Goal: Task Accomplishment & Management: Manage account settings

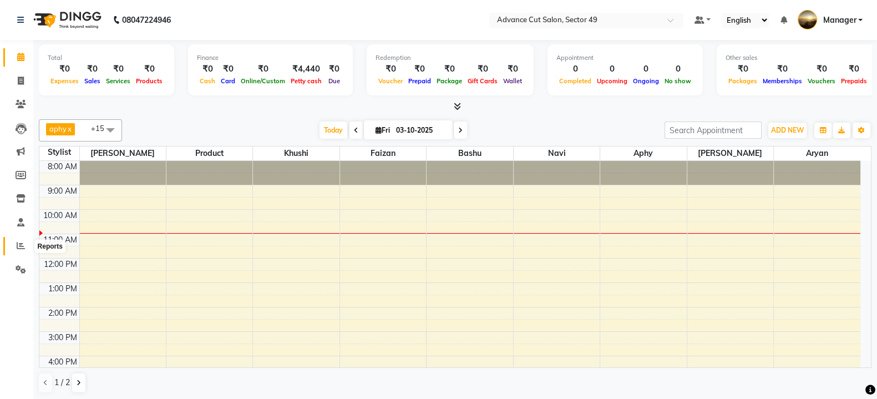
drag, startPoint x: 22, startPoint y: 245, endPoint x: 1, endPoint y: 170, distance: 77.8
click at [22, 244] on icon at bounding box center [21, 245] width 8 height 8
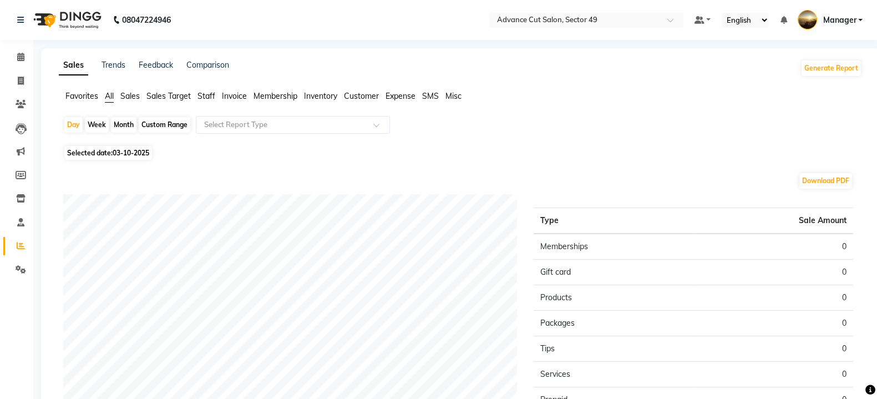
click at [133, 96] on span "Sales" at bounding box center [129, 96] width 19 height 10
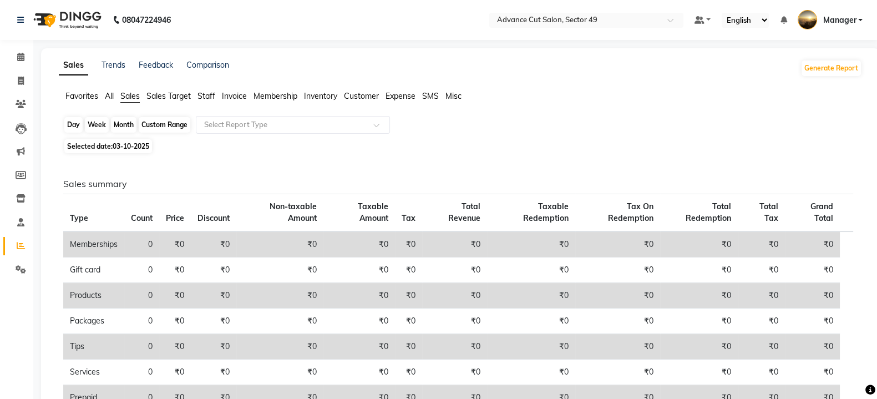
click at [72, 129] on div "Day" at bounding box center [73, 125] width 18 height 16
select select "10"
select select "2025"
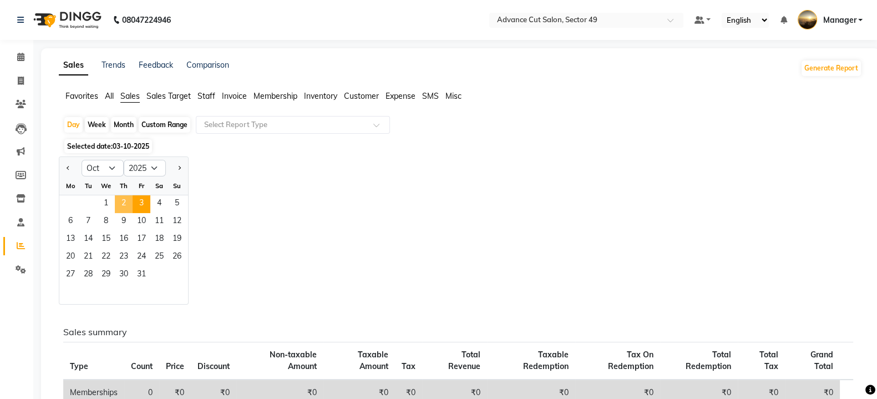
click at [124, 205] on span "2" at bounding box center [124, 204] width 18 height 18
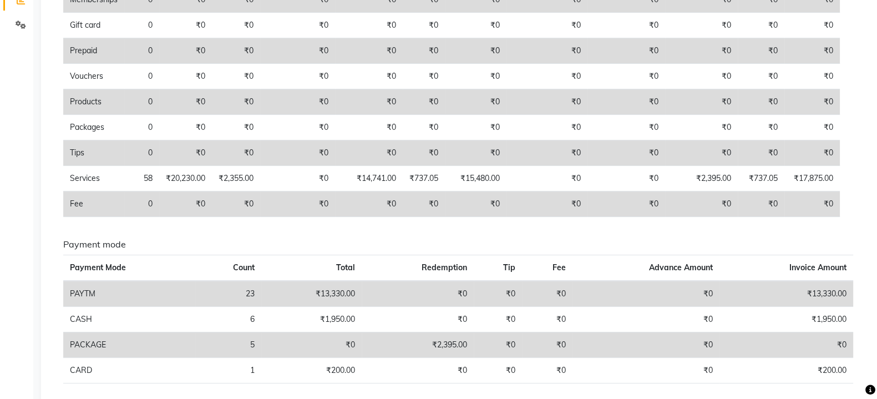
scroll to position [8, 0]
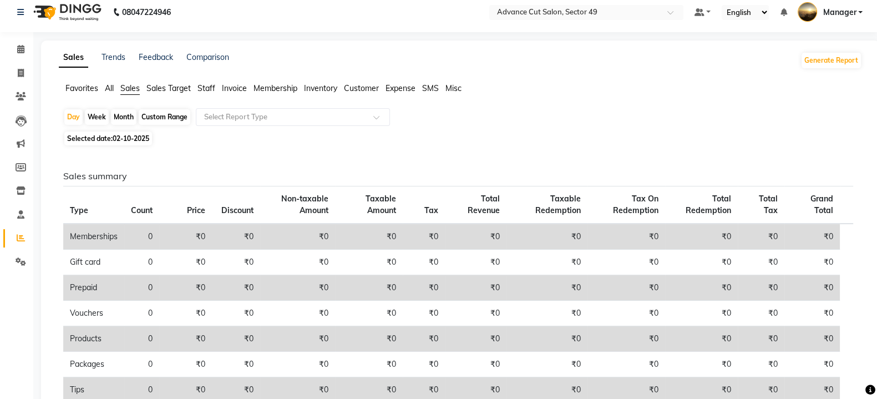
drag, startPoint x: 393, startPoint y: 68, endPoint x: 205, endPoint y: 87, distance: 189.0
click at [205, 87] on span "Staff" at bounding box center [207, 88] width 18 height 10
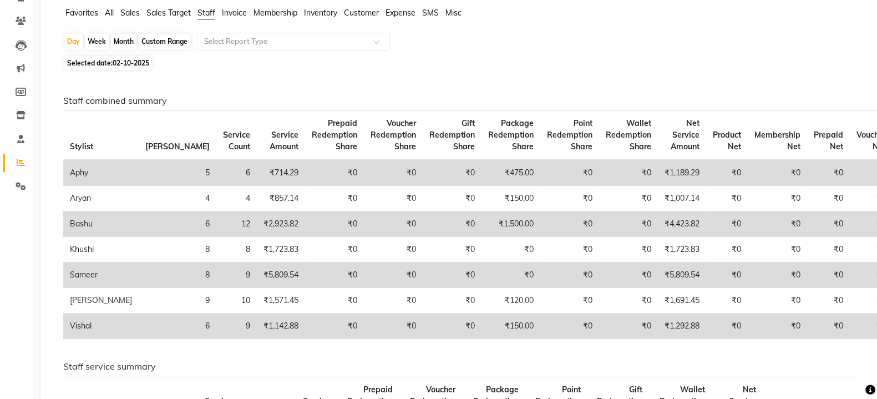
scroll to position [0, 0]
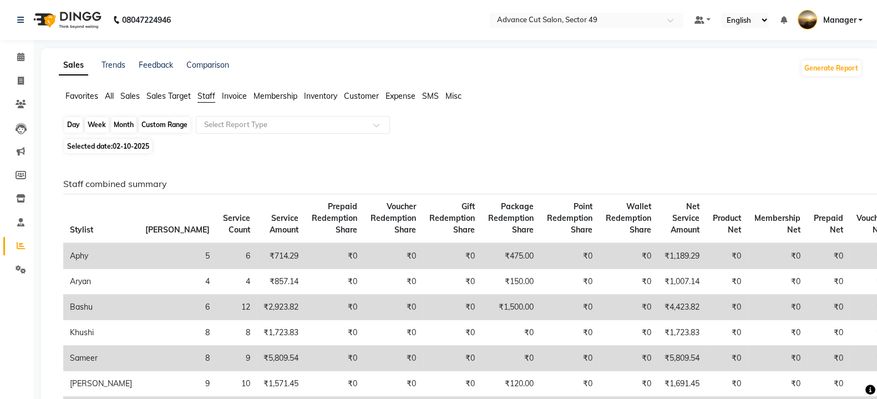
click at [75, 125] on div "Day" at bounding box center [73, 125] width 18 height 16
select select "10"
select select "2025"
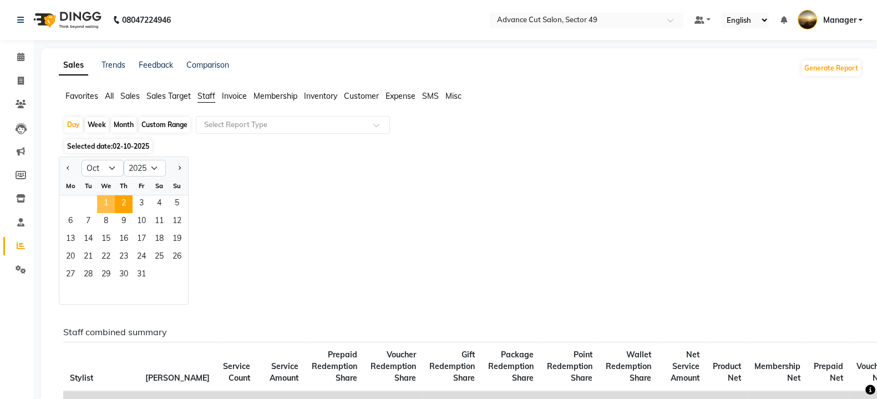
click at [108, 198] on span "1" at bounding box center [106, 204] width 18 height 18
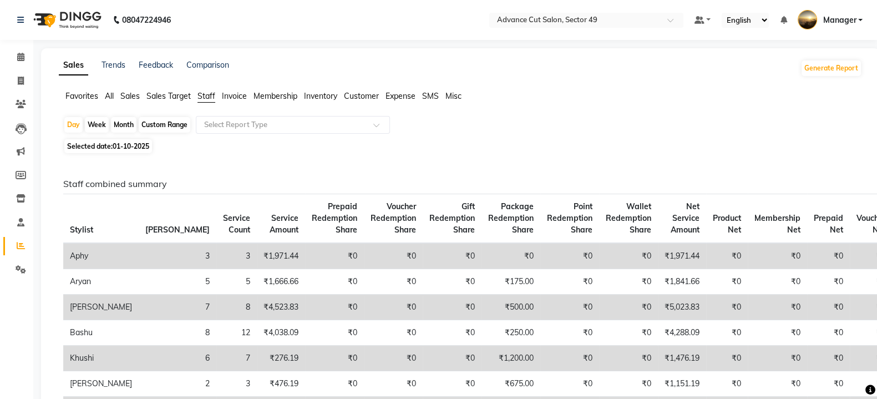
drag, startPoint x: 72, startPoint y: 123, endPoint x: 102, endPoint y: 148, distance: 39.4
click at [70, 123] on div "Day" at bounding box center [73, 125] width 18 height 16
select select "10"
select select "2025"
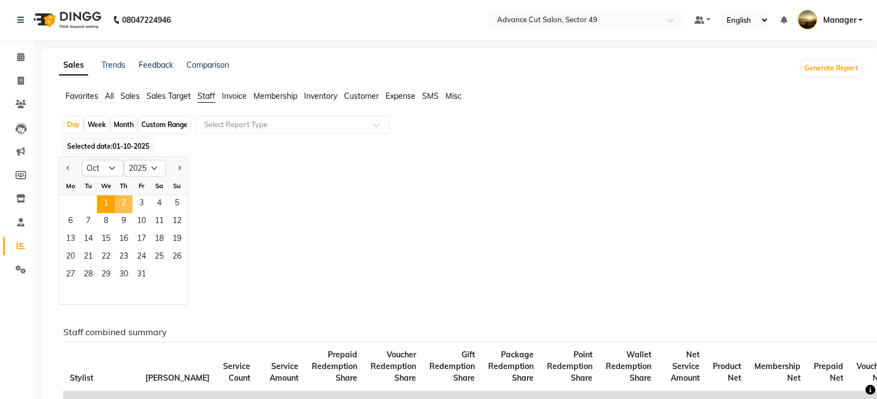
click at [128, 205] on span "2" at bounding box center [124, 204] width 18 height 18
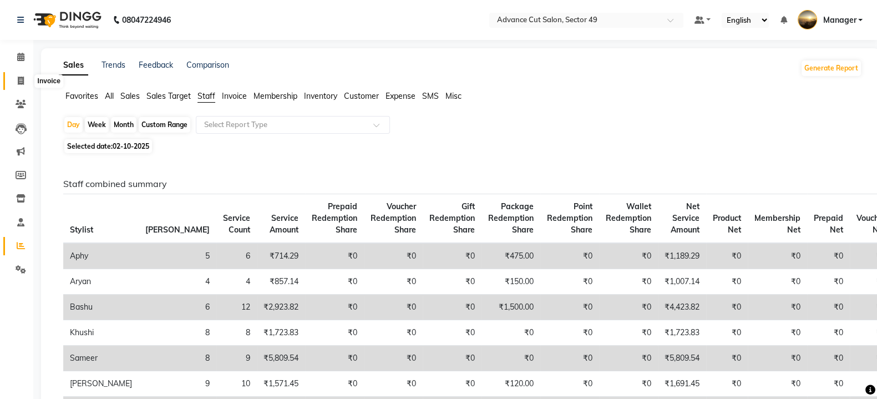
click at [21, 82] on icon at bounding box center [21, 81] width 6 height 8
select select "service"
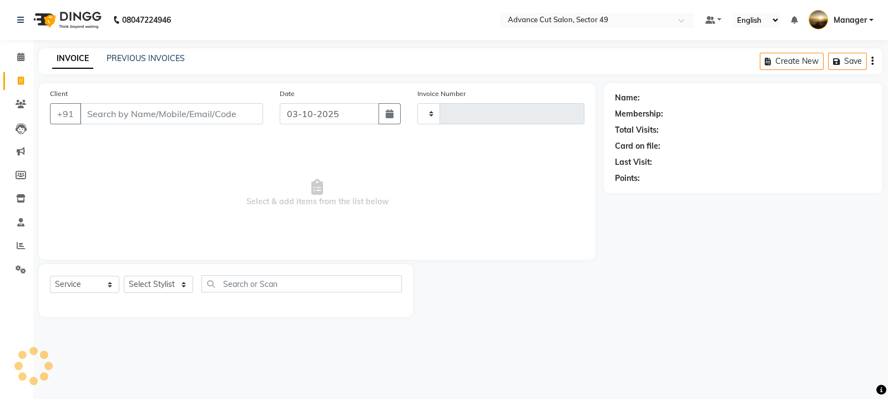
type input "5721"
select select "4616"
click at [21, 242] on icon at bounding box center [21, 245] width 8 height 8
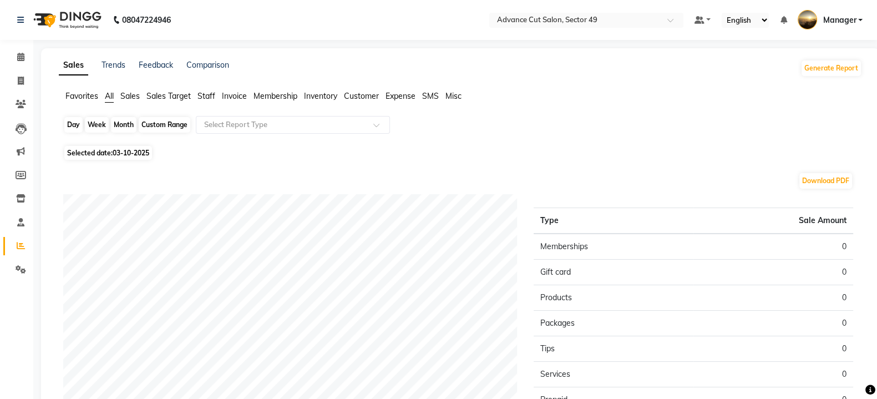
click at [73, 123] on div "Day" at bounding box center [73, 125] width 18 height 16
select select "10"
select select "2025"
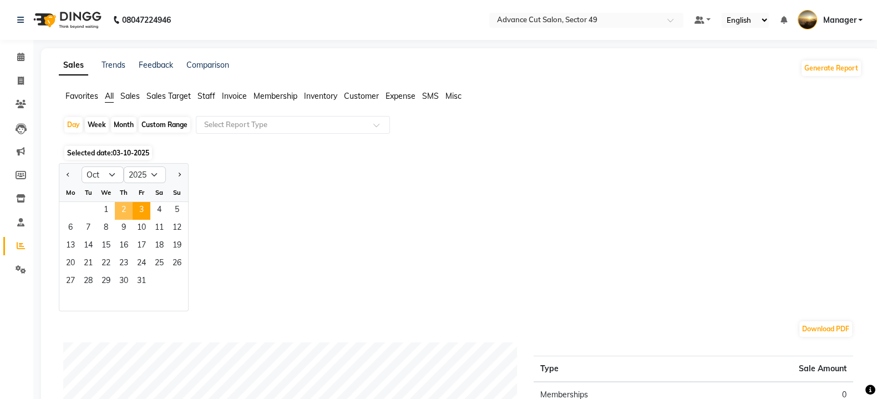
click at [119, 212] on span "2" at bounding box center [124, 211] width 18 height 18
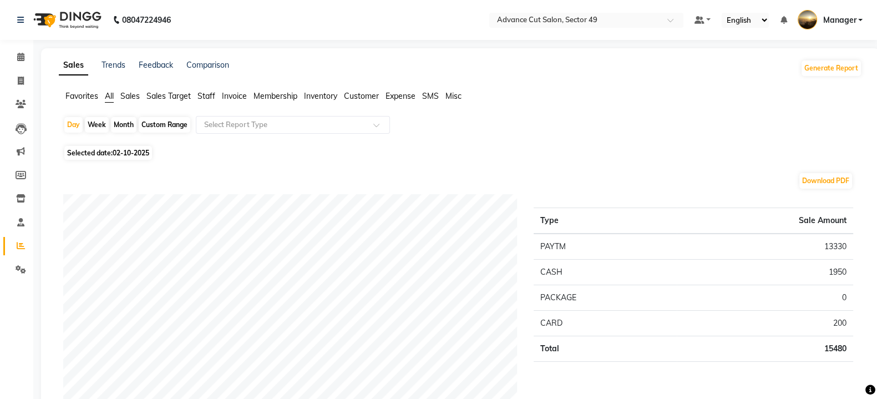
click at [126, 101] on li "Sales" at bounding box center [129, 96] width 19 height 12
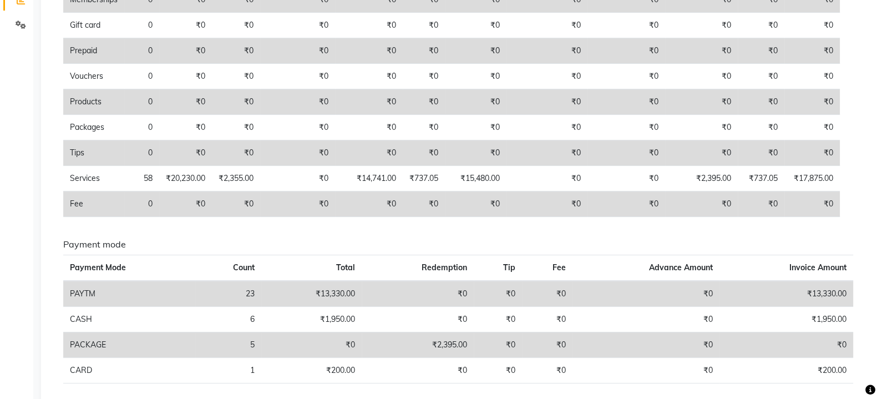
scroll to position [286, 0]
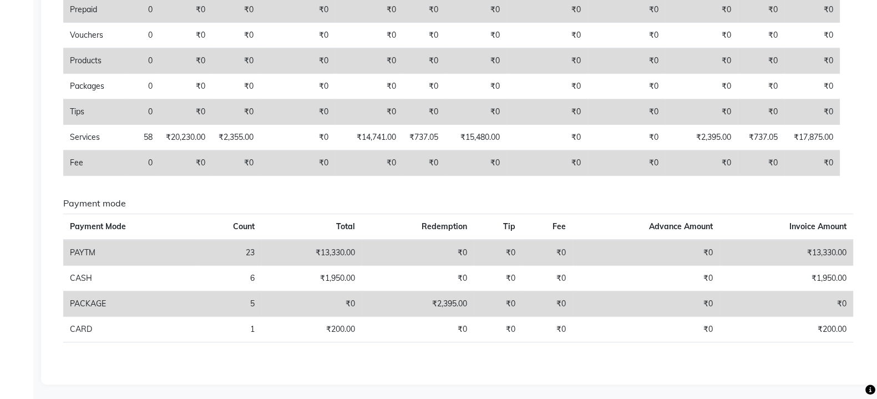
click at [591, 367] on div "Sales summary Type Count Price Discount Non-taxable Amount Taxable Amount Tax T…" at bounding box center [458, 122] width 808 height 502
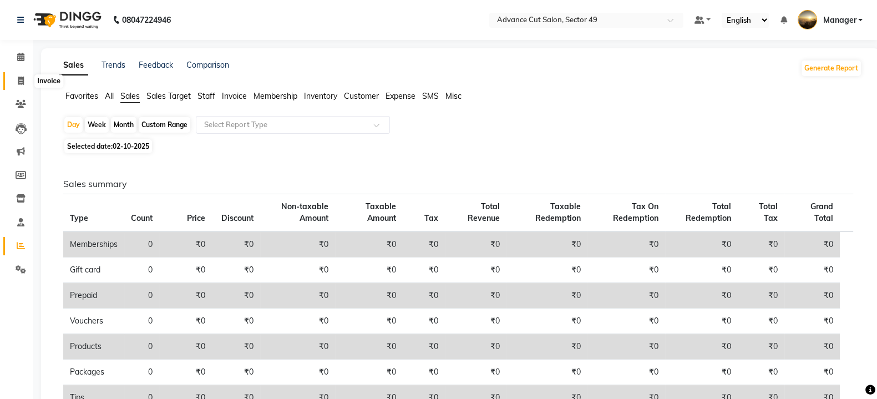
click at [18, 79] on icon at bounding box center [21, 81] width 6 height 8
select select "service"
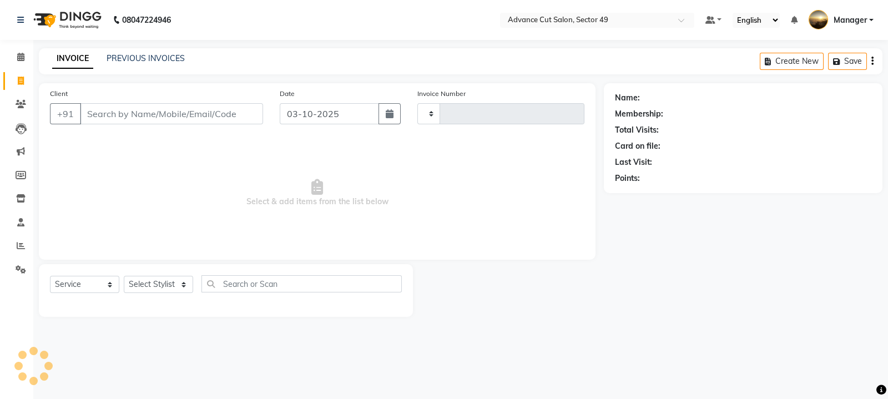
type input "5721"
select select "4616"
click at [346, 154] on span "Select & add items from the list below" at bounding box center [317, 193] width 534 height 111
click at [147, 57] on link "PREVIOUS INVOICES" at bounding box center [146, 58] width 78 height 10
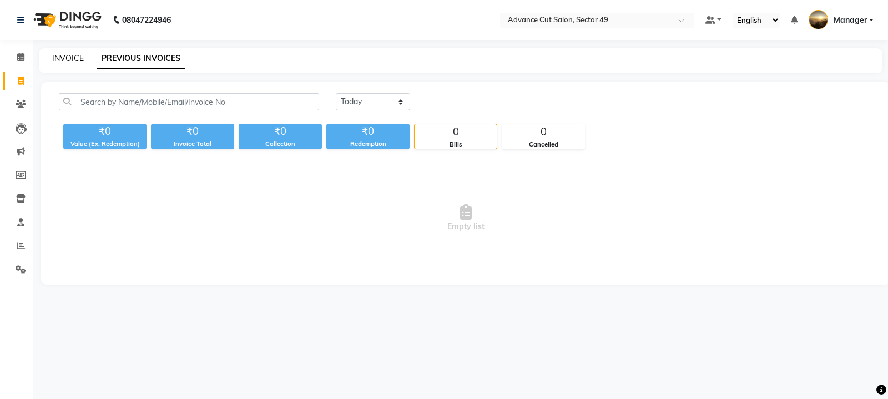
click at [59, 59] on link "INVOICE" at bounding box center [68, 58] width 32 height 10
select select "4616"
select select "service"
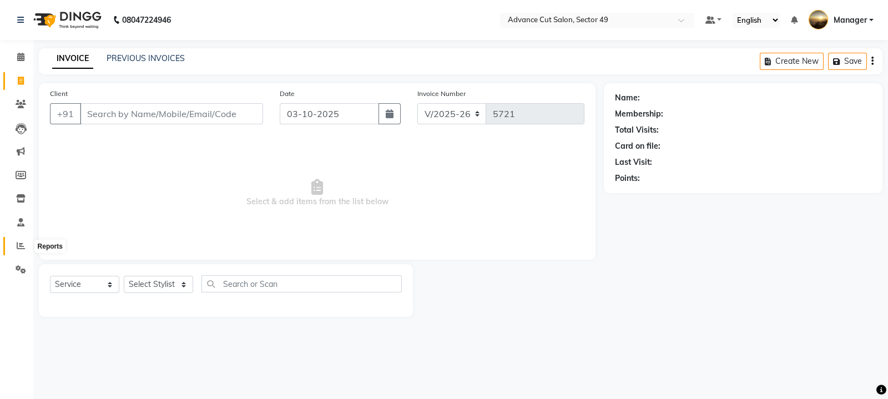
click at [18, 244] on icon at bounding box center [21, 245] width 8 height 8
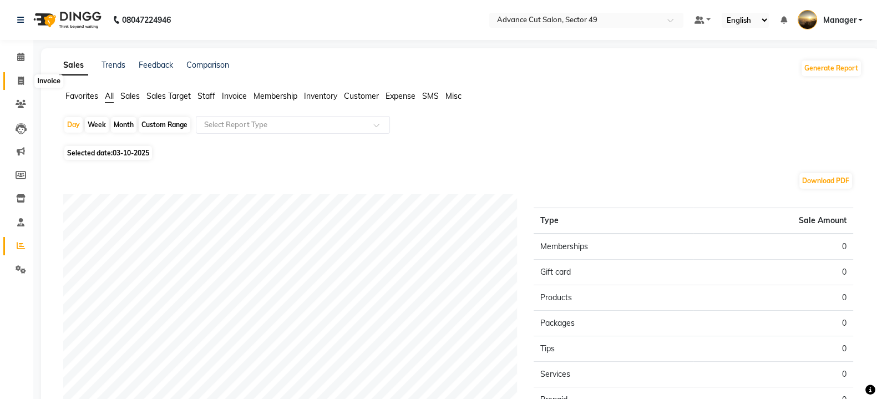
click at [18, 81] on icon at bounding box center [21, 81] width 6 height 8
select select "service"
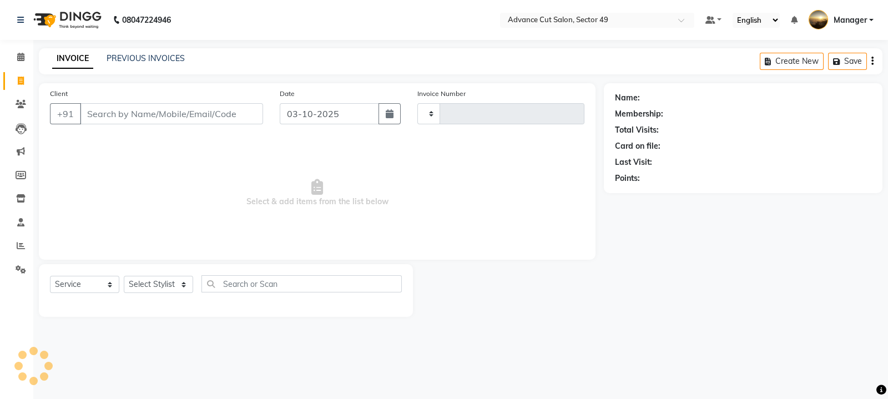
type input "5721"
select select "4616"
click at [148, 59] on link "PREVIOUS INVOICES" at bounding box center [146, 58] width 78 height 10
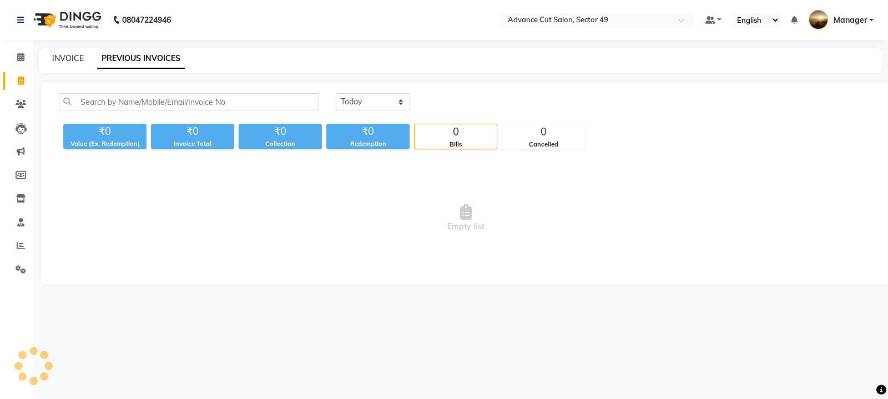
click at [63, 62] on link "INVOICE" at bounding box center [68, 58] width 32 height 10
select select "4616"
select select "service"
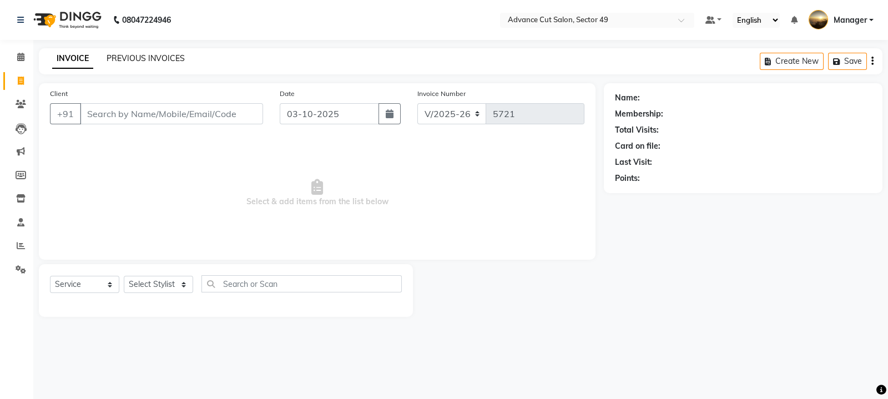
click at [155, 59] on link "PREVIOUS INVOICES" at bounding box center [146, 58] width 78 height 10
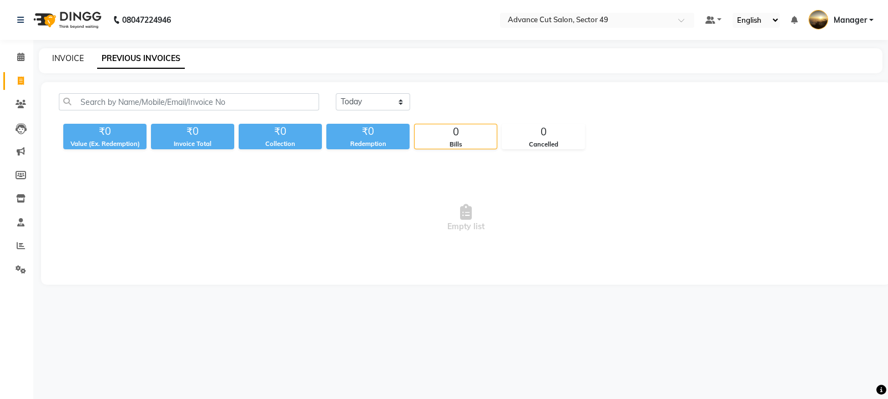
click at [68, 57] on link "INVOICE" at bounding box center [68, 58] width 32 height 10
select select "service"
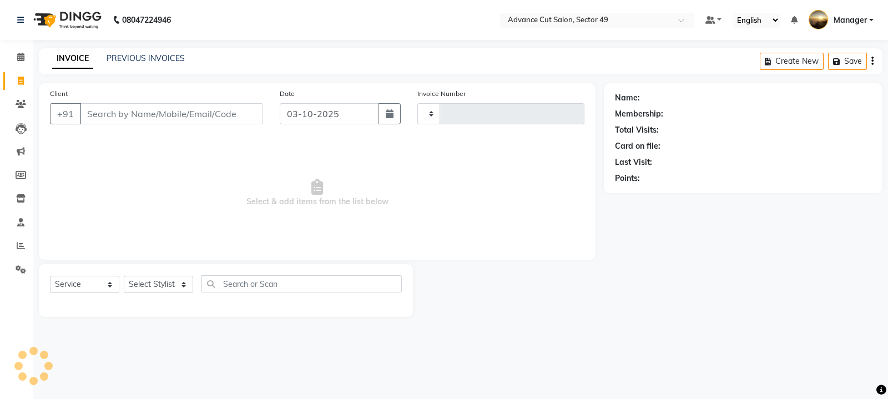
type input "5721"
select select "4616"
click at [143, 55] on link "PREVIOUS INVOICES" at bounding box center [146, 58] width 78 height 10
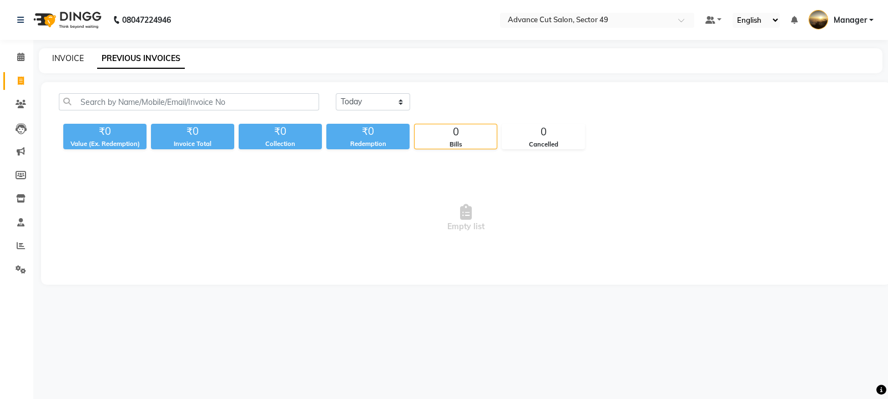
click at [69, 61] on link "INVOICE" at bounding box center [68, 58] width 32 height 10
select select "4616"
select select "service"
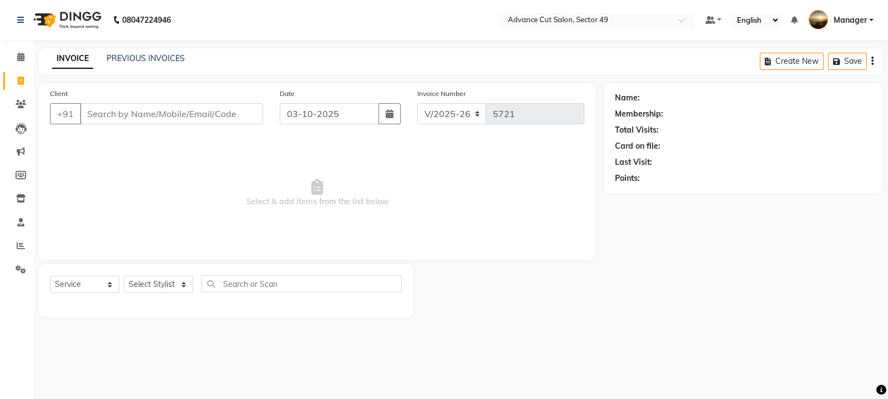
click at [132, 119] on input "Client" at bounding box center [171, 113] width 183 height 21
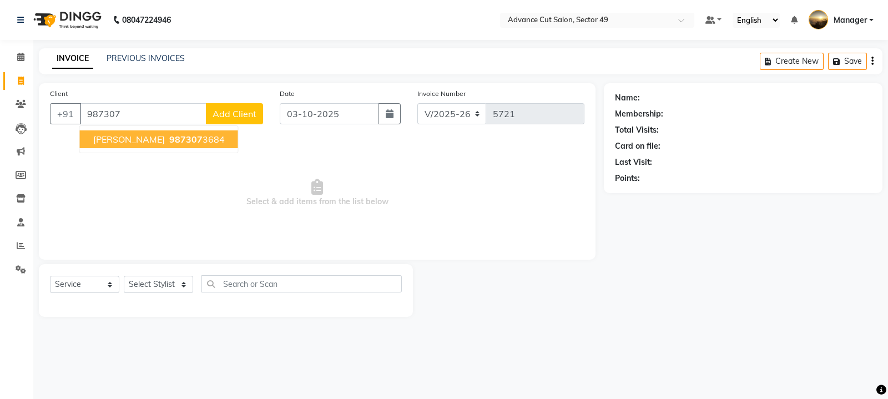
click at [167, 139] on ngb-highlight "987307 3684" at bounding box center [196, 139] width 58 height 11
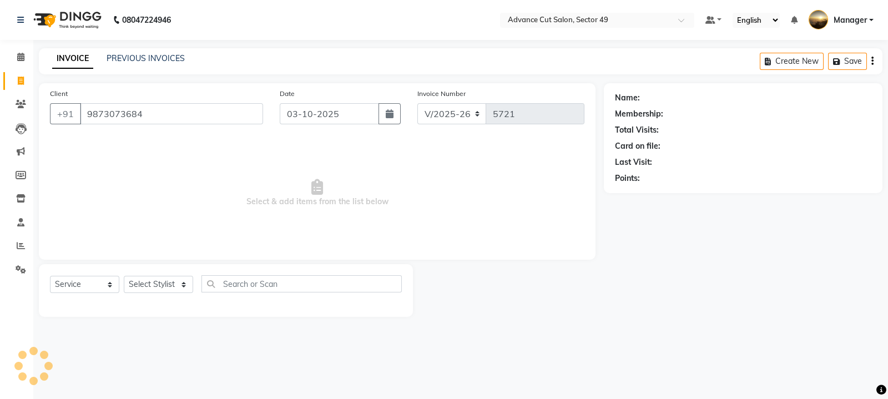
type input "9873073684"
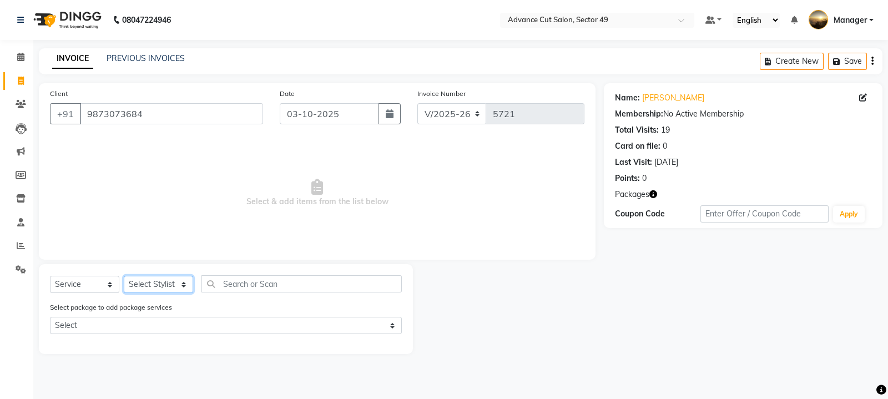
click at [165, 285] on select "Select Stylist aphy [PERSON_NAME] bashu [PERSON_NAME] [PERSON_NAME] Manager Nav…" at bounding box center [158, 284] width 69 height 17
select select "86282"
click at [124, 276] on select "Select Stylist aphy [PERSON_NAME] bashu [PERSON_NAME] [PERSON_NAME] Manager Nav…" at bounding box center [158, 284] width 69 height 17
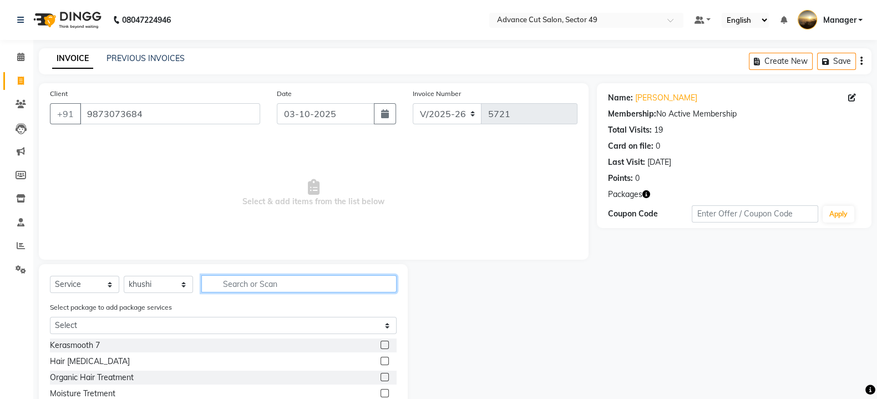
click at [274, 284] on input "text" at bounding box center [298, 283] width 195 height 17
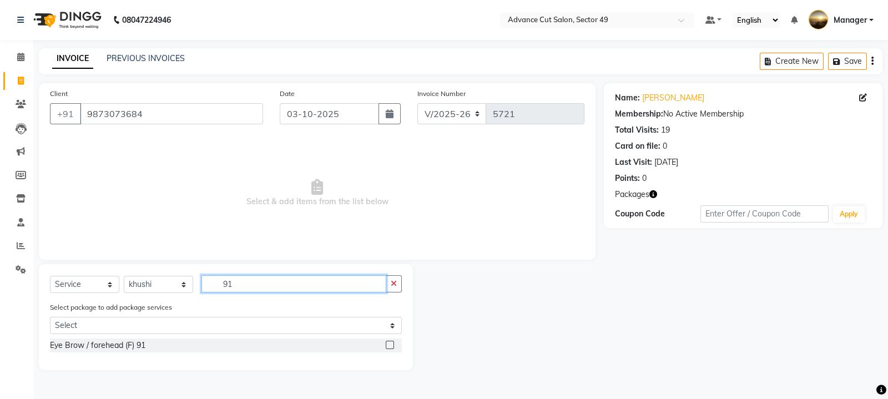
type input "91"
click at [387, 342] on label at bounding box center [390, 345] width 8 height 8
click at [387, 342] on input "checkbox" at bounding box center [389, 345] width 7 height 7
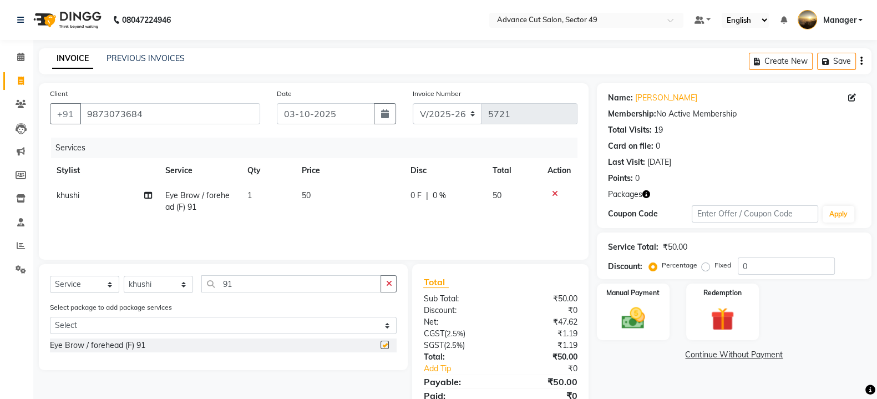
checkbox input "false"
click at [335, 201] on td "50" at bounding box center [349, 201] width 109 height 37
select select "86282"
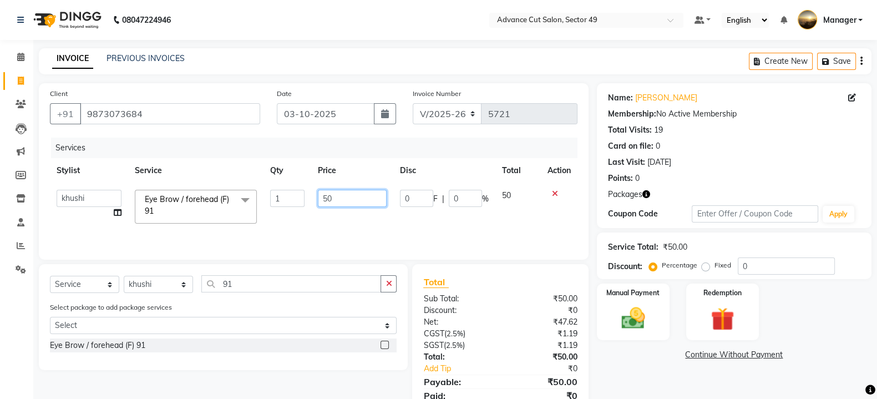
click at [350, 201] on input "50" at bounding box center [352, 198] width 69 height 17
type input "5"
type input "310"
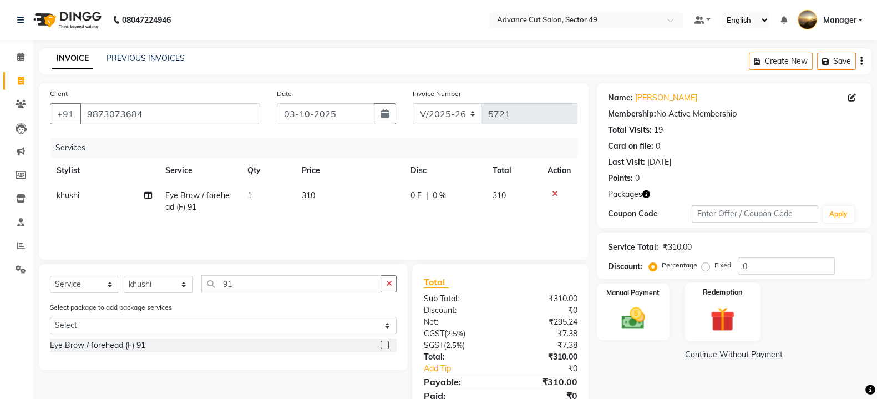
click at [708, 305] on div "Redemption" at bounding box center [723, 311] width 76 height 59
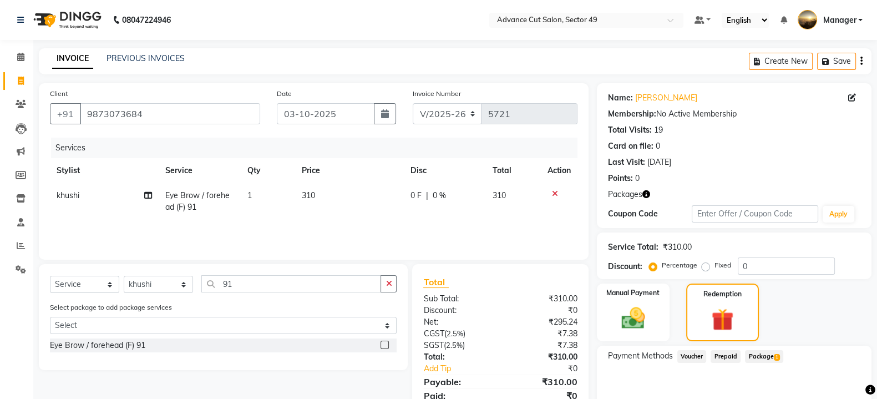
scroll to position [52, 0]
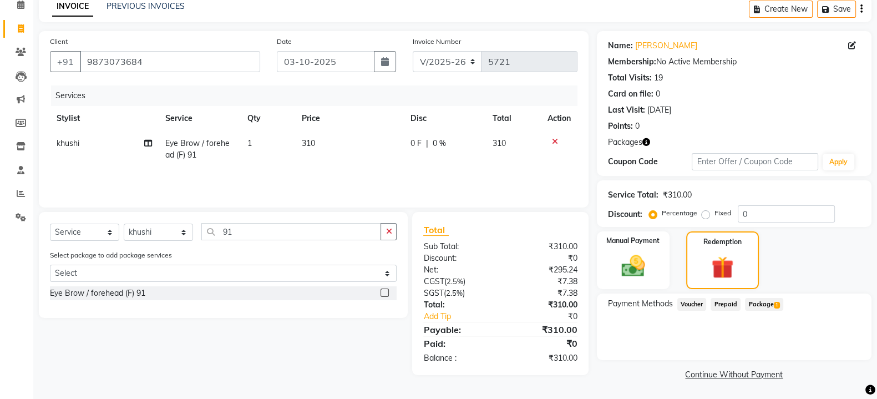
click at [760, 307] on span "Package 1" at bounding box center [764, 304] width 38 height 13
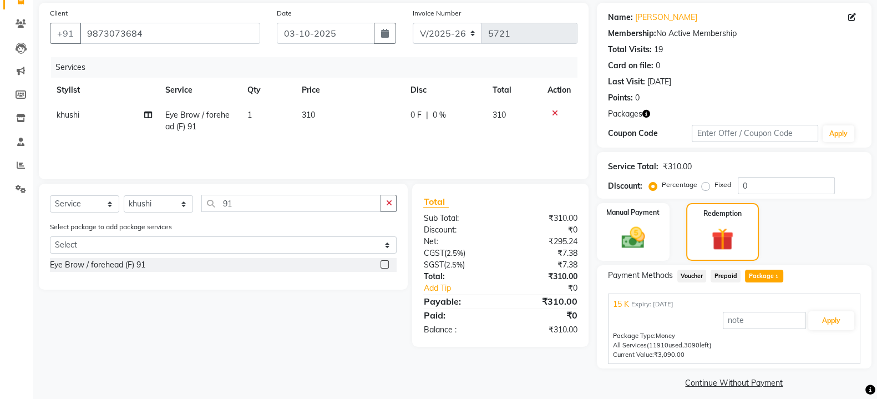
scroll to position [89, 0]
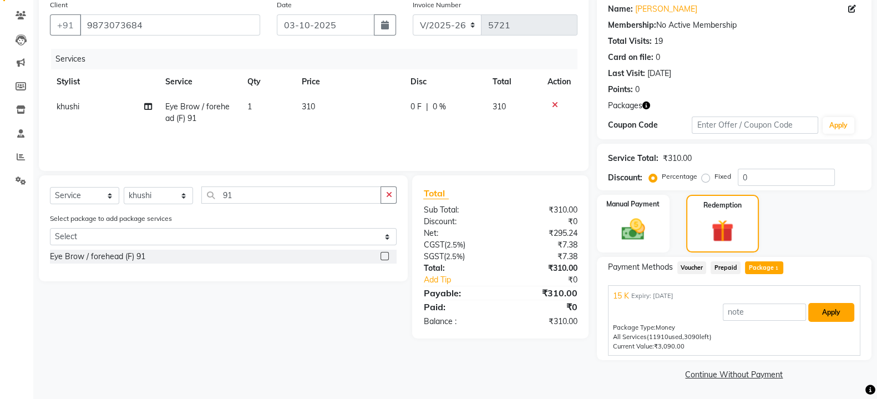
click at [835, 311] on button "Apply" at bounding box center [831, 312] width 46 height 19
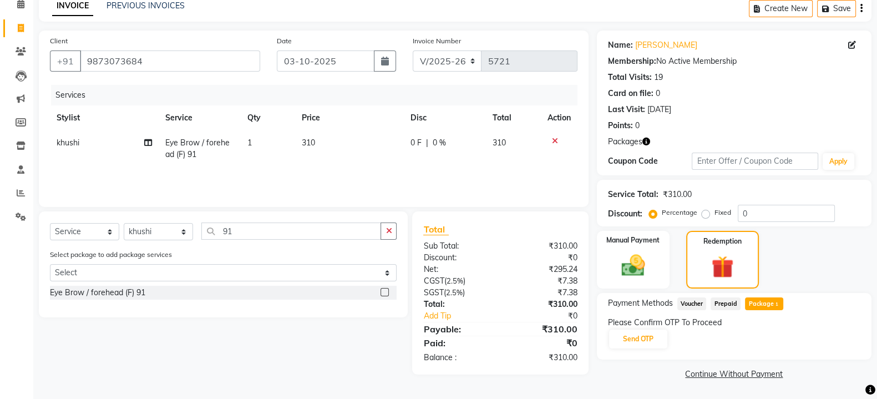
scroll to position [52, 0]
click at [640, 341] on button "Send OTP" at bounding box center [638, 339] width 58 height 19
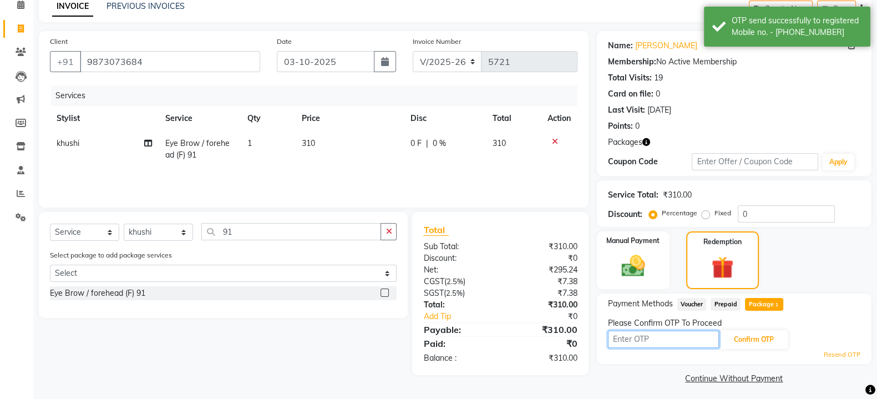
click at [640, 340] on input "text" at bounding box center [663, 339] width 111 height 17
type input "1912"
click at [759, 337] on button "Confirm OTP" at bounding box center [754, 339] width 68 height 19
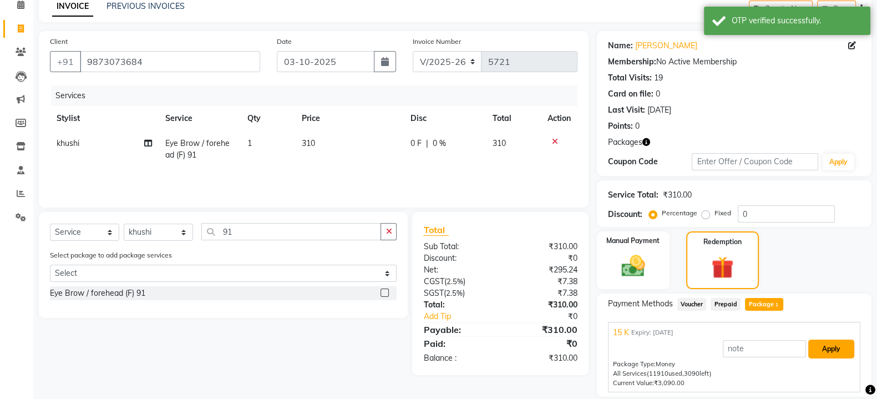
click at [836, 349] on button "Apply" at bounding box center [831, 349] width 46 height 19
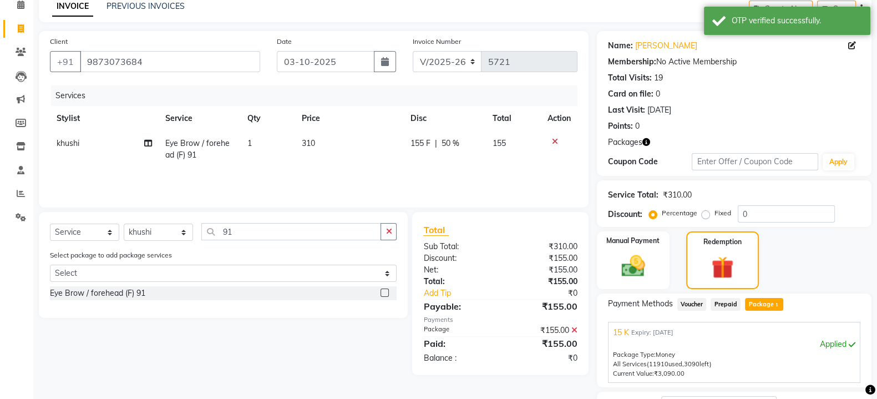
scroll to position [141, 0]
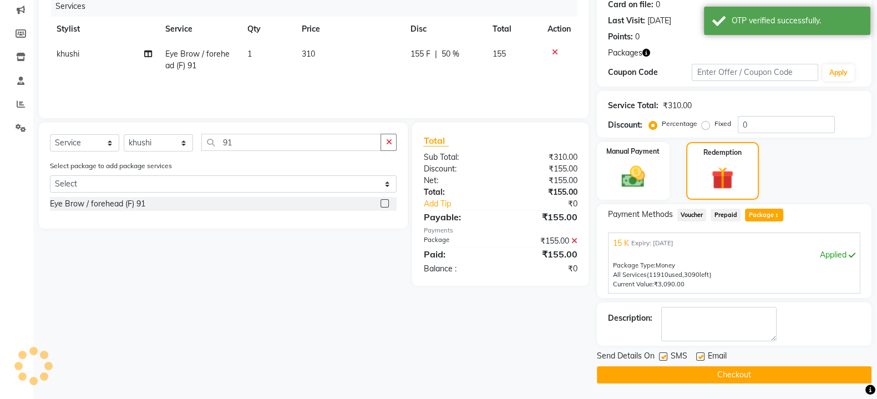
click at [706, 372] on button "Checkout" at bounding box center [734, 374] width 275 height 17
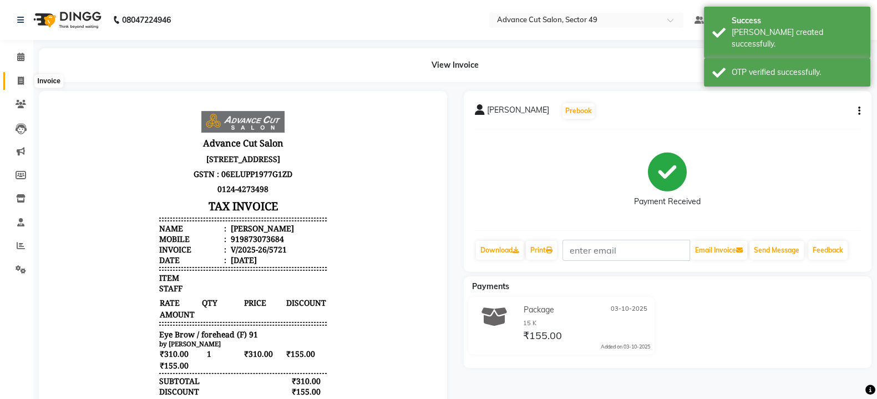
click at [19, 80] on icon at bounding box center [21, 81] width 6 height 8
select select "service"
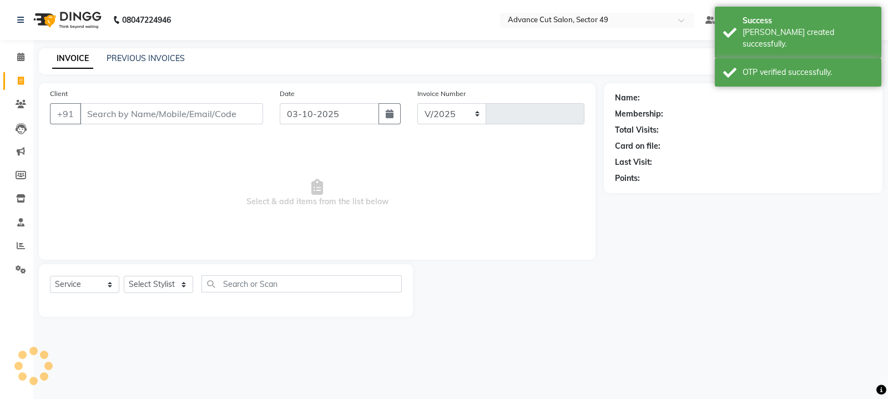
select select "4616"
type input "5722"
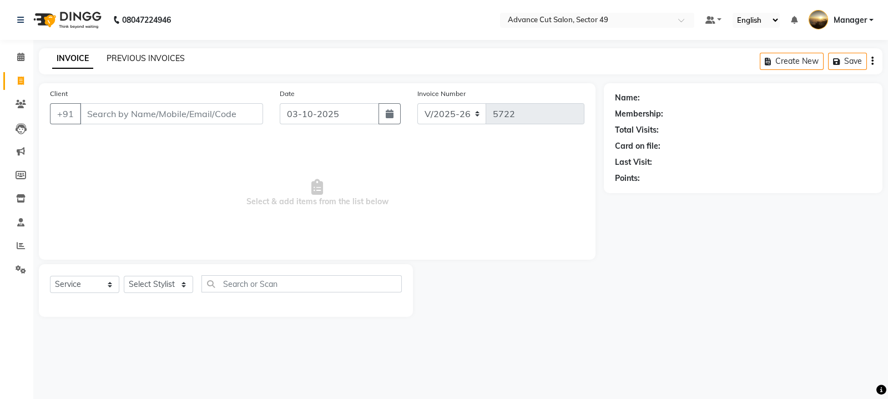
click at [153, 61] on link "PREVIOUS INVOICES" at bounding box center [146, 58] width 78 height 10
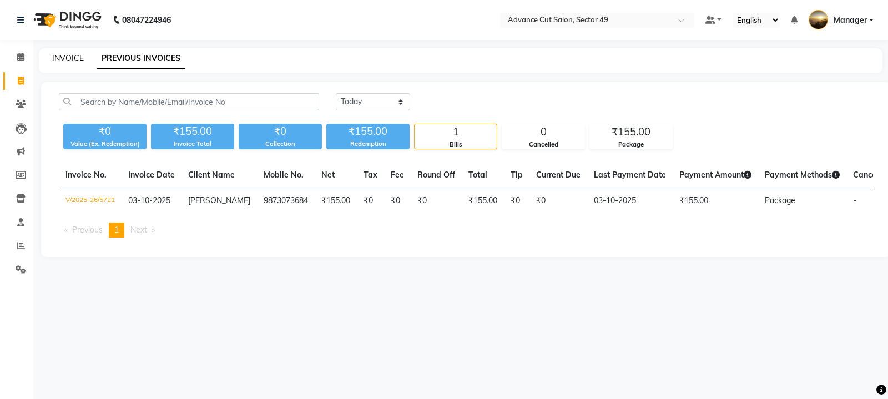
click at [74, 58] on link "INVOICE" at bounding box center [68, 58] width 32 height 10
select select "4616"
select select "service"
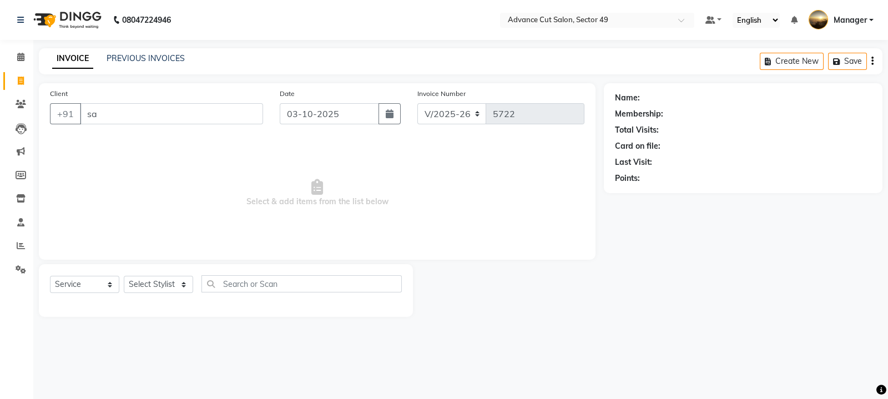
type input "s"
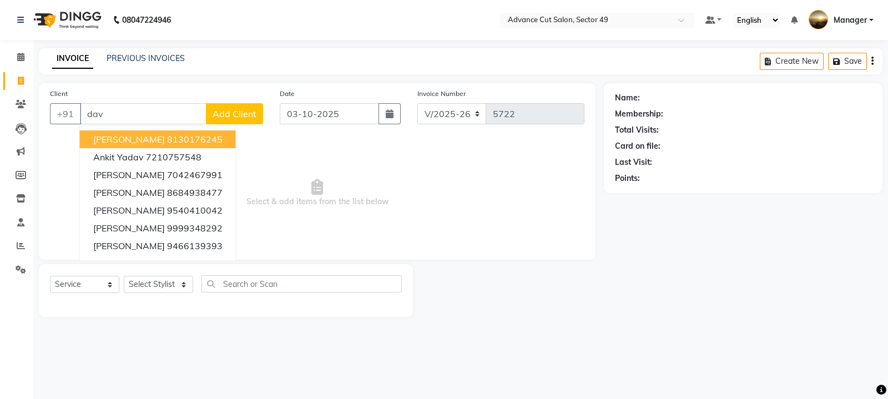
click at [167, 140] on ngb-highlight "8130176245" at bounding box center [194, 139] width 55 height 11
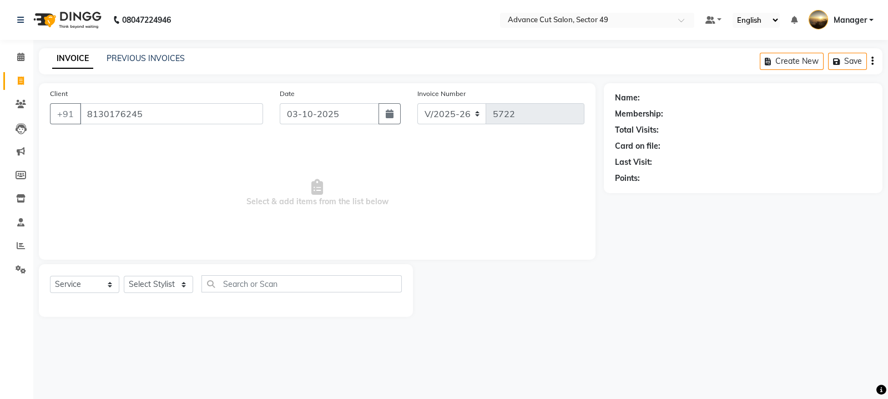
type input "8130176245"
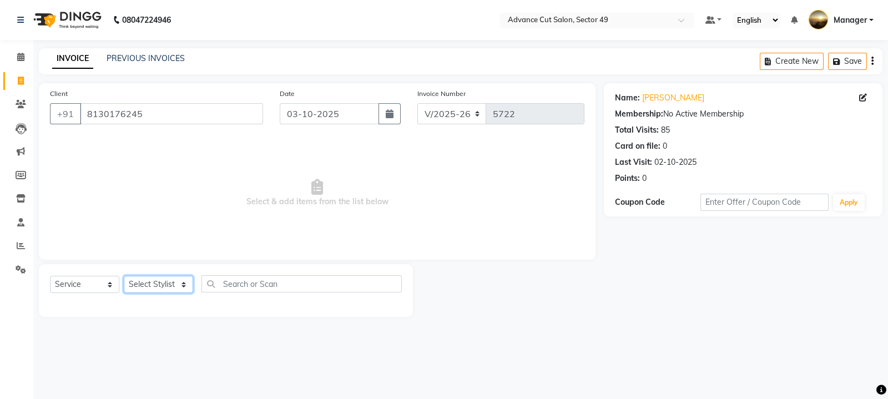
click at [155, 286] on select "Select Stylist aphy [PERSON_NAME] bashu [PERSON_NAME] [PERSON_NAME] Manager Nav…" at bounding box center [158, 284] width 69 height 17
select select "27619"
click at [124, 276] on select "Select Stylist aphy [PERSON_NAME] bashu [PERSON_NAME] [PERSON_NAME] Manager Nav…" at bounding box center [158, 284] width 69 height 17
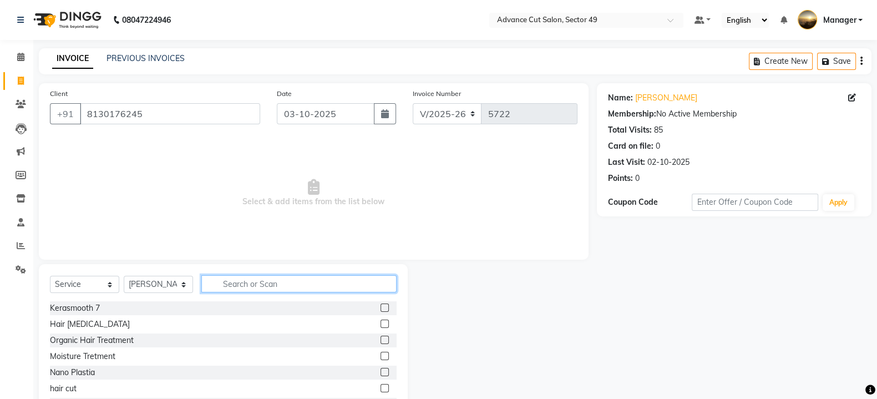
drag, startPoint x: 264, startPoint y: 286, endPoint x: 266, endPoint y: 279, distance: 7.7
click at [264, 284] on input "text" at bounding box center [298, 283] width 195 height 17
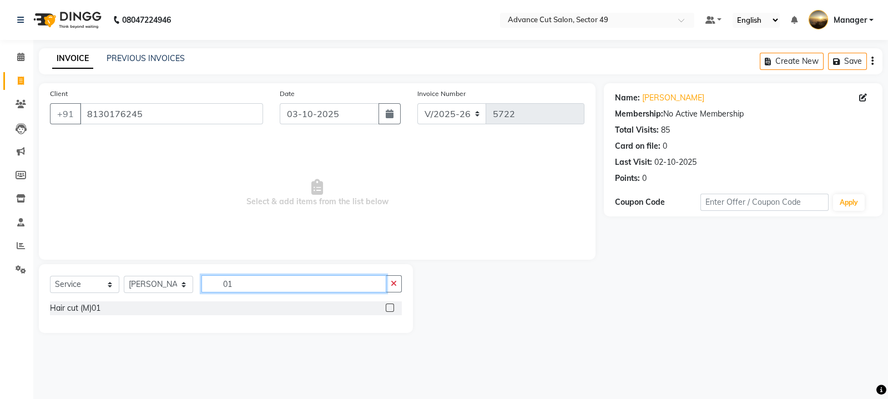
type input "01"
click at [387, 307] on label at bounding box center [390, 308] width 8 height 8
click at [387, 307] on input "checkbox" at bounding box center [389, 308] width 7 height 7
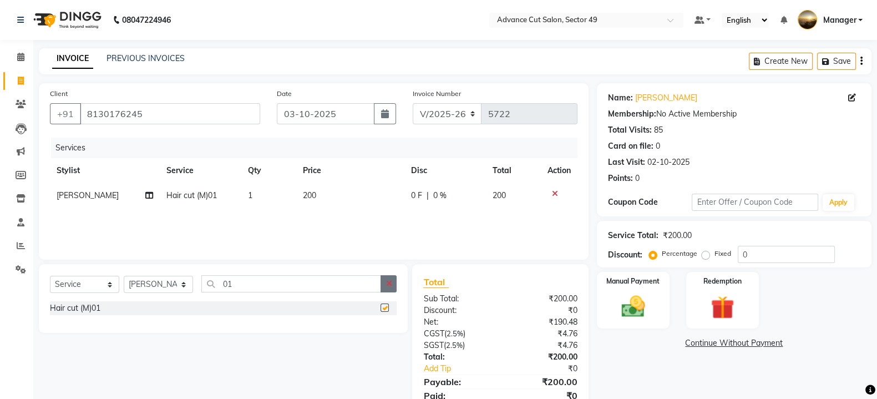
checkbox input "false"
click at [387, 286] on icon "button" at bounding box center [389, 284] width 6 height 8
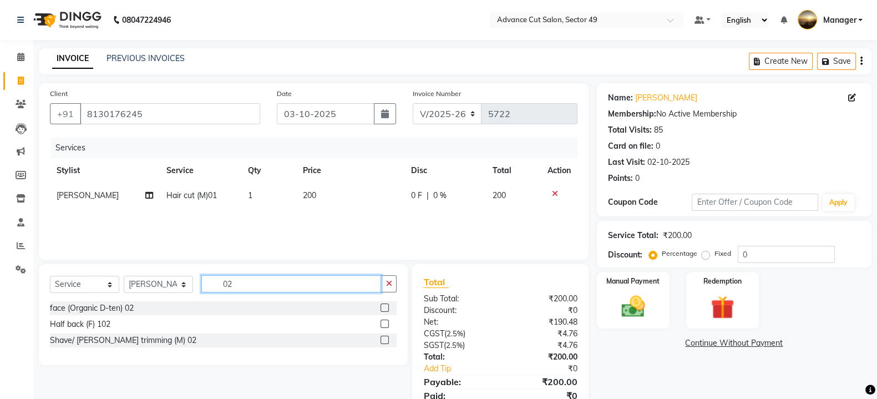
type input "02"
click at [383, 340] on label at bounding box center [385, 340] width 8 height 8
click at [383, 340] on input "checkbox" at bounding box center [384, 340] width 7 height 7
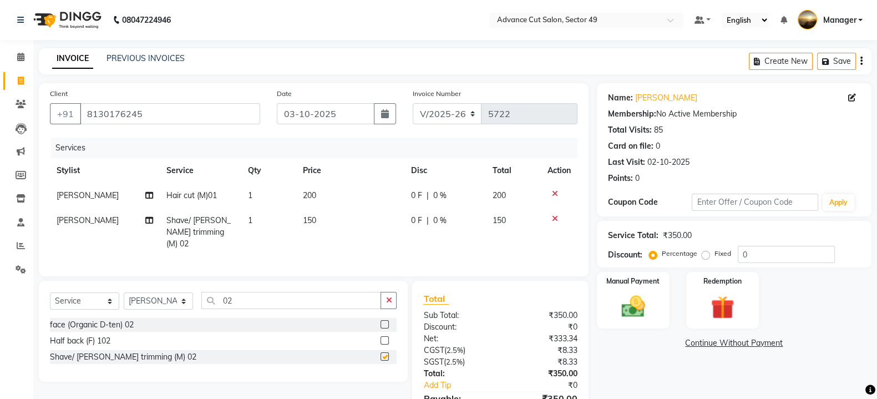
checkbox input "false"
click at [328, 217] on td "150" at bounding box center [350, 232] width 108 height 48
select select "27619"
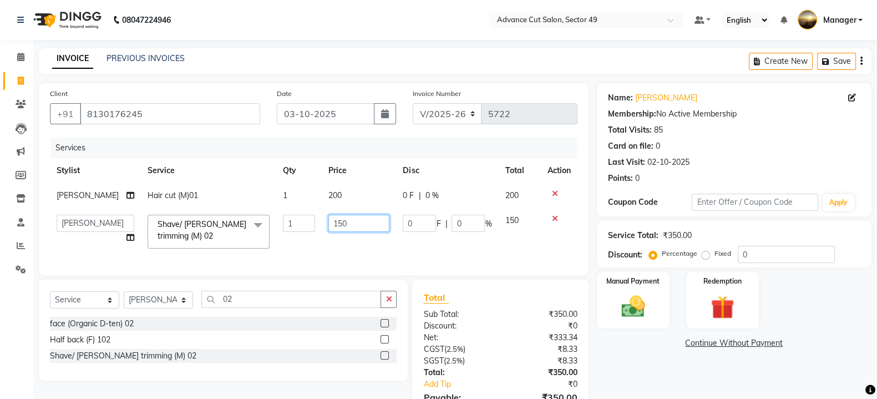
click at [358, 225] on input "150" at bounding box center [358, 223] width 61 height 17
type input "100"
click at [659, 304] on div "Manual Payment" at bounding box center [633, 300] width 76 height 59
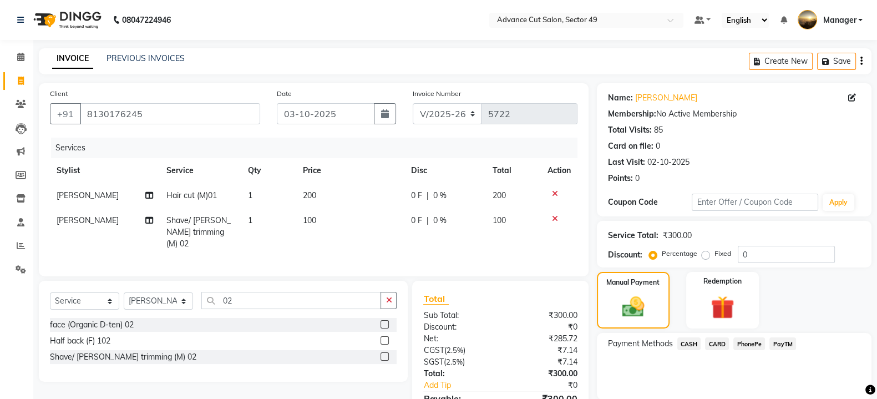
click at [692, 342] on span "CASH" at bounding box center [690, 343] width 24 height 13
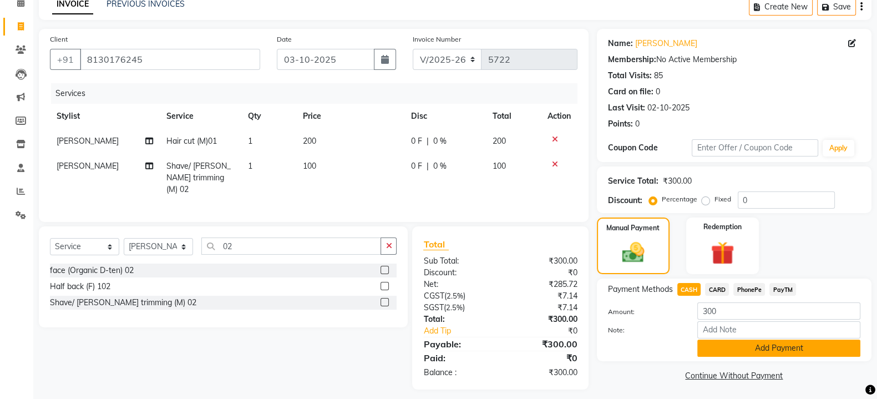
scroll to position [60, 0]
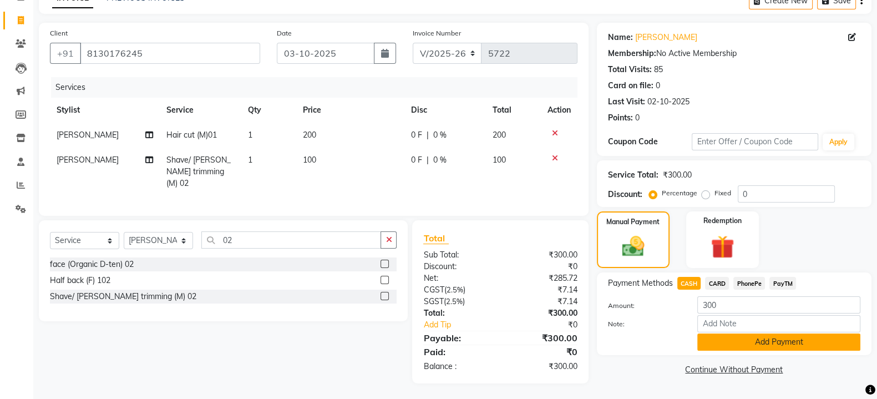
click at [776, 345] on button "Add Payment" at bounding box center [778, 341] width 163 height 17
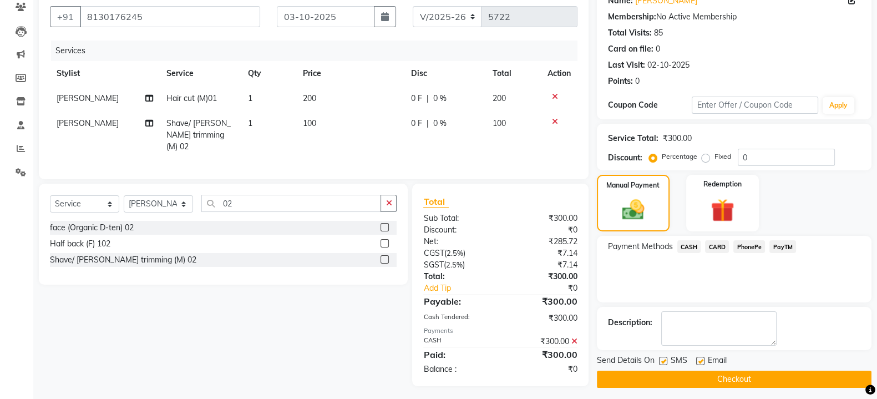
scroll to position [102, 0]
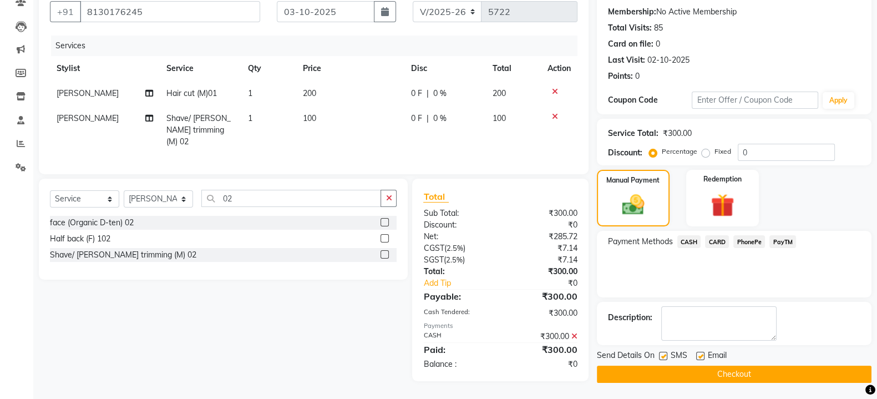
click at [665, 355] on label at bounding box center [663, 356] width 8 height 8
click at [665, 355] on input "checkbox" at bounding box center [662, 356] width 7 height 7
checkbox input "false"
click at [661, 369] on button "Checkout" at bounding box center [734, 374] width 275 height 17
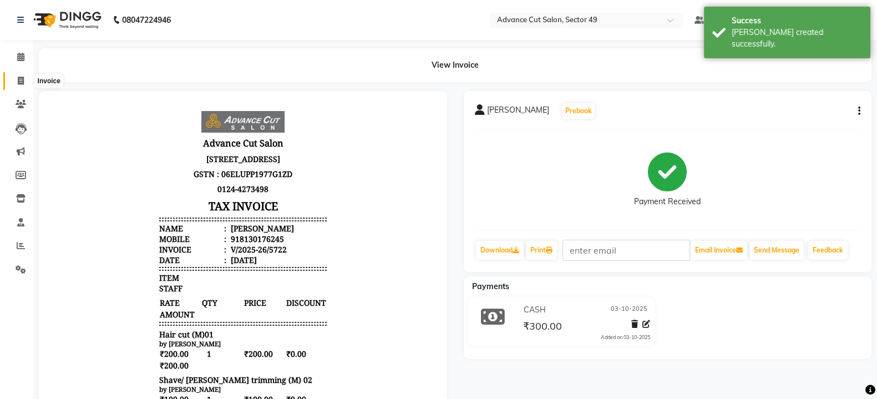
click at [19, 77] on icon at bounding box center [21, 81] width 6 height 8
select select "4616"
select select "service"
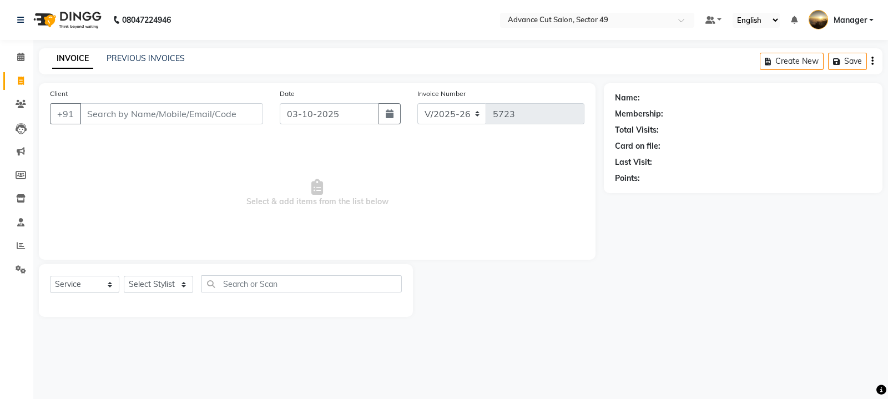
click at [137, 66] on div "INVOICE PREVIOUS INVOICES Create New Save" at bounding box center [460, 61] width 843 height 26
click at [117, 58] on link "PREVIOUS INVOICES" at bounding box center [146, 58] width 78 height 10
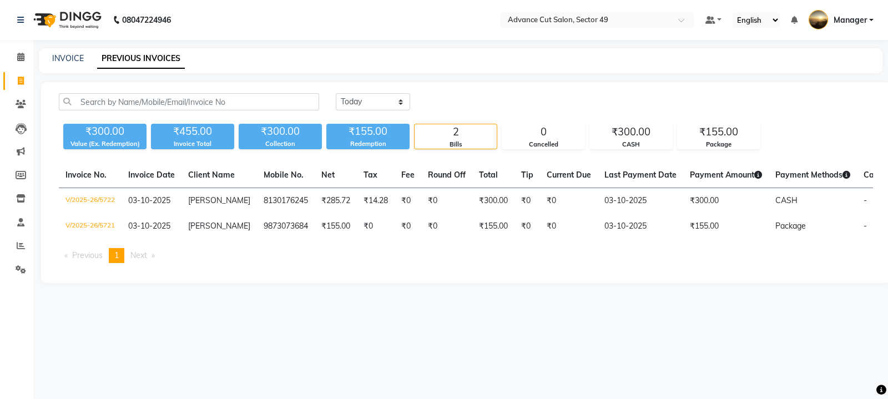
click at [69, 52] on div "INVOICE PREVIOUS INVOICES" at bounding box center [460, 60] width 843 height 25
click at [80, 58] on link "INVOICE" at bounding box center [68, 58] width 32 height 10
select select "4616"
select select "service"
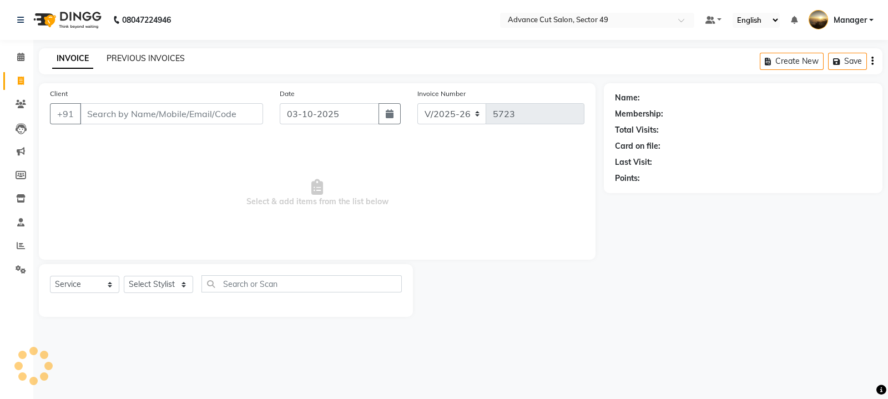
click at [154, 59] on link "PREVIOUS INVOICES" at bounding box center [146, 58] width 78 height 10
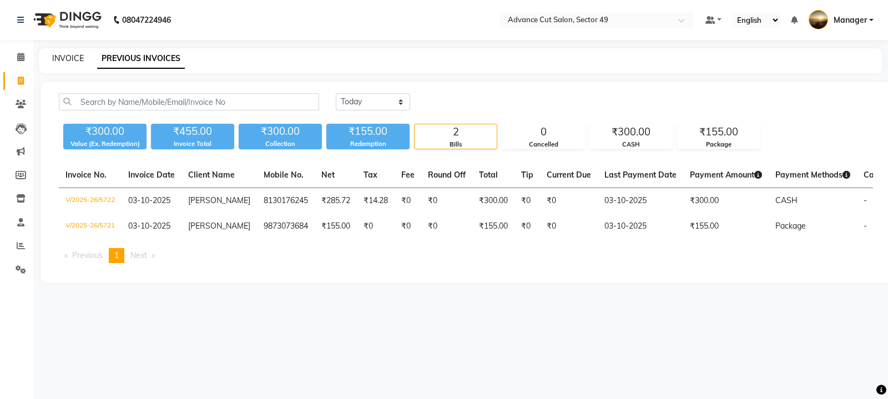
click at [65, 59] on link "INVOICE" at bounding box center [68, 58] width 32 height 10
select select "4616"
select select "service"
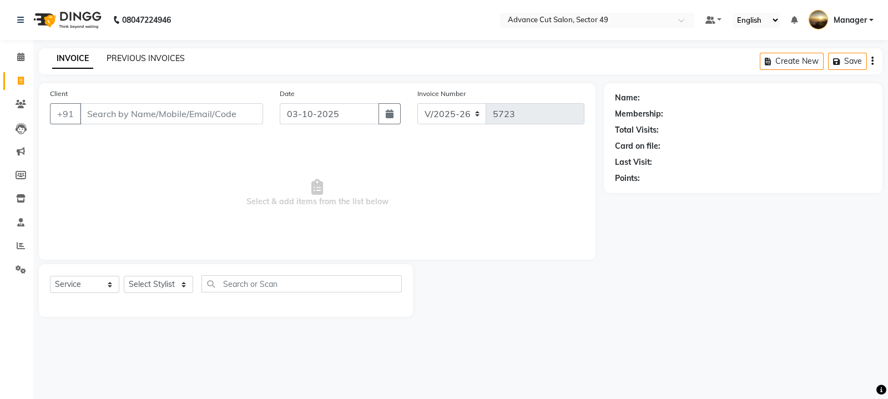
click at [166, 56] on link "PREVIOUS INVOICES" at bounding box center [146, 58] width 78 height 10
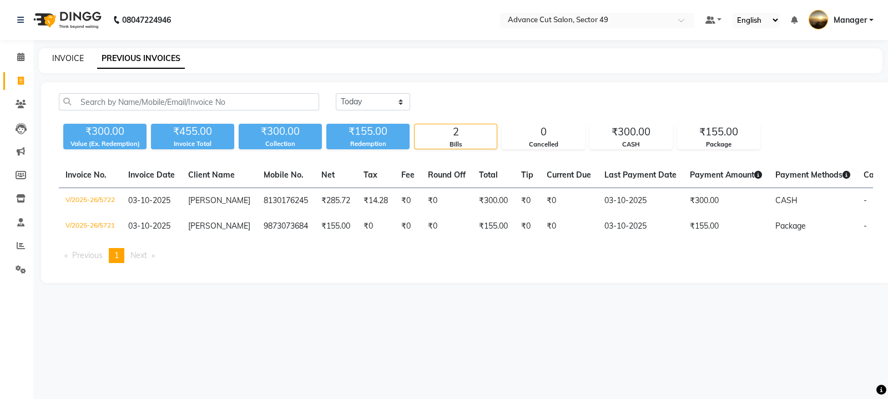
click at [67, 57] on link "INVOICE" at bounding box center [68, 58] width 32 height 10
select select "service"
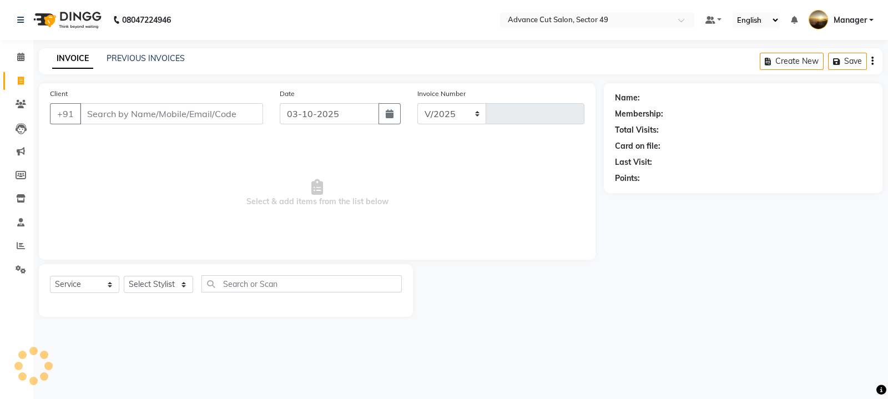
select select "4616"
type input "5723"
click at [144, 60] on link "PREVIOUS INVOICES" at bounding box center [146, 58] width 78 height 10
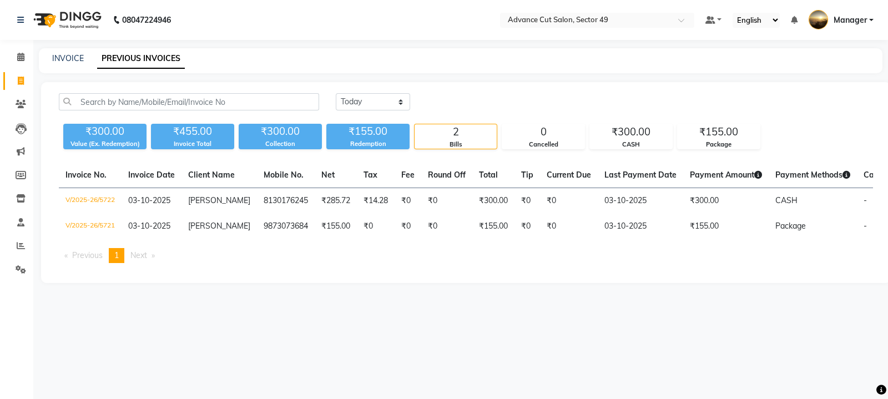
click at [50, 21] on img at bounding box center [66, 19] width 76 height 31
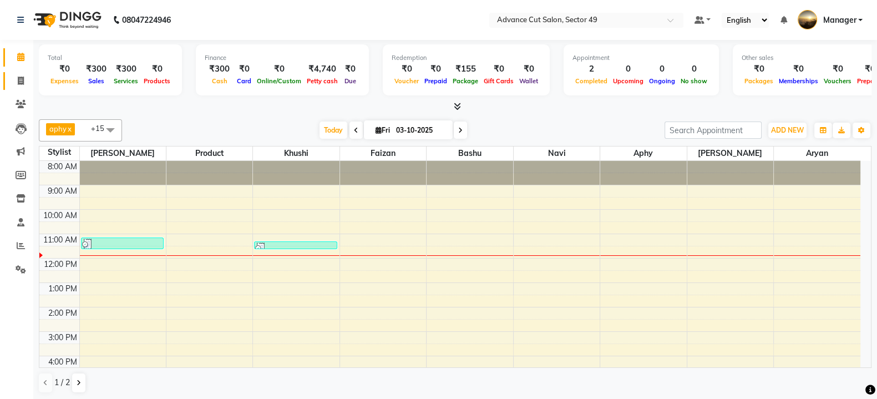
click at [19, 82] on icon at bounding box center [21, 81] width 6 height 8
select select "service"
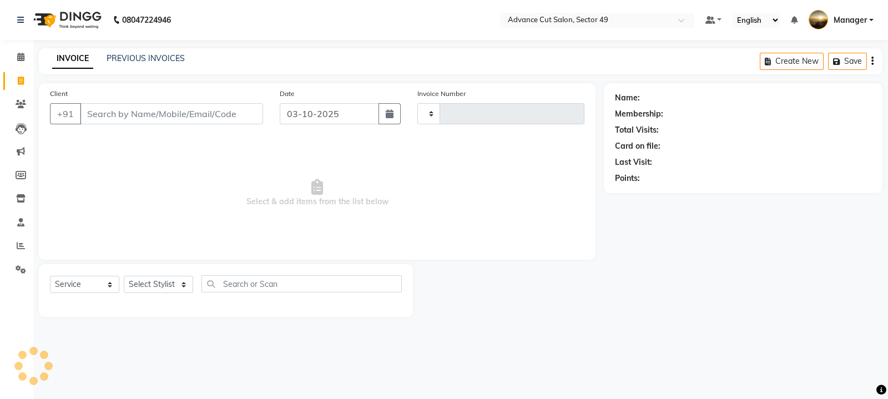
type input "5723"
select select "4616"
click at [21, 246] on icon at bounding box center [21, 245] width 8 height 8
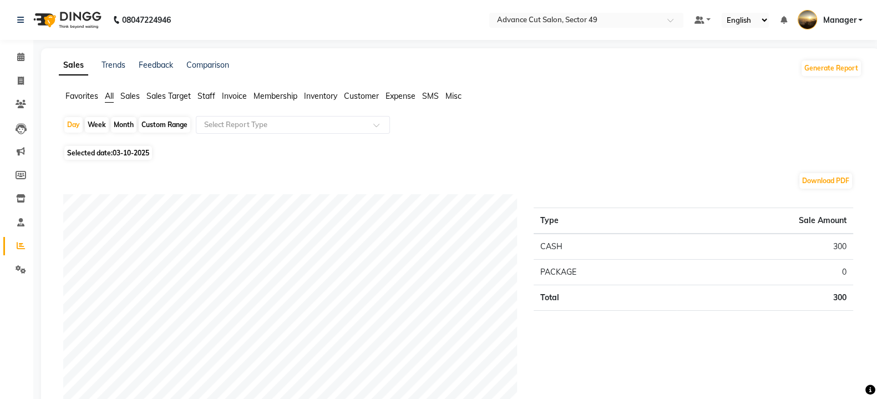
click at [124, 119] on div "Month" at bounding box center [124, 125] width 26 height 16
select select "10"
select select "2025"
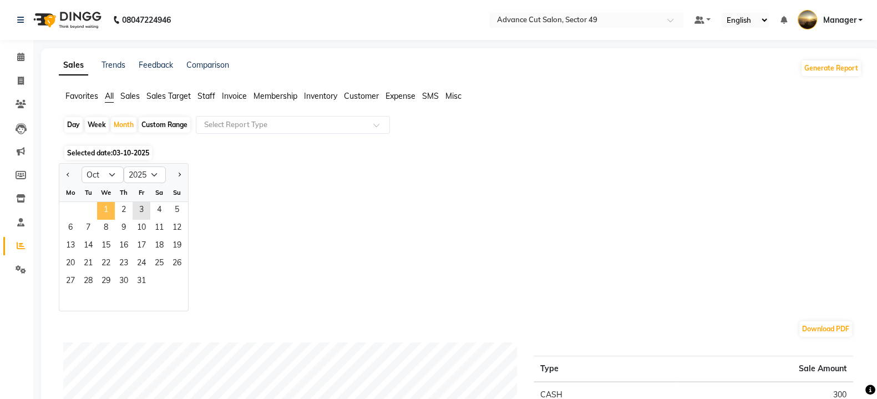
click at [100, 208] on span "1" at bounding box center [106, 211] width 18 height 18
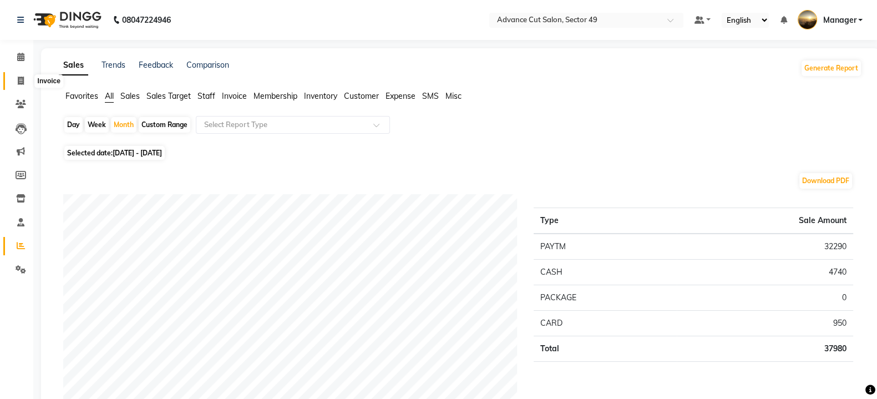
click at [18, 83] on icon at bounding box center [21, 81] width 6 height 8
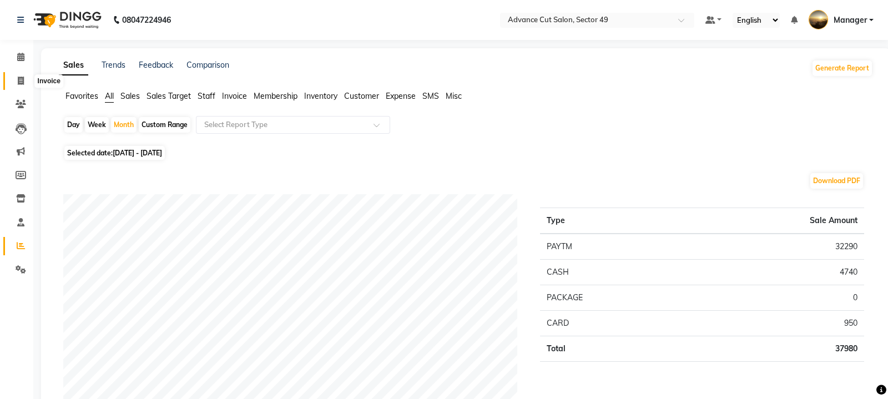
select select "service"
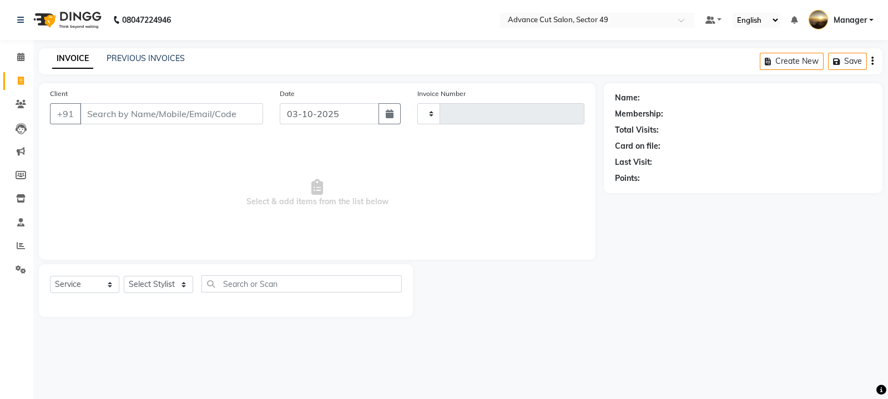
type input "5723"
select select "4616"
click at [18, 245] on icon at bounding box center [21, 245] width 8 height 8
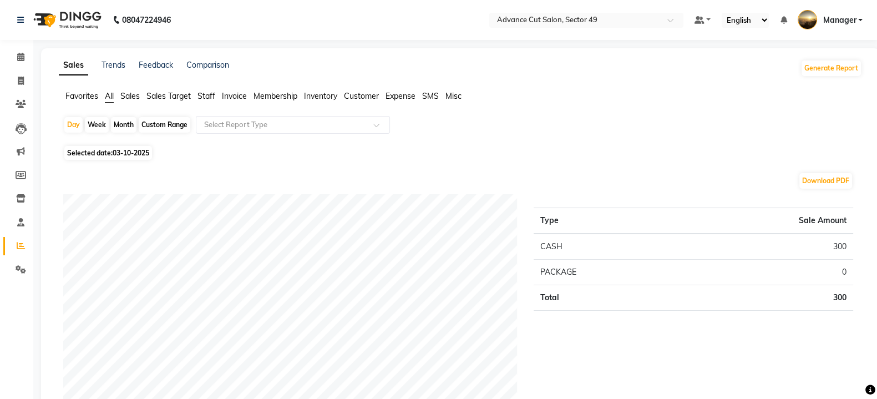
click at [119, 154] on span "03-10-2025" at bounding box center [131, 153] width 37 height 8
select select "10"
select select "2025"
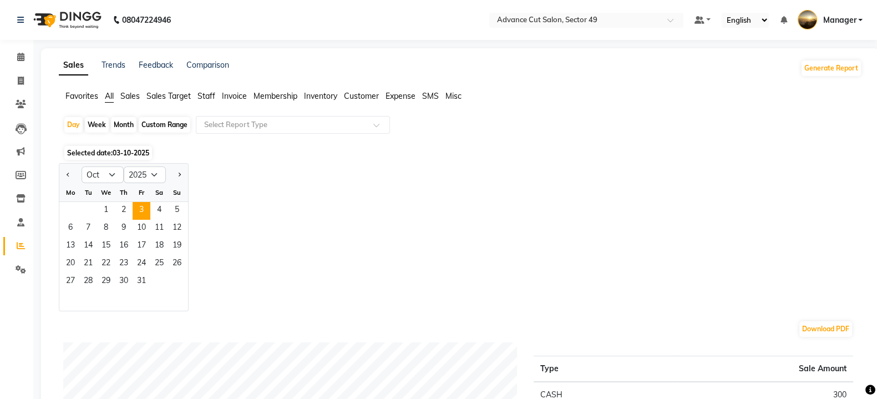
click at [119, 122] on div "Month" at bounding box center [124, 125] width 26 height 16
select select "10"
select select "2025"
click at [103, 211] on span "1" at bounding box center [106, 211] width 18 height 18
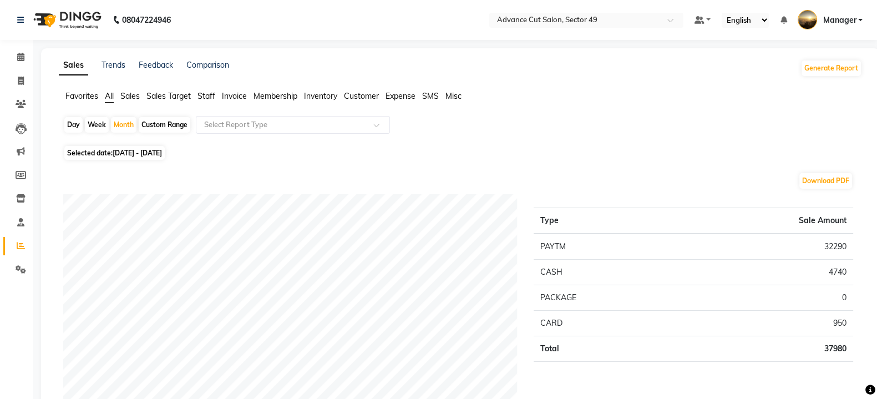
click at [132, 99] on span "Sales" at bounding box center [129, 96] width 19 height 10
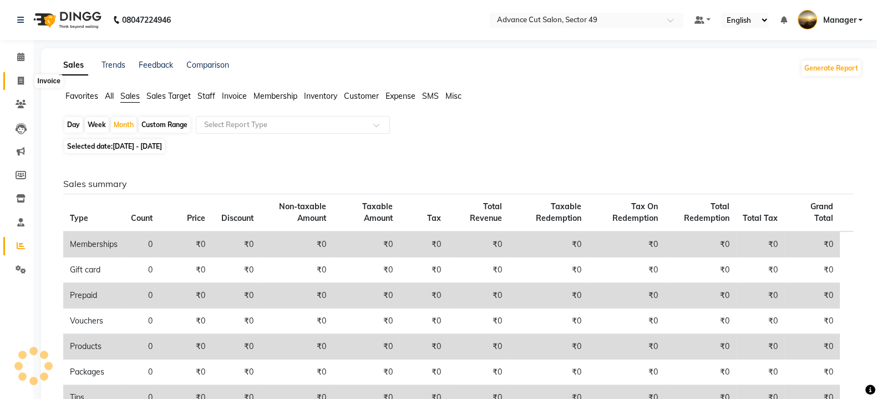
click at [21, 79] on icon at bounding box center [21, 81] width 6 height 8
select select "service"
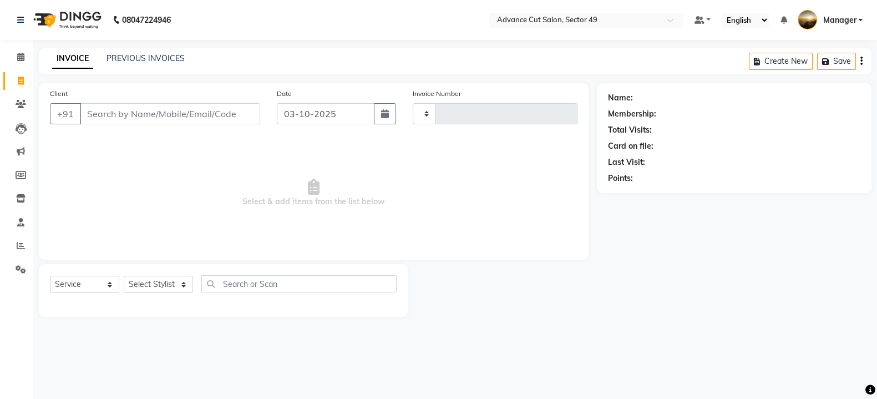
type input "5723"
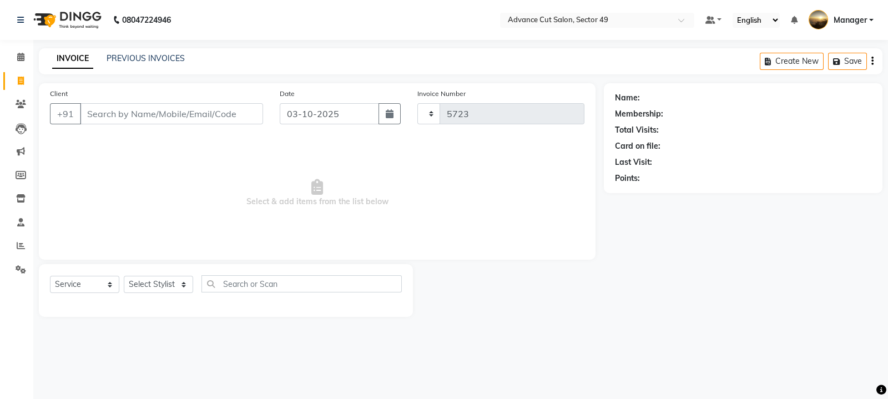
select select "4616"
click at [163, 64] on div "INVOICE PREVIOUS INVOICES" at bounding box center [118, 59] width 159 height 13
drag, startPoint x: 98, startPoint y: 110, endPoint x: 147, endPoint y: 106, distance: 49.5
click at [117, 109] on input "Client" at bounding box center [171, 113] width 183 height 21
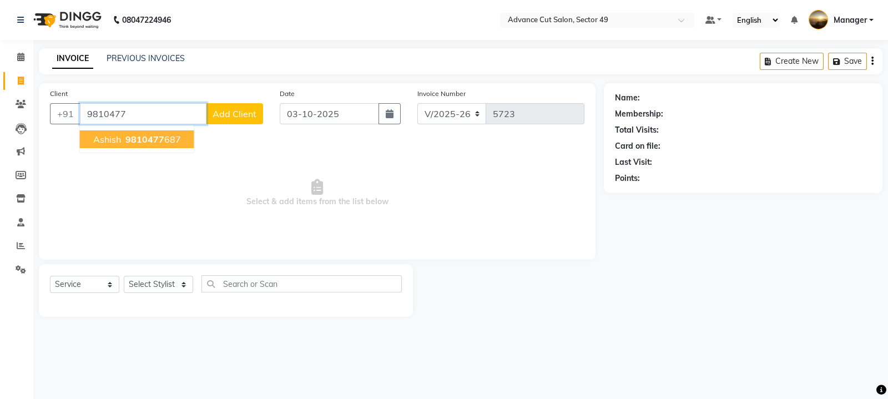
click at [171, 141] on ngb-highlight "9810477 687" at bounding box center [152, 139] width 58 height 11
type input "9810477687"
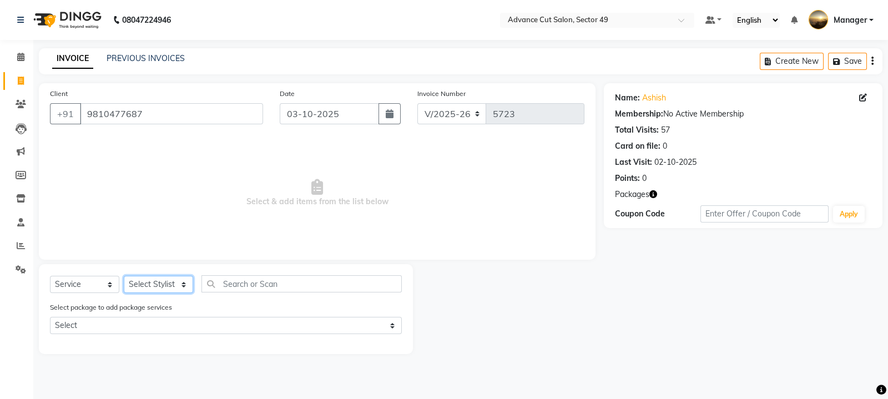
click at [171, 287] on select "Select Stylist aphy [PERSON_NAME] bashu [PERSON_NAME] [PERSON_NAME] Manager Nav…" at bounding box center [158, 284] width 69 height 17
select select "66368"
click at [124, 276] on select "Select Stylist aphy [PERSON_NAME] bashu [PERSON_NAME] [PERSON_NAME] Manager Nav…" at bounding box center [158, 284] width 69 height 17
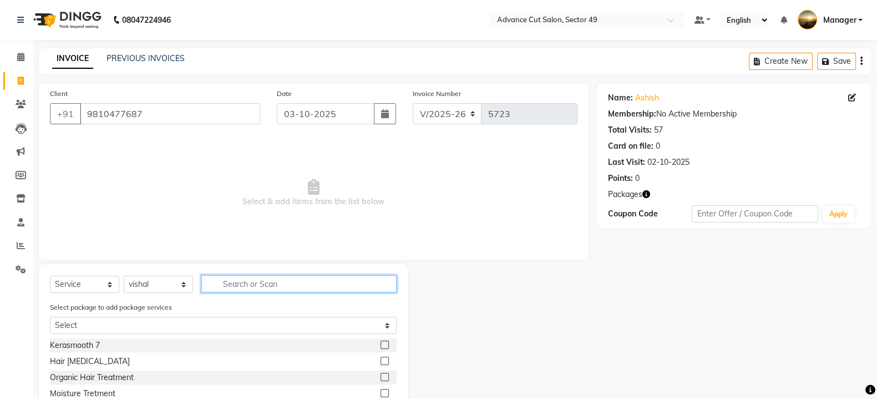
click at [257, 286] on input "text" at bounding box center [298, 283] width 195 height 17
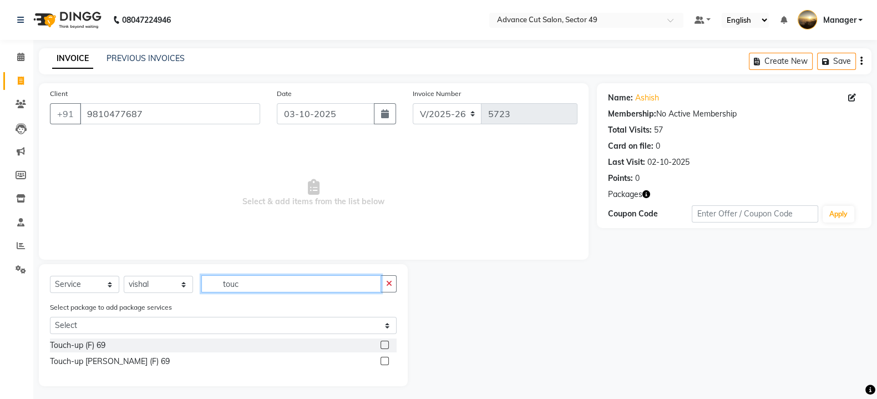
type input "touc"
click at [386, 346] on label at bounding box center [385, 345] width 8 height 8
click at [386, 346] on input "checkbox" at bounding box center [384, 345] width 7 height 7
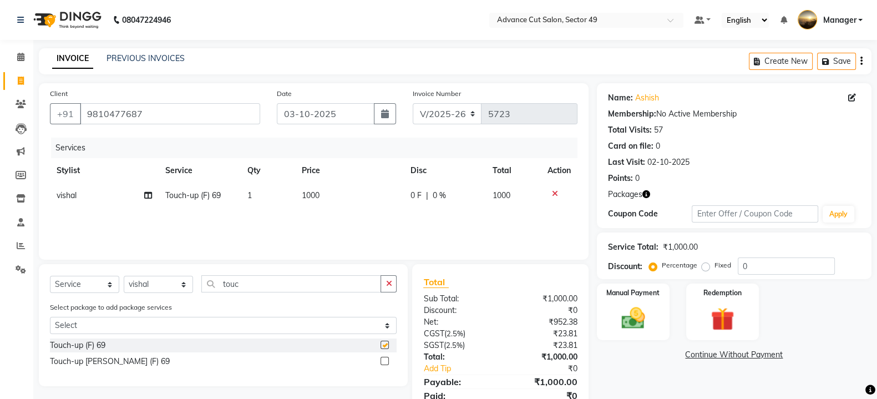
checkbox input "false"
click at [323, 196] on td "1000" at bounding box center [349, 195] width 109 height 25
select select "66368"
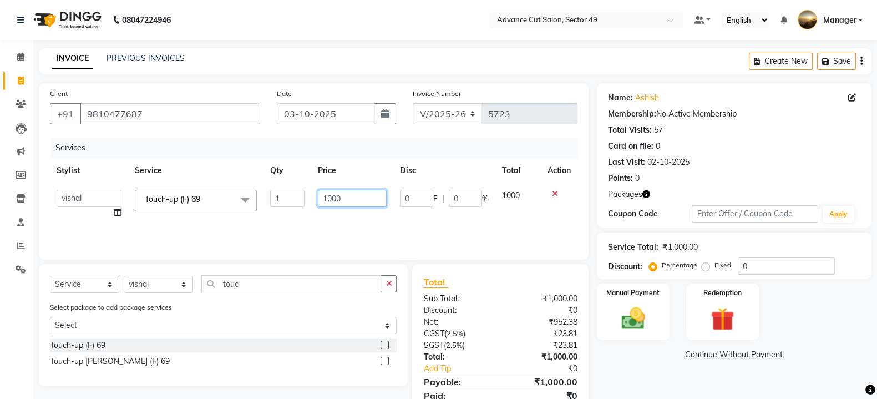
click at [350, 201] on input "1000" at bounding box center [352, 198] width 69 height 17
type input "1200"
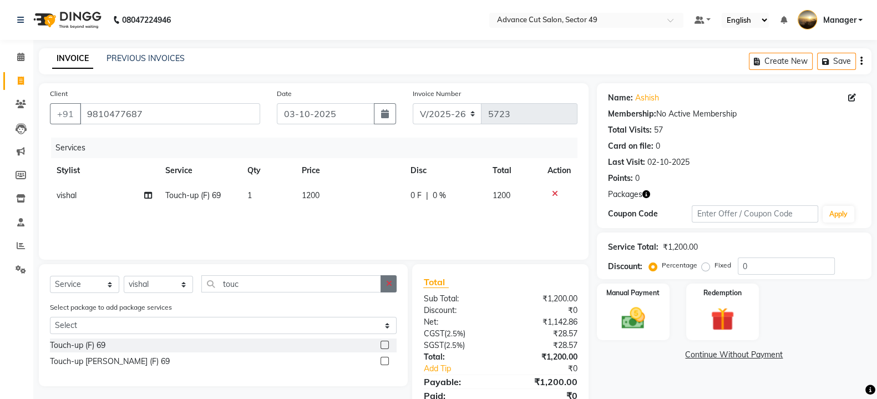
click at [388, 282] on icon "button" at bounding box center [389, 284] width 6 height 8
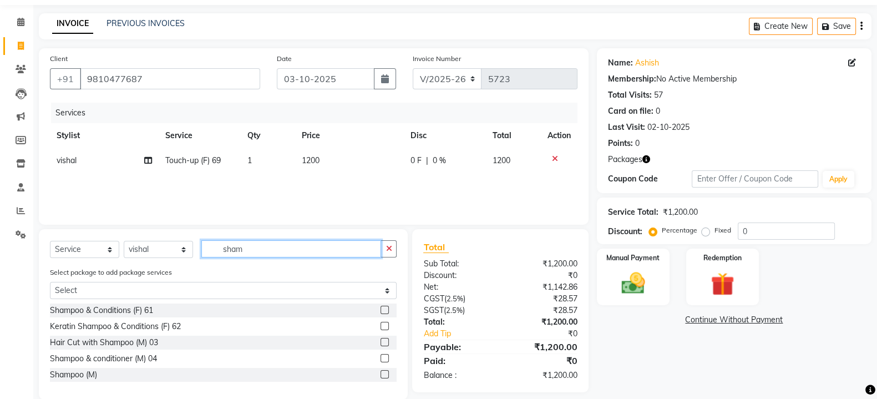
scroll to position [53, 0]
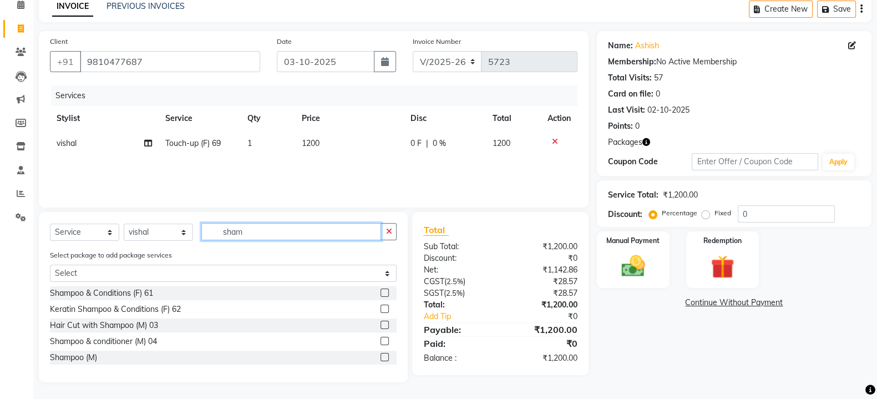
type input "sham"
click at [385, 361] on label at bounding box center [385, 357] width 8 height 8
click at [385, 361] on input "checkbox" at bounding box center [384, 357] width 7 height 7
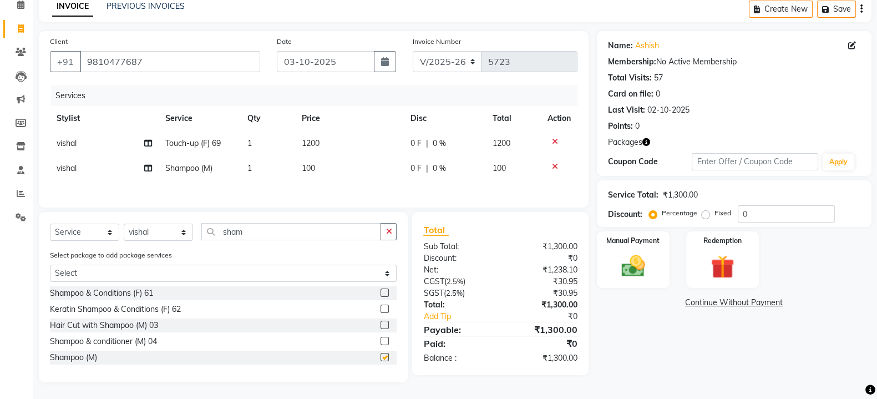
checkbox input "false"
click at [393, 232] on button "button" at bounding box center [389, 231] width 16 height 17
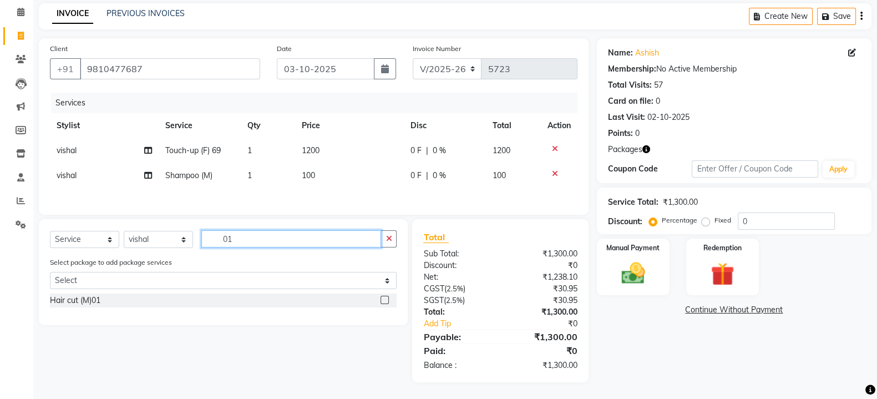
scroll to position [49, 0]
type input "01"
click at [387, 300] on label at bounding box center [385, 300] width 8 height 8
click at [387, 300] on input "checkbox" at bounding box center [384, 300] width 7 height 7
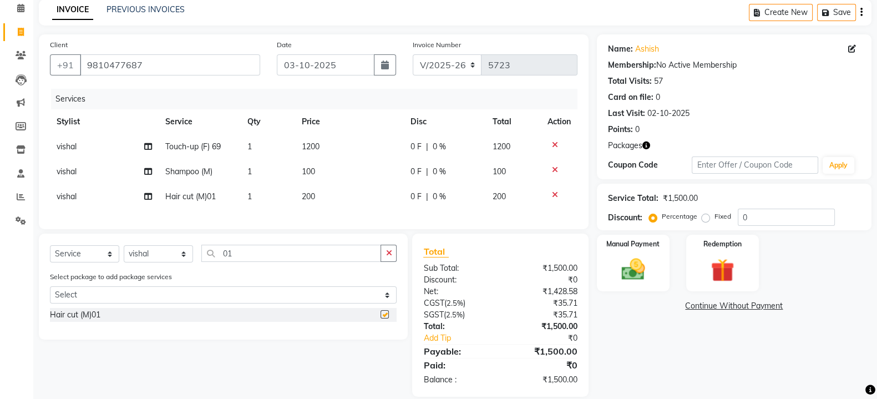
checkbox input "false"
click at [758, 272] on div "Redemption" at bounding box center [723, 263] width 76 height 59
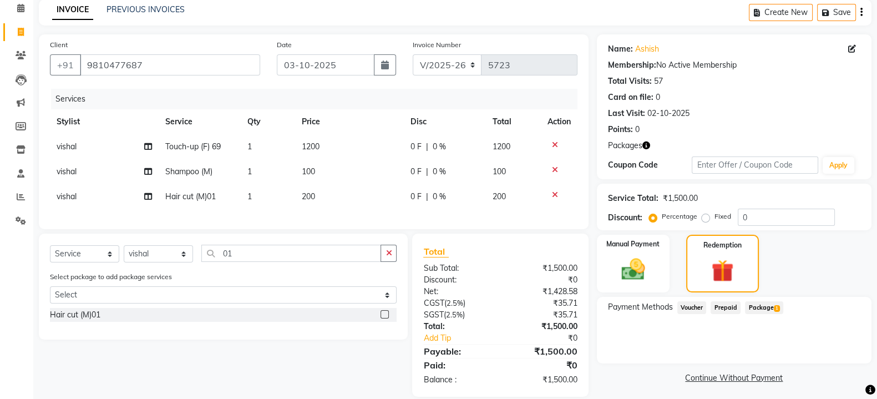
click at [760, 304] on span "Package 1" at bounding box center [764, 307] width 38 height 13
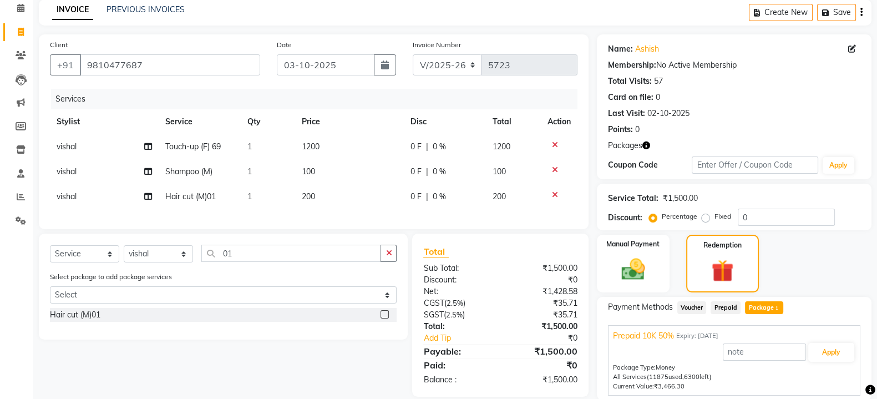
scroll to position [89, 0]
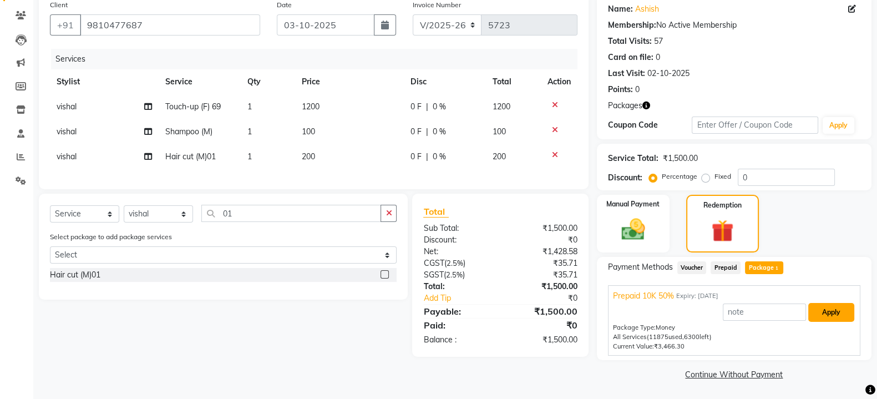
click at [829, 306] on button "Apply" at bounding box center [831, 312] width 46 height 19
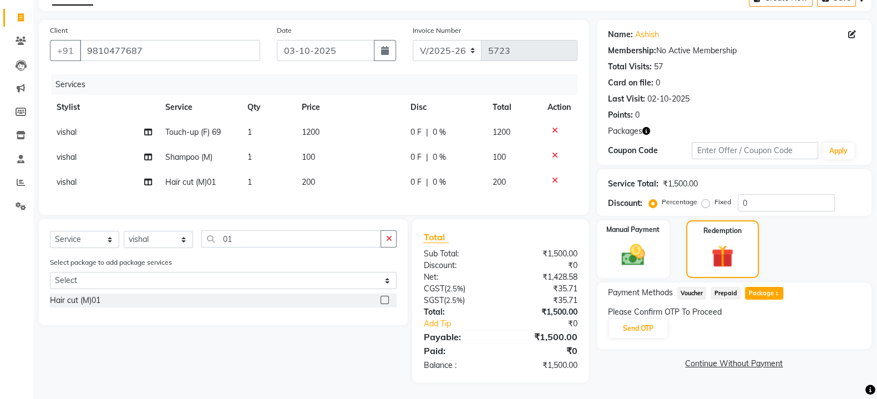
scroll to position [74, 0]
click at [651, 319] on button "Send OTP" at bounding box center [638, 328] width 58 height 19
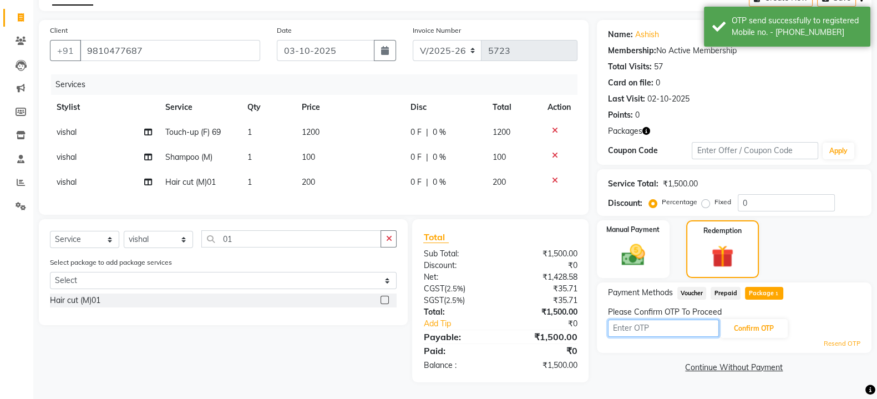
click at [650, 320] on input "text" at bounding box center [663, 328] width 111 height 17
type input "7495"
click at [745, 319] on button "Confirm OTP" at bounding box center [754, 328] width 68 height 19
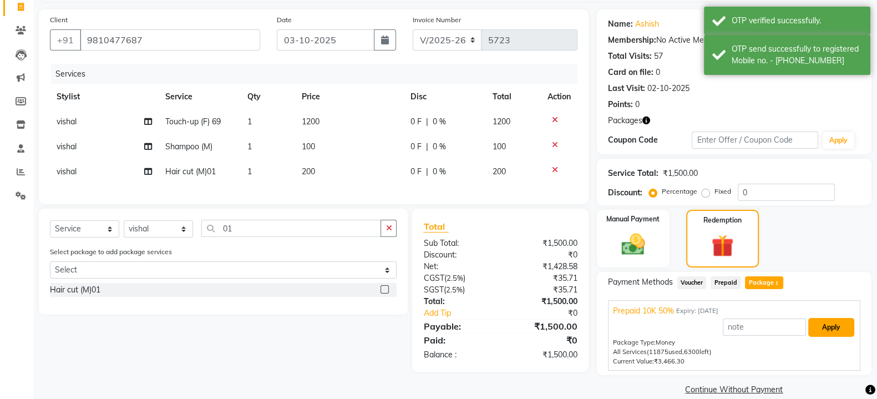
click at [835, 325] on button "Apply" at bounding box center [831, 327] width 46 height 19
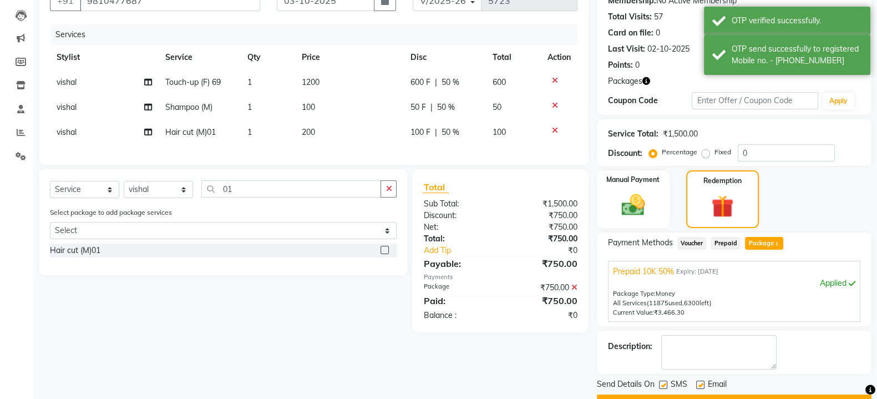
scroll to position [141, 0]
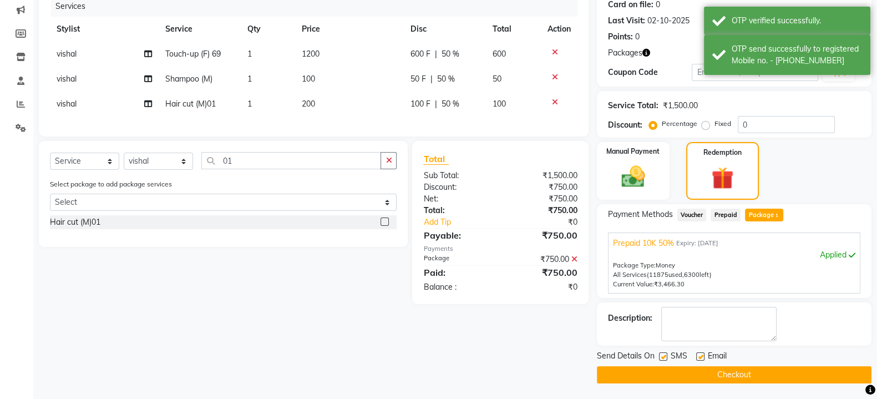
click at [684, 370] on button "Checkout" at bounding box center [734, 374] width 275 height 17
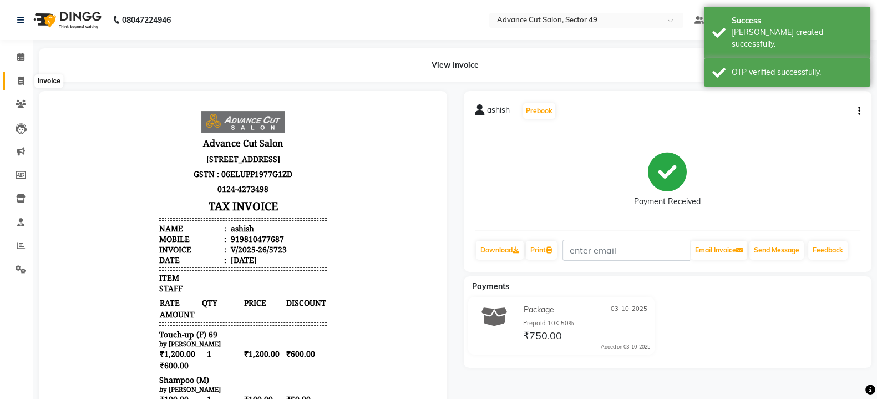
drag, startPoint x: 19, startPoint y: 77, endPoint x: 11, endPoint y: 77, distance: 8.3
click at [18, 77] on icon at bounding box center [21, 81] width 6 height 8
select select "service"
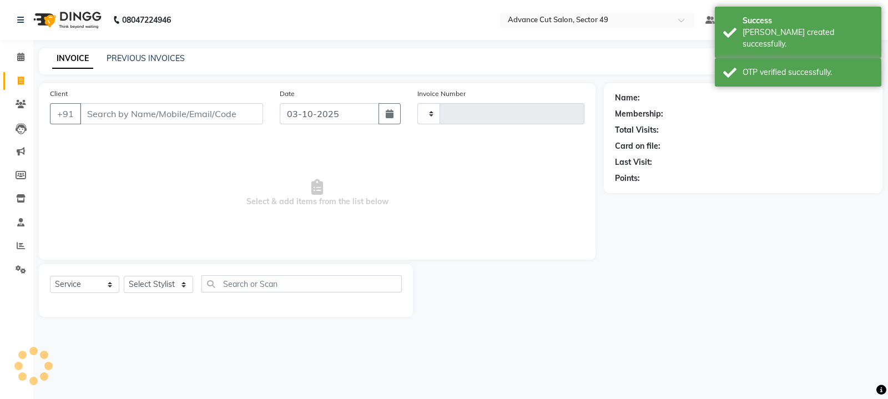
type input "5724"
select select "4616"
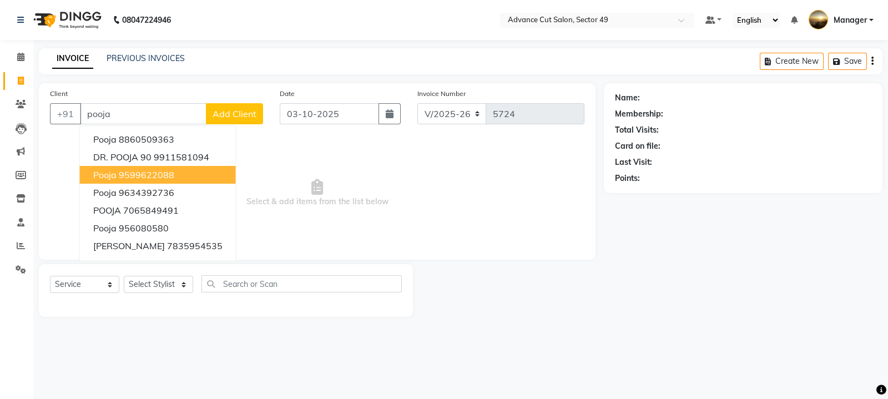
click at [168, 174] on ngb-highlight "9599622088" at bounding box center [146, 174] width 55 height 11
type input "9599622088"
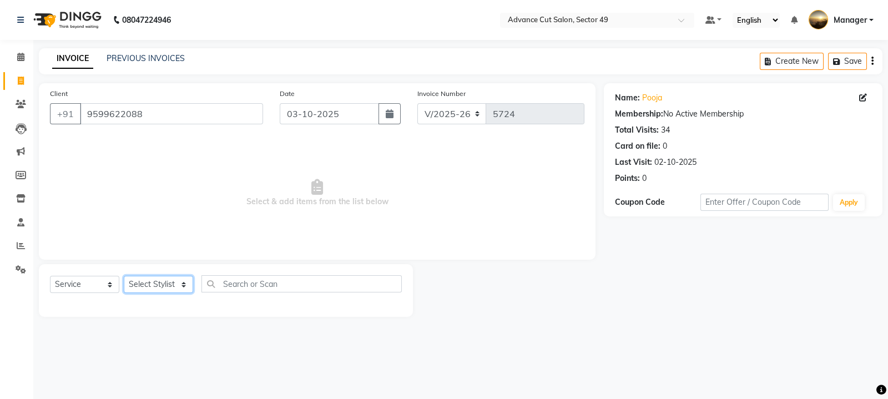
click at [175, 281] on select "Select Stylist aphy [PERSON_NAME] bashu [PERSON_NAME] [PERSON_NAME] Manager Nav…" at bounding box center [158, 284] width 69 height 17
select select "85443"
click at [124, 276] on select "Select Stylist aphy [PERSON_NAME] bashu [PERSON_NAME] [PERSON_NAME] Manager Nav…" at bounding box center [158, 284] width 69 height 17
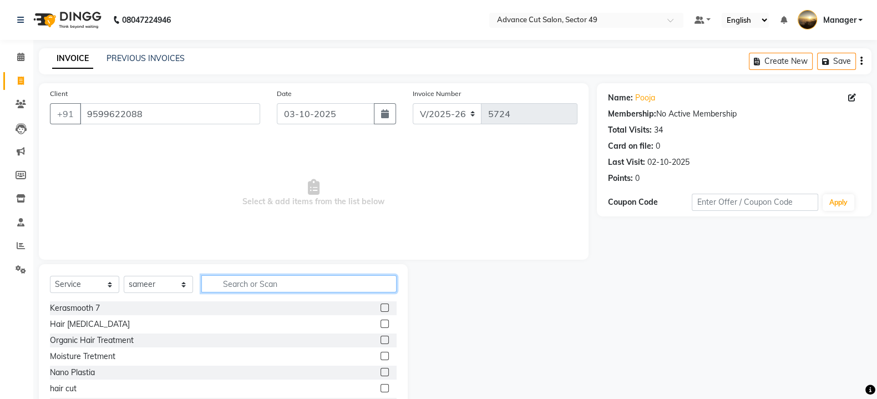
click at [235, 282] on input "text" at bounding box center [298, 283] width 195 height 17
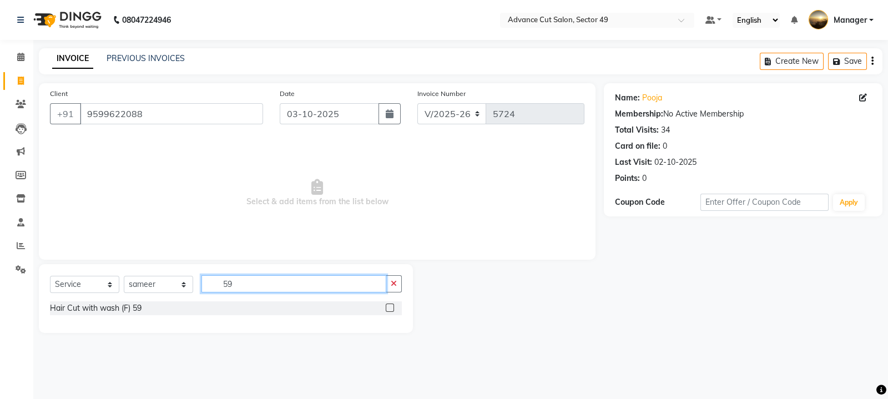
type input "59"
click at [390, 307] on label at bounding box center [390, 308] width 8 height 8
click at [390, 307] on input "checkbox" at bounding box center [389, 308] width 7 height 7
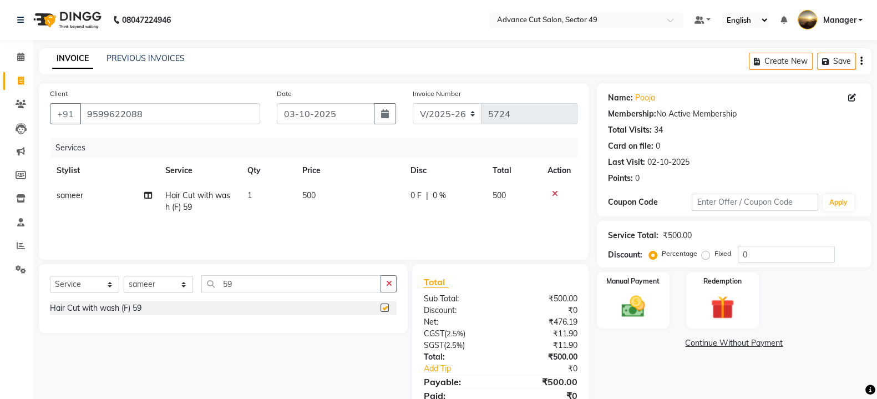
checkbox input "false"
click at [333, 194] on td "500" at bounding box center [350, 201] width 109 height 37
select select "85443"
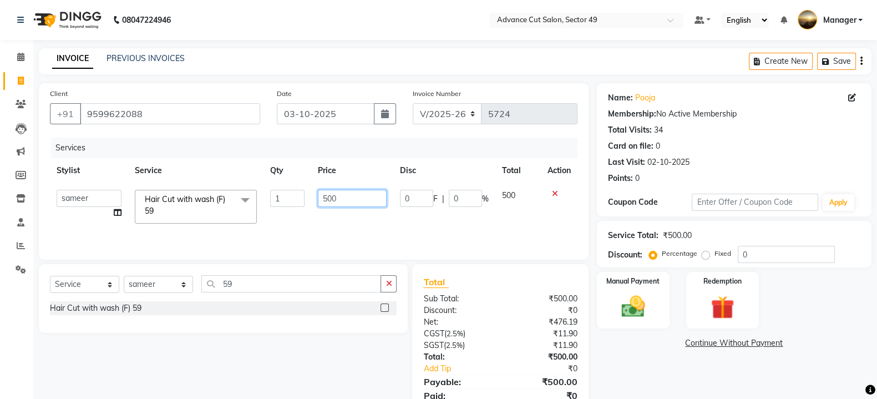
click at [358, 203] on input "500" at bounding box center [352, 198] width 69 height 17
type input "5"
type input "550"
click at [178, 286] on select "Select Stylist aphy [PERSON_NAME] bashu [PERSON_NAME] [PERSON_NAME] Manager Nav…" at bounding box center [158, 284] width 69 height 17
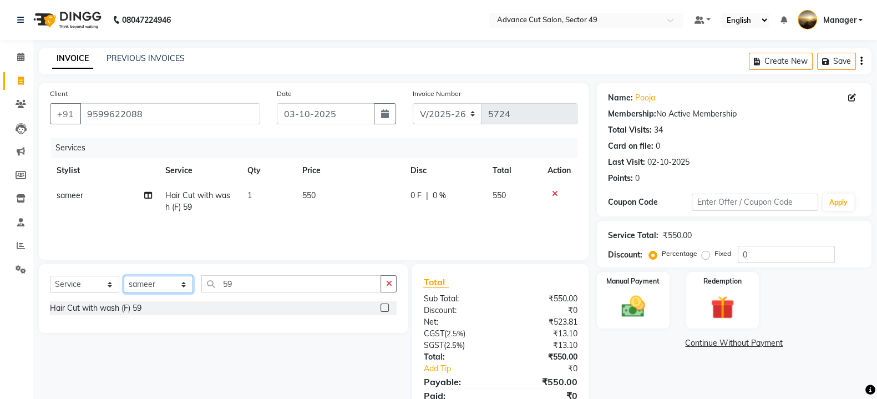
select select "90917"
click at [124, 276] on select "Select Stylist aphy [PERSON_NAME] bashu [PERSON_NAME] [PERSON_NAME] Manager Nav…" at bounding box center [158, 284] width 69 height 17
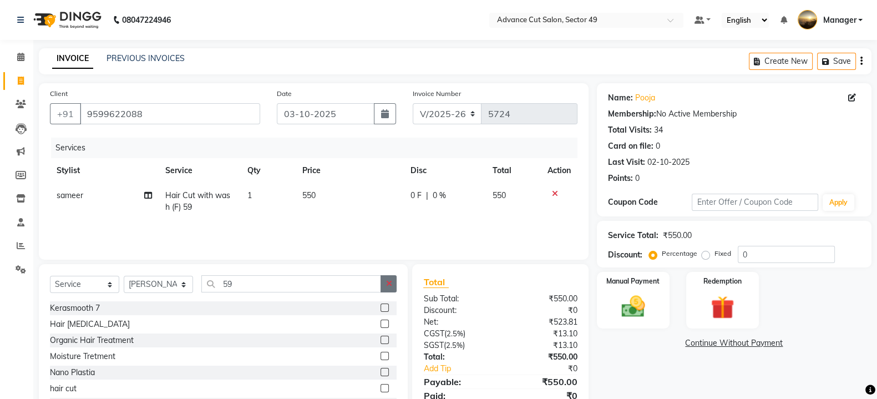
click at [383, 285] on button "button" at bounding box center [389, 283] width 16 height 17
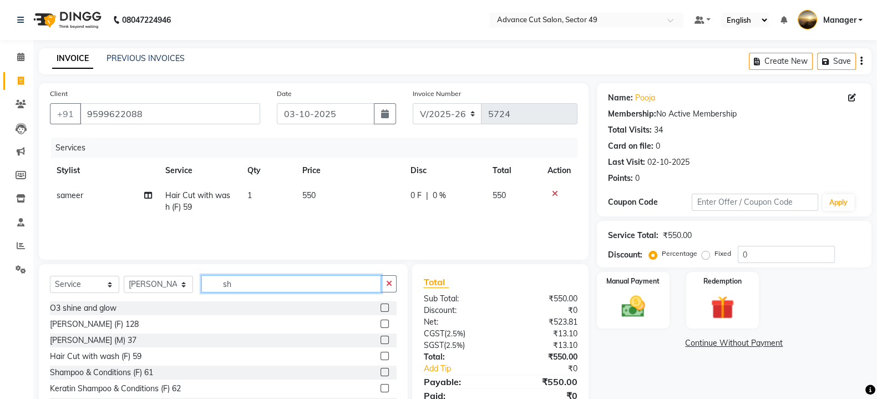
type input "s"
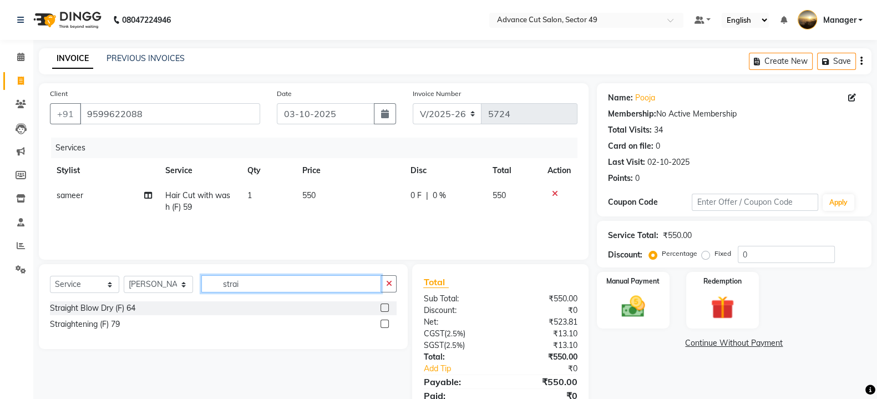
type input "strai"
click at [386, 307] on label at bounding box center [385, 308] width 8 height 8
click at [386, 307] on input "checkbox" at bounding box center [384, 308] width 7 height 7
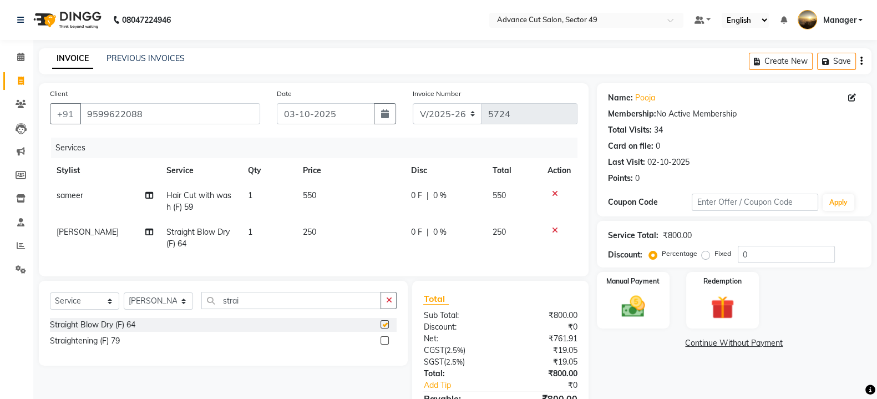
checkbox input "false"
drag, startPoint x: 323, startPoint y: 231, endPoint x: 353, endPoint y: 238, distance: 30.2
click at [329, 232] on td "250" at bounding box center [350, 238] width 108 height 37
select select "90917"
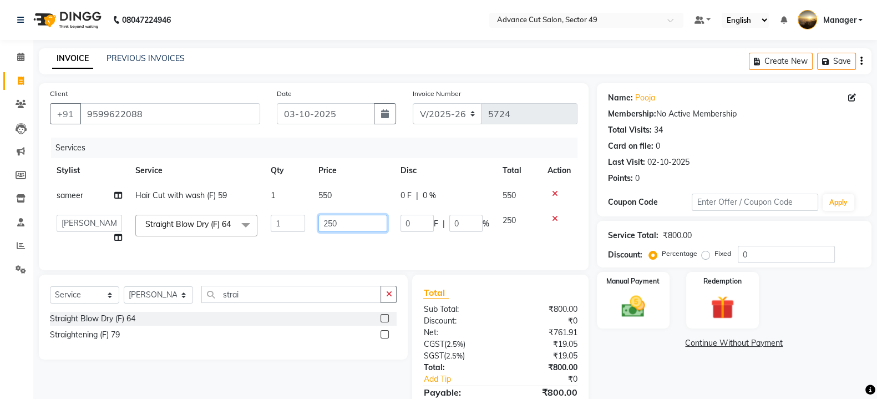
click at [373, 221] on input "250" at bounding box center [353, 223] width 69 height 17
type input "2"
type input "150"
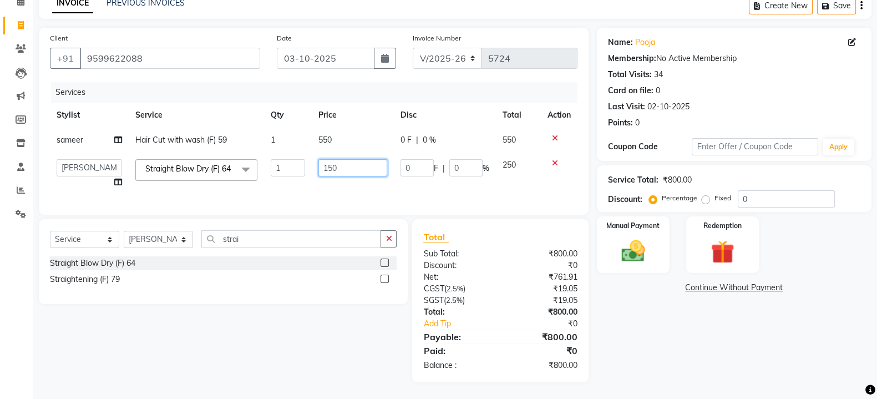
scroll to position [69, 0]
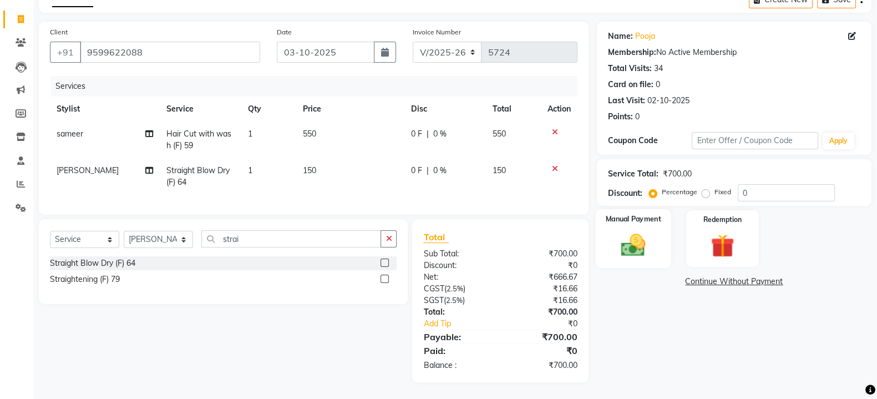
click at [658, 235] on div "Manual Payment" at bounding box center [633, 238] width 76 height 59
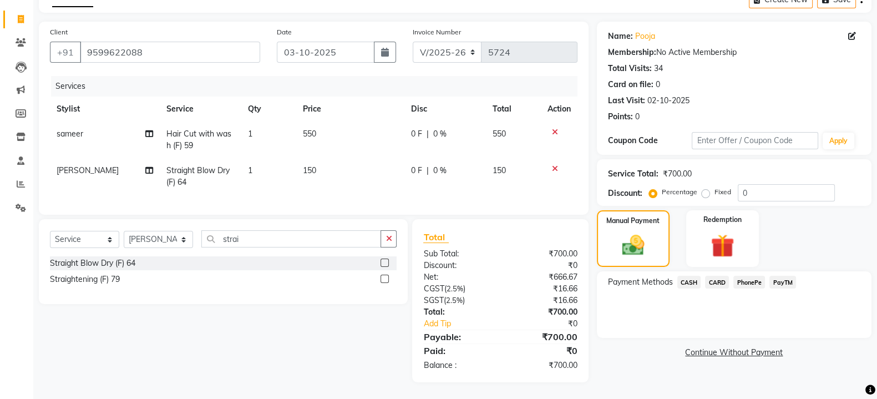
click at [692, 276] on span "CASH" at bounding box center [690, 282] width 24 height 13
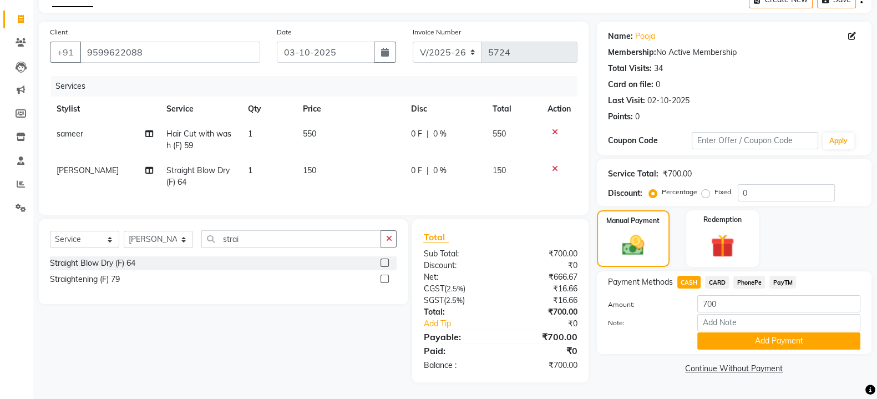
scroll to position [72, 0]
click at [760, 332] on button "Add Payment" at bounding box center [778, 340] width 163 height 17
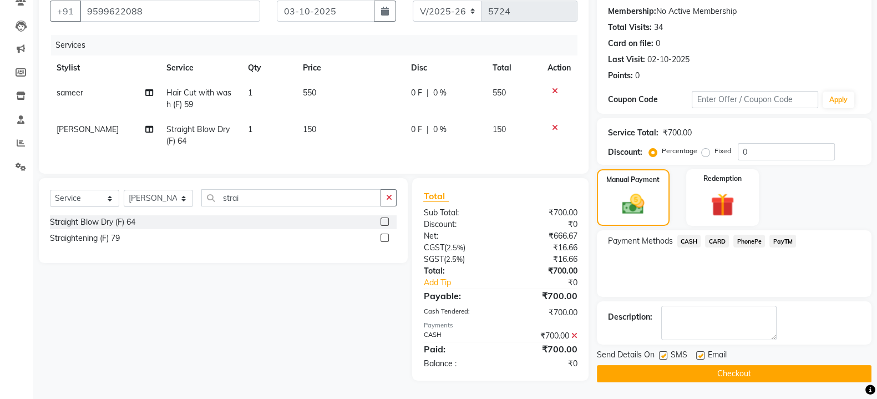
scroll to position [112, 0]
click at [664, 351] on label at bounding box center [663, 355] width 8 height 8
click at [664, 352] on input "checkbox" at bounding box center [662, 355] width 7 height 7
checkbox input "false"
click at [677, 365] on button "Checkout" at bounding box center [734, 373] width 275 height 17
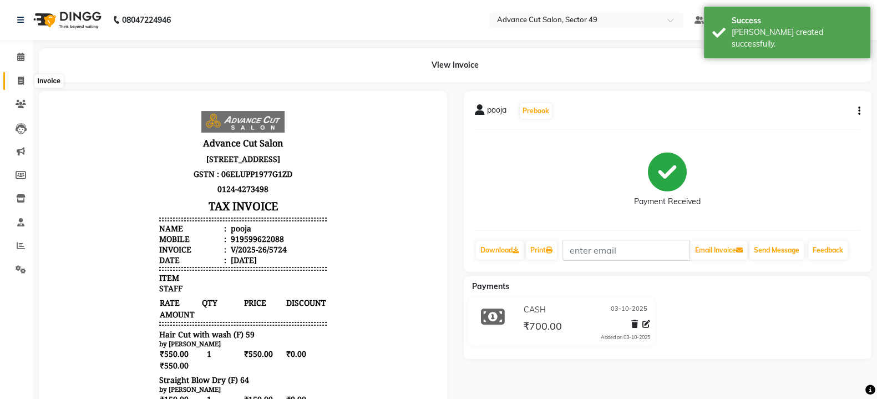
click at [22, 79] on icon at bounding box center [21, 81] width 6 height 8
select select "service"
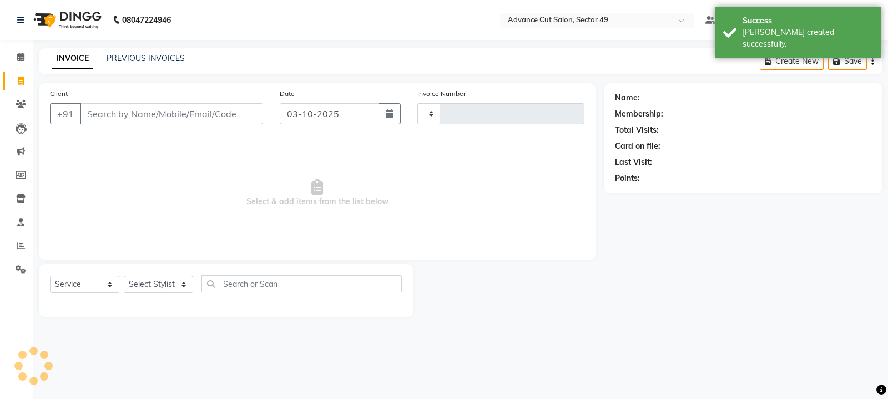
type input "5725"
select select "4616"
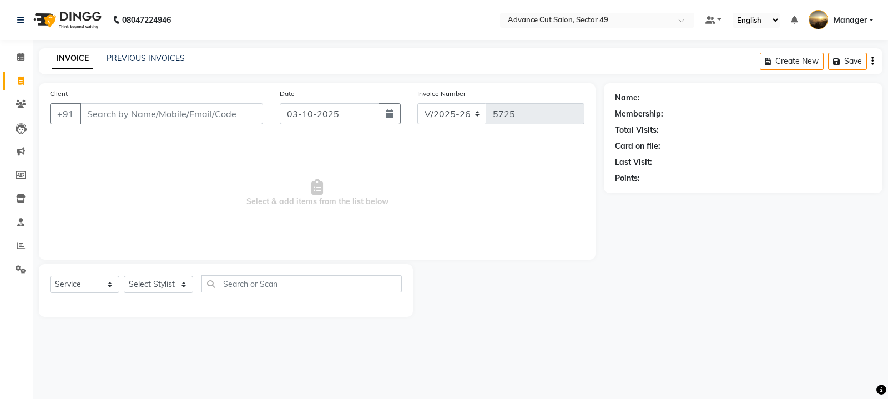
click at [111, 119] on input "Client" at bounding box center [171, 113] width 183 height 21
type input "9829206547"
click at [239, 114] on span "Add Client" at bounding box center [235, 113] width 44 height 11
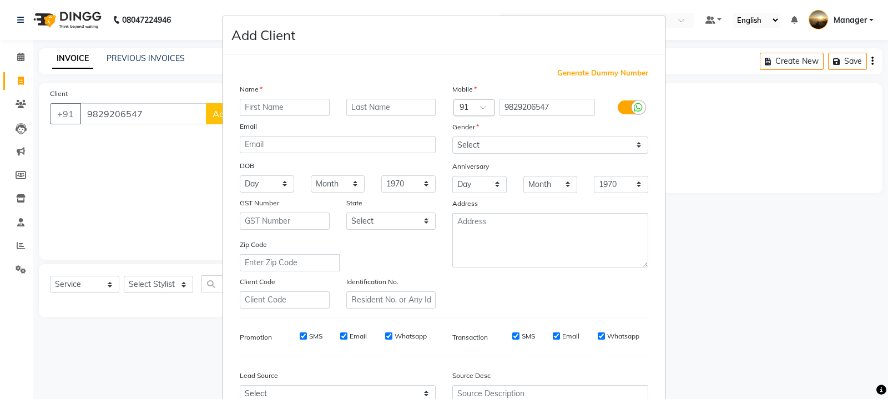
click at [290, 108] on input "text" at bounding box center [285, 107] width 90 height 17
type input "sunju"
drag, startPoint x: 483, startPoint y: 143, endPoint x: 483, endPoint y: 149, distance: 6.7
click at [483, 148] on select "Select [DEMOGRAPHIC_DATA] [DEMOGRAPHIC_DATA] Other Prefer Not To Say" at bounding box center [550, 145] width 196 height 17
select select "[DEMOGRAPHIC_DATA]"
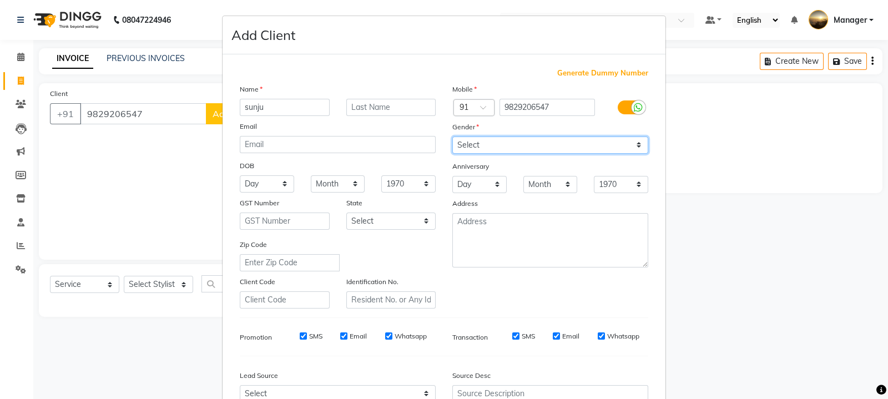
click at [452, 137] on select "Select [DEMOGRAPHIC_DATA] [DEMOGRAPHIC_DATA] Other Prefer Not To Say" at bounding box center [550, 145] width 196 height 17
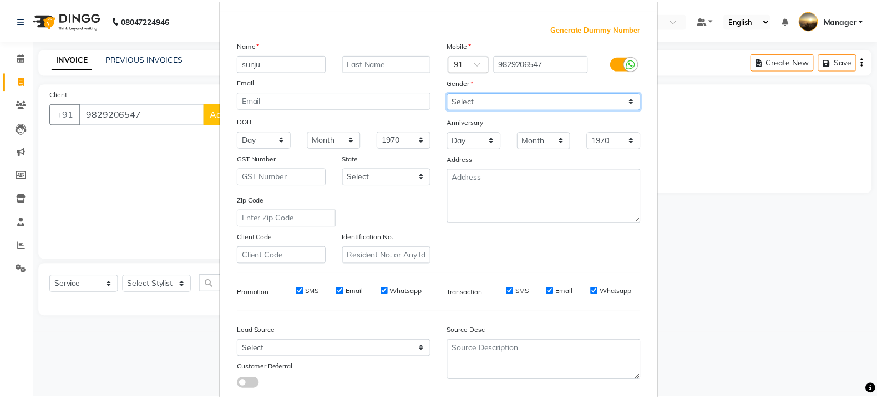
scroll to position [119, 0]
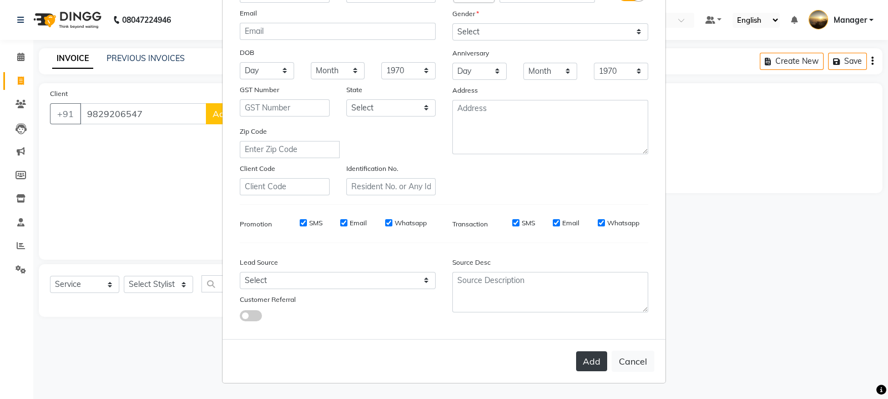
click at [588, 362] on button "Add" at bounding box center [591, 361] width 31 height 20
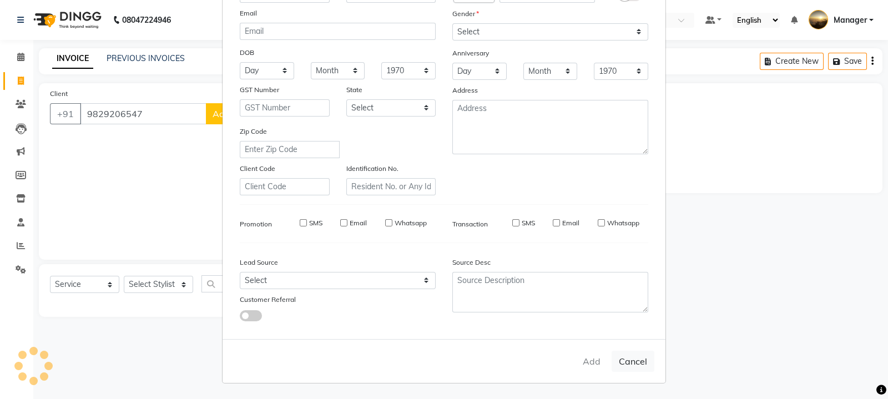
select select
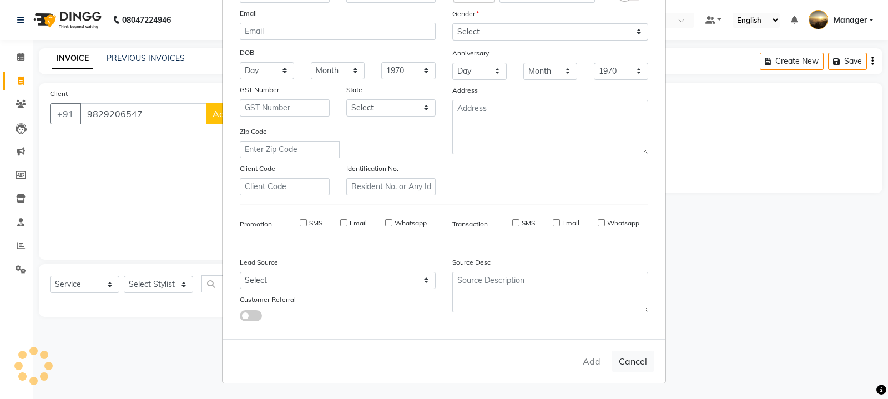
select select
checkbox input "false"
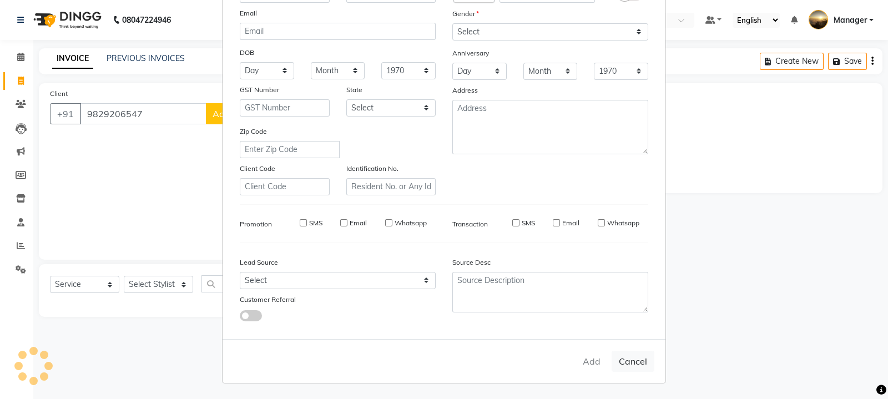
checkbox input "false"
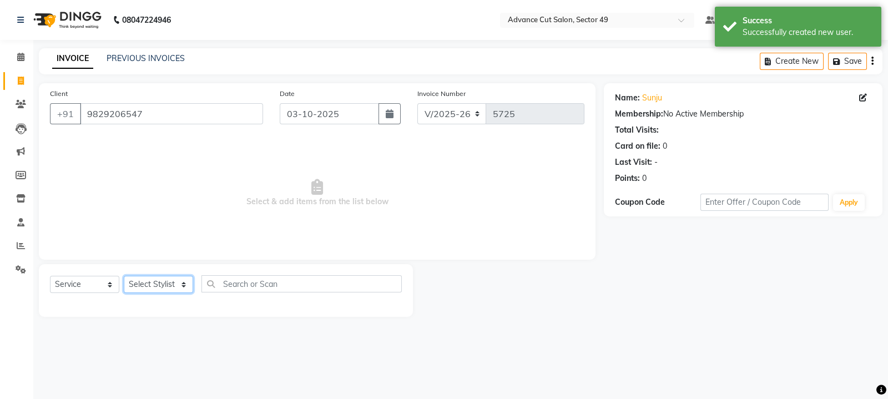
click at [154, 284] on select "Select Stylist aphy [PERSON_NAME] bashu [PERSON_NAME] [PERSON_NAME] Manager Nav…" at bounding box center [158, 284] width 69 height 17
select select "92274"
click at [124, 276] on select "Select Stylist aphy [PERSON_NAME] bashu [PERSON_NAME] [PERSON_NAME] Manager Nav…" at bounding box center [158, 284] width 69 height 17
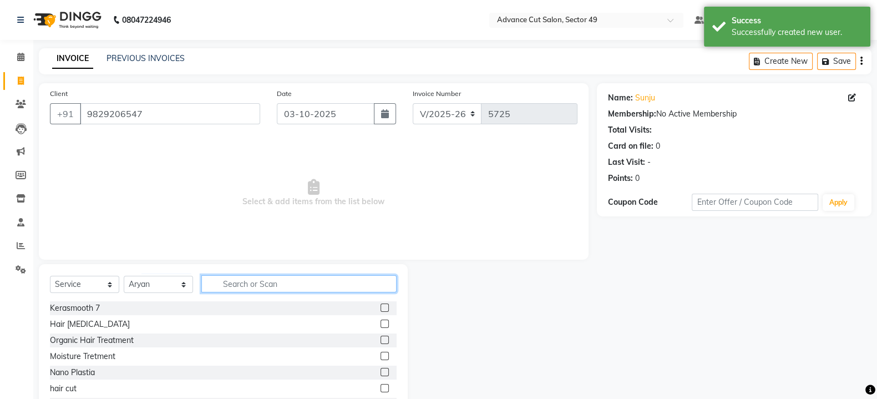
click at [263, 284] on input "text" at bounding box center [298, 283] width 195 height 17
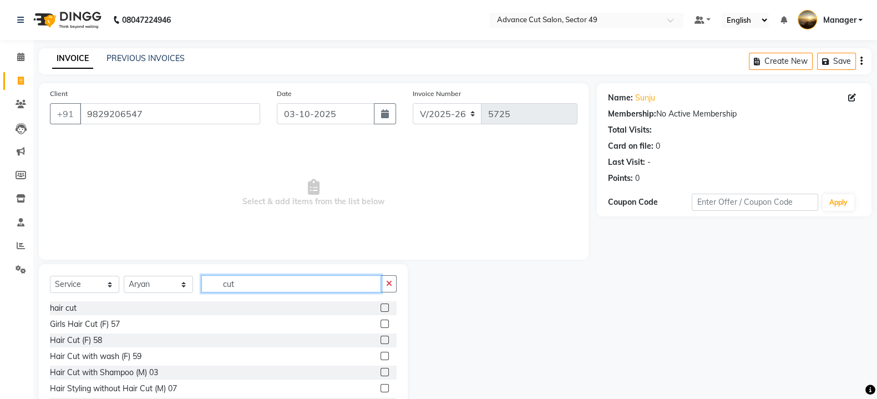
type input "cut"
click at [381, 307] on label at bounding box center [385, 308] width 8 height 8
click at [381, 307] on input "checkbox" at bounding box center [384, 308] width 7 height 7
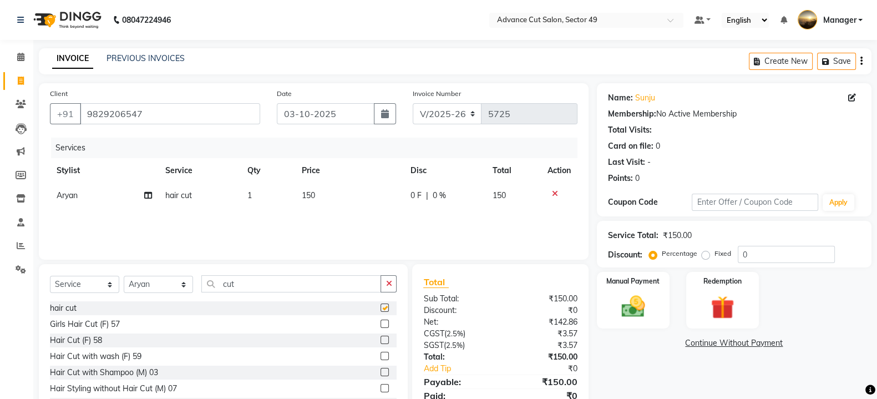
checkbox input "false"
click at [327, 197] on td "150" at bounding box center [349, 195] width 109 height 25
select select "92274"
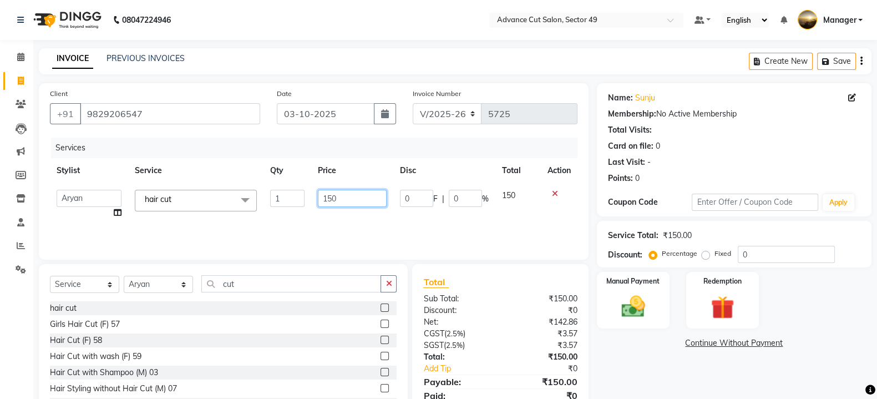
click at [338, 198] on input "150" at bounding box center [352, 198] width 69 height 17
type input "1"
type input "250"
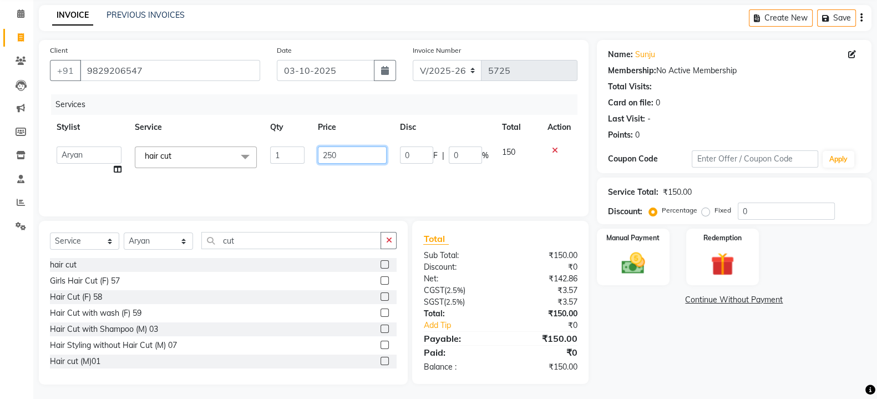
scroll to position [46, 0]
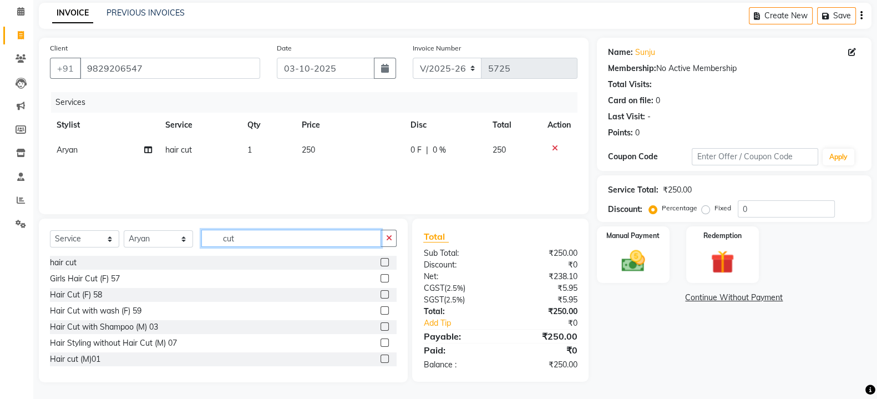
click at [338, 238] on input "cut" at bounding box center [291, 238] width 180 height 17
click at [623, 256] on img at bounding box center [633, 261] width 39 height 28
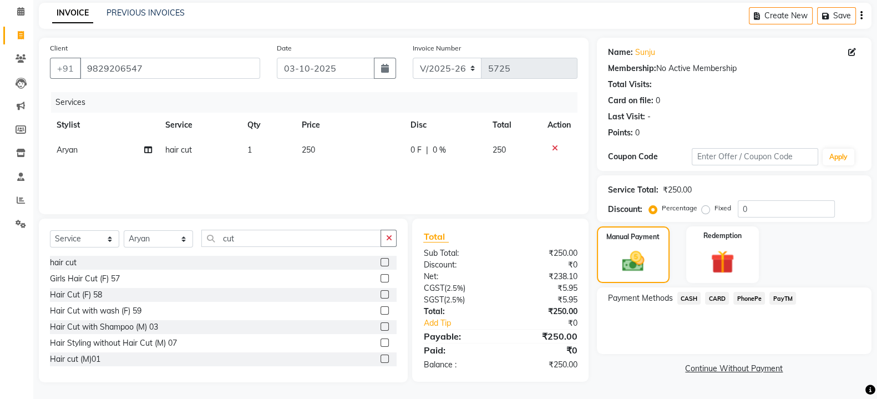
click at [684, 297] on span "CASH" at bounding box center [690, 298] width 24 height 13
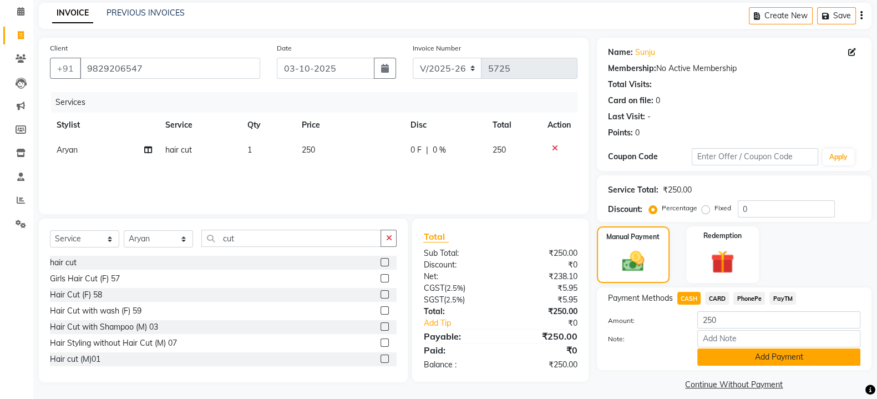
click at [771, 362] on button "Add Payment" at bounding box center [778, 356] width 163 height 17
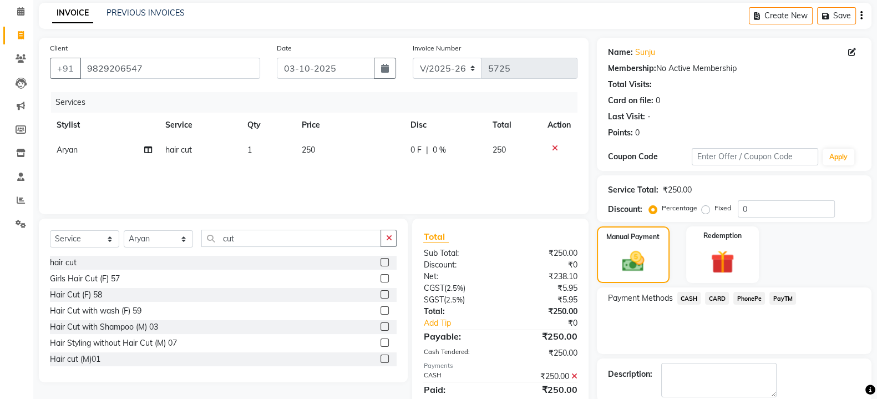
scroll to position [102, 0]
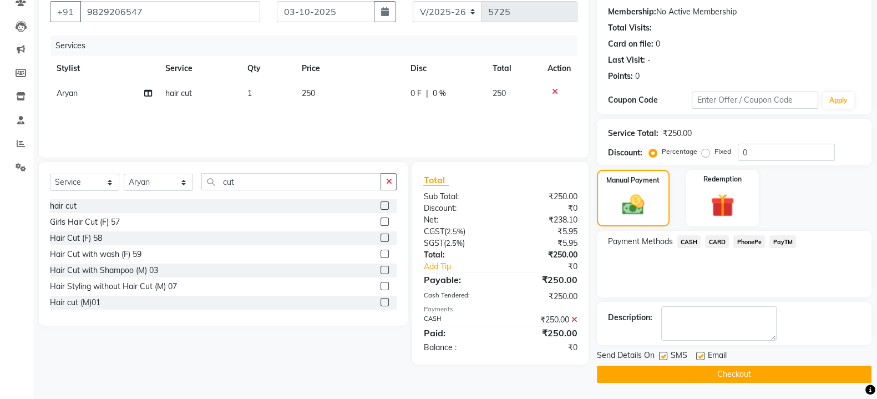
click at [762, 373] on button "Checkout" at bounding box center [734, 374] width 275 height 17
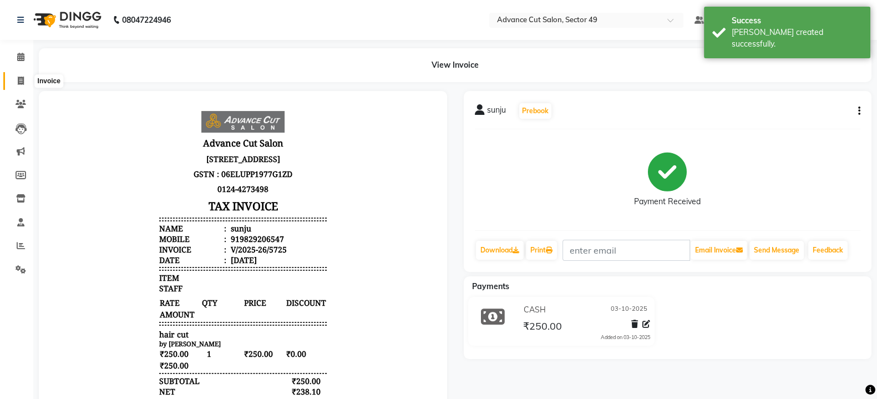
click at [18, 82] on icon at bounding box center [21, 81] width 6 height 8
select select "service"
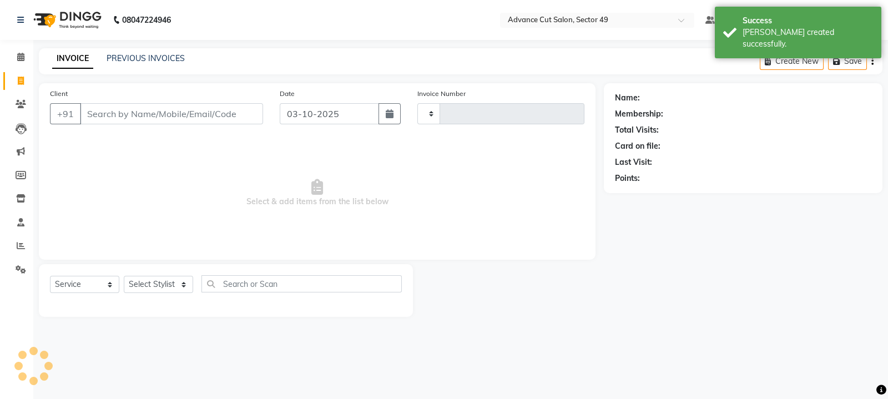
type input "5726"
select select "4616"
click at [107, 113] on input "Client" at bounding box center [171, 113] width 183 height 21
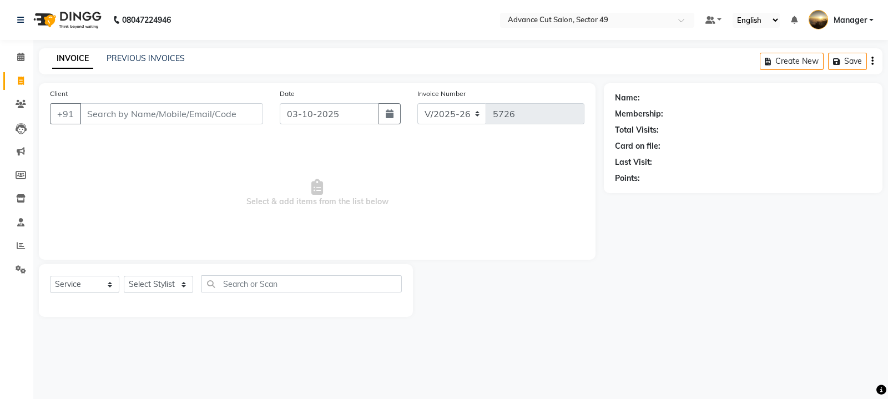
click at [117, 63] on div "PREVIOUS INVOICES" at bounding box center [146, 59] width 78 height 12
click at [130, 60] on link "PREVIOUS INVOICES" at bounding box center [146, 58] width 78 height 10
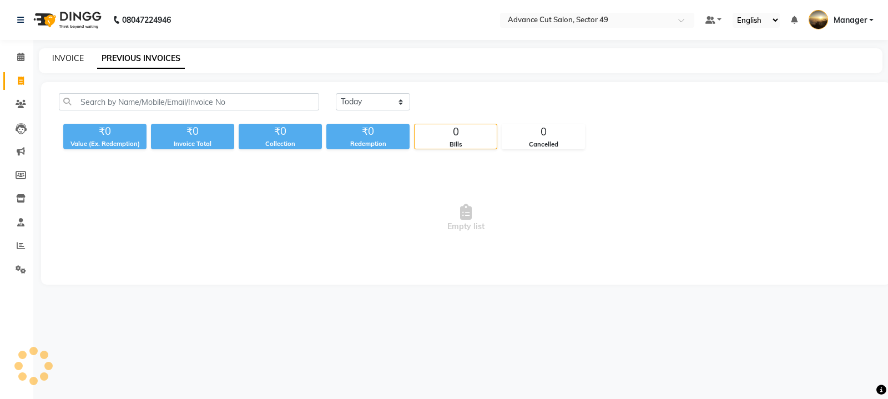
click at [61, 58] on link "INVOICE" at bounding box center [68, 58] width 32 height 10
select select "4616"
select select "service"
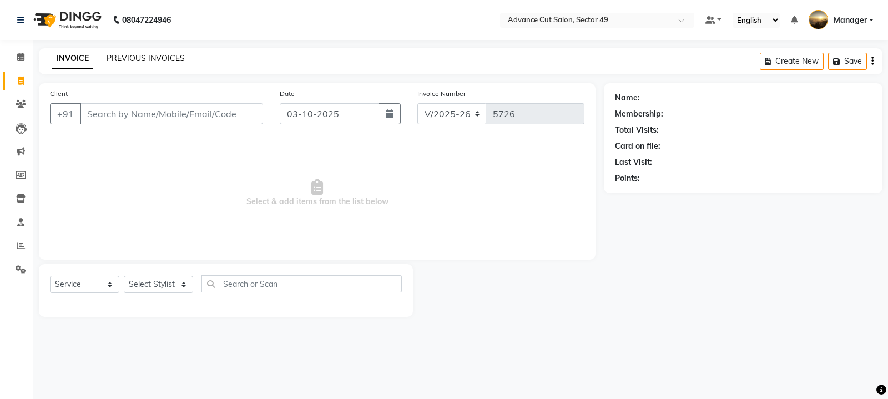
click at [147, 60] on link "PREVIOUS INVOICES" at bounding box center [146, 58] width 78 height 10
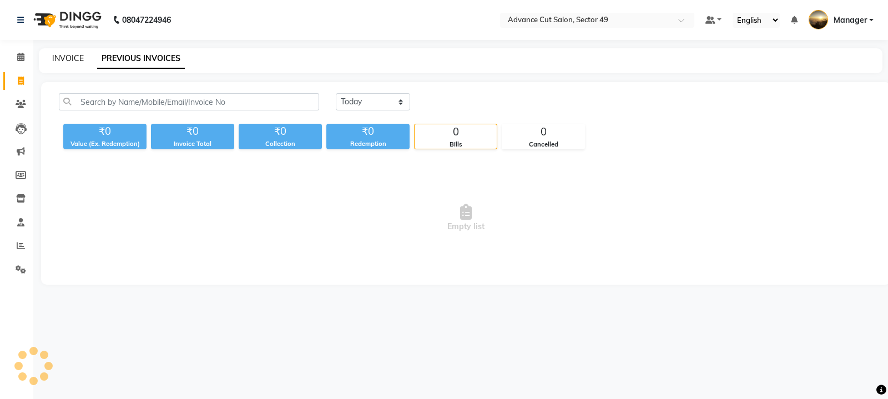
click at [62, 59] on link "INVOICE" at bounding box center [68, 58] width 32 height 10
select select "service"
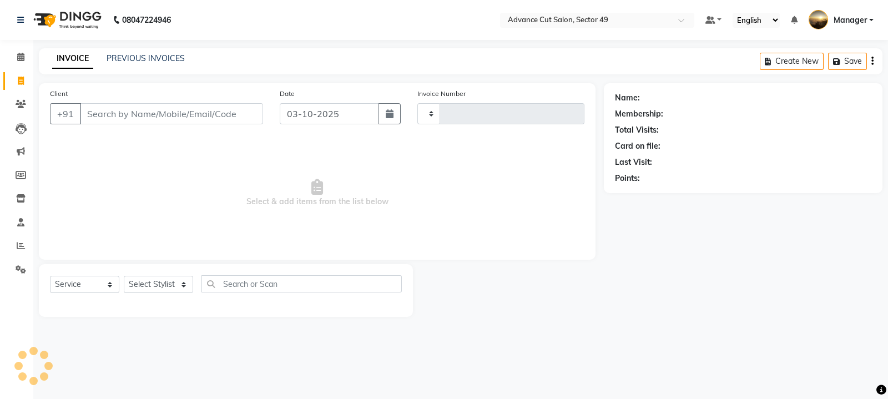
type input "5726"
select select "4616"
click at [143, 63] on link "PREVIOUS INVOICES" at bounding box center [146, 58] width 78 height 10
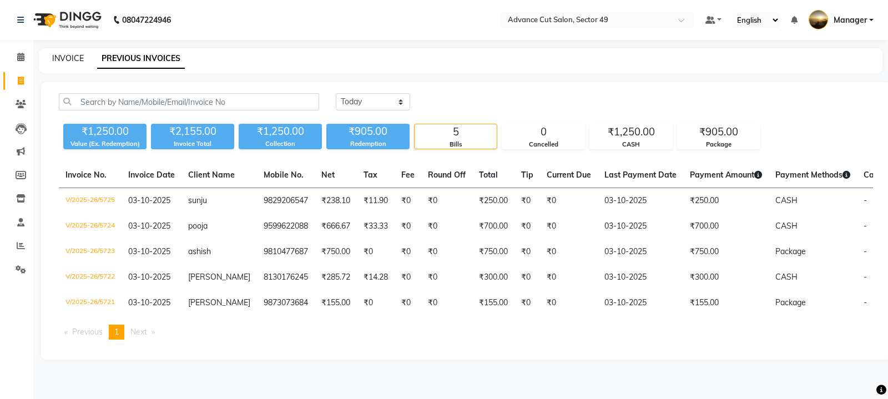
click at [71, 59] on link "INVOICE" at bounding box center [68, 58] width 32 height 10
select select "4616"
select select "service"
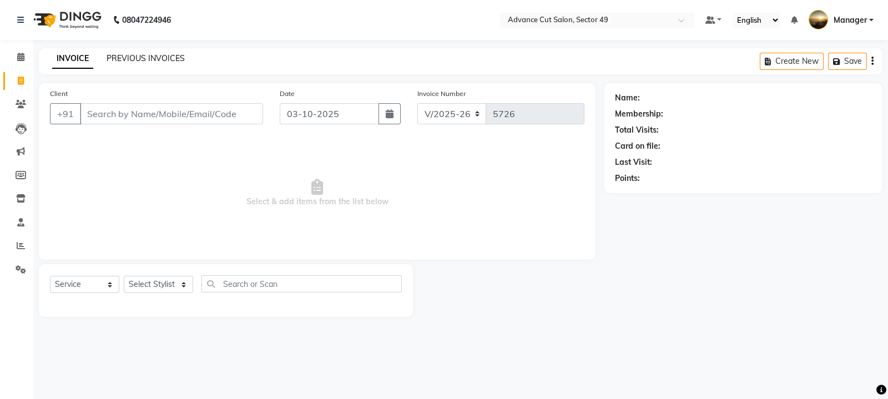
click at [141, 60] on link "PREVIOUS INVOICES" at bounding box center [146, 58] width 78 height 10
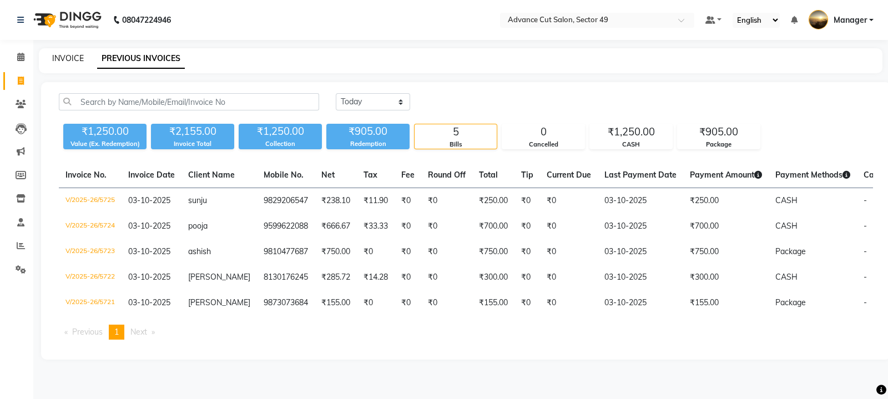
click at [70, 54] on link "INVOICE" at bounding box center [68, 58] width 32 height 10
select select "service"
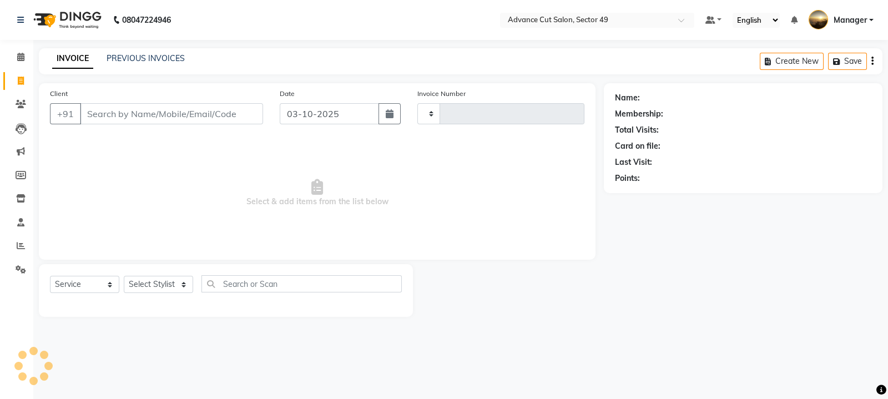
type input "5726"
select select "4616"
click at [755, 295] on div "Name: Membership: Total Visits: Card on file: Last Visit: Points:" at bounding box center [747, 200] width 287 height 234
click at [141, 58] on link "PREVIOUS INVOICES" at bounding box center [146, 58] width 78 height 10
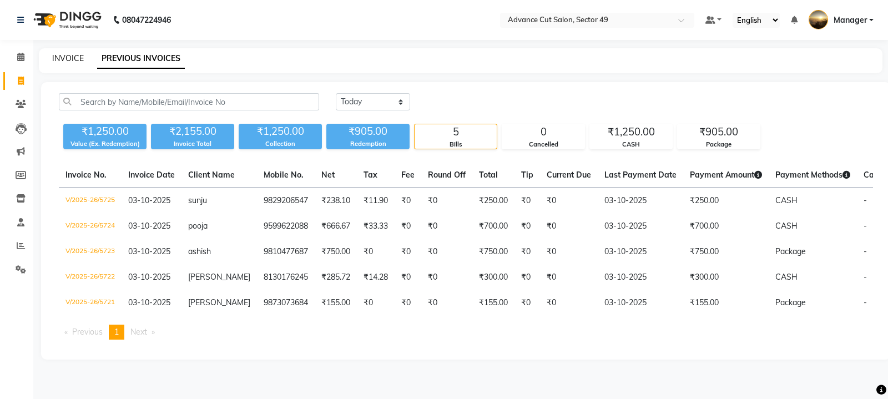
click at [65, 61] on link "INVOICE" at bounding box center [68, 58] width 32 height 10
select select "4616"
select select "service"
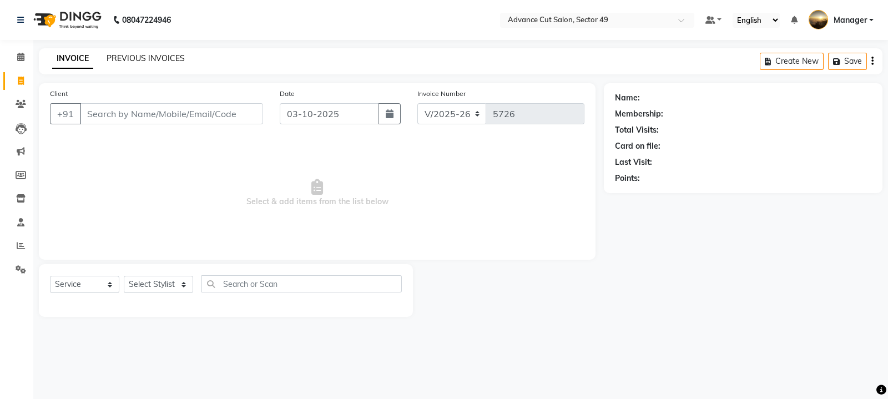
click at [132, 62] on link "PREVIOUS INVOICES" at bounding box center [146, 58] width 78 height 10
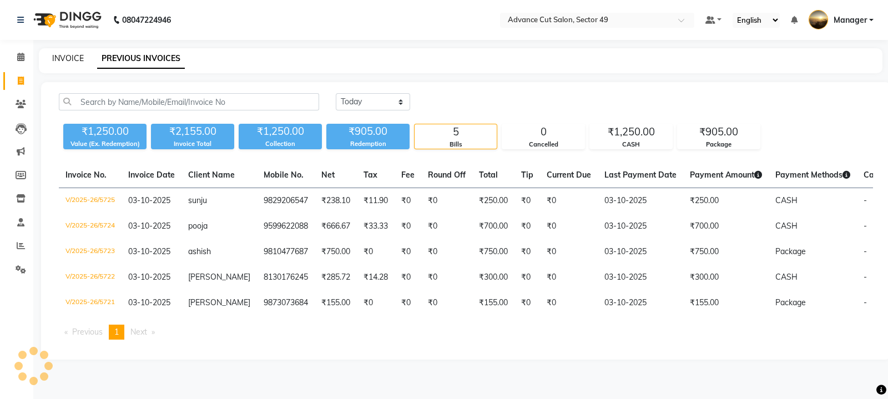
click at [70, 61] on link "INVOICE" at bounding box center [68, 58] width 32 height 10
select select "service"
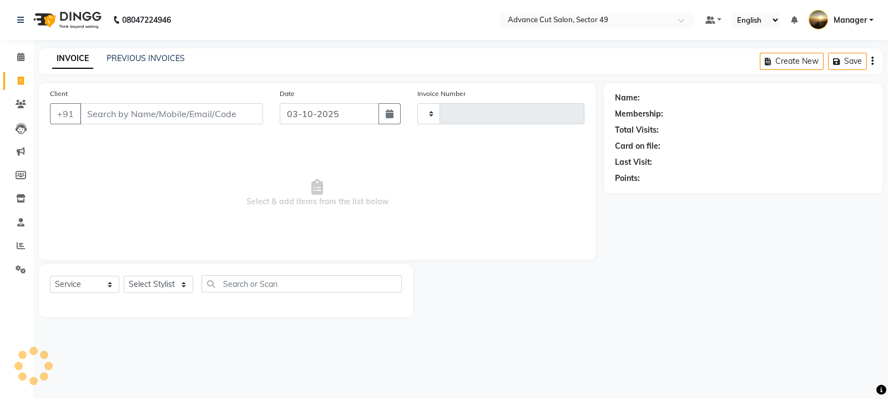
type input "5726"
select select "4616"
click at [45, 25] on img at bounding box center [66, 19] width 76 height 31
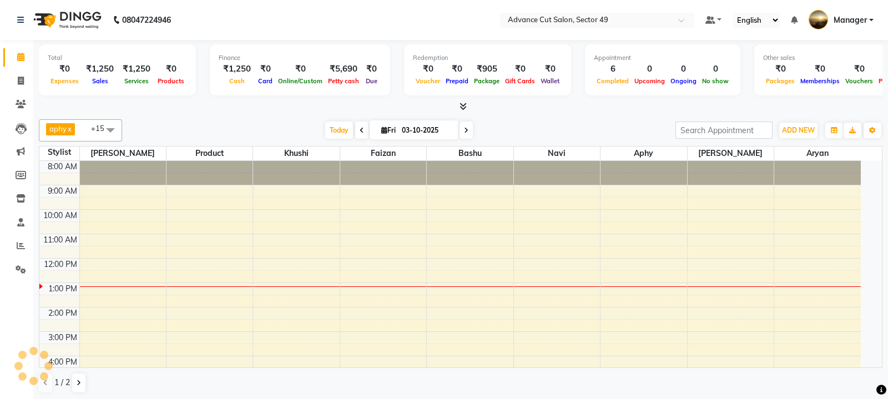
scroll to position [110, 0]
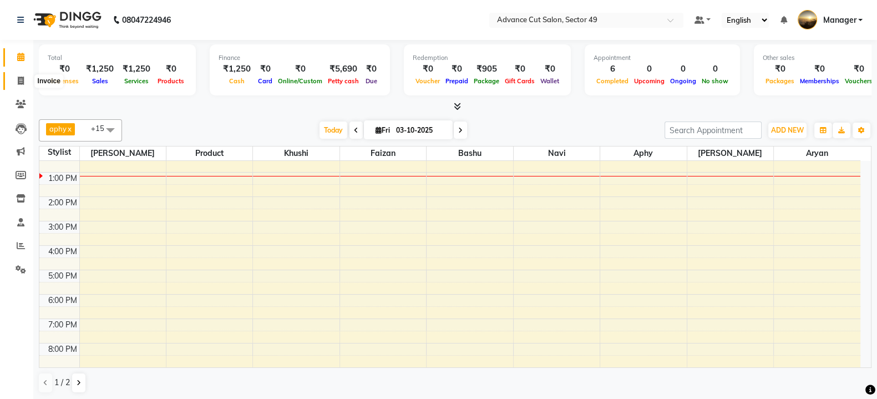
click at [19, 80] on icon at bounding box center [21, 81] width 6 height 8
select select "service"
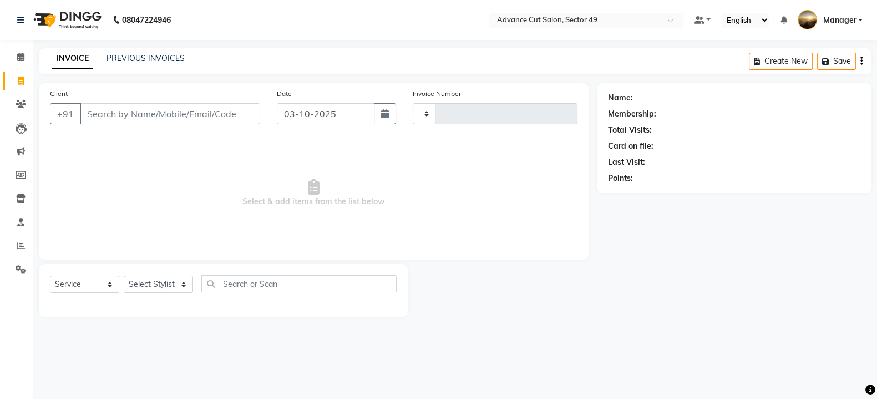
type input "5726"
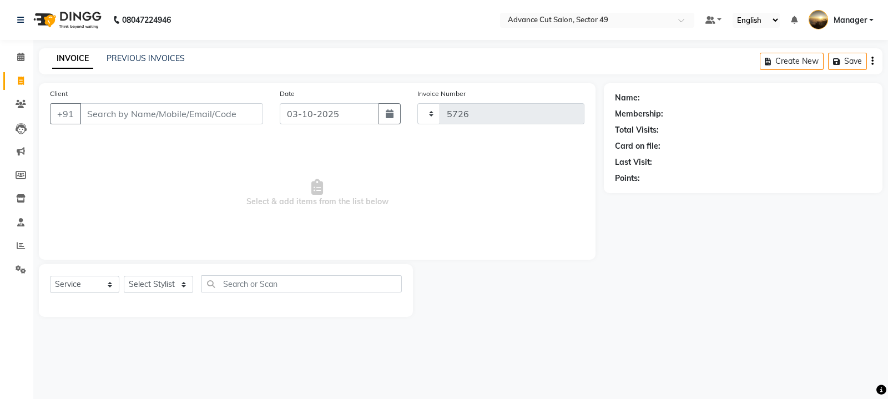
select select "4616"
drag, startPoint x: 50, startPoint y: 22, endPoint x: 89, endPoint y: 38, distance: 41.5
click at [52, 21] on img at bounding box center [66, 19] width 76 height 31
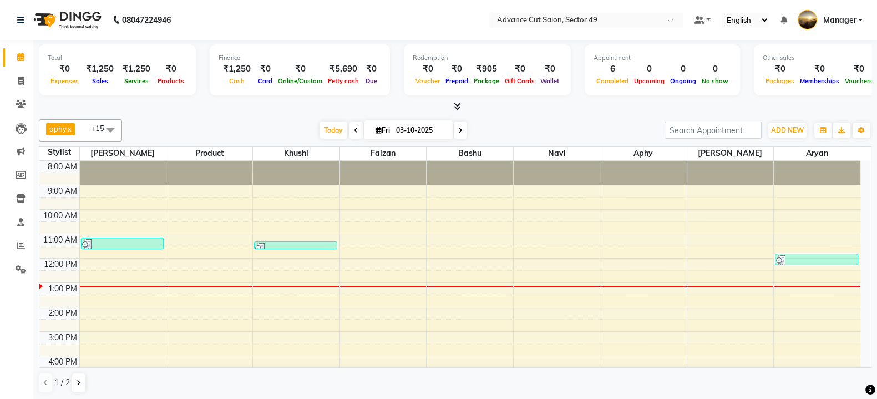
click at [458, 109] on icon at bounding box center [457, 106] width 7 height 8
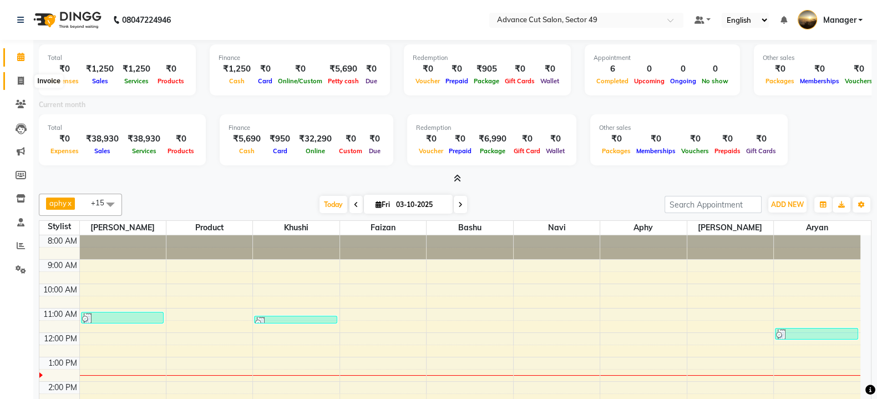
click at [25, 80] on span at bounding box center [20, 81] width 19 height 13
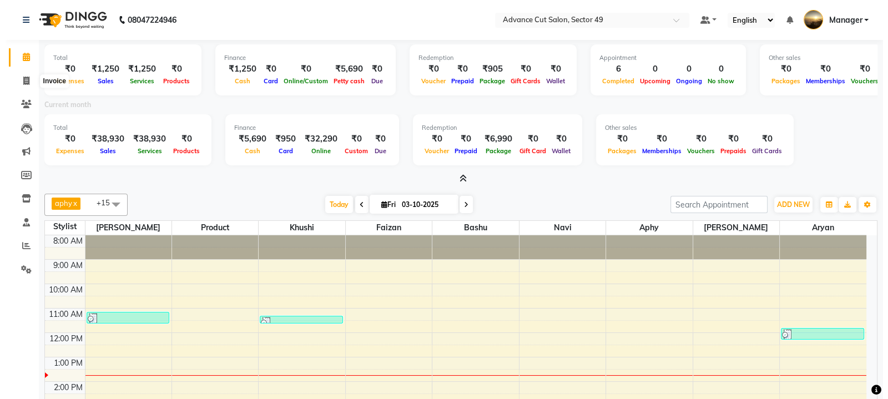
select select "service"
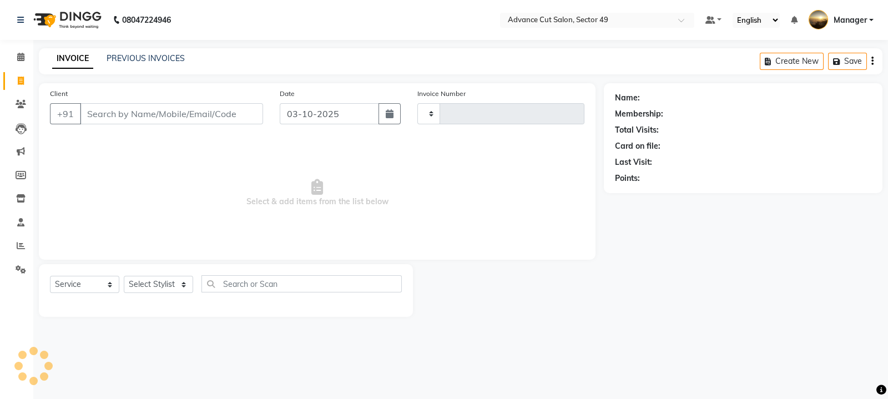
click at [146, 115] on input "Client" at bounding box center [171, 113] width 183 height 21
type input "5726"
select select "4616"
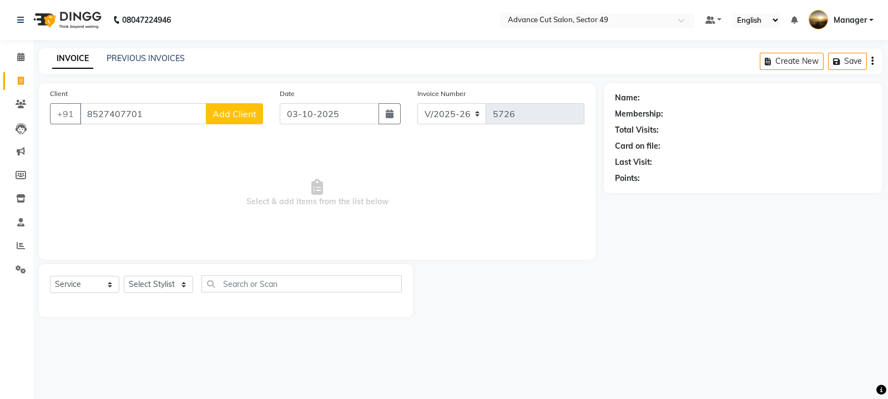
type input "8527407701"
click at [226, 114] on span "Add Client" at bounding box center [235, 113] width 44 height 11
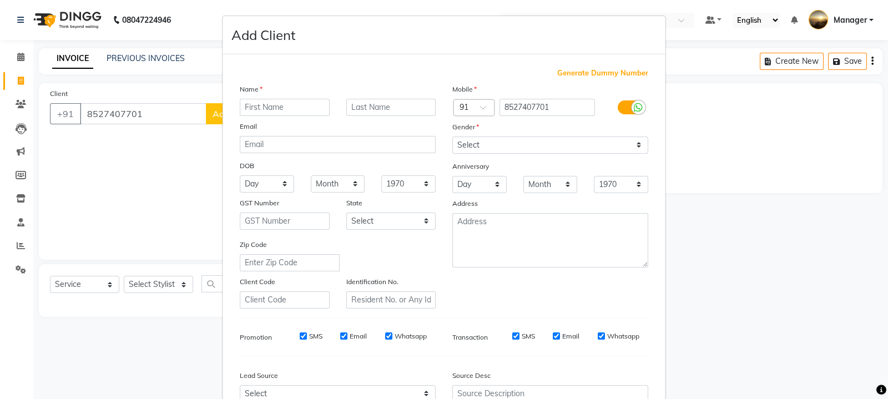
type input "o"
type input "prteek"
click at [465, 143] on select "Select [DEMOGRAPHIC_DATA] [DEMOGRAPHIC_DATA] Other Prefer Not To Say" at bounding box center [550, 145] width 196 height 17
select select "[DEMOGRAPHIC_DATA]"
click at [452, 137] on select "Select [DEMOGRAPHIC_DATA] [DEMOGRAPHIC_DATA] Other Prefer Not To Say" at bounding box center [550, 145] width 196 height 17
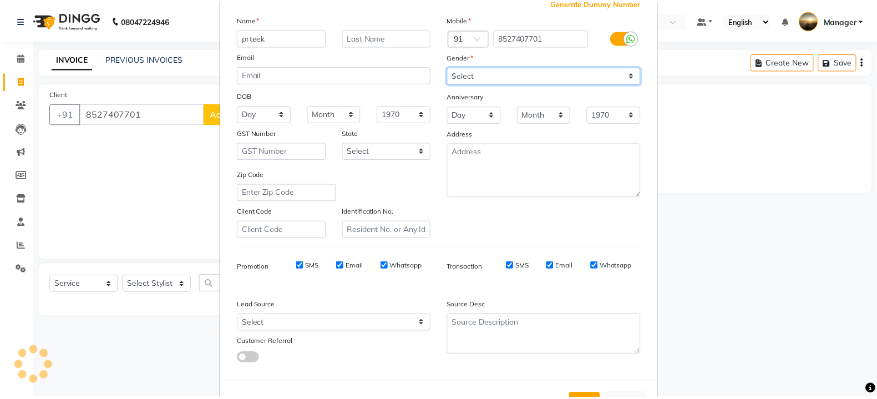
scroll to position [119, 0]
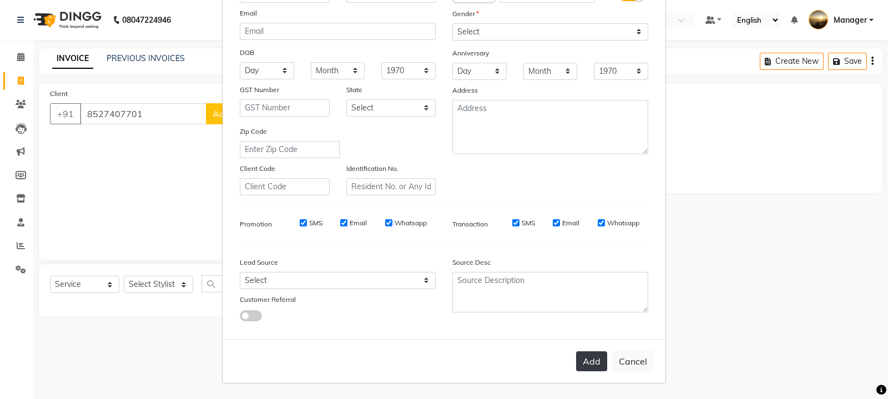
click at [582, 360] on button "Add" at bounding box center [591, 361] width 31 height 20
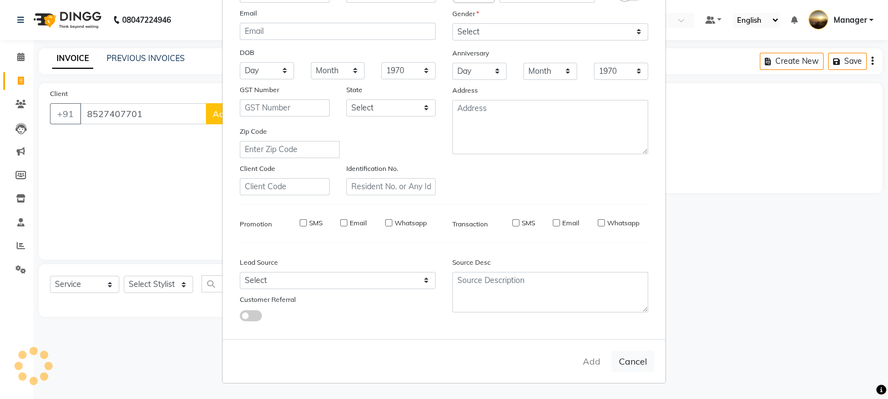
select select
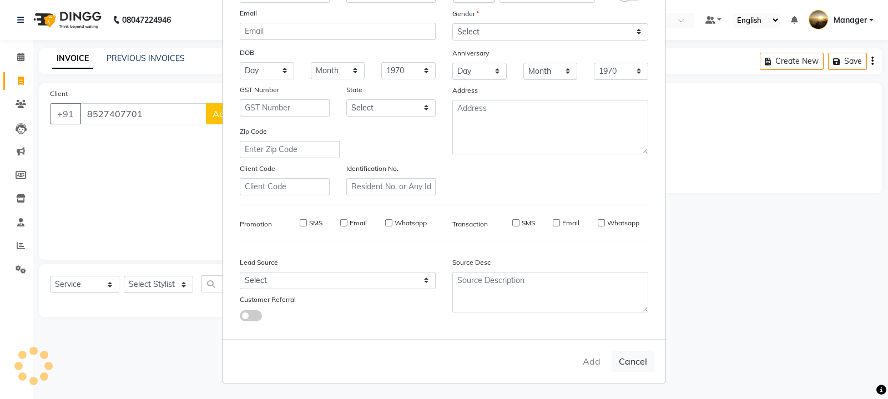
select select
checkbox input "false"
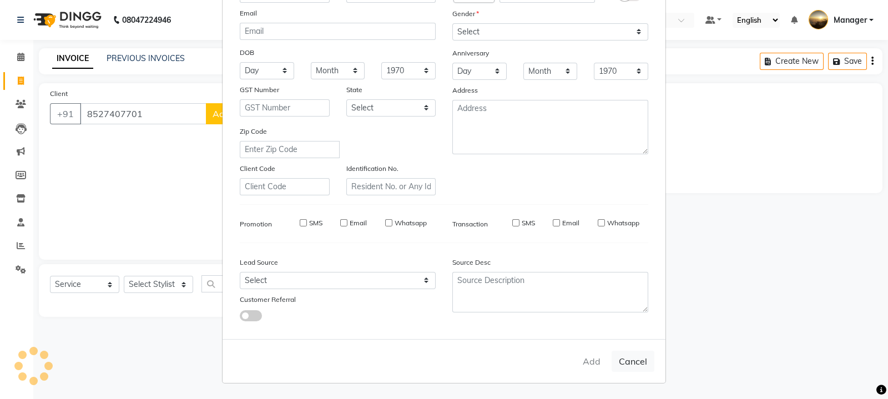
checkbox input "false"
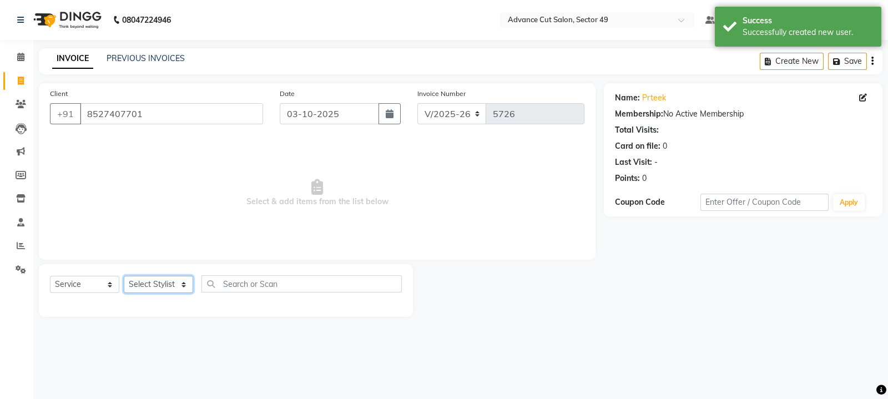
click at [175, 286] on select "Select Stylist aphy [PERSON_NAME] bashu [PERSON_NAME] [PERSON_NAME] Manager Nav…" at bounding box center [158, 284] width 69 height 17
select select "88540"
click at [124, 276] on select "Select Stylist aphy [PERSON_NAME] bashu [PERSON_NAME] [PERSON_NAME] Manager Nav…" at bounding box center [158, 284] width 69 height 17
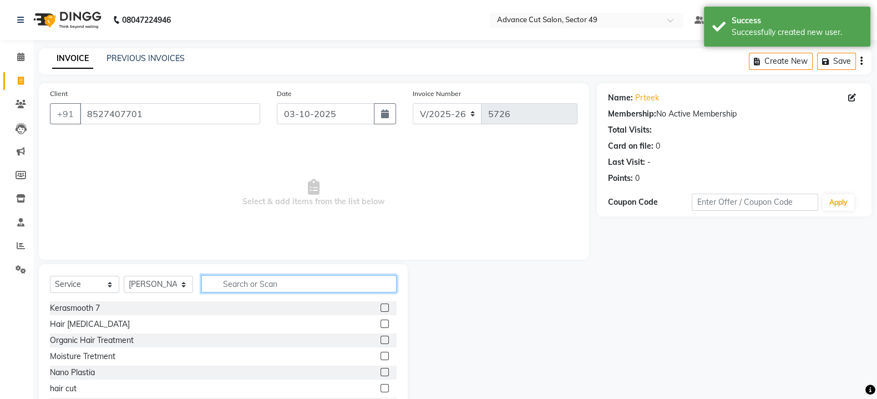
click at [255, 284] on input "text" at bounding box center [298, 283] width 195 height 17
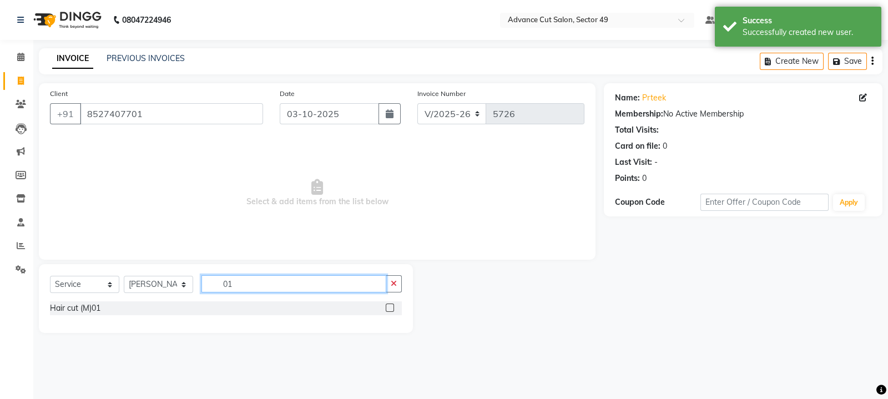
type input "01"
click at [388, 307] on label at bounding box center [390, 308] width 8 height 8
click at [388, 307] on input "checkbox" at bounding box center [389, 308] width 7 height 7
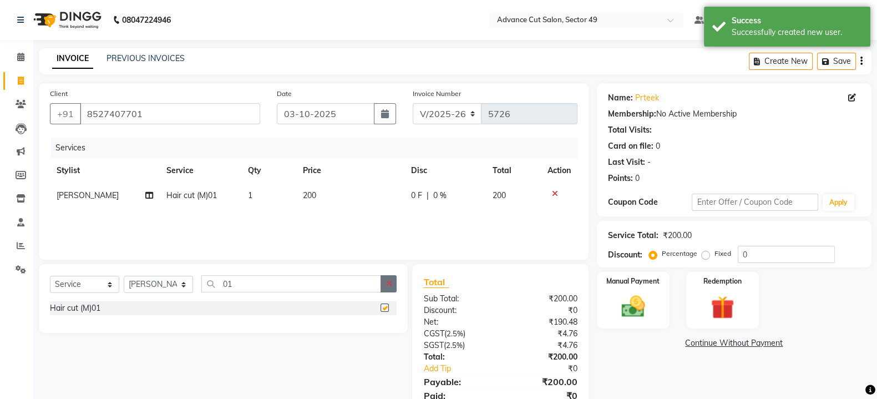
checkbox input "false"
click at [387, 286] on icon "button" at bounding box center [389, 284] width 6 height 8
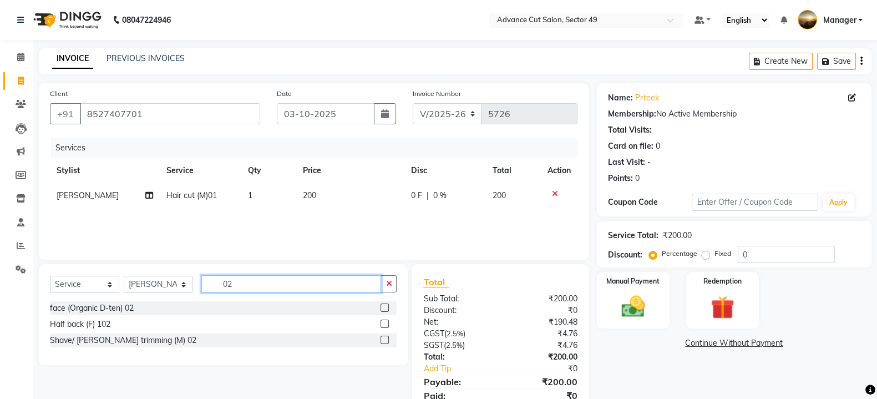
type input "02"
click at [386, 341] on label at bounding box center [385, 340] width 8 height 8
click at [386, 341] on input "checkbox" at bounding box center [384, 340] width 7 height 7
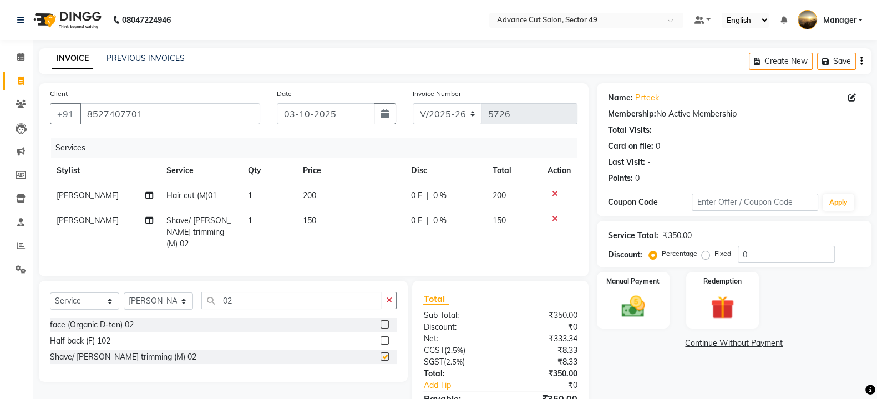
checkbox input "false"
click at [646, 310] on img at bounding box center [633, 306] width 39 height 28
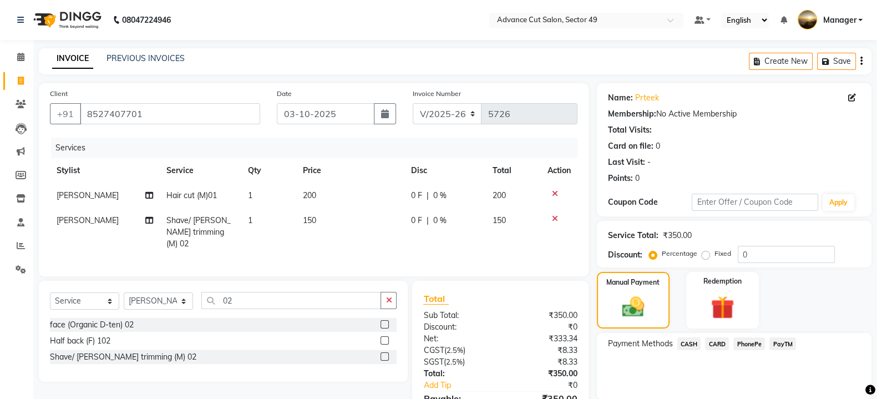
click at [691, 343] on span "CASH" at bounding box center [690, 343] width 24 height 13
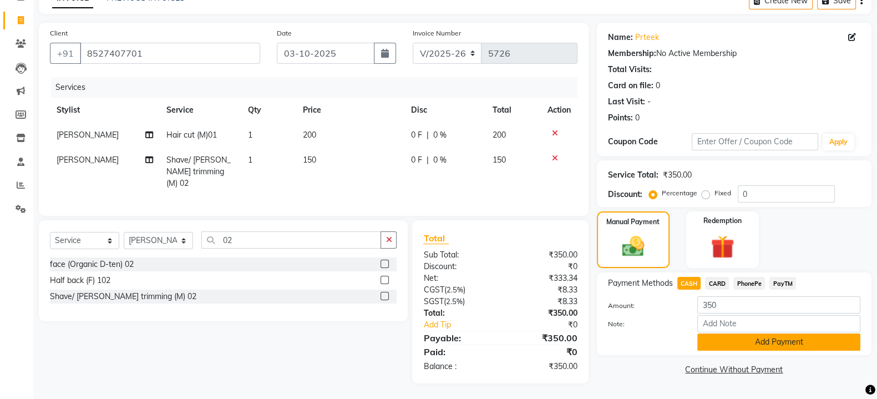
click at [753, 337] on button "Add Payment" at bounding box center [778, 341] width 163 height 17
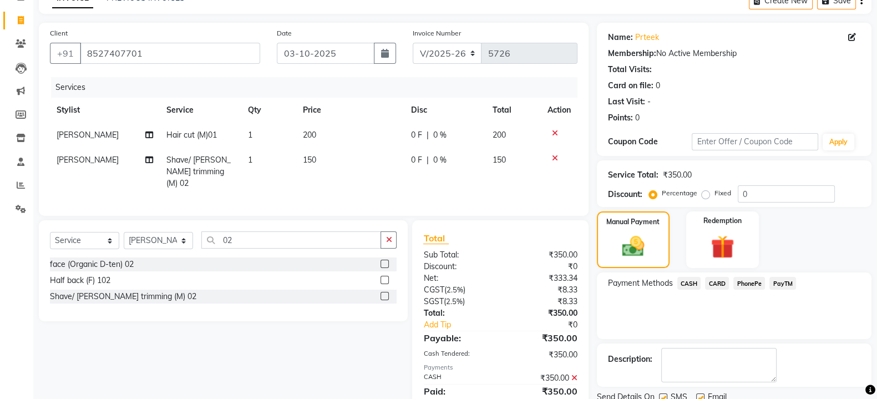
scroll to position [102, 0]
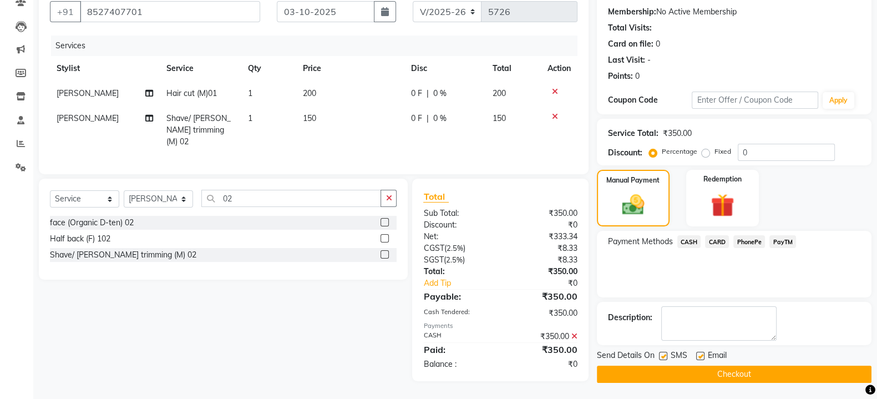
click at [663, 353] on label at bounding box center [663, 356] width 8 height 8
click at [663, 353] on input "checkbox" at bounding box center [662, 356] width 7 height 7
checkbox input "false"
click at [691, 372] on button "Checkout" at bounding box center [734, 374] width 275 height 17
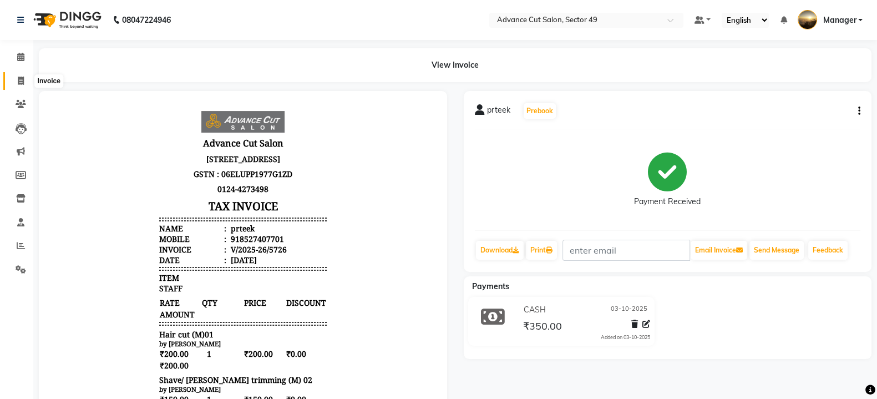
click at [21, 79] on icon at bounding box center [21, 81] width 6 height 8
select select "service"
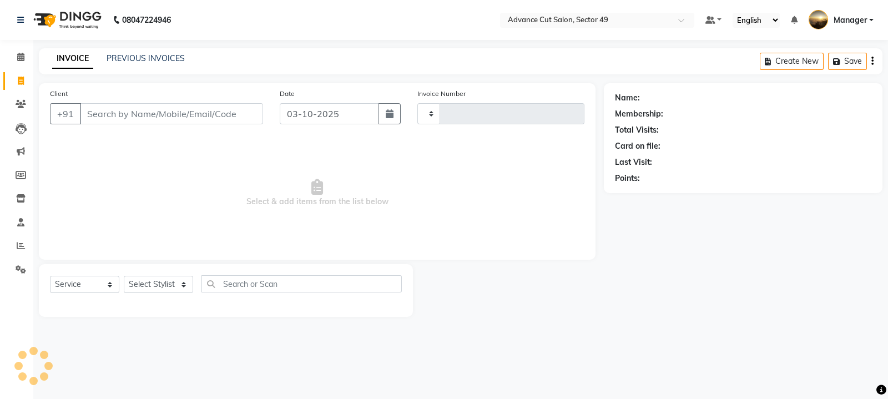
type input "5727"
select select "4616"
click at [121, 122] on input "Client" at bounding box center [171, 113] width 183 height 21
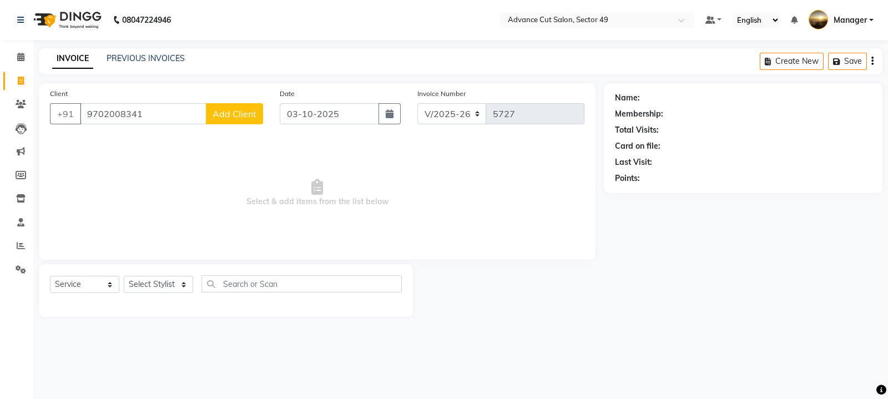
type input "9702008341"
click at [237, 113] on span "Add Client" at bounding box center [235, 113] width 44 height 11
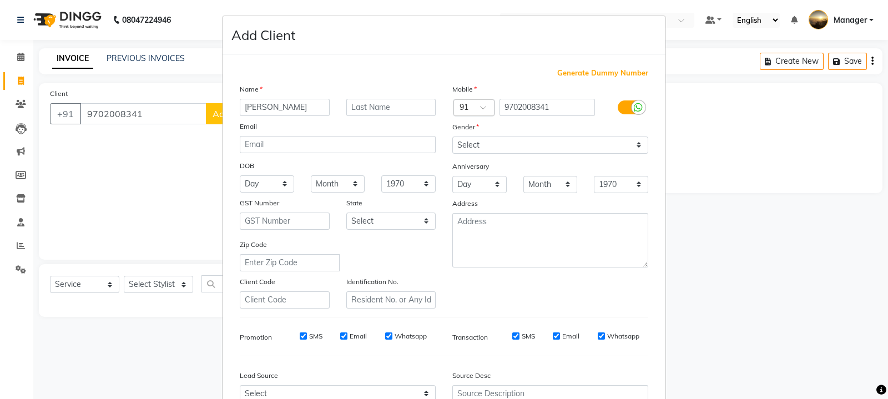
type input "[PERSON_NAME]"
click at [462, 146] on select "Select [DEMOGRAPHIC_DATA] [DEMOGRAPHIC_DATA] Other Prefer Not To Say" at bounding box center [550, 145] width 196 height 17
select select "[DEMOGRAPHIC_DATA]"
click at [452, 137] on select "Select [DEMOGRAPHIC_DATA] [DEMOGRAPHIC_DATA] Other Prefer Not To Say" at bounding box center [550, 145] width 196 height 17
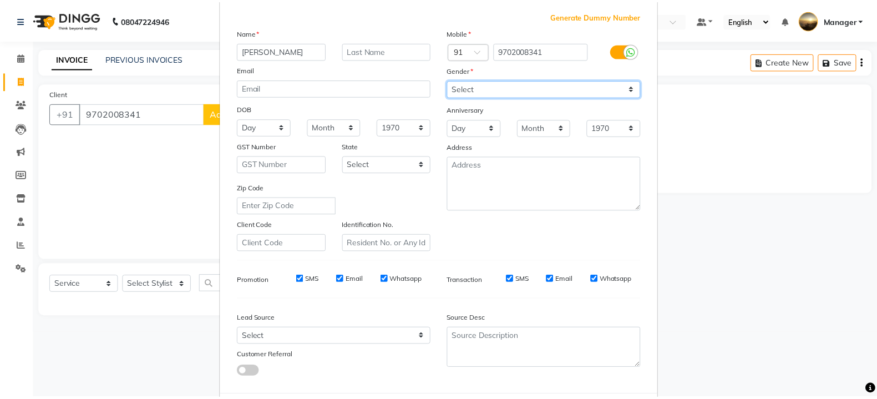
scroll to position [119, 0]
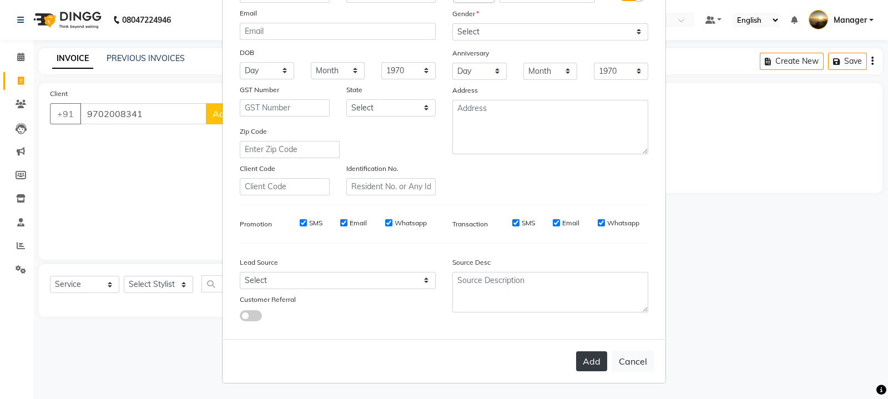
click at [594, 360] on button "Add" at bounding box center [591, 361] width 31 height 20
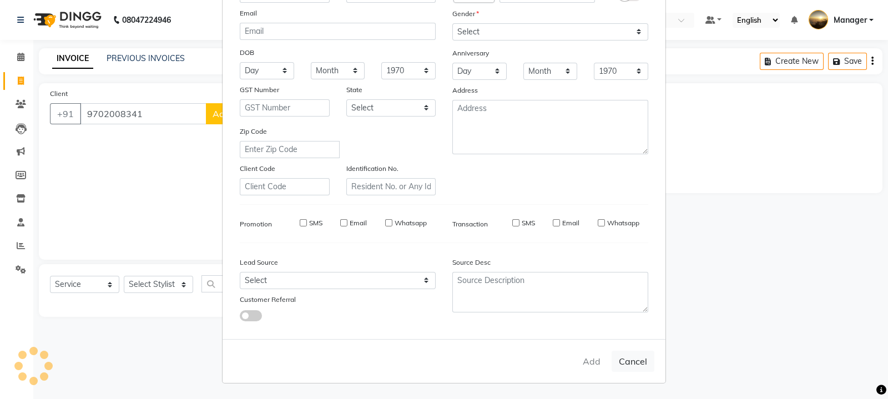
select select
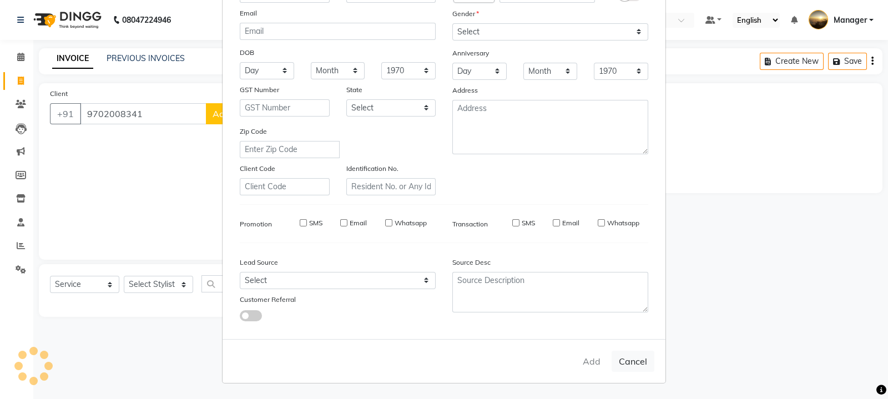
select select
checkbox input "false"
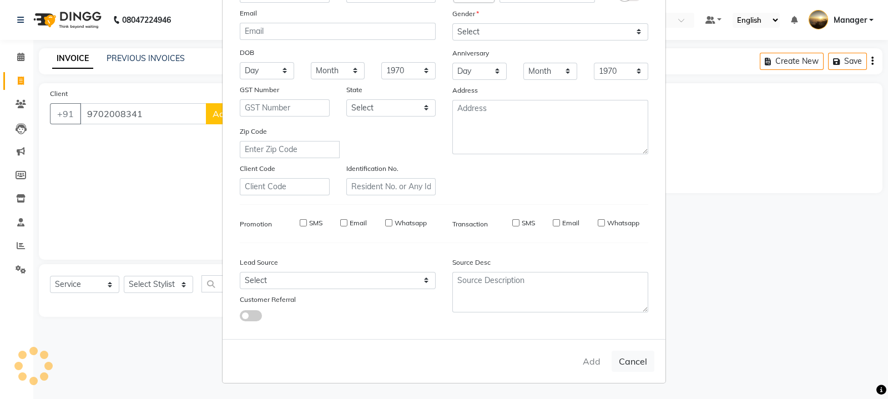
checkbox input "false"
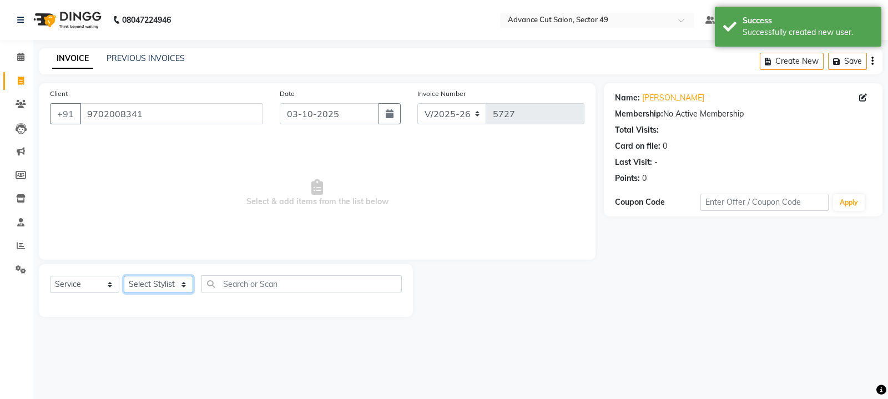
click at [171, 284] on select "Select Stylist aphy [PERSON_NAME] bashu [PERSON_NAME] [PERSON_NAME] Manager Nav…" at bounding box center [158, 284] width 69 height 17
select select "27619"
click at [124, 276] on select "Select Stylist aphy [PERSON_NAME] bashu [PERSON_NAME] [PERSON_NAME] Manager Nav…" at bounding box center [158, 284] width 69 height 17
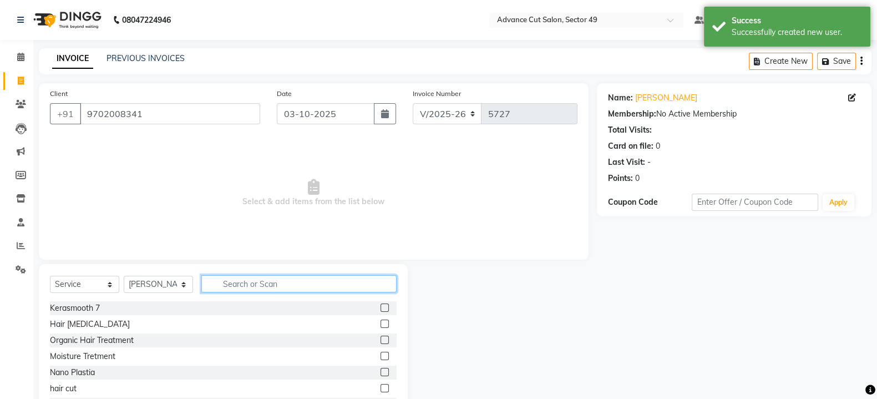
click at [271, 288] on input "text" at bounding box center [298, 283] width 195 height 17
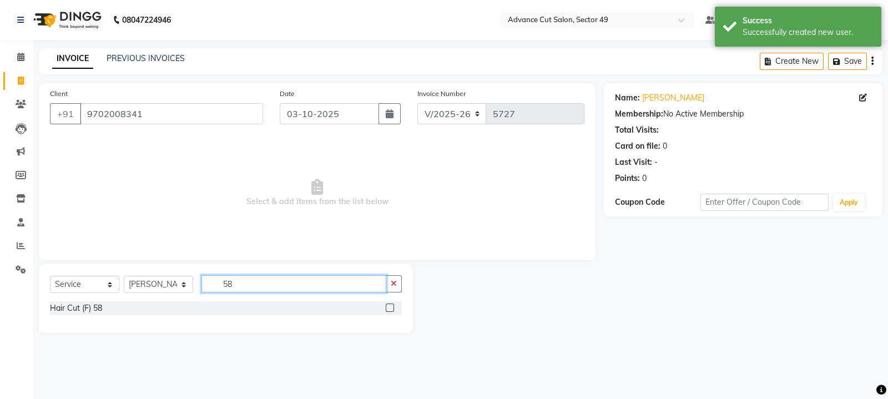
type input "58"
click at [391, 306] on label at bounding box center [390, 308] width 8 height 8
click at [391, 306] on input "checkbox" at bounding box center [389, 308] width 7 height 7
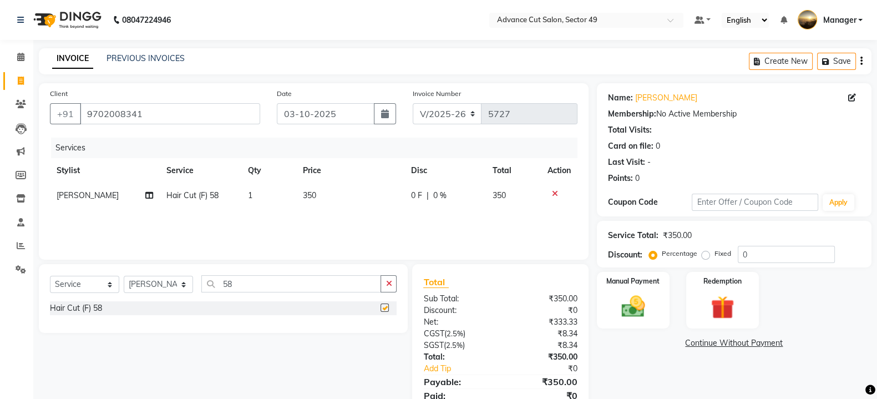
checkbox input "false"
click at [333, 195] on td "350" at bounding box center [350, 195] width 108 height 25
select select "27619"
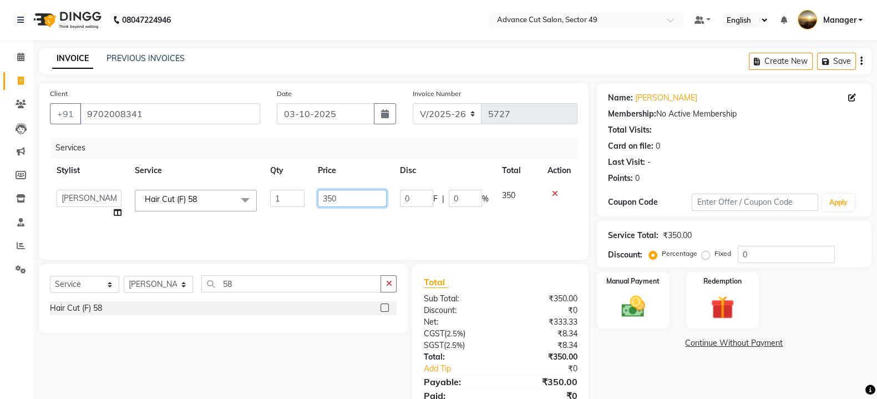
click at [369, 200] on input "350" at bounding box center [352, 198] width 69 height 17
type input "3"
type input "250"
click at [655, 311] on div "Manual Payment" at bounding box center [633, 300] width 76 height 59
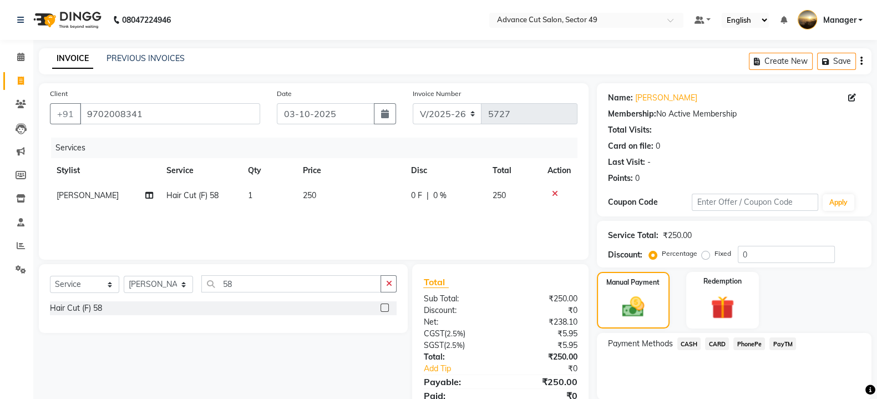
scroll to position [45, 0]
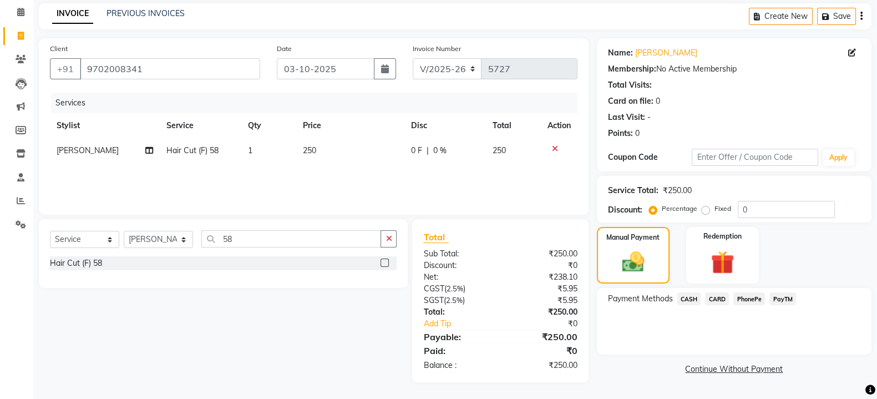
click at [787, 297] on span "PayTM" at bounding box center [783, 298] width 27 height 13
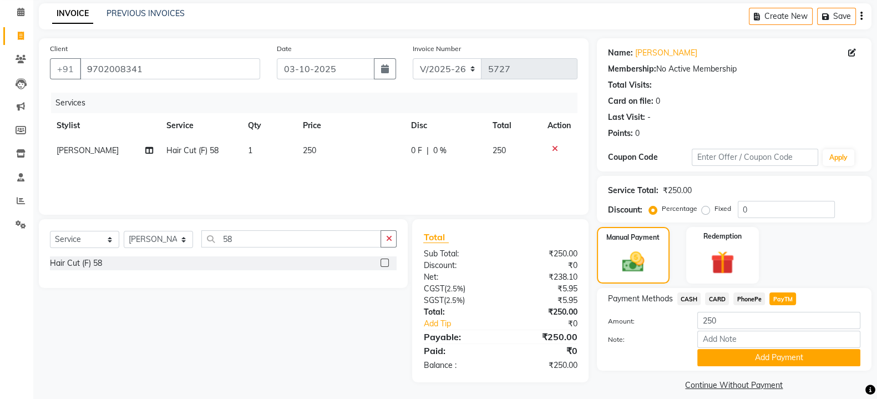
scroll to position [57, 0]
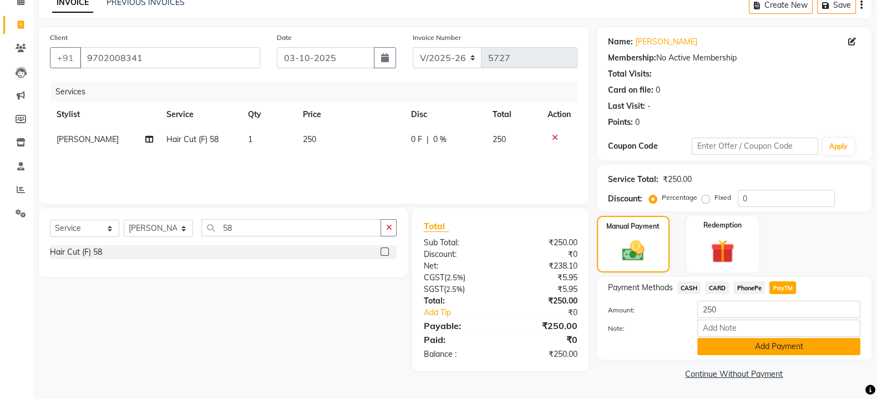
click at [795, 345] on button "Add Payment" at bounding box center [778, 346] width 163 height 17
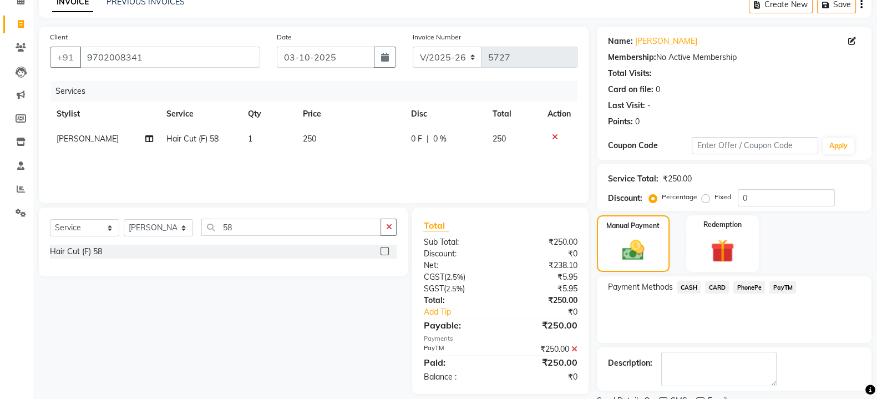
scroll to position [102, 0]
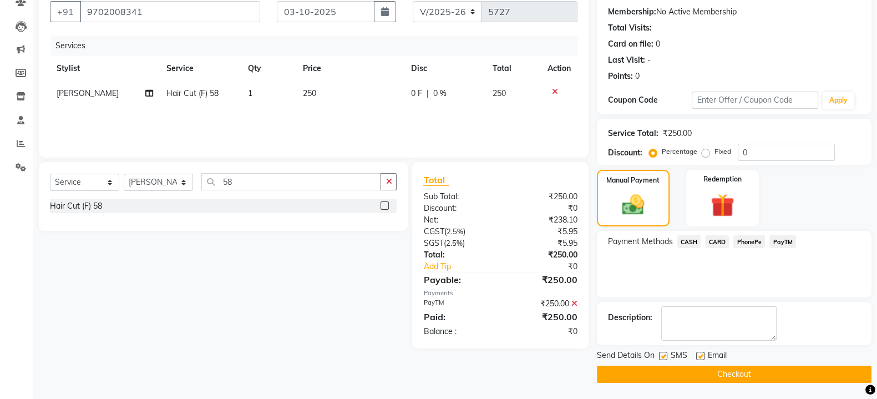
click at [663, 355] on label at bounding box center [663, 356] width 8 height 8
click at [663, 355] on input "checkbox" at bounding box center [662, 356] width 7 height 7
checkbox input "false"
click at [673, 371] on button "Checkout" at bounding box center [734, 374] width 275 height 17
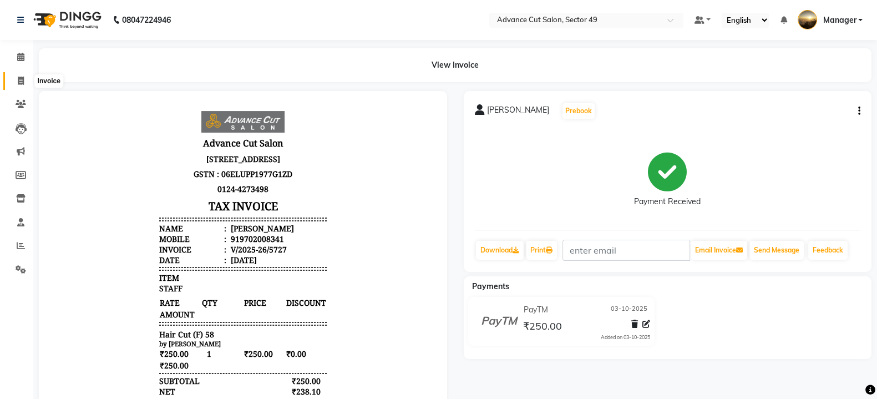
click at [19, 78] on icon at bounding box center [21, 81] width 6 height 8
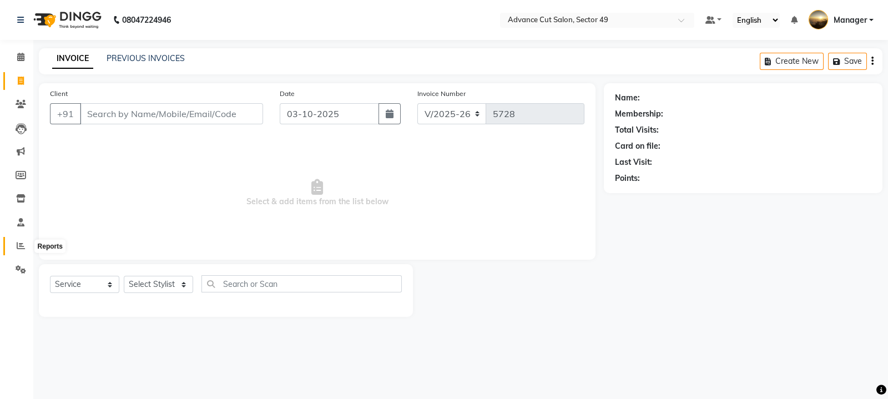
click at [22, 248] on icon at bounding box center [21, 245] width 8 height 8
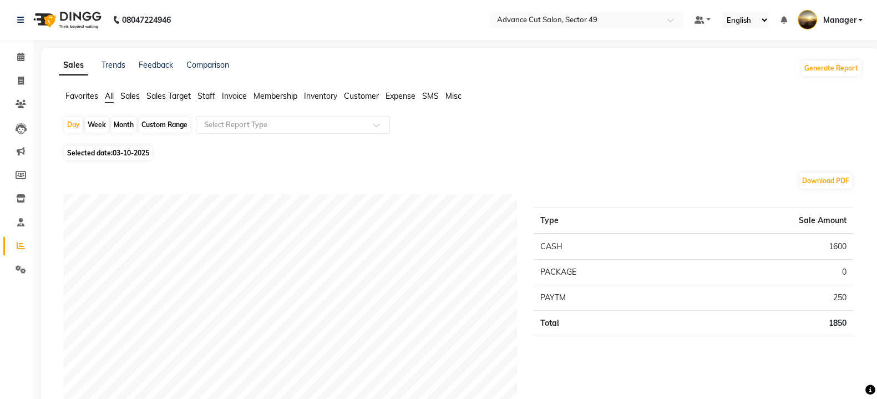
click at [128, 127] on div "Month" at bounding box center [124, 125] width 26 height 16
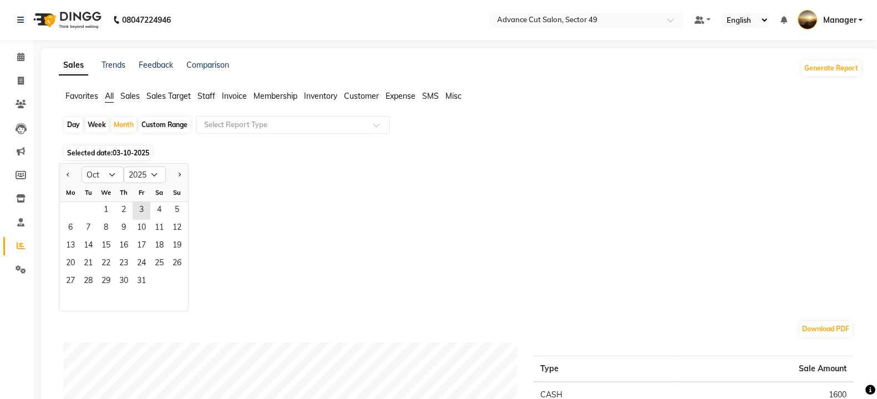
click at [123, 156] on span "03-10-2025" at bounding box center [131, 153] width 37 height 8
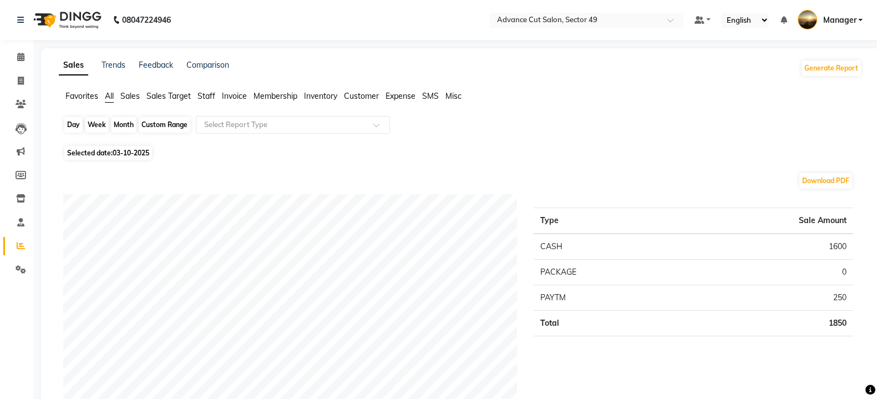
click at [122, 129] on div "Month" at bounding box center [124, 125] width 26 height 16
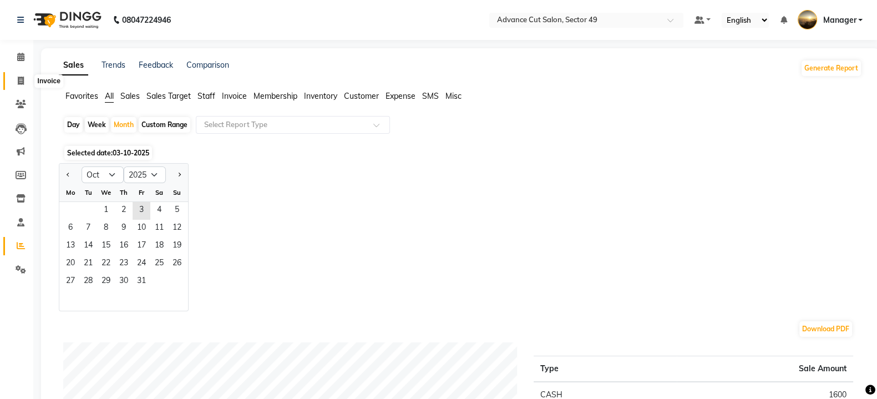
click at [20, 79] on icon at bounding box center [21, 81] width 6 height 8
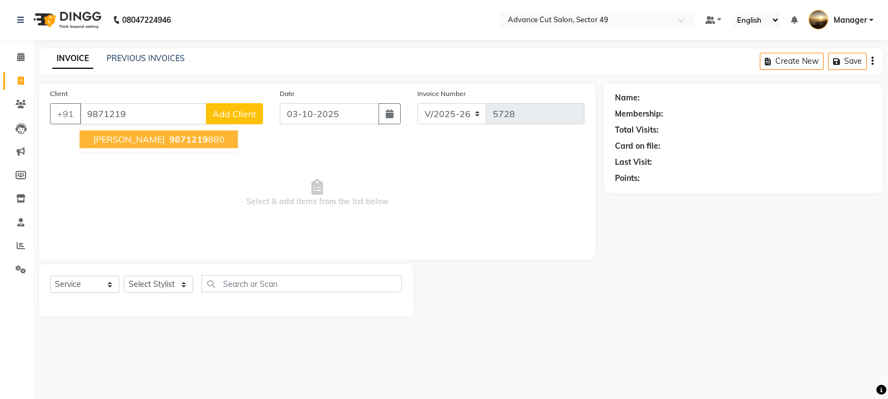
click at [139, 137] on span "[PERSON_NAME]" at bounding box center [129, 139] width 72 height 11
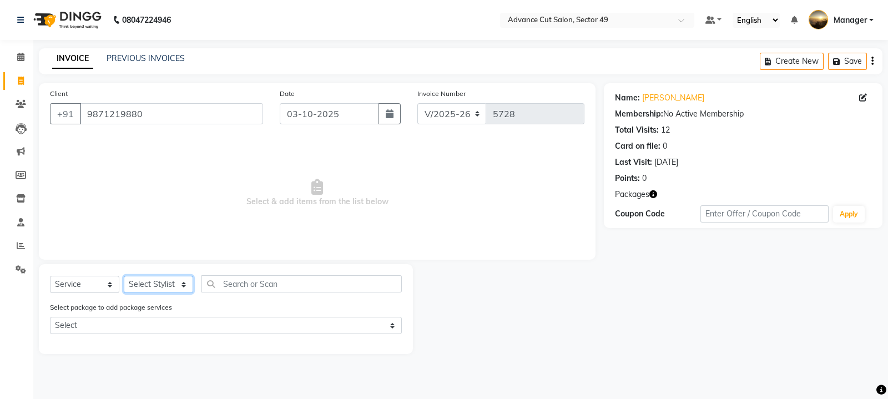
click at [154, 290] on select "Select Stylist aphy [PERSON_NAME] bashu [PERSON_NAME] [PERSON_NAME] Manager Nav…" at bounding box center [158, 284] width 69 height 17
click at [124, 276] on select "Select Stylist aphy [PERSON_NAME] bashu [PERSON_NAME] [PERSON_NAME] Manager Nav…" at bounding box center [158, 284] width 69 height 17
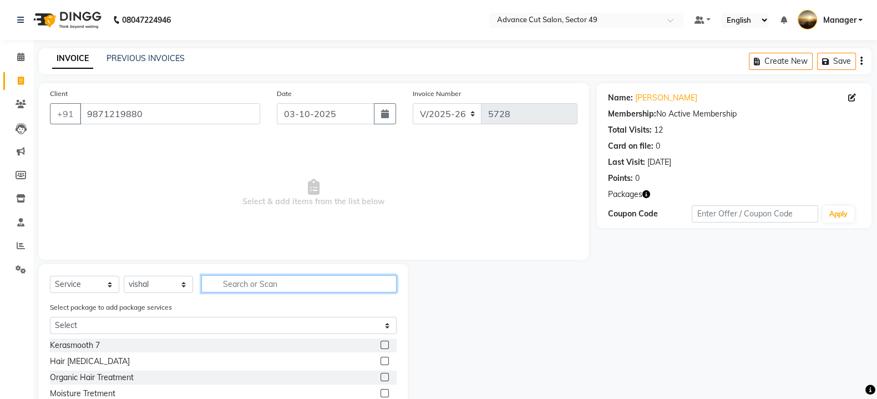
click at [236, 283] on input "text" at bounding box center [298, 283] width 195 height 17
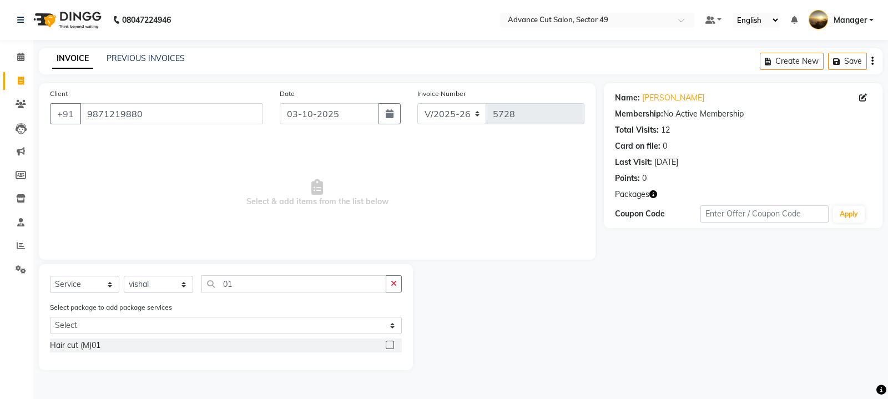
click at [388, 347] on label at bounding box center [390, 345] width 8 height 8
click at [388, 347] on input "checkbox" at bounding box center [389, 345] width 7 height 7
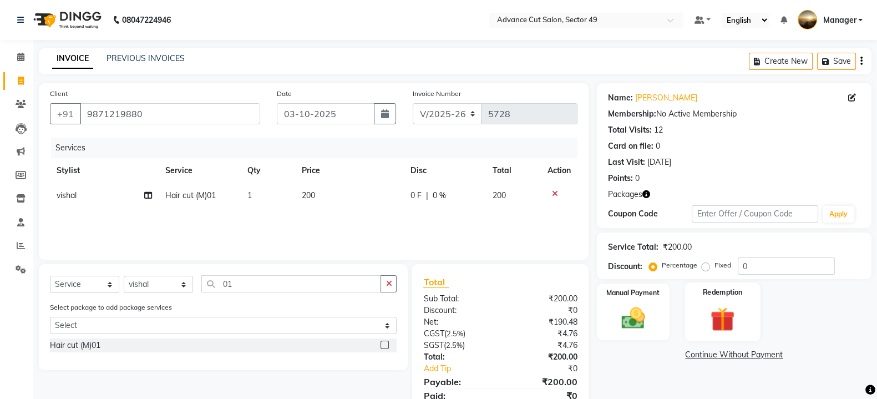
click at [713, 314] on img at bounding box center [722, 319] width 39 height 30
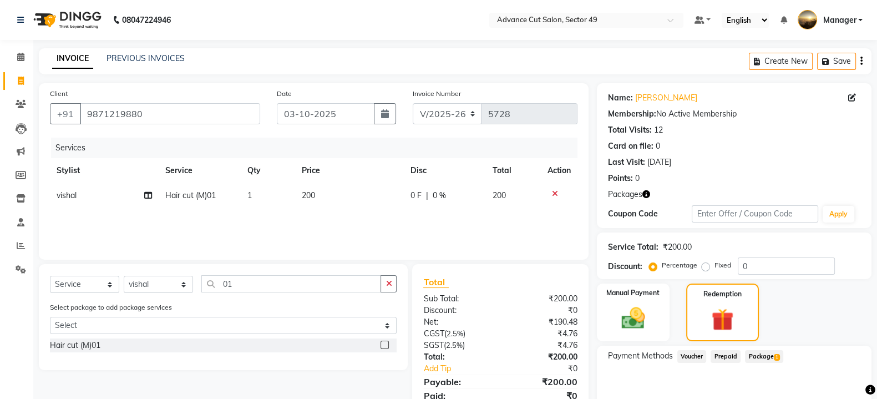
click at [769, 357] on span "Package 1" at bounding box center [764, 356] width 38 height 13
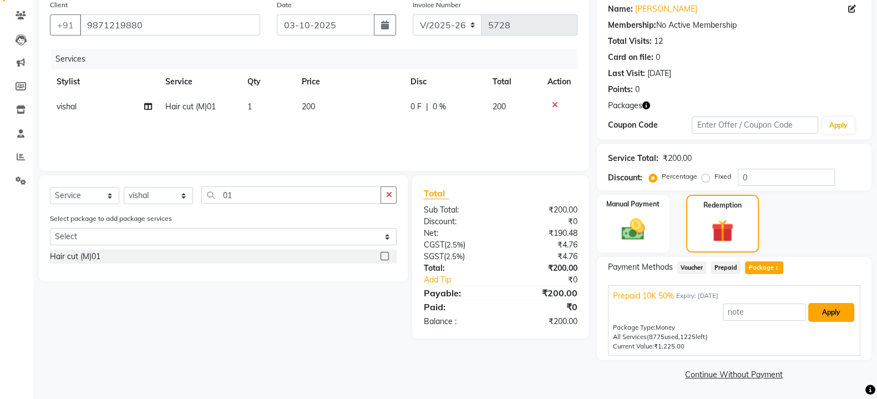
click at [827, 309] on button "Apply" at bounding box center [831, 312] width 46 height 19
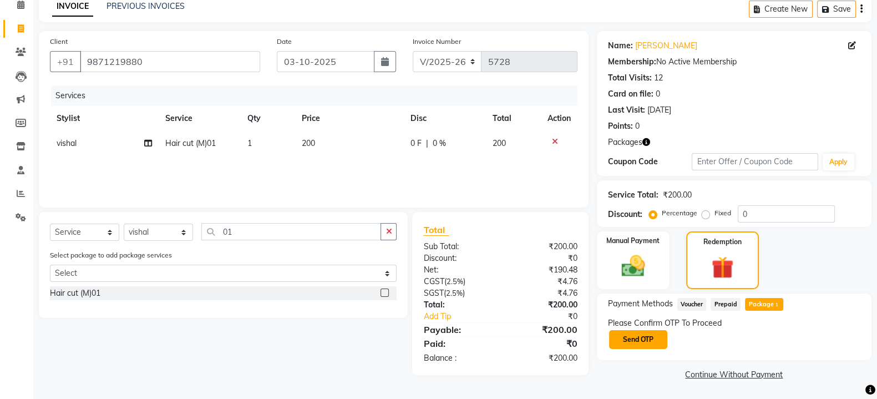
click at [641, 336] on button "Send OTP" at bounding box center [638, 339] width 58 height 19
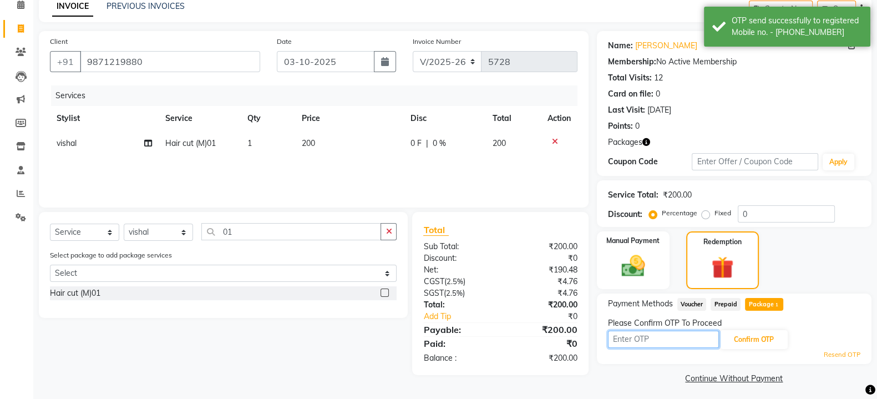
click at [637, 346] on input "text" at bounding box center [663, 339] width 111 height 17
click at [766, 340] on button "Confirm OTP" at bounding box center [754, 339] width 68 height 19
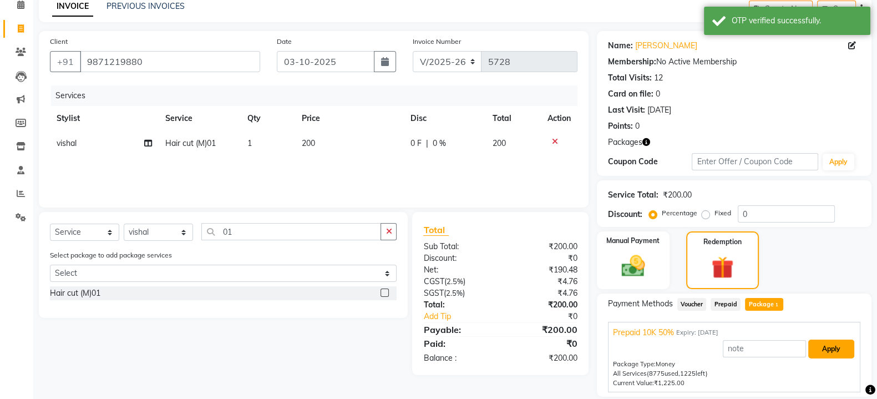
click at [841, 346] on button "Apply" at bounding box center [831, 349] width 46 height 19
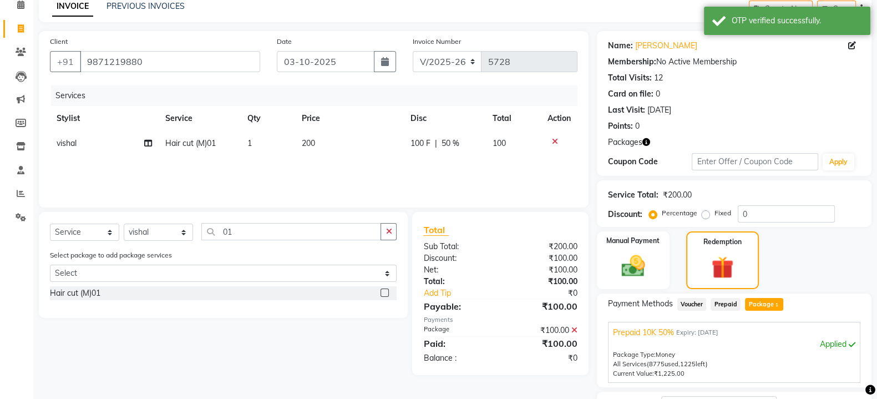
scroll to position [141, 0]
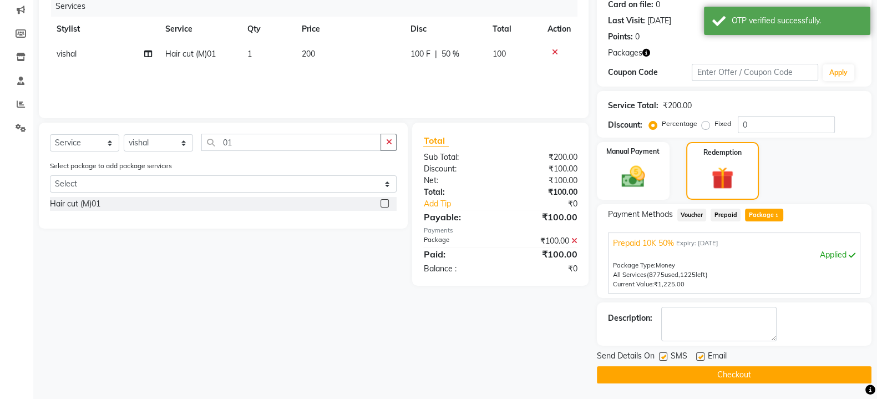
click at [692, 376] on button "Checkout" at bounding box center [734, 374] width 275 height 17
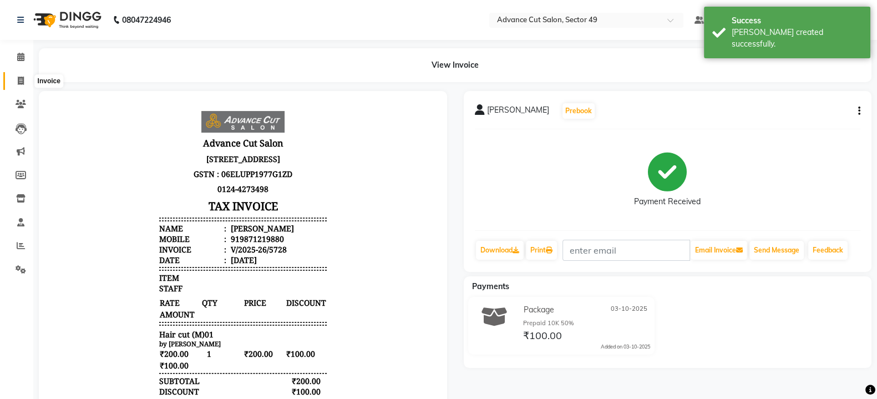
click at [22, 78] on icon at bounding box center [21, 81] width 6 height 8
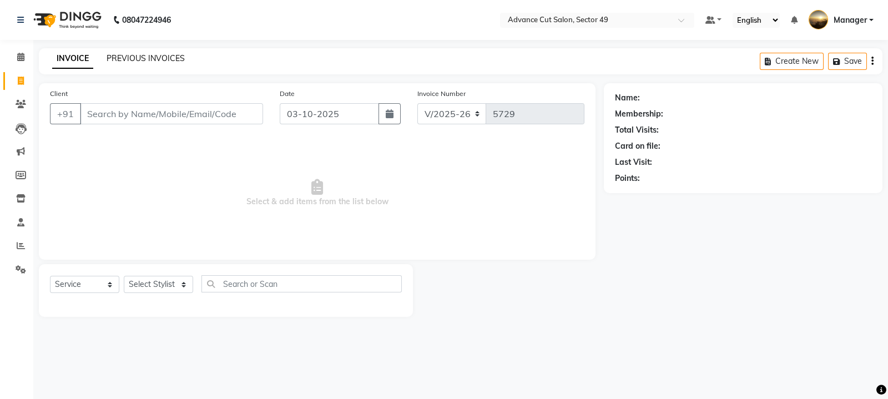
click at [134, 61] on link "PREVIOUS INVOICES" at bounding box center [146, 58] width 78 height 10
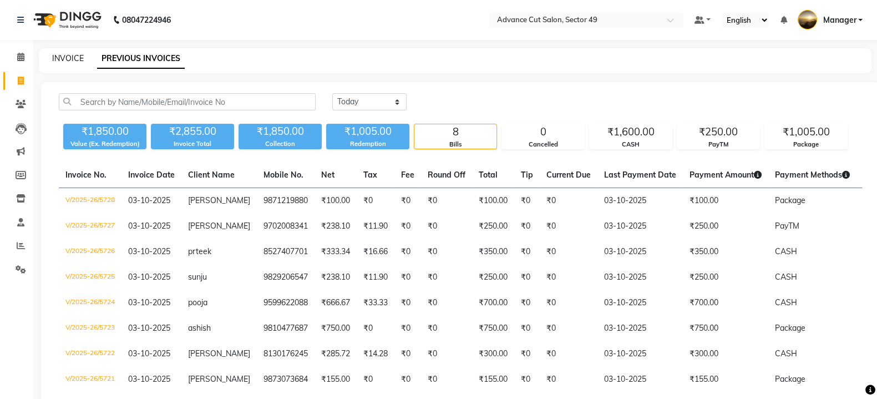
click at [65, 57] on link "INVOICE" at bounding box center [68, 58] width 32 height 10
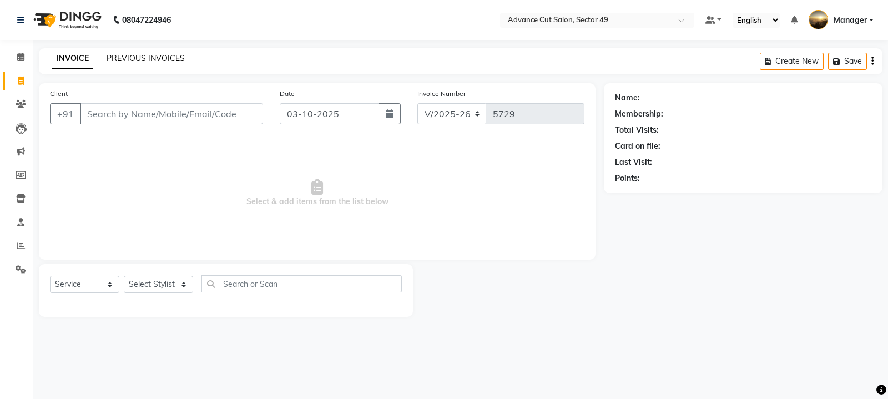
click at [134, 62] on link "PREVIOUS INVOICES" at bounding box center [146, 58] width 78 height 10
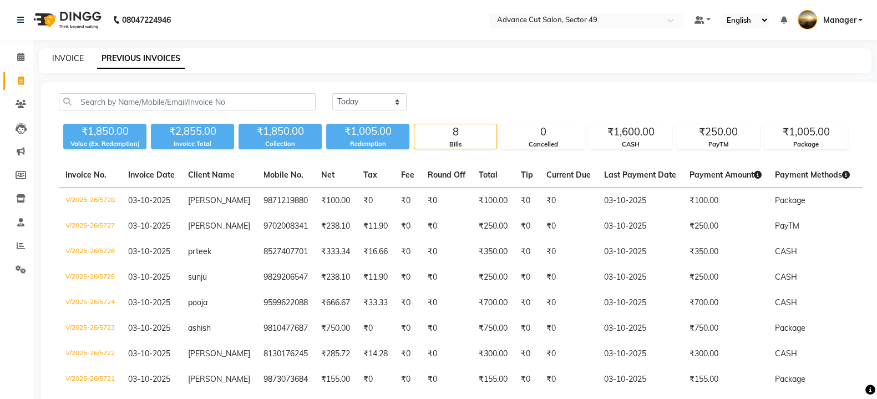
click at [68, 57] on link "INVOICE" at bounding box center [68, 58] width 32 height 10
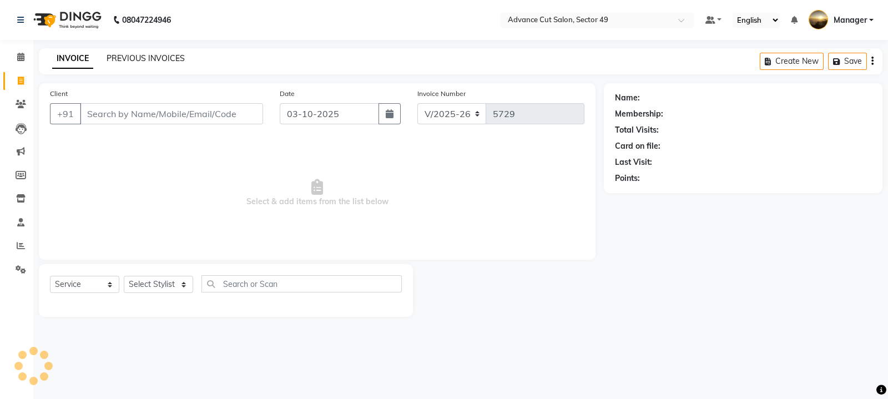
click at [131, 59] on link "PREVIOUS INVOICES" at bounding box center [146, 58] width 78 height 10
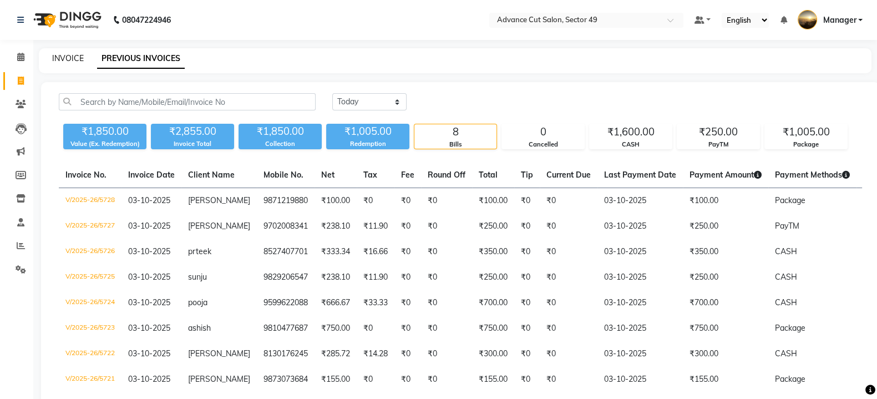
click at [81, 58] on div "INVOICE PREVIOUS INVOICES" at bounding box center [449, 59] width 820 height 12
click at [70, 59] on link "INVOICE" at bounding box center [68, 58] width 32 height 10
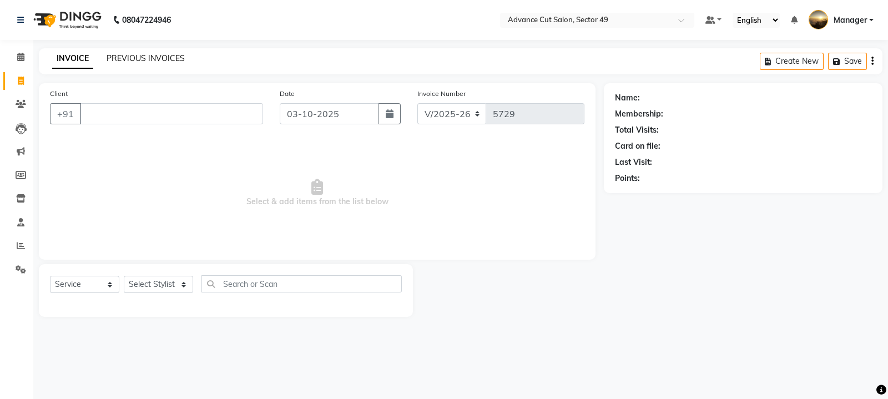
click at [148, 62] on link "PREVIOUS INVOICES" at bounding box center [146, 58] width 78 height 10
click at [100, 114] on input "Client" at bounding box center [171, 113] width 183 height 21
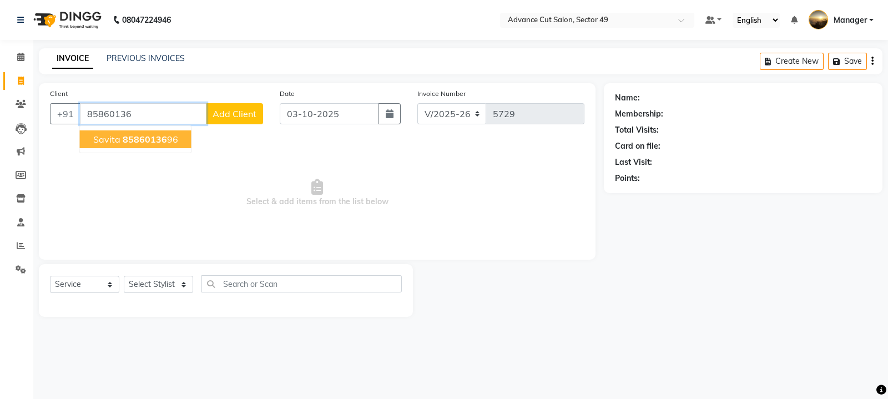
click at [150, 141] on span "85860136" at bounding box center [145, 139] width 44 height 11
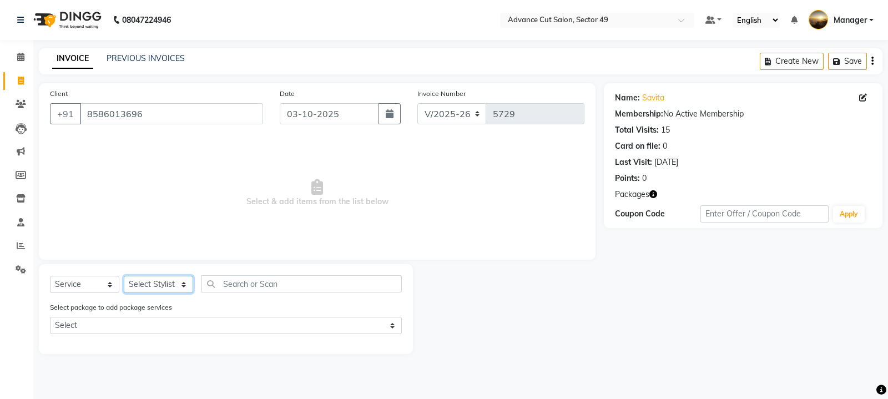
click at [158, 286] on select "Select Stylist aphy [PERSON_NAME] bashu [PERSON_NAME] [PERSON_NAME] Manager Nav…" at bounding box center [158, 284] width 69 height 17
click at [124, 276] on select "Select Stylist aphy [PERSON_NAME] bashu [PERSON_NAME] [PERSON_NAME] Manager Nav…" at bounding box center [158, 284] width 69 height 17
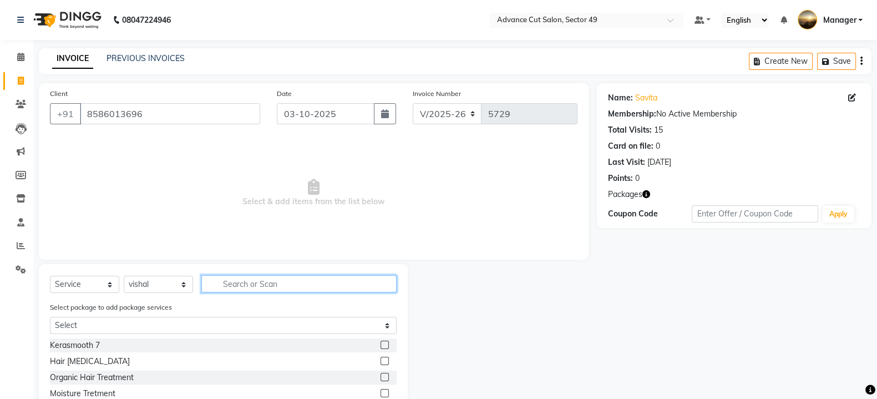
click at [247, 280] on input "text" at bounding box center [298, 283] width 195 height 17
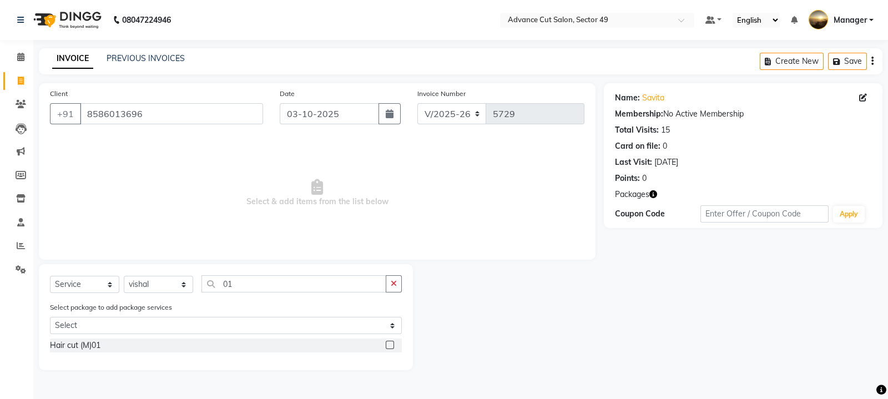
drag, startPoint x: 390, startPoint y: 348, endPoint x: 388, endPoint y: 338, distance: 10.7
click at [390, 347] on label at bounding box center [390, 345] width 8 height 8
click at [390, 347] on input "checkbox" at bounding box center [389, 345] width 7 height 7
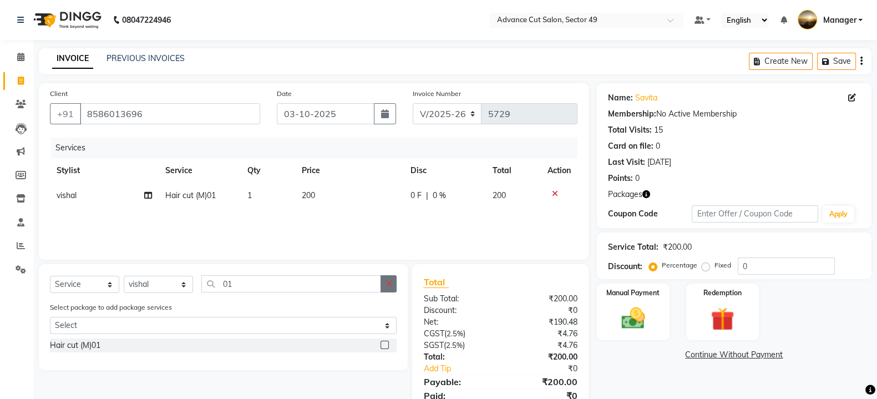
click at [388, 283] on icon "button" at bounding box center [389, 284] width 6 height 8
click at [382, 375] on label at bounding box center [385, 377] width 8 height 8
click at [382, 375] on input "checkbox" at bounding box center [384, 377] width 7 height 7
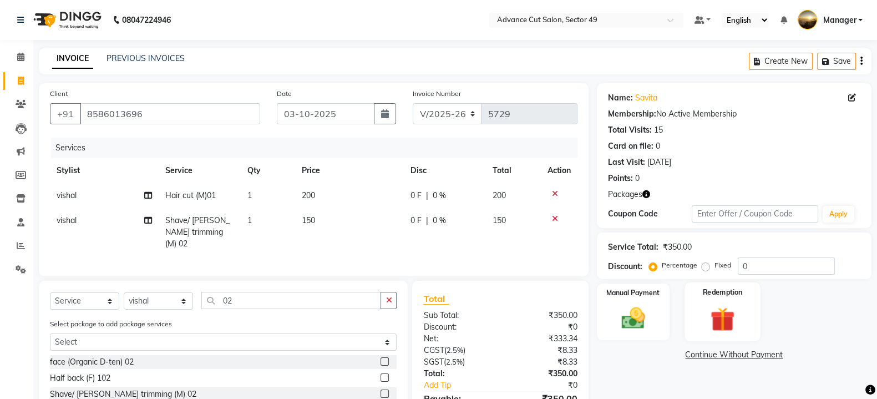
click at [713, 311] on img at bounding box center [722, 319] width 39 height 30
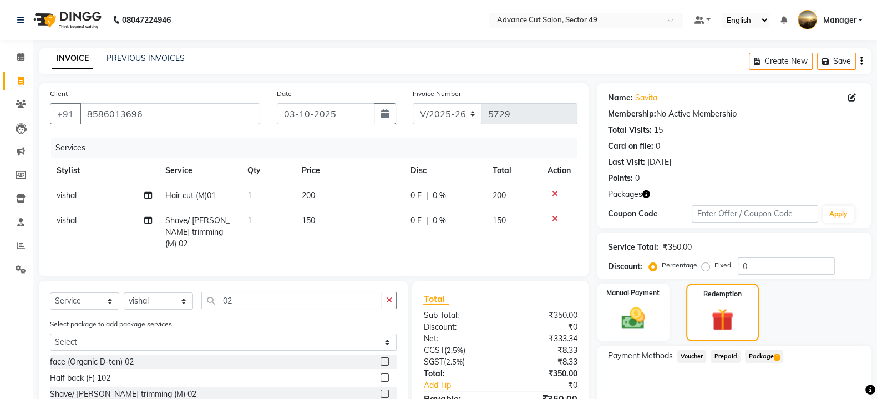
scroll to position [60, 0]
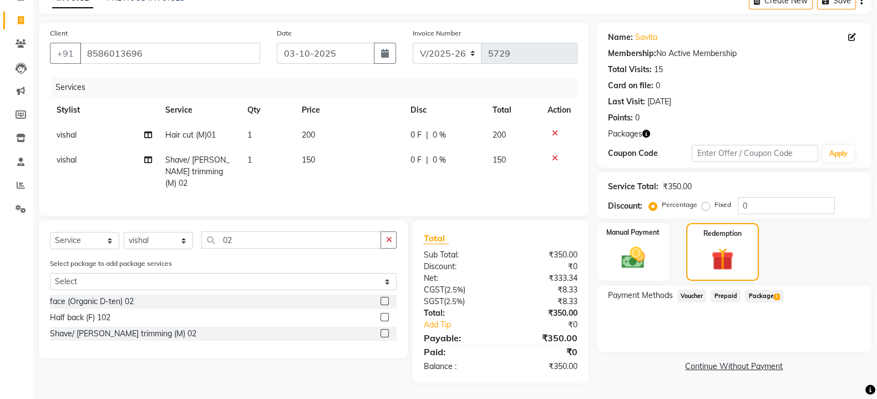
click at [775, 294] on span "1" at bounding box center [777, 297] width 6 height 7
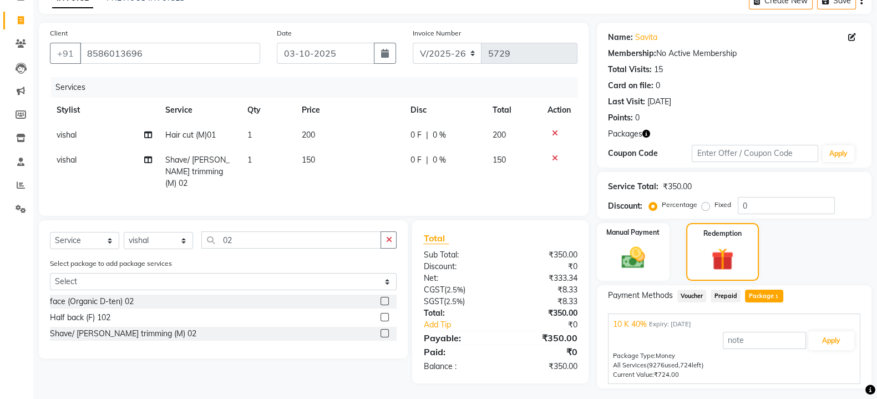
scroll to position [89, 0]
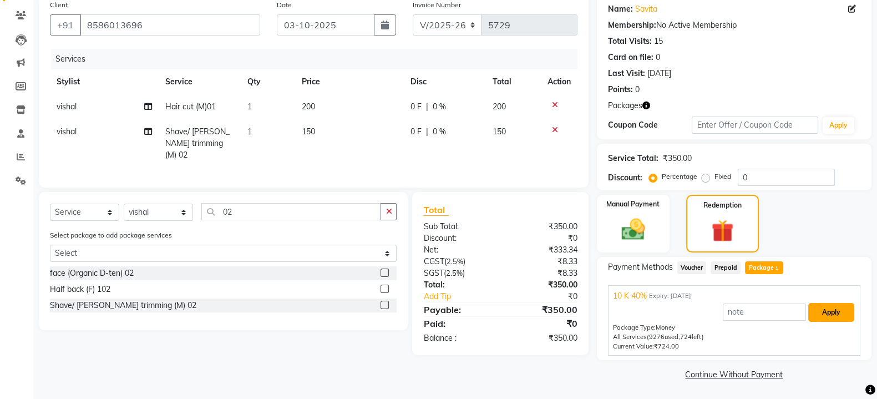
click at [815, 311] on button "Apply" at bounding box center [831, 312] width 46 height 19
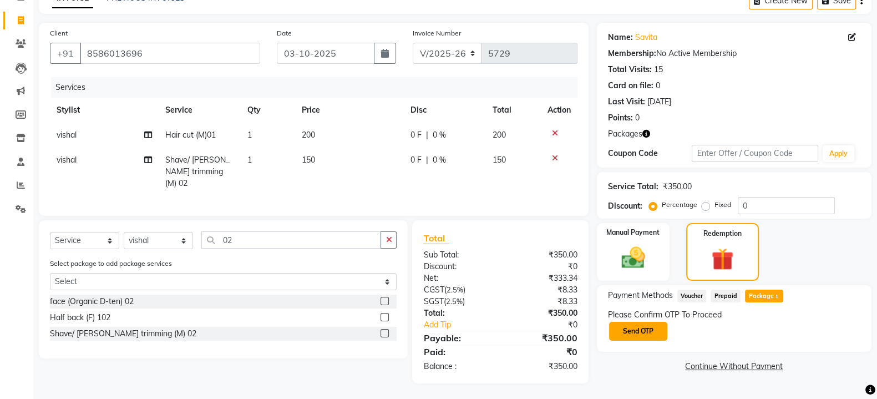
click at [659, 331] on button "Send OTP" at bounding box center [638, 331] width 58 height 19
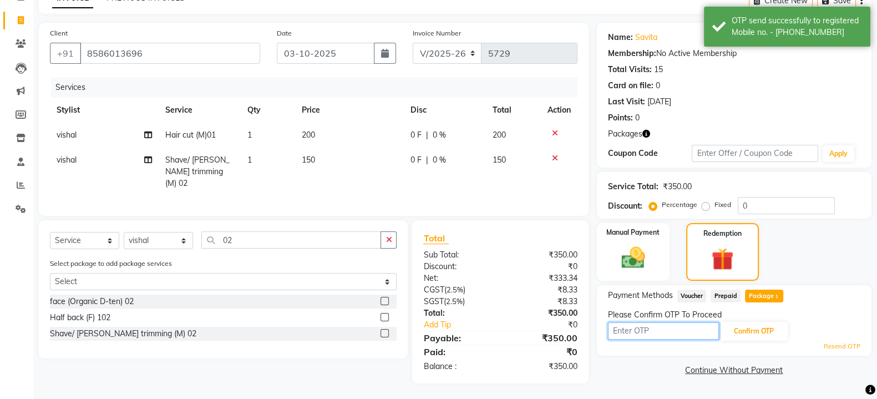
click at [654, 330] on input "text" at bounding box center [663, 330] width 111 height 17
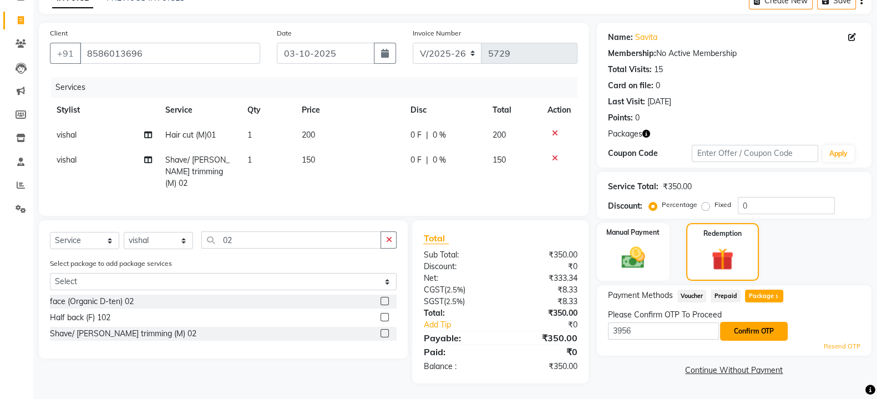
click at [771, 328] on button "Confirm OTP" at bounding box center [754, 331] width 68 height 19
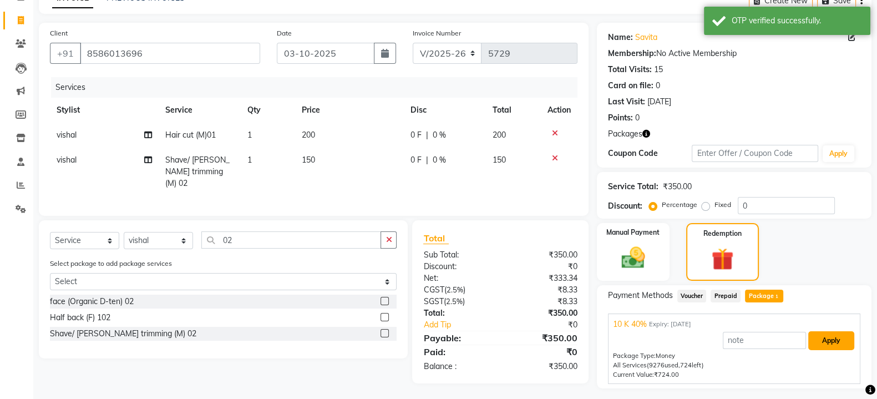
click at [833, 338] on button "Apply" at bounding box center [831, 340] width 46 height 19
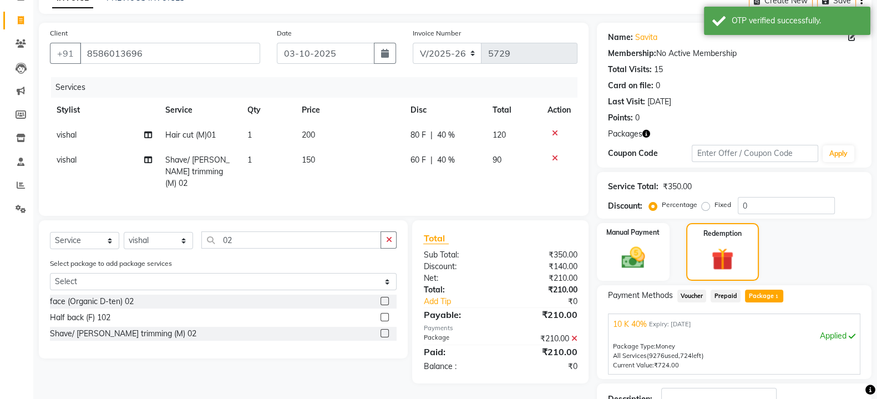
scroll to position [141, 0]
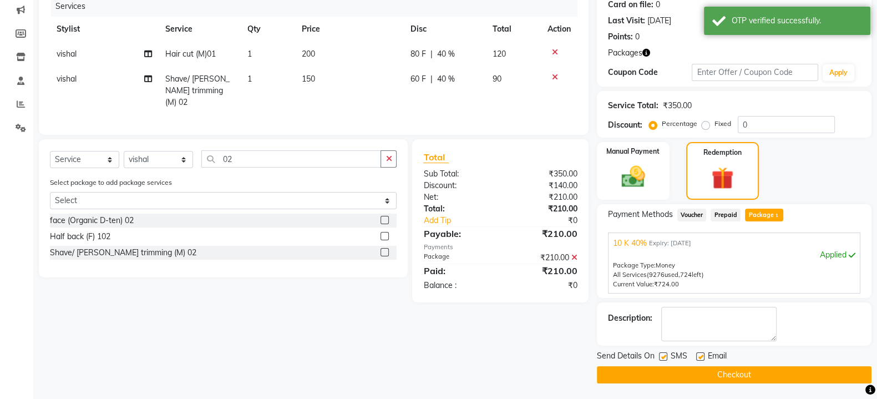
click at [721, 373] on button "Checkout" at bounding box center [734, 374] width 275 height 17
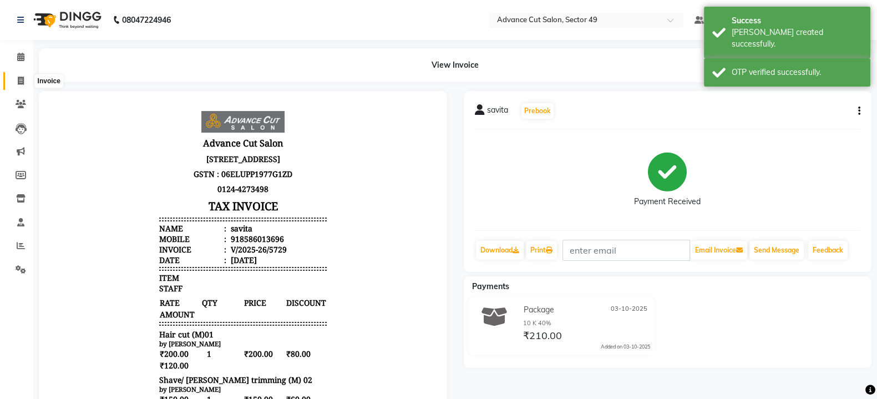
click at [20, 83] on icon at bounding box center [21, 81] width 6 height 8
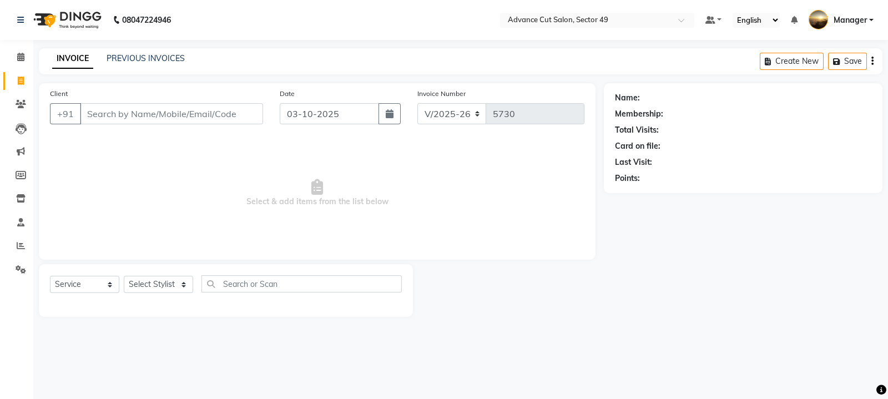
click at [44, 17] on img at bounding box center [66, 19] width 76 height 31
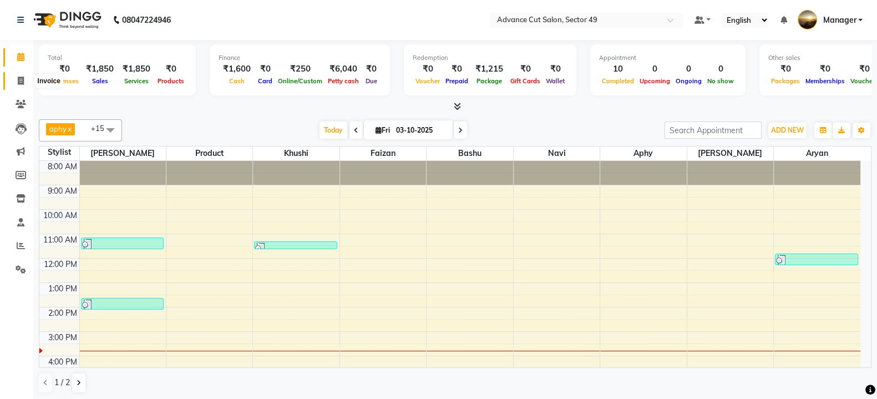
click at [19, 80] on icon at bounding box center [21, 81] width 6 height 8
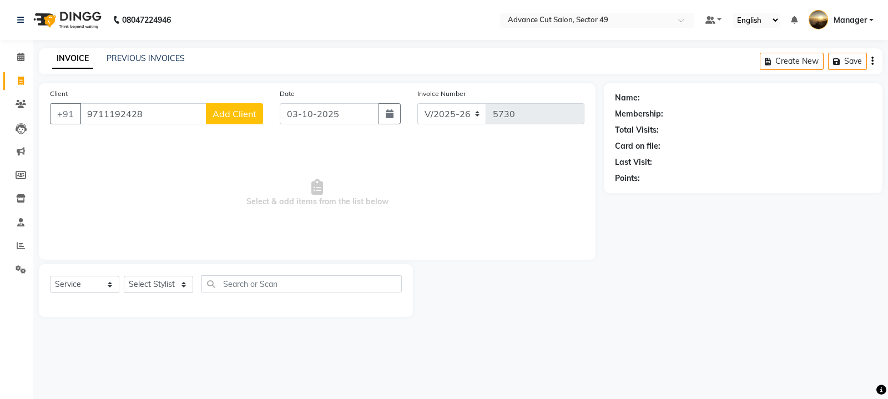
click at [234, 114] on span "Add Client" at bounding box center [235, 113] width 44 height 11
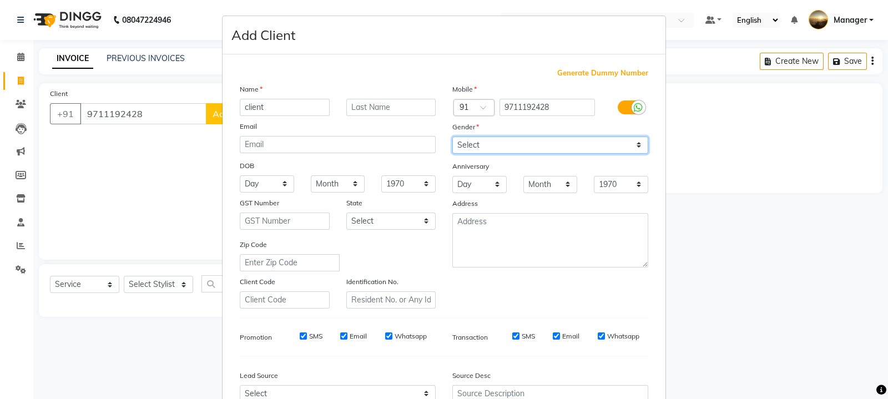
click at [470, 138] on select "Select [DEMOGRAPHIC_DATA] [DEMOGRAPHIC_DATA] Other Prefer Not To Say" at bounding box center [550, 145] width 196 height 17
click at [452, 137] on select "Select [DEMOGRAPHIC_DATA] [DEMOGRAPHIC_DATA] Other Prefer Not To Say" at bounding box center [550, 145] width 196 height 17
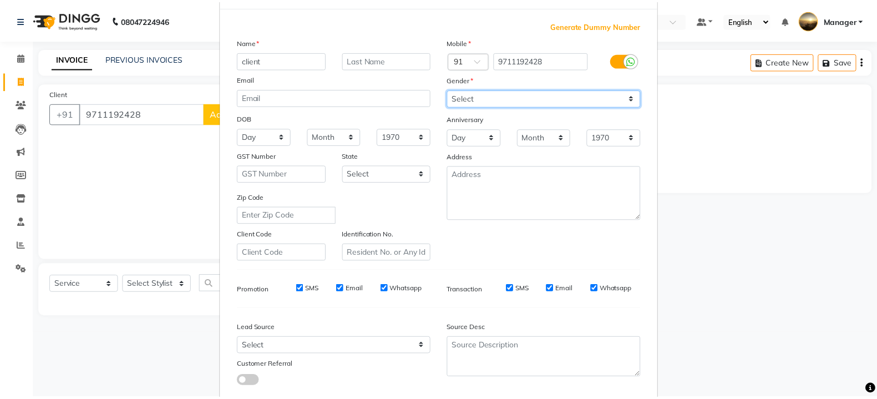
scroll to position [119, 0]
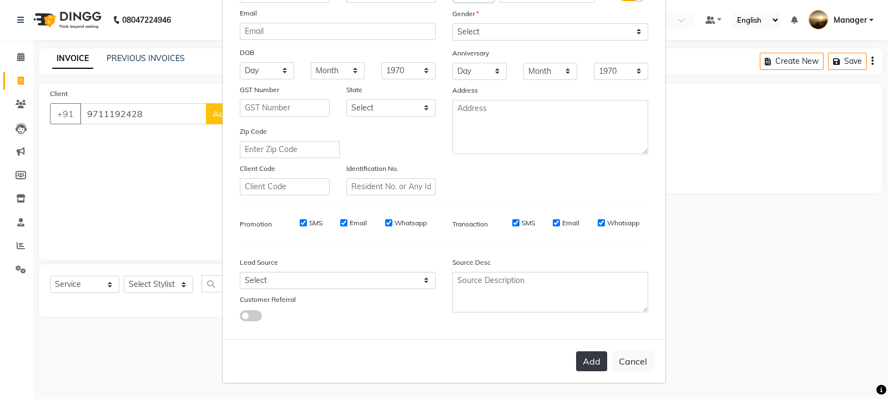
click at [590, 358] on button "Add" at bounding box center [591, 361] width 31 height 20
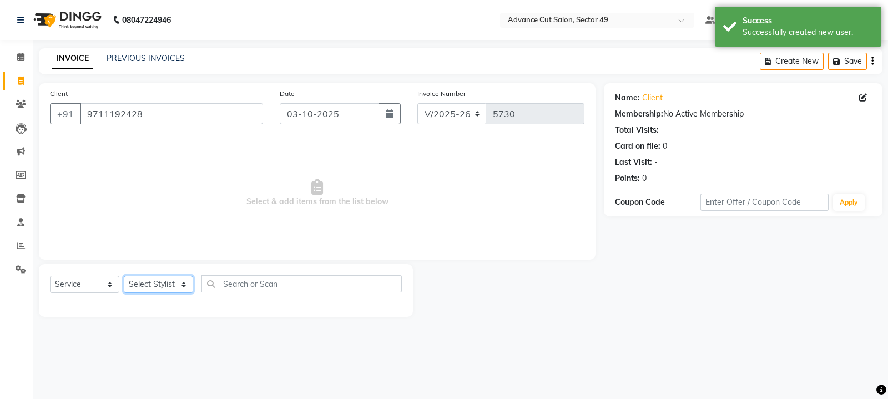
click at [158, 288] on select "Select Stylist aphy [PERSON_NAME] bashu [PERSON_NAME] [PERSON_NAME] Manager Nav…" at bounding box center [158, 284] width 69 height 17
click at [124, 276] on select "Select Stylist aphy [PERSON_NAME] bashu [PERSON_NAME] [PERSON_NAME] Manager Nav…" at bounding box center [158, 284] width 69 height 17
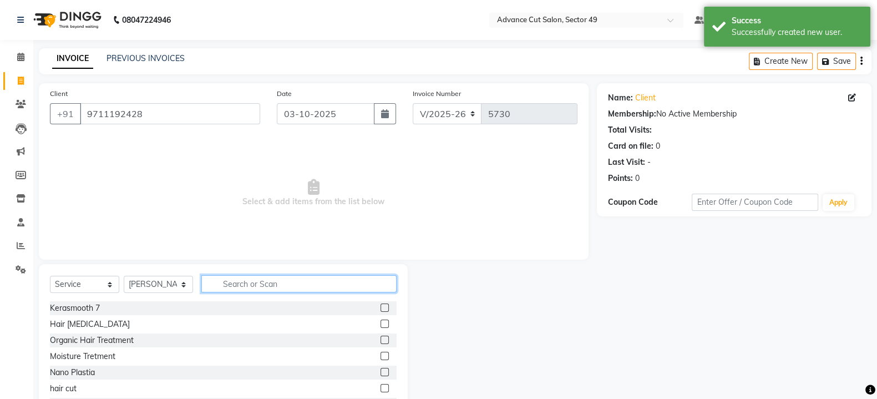
click at [246, 281] on input "text" at bounding box center [298, 283] width 195 height 17
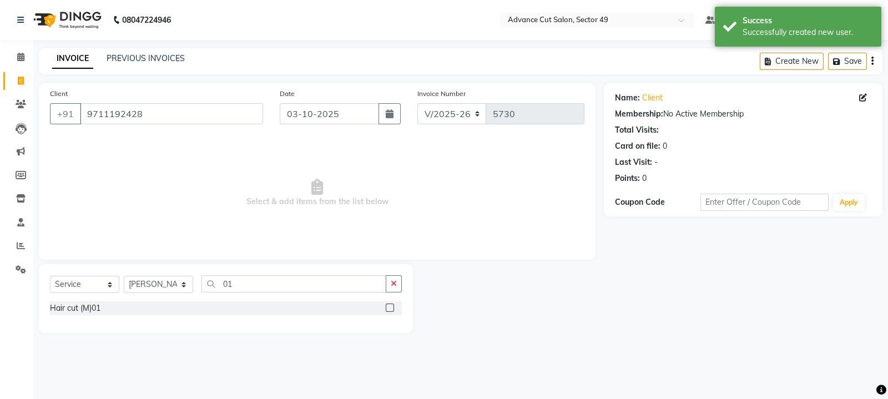
drag, startPoint x: 391, startPoint y: 307, endPoint x: 395, endPoint y: 296, distance: 11.6
click at [391, 307] on label at bounding box center [390, 308] width 8 height 8
click at [391, 307] on input "checkbox" at bounding box center [389, 308] width 7 height 7
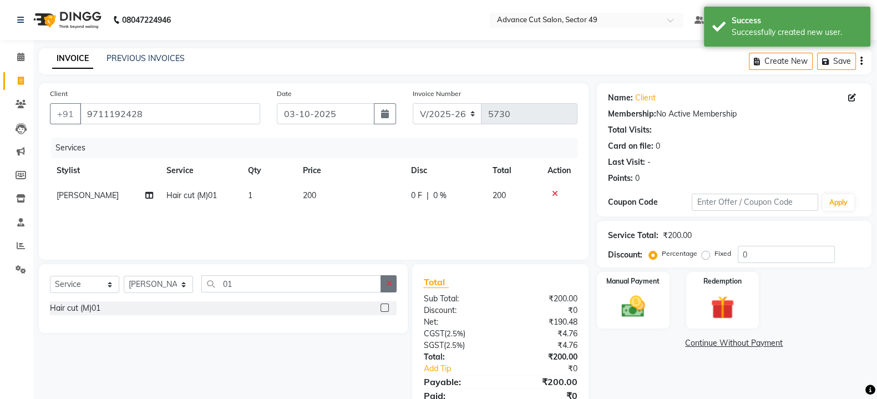
click at [391, 282] on icon "button" at bounding box center [389, 284] width 6 height 8
click at [383, 342] on label at bounding box center [385, 340] width 8 height 8
click at [383, 342] on input "checkbox" at bounding box center [384, 340] width 7 height 7
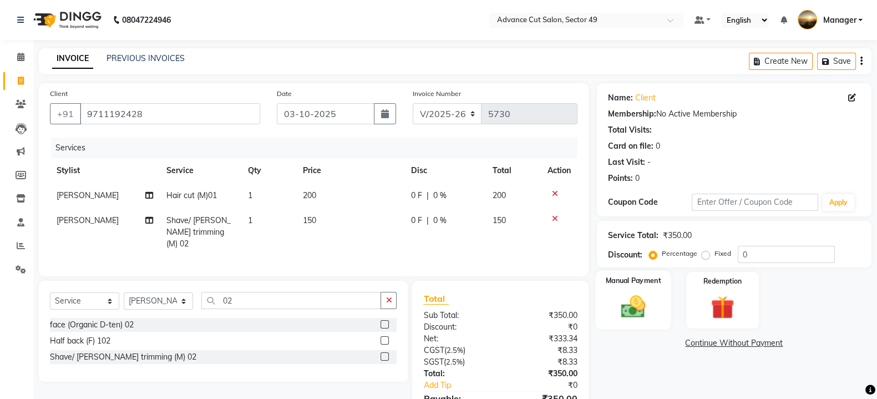
click at [665, 299] on div "Manual Payment" at bounding box center [633, 300] width 76 height 59
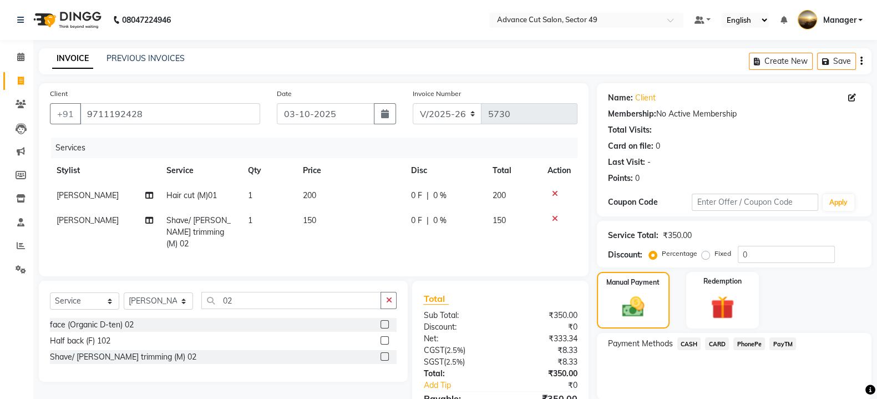
click at [691, 342] on span "CASH" at bounding box center [690, 343] width 24 height 13
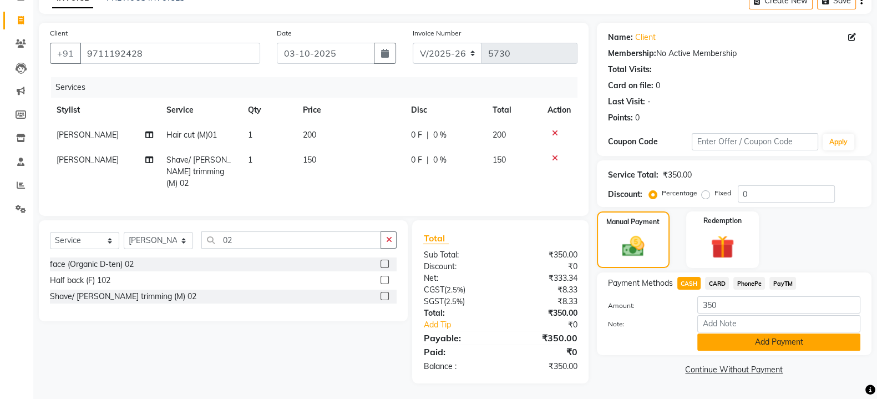
click at [727, 337] on button "Add Payment" at bounding box center [778, 341] width 163 height 17
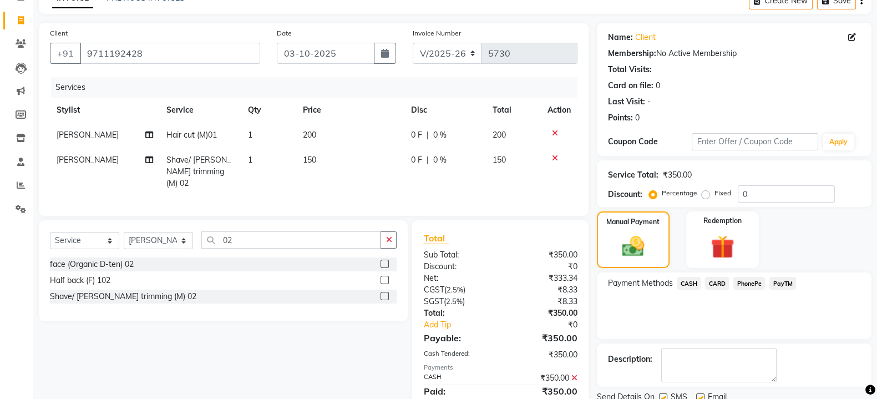
scroll to position [102, 0]
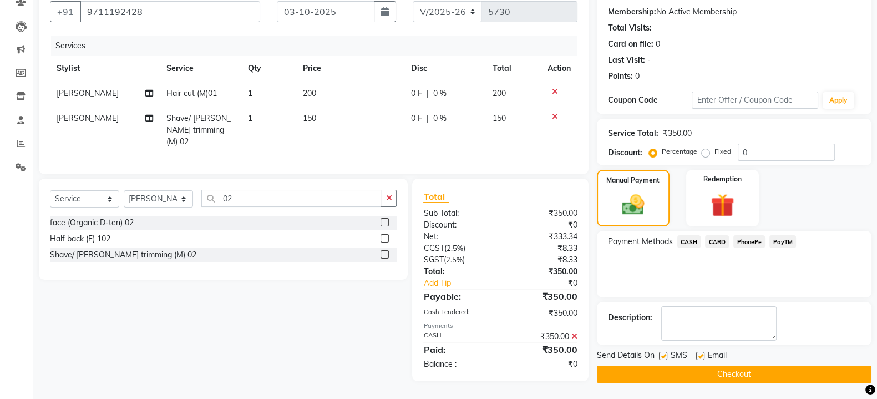
click at [661, 354] on label at bounding box center [663, 356] width 8 height 8
click at [661, 354] on input "checkbox" at bounding box center [662, 356] width 7 height 7
click at [747, 372] on button "Checkout" at bounding box center [734, 374] width 275 height 17
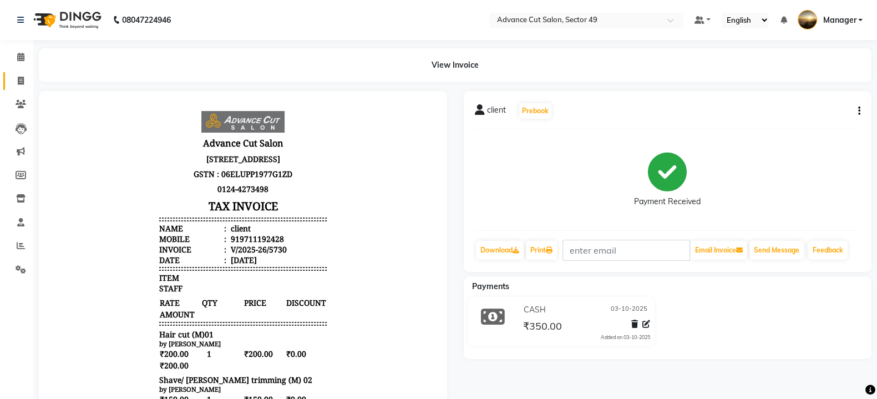
click at [17, 79] on span at bounding box center [20, 81] width 19 height 13
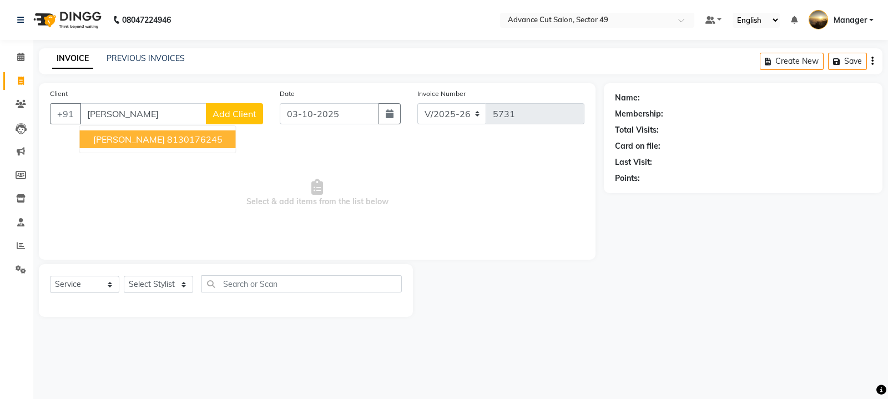
click at [167, 137] on ngb-highlight "8130176245" at bounding box center [194, 139] width 55 height 11
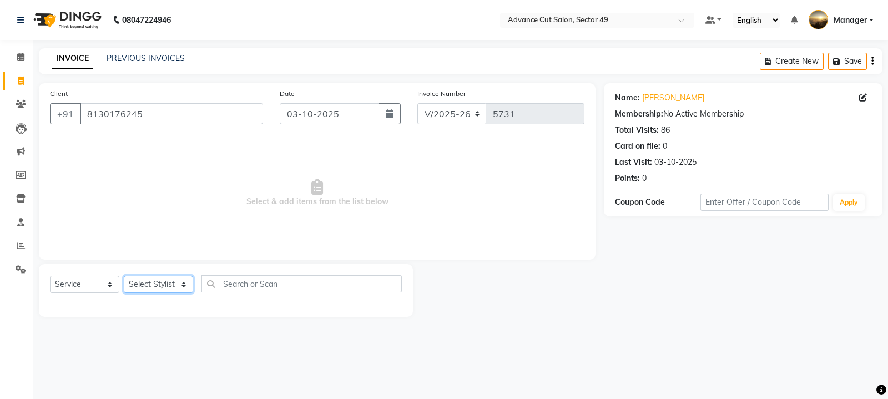
click at [143, 290] on select "Select Stylist aphy [PERSON_NAME] bashu [PERSON_NAME] [PERSON_NAME] Manager Nav…" at bounding box center [158, 284] width 69 height 17
click at [124, 276] on select "Select Stylist aphy [PERSON_NAME] bashu [PERSON_NAME] [PERSON_NAME] Manager Nav…" at bounding box center [158, 284] width 69 height 17
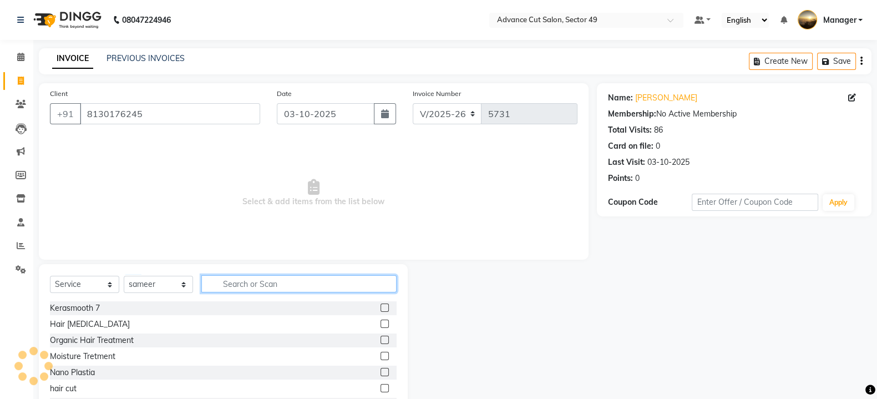
click at [257, 283] on input "text" at bounding box center [298, 283] width 195 height 17
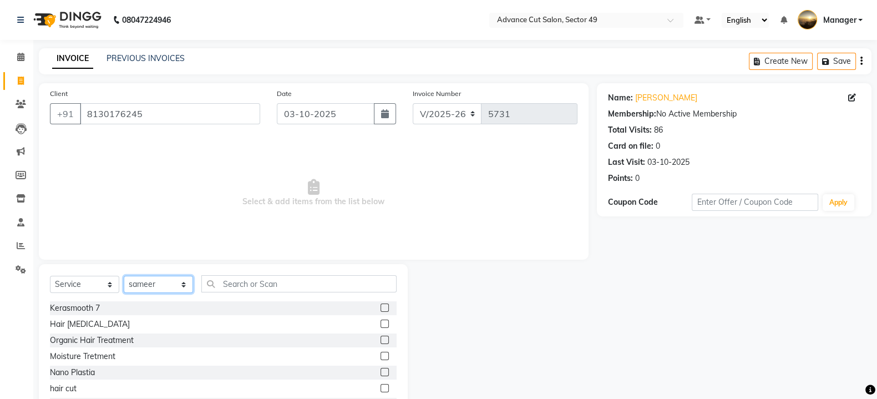
click at [152, 282] on select "Select Stylist aphy [PERSON_NAME] bashu [PERSON_NAME] [PERSON_NAME] Manager Nav…" at bounding box center [158, 284] width 69 height 17
click at [124, 276] on select "Select Stylist aphy [PERSON_NAME] bashu [PERSON_NAME] [PERSON_NAME] Manager Nav…" at bounding box center [158, 284] width 69 height 17
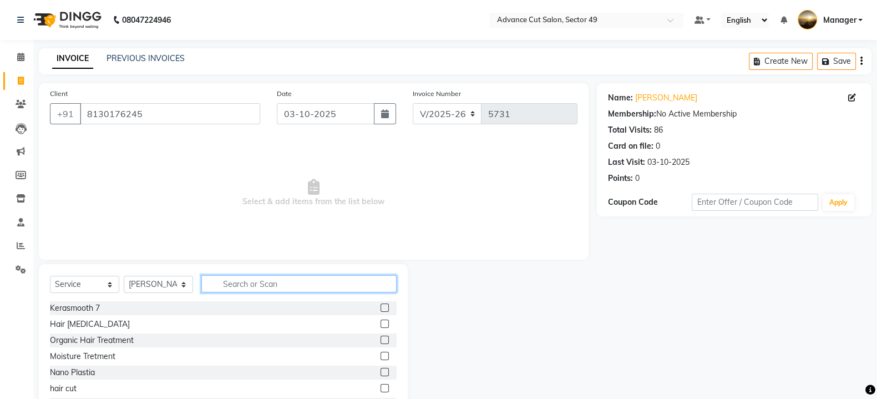
click at [315, 286] on input "text" at bounding box center [298, 283] width 195 height 17
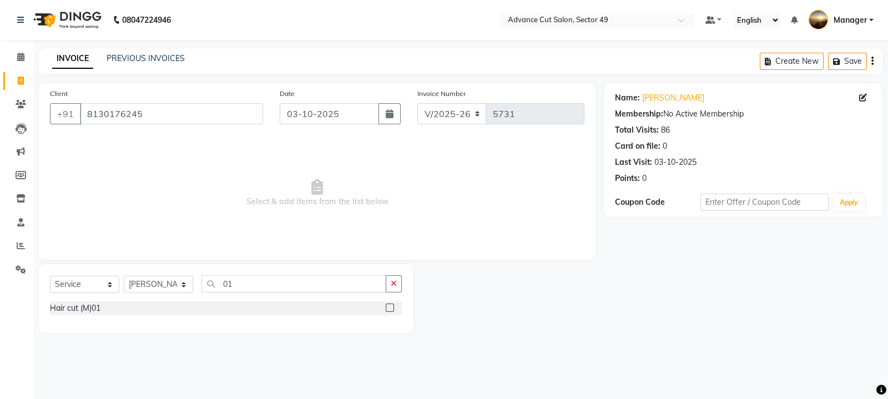
click at [392, 305] on label at bounding box center [390, 308] width 8 height 8
click at [392, 305] on input "checkbox" at bounding box center [389, 308] width 7 height 7
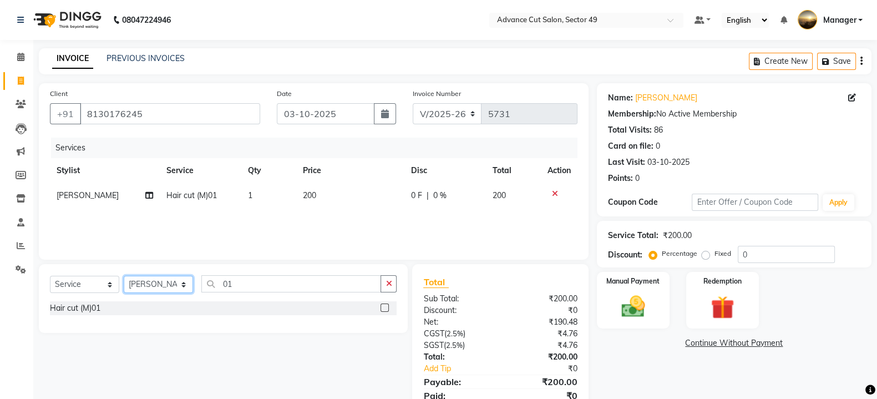
click at [176, 284] on select "Select Stylist aphy [PERSON_NAME] bashu [PERSON_NAME] [PERSON_NAME] Manager Nav…" at bounding box center [158, 284] width 69 height 17
click at [124, 276] on select "Select Stylist aphy [PERSON_NAME] bashu [PERSON_NAME] [PERSON_NAME] Manager Nav…" at bounding box center [158, 284] width 69 height 17
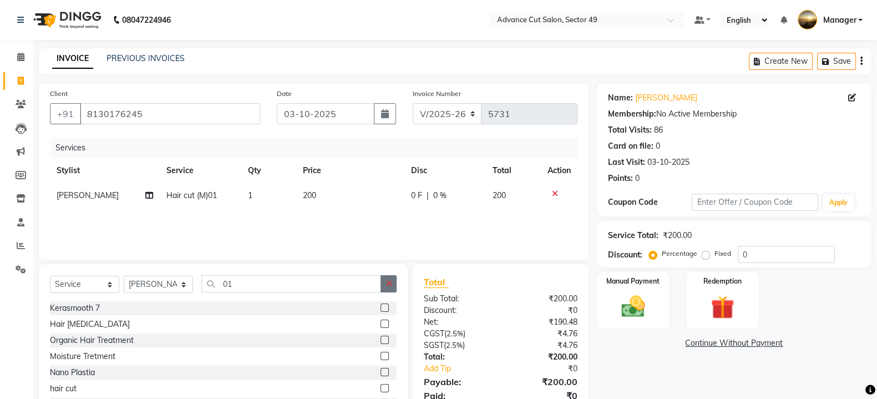
click at [390, 279] on button "button" at bounding box center [389, 283] width 16 height 17
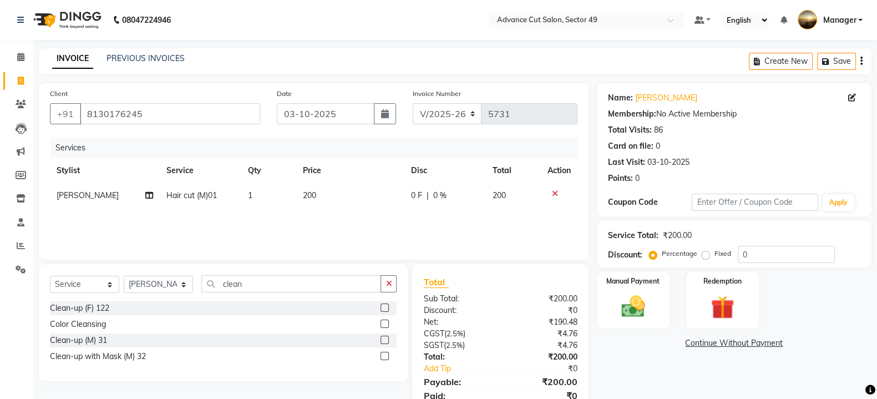
click at [386, 307] on label at bounding box center [385, 308] width 8 height 8
click at [386, 307] on input "checkbox" at bounding box center [384, 308] width 7 height 7
drag, startPoint x: 337, startPoint y: 232, endPoint x: 346, endPoint y: 231, distance: 8.4
click at [346, 231] on td "1000" at bounding box center [350, 220] width 108 height 25
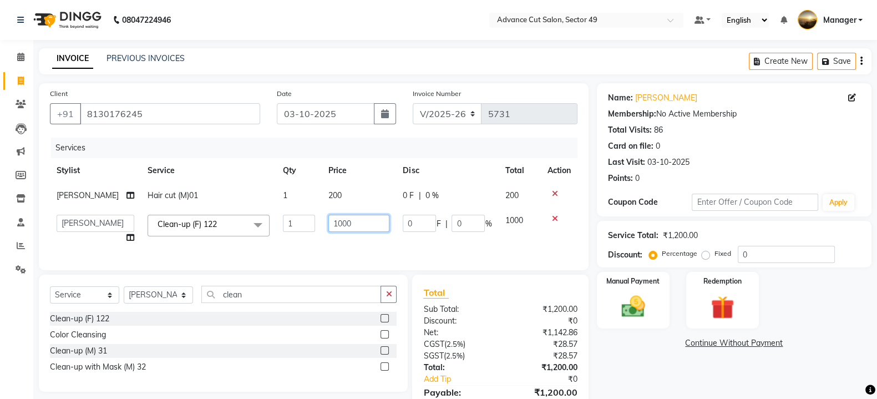
click at [361, 229] on input "1000" at bounding box center [358, 223] width 61 height 17
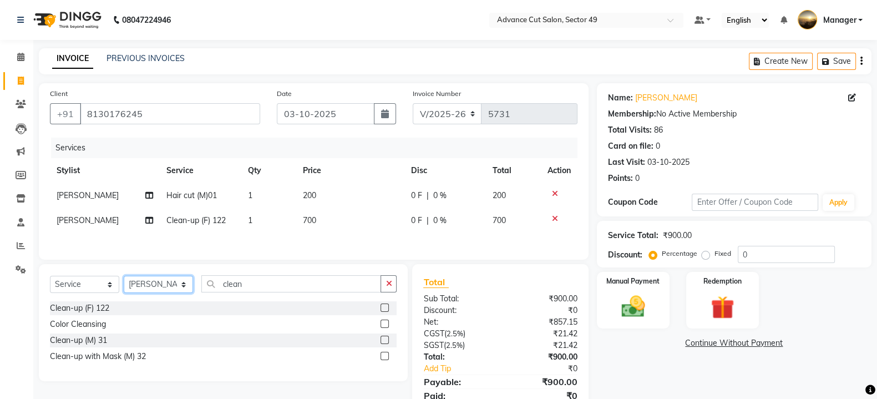
click at [173, 309] on div "Select Service Product Membership Package Voucher Prepaid Gift Card Select Styl…" at bounding box center [223, 322] width 369 height 117
click at [124, 280] on select "Select Stylist aphy [PERSON_NAME] bashu [PERSON_NAME] [PERSON_NAME] Manager Nav…" at bounding box center [158, 284] width 69 height 17
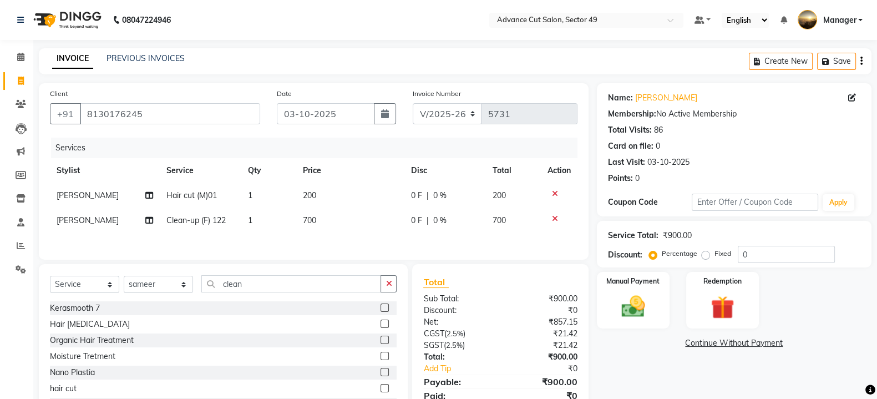
click at [391, 281] on button "button" at bounding box center [389, 283] width 16 height 17
click at [381, 309] on label at bounding box center [385, 308] width 8 height 8
click at [381, 309] on input "checkbox" at bounding box center [384, 308] width 7 height 7
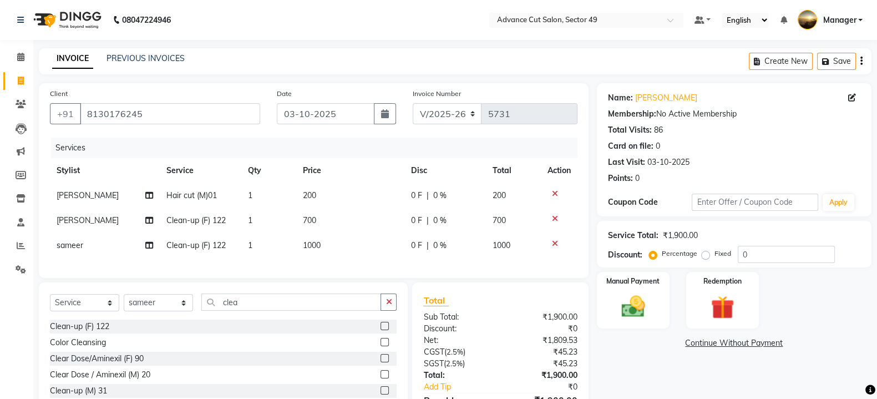
click at [341, 249] on td "1000" at bounding box center [350, 245] width 108 height 25
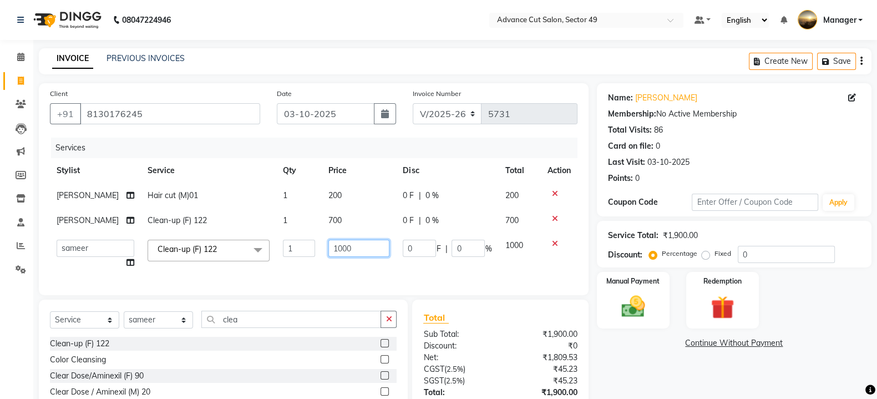
click at [357, 246] on input "1000" at bounding box center [358, 248] width 61 height 17
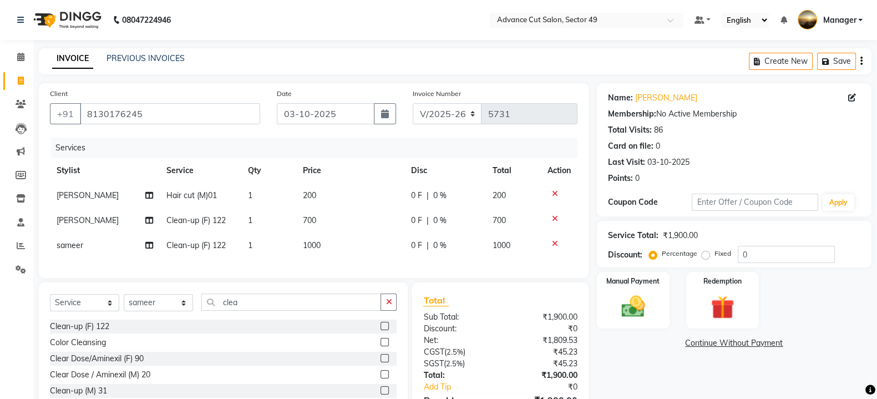
drag, startPoint x: 287, startPoint y: 242, endPoint x: 295, endPoint y: 254, distance: 13.9
click at [264, 245] on td "1" at bounding box center [268, 245] width 54 height 25
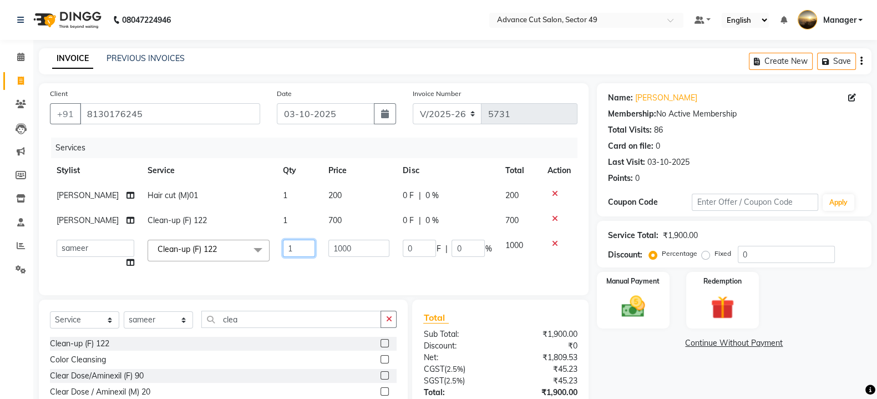
click at [286, 246] on input "1" at bounding box center [299, 248] width 32 height 17
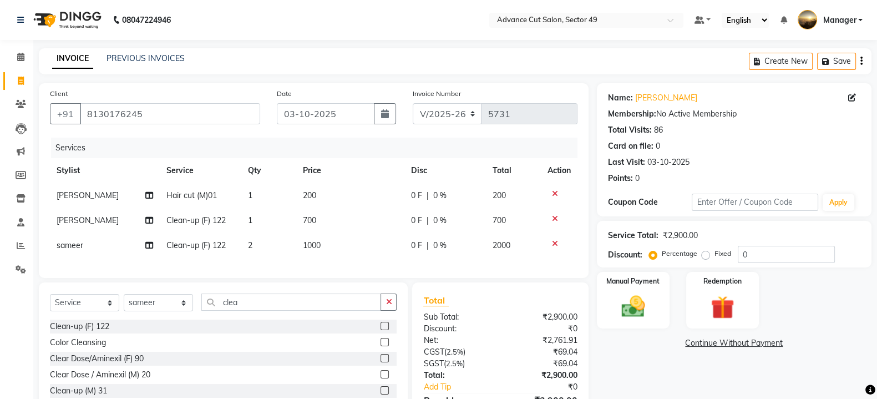
click at [351, 250] on td "1000" at bounding box center [350, 245] width 108 height 25
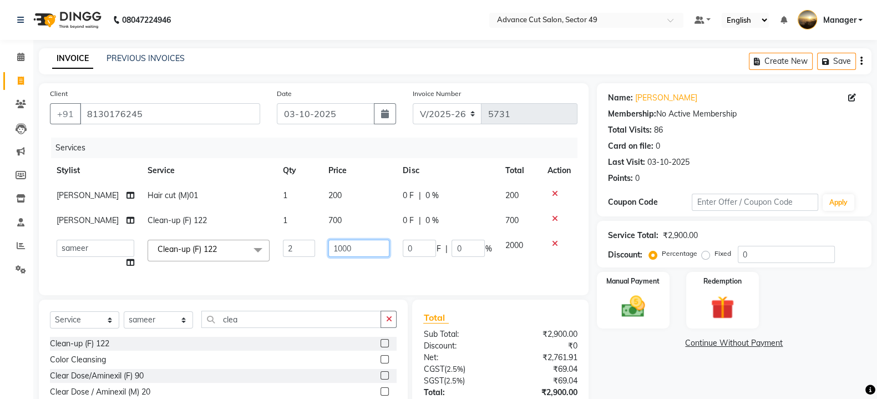
click at [351, 250] on input "1000" at bounding box center [358, 248] width 61 height 17
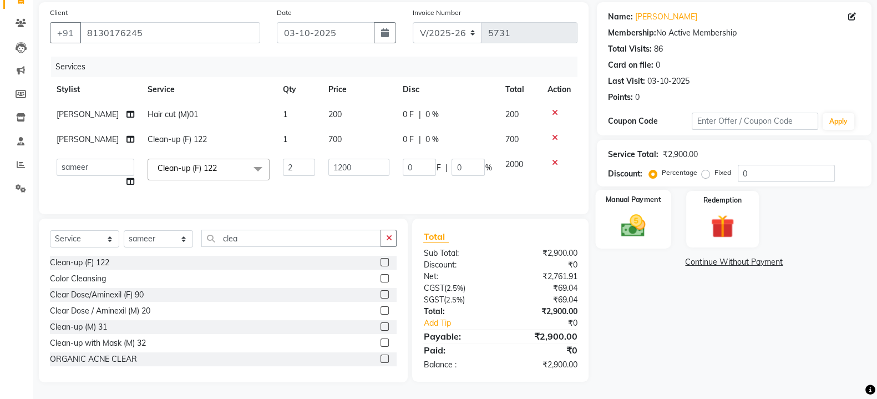
scroll to position [75, 0]
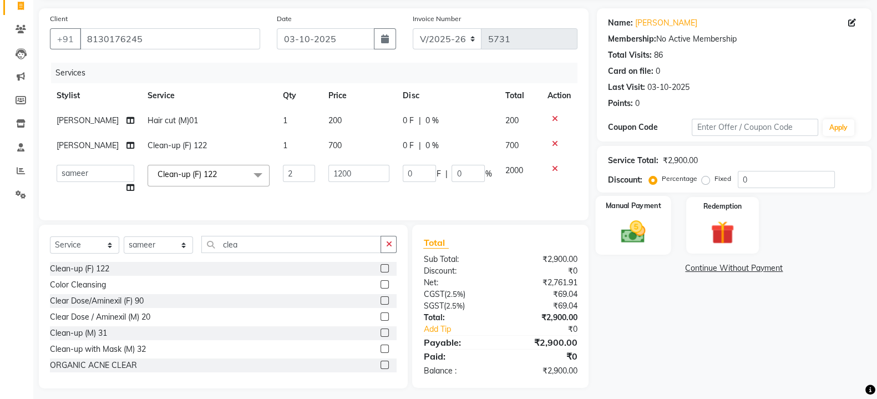
click at [650, 222] on img at bounding box center [633, 232] width 39 height 28
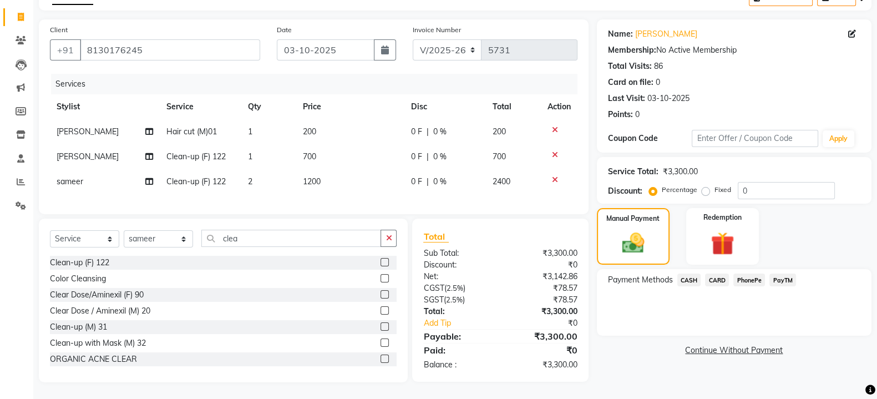
click at [711, 274] on span "CARD" at bounding box center [717, 280] width 24 height 13
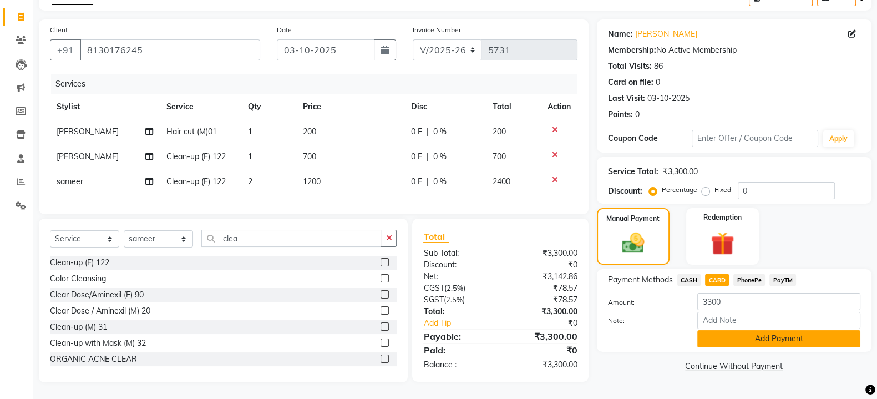
click at [736, 332] on button "Add Payment" at bounding box center [778, 338] width 163 height 17
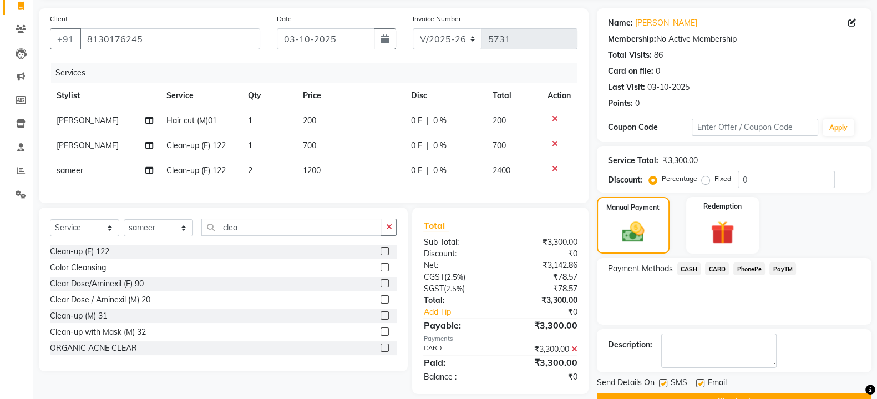
scroll to position [102, 0]
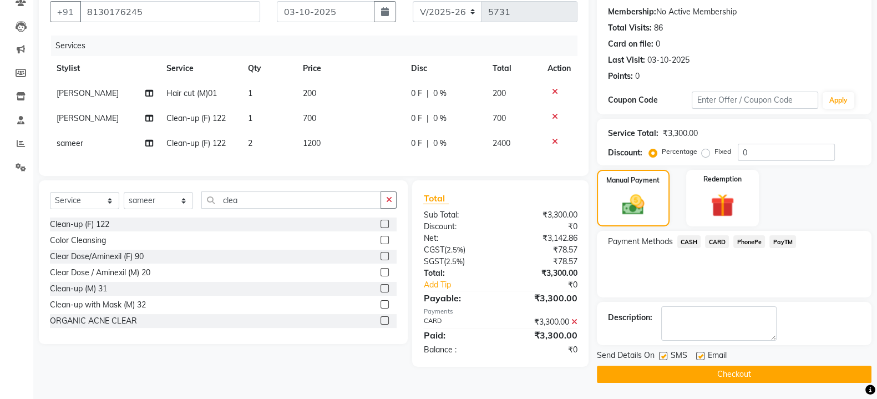
click at [661, 354] on label at bounding box center [663, 356] width 8 height 8
click at [661, 354] on input "checkbox" at bounding box center [662, 356] width 7 height 7
click at [675, 367] on button "Checkout" at bounding box center [734, 374] width 275 height 17
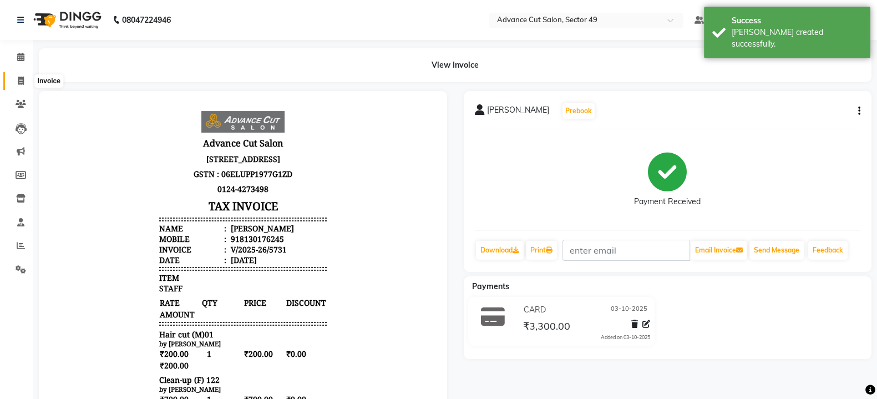
click at [19, 80] on icon at bounding box center [21, 81] width 6 height 8
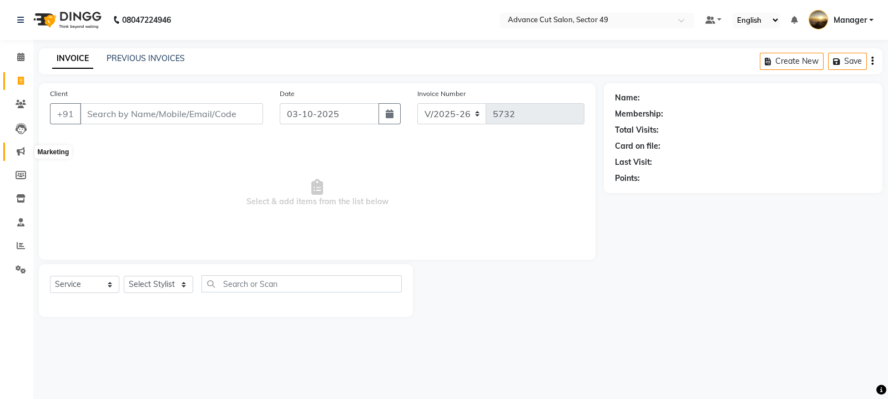
click at [25, 156] on span at bounding box center [20, 151] width 19 height 13
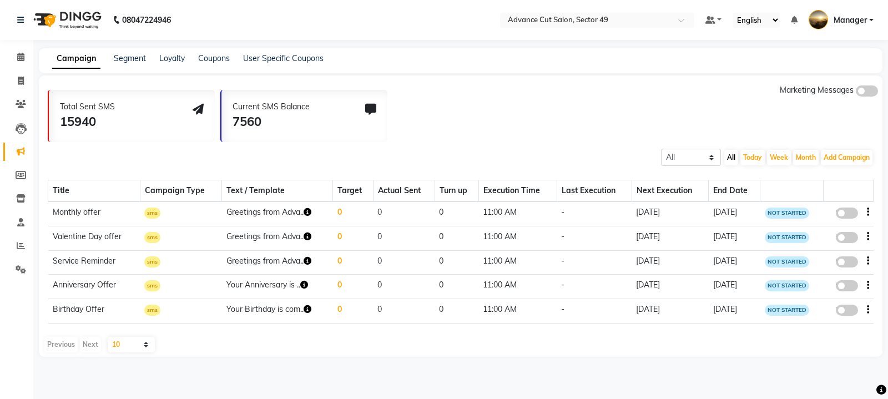
click at [133, 65] on div "Campaign Segment Loyalty Coupons User Specific Coupons" at bounding box center [460, 60] width 843 height 25
click at [137, 54] on link "Segment" at bounding box center [130, 58] width 32 height 10
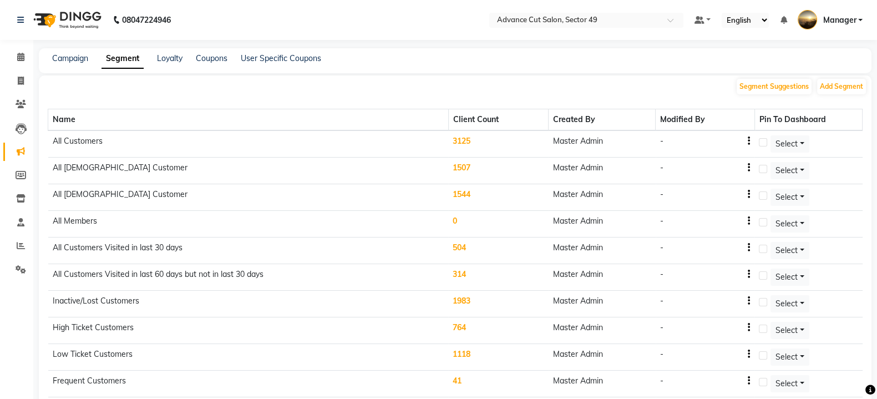
click at [65, 50] on div "Campaign Segment Loyalty Coupons User Specific Coupons" at bounding box center [455, 60] width 833 height 25
click at [70, 62] on link "Campaign" at bounding box center [70, 58] width 36 height 10
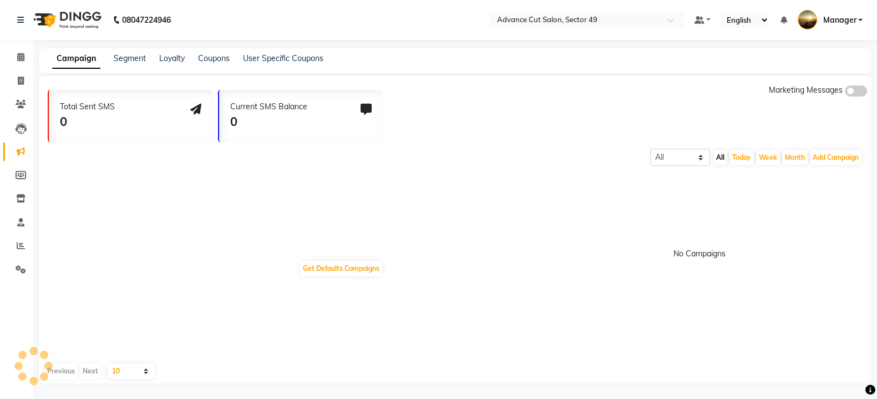
click at [70, 62] on link "Campaign" at bounding box center [76, 59] width 48 height 20
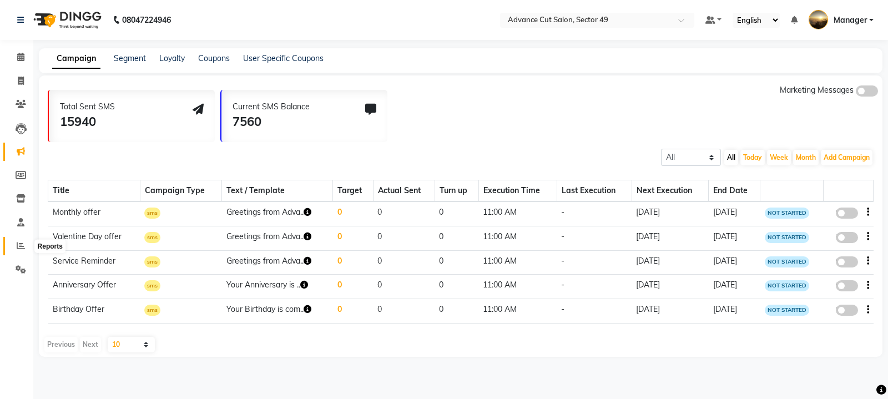
click at [21, 248] on icon at bounding box center [21, 245] width 8 height 8
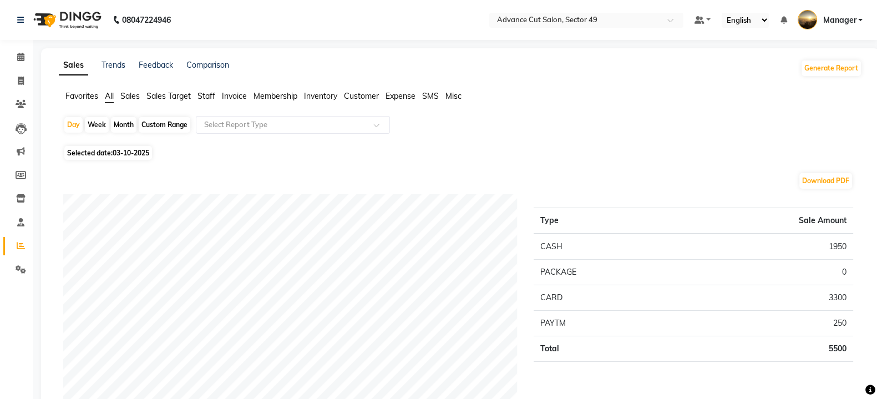
click at [180, 126] on div "Custom Range" at bounding box center [165, 125] width 52 height 16
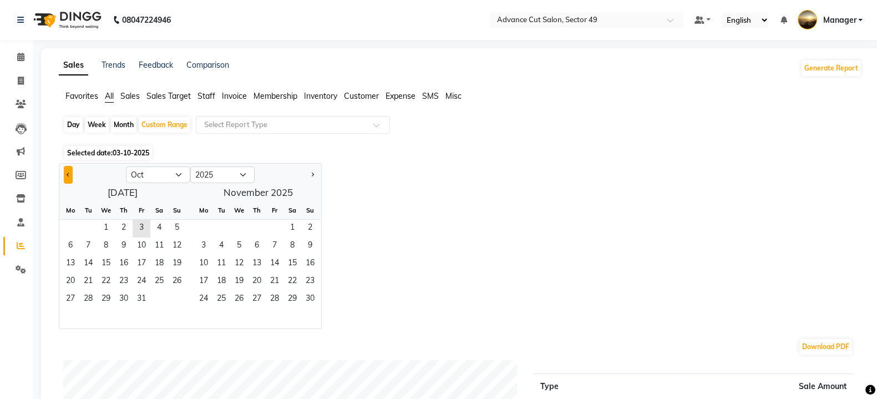
click at [64, 174] on button "Previous month" at bounding box center [68, 175] width 9 height 18
click at [65, 175] on button "Previous month" at bounding box center [68, 175] width 9 height 18
click at [132, 220] on div "1 2 3" at bounding box center [122, 229] width 127 height 18
click at [140, 227] on span "1" at bounding box center [142, 229] width 18 height 18
click at [182, 298] on span "31" at bounding box center [177, 300] width 18 height 18
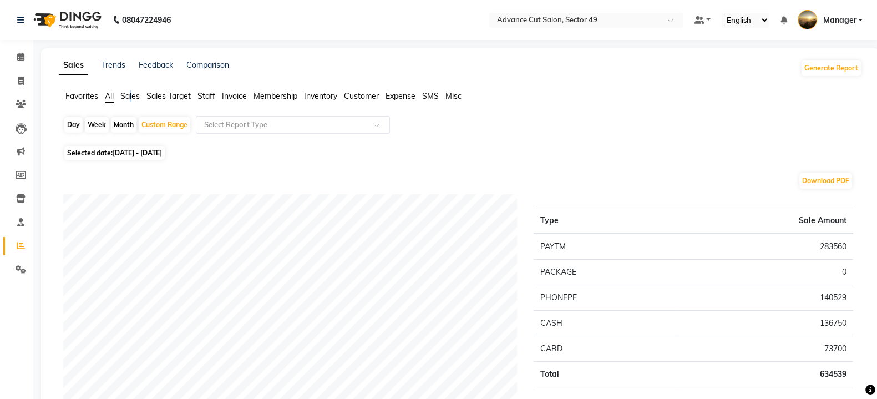
click at [132, 101] on span "Sales" at bounding box center [129, 96] width 19 height 10
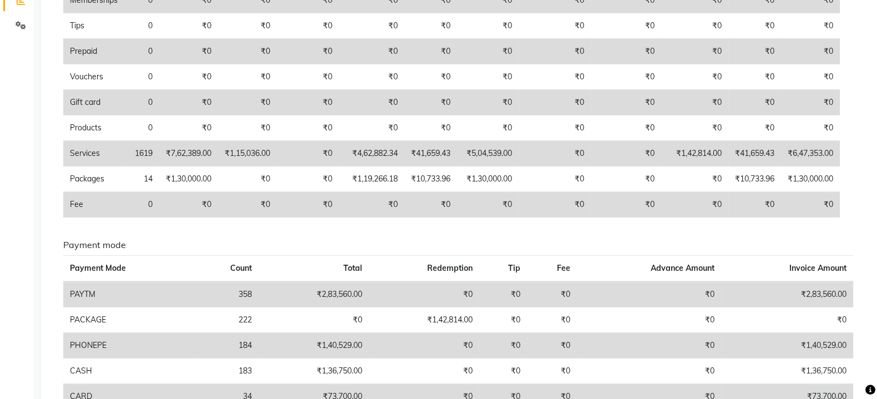
scroll to position [277, 0]
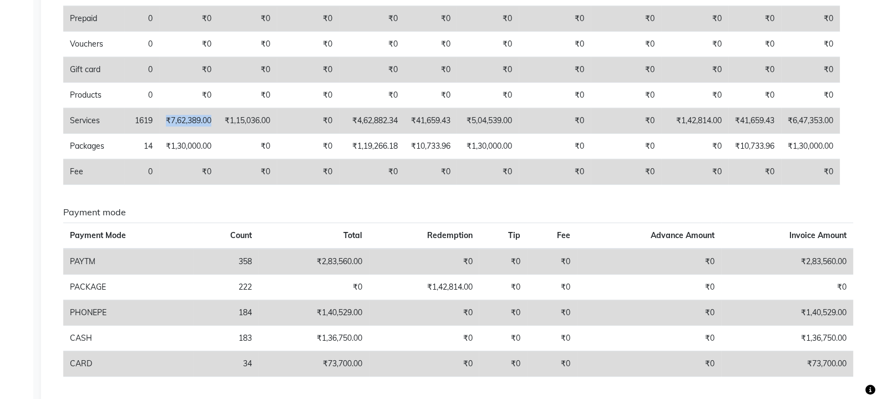
drag, startPoint x: 166, startPoint y: 132, endPoint x: 217, endPoint y: 137, distance: 51.4
click at [217, 134] on td "₹7,62,389.00" at bounding box center [188, 121] width 59 height 26
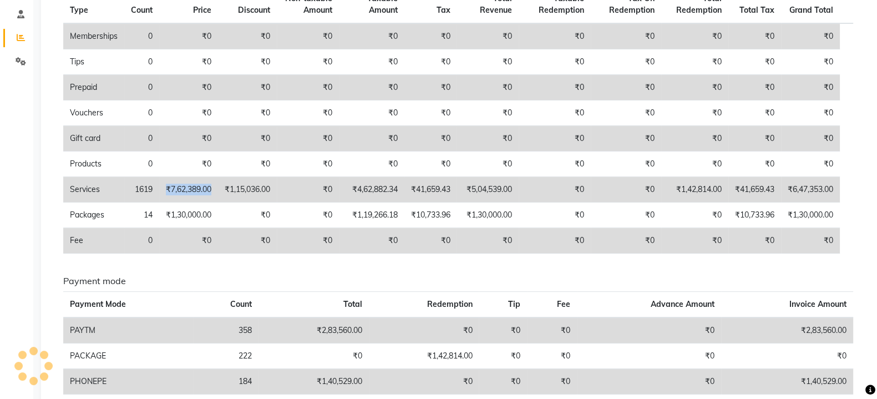
scroll to position [0, 0]
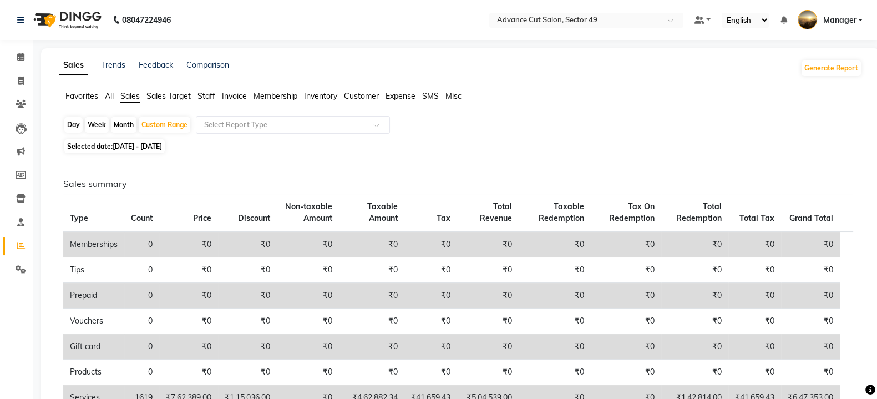
click at [191, 122] on div "Day Week Month Custom Range Select Report Type" at bounding box center [460, 126] width 795 height 20
click at [186, 128] on div "Custom Range" at bounding box center [165, 125] width 52 height 16
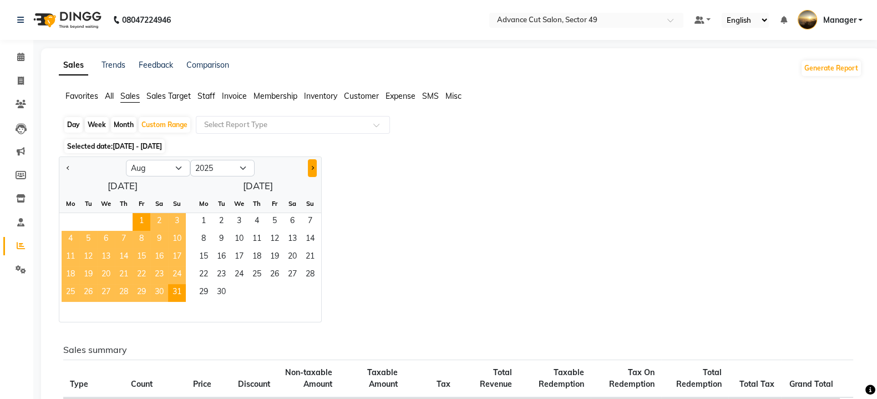
click at [313, 166] on button "Next month" at bounding box center [312, 168] width 9 height 18
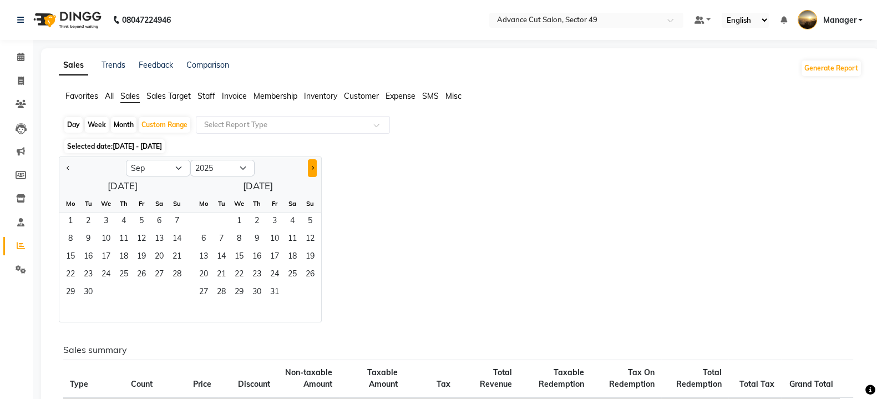
click at [313, 166] on button "Next month" at bounding box center [312, 168] width 9 height 18
click at [108, 225] on span "1" at bounding box center [106, 222] width 18 height 18
click at [150, 294] on span "31" at bounding box center [142, 293] width 18 height 18
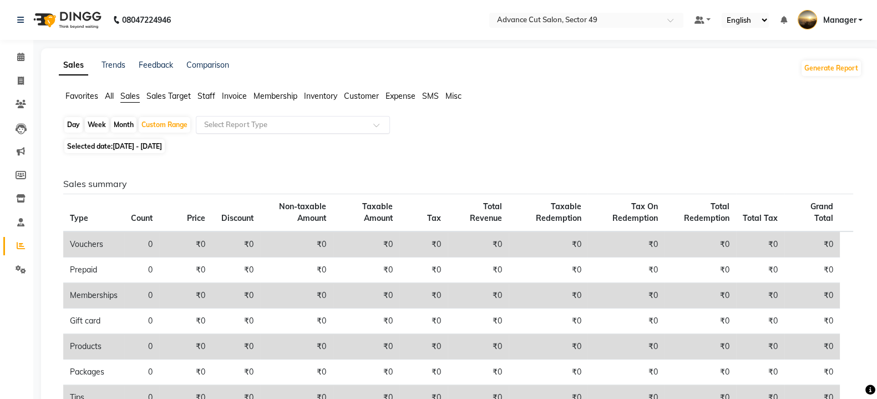
click at [239, 123] on input "text" at bounding box center [282, 124] width 160 height 11
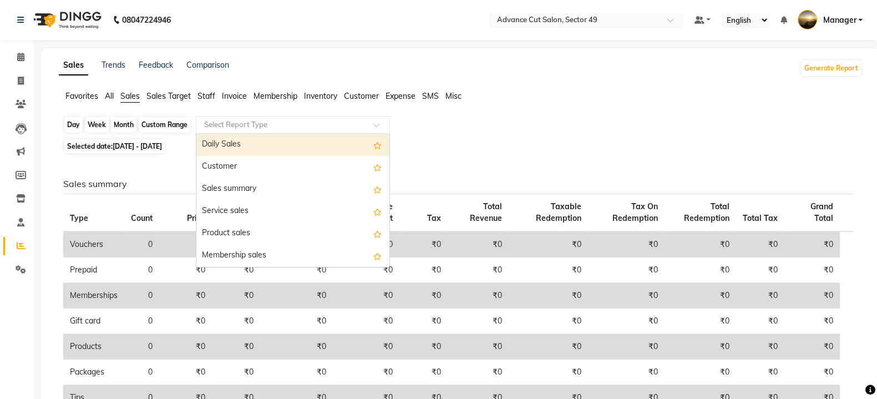
click at [171, 122] on div "Custom Range" at bounding box center [165, 125] width 52 height 16
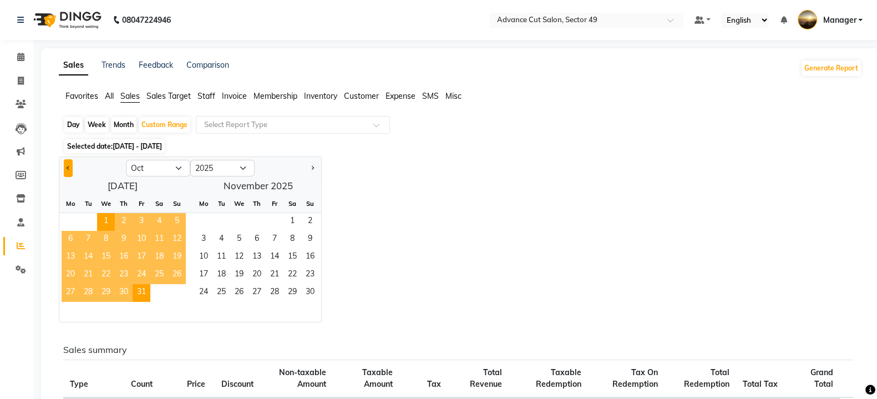
drag, startPoint x: 58, startPoint y: 157, endPoint x: 68, endPoint y: 168, distance: 14.1
click at [59, 159] on ngb-datepicker "Jan Feb Mar Apr May Jun [DATE] Aug Sep Oct Nov [DATE] 2016 2017 2018 2019 2020 …" at bounding box center [190, 239] width 263 height 166
click at [72, 168] on button "Previous month" at bounding box center [68, 168] width 9 height 18
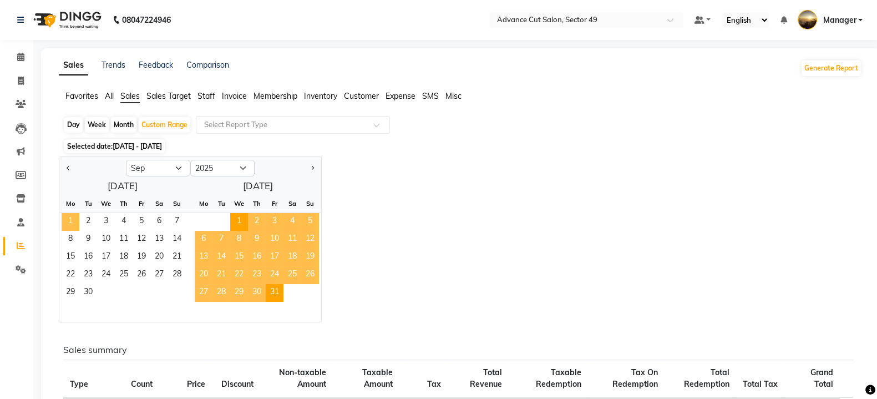
click at [75, 219] on span "1" at bounding box center [71, 222] width 18 height 18
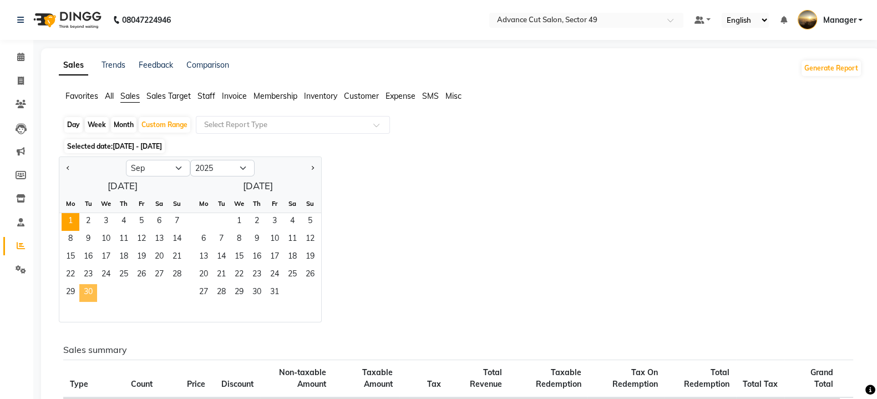
click at [90, 287] on span "30" at bounding box center [88, 293] width 18 height 18
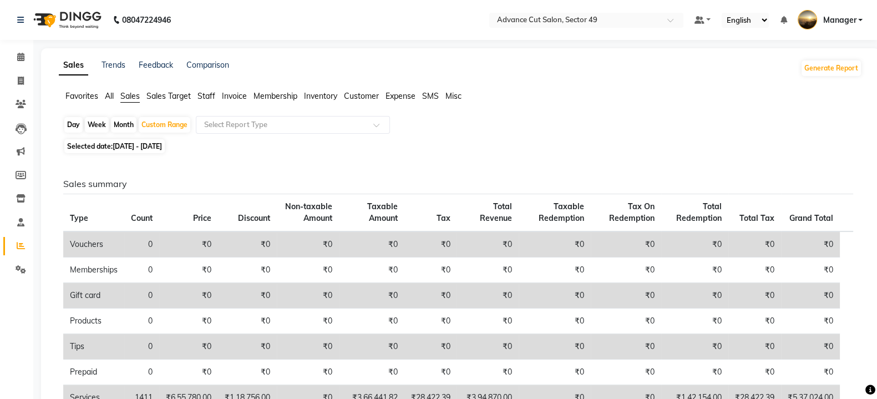
scroll to position [208, 0]
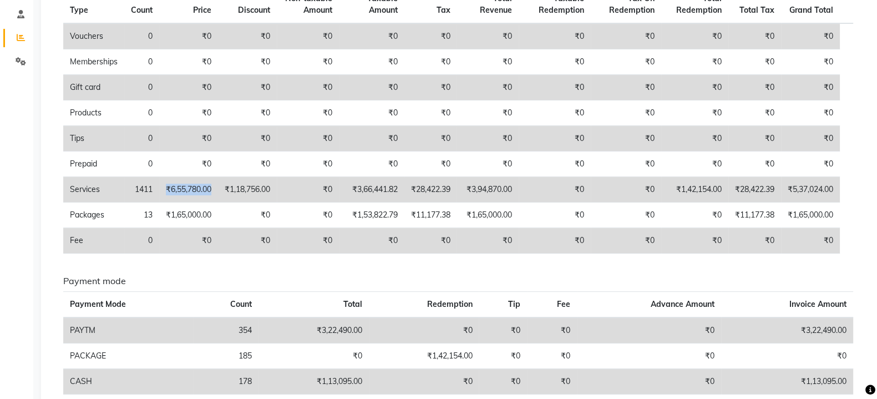
drag, startPoint x: 167, startPoint y: 200, endPoint x: 218, endPoint y: 208, distance: 51.7
click at [218, 203] on td "₹6,55,780.00" at bounding box center [188, 190] width 59 height 26
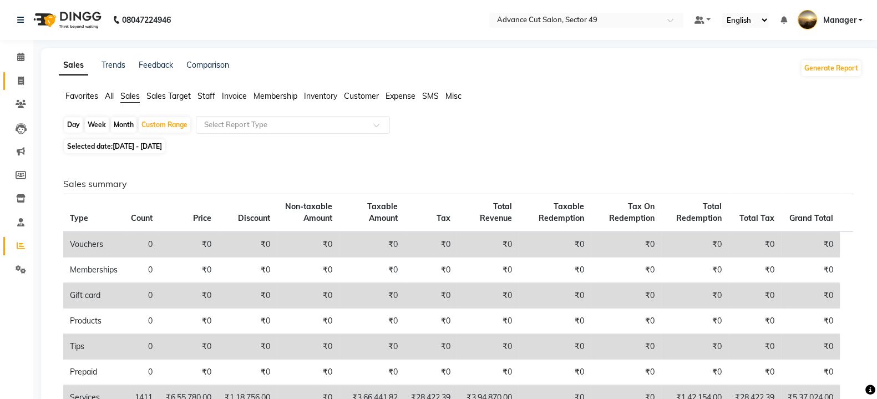
drag, startPoint x: 6, startPoint y: 78, endPoint x: 11, endPoint y: 82, distance: 6.8
click at [11, 81] on li "Invoice" at bounding box center [16, 81] width 33 height 24
drag, startPoint x: 17, startPoint y: 87, endPoint x: 24, endPoint y: 83, distance: 8.5
click at [17, 87] on link "Invoice" at bounding box center [16, 81] width 27 height 18
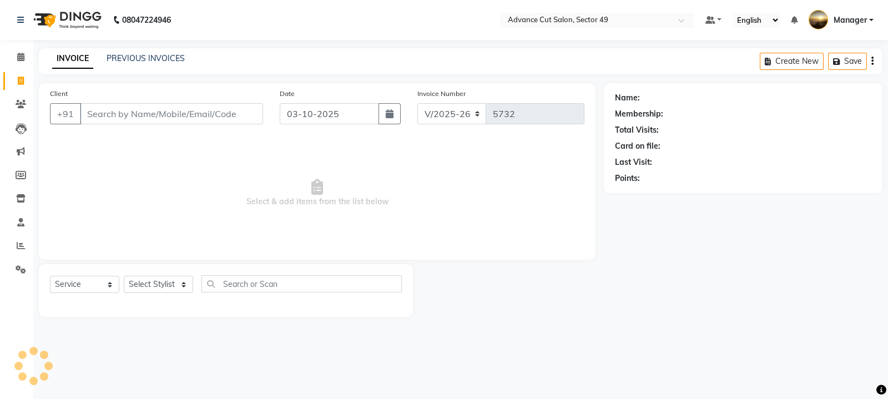
drag, startPoint x: 127, startPoint y: 107, endPoint x: 150, endPoint y: 111, distance: 23.1
click at [141, 109] on input "Client" at bounding box center [171, 113] width 183 height 21
click at [17, 269] on icon at bounding box center [21, 269] width 11 height 8
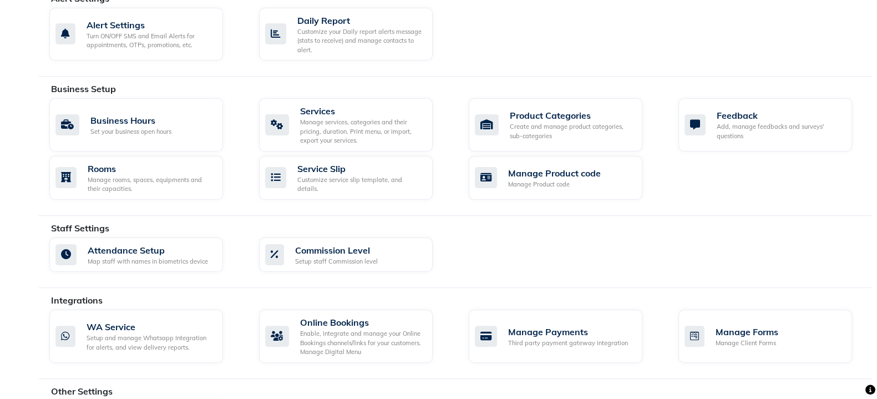
scroll to position [277, 0]
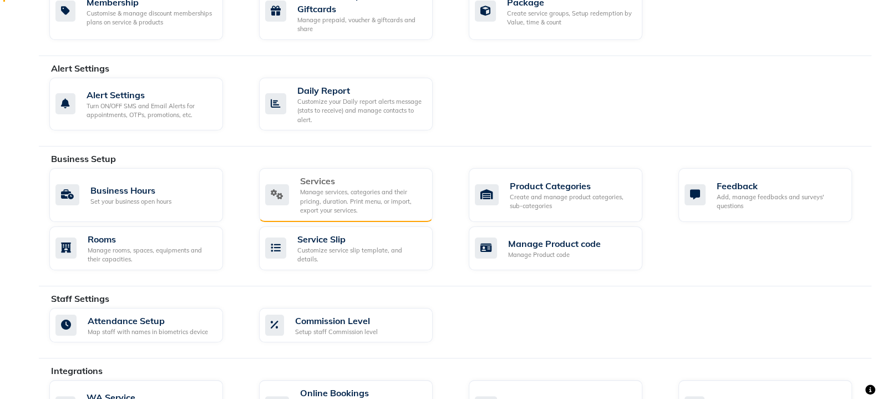
click at [312, 196] on div "Manage services, categories and their pricing, duration. Print menu, or import,…" at bounding box center [362, 202] width 124 height 28
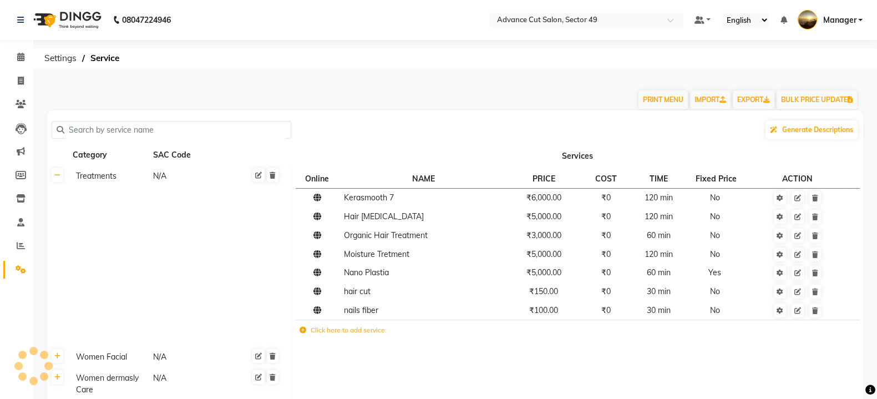
scroll to position [69, 0]
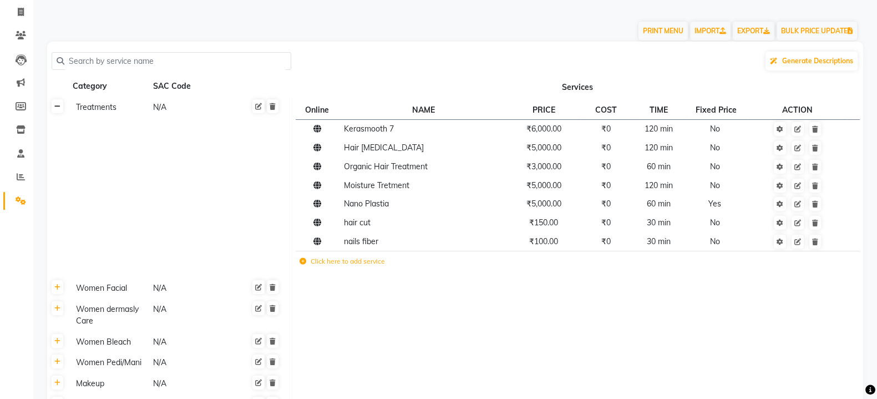
click at [59, 110] on link at bounding box center [58, 106] width 12 height 14
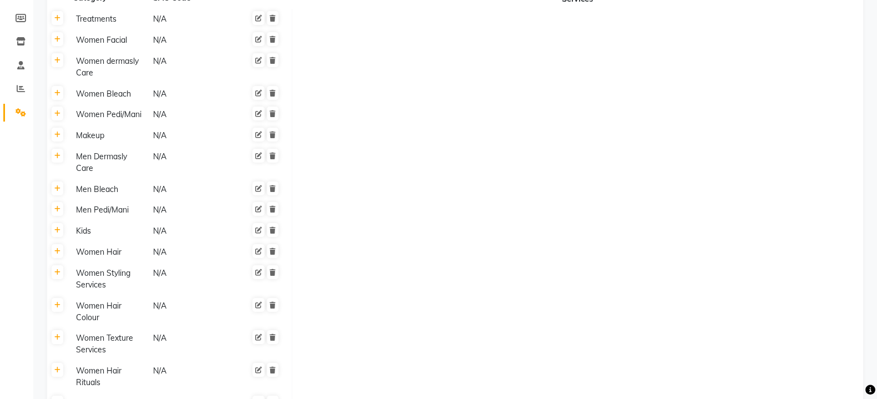
scroll to position [0, 0]
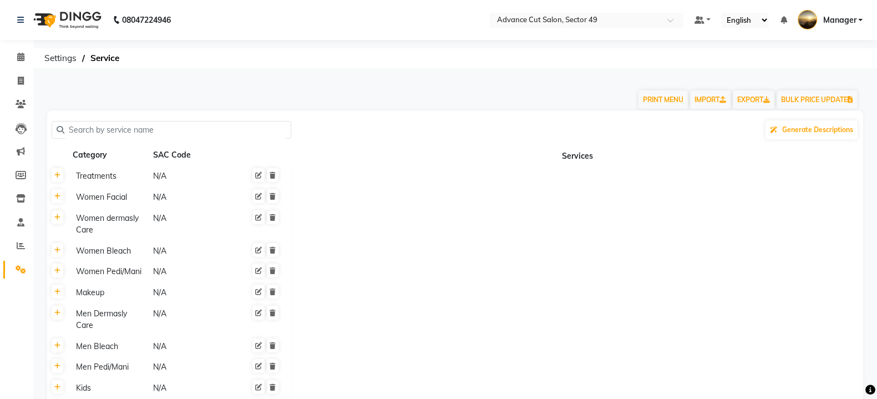
drag, startPoint x: 103, startPoint y: 134, endPoint x: 108, endPoint y: 129, distance: 7.5
click at [107, 133] on input "text" at bounding box center [175, 130] width 222 height 17
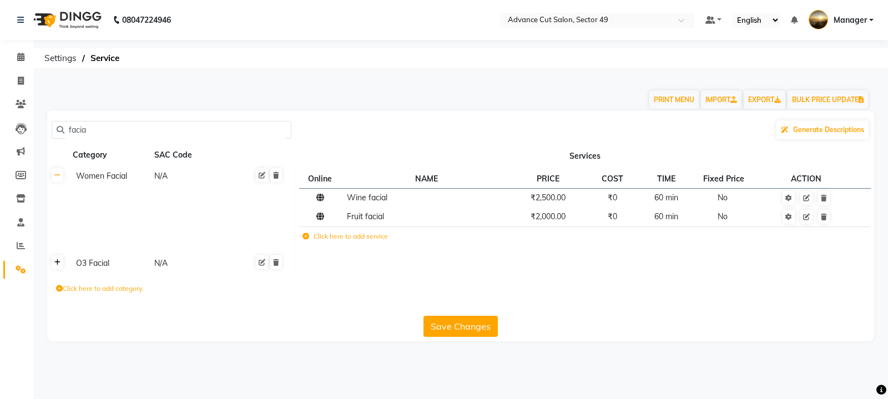
click at [53, 269] on link at bounding box center [58, 262] width 12 height 14
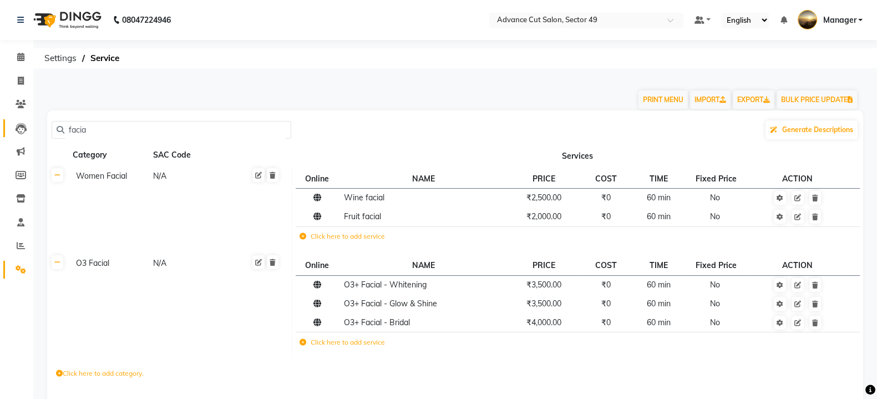
drag, startPoint x: 97, startPoint y: 123, endPoint x: 19, endPoint y: 129, distance: 77.9
click at [6, 148] on app-home "08047224946 Select Location × Advance Cut Salon, Sector 49 Default Panel My Pan…" at bounding box center [438, 221] width 877 height 443
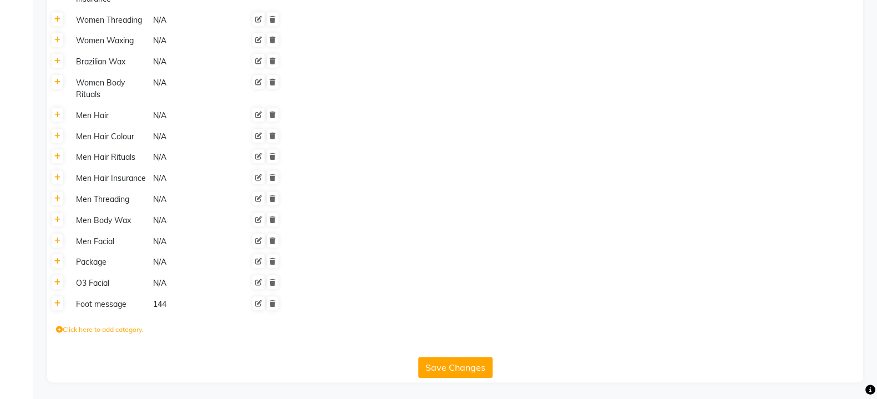
scroll to position [735, 0]
click at [63, 331] on label "Click here to add category." at bounding box center [100, 330] width 88 height 10
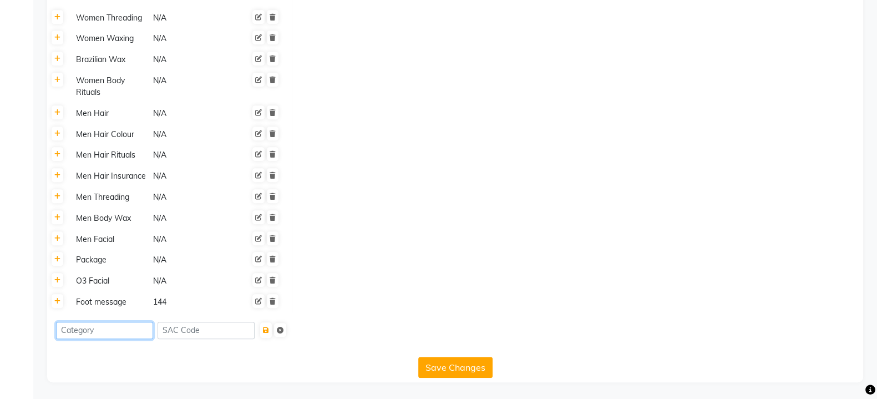
click at [90, 328] on input at bounding box center [104, 330] width 97 height 17
click at [272, 330] on button "submit" at bounding box center [266, 330] width 12 height 16
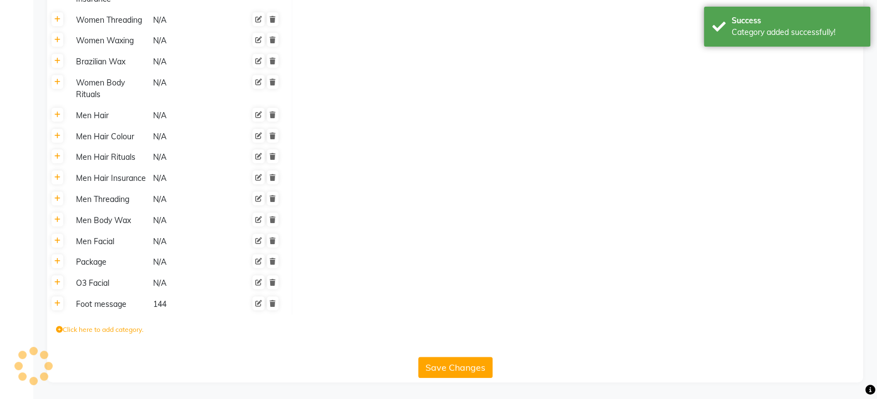
scroll to position [736, 0]
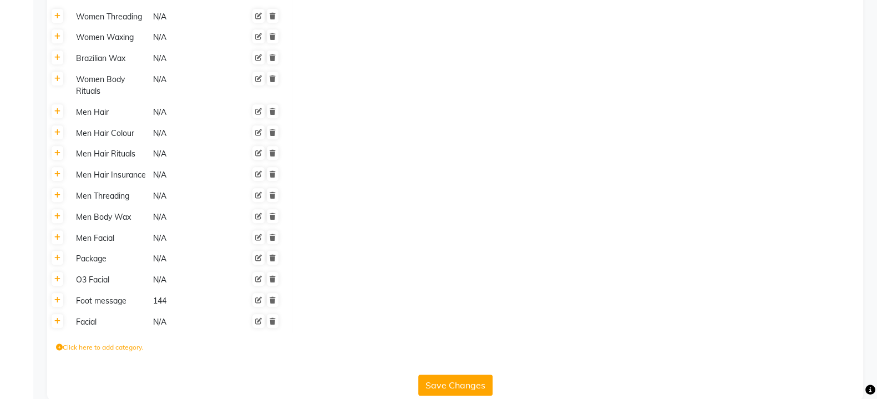
click at [58, 330] on th at bounding box center [57, 321] width 21 height 21
click at [55, 327] on link at bounding box center [58, 321] width 12 height 14
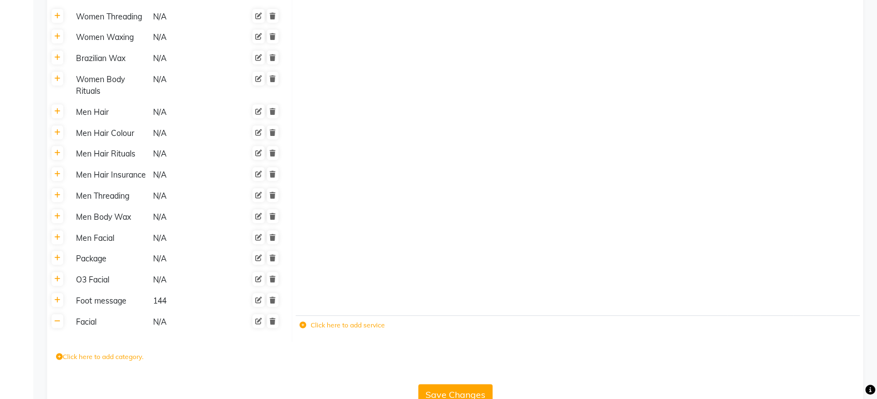
click at [354, 327] on label "Click here to add service" at bounding box center [342, 325] width 85 height 10
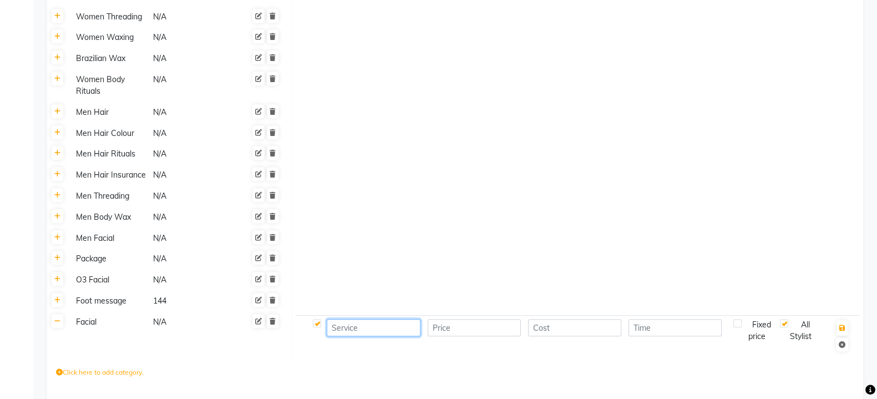
click at [369, 328] on input at bounding box center [373, 327] width 93 height 17
click at [394, 332] on input "Kankepi" at bounding box center [373, 327] width 93 height 17
click at [478, 331] on input "number" at bounding box center [474, 327] width 93 height 17
click at [386, 332] on input "Kankepi" at bounding box center [373, 327] width 93 height 17
click at [562, 330] on input "number" at bounding box center [574, 327] width 93 height 17
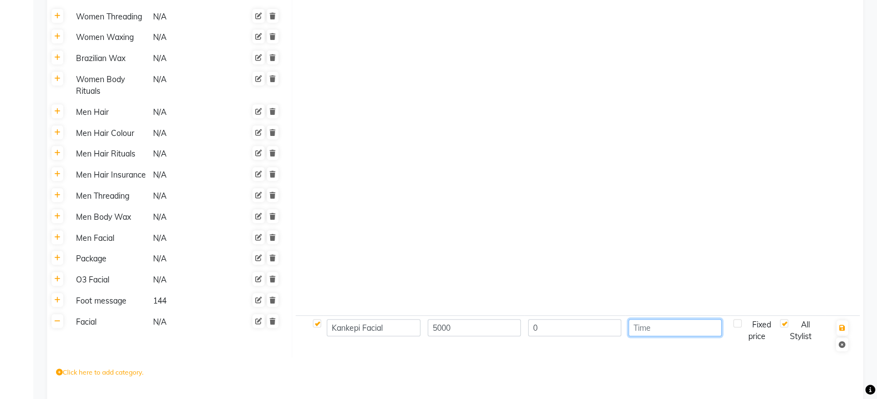
click at [691, 328] on input "number" at bounding box center [675, 327] width 93 height 17
click at [843, 328] on icon "button" at bounding box center [843, 328] width 6 height 7
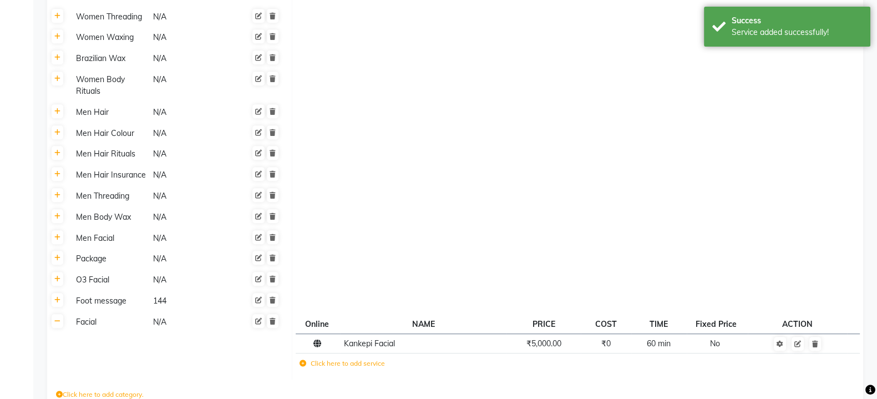
scroll to position [804, 0]
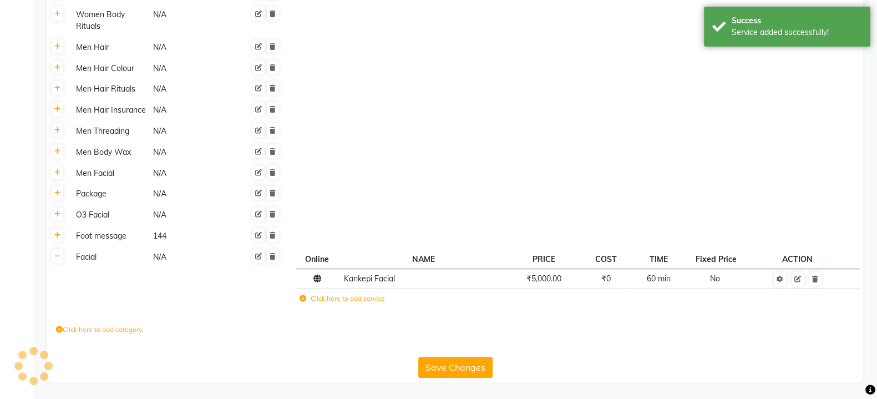
click at [375, 305] on td "Click here to add service" at bounding box center [464, 300] width 336 height 23
click at [368, 294] on label "Click here to add service" at bounding box center [342, 299] width 85 height 10
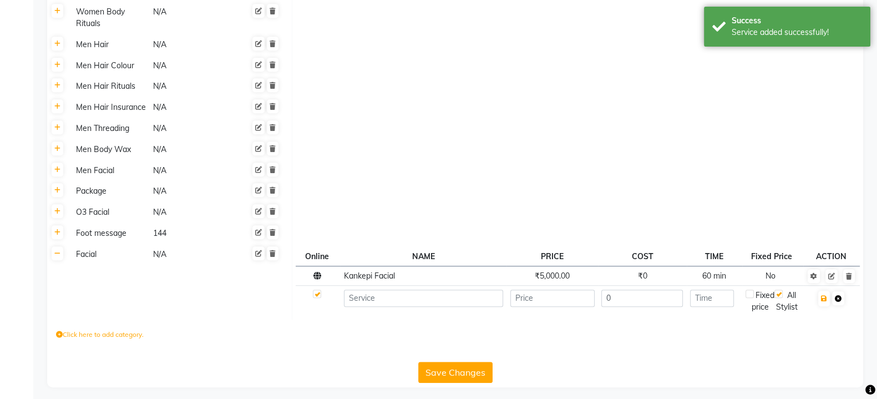
click at [838, 299] on icon at bounding box center [838, 298] width 7 height 7
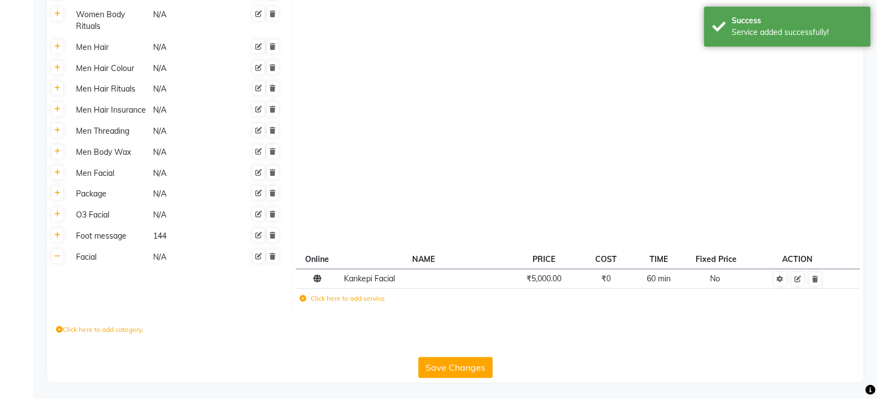
click at [483, 362] on button "Save Changes" at bounding box center [455, 367] width 74 height 21
click at [482, 364] on button "Save Changes" at bounding box center [455, 367] width 74 height 21
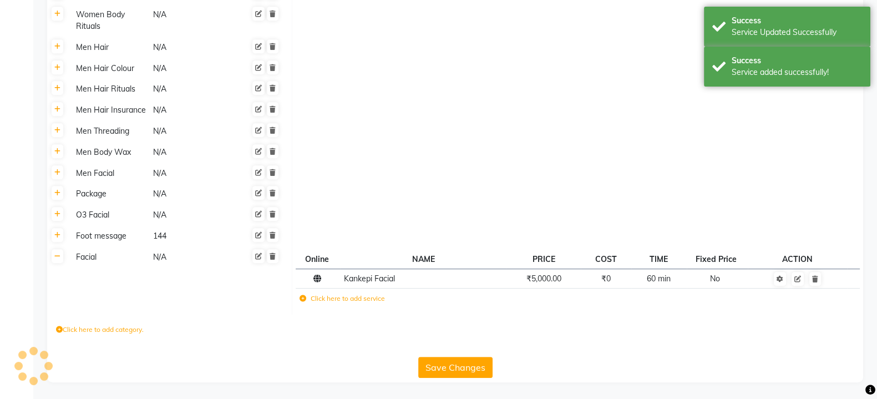
click at [484, 362] on button "Save Changes" at bounding box center [455, 367] width 74 height 21
click at [486, 360] on button "Save Changes" at bounding box center [455, 367] width 74 height 21
drag, startPoint x: 486, startPoint y: 360, endPoint x: 477, endPoint y: 358, distance: 9.0
click at [486, 360] on button "Save Changes" at bounding box center [455, 367] width 74 height 21
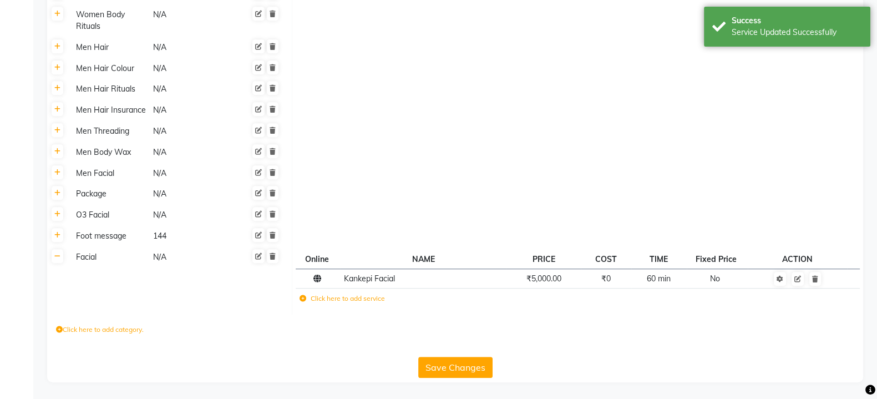
click at [486, 366] on button "Save Changes" at bounding box center [455, 367] width 74 height 21
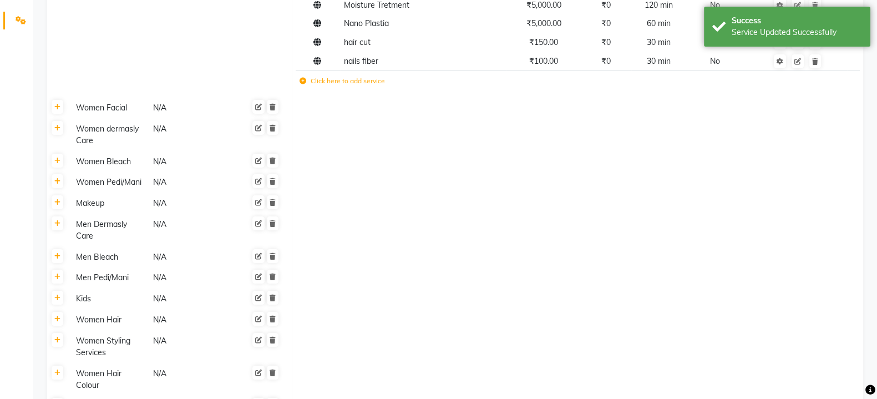
scroll to position [69, 0]
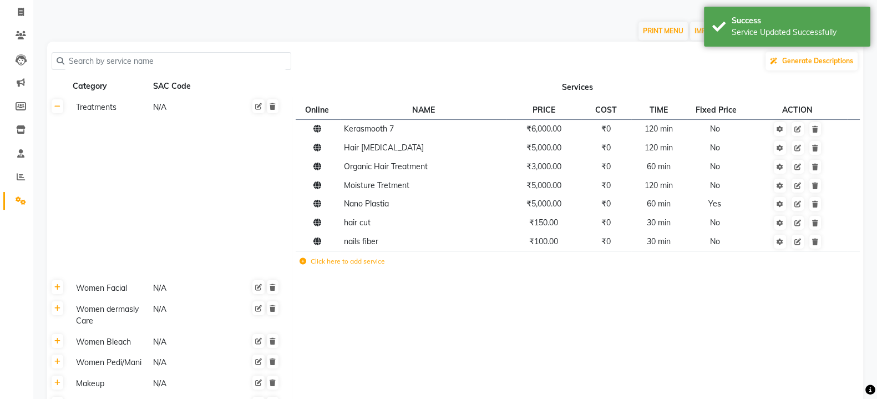
click at [225, 65] on input "text" at bounding box center [175, 61] width 222 height 17
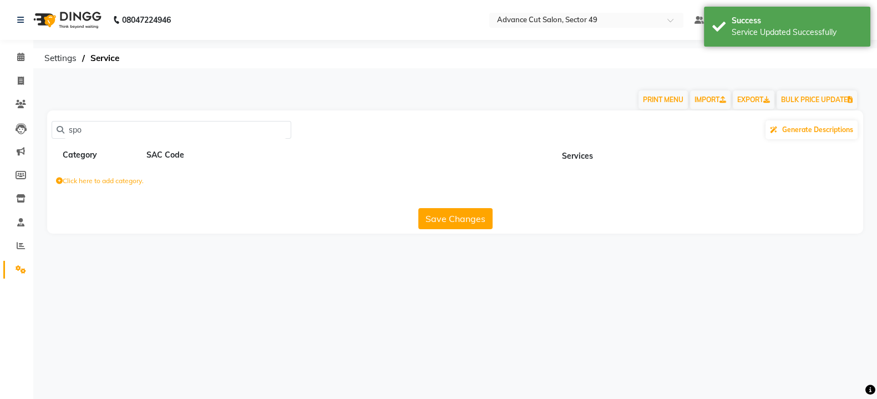
scroll to position [0, 0]
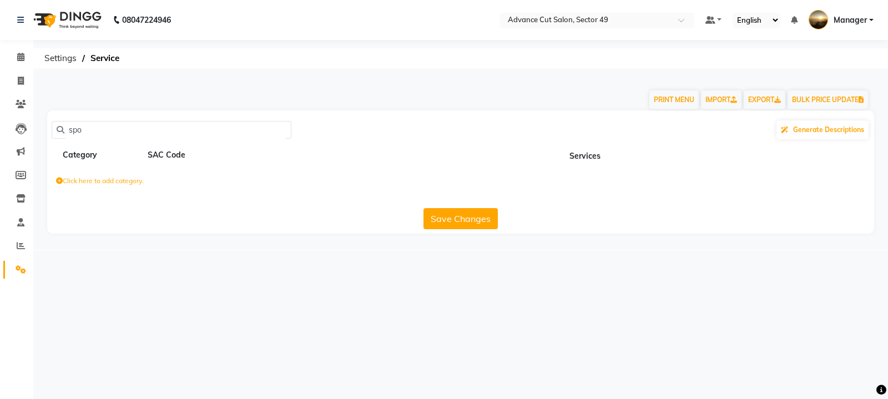
click at [105, 130] on input "spo" at bounding box center [175, 130] width 222 height 17
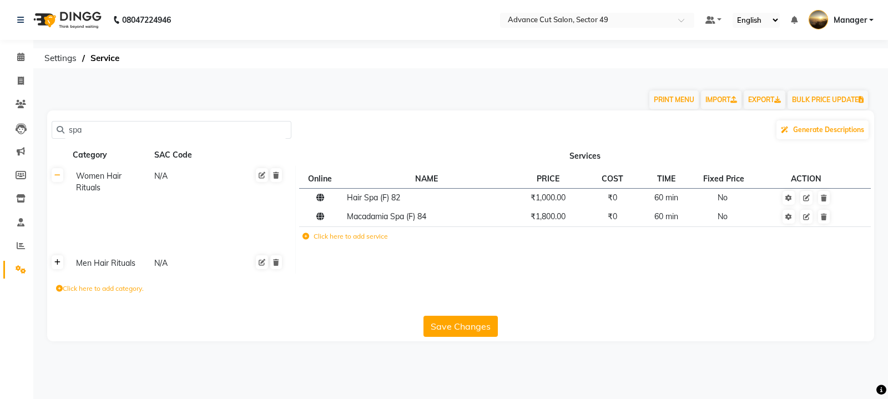
click at [59, 267] on link at bounding box center [58, 262] width 12 height 14
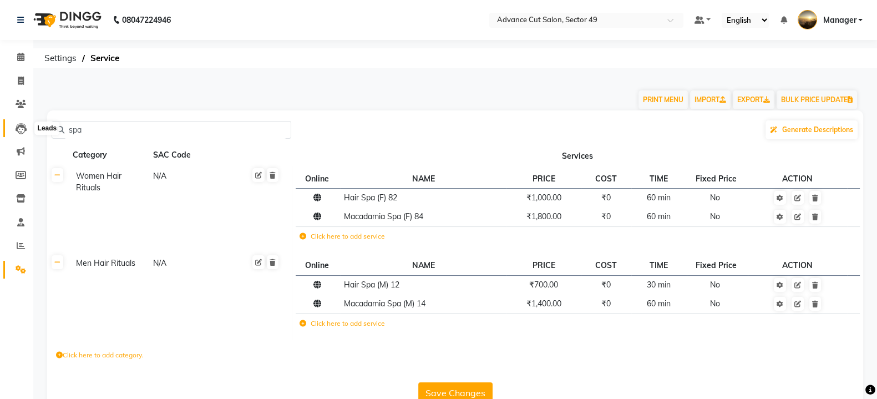
drag, startPoint x: 113, startPoint y: 133, endPoint x: 13, endPoint y: 134, distance: 99.9
click at [13, 134] on app-home "08047224946 Select Location × Advance Cut Salon, Sector 49 Default Panel My Pan…" at bounding box center [438, 212] width 877 height 424
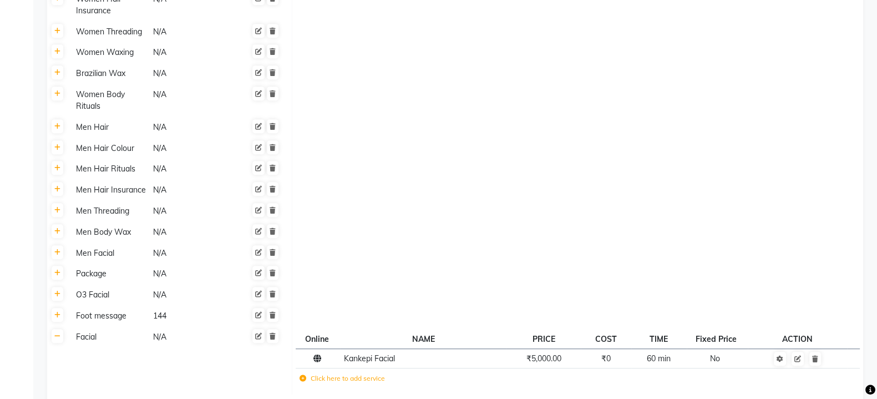
scroll to position [804, 0]
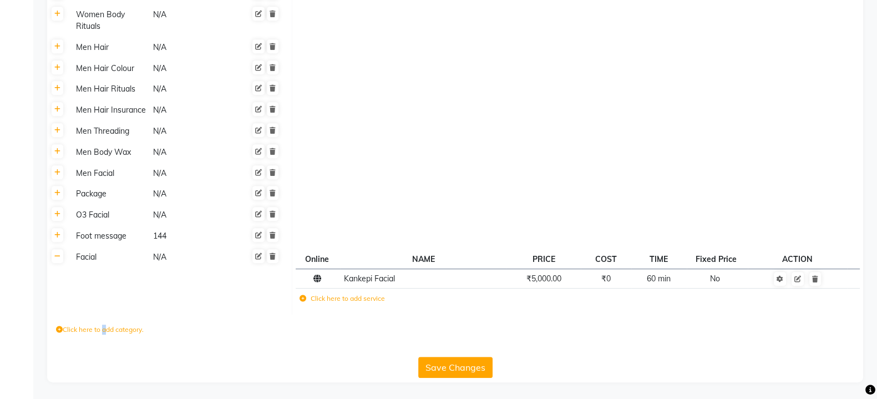
click at [104, 331] on label "Click here to add category." at bounding box center [100, 330] width 88 height 10
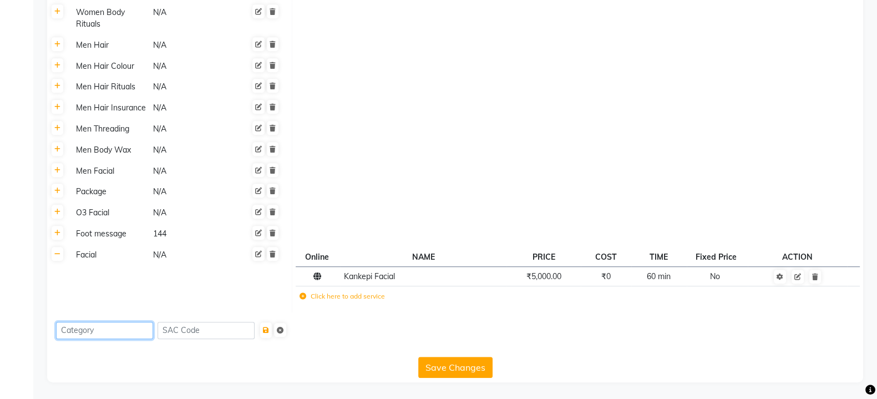
click at [125, 334] on input at bounding box center [104, 330] width 97 height 17
click at [272, 331] on button "submit" at bounding box center [266, 330] width 12 height 16
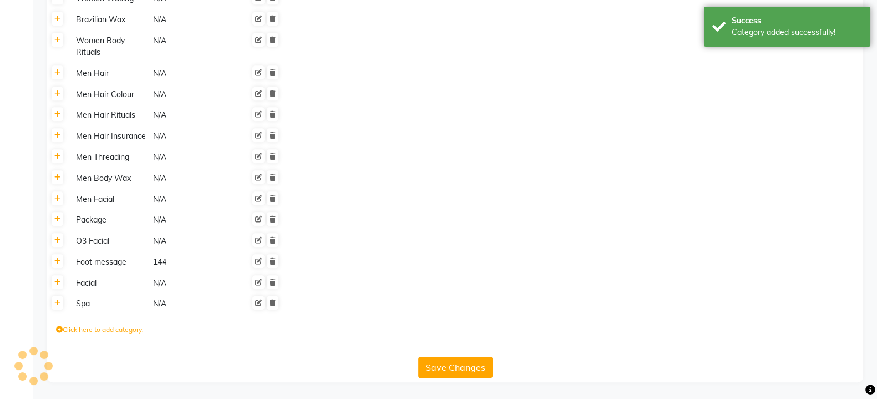
scroll to position [777, 0]
click at [59, 309] on link at bounding box center [58, 303] width 12 height 14
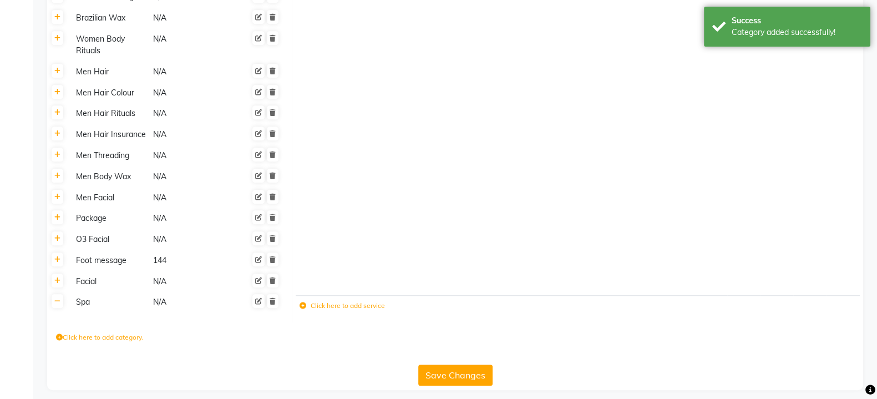
click at [338, 311] on label "Click here to add service" at bounding box center [342, 306] width 85 height 10
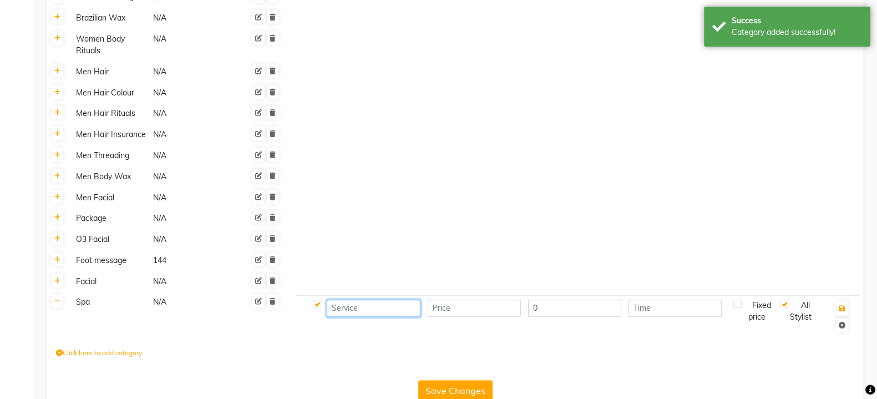
click at [361, 309] on input at bounding box center [373, 308] width 93 height 17
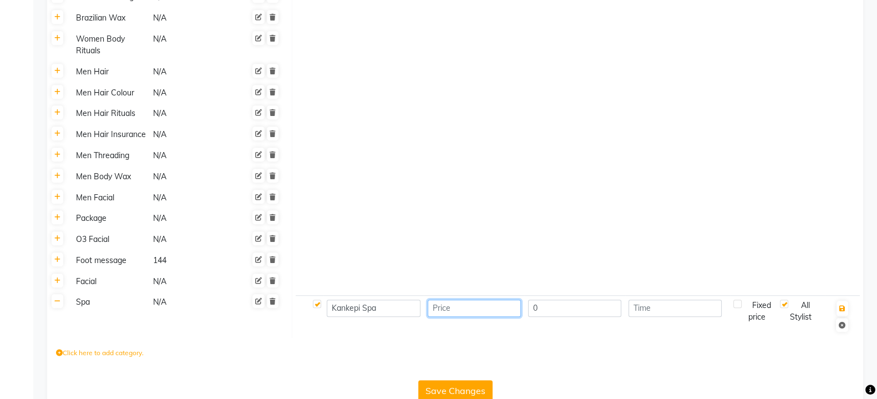
click at [457, 309] on input "number" at bounding box center [474, 308] width 93 height 17
click at [846, 310] on button "button" at bounding box center [843, 309] width 12 height 16
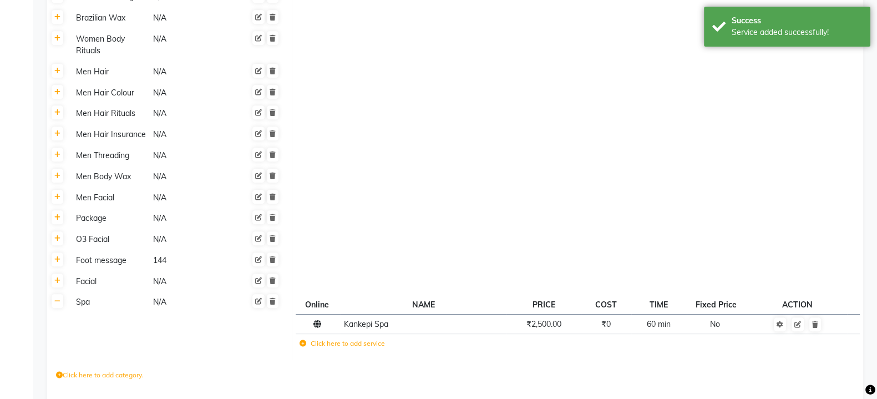
scroll to position [825, 0]
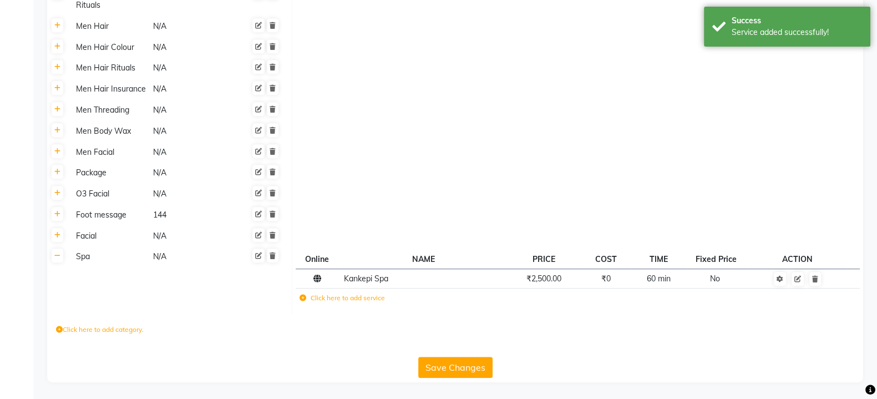
click at [486, 361] on button "Save Changes" at bounding box center [455, 367] width 74 height 21
click at [483, 365] on button "Save Changes" at bounding box center [455, 367] width 74 height 21
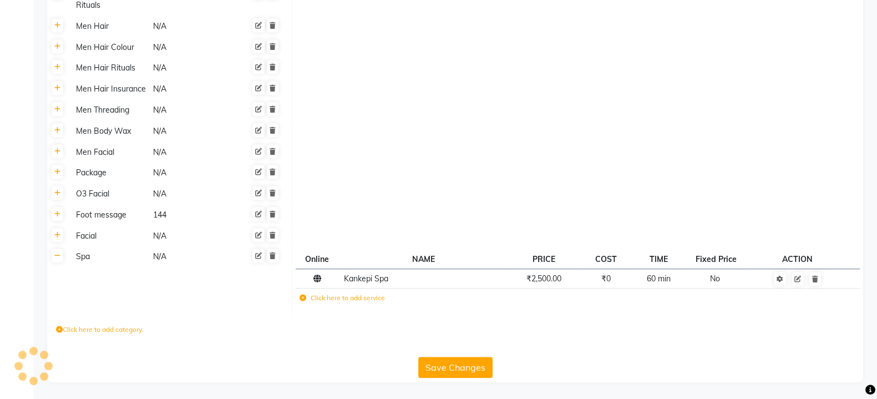
click at [484, 365] on button "Save Changes" at bounding box center [455, 367] width 74 height 21
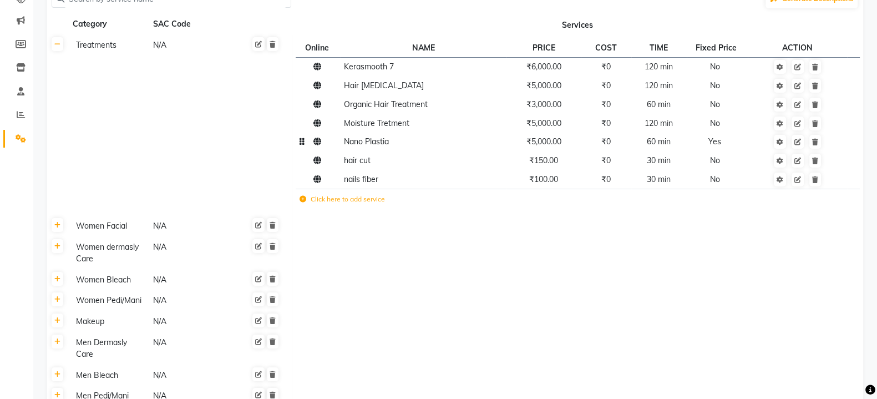
scroll to position [0, 0]
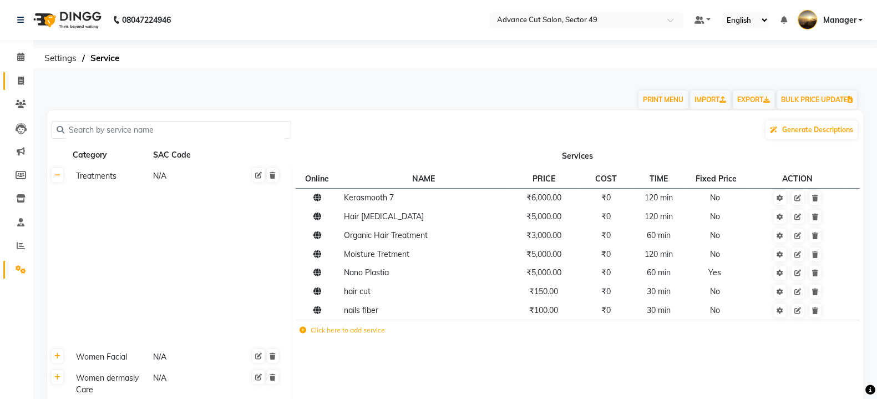
click at [11, 76] on link "Invoice" at bounding box center [16, 81] width 27 height 18
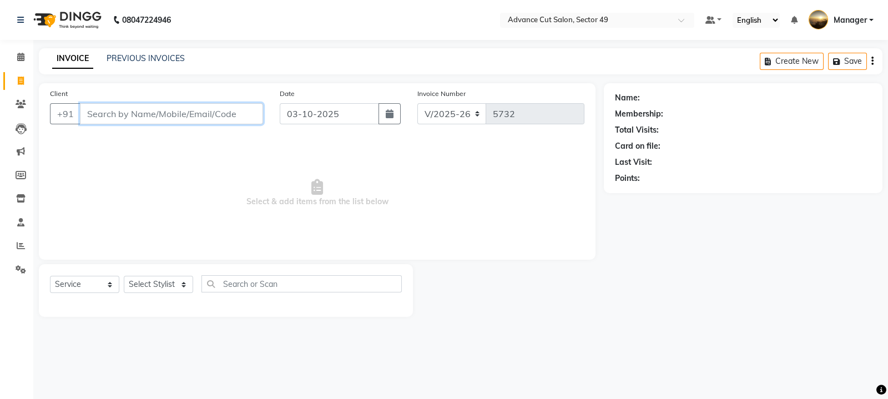
click at [224, 118] on input "Client" at bounding box center [171, 113] width 183 height 21
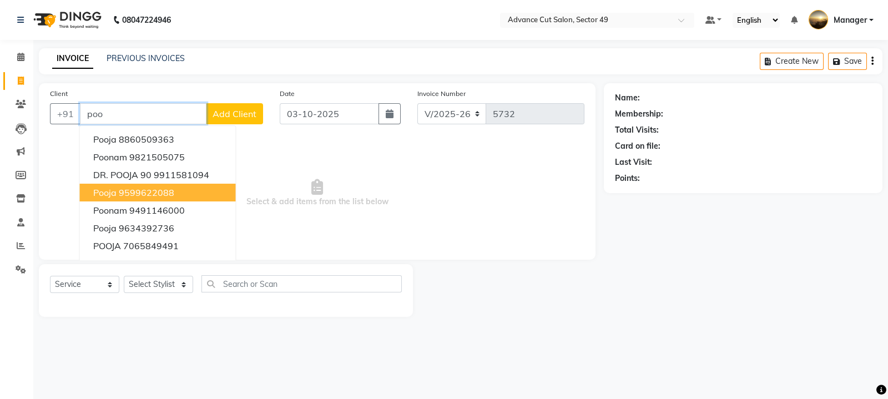
click at [191, 191] on button "pooja 9599622088" at bounding box center [158, 193] width 156 height 18
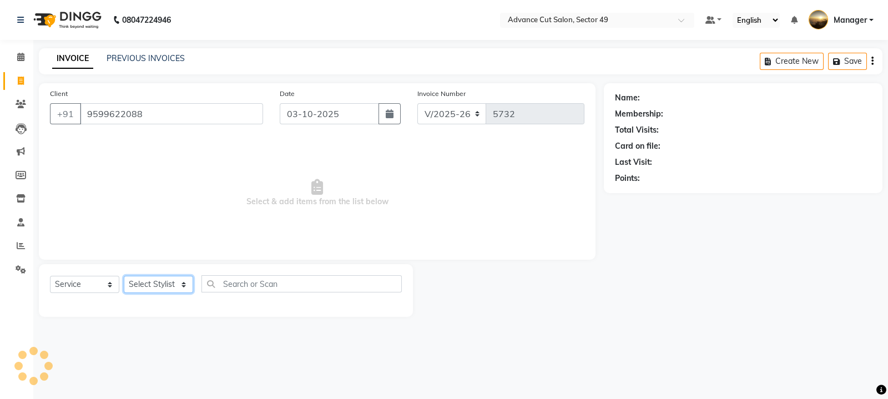
click at [161, 287] on select "Select Stylist aphy [PERSON_NAME] bashu [PERSON_NAME] [PERSON_NAME] Manager Nav…" at bounding box center [158, 284] width 69 height 17
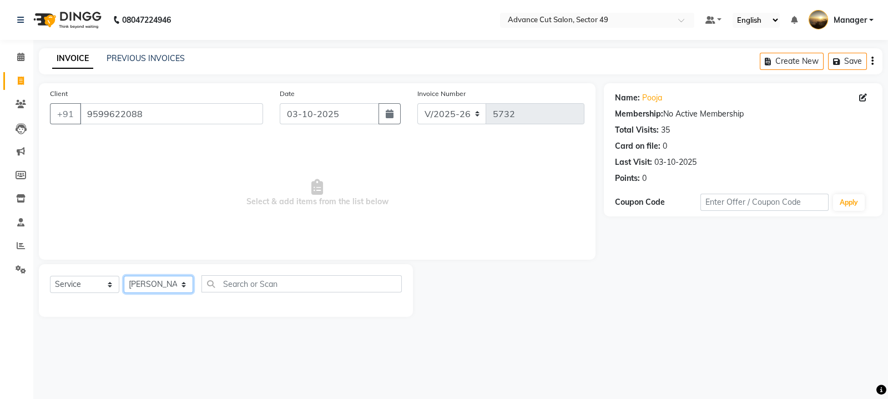
click at [124, 276] on select "Select Stylist aphy [PERSON_NAME] bashu [PERSON_NAME] [PERSON_NAME] Manager Nav…" at bounding box center [158, 284] width 69 height 17
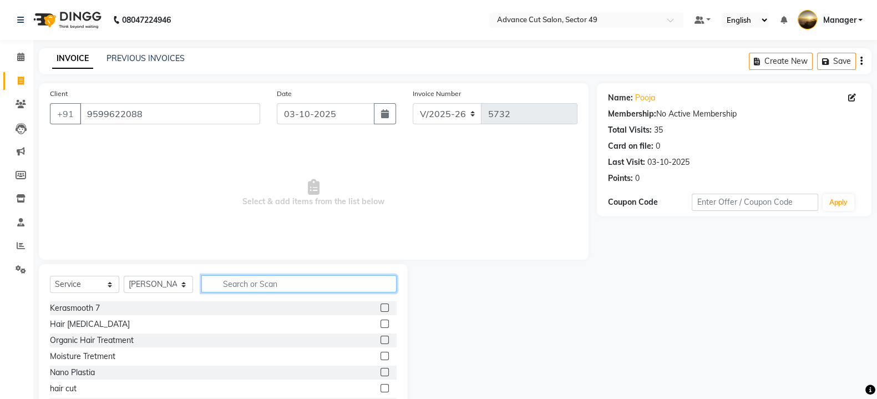
click at [240, 281] on input "text" at bounding box center [298, 283] width 195 height 17
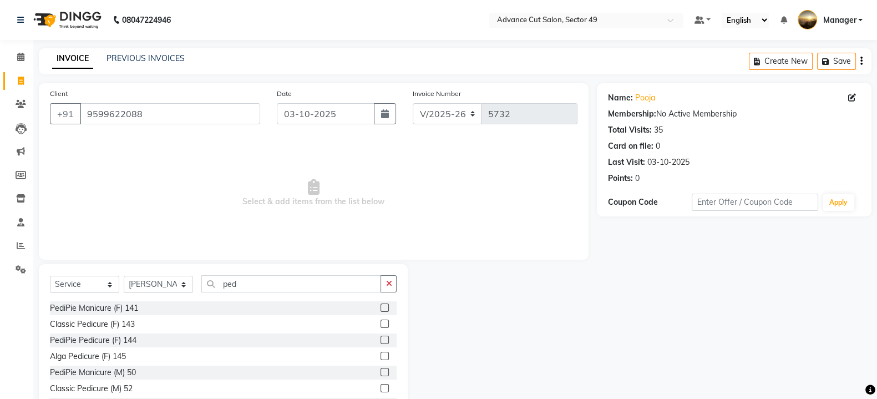
click at [381, 322] on label at bounding box center [385, 324] width 8 height 8
click at [381, 322] on input "checkbox" at bounding box center [384, 324] width 7 height 7
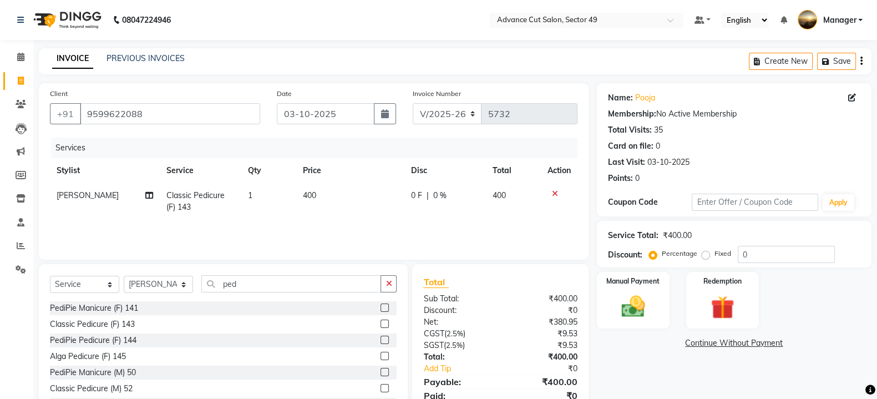
click at [340, 201] on td "400" at bounding box center [350, 201] width 108 height 37
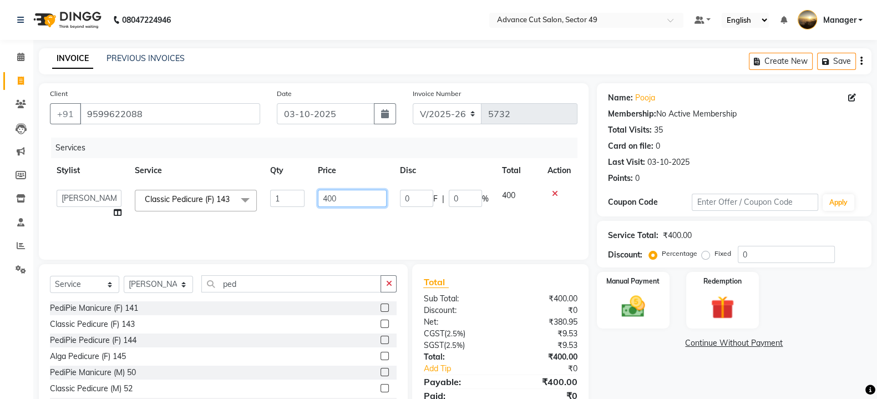
click at [342, 201] on input "400" at bounding box center [352, 198] width 69 height 17
click at [171, 290] on select "Select Stylist aphy [PERSON_NAME] bashu [PERSON_NAME] [PERSON_NAME] Manager Nav…" at bounding box center [158, 284] width 69 height 17
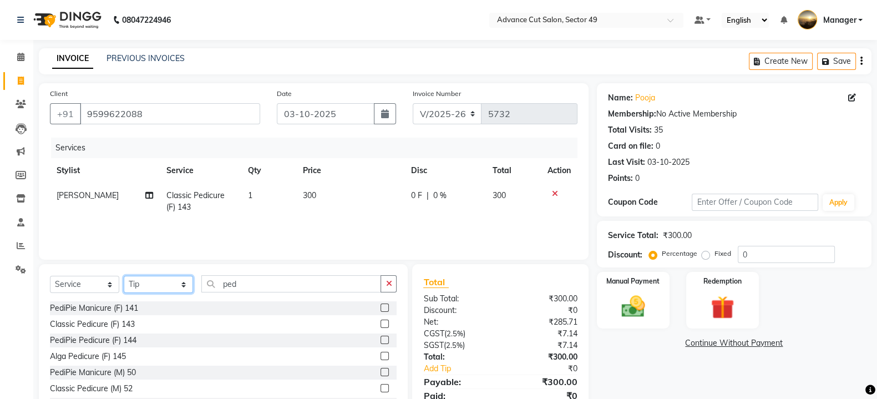
click at [124, 276] on select "Select Stylist aphy [PERSON_NAME] bashu [PERSON_NAME] [PERSON_NAME] Manager Nav…" at bounding box center [158, 284] width 69 height 17
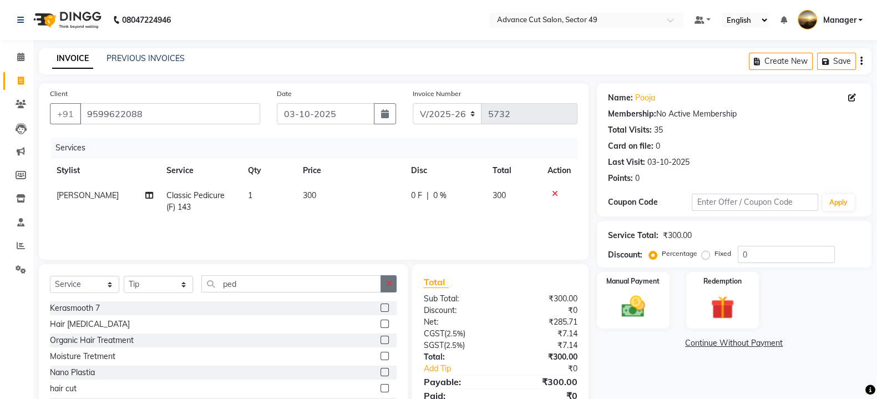
click at [387, 282] on icon "button" at bounding box center [389, 284] width 6 height 8
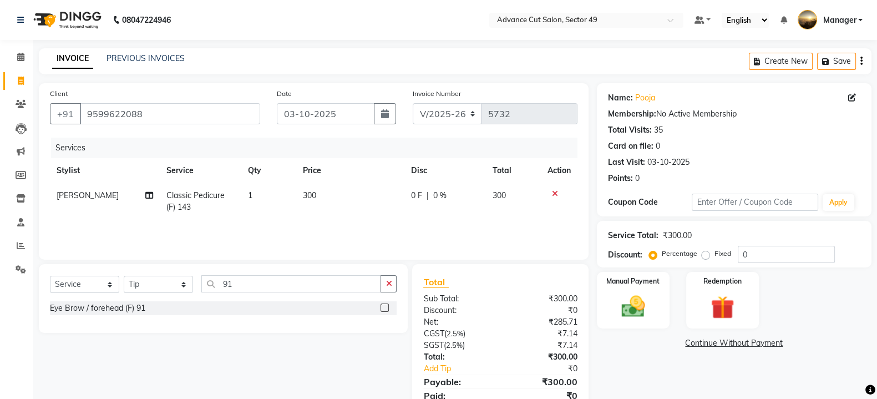
click at [388, 309] on label at bounding box center [385, 308] width 8 height 8
click at [388, 309] on input "checkbox" at bounding box center [384, 308] width 7 height 7
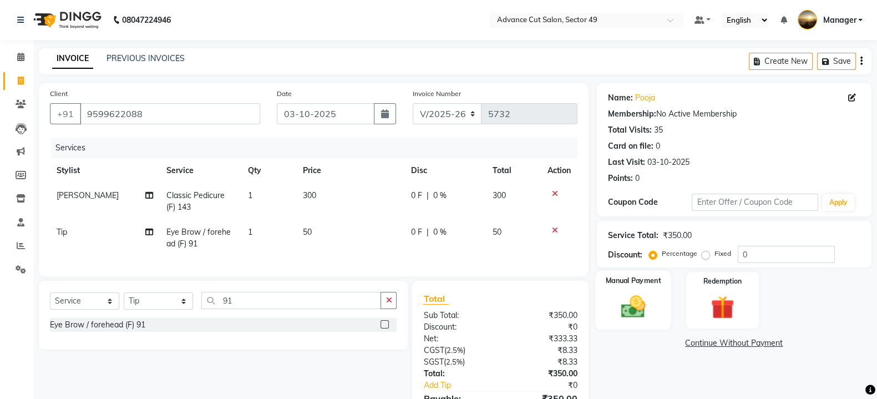
click at [651, 307] on img at bounding box center [633, 306] width 39 height 28
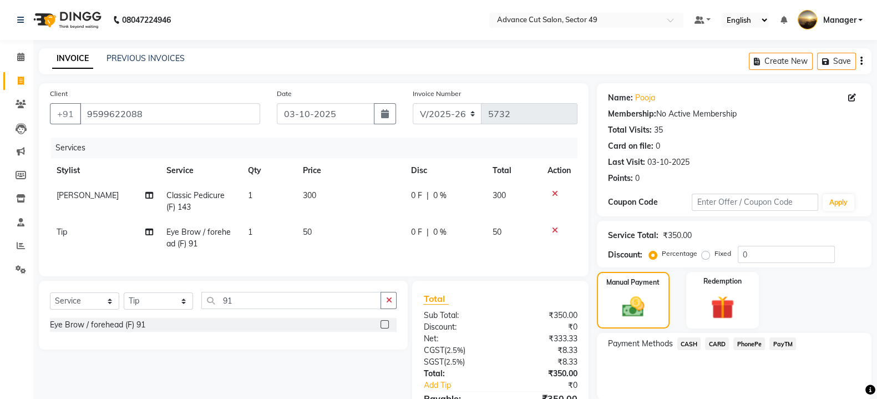
click at [782, 344] on span "PayTM" at bounding box center [783, 343] width 27 height 13
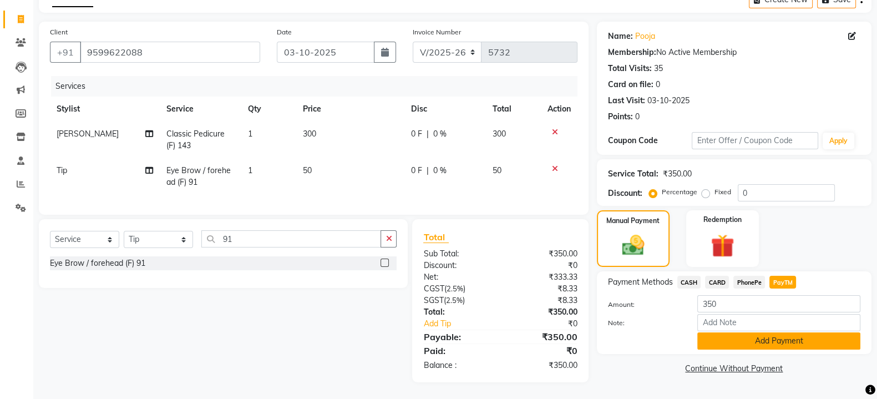
click at [761, 339] on button "Add Payment" at bounding box center [778, 340] width 163 height 17
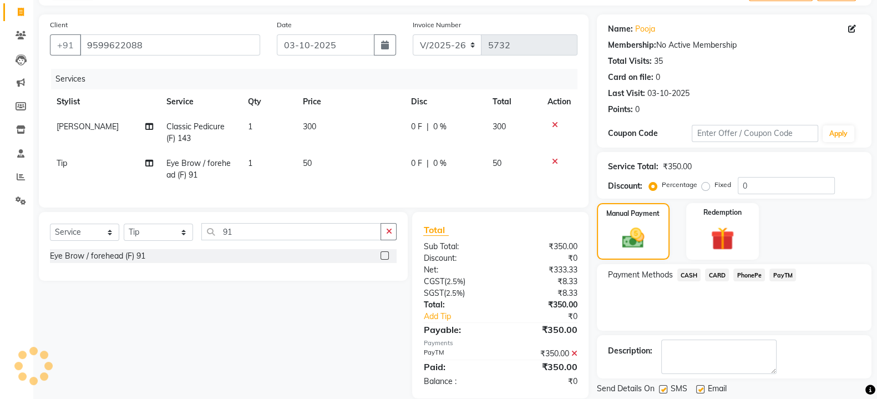
scroll to position [102, 0]
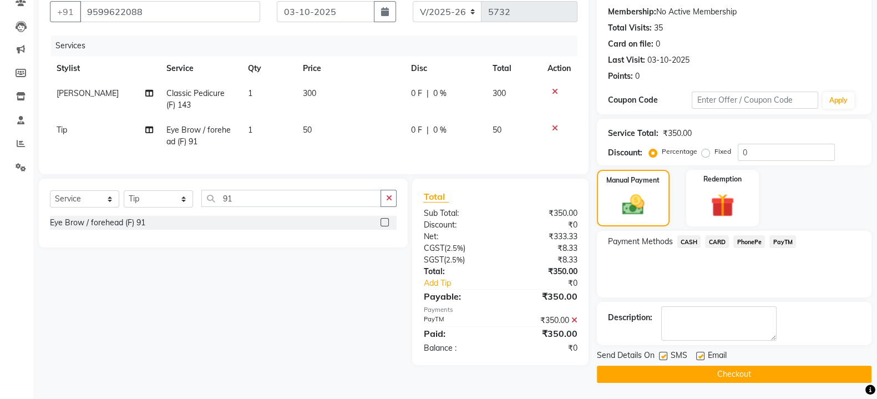
click at [664, 357] on label at bounding box center [663, 356] width 8 height 8
click at [664, 357] on input "checkbox" at bounding box center [662, 356] width 7 height 7
click at [674, 373] on button "Checkout" at bounding box center [734, 374] width 275 height 17
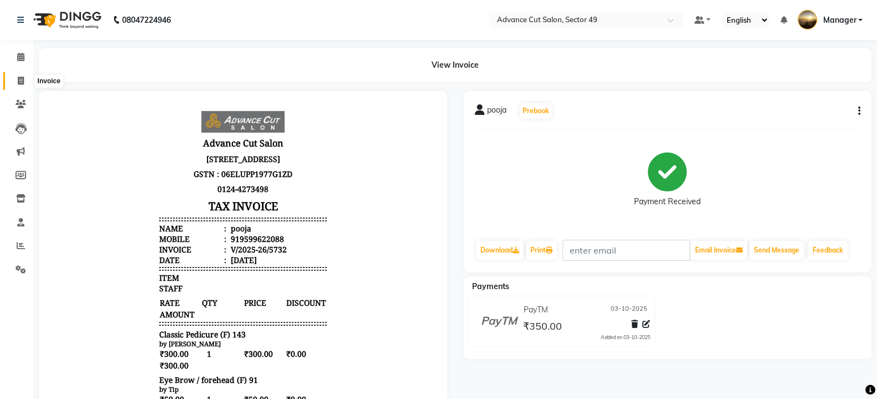
click at [23, 82] on icon at bounding box center [21, 81] width 6 height 8
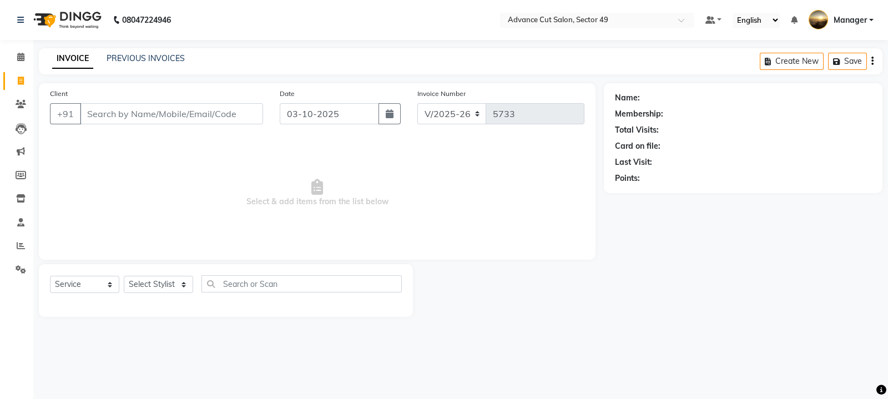
click at [41, 13] on img at bounding box center [66, 19] width 76 height 31
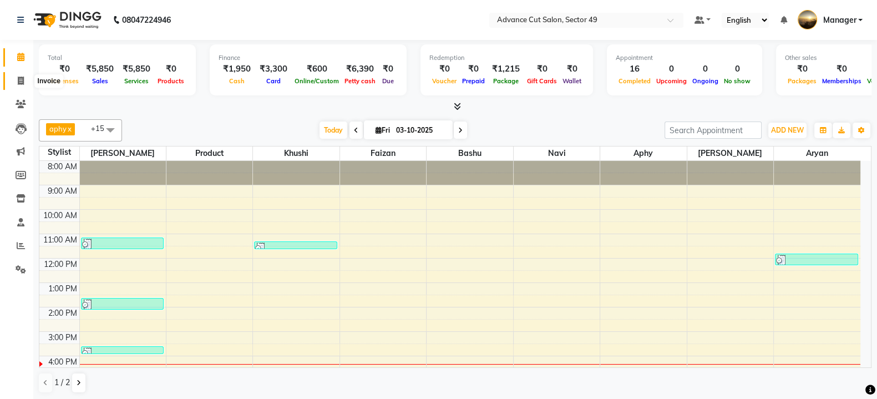
click at [18, 77] on icon at bounding box center [21, 81] width 6 height 8
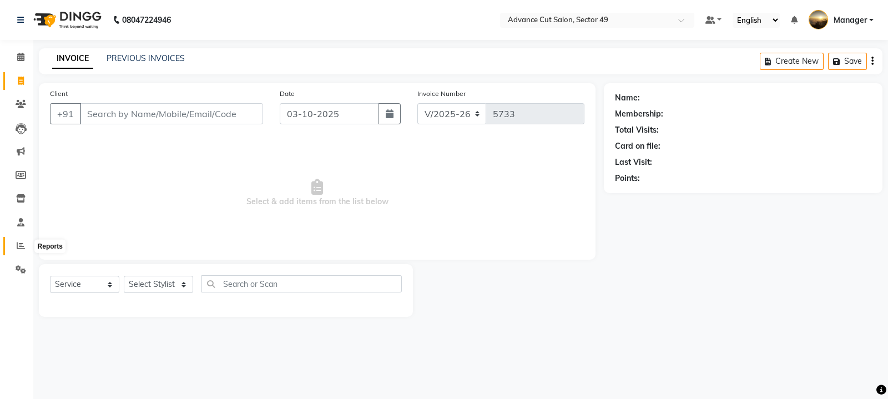
click at [23, 241] on icon at bounding box center [21, 245] width 8 height 8
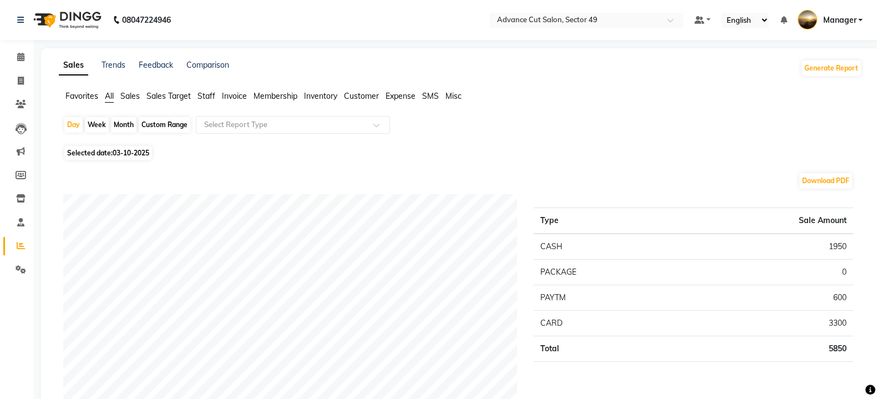
click at [127, 95] on span "Sales" at bounding box center [129, 96] width 19 height 10
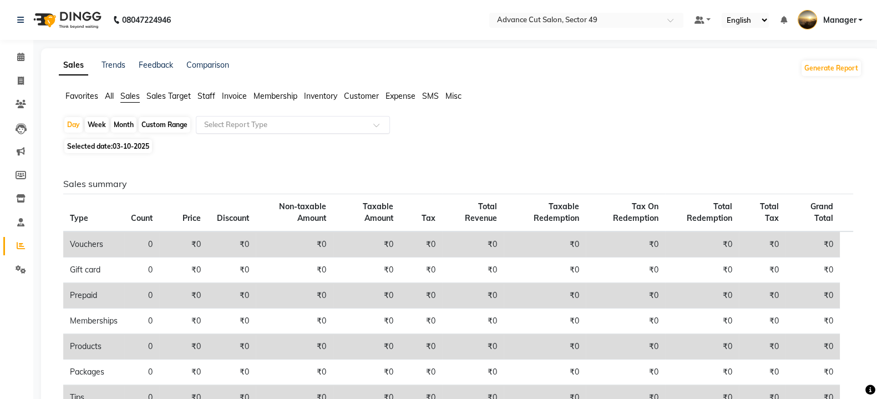
click at [233, 129] on input "text" at bounding box center [282, 124] width 160 height 11
click at [209, 95] on span "Staff" at bounding box center [207, 96] width 18 height 10
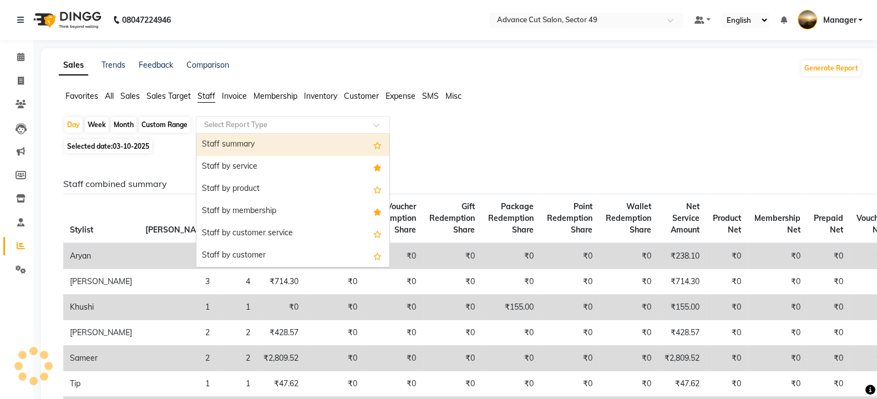
click at [239, 123] on input "text" at bounding box center [282, 124] width 160 height 11
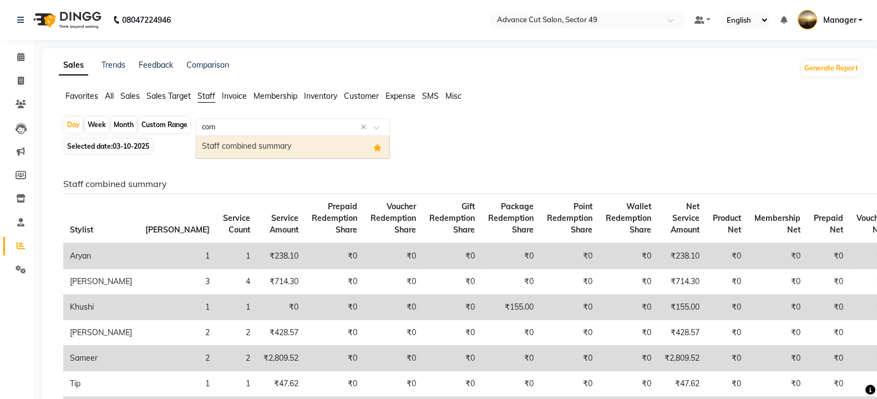
click at [298, 140] on div "Staff combined summary" at bounding box center [292, 147] width 193 height 22
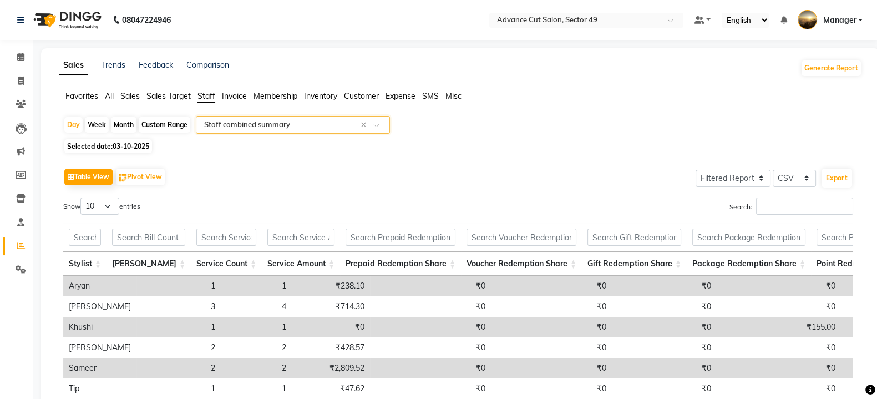
drag, startPoint x: 140, startPoint y: 115, endPoint x: 150, endPoint y: 120, distance: 11.4
click at [147, 120] on app-reports "Favorites All Sales Sales Target Staff Invoice Membership Inventory Customer Ex…" at bounding box center [460, 293] width 817 height 406
drag, startPoint x: 153, startPoint y: 122, endPoint x: 158, endPoint y: 132, distance: 11.4
click at [153, 123] on div "Custom Range" at bounding box center [165, 125] width 52 height 16
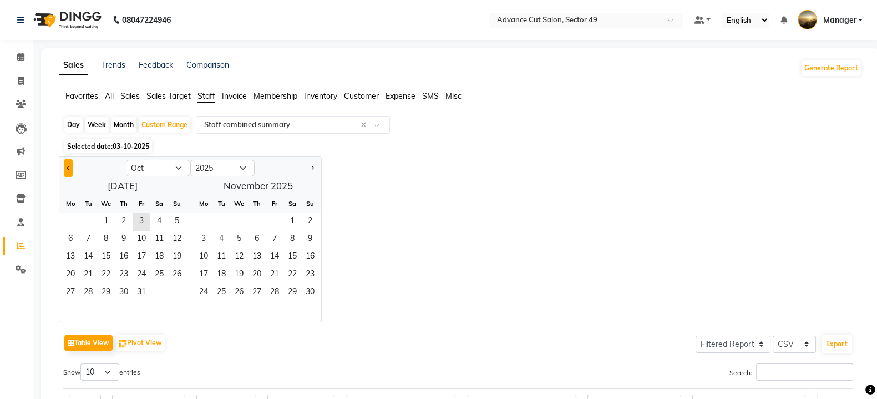
click at [70, 168] on button "Previous month" at bounding box center [68, 168] width 9 height 18
drag, startPoint x: 70, startPoint y: 221, endPoint x: 83, endPoint y: 251, distance: 32.4
click at [78, 237] on ngb-datepicker-month "Mo Tu We Th Fr Sa Su 1 2 3 4 5 6 7 8 9 10 11 12 13 14 15 16 17 18 19 20 21 22 2…" at bounding box center [122, 258] width 127 height 127
click at [90, 291] on span "30" at bounding box center [88, 293] width 18 height 18
click at [122, 130] on div "Month" at bounding box center [124, 125] width 26 height 16
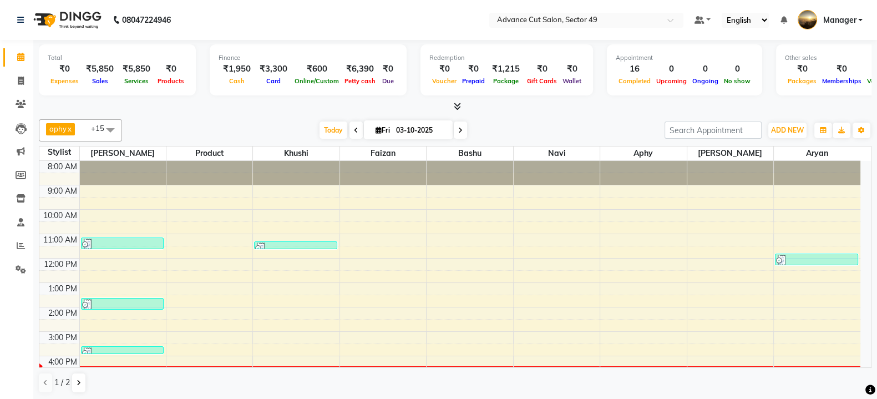
click at [871, 135] on div "Total ₹0 Expenses ₹5,850 Sales ₹5,850 Services ₹0 Products Finance ₹1,950 Cash …" at bounding box center [455, 220] width 844 height 361
click at [860, 132] on icon "button" at bounding box center [861, 130] width 7 height 7
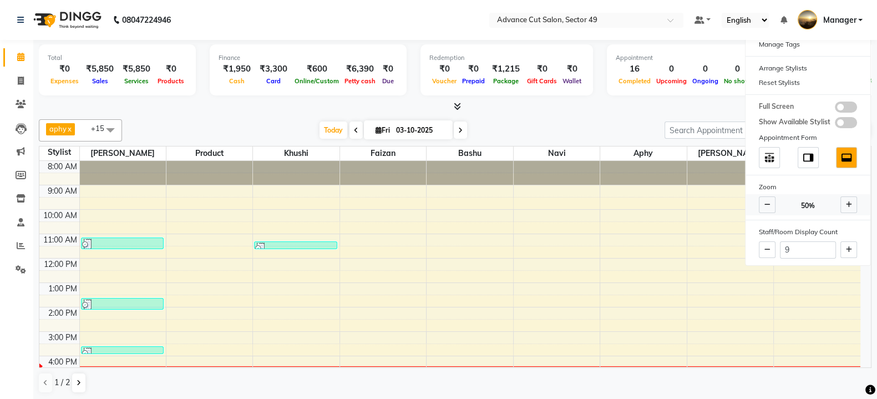
click at [845, 201] on span at bounding box center [849, 204] width 17 height 17
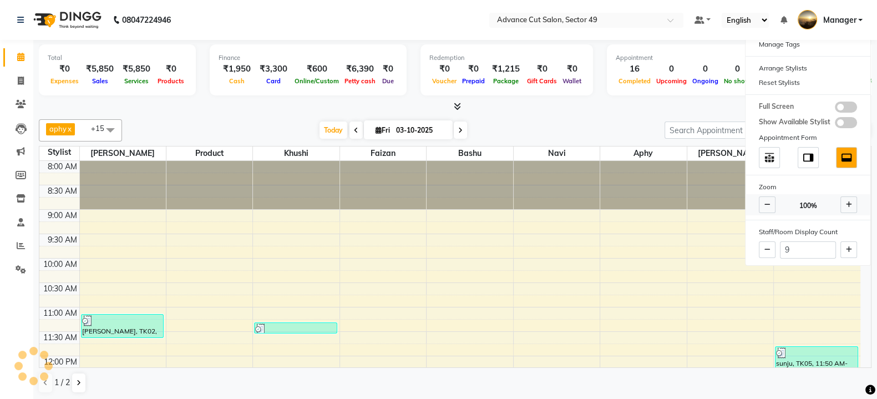
click at [845, 201] on span at bounding box center [849, 204] width 17 height 17
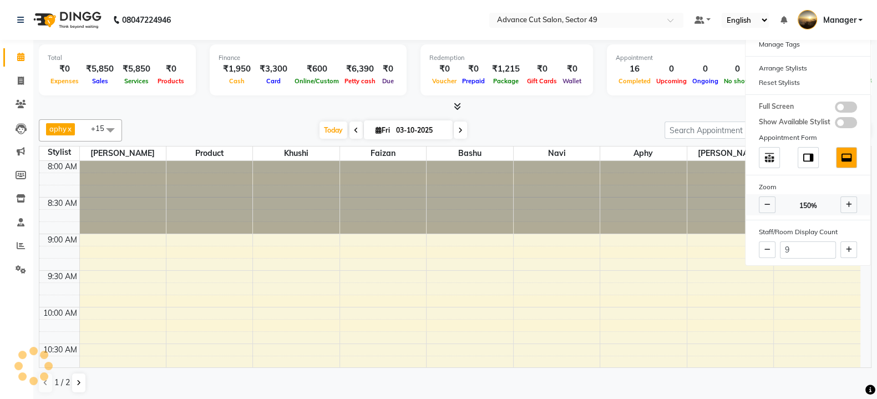
click at [845, 201] on span at bounding box center [849, 204] width 17 height 17
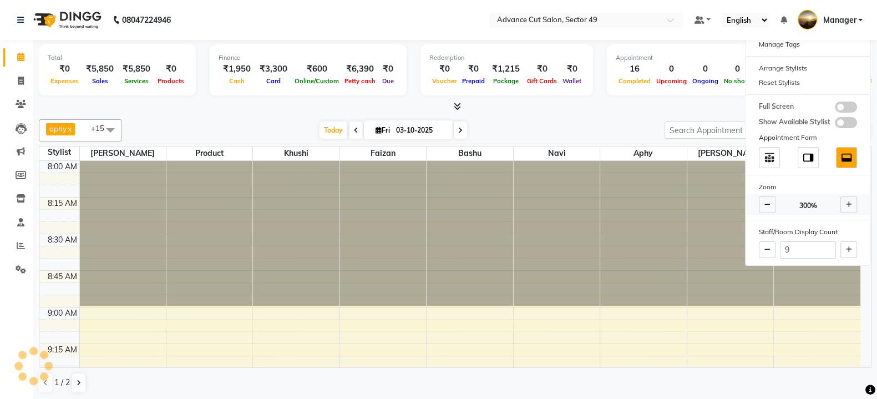
click at [848, 206] on span at bounding box center [849, 204] width 17 height 17
click at [856, 252] on button at bounding box center [849, 249] width 17 height 17
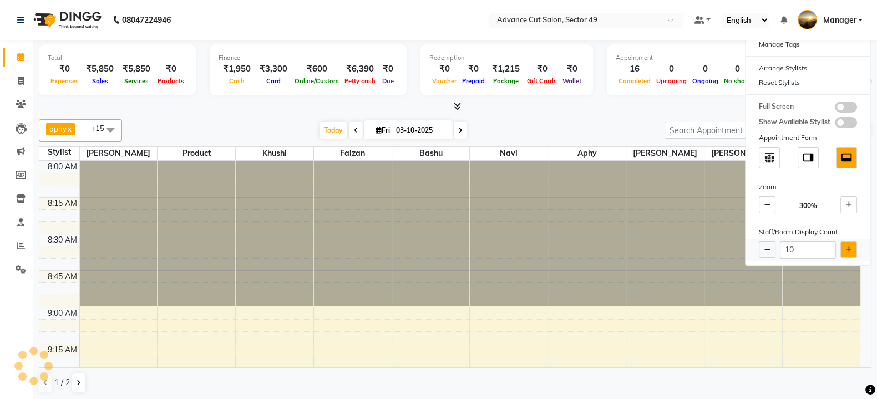
click at [853, 252] on button at bounding box center [849, 249] width 17 height 17
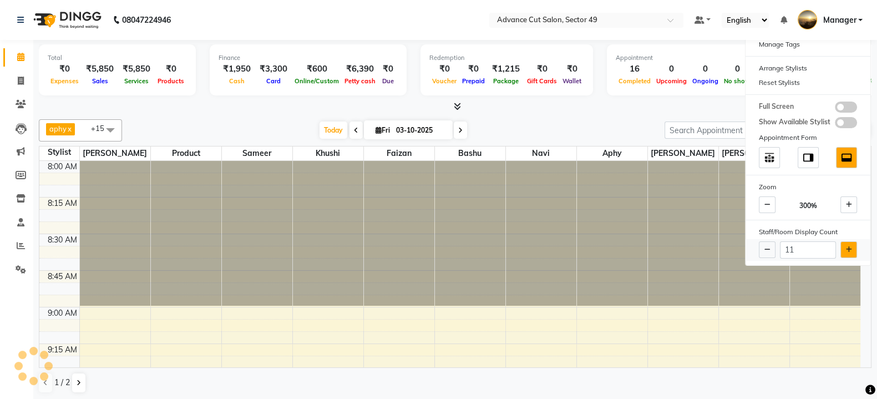
click at [853, 252] on button at bounding box center [849, 249] width 17 height 17
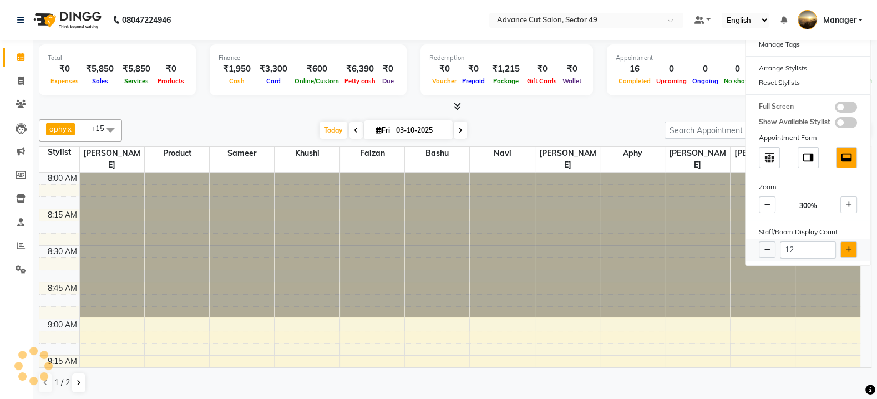
click at [853, 252] on button at bounding box center [849, 249] width 17 height 17
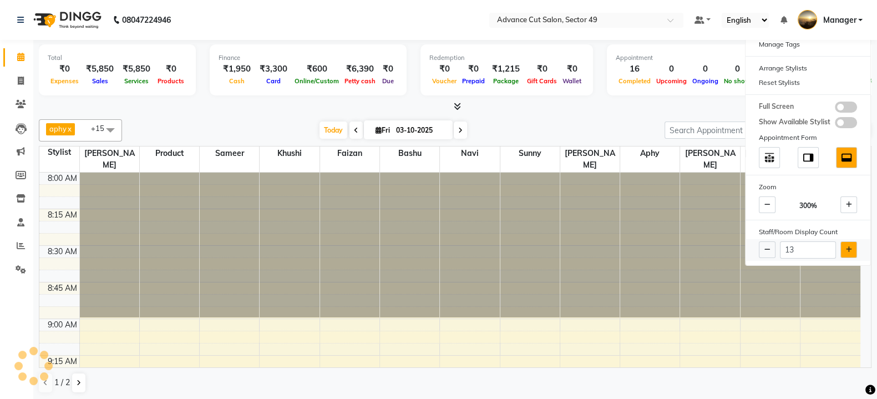
click at [853, 252] on button at bounding box center [849, 249] width 17 height 17
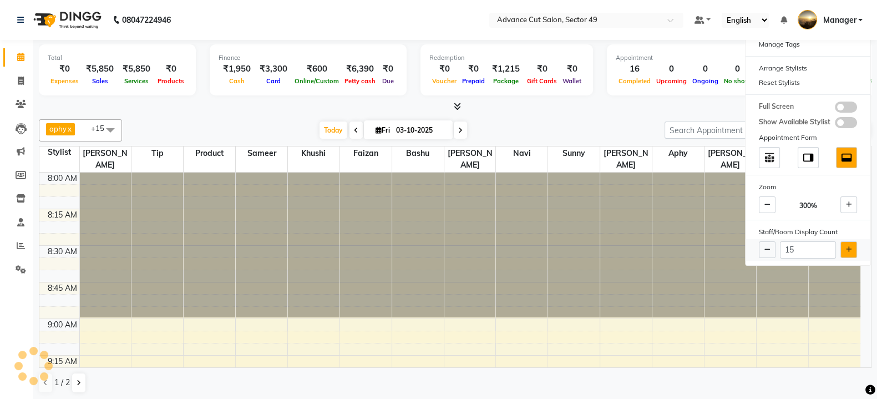
click at [853, 252] on button at bounding box center [849, 249] width 17 height 17
type input "16"
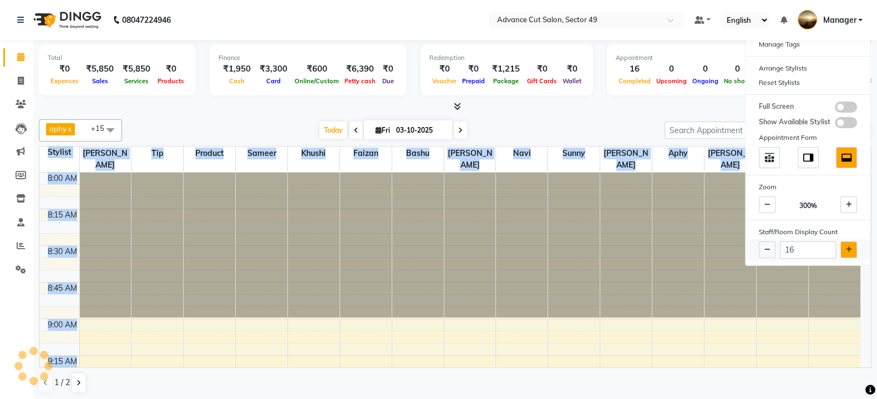
click at [853, 252] on div "16" at bounding box center [808, 250] width 125 height 22
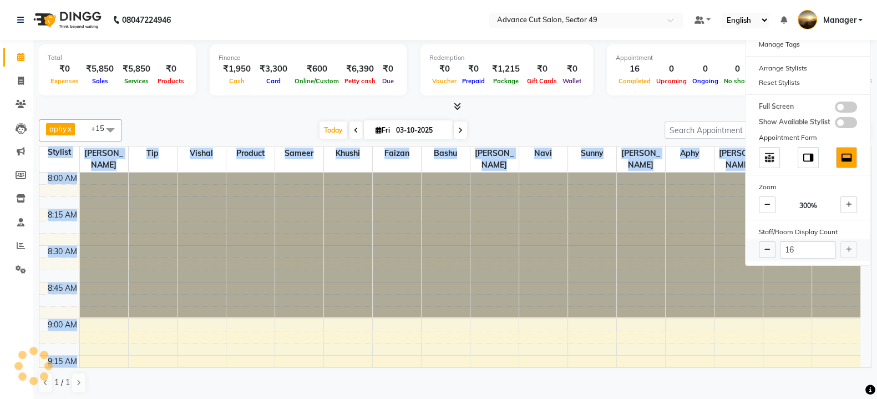
click at [853, 252] on div "16" at bounding box center [808, 250] width 125 height 22
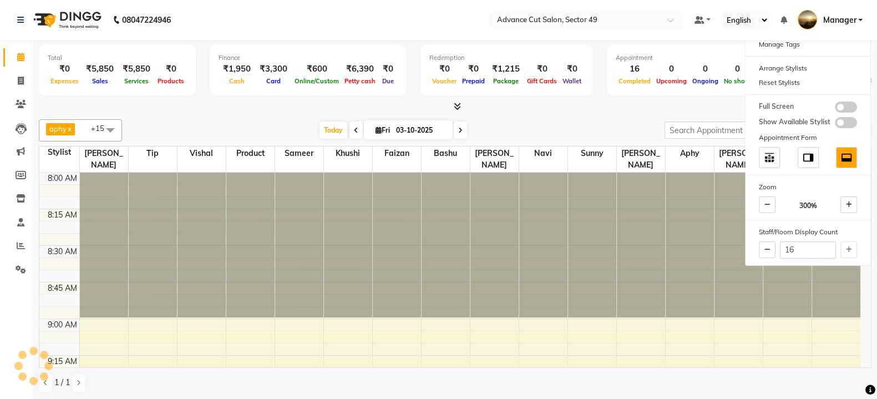
drag, startPoint x: 553, startPoint y: 130, endPoint x: 544, endPoint y: 133, distance: 9.3
click at [547, 132] on div "Today Fri 03-10-2025" at bounding box center [394, 130] width 532 height 17
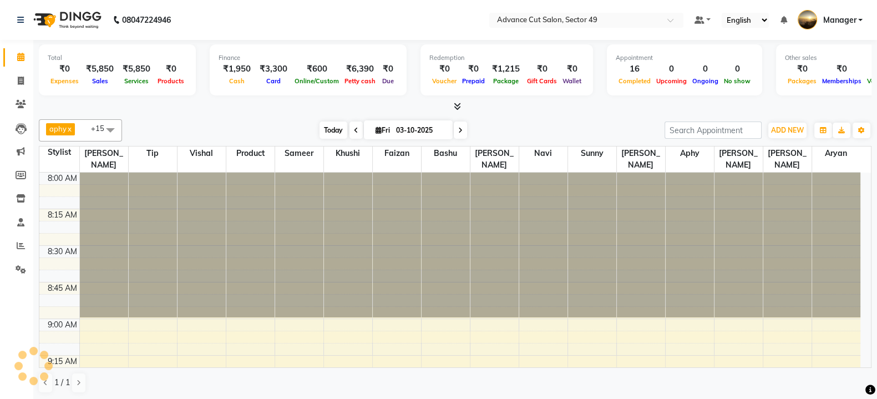
click at [328, 134] on span "Today" at bounding box center [334, 130] width 28 height 17
click at [335, 128] on span "Today" at bounding box center [334, 130] width 28 height 17
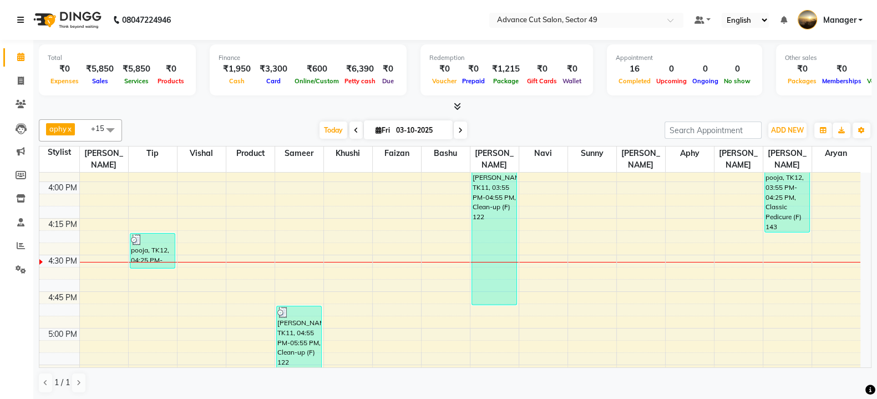
click at [21, 14] on link at bounding box center [22, 19] width 11 height 31
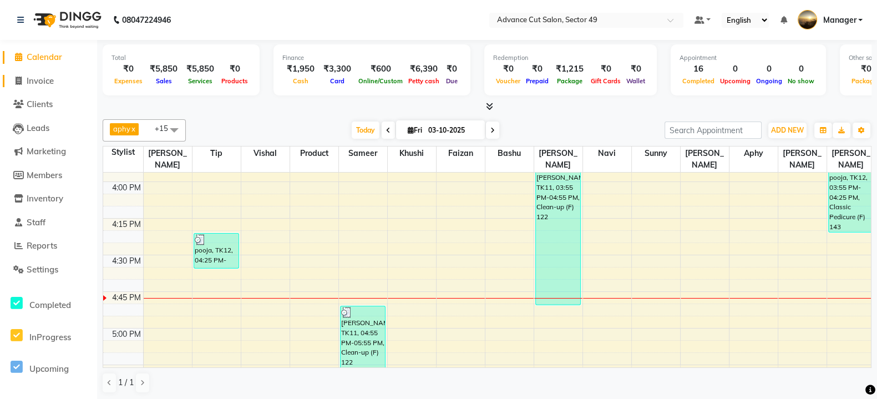
click at [37, 78] on span "Invoice" at bounding box center [40, 80] width 27 height 11
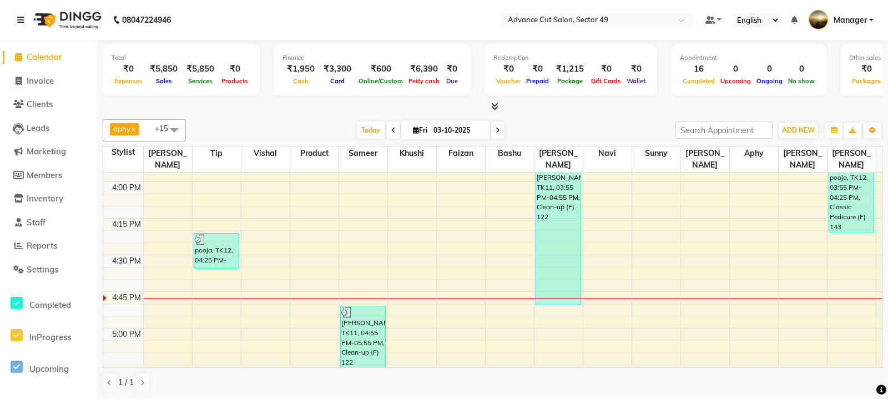
select select "4616"
select select "service"
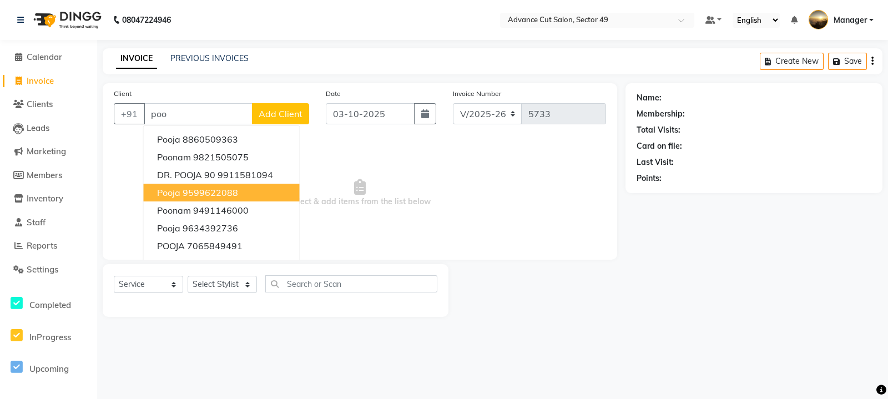
click at [231, 195] on ngb-highlight "9599622088" at bounding box center [210, 192] width 55 height 11
type input "9599622088"
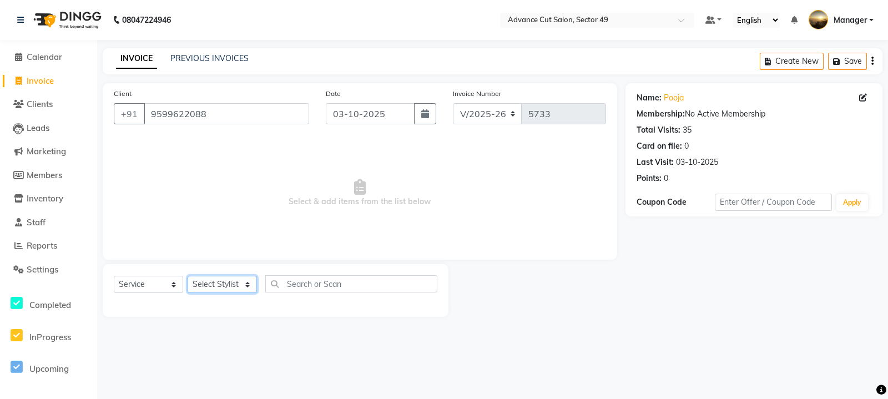
click at [234, 283] on select "Select Stylist aphy [PERSON_NAME] bashu [PERSON_NAME] [PERSON_NAME] Manager Nav…" at bounding box center [222, 284] width 69 height 17
select select "88540"
click at [188, 276] on select "Select Stylist aphy [PERSON_NAME] bashu [PERSON_NAME] [PERSON_NAME] Manager Nav…" at bounding box center [222, 284] width 69 height 17
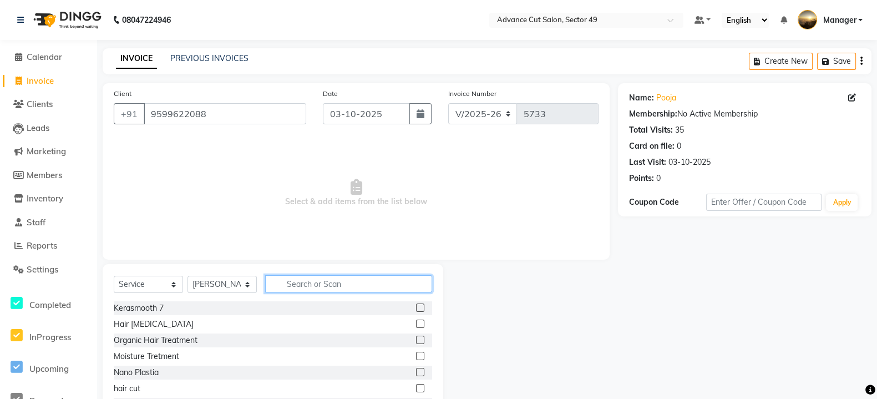
click at [316, 284] on input "text" at bounding box center [348, 283] width 167 height 17
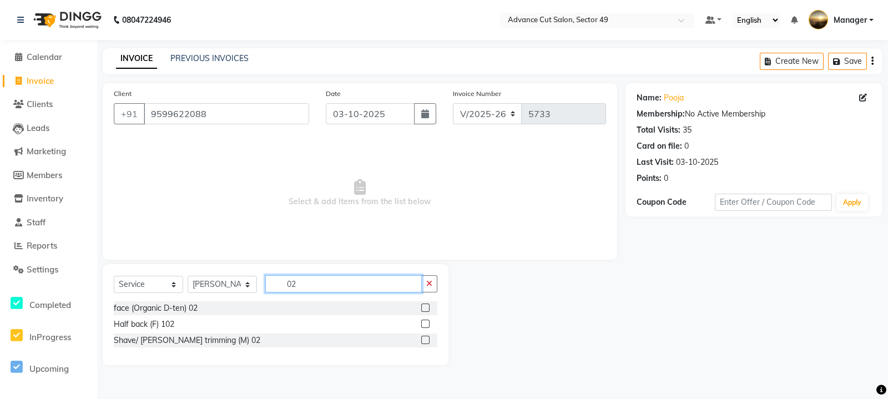
type input "02"
click at [426, 341] on label at bounding box center [425, 340] width 8 height 8
click at [426, 341] on input "checkbox" at bounding box center [424, 340] width 7 height 7
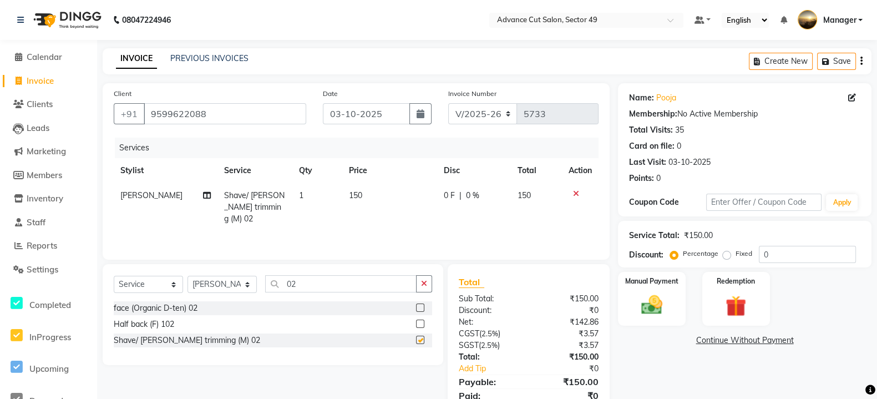
checkbox input "false"
click at [242, 285] on select "Select Stylist aphy [PERSON_NAME] bashu [PERSON_NAME] [PERSON_NAME] Manager Nav…" at bounding box center [222, 284] width 69 height 17
select select "43723"
click at [188, 276] on select "Select Stylist aphy [PERSON_NAME] bashu [PERSON_NAME] [PERSON_NAME] Manager Nav…" at bounding box center [222, 284] width 69 height 17
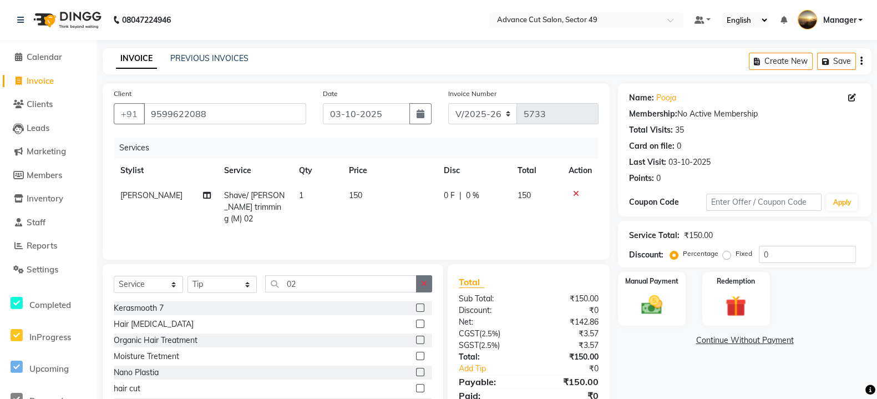
click at [426, 284] on icon "button" at bounding box center [424, 284] width 6 height 8
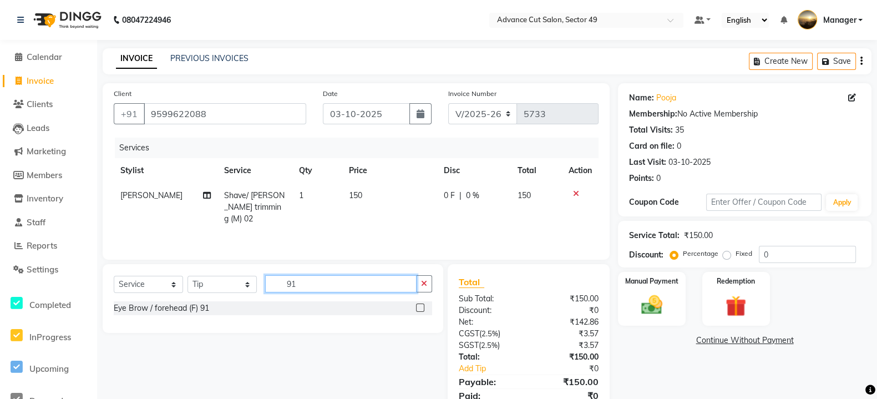
type input "91"
click at [417, 306] on label at bounding box center [420, 308] width 8 height 8
click at [417, 306] on input "checkbox" at bounding box center [419, 308] width 7 height 7
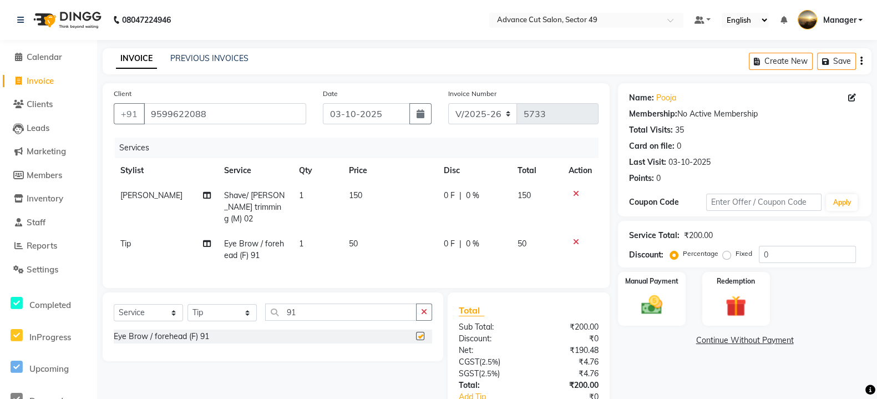
checkbox input "false"
click at [670, 301] on div "Manual Payment" at bounding box center [652, 299] width 70 height 56
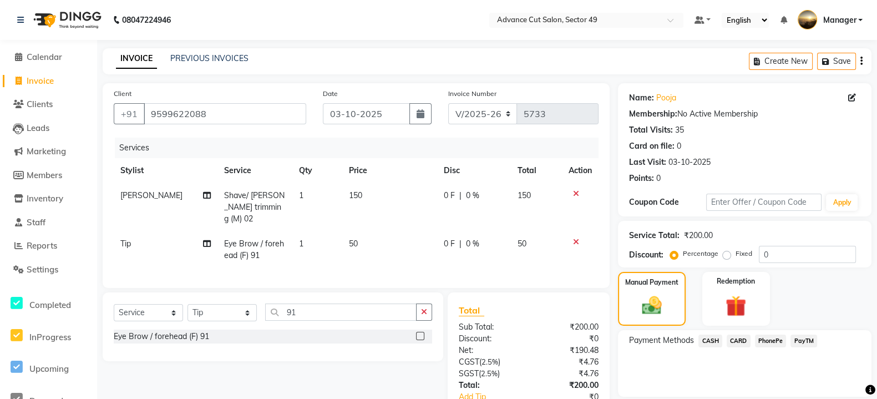
click at [797, 340] on span "PayTM" at bounding box center [804, 341] width 27 height 13
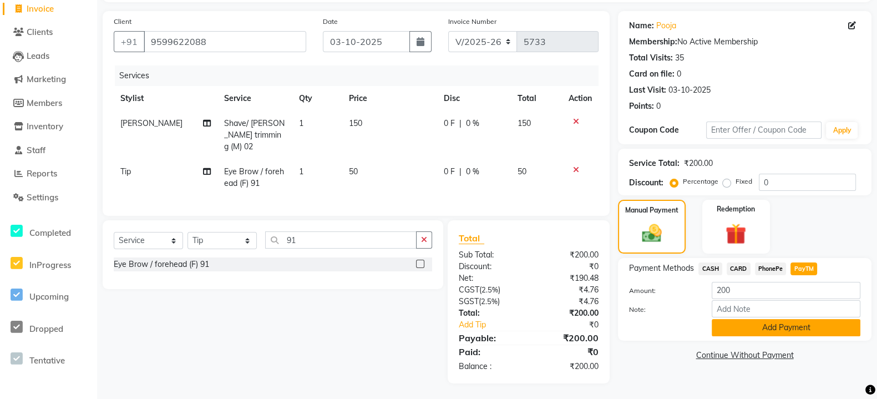
click at [791, 329] on button "Add Payment" at bounding box center [786, 327] width 149 height 17
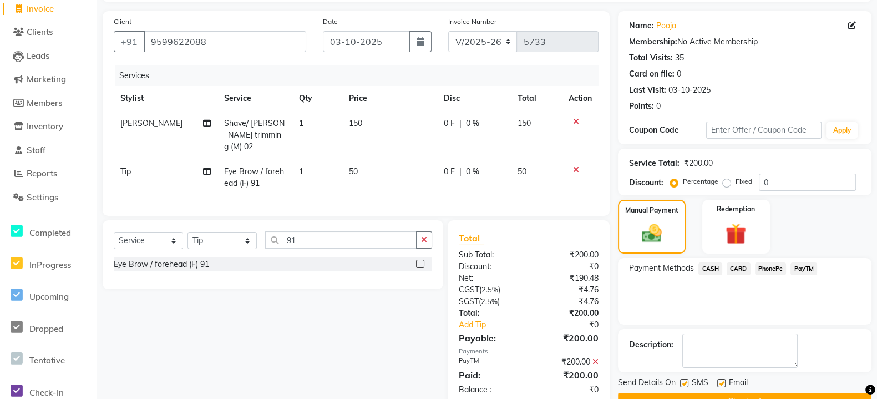
scroll to position [99, 0]
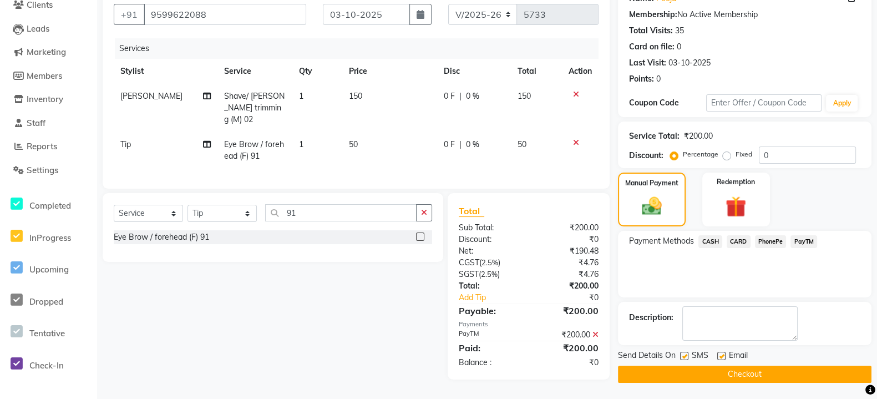
click at [688, 354] on label at bounding box center [684, 356] width 8 height 8
click at [688, 354] on input "checkbox" at bounding box center [683, 356] width 7 height 7
checkbox input "false"
click at [694, 369] on button "Checkout" at bounding box center [745, 374] width 254 height 17
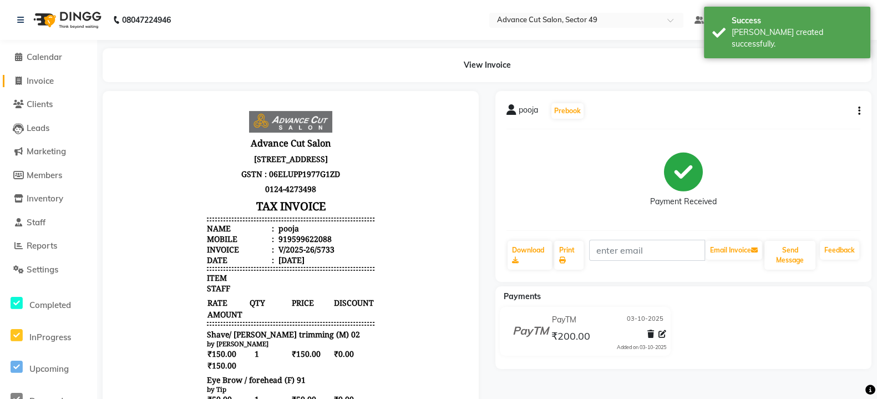
click at [17, 81] on icon at bounding box center [19, 81] width 6 height 8
select select "4616"
select select "service"
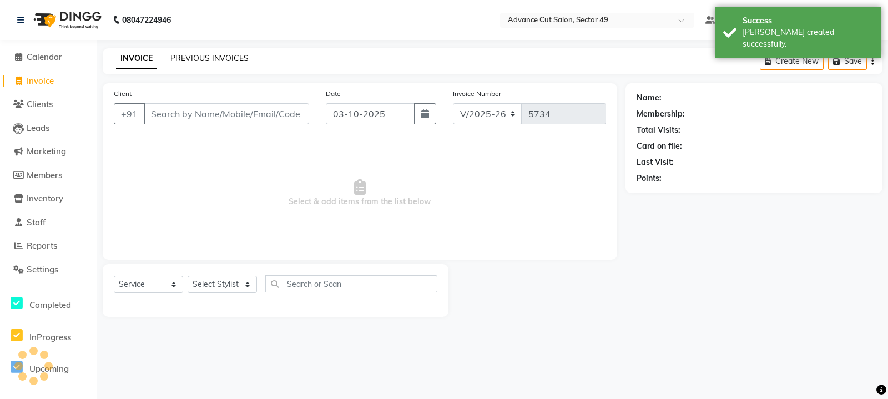
click at [176, 57] on link "PREVIOUS INVOICES" at bounding box center [209, 58] width 78 height 10
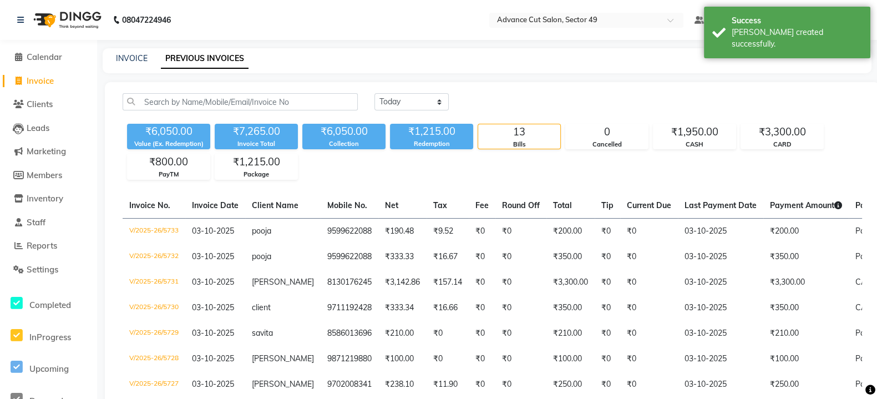
click at [142, 53] on div "INVOICE" at bounding box center [132, 59] width 32 height 12
click at [133, 54] on link "INVOICE" at bounding box center [132, 58] width 32 height 10
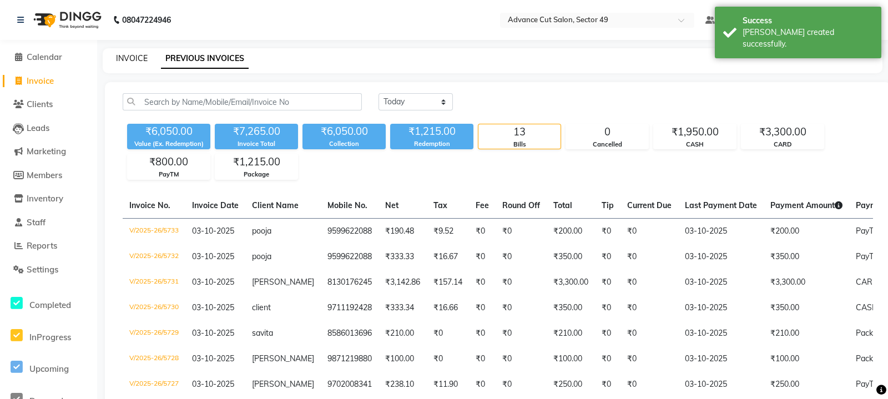
select select "4616"
select select "service"
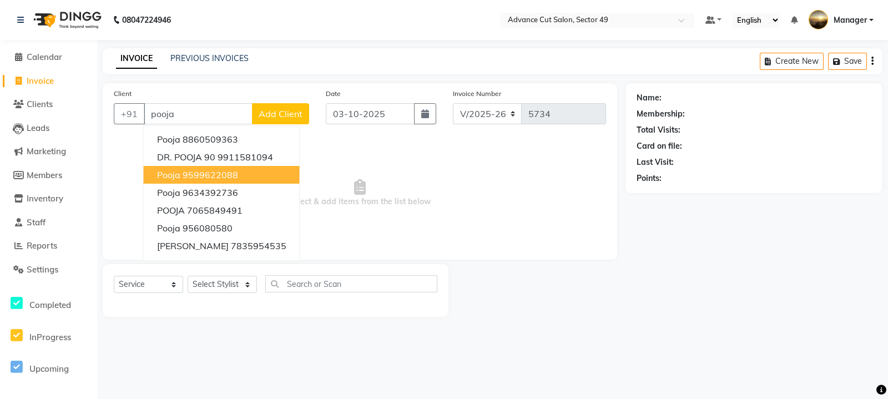
click at [237, 179] on ngb-highlight "9599622088" at bounding box center [210, 174] width 55 height 11
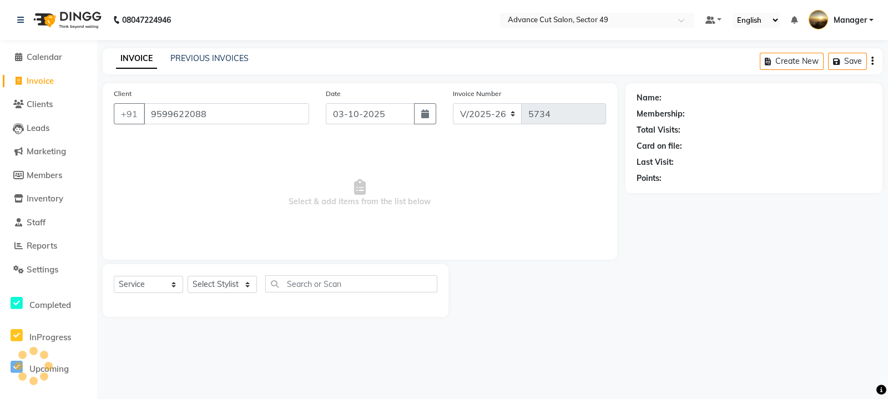
type input "9599622088"
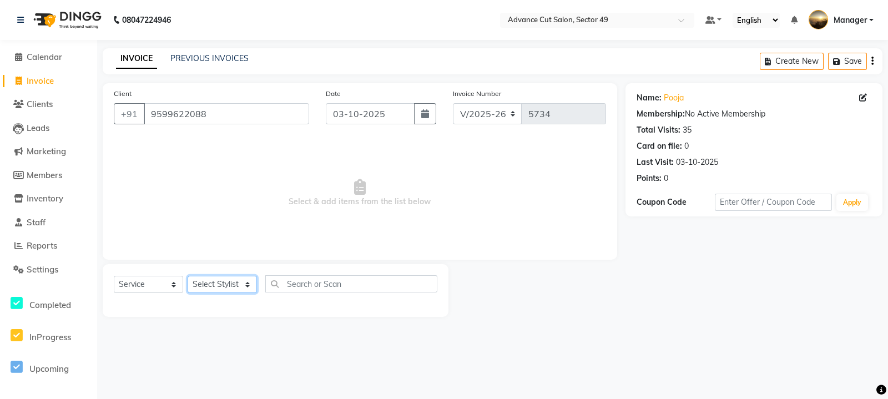
click at [230, 287] on select "Select Stylist aphy [PERSON_NAME] bashu [PERSON_NAME] [PERSON_NAME] Manager Nav…" at bounding box center [222, 284] width 69 height 17
select select "90735"
click at [188, 276] on select "Select Stylist aphy [PERSON_NAME] bashu [PERSON_NAME] [PERSON_NAME] Manager Nav…" at bounding box center [222, 284] width 69 height 17
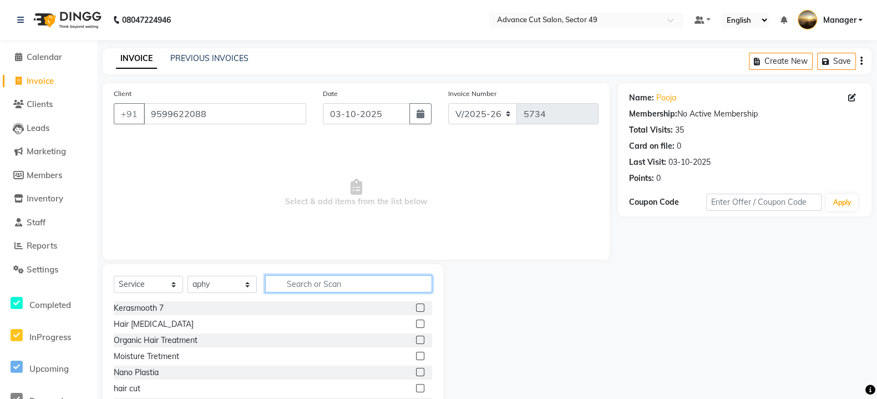
click at [285, 290] on input "text" at bounding box center [348, 283] width 167 height 17
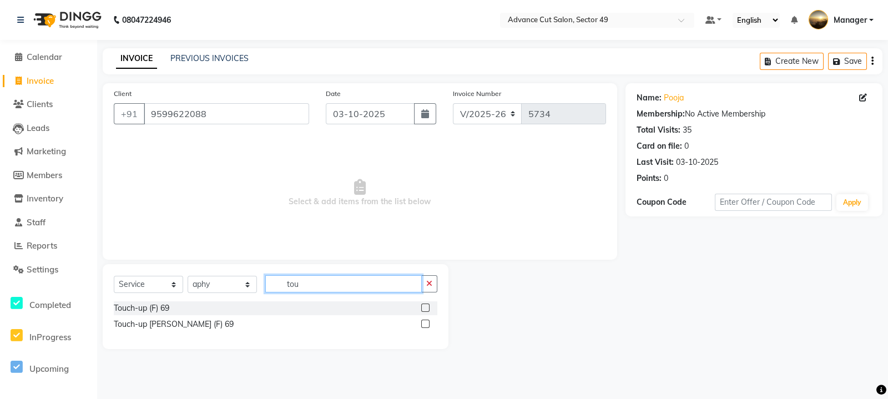
type input "tou"
click at [423, 304] on label at bounding box center [425, 308] width 8 height 8
click at [423, 305] on input "checkbox" at bounding box center [424, 308] width 7 height 7
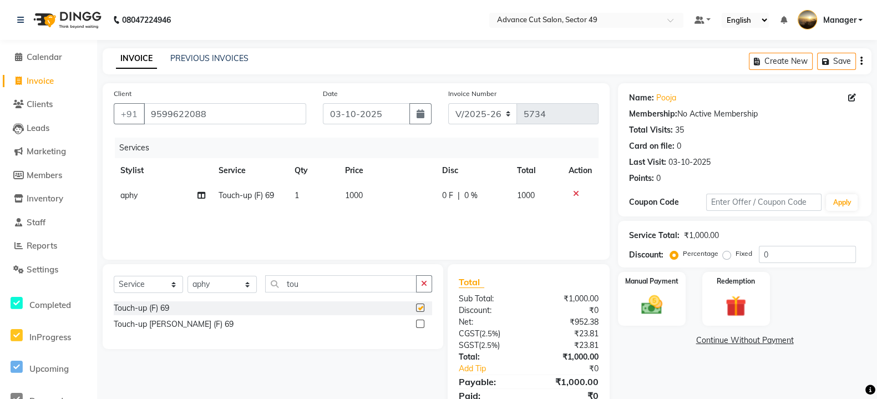
checkbox input "false"
click at [422, 287] on icon "button" at bounding box center [424, 284] width 6 height 8
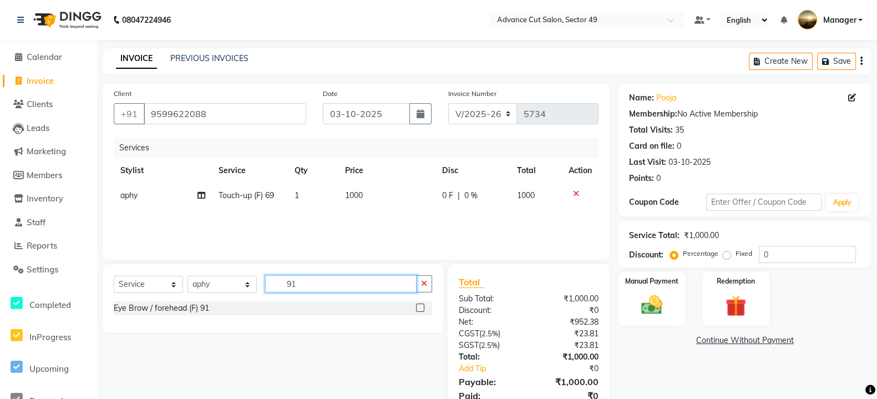
type input "91"
click at [422, 310] on label at bounding box center [420, 308] width 8 height 8
click at [422, 310] on input "checkbox" at bounding box center [419, 308] width 7 height 7
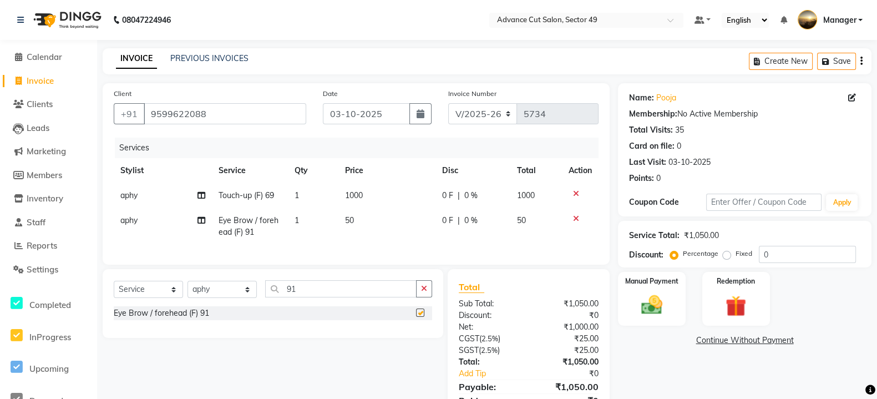
checkbox input "false"
click at [379, 220] on td "50" at bounding box center [386, 226] width 97 height 37
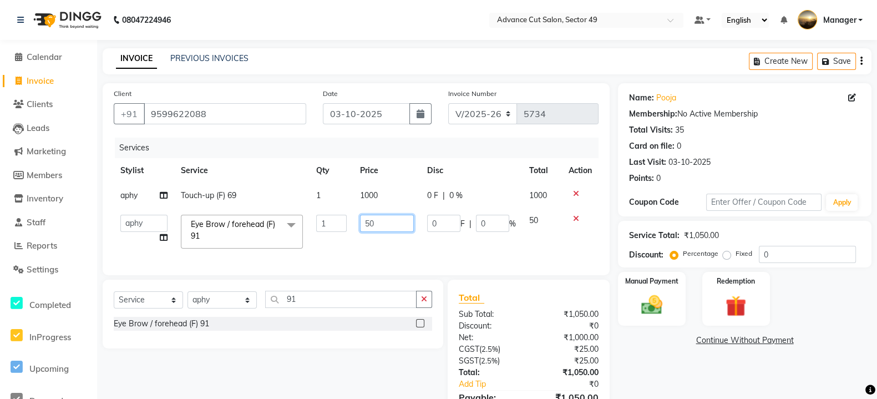
click at [386, 220] on input "50" at bounding box center [387, 223] width 54 height 17
type input "5"
type input "100"
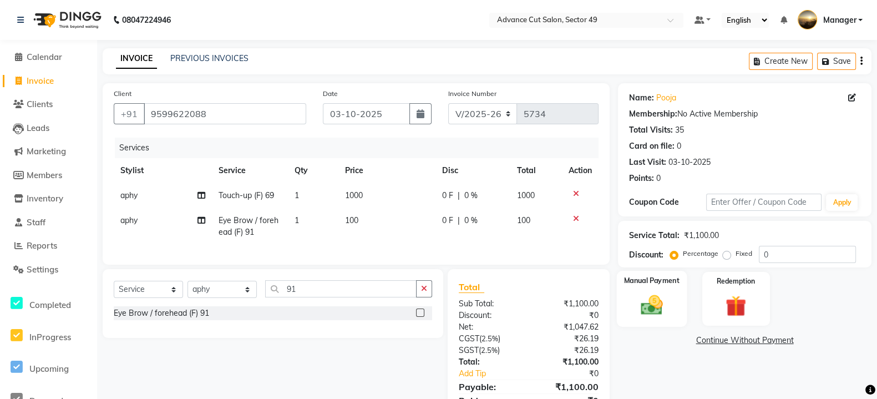
drag, startPoint x: 657, startPoint y: 300, endPoint x: 663, endPoint y: 299, distance: 5.7
click at [658, 300] on img at bounding box center [652, 305] width 36 height 25
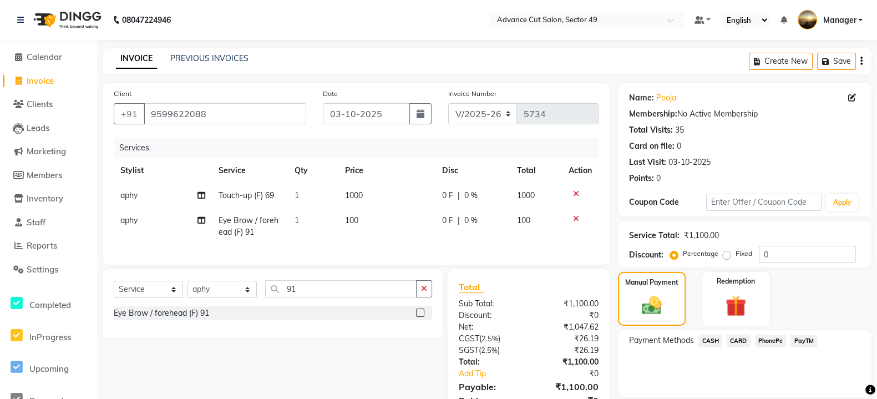
click at [803, 340] on span "PayTM" at bounding box center [804, 341] width 27 height 13
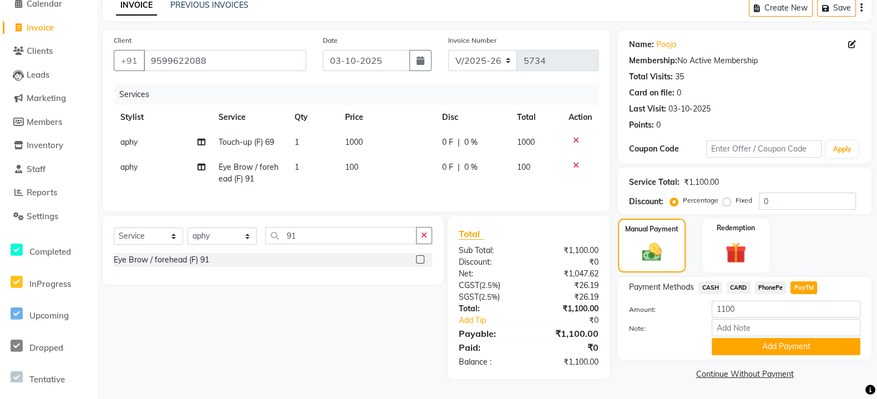
click at [803, 340] on button "Add Payment" at bounding box center [786, 346] width 149 height 17
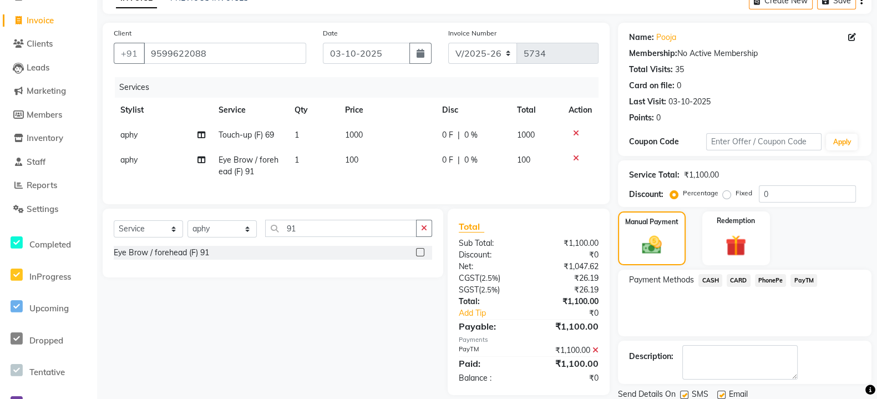
scroll to position [99, 0]
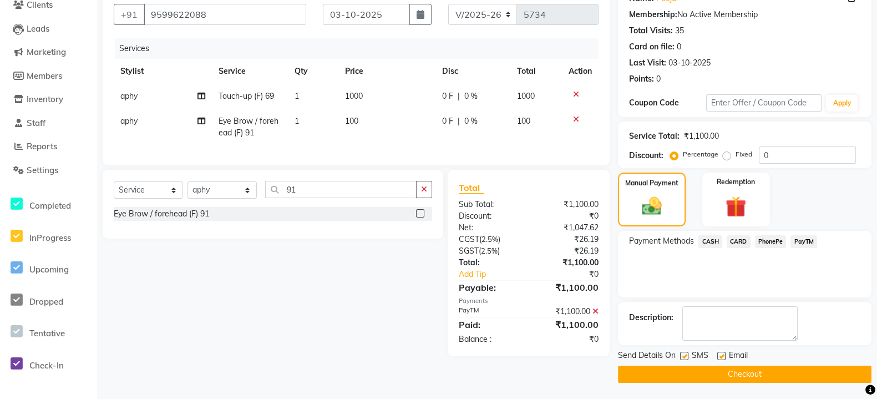
click at [684, 354] on label at bounding box center [684, 356] width 8 height 8
click at [684, 354] on input "checkbox" at bounding box center [683, 356] width 7 height 7
checkbox input "false"
click at [694, 371] on button "Checkout" at bounding box center [745, 374] width 254 height 17
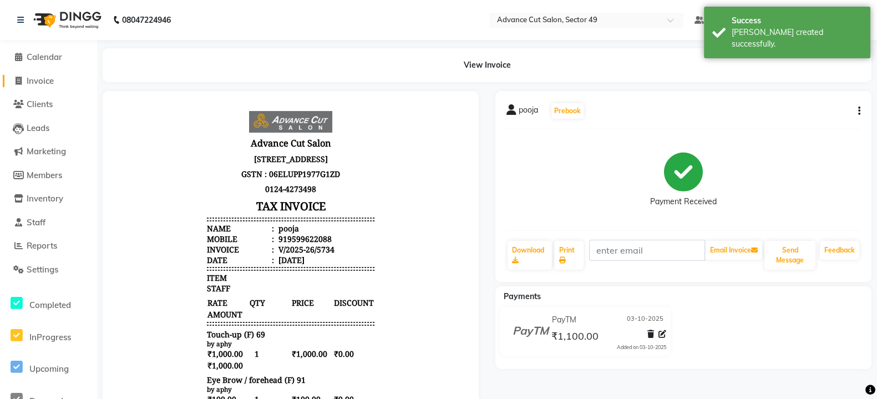
click at [47, 82] on span "Invoice" at bounding box center [40, 80] width 27 height 11
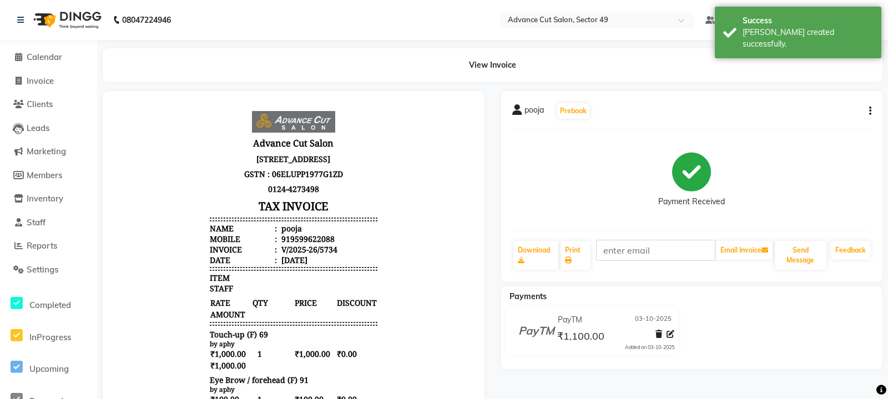
select select "4616"
select select "service"
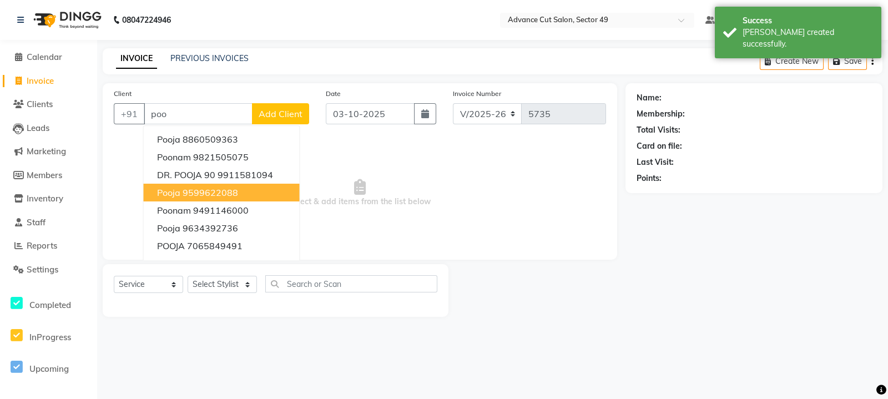
click at [212, 193] on ngb-highlight "9599622088" at bounding box center [210, 192] width 55 height 11
type input "9599622088"
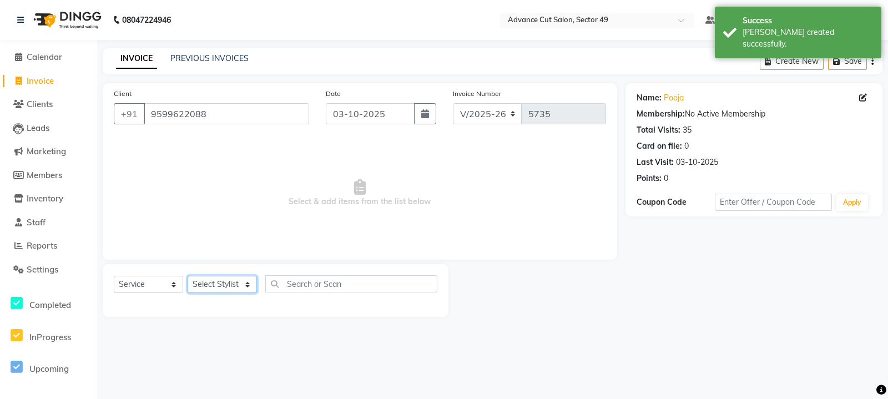
click at [230, 285] on select "Select Stylist aphy [PERSON_NAME] bashu [PERSON_NAME] [PERSON_NAME] Manager Nav…" at bounding box center [222, 284] width 69 height 17
select select "88017"
click at [188, 276] on select "Select Stylist aphy [PERSON_NAME] bashu [PERSON_NAME] [PERSON_NAME] Manager Nav…" at bounding box center [222, 284] width 69 height 17
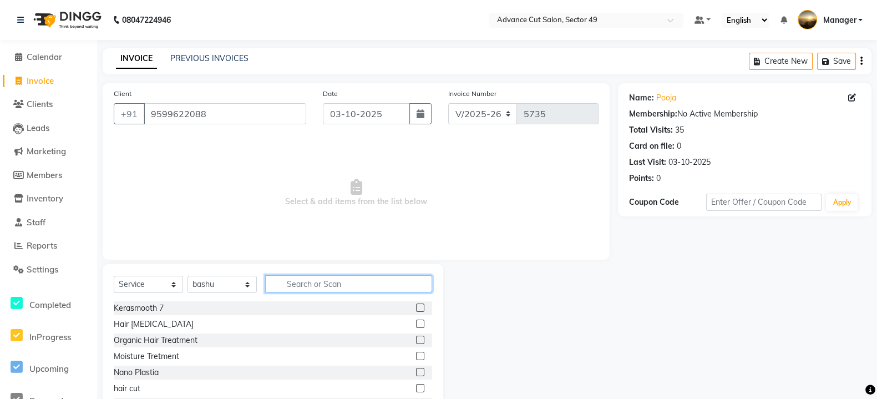
click at [326, 286] on input "text" at bounding box center [348, 283] width 167 height 17
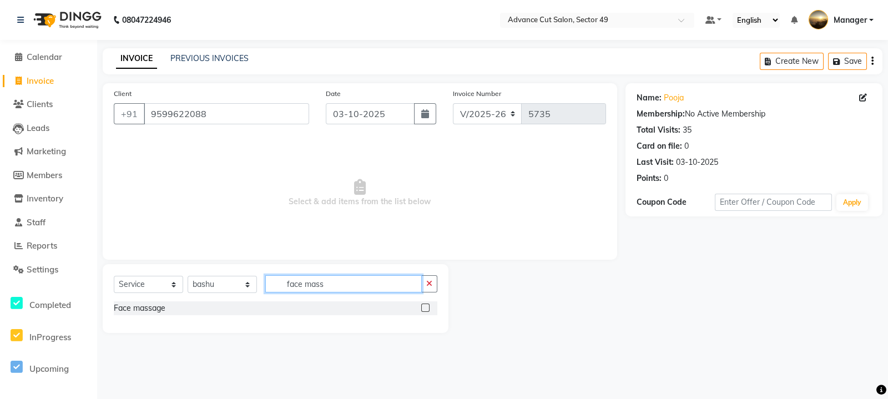
type input "face mass"
click at [425, 307] on label at bounding box center [425, 308] width 8 height 8
click at [425, 307] on input "checkbox" at bounding box center [424, 308] width 7 height 7
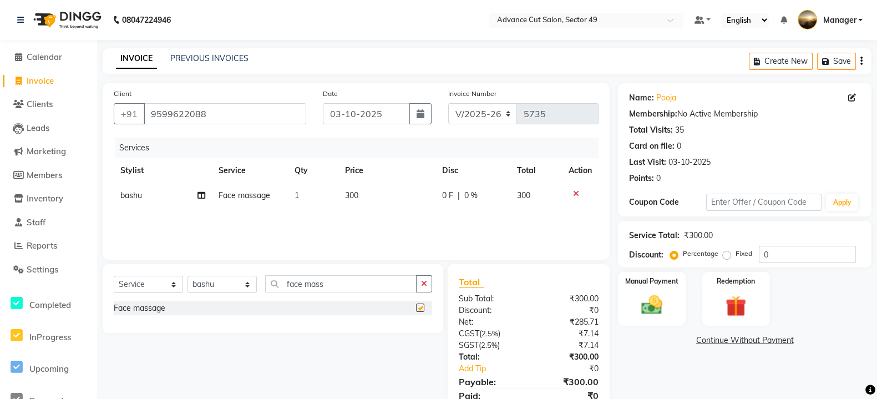
checkbox input "false"
click at [371, 195] on td "300" at bounding box center [386, 195] width 97 height 25
select select "88017"
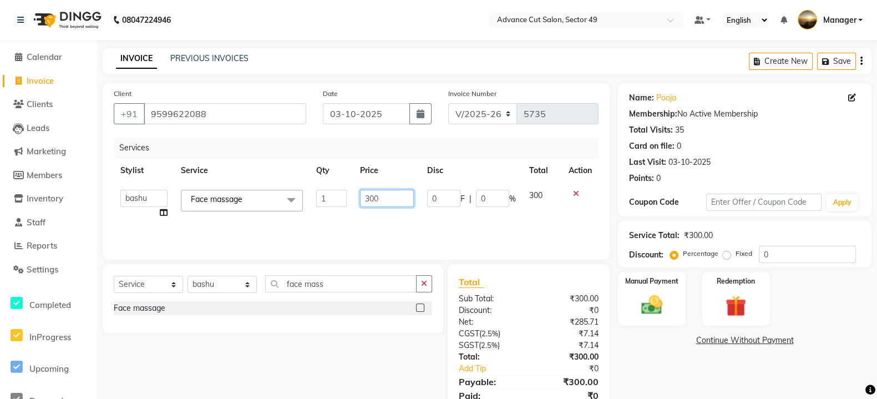
click at [390, 198] on input "300" at bounding box center [387, 198] width 54 height 17
type input "3"
type input "500"
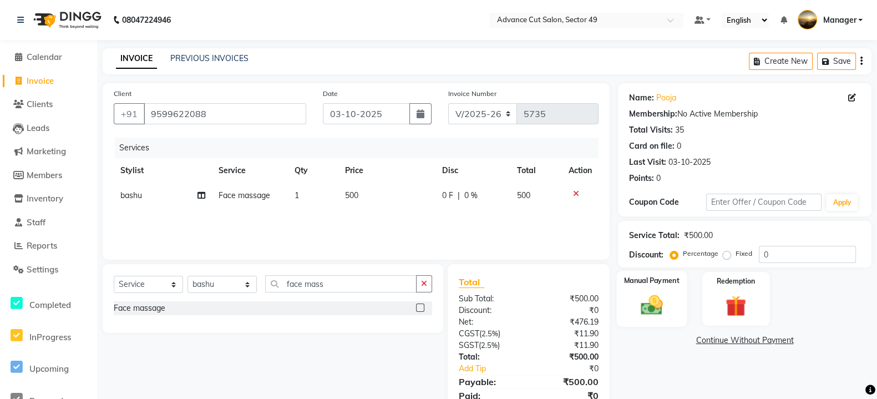
click at [660, 295] on img at bounding box center [652, 305] width 36 height 25
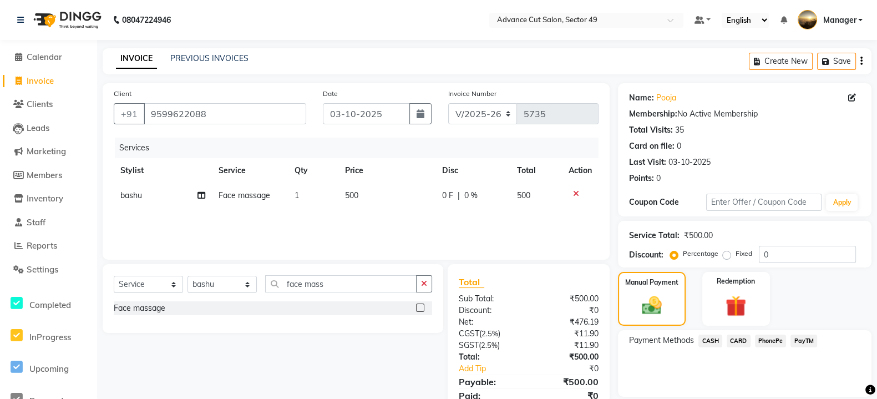
click at [797, 337] on span "PayTM" at bounding box center [804, 341] width 27 height 13
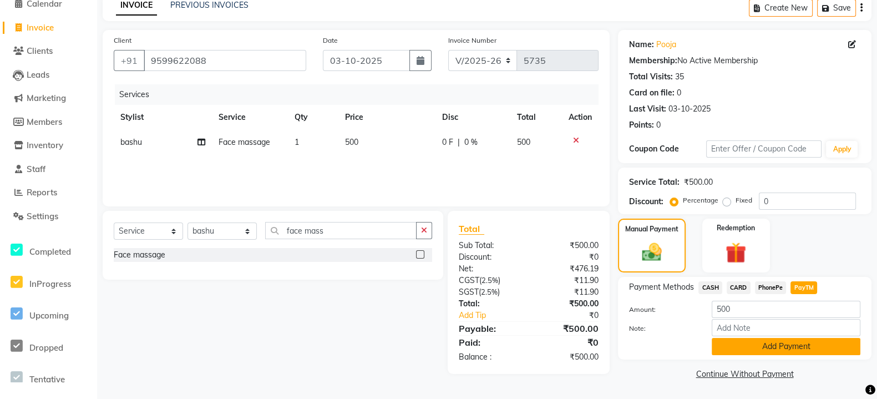
click at [797, 342] on button "Add Payment" at bounding box center [786, 346] width 149 height 17
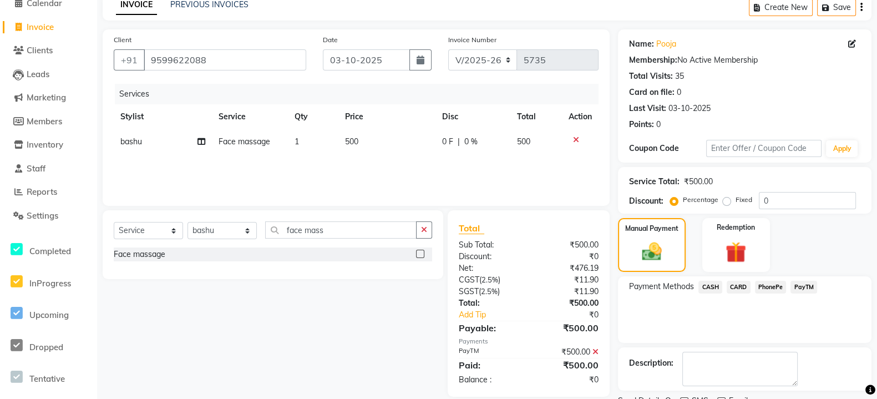
scroll to position [99, 0]
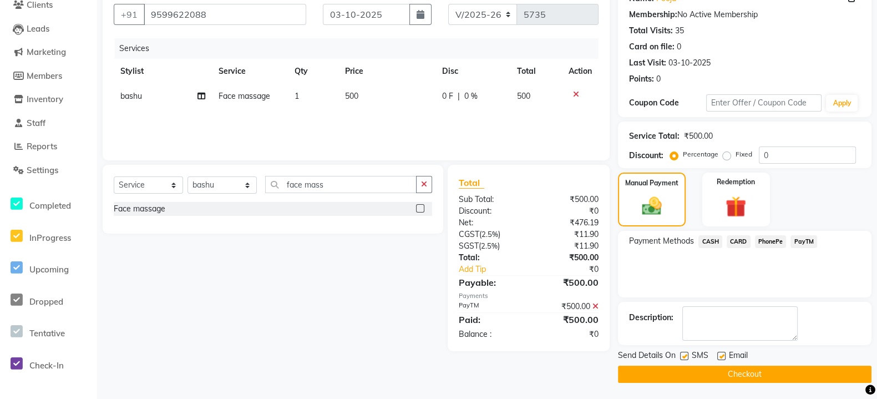
click at [683, 353] on label at bounding box center [684, 356] width 8 height 8
click at [683, 353] on input "checkbox" at bounding box center [683, 356] width 7 height 7
checkbox input "false"
click at [692, 366] on button "Checkout" at bounding box center [745, 374] width 254 height 17
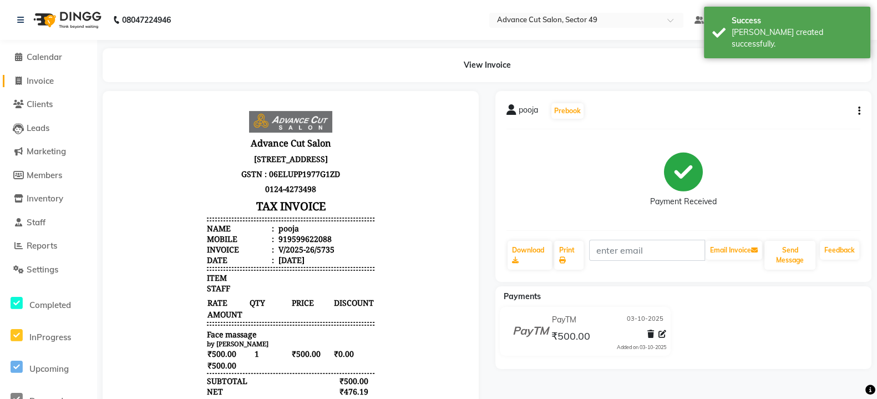
click at [45, 79] on span "Invoice" at bounding box center [40, 80] width 27 height 11
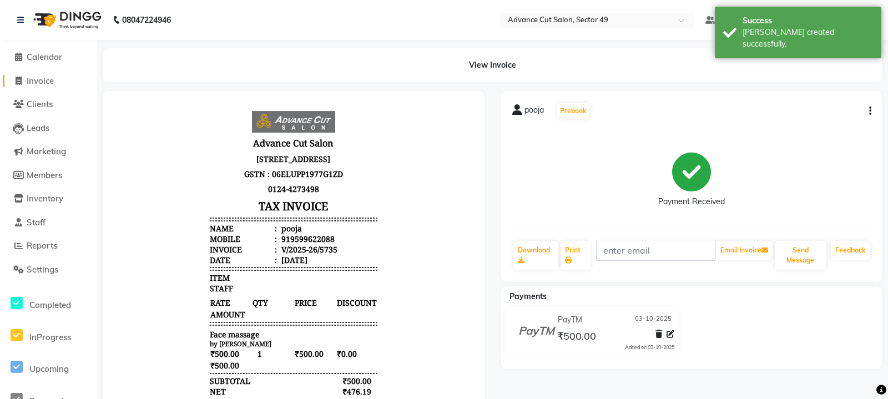
select select "4616"
select select "service"
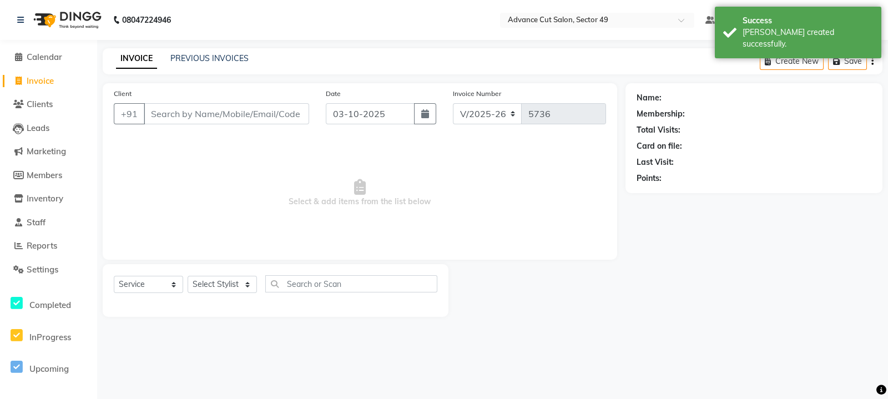
click at [203, 48] on div "INVOICE PREVIOUS INVOICES Create New Save" at bounding box center [493, 61] width 780 height 26
click at [220, 57] on link "PREVIOUS INVOICES" at bounding box center [209, 58] width 78 height 10
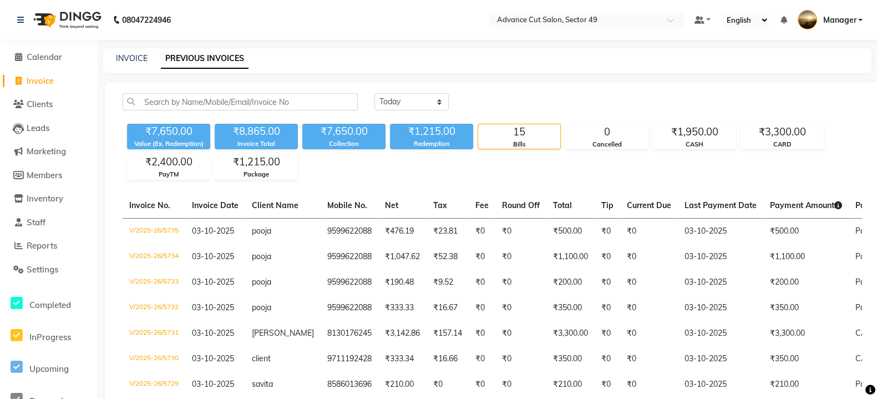
click at [131, 68] on div "INVOICE PREVIOUS INVOICES" at bounding box center [487, 60] width 769 height 25
click at [144, 53] on div "INVOICE" at bounding box center [132, 59] width 32 height 12
click at [128, 59] on link "INVOICE" at bounding box center [132, 58] width 32 height 10
select select "service"
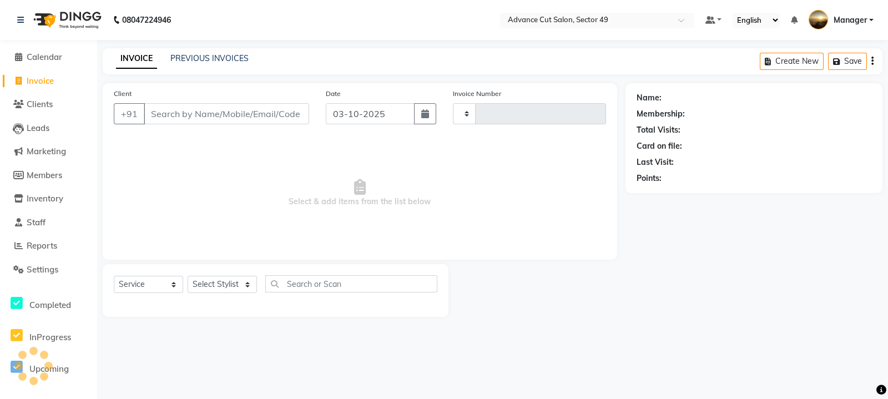
type input "5736"
select select "4616"
click at [17, 26] on link at bounding box center [22, 19] width 11 height 31
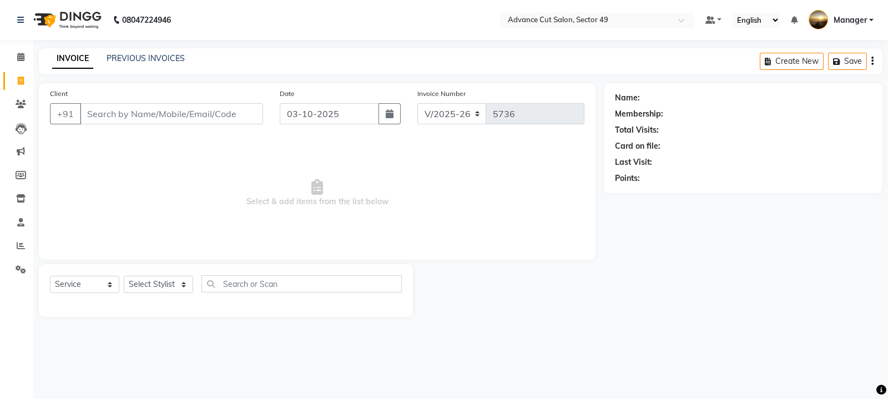
click at [53, 23] on img at bounding box center [66, 19] width 76 height 31
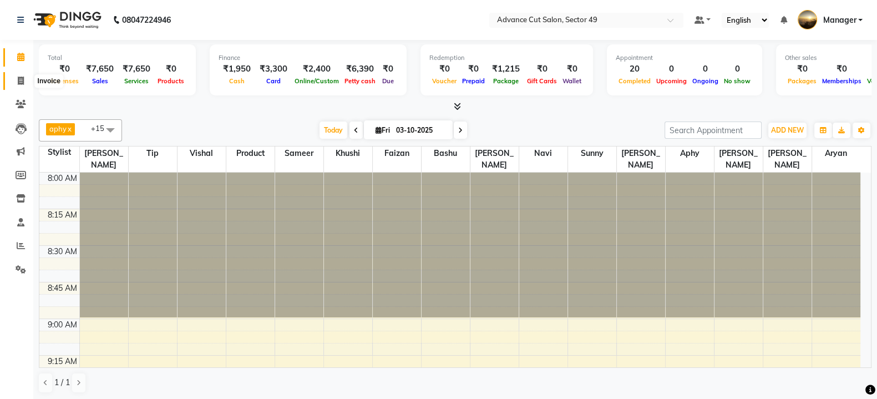
click at [17, 75] on span at bounding box center [20, 81] width 19 height 13
select select "service"
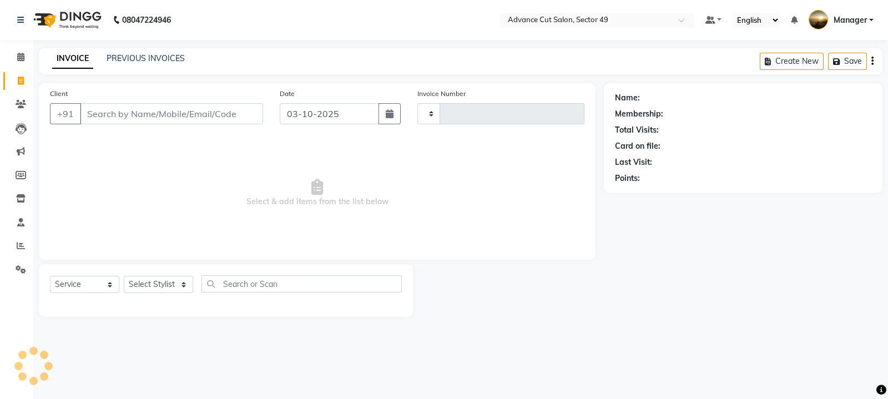
type input "5736"
select select "4616"
click at [153, 60] on link "PREVIOUS INVOICES" at bounding box center [146, 58] width 78 height 10
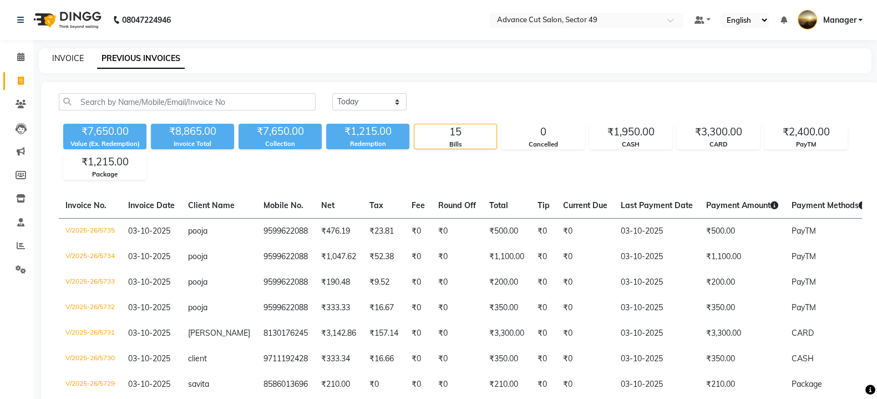
click at [67, 62] on link "INVOICE" at bounding box center [68, 58] width 32 height 10
select select "4616"
select select "service"
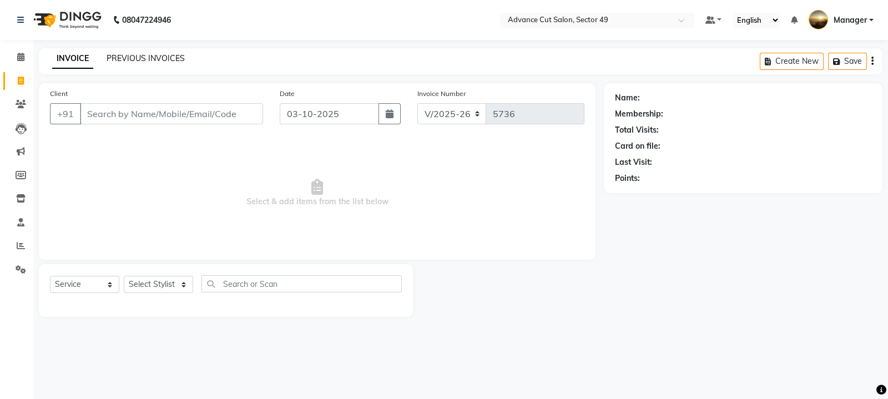
click at [155, 53] on link "PREVIOUS INVOICES" at bounding box center [146, 58] width 78 height 10
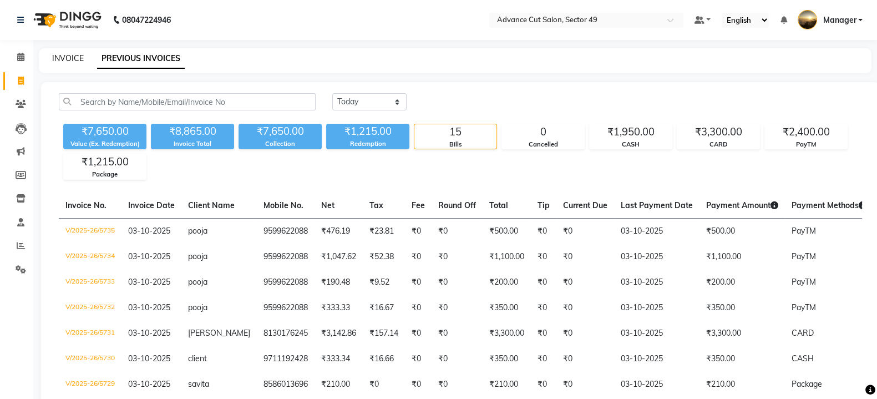
click at [70, 57] on link "INVOICE" at bounding box center [68, 58] width 32 height 10
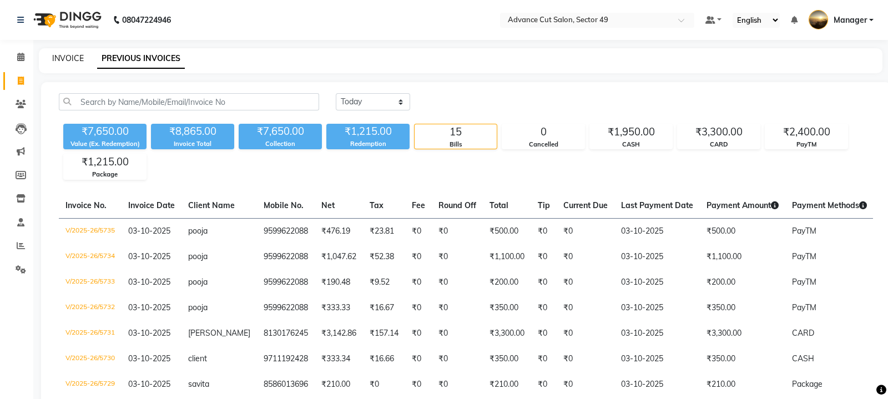
select select "4616"
select select "service"
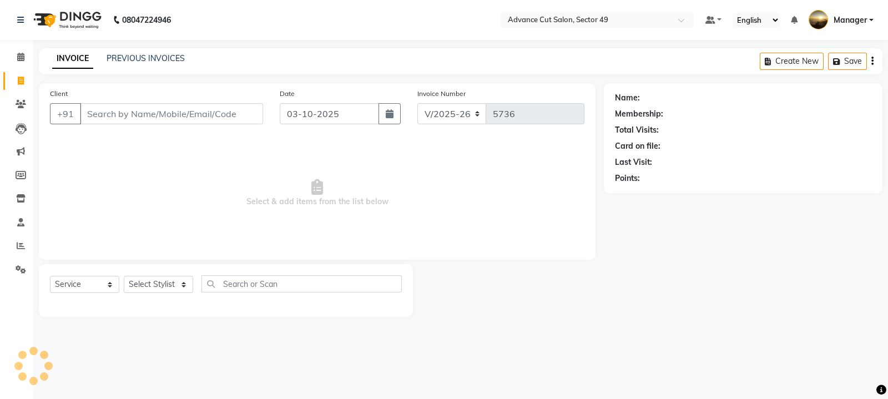
click at [108, 119] on input "Client" at bounding box center [171, 113] width 183 height 21
click at [107, 121] on input "Client" at bounding box center [171, 113] width 183 height 21
type input "9"
click at [145, 116] on input "Client" at bounding box center [171, 113] width 183 height 21
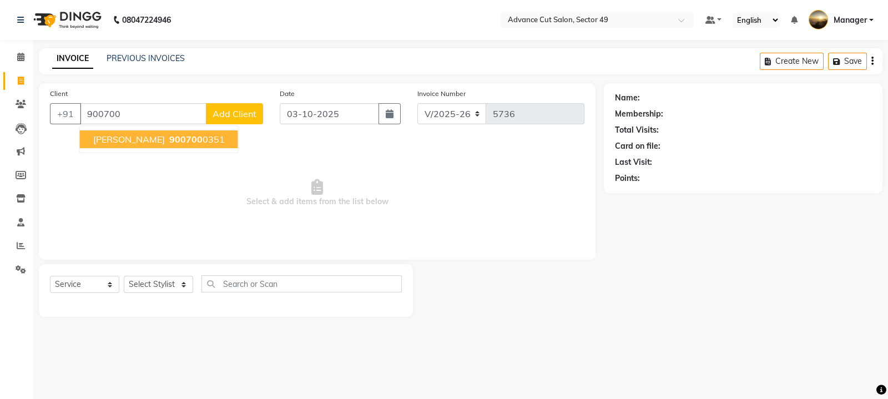
click at [167, 140] on ngb-highlight "900700 0351" at bounding box center [196, 139] width 58 height 11
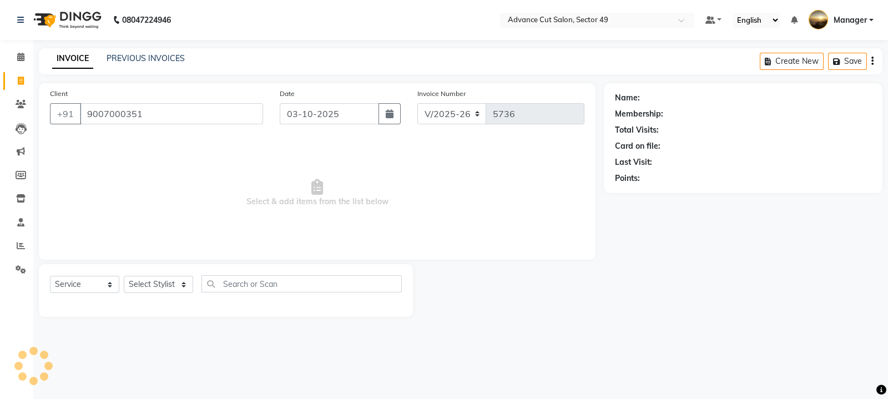
type input "9007000351"
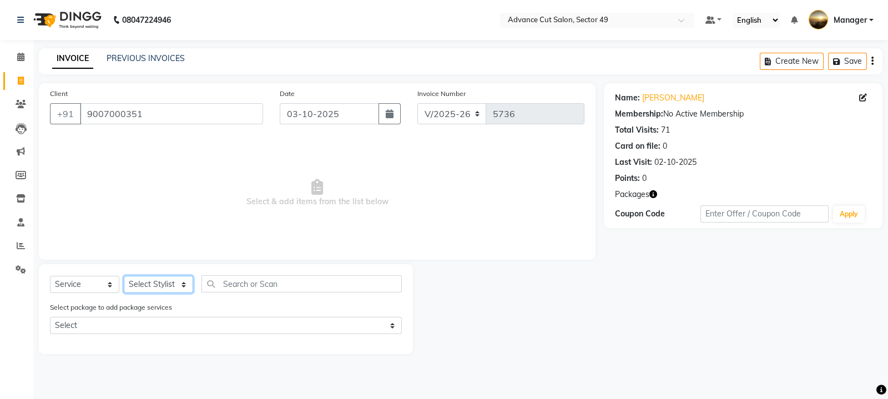
click at [182, 287] on select "Select Stylist aphy [PERSON_NAME] bashu [PERSON_NAME] [PERSON_NAME] Manager Nav…" at bounding box center [158, 284] width 69 height 17
select select "27619"
click at [124, 276] on select "Select Stylist aphy [PERSON_NAME] bashu [PERSON_NAME] [PERSON_NAME] Manager Nav…" at bounding box center [158, 284] width 69 height 17
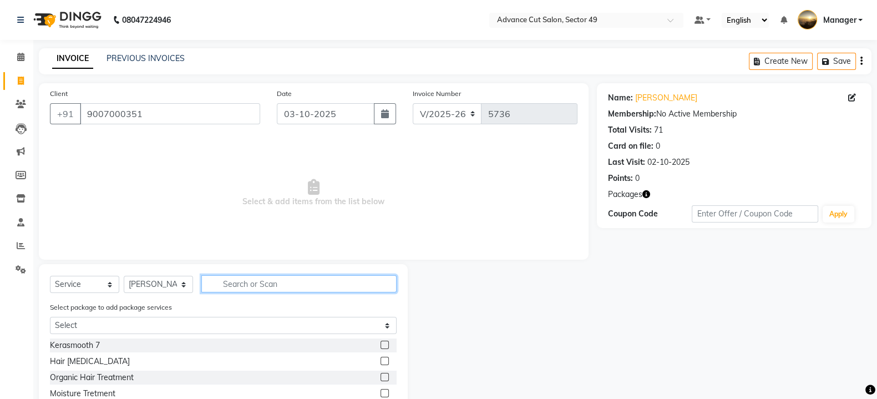
drag, startPoint x: 242, startPoint y: 281, endPoint x: 233, endPoint y: 282, distance: 8.9
click at [241, 281] on input "text" at bounding box center [298, 283] width 195 height 17
type input "bo"
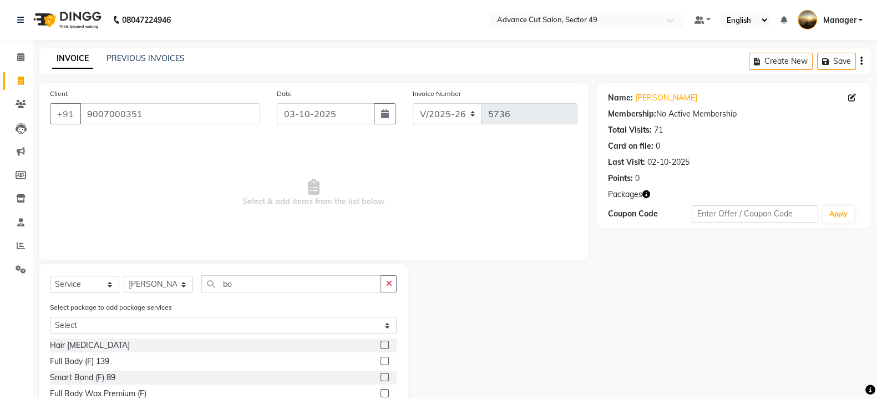
click at [381, 347] on label at bounding box center [385, 345] width 8 height 8
click at [381, 347] on input "checkbox" at bounding box center [384, 345] width 7 height 7
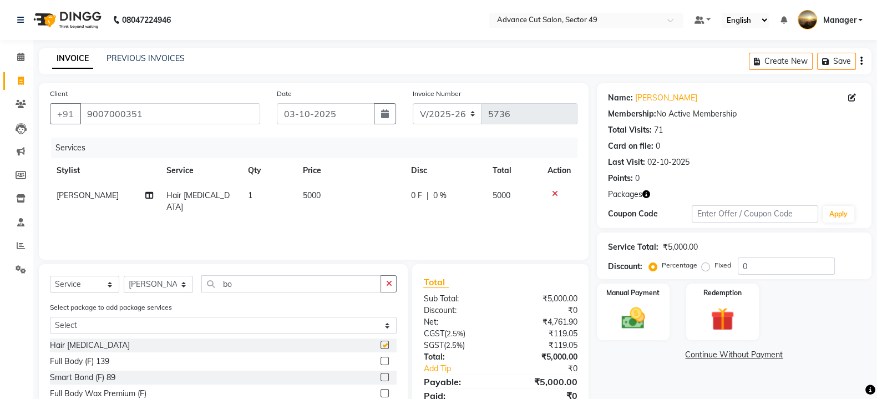
checkbox input "false"
click at [341, 181] on th "Price" at bounding box center [350, 170] width 108 height 25
click at [355, 201] on td "5000" at bounding box center [350, 201] width 108 height 37
select select "27619"
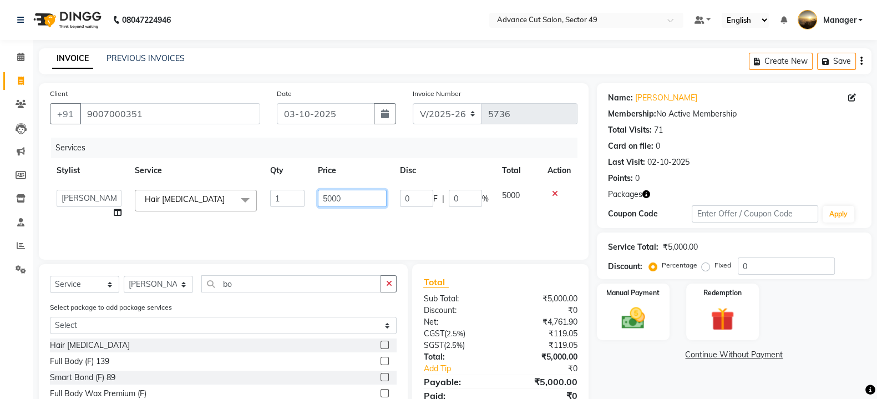
click at [367, 201] on input "5000" at bounding box center [352, 198] width 69 height 17
type input "5"
type input "2000"
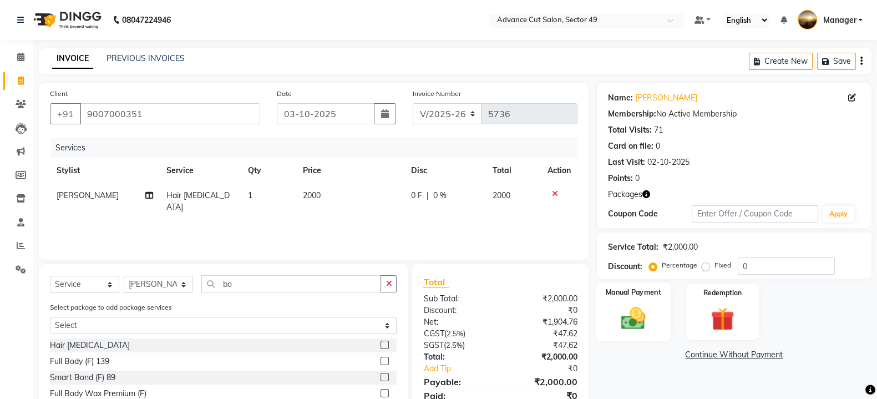
click at [626, 331] on img at bounding box center [633, 318] width 39 height 28
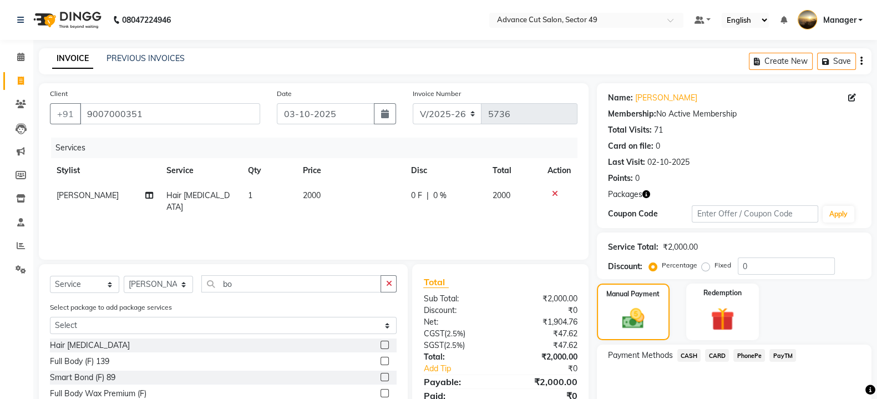
scroll to position [83, 0]
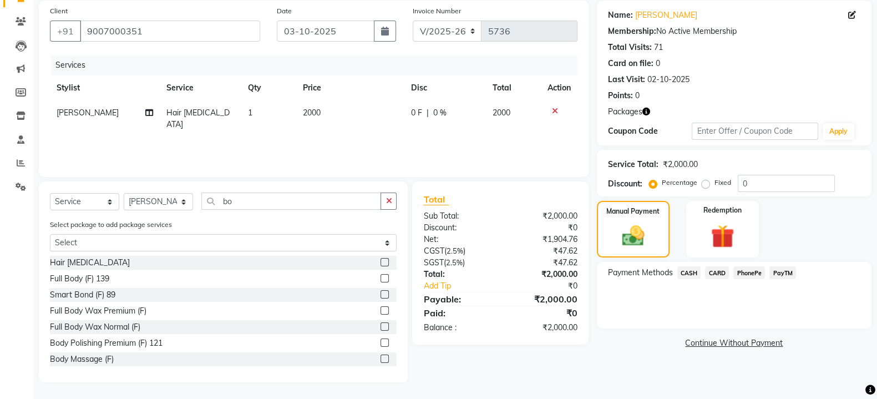
click at [788, 275] on span "PayTM" at bounding box center [783, 272] width 27 height 13
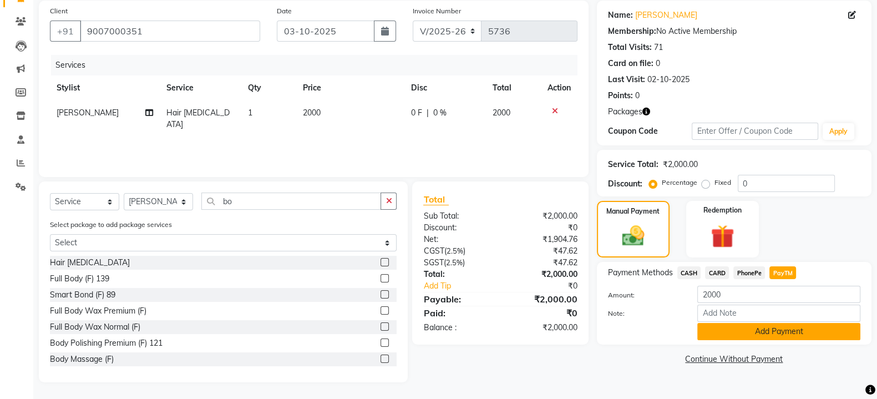
click at [802, 326] on button "Add Payment" at bounding box center [778, 331] width 163 height 17
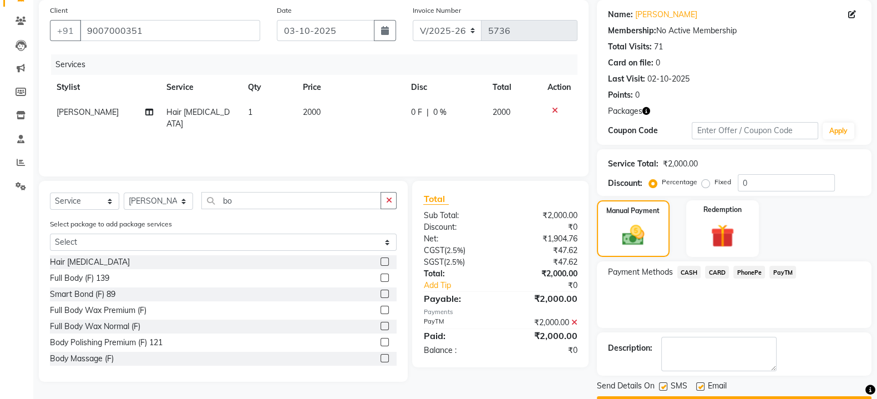
scroll to position [113, 0]
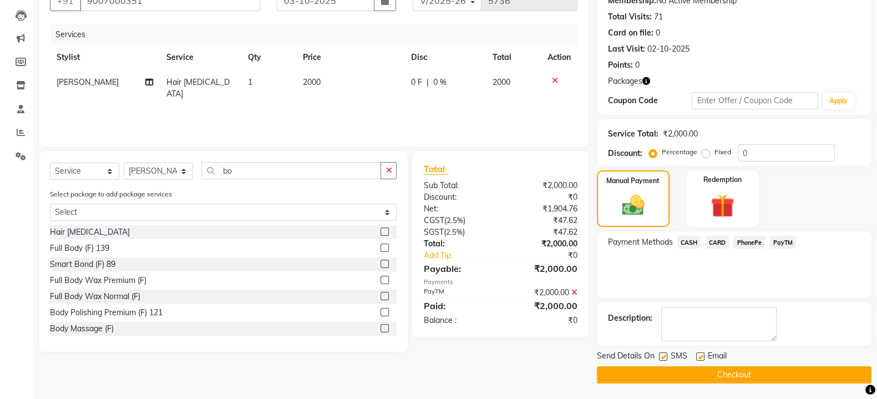
click at [661, 356] on label at bounding box center [663, 356] width 8 height 8
click at [661, 356] on input "checkbox" at bounding box center [662, 356] width 7 height 7
checkbox input "false"
click at [685, 370] on button "Checkout" at bounding box center [734, 374] width 275 height 17
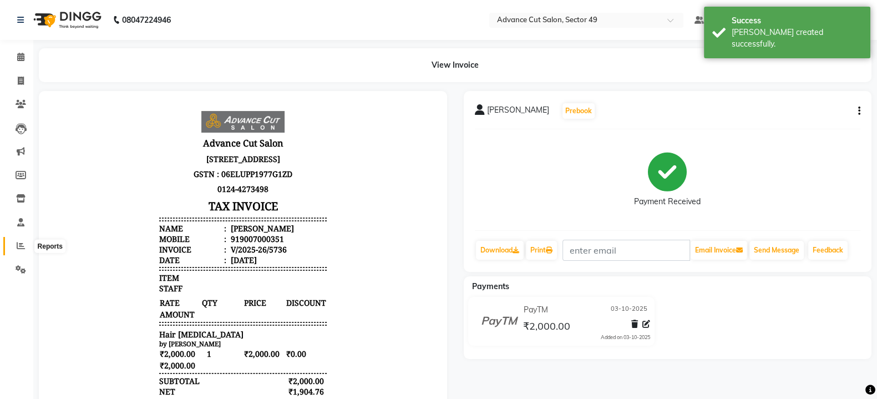
click at [18, 242] on icon at bounding box center [21, 245] width 8 height 8
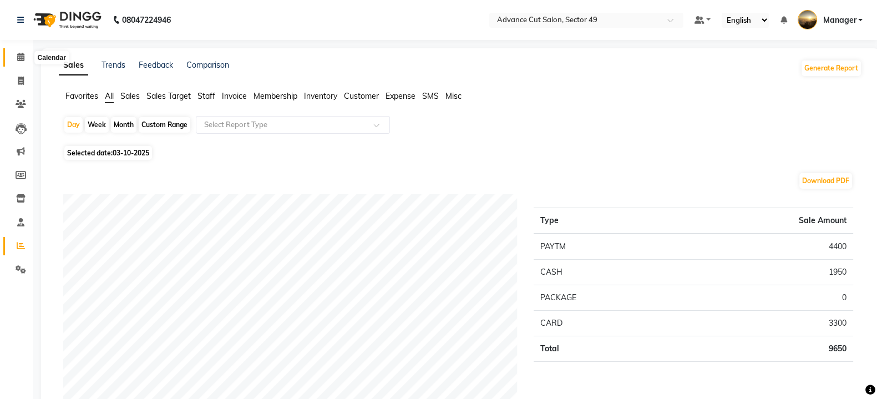
click at [18, 59] on icon at bounding box center [20, 57] width 7 height 8
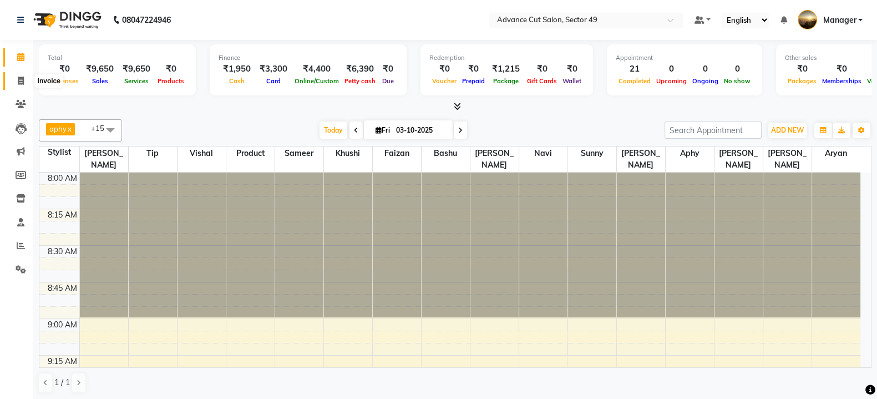
click at [22, 77] on icon at bounding box center [21, 81] width 6 height 8
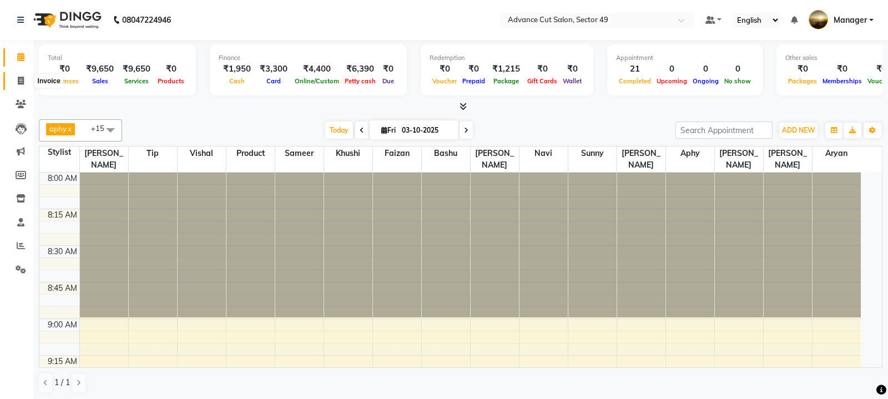
select select "service"
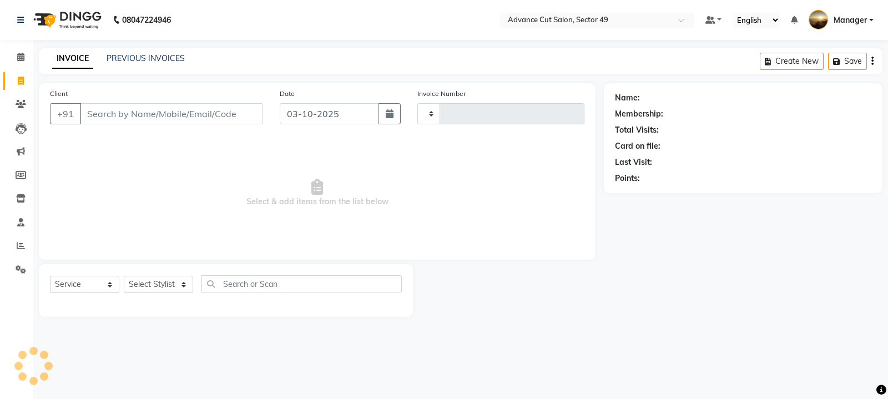
type input "5737"
select select "4616"
click at [22, 60] on icon at bounding box center [20, 57] width 7 height 8
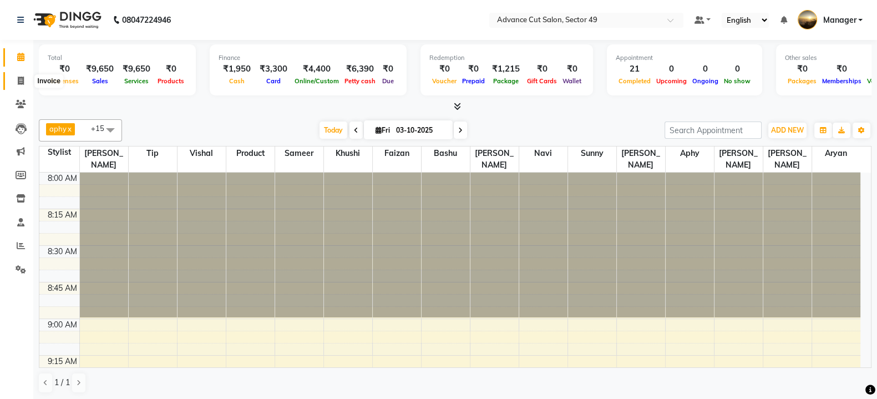
click at [13, 79] on span at bounding box center [20, 81] width 19 height 13
select select "service"
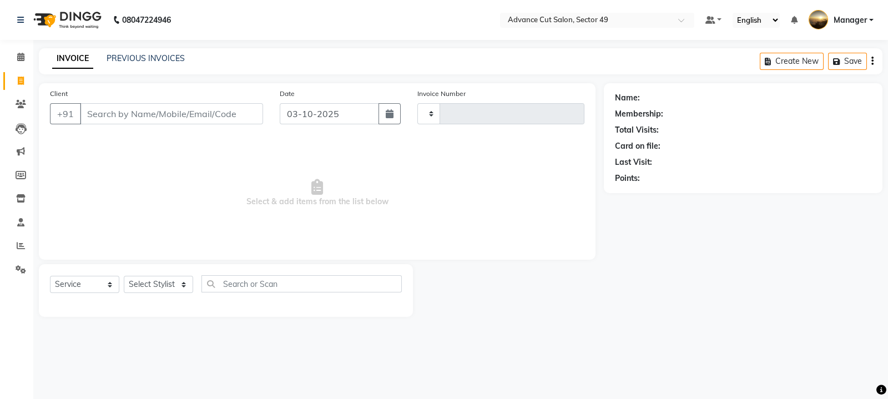
type input "5737"
select select "4616"
click at [24, 51] on span at bounding box center [20, 57] width 19 height 13
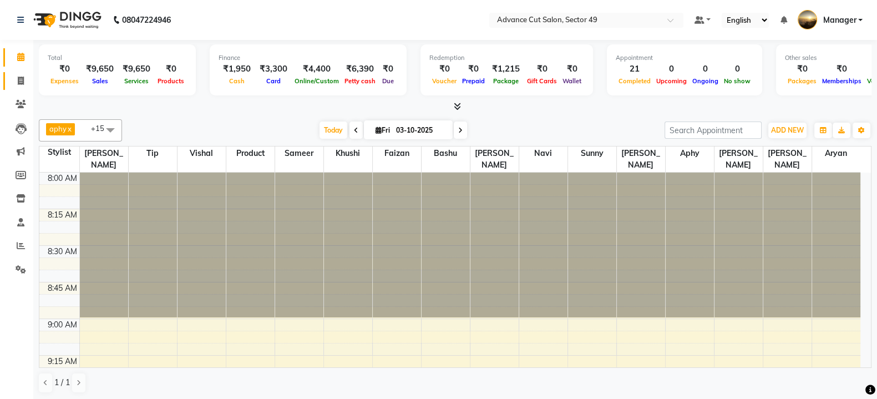
click at [14, 87] on link "Invoice" at bounding box center [16, 81] width 27 height 18
select select "service"
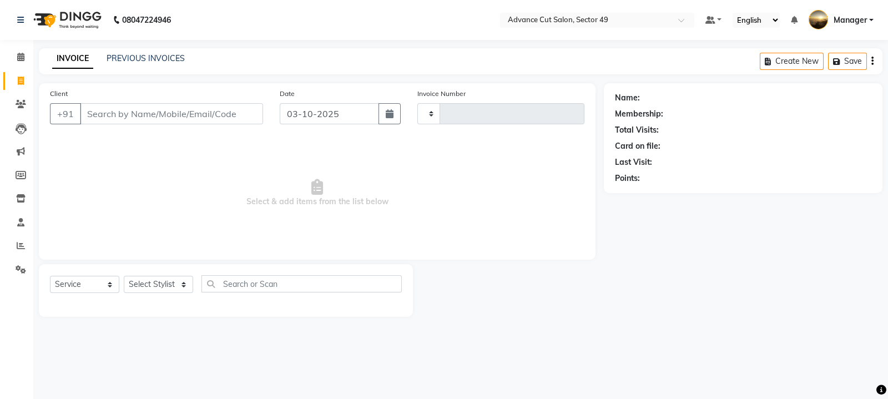
type input "5737"
select select "4616"
click at [138, 58] on link "PREVIOUS INVOICES" at bounding box center [146, 58] width 78 height 10
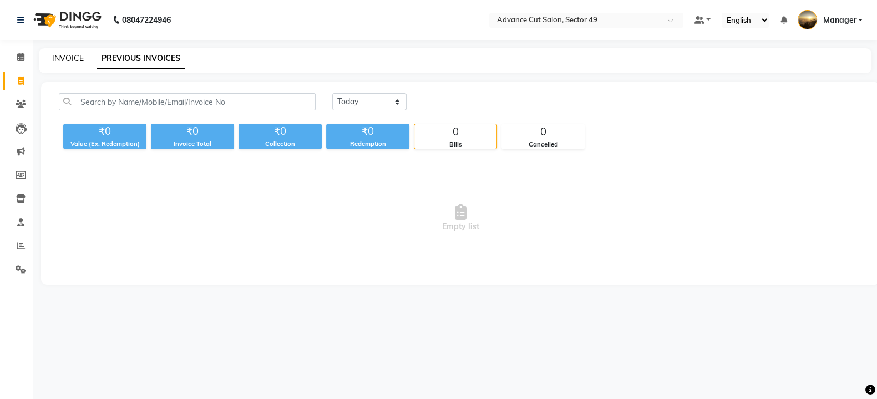
click at [71, 61] on link "INVOICE" at bounding box center [68, 58] width 32 height 10
select select "service"
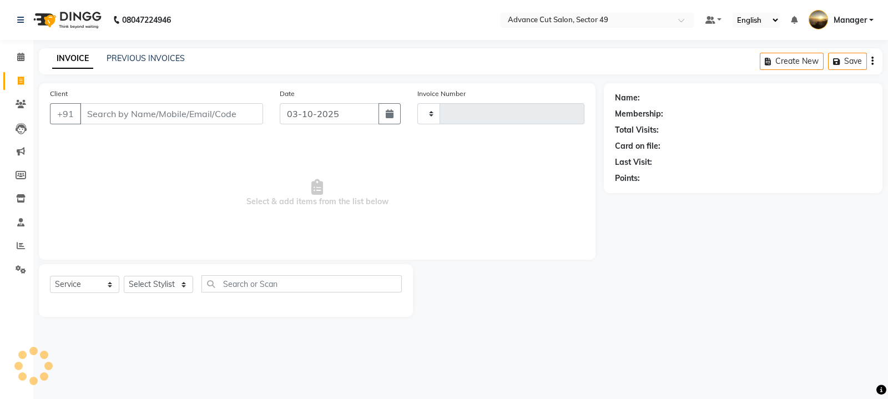
type input "5737"
select select "4616"
click at [21, 59] on icon at bounding box center [20, 57] width 7 height 8
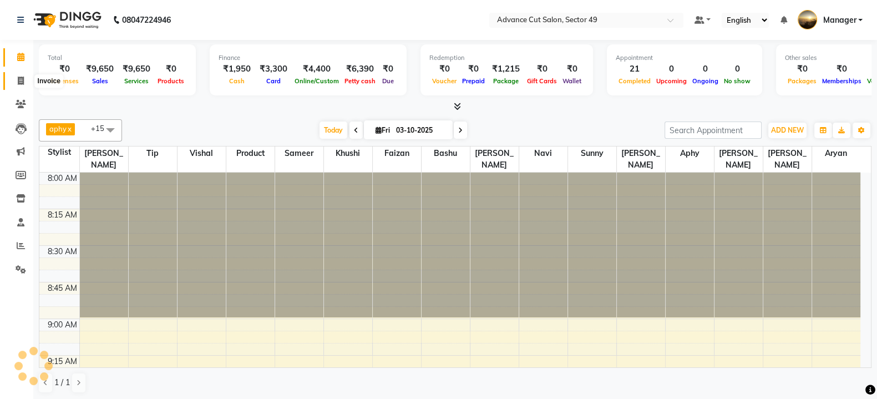
click at [20, 79] on icon at bounding box center [21, 81] width 6 height 8
select select "service"
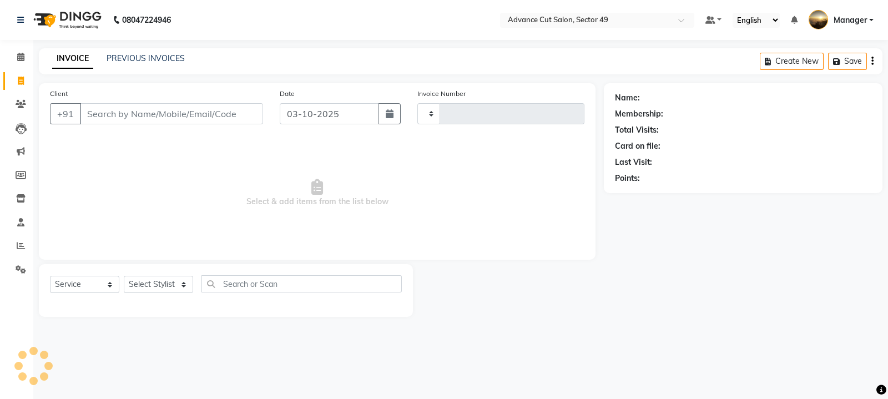
type input "5737"
select select "4616"
click at [18, 57] on icon at bounding box center [20, 57] width 7 height 8
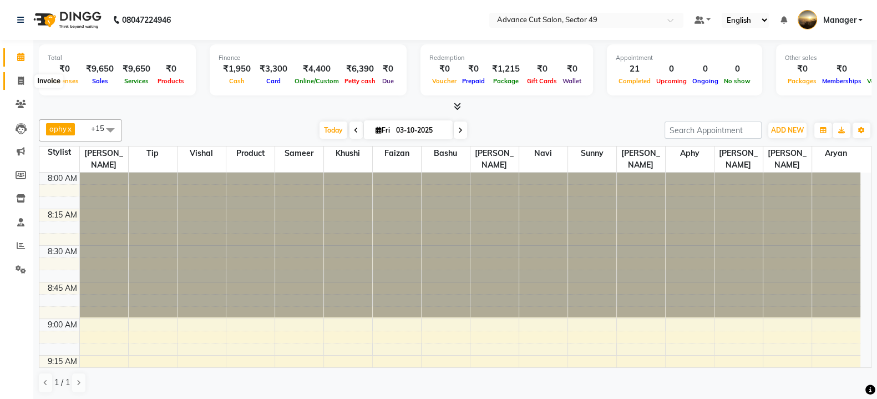
click at [20, 83] on icon at bounding box center [21, 81] width 6 height 8
select select "4616"
select select "service"
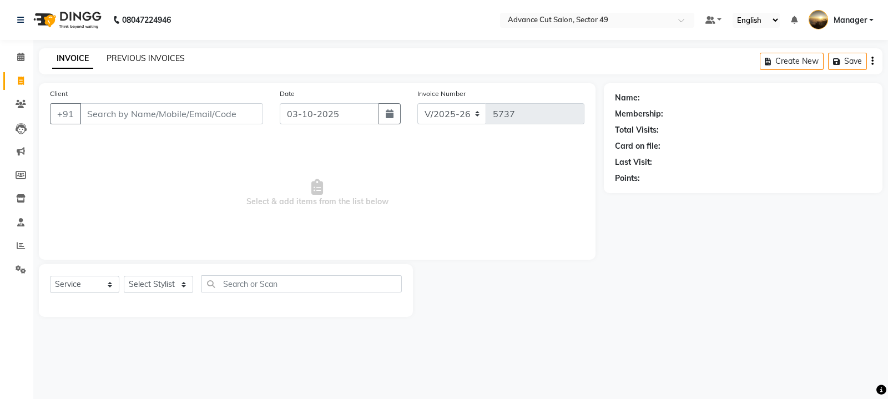
click at [143, 57] on link "PREVIOUS INVOICES" at bounding box center [146, 58] width 78 height 10
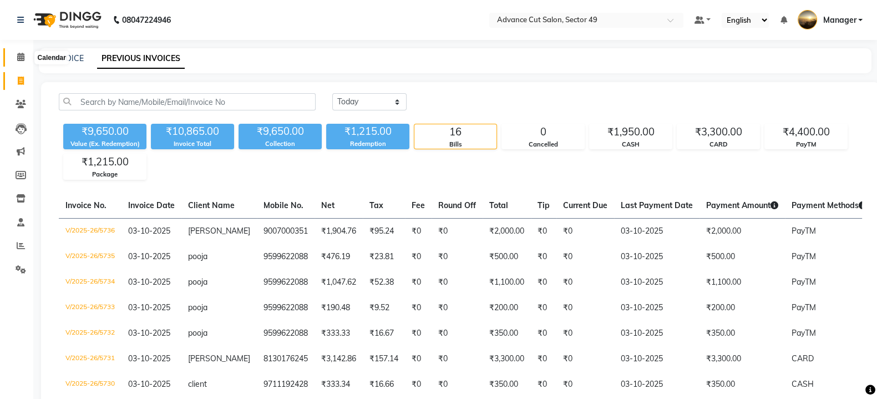
click at [21, 59] on icon at bounding box center [20, 57] width 7 height 8
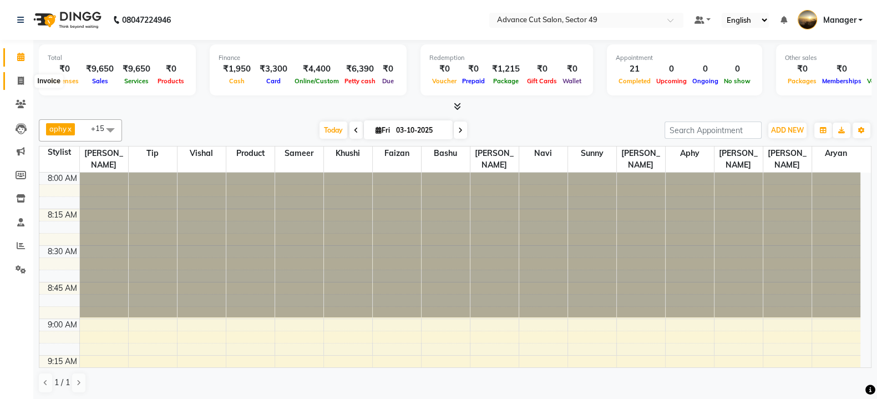
click at [23, 80] on icon at bounding box center [21, 81] width 6 height 8
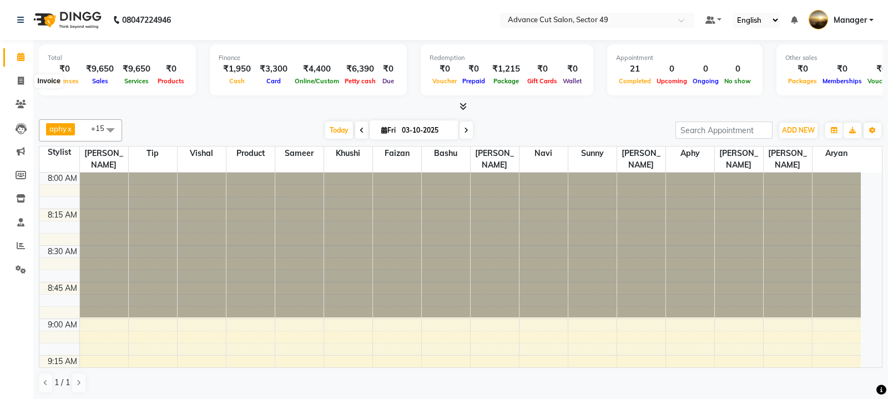
select select "4616"
select select "service"
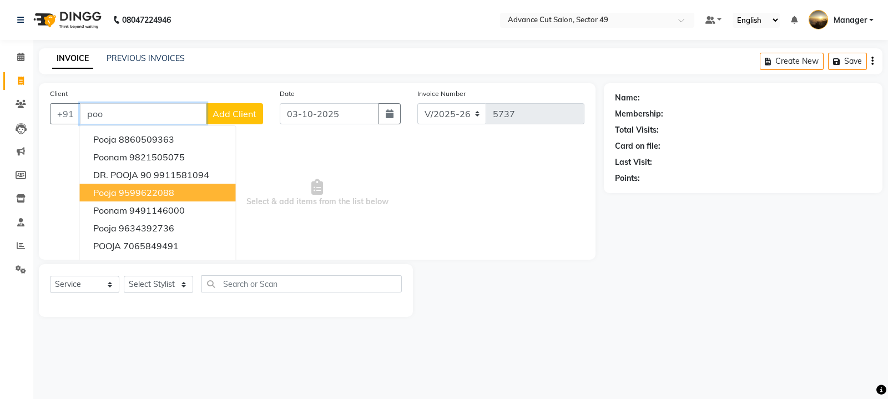
click at [204, 201] on button "pooja 9599622088" at bounding box center [158, 193] width 156 height 18
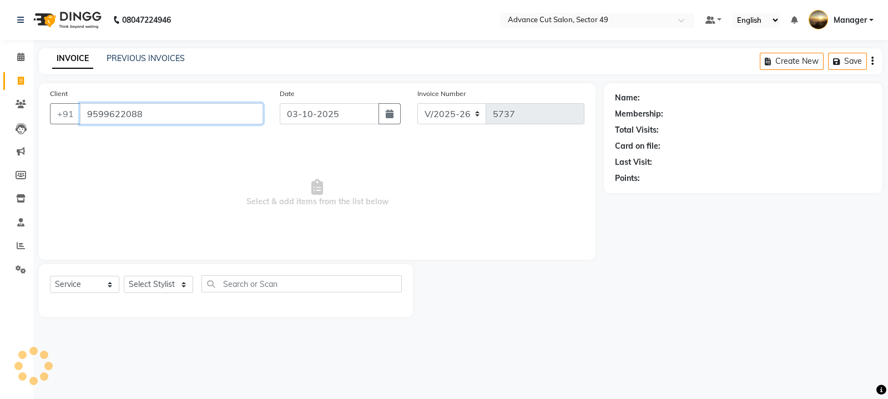
type input "9599622088"
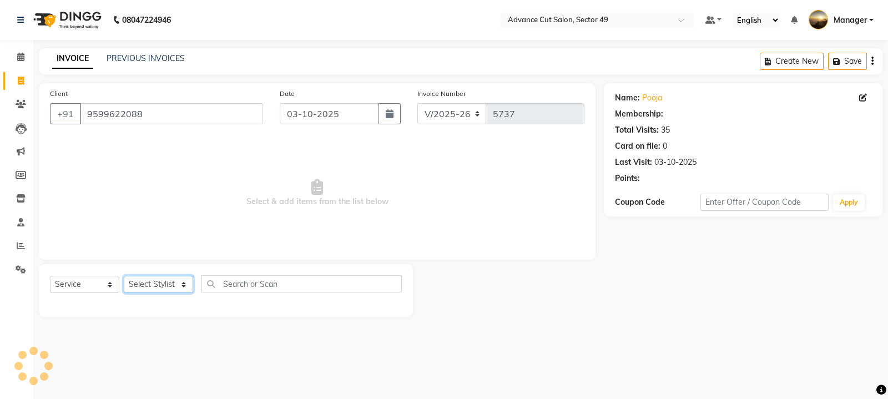
click at [181, 284] on select "Select Stylist aphy [PERSON_NAME] bashu [PERSON_NAME] [PERSON_NAME] Manager Nav…" at bounding box center [158, 284] width 69 height 17
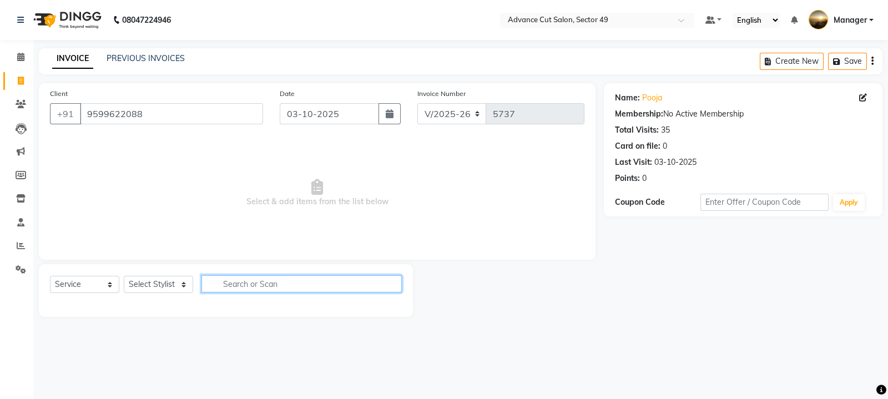
click at [238, 285] on input "text" at bounding box center [301, 283] width 200 height 17
click at [234, 305] on div at bounding box center [226, 303] width 352 height 4
drag, startPoint x: 234, startPoint y: 305, endPoint x: 119, endPoint y: 319, distance: 115.7
click at [116, 320] on main "INVOICE PREVIOUS INVOICES Create New Save Client +91 9599622088 Date 03-10-2025…" at bounding box center [460, 190] width 855 height 285
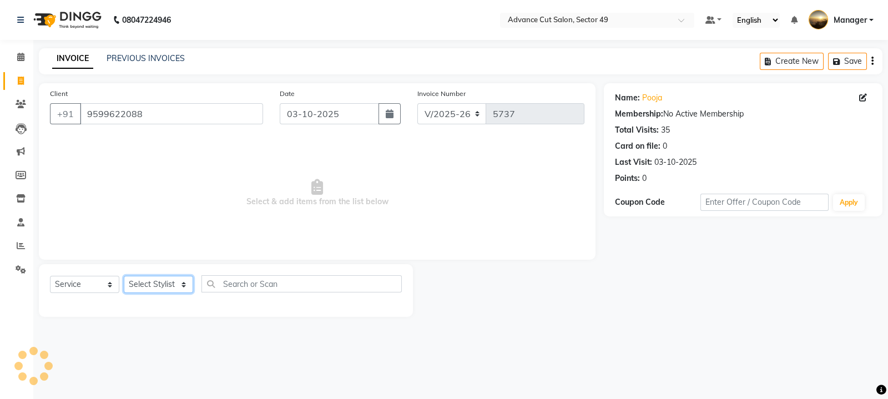
click at [178, 285] on select "Select Stylist aphy [PERSON_NAME] bashu [PERSON_NAME] [PERSON_NAME] Manager Nav…" at bounding box center [158, 284] width 69 height 17
select select "66368"
click at [124, 276] on select "Select Stylist aphy [PERSON_NAME] bashu [PERSON_NAME] [PERSON_NAME] Manager Nav…" at bounding box center [158, 284] width 69 height 17
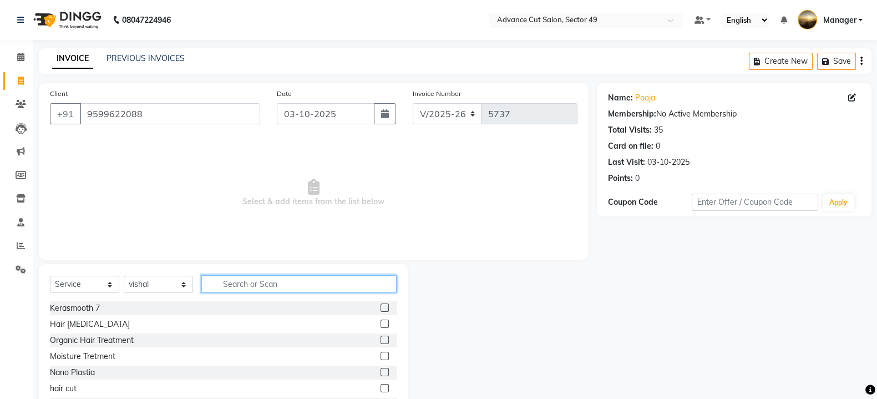
click at [275, 284] on input "text" at bounding box center [298, 283] width 195 height 17
click at [332, 287] on input "text" at bounding box center [298, 283] width 195 height 17
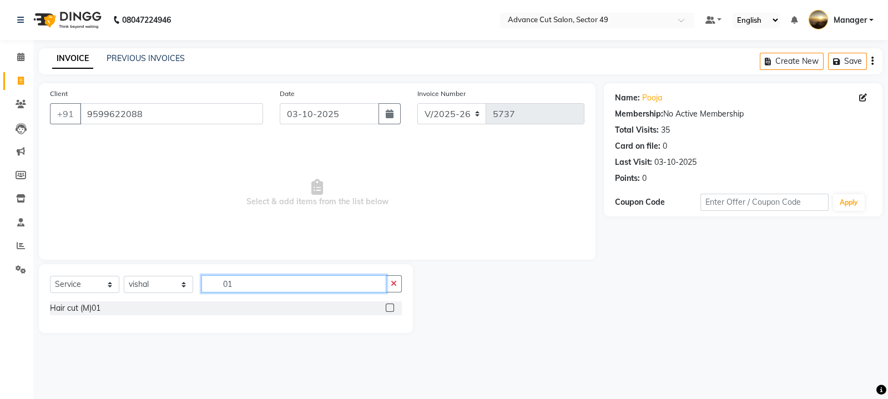
type input "01"
click at [392, 307] on label at bounding box center [390, 308] width 8 height 8
click at [392, 307] on input "checkbox" at bounding box center [389, 308] width 7 height 7
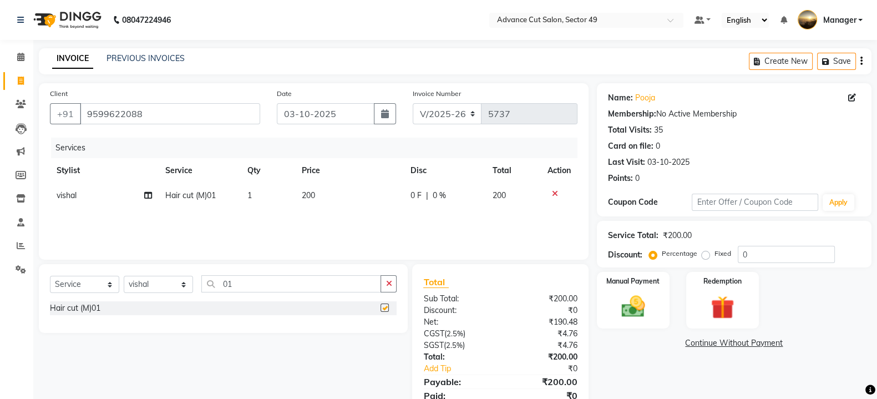
checkbox input "false"
click at [392, 281] on button "button" at bounding box center [389, 283] width 16 height 17
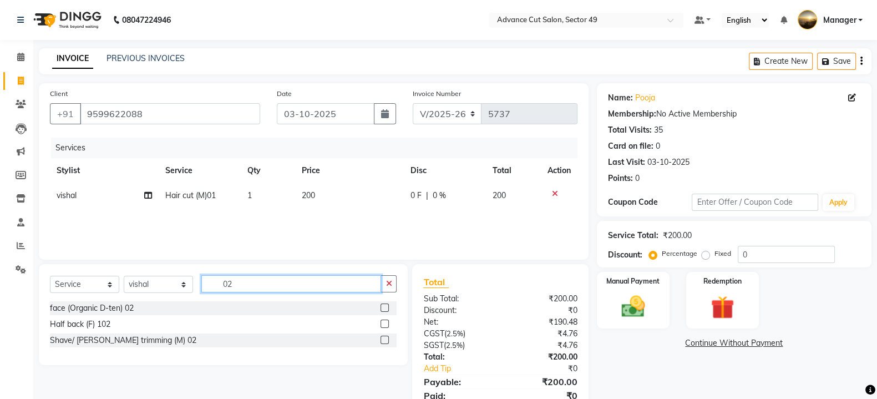
type input "02"
click at [385, 340] on label at bounding box center [385, 340] width 8 height 8
click at [385, 340] on input "checkbox" at bounding box center [384, 340] width 7 height 7
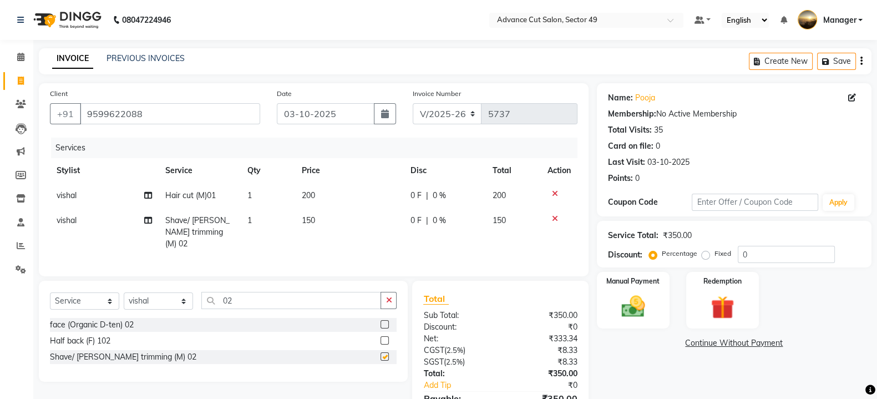
checkbox input "false"
click at [654, 305] on div "Manual Payment" at bounding box center [633, 300] width 76 height 59
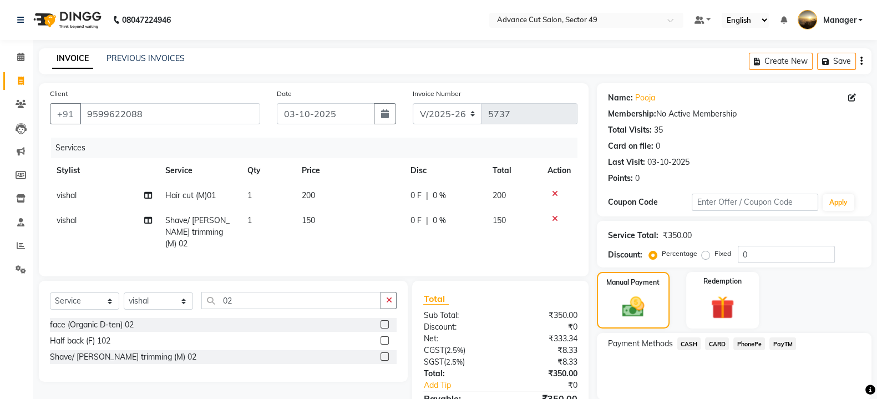
click at [720, 345] on span "CARD" at bounding box center [717, 343] width 24 height 13
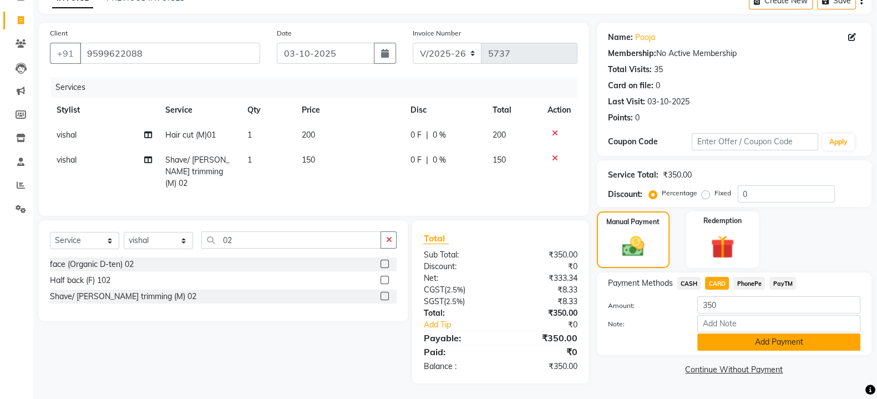
click at [719, 347] on button "Add Payment" at bounding box center [778, 341] width 163 height 17
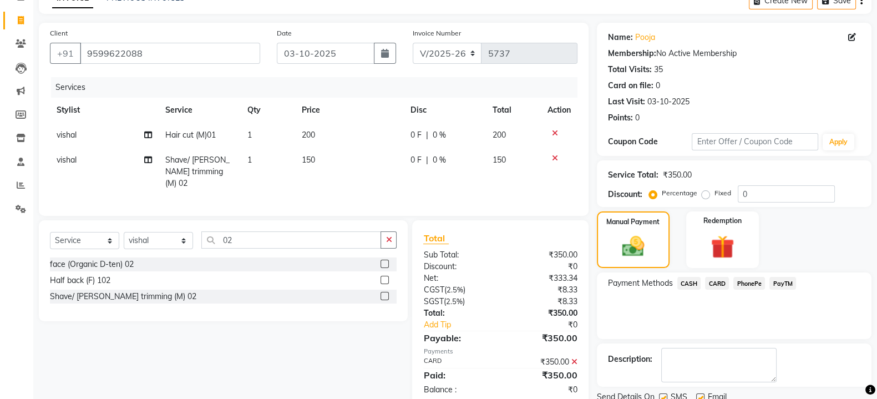
scroll to position [102, 0]
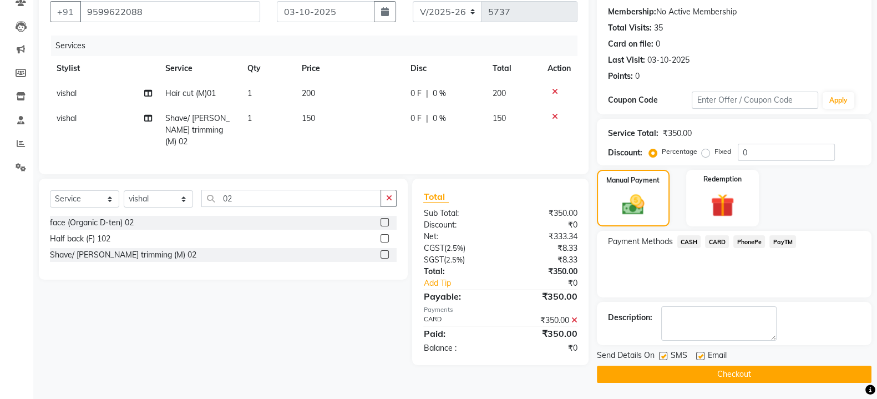
click at [663, 354] on label at bounding box center [663, 356] width 8 height 8
click at [663, 354] on input "checkbox" at bounding box center [662, 356] width 7 height 7
checkbox input "false"
click at [660, 371] on button "Checkout" at bounding box center [734, 374] width 275 height 17
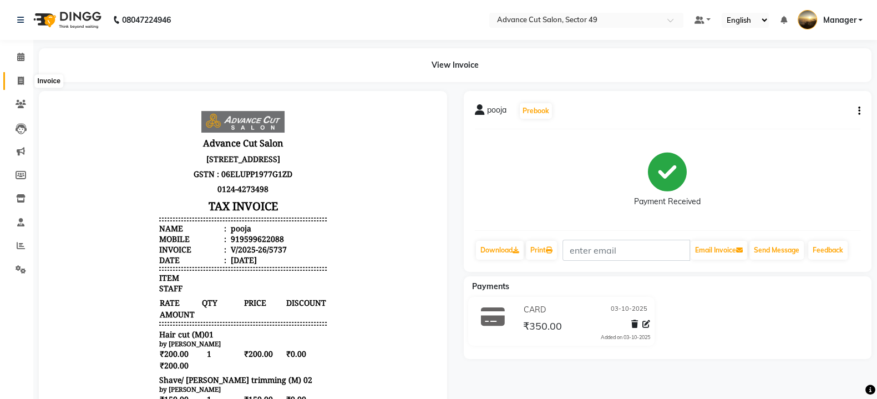
click at [22, 84] on icon at bounding box center [21, 81] width 6 height 8
select select "service"
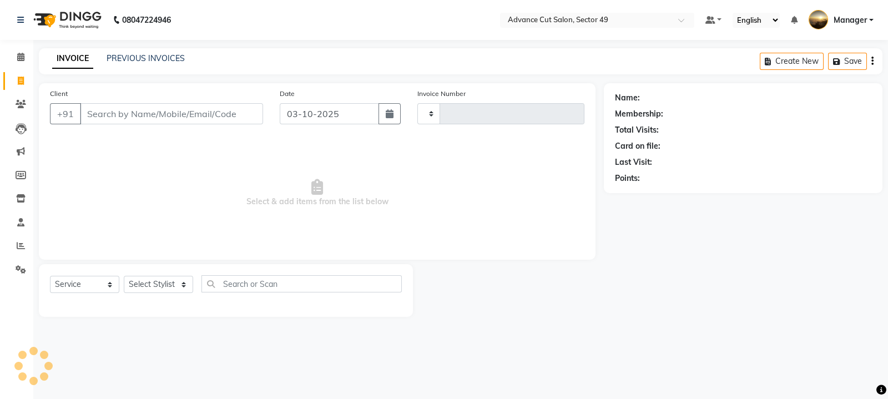
type input "5738"
select select "4616"
click at [39, 20] on img at bounding box center [66, 19] width 76 height 31
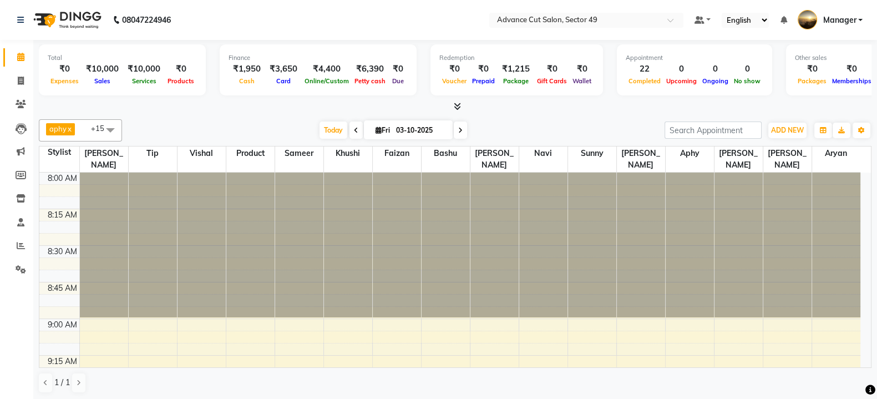
click at [459, 107] on icon at bounding box center [457, 106] width 7 height 8
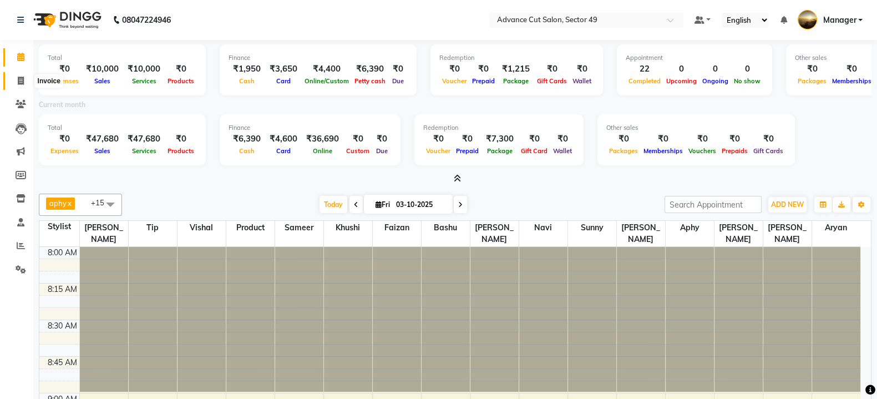
click at [20, 78] on icon at bounding box center [21, 81] width 6 height 8
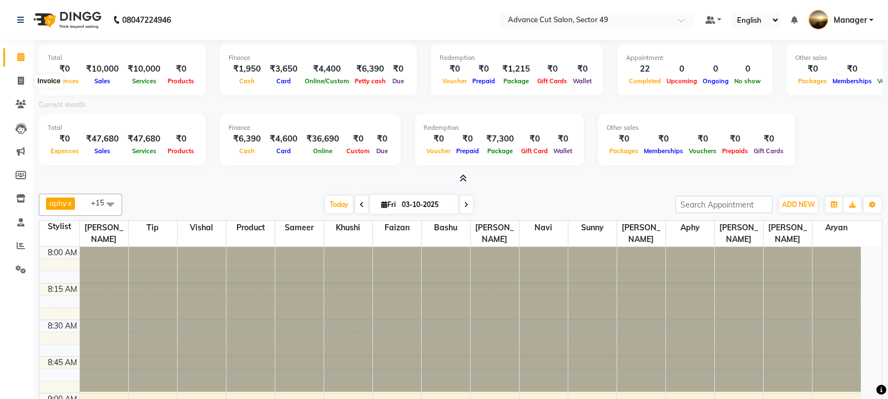
select select "4616"
select select "service"
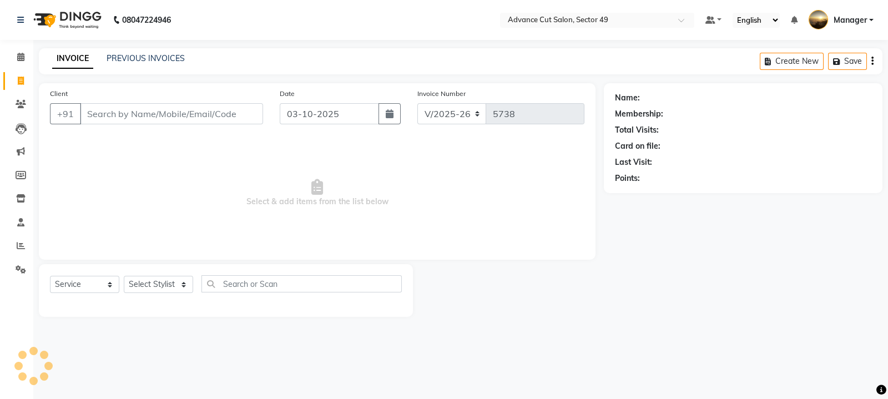
click at [42, 20] on img at bounding box center [66, 19] width 76 height 31
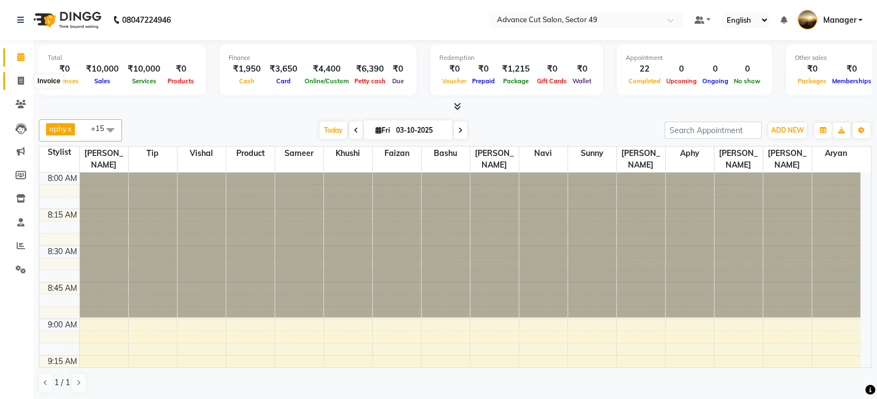
click at [21, 79] on icon at bounding box center [21, 81] width 6 height 8
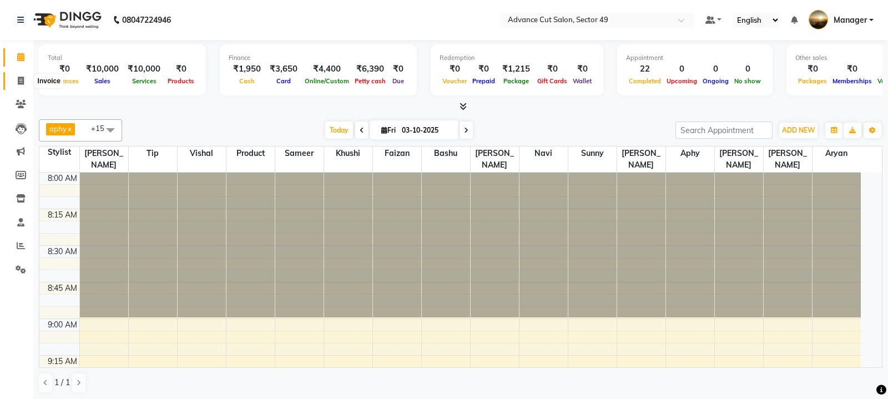
select select "4616"
select select "service"
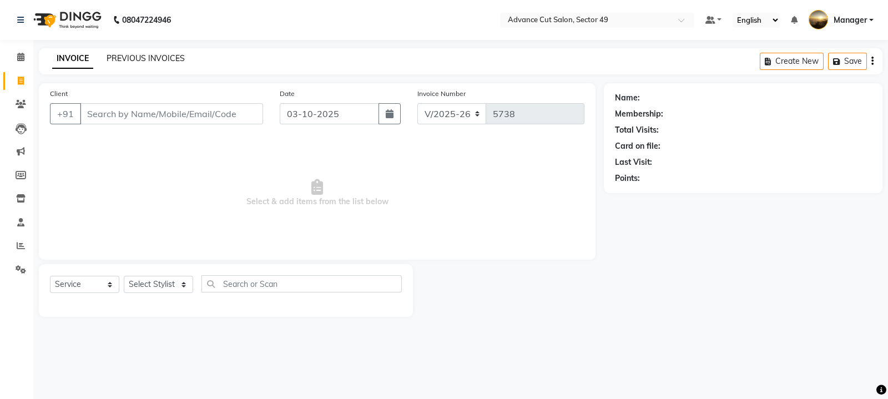
click at [147, 60] on link "PREVIOUS INVOICES" at bounding box center [146, 58] width 78 height 10
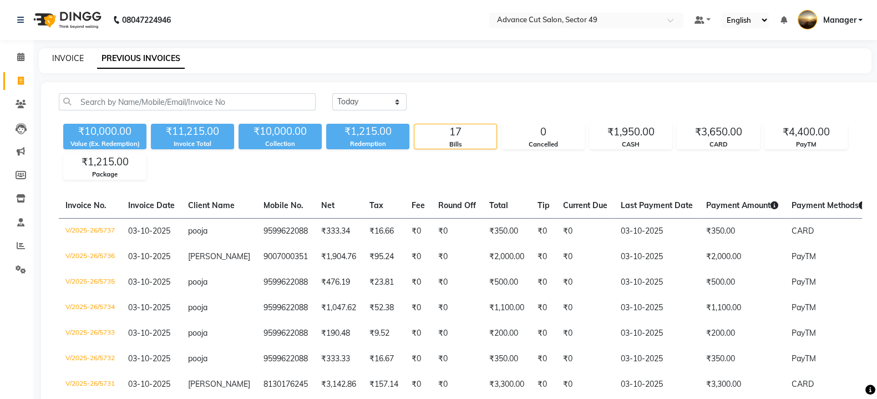
click at [65, 59] on link "INVOICE" at bounding box center [68, 58] width 32 height 10
select select "4616"
select select "service"
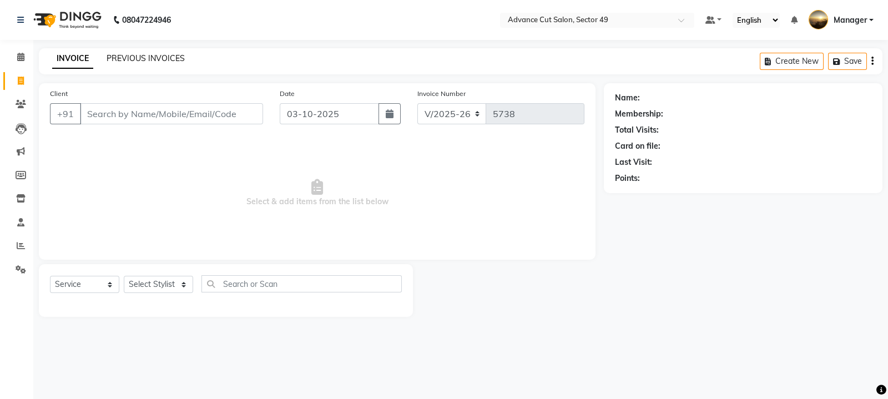
click at [132, 62] on link "PREVIOUS INVOICES" at bounding box center [146, 58] width 78 height 10
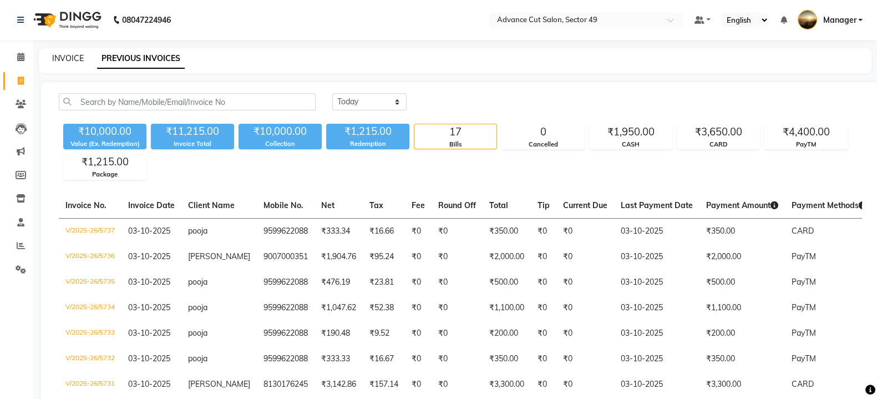
click at [63, 62] on link "INVOICE" at bounding box center [68, 58] width 32 height 10
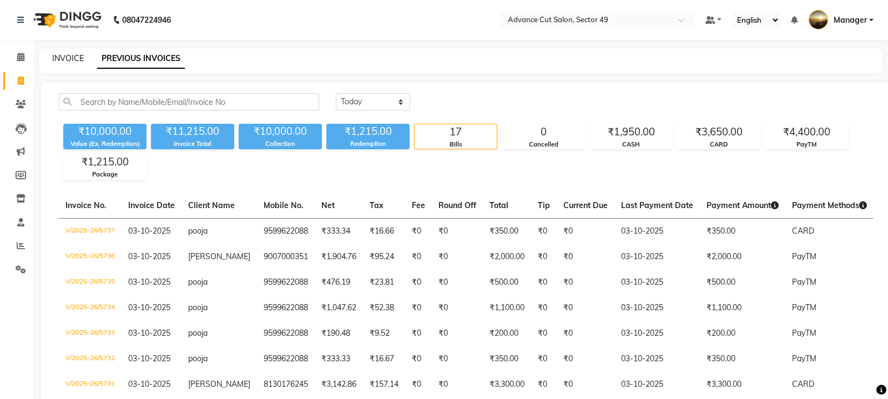
select select "4616"
select select "service"
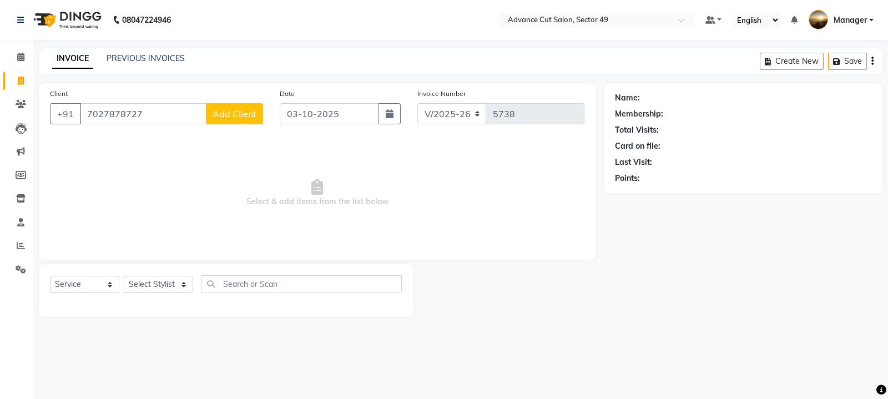
type input "7027878727"
click at [248, 109] on span "Add Client" at bounding box center [235, 113] width 44 height 11
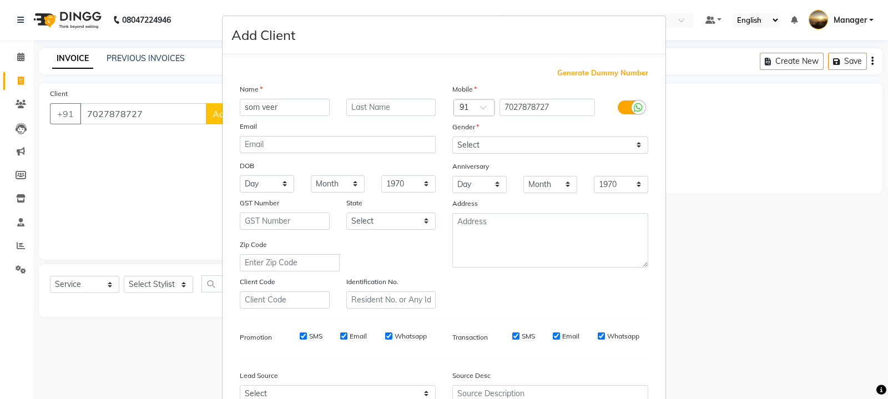
type input "som veer"
click at [474, 145] on select "Select [DEMOGRAPHIC_DATA] [DEMOGRAPHIC_DATA] Other Prefer Not To Say" at bounding box center [550, 145] width 196 height 17
select select "[DEMOGRAPHIC_DATA]"
click at [452, 137] on select "Select [DEMOGRAPHIC_DATA] [DEMOGRAPHIC_DATA] Other Prefer Not To Say" at bounding box center [550, 145] width 196 height 17
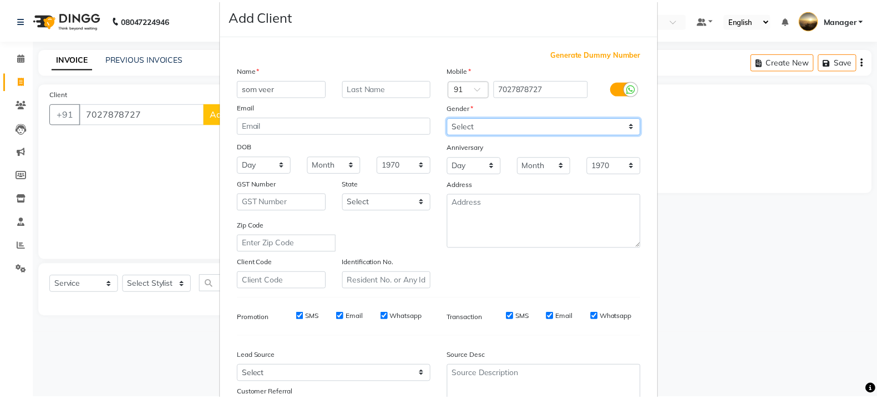
scroll to position [119, 0]
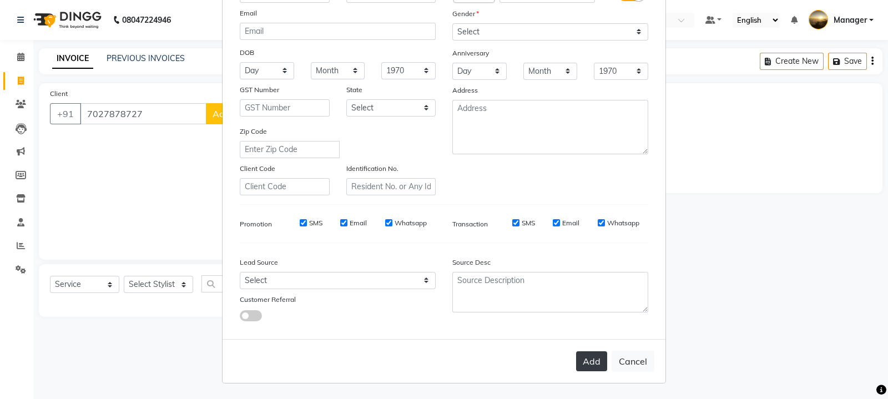
click at [588, 360] on button "Add" at bounding box center [591, 361] width 31 height 20
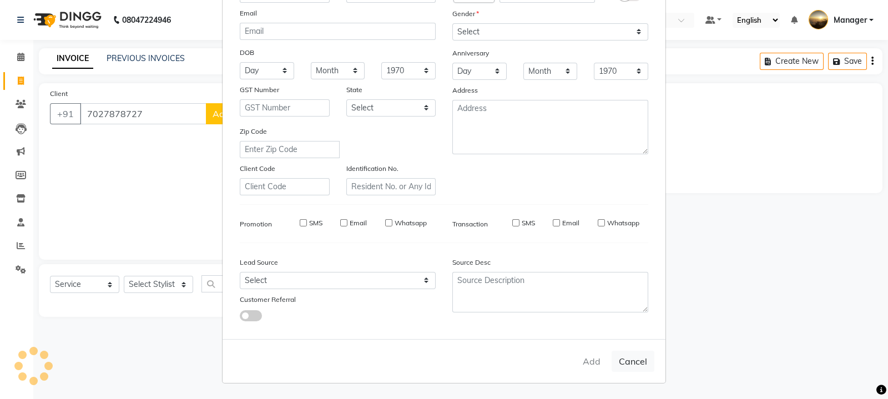
select select
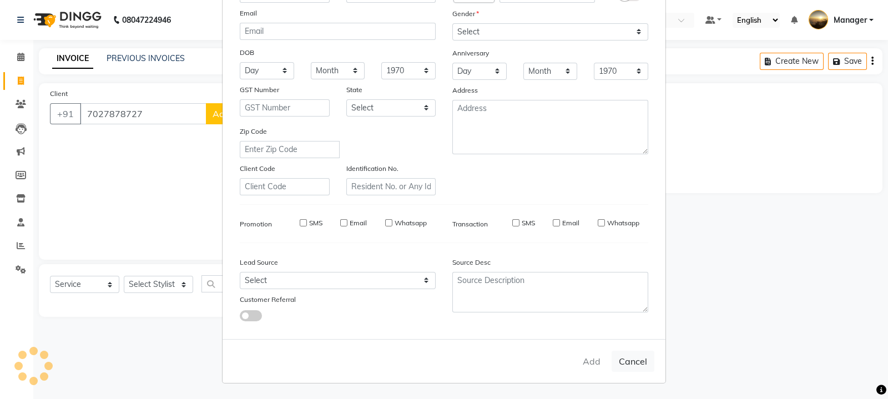
select select
checkbox input "false"
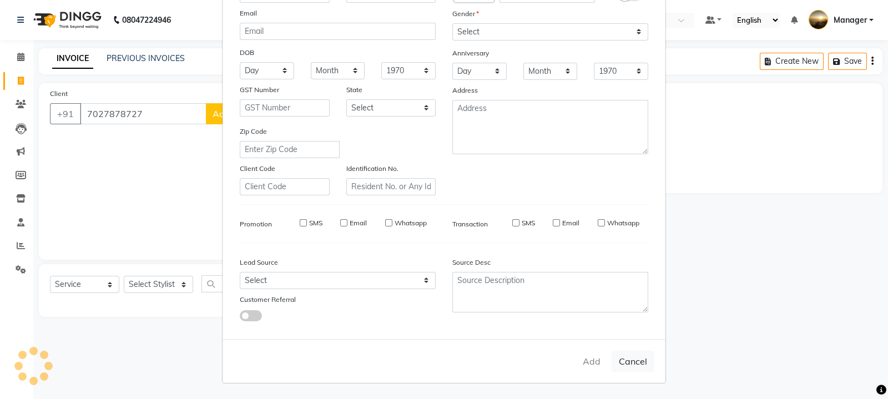
checkbox input "false"
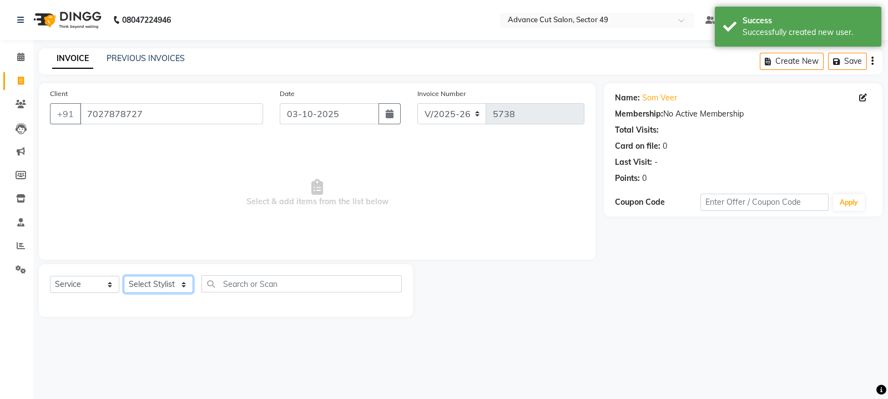
click at [176, 287] on select "Select Stylist aphy [PERSON_NAME] bashu [PERSON_NAME] [PERSON_NAME] Manager Nav…" at bounding box center [158, 284] width 69 height 17
select select "88540"
click at [124, 276] on select "Select Stylist aphy [PERSON_NAME] bashu [PERSON_NAME] [PERSON_NAME] Manager Nav…" at bounding box center [158, 284] width 69 height 17
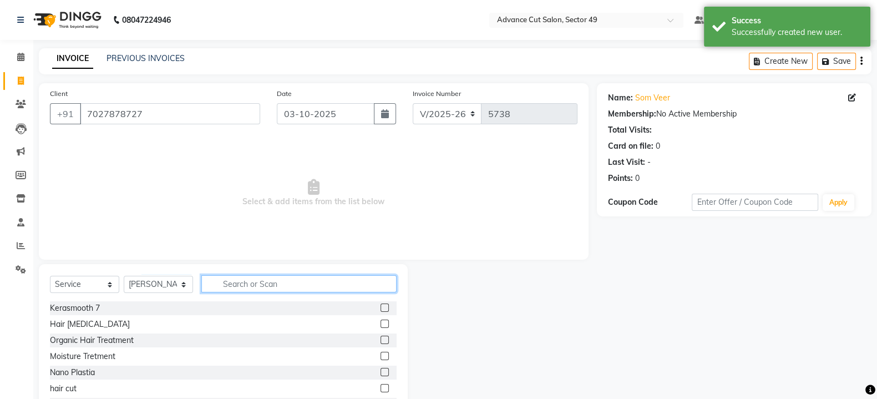
click at [245, 281] on input "text" at bounding box center [298, 283] width 195 height 17
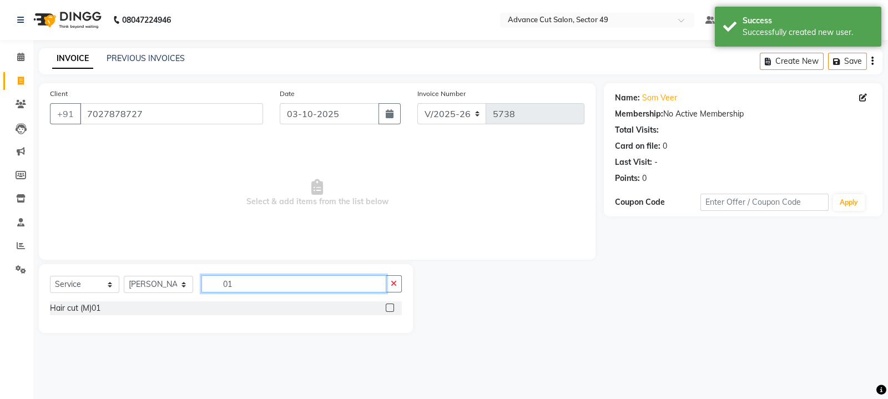
type input "01"
click at [393, 309] on label at bounding box center [390, 308] width 8 height 8
click at [393, 309] on input "checkbox" at bounding box center [389, 308] width 7 height 7
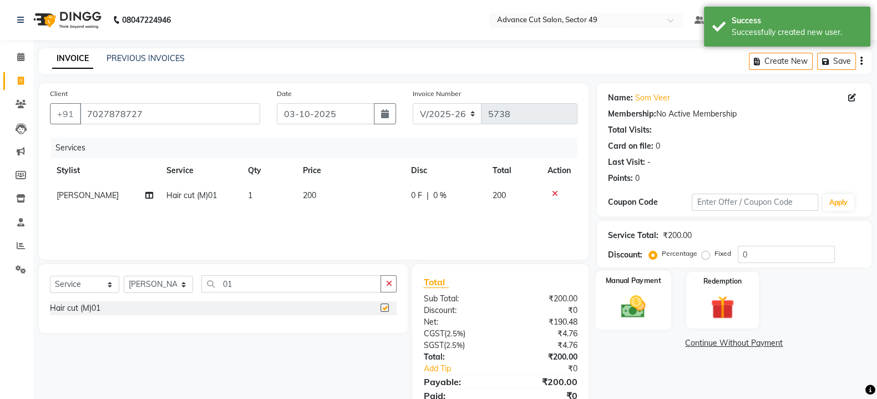
checkbox input "false"
click at [656, 307] on div "Manual Payment" at bounding box center [633, 300] width 76 height 59
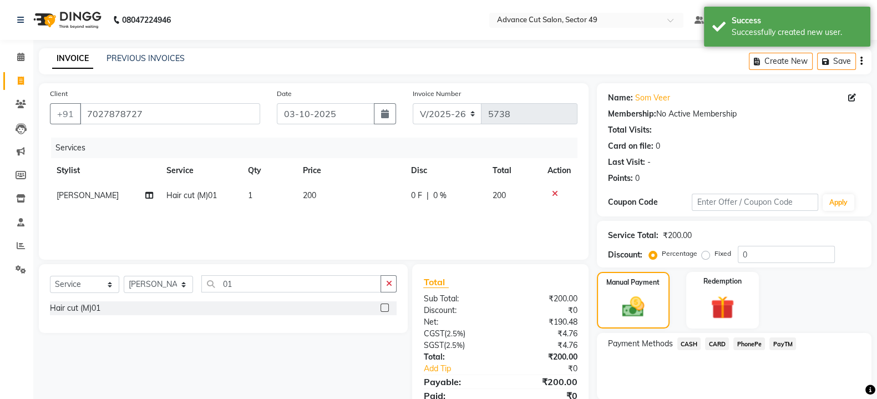
click at [785, 340] on span "PayTM" at bounding box center [783, 343] width 27 height 13
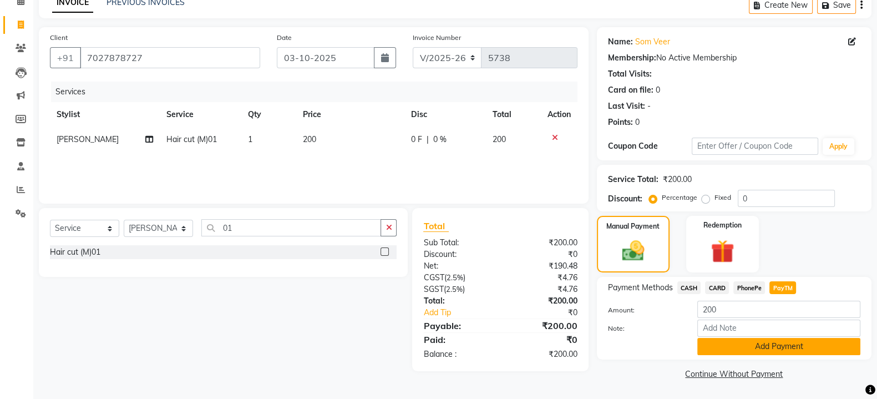
click at [779, 348] on button "Add Payment" at bounding box center [778, 346] width 163 height 17
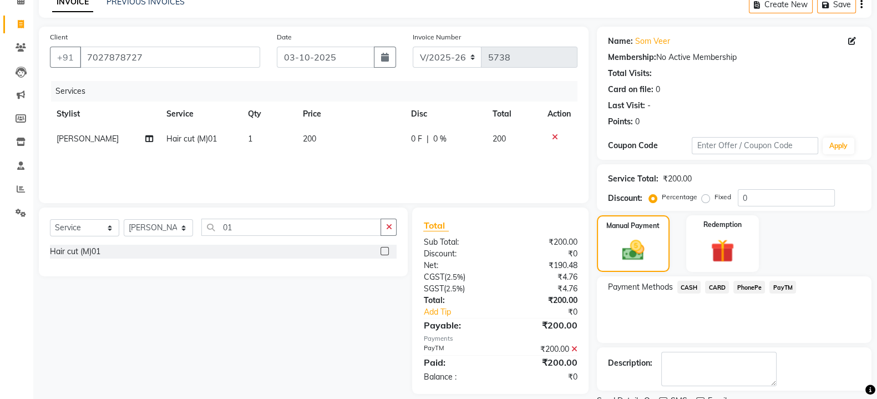
scroll to position [102, 0]
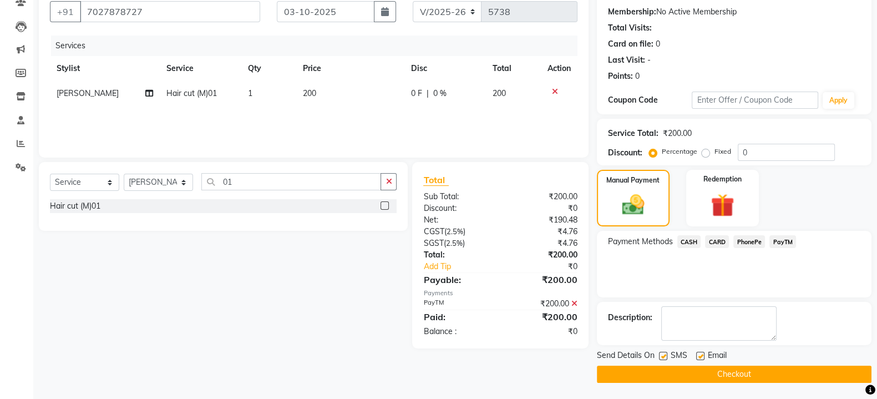
click at [664, 352] on label at bounding box center [663, 356] width 8 height 8
click at [664, 353] on input "checkbox" at bounding box center [662, 356] width 7 height 7
checkbox input "false"
click at [671, 370] on button "Checkout" at bounding box center [734, 374] width 275 height 17
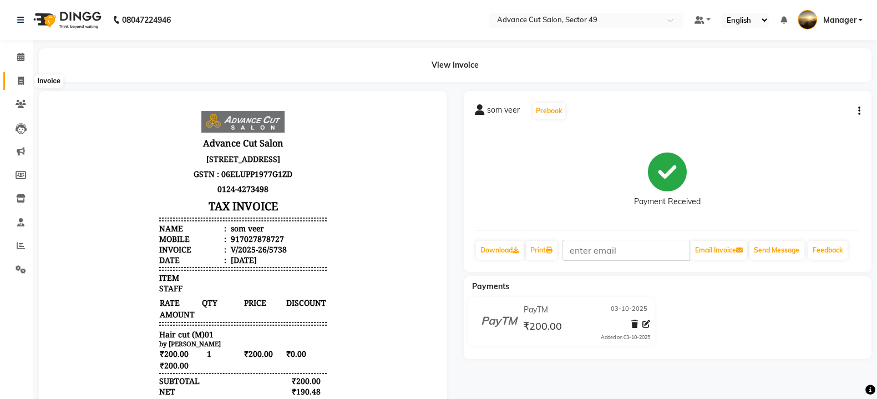
click at [23, 80] on icon at bounding box center [21, 81] width 6 height 8
select select "service"
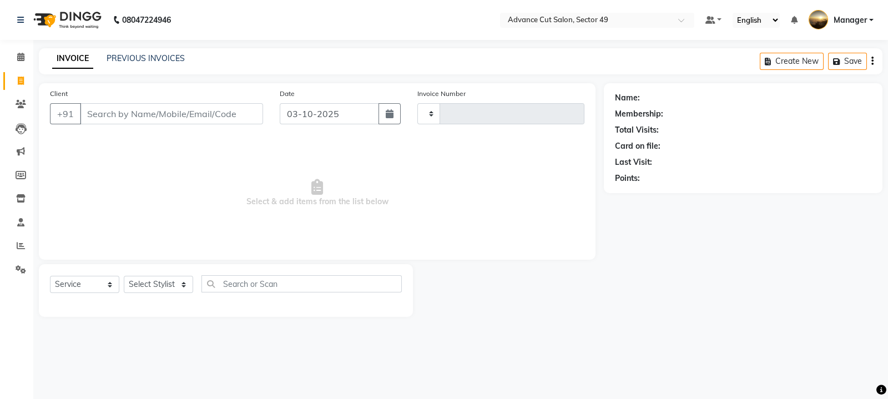
type input "5739"
select select "4616"
type input "9811187521"
click at [244, 117] on span "Add Client" at bounding box center [235, 113] width 44 height 11
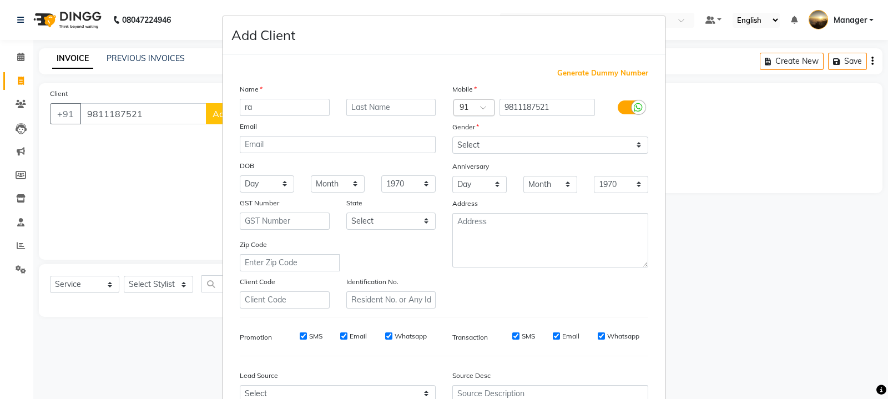
type input "r"
type input "RAMA"
click at [487, 143] on select "Select [DEMOGRAPHIC_DATA] [DEMOGRAPHIC_DATA] Other Prefer Not To Say" at bounding box center [550, 145] width 196 height 17
select select "[DEMOGRAPHIC_DATA]"
click at [452, 137] on select "Select [DEMOGRAPHIC_DATA] [DEMOGRAPHIC_DATA] Other Prefer Not To Say" at bounding box center [550, 145] width 196 height 17
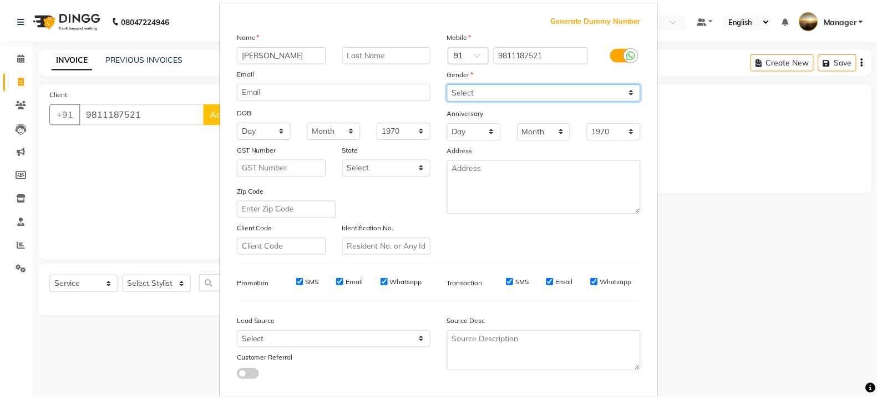
scroll to position [119, 0]
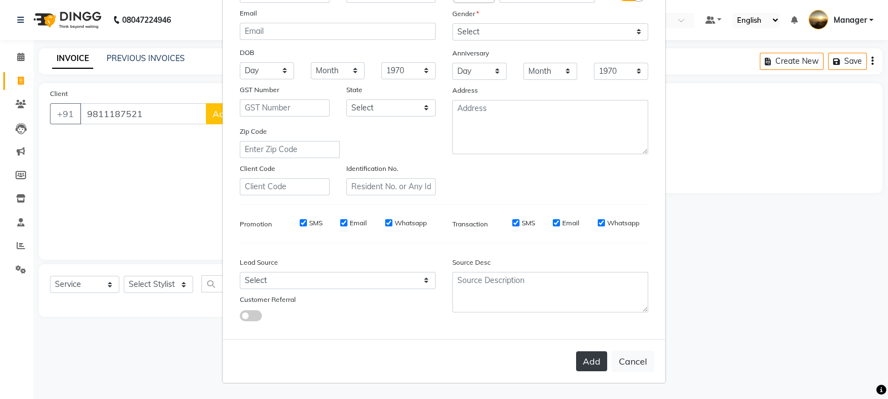
click at [584, 360] on button "Add" at bounding box center [591, 361] width 31 height 20
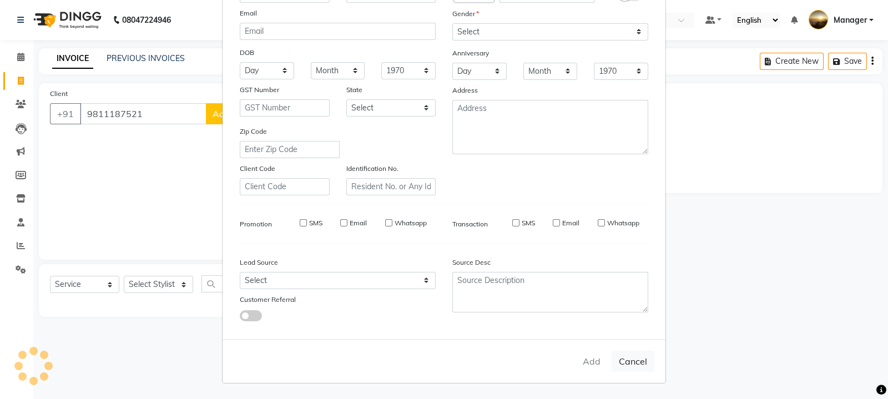
select select
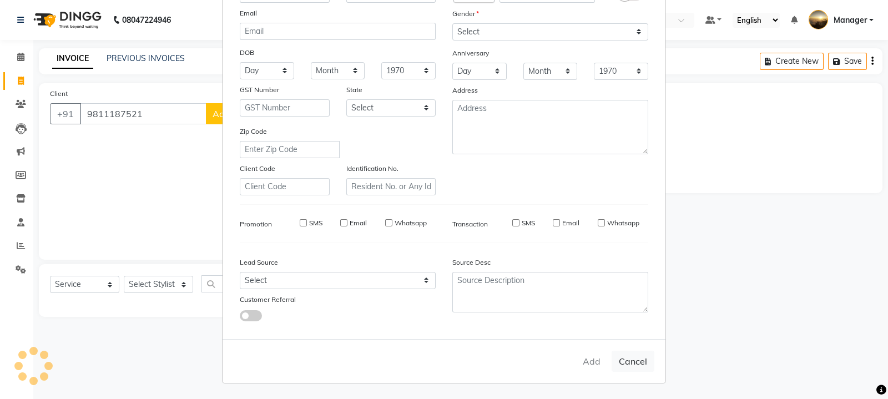
select select
checkbox input "false"
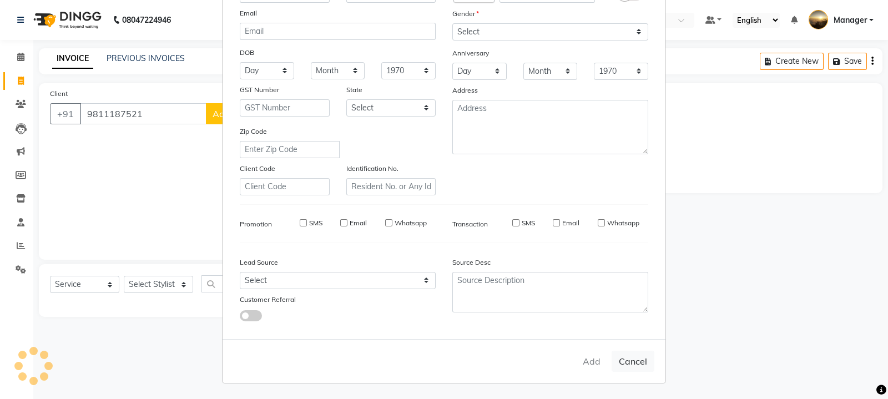
checkbox input "false"
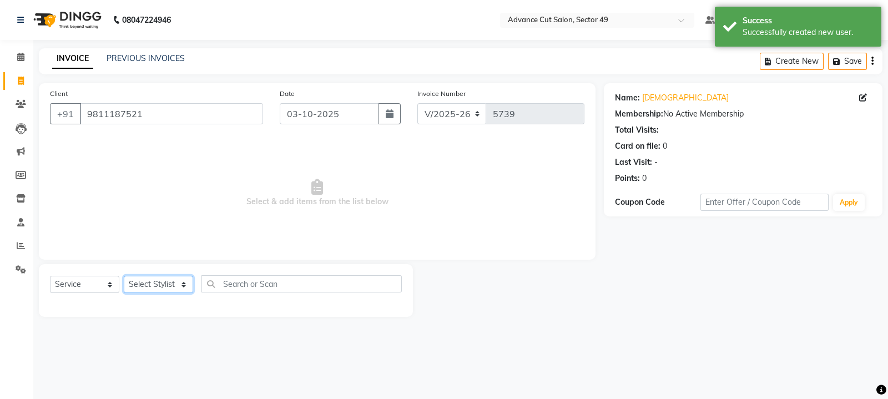
click at [176, 286] on select "Select Stylist aphy [PERSON_NAME] bashu [PERSON_NAME] [PERSON_NAME] Manager Nav…" at bounding box center [158, 284] width 69 height 17
select select "86282"
click at [124, 276] on select "Select Stylist aphy [PERSON_NAME] bashu [PERSON_NAME] [PERSON_NAME] Manager Nav…" at bounding box center [158, 284] width 69 height 17
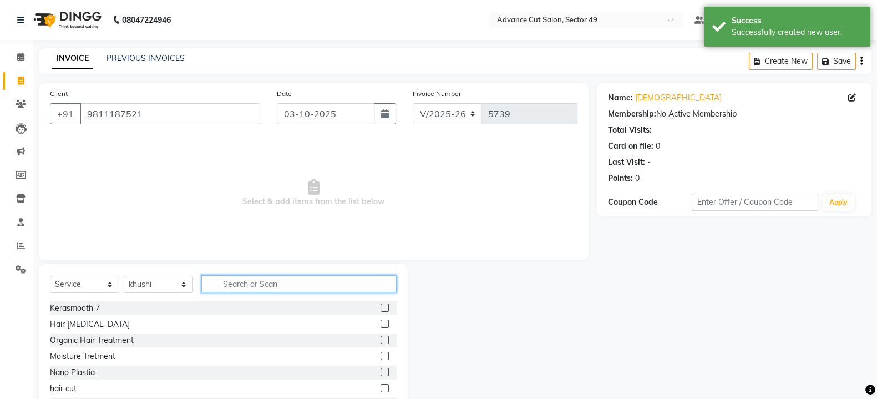
click at [260, 288] on input "text" at bounding box center [298, 283] width 195 height 17
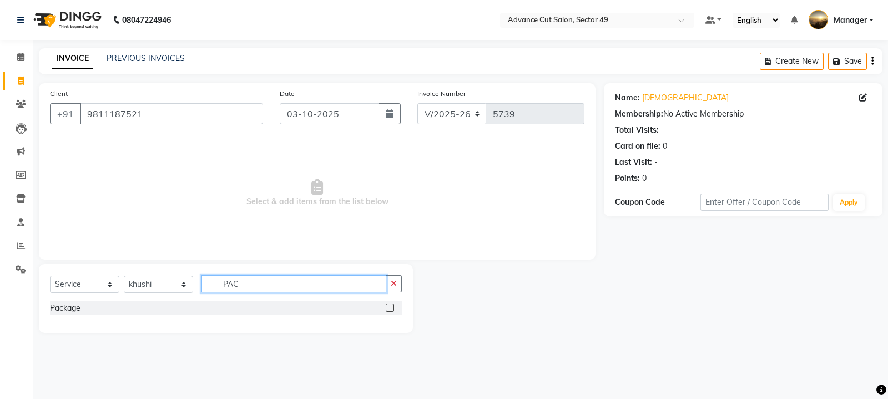
type input "PAC"
click at [390, 306] on label at bounding box center [390, 308] width 8 height 8
click at [390, 306] on input "checkbox" at bounding box center [389, 308] width 7 height 7
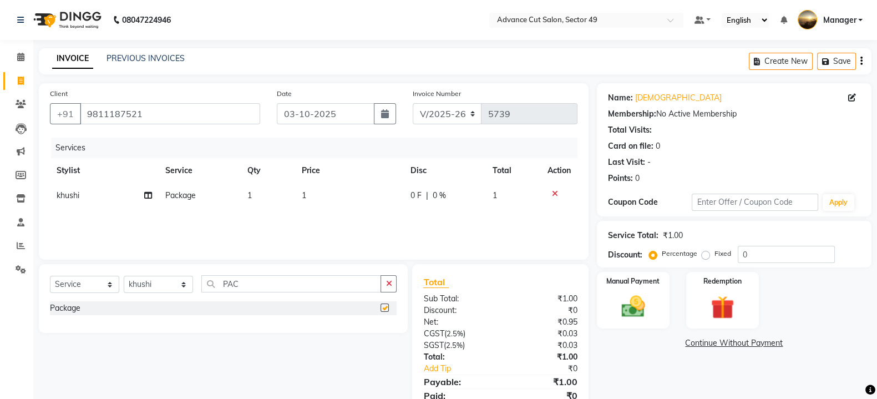
checkbox input "false"
click at [322, 193] on td "1" at bounding box center [349, 195] width 109 height 25
select select "86282"
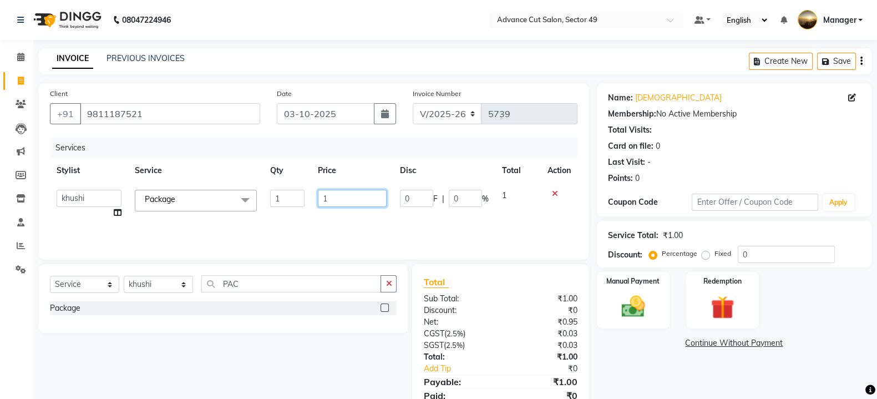
click at [346, 202] on input "1" at bounding box center [352, 198] width 69 height 17
type input "750"
click at [654, 302] on div "Manual Payment" at bounding box center [633, 300] width 76 height 59
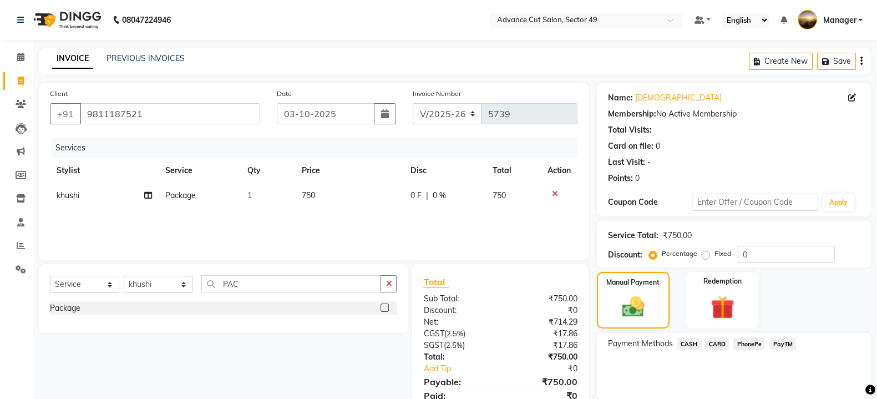
scroll to position [45, 0]
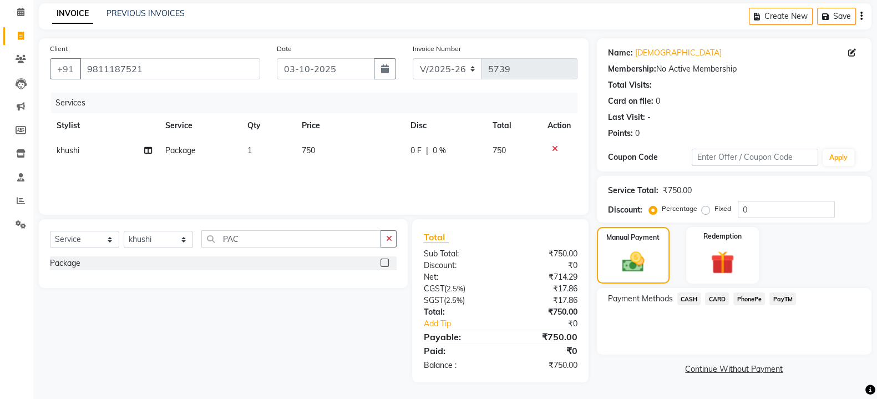
click at [786, 297] on span "PayTM" at bounding box center [783, 298] width 27 height 13
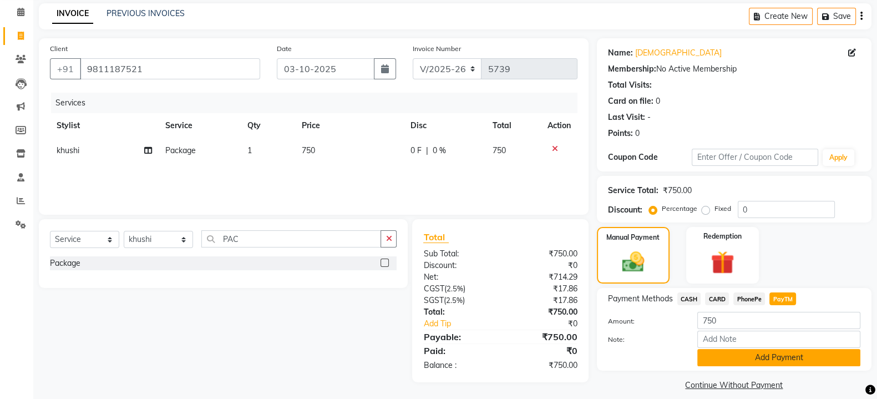
scroll to position [57, 0]
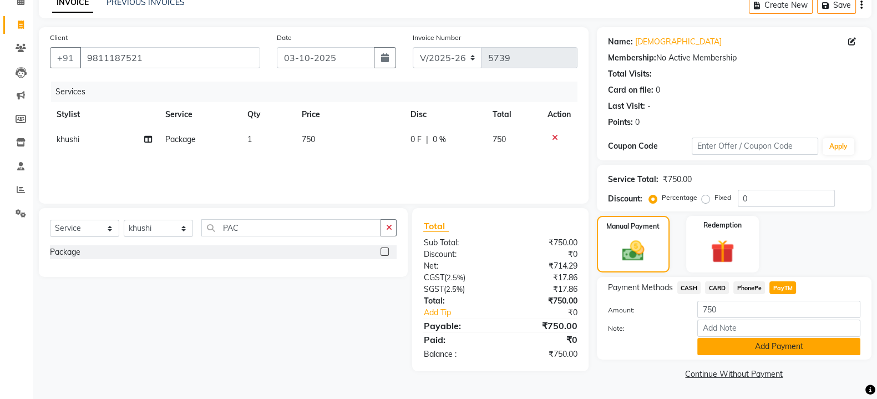
click at [808, 348] on button "Add Payment" at bounding box center [778, 346] width 163 height 17
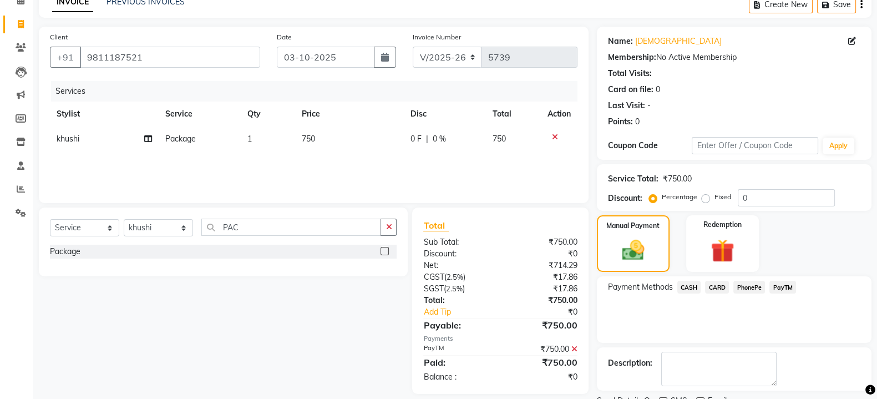
scroll to position [102, 0]
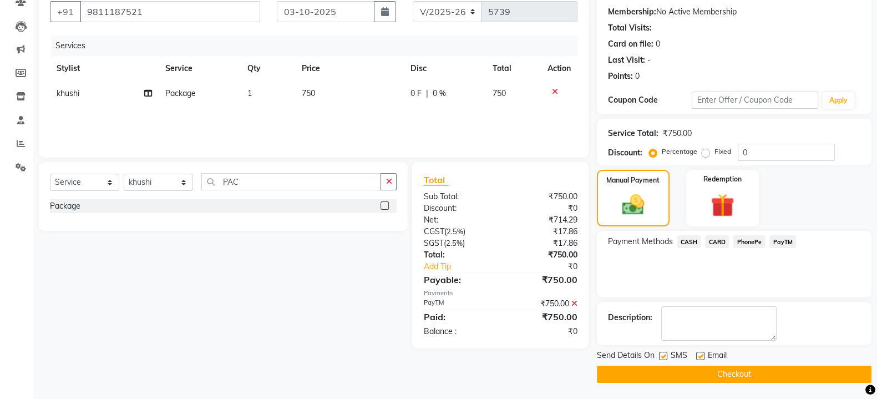
click at [660, 357] on label at bounding box center [663, 356] width 8 height 8
click at [660, 357] on input "checkbox" at bounding box center [662, 356] width 7 height 7
checkbox input "false"
click at [666, 372] on button "Checkout" at bounding box center [734, 374] width 275 height 17
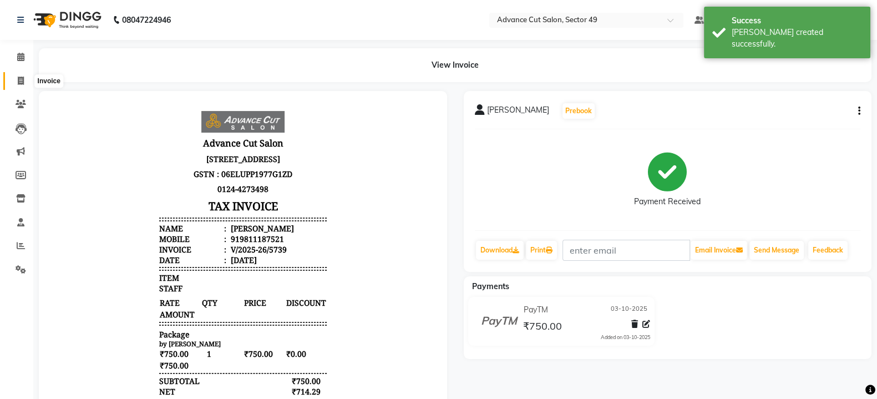
click at [20, 82] on icon at bounding box center [21, 81] width 6 height 8
select select "service"
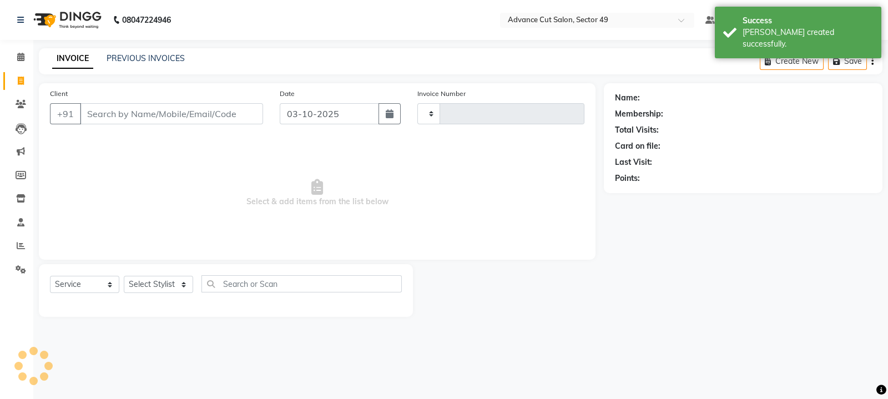
type input "5740"
select select "4616"
click at [22, 246] on icon at bounding box center [21, 245] width 8 height 8
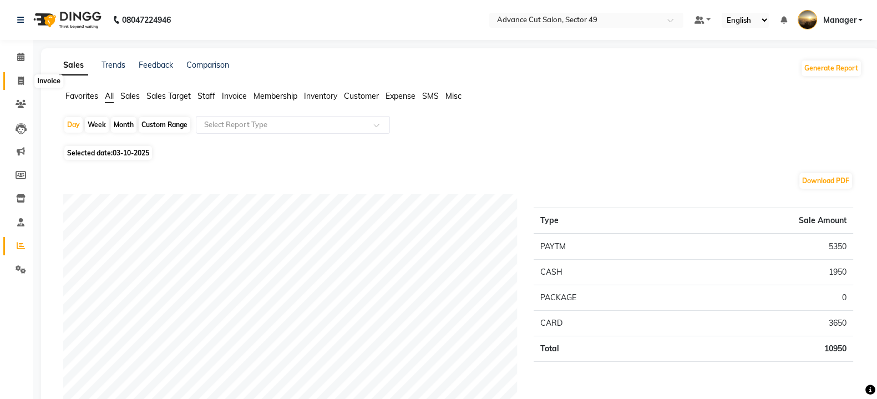
click at [21, 82] on icon at bounding box center [21, 81] width 6 height 8
select select "4616"
select select "service"
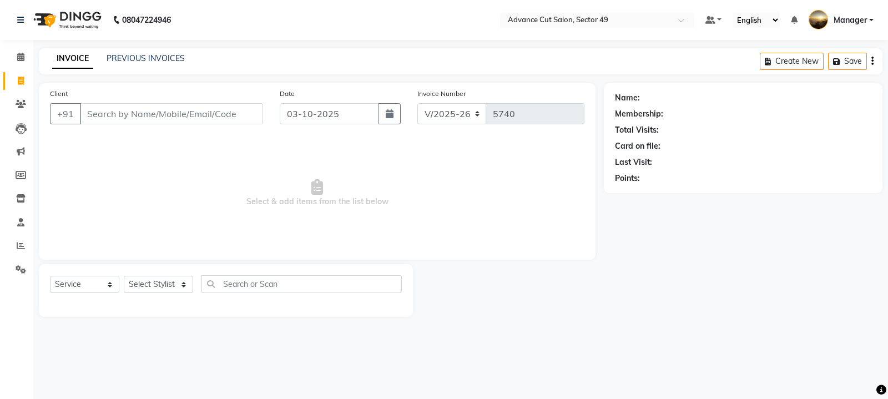
click at [133, 155] on span "Select & add items from the list below" at bounding box center [317, 193] width 534 height 111
click at [130, 116] on input "Client" at bounding box center [171, 113] width 183 height 21
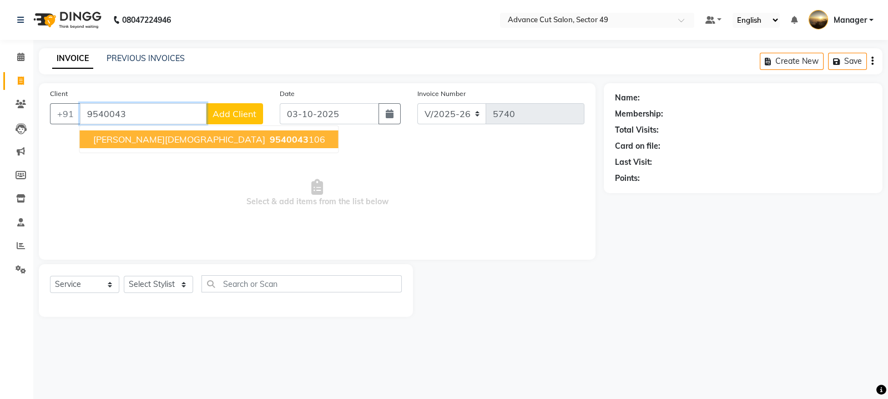
click at [267, 143] on ngb-highlight "9540043 106" at bounding box center [296, 139] width 58 height 11
type input "9540043106"
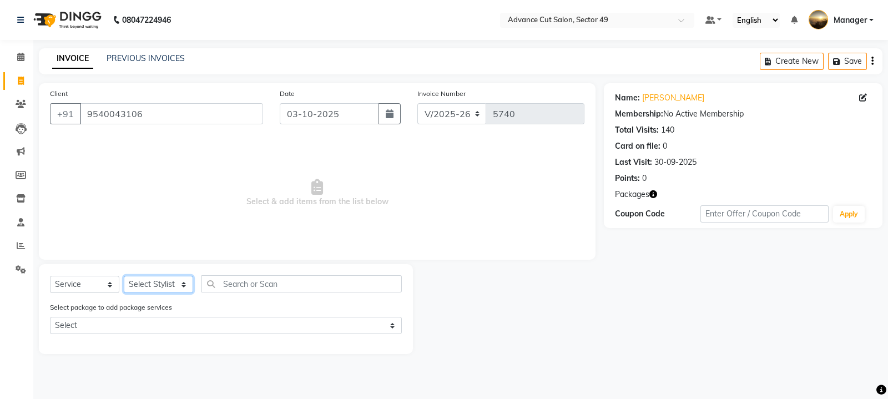
click at [168, 286] on select "Select Stylist aphy [PERSON_NAME] bashu [PERSON_NAME] [PERSON_NAME] Manager Nav…" at bounding box center [158, 284] width 69 height 17
select select "88017"
click at [124, 276] on select "Select Stylist aphy [PERSON_NAME] bashu [PERSON_NAME] [PERSON_NAME] Manager Nav…" at bounding box center [158, 284] width 69 height 17
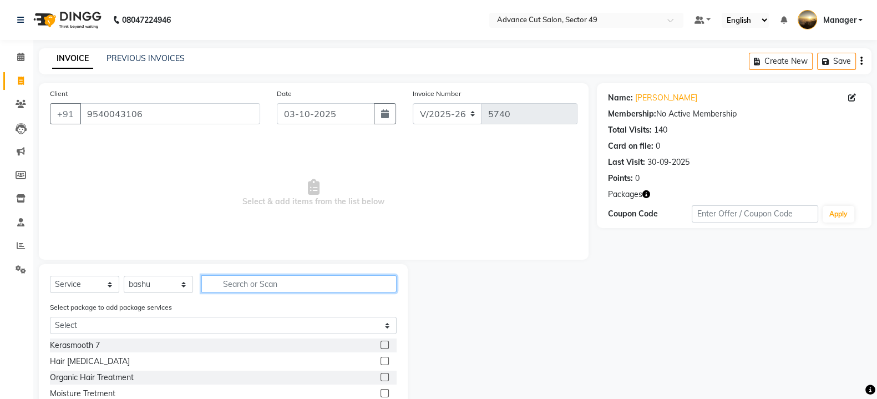
click at [256, 290] on input "text" at bounding box center [298, 283] width 195 height 17
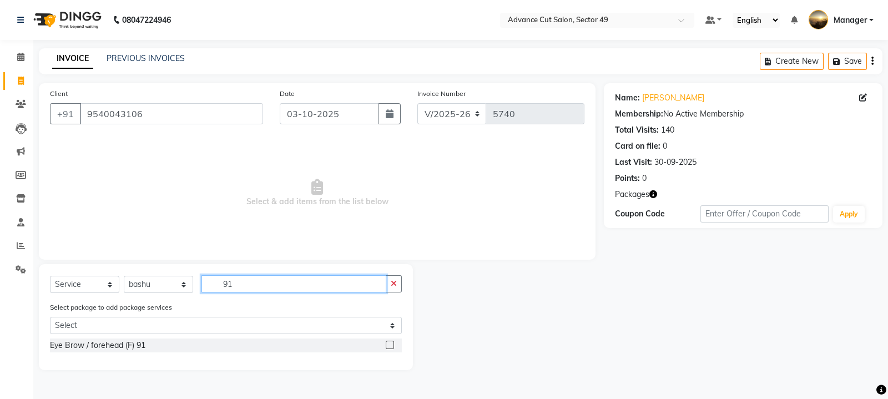
type input "91"
click at [388, 342] on label at bounding box center [390, 345] width 8 height 8
click at [388, 342] on input "checkbox" at bounding box center [389, 345] width 7 height 7
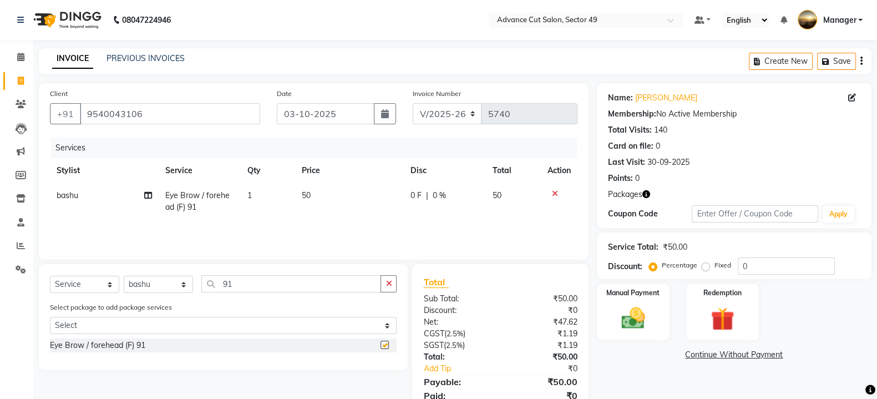
checkbox input "false"
drag, startPoint x: 321, startPoint y: 187, endPoint x: 326, endPoint y: 191, distance: 6.3
click at [326, 191] on td "50" at bounding box center [349, 201] width 109 height 37
select select "88017"
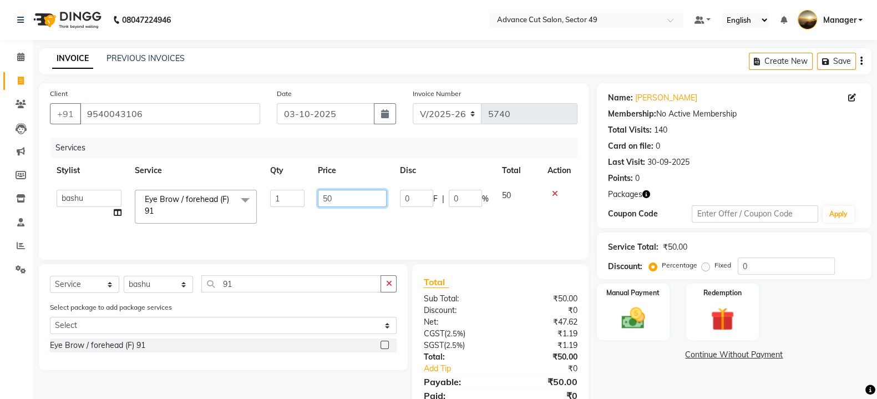
click at [351, 200] on input "50" at bounding box center [352, 198] width 69 height 17
type input "5"
type input "390"
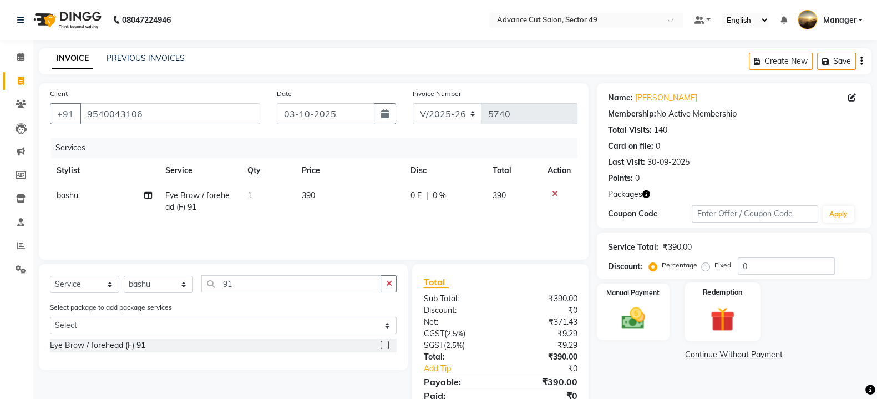
click at [697, 314] on div "Redemption" at bounding box center [723, 311] width 76 height 59
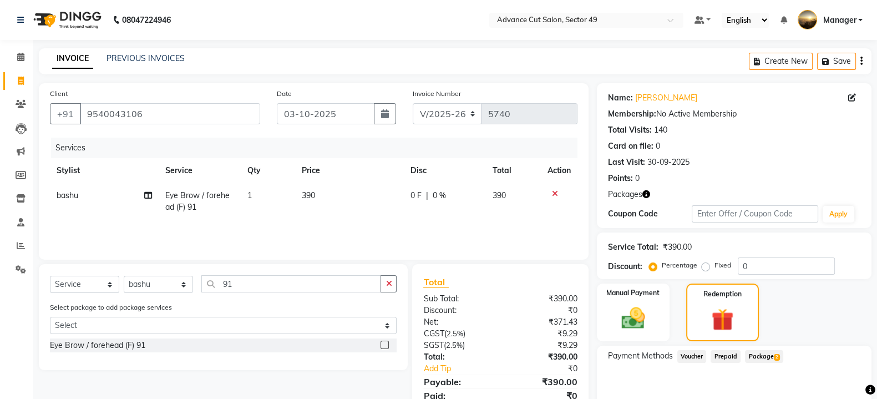
click at [760, 357] on span "Package 2" at bounding box center [764, 356] width 38 height 13
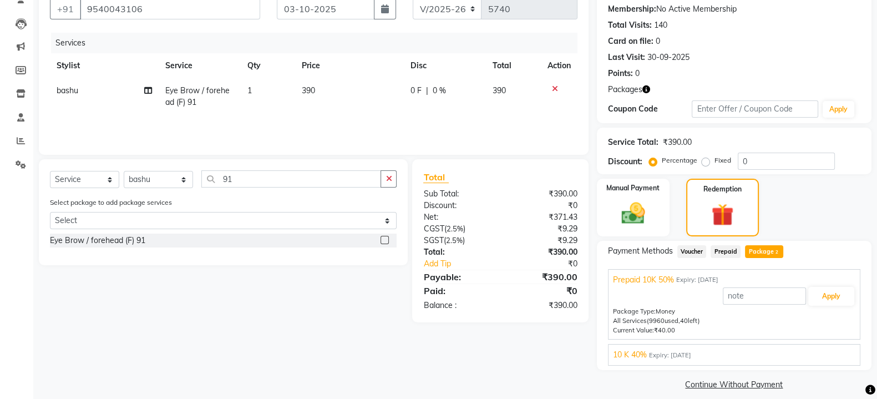
scroll to position [115, 0]
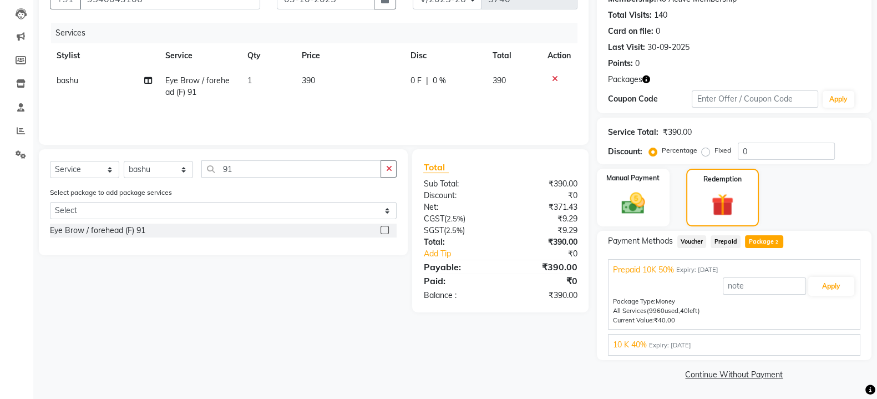
click at [710, 350] on div "10 K 40% Expiry: 11-04-2026 Apply Package Type: Money All Services (7481 used, …" at bounding box center [734, 345] width 252 height 22
click at [709, 341] on div "10 K 40% Expiry: 11-04-2026" at bounding box center [734, 345] width 242 height 12
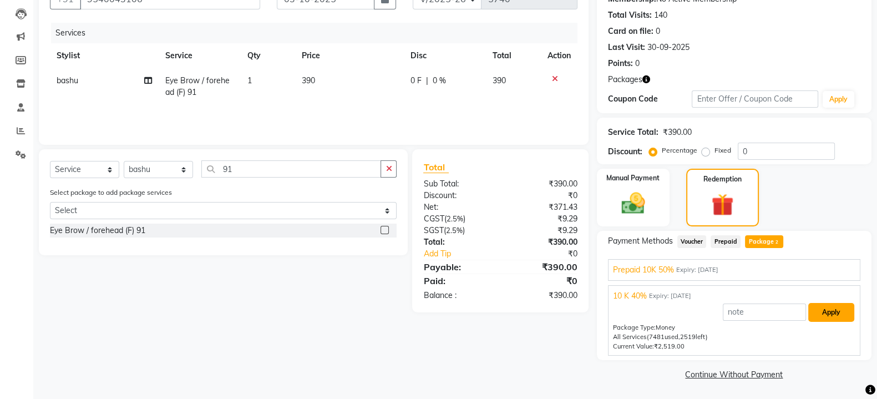
click at [833, 309] on button "Apply" at bounding box center [831, 312] width 46 height 19
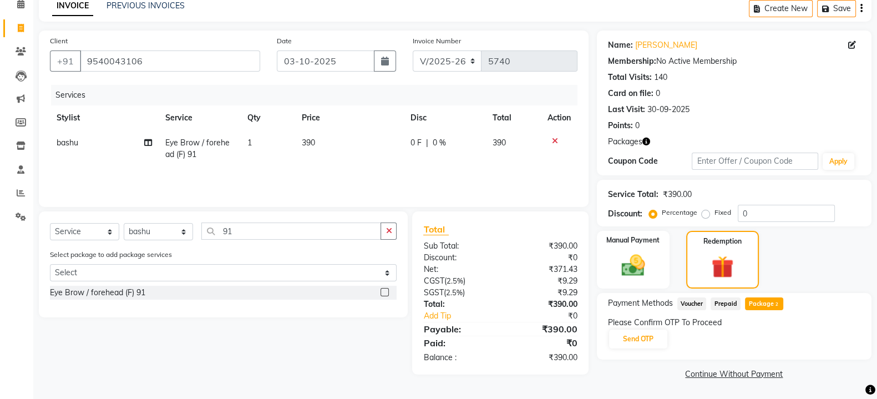
scroll to position [52, 0]
click at [640, 332] on button "Send OTP" at bounding box center [638, 339] width 58 height 19
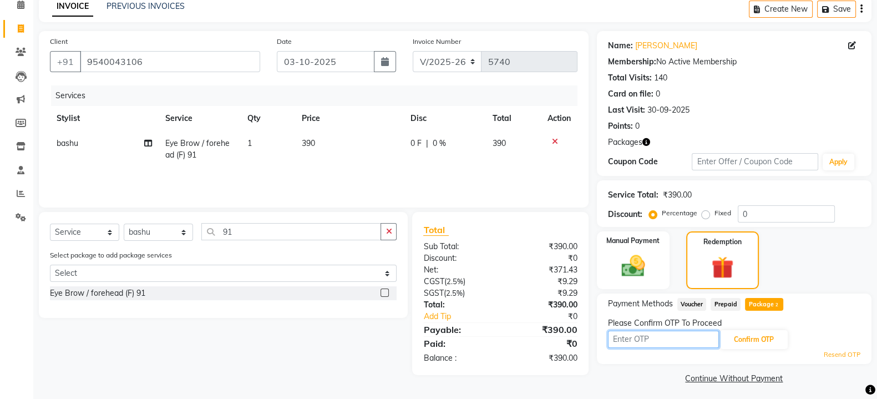
click at [648, 340] on input "text" at bounding box center [663, 339] width 111 height 17
click at [754, 340] on button "Confirm OTP" at bounding box center [754, 339] width 68 height 19
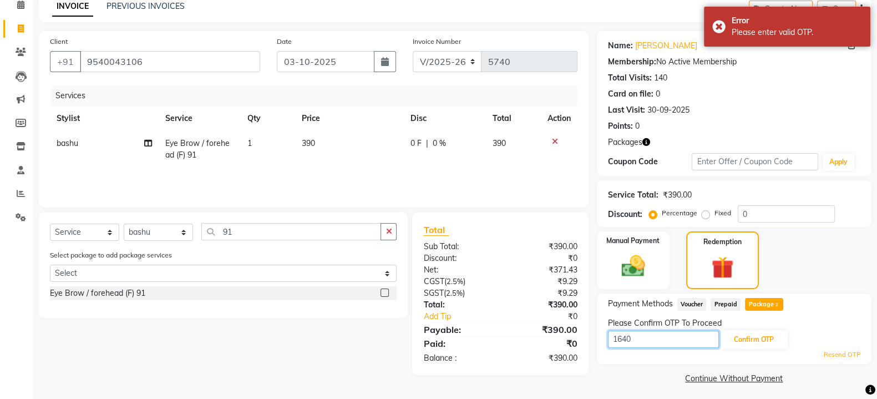
click at [660, 345] on input "1640" at bounding box center [663, 339] width 111 height 17
type input "1642"
click at [734, 340] on button "Confirm OTP" at bounding box center [754, 339] width 68 height 19
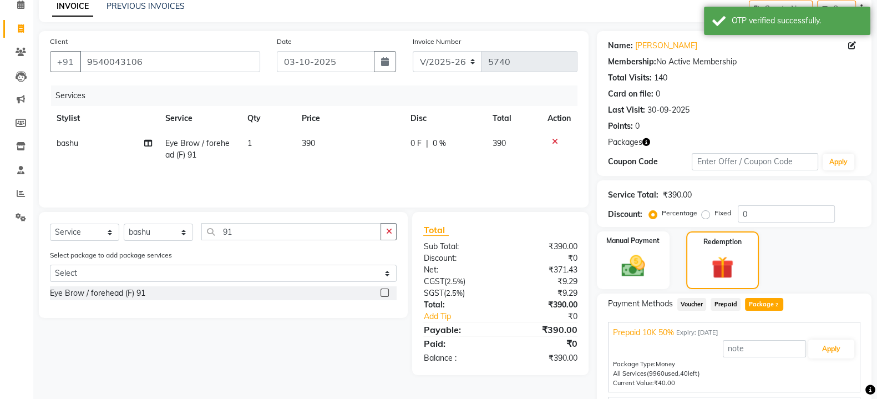
scroll to position [115, 0]
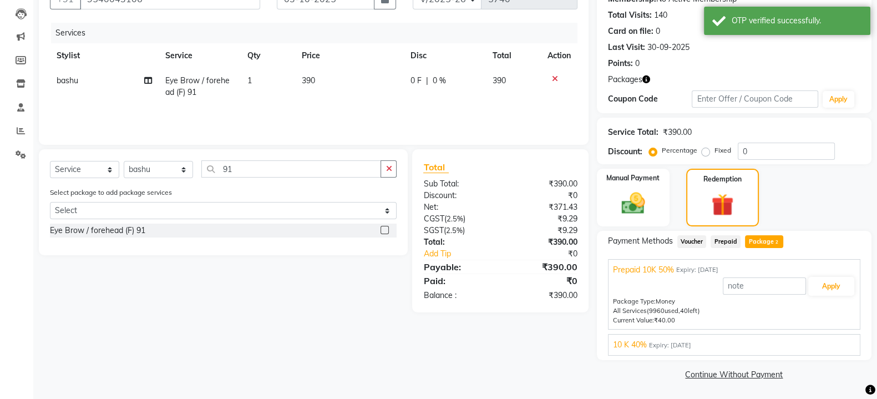
click at [735, 342] on div "10 K 40% Expiry: 11-04-2026" at bounding box center [734, 345] width 242 height 12
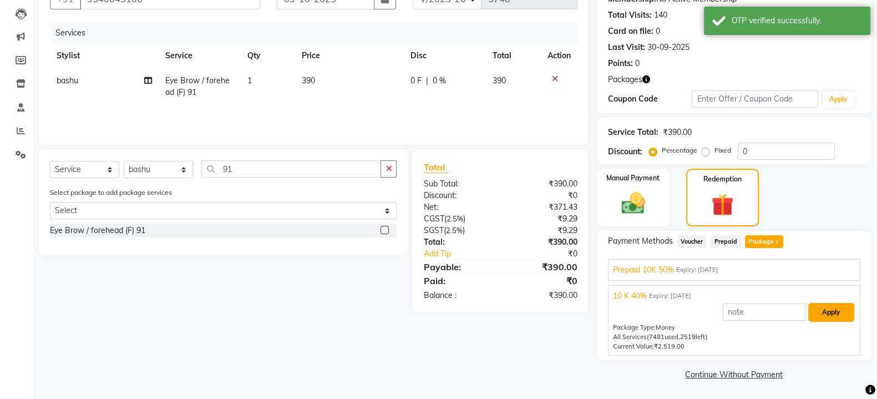
click at [840, 311] on button "Apply" at bounding box center [831, 312] width 46 height 19
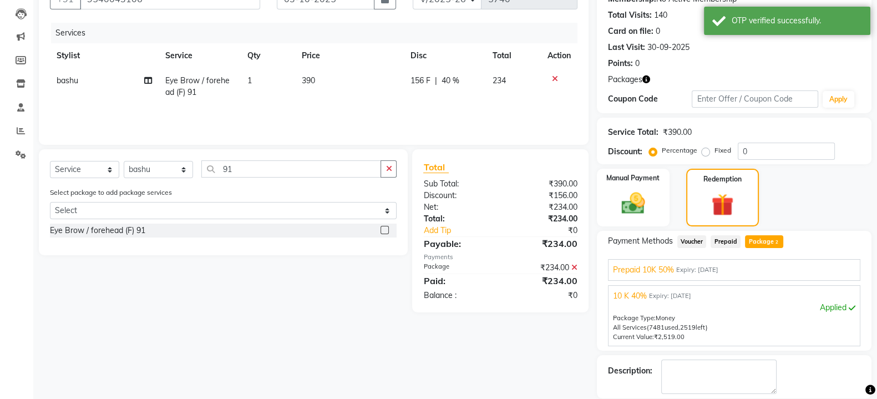
scroll to position [168, 0]
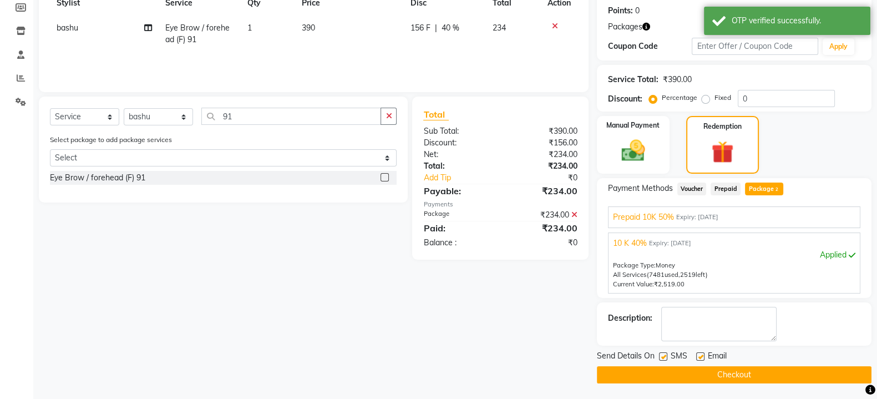
click at [704, 371] on button "Checkout" at bounding box center [734, 374] width 275 height 17
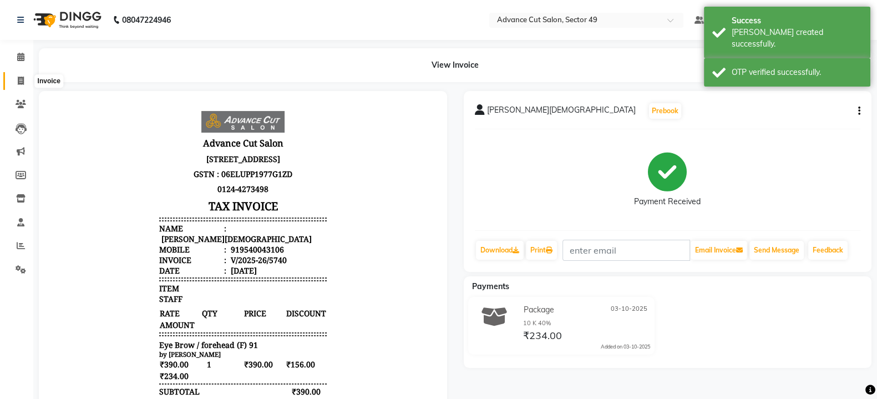
click at [19, 82] on icon at bounding box center [21, 81] width 6 height 8
select select "service"
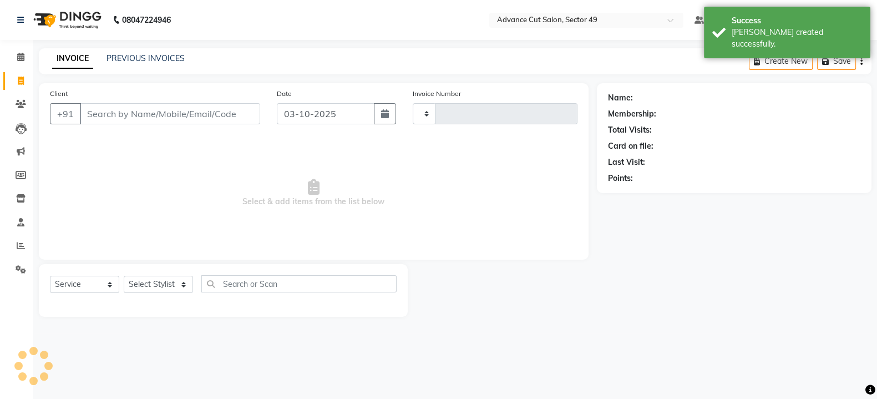
type input "5741"
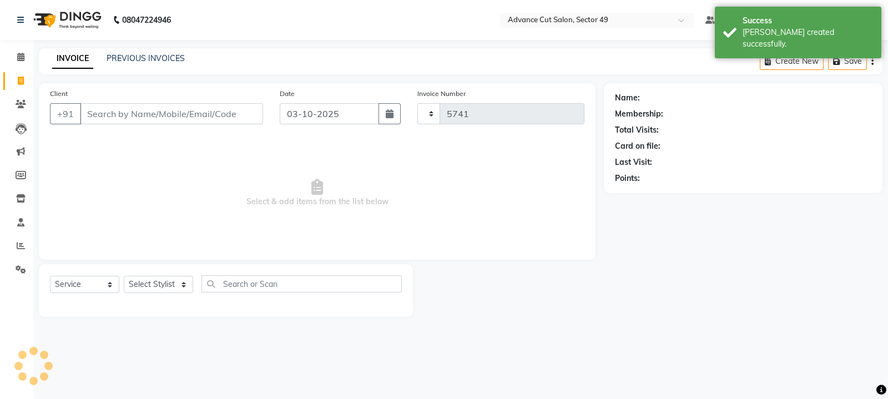
select select "4616"
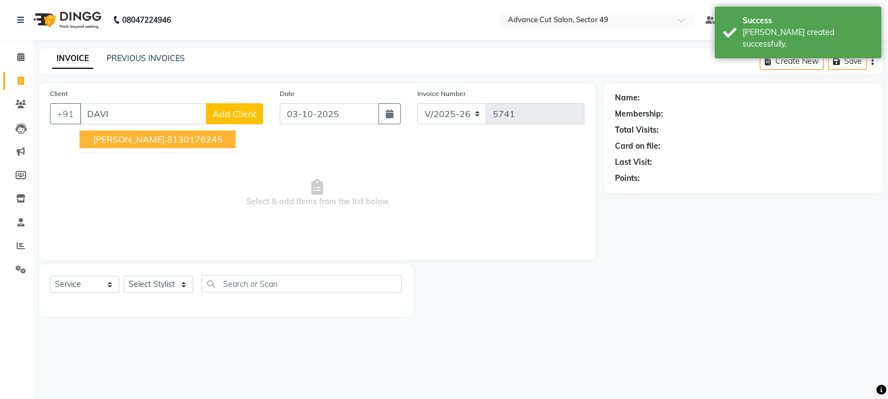
click at [167, 141] on ngb-highlight "8130176245" at bounding box center [194, 139] width 55 height 11
type input "8130176245"
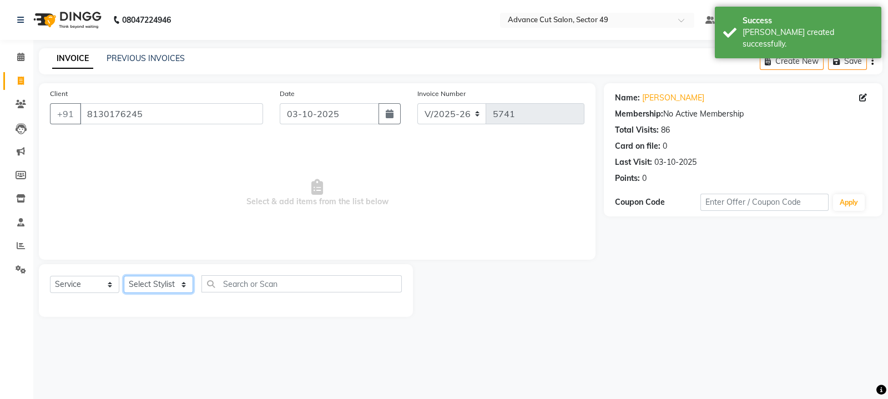
click at [170, 287] on select "Select Stylist aphy [PERSON_NAME] bashu [PERSON_NAME] [PERSON_NAME] Manager Nav…" at bounding box center [158, 284] width 69 height 17
select select "85443"
click at [124, 276] on select "Select Stylist aphy [PERSON_NAME] bashu [PERSON_NAME] [PERSON_NAME] Manager Nav…" at bounding box center [158, 284] width 69 height 17
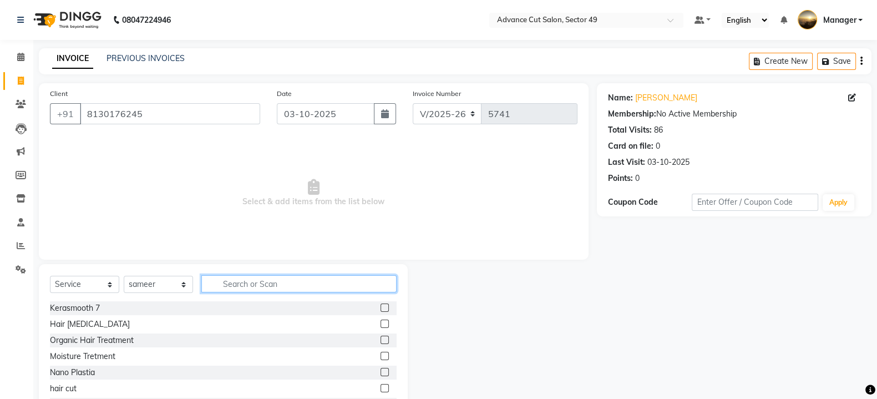
click at [232, 288] on input "text" at bounding box center [298, 283] width 195 height 17
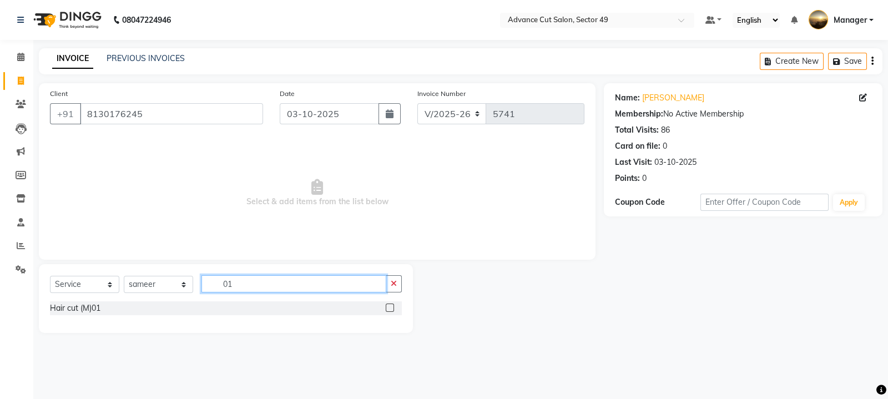
type input "01"
click at [391, 306] on label at bounding box center [390, 308] width 8 height 8
click at [391, 306] on input "checkbox" at bounding box center [389, 308] width 7 height 7
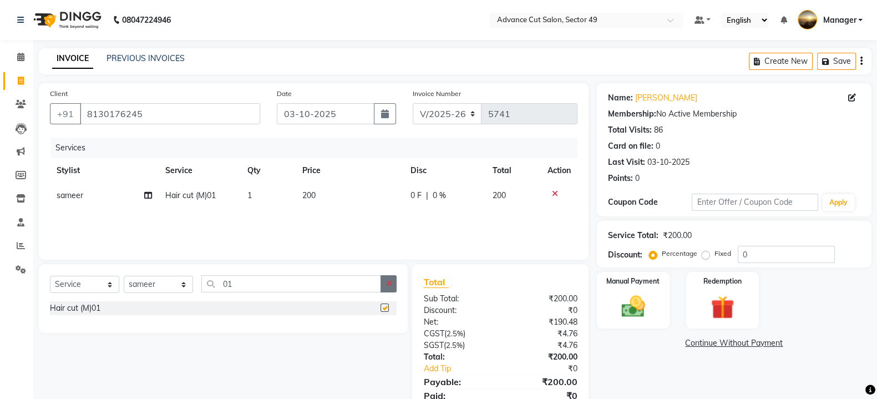
checkbox input "false"
click at [387, 285] on icon "button" at bounding box center [389, 284] width 6 height 8
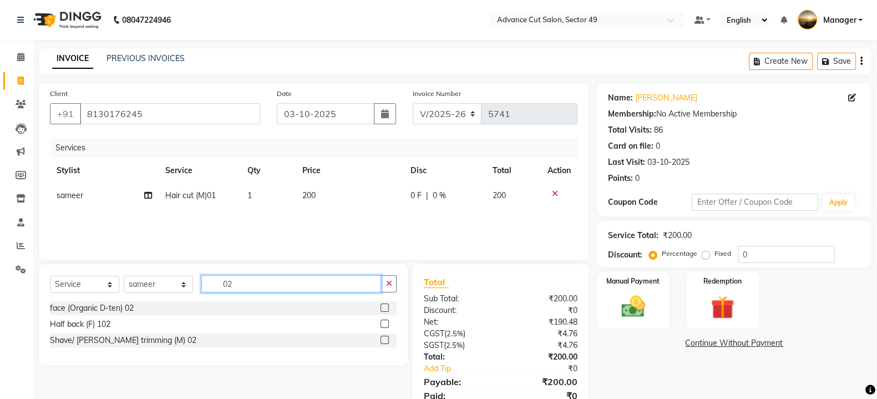
type input "02"
click at [385, 342] on label at bounding box center [385, 340] width 8 height 8
click at [385, 342] on input "checkbox" at bounding box center [384, 340] width 7 height 7
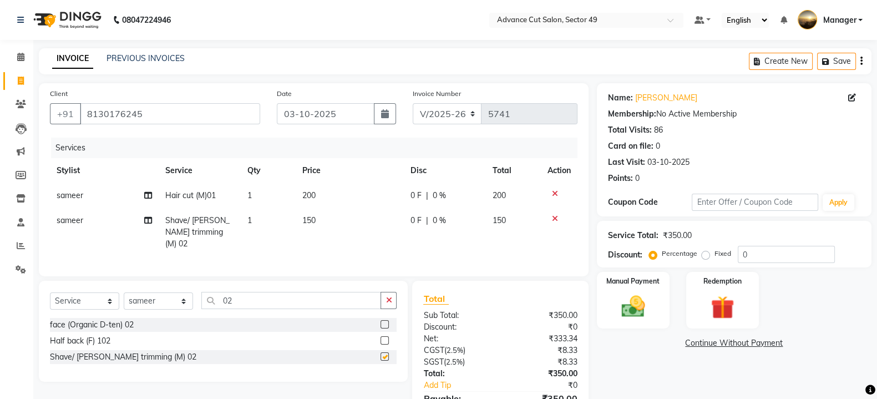
checkbox input "false"
click at [653, 295] on div "Manual Payment" at bounding box center [633, 300] width 76 height 59
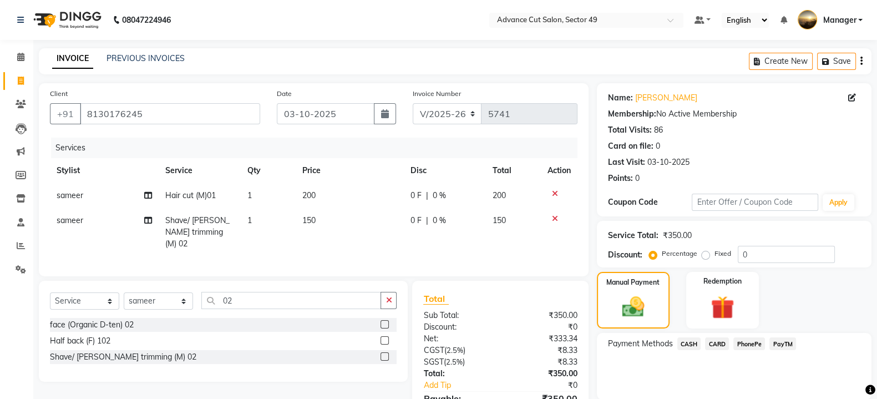
click at [780, 339] on span "PayTM" at bounding box center [783, 343] width 27 height 13
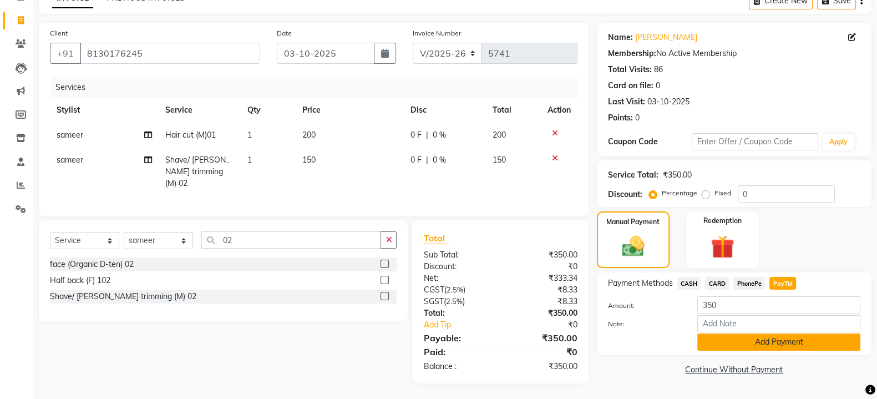
click at [780, 342] on button "Add Payment" at bounding box center [778, 341] width 163 height 17
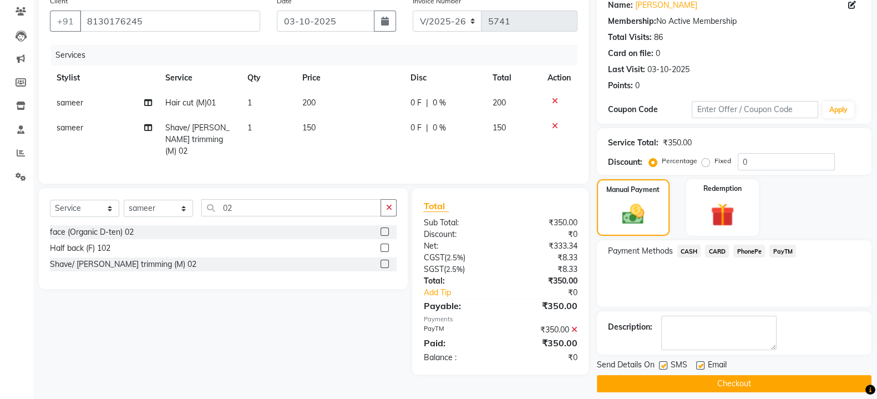
scroll to position [102, 0]
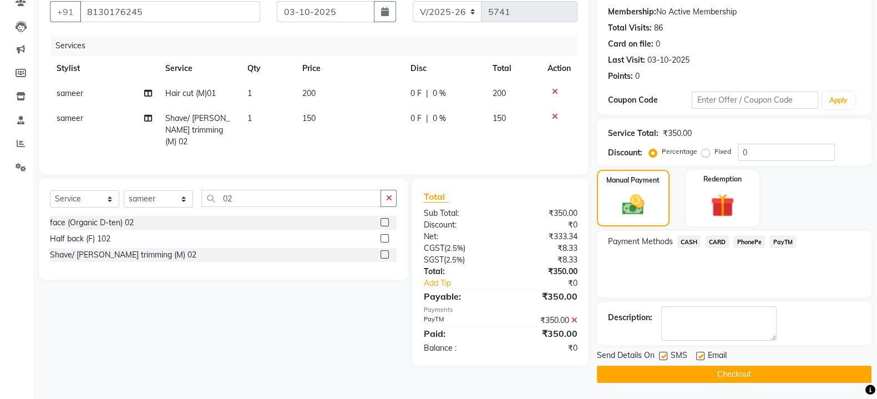
click at [662, 355] on label at bounding box center [663, 356] width 8 height 8
click at [662, 355] on input "checkbox" at bounding box center [662, 356] width 7 height 7
checkbox input "false"
click at [670, 370] on button "Checkout" at bounding box center [734, 374] width 275 height 17
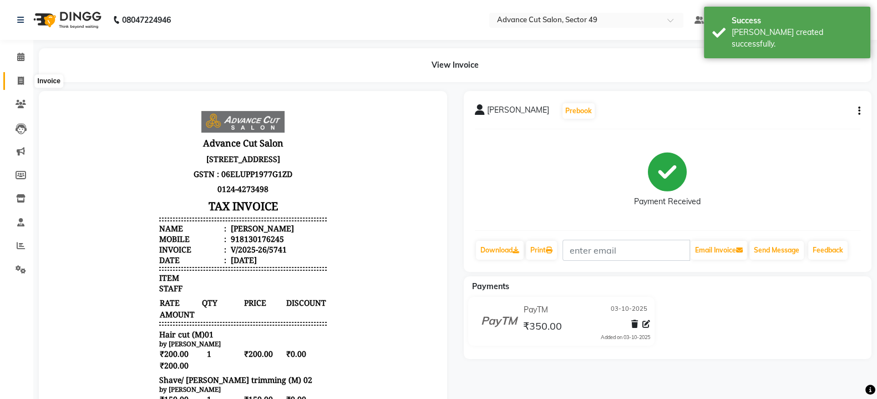
click at [22, 79] on icon at bounding box center [21, 81] width 6 height 8
select select "service"
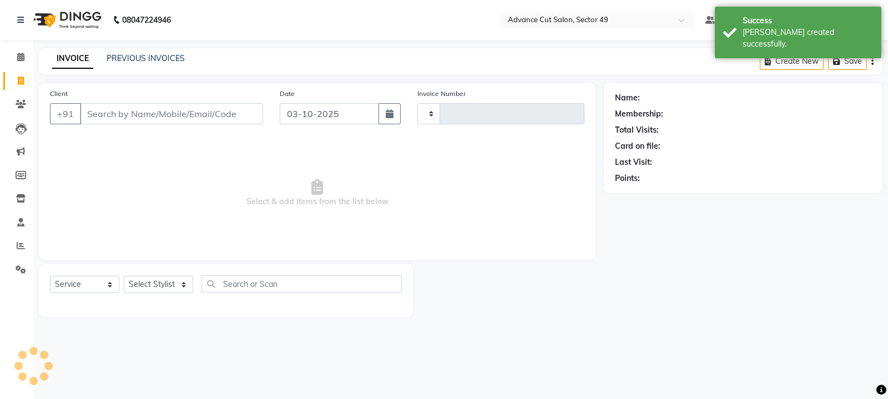
type input "5742"
select select "4616"
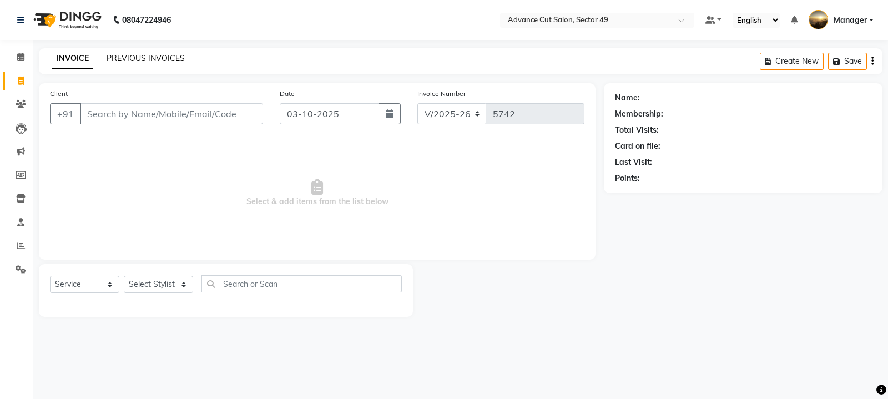
click at [122, 56] on link "PREVIOUS INVOICES" at bounding box center [146, 58] width 78 height 10
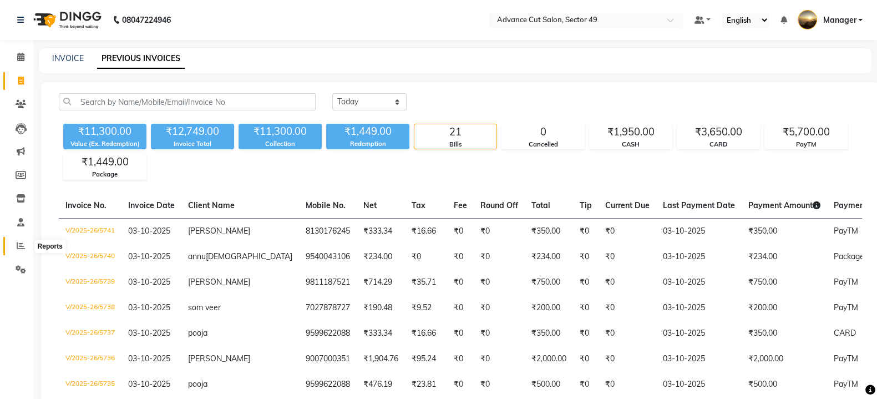
click at [18, 246] on icon at bounding box center [21, 245] width 8 height 8
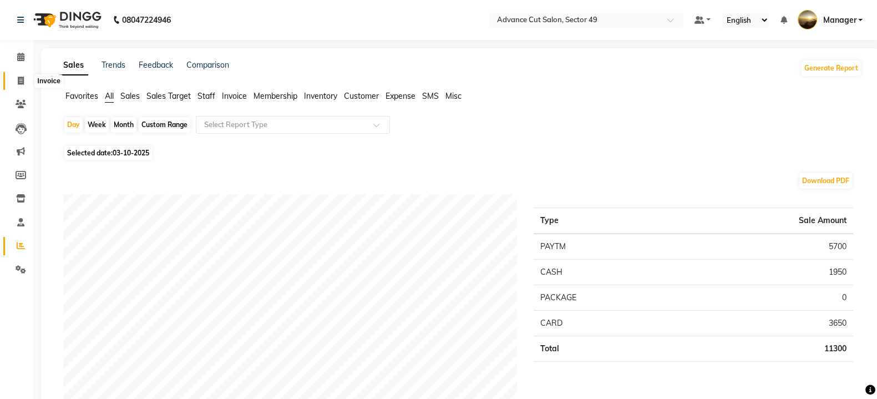
drag, startPoint x: 18, startPoint y: 79, endPoint x: 18, endPoint y: 85, distance: 5.6
click at [18, 79] on icon at bounding box center [21, 81] width 6 height 8
select select "service"
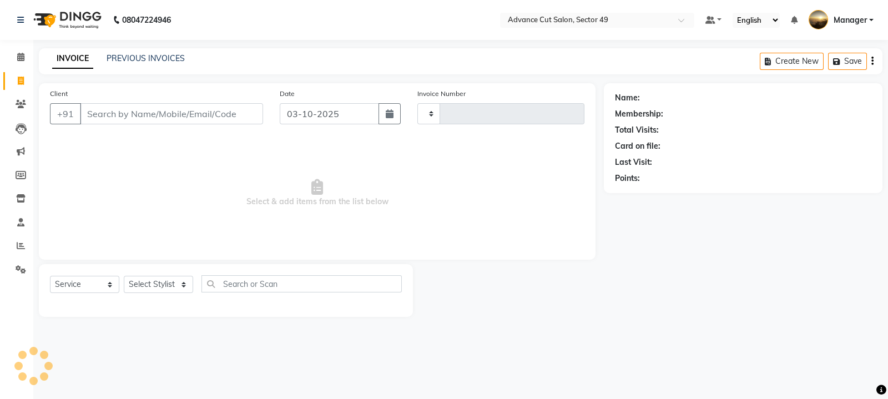
type input "5742"
select select "4616"
click at [119, 115] on input "Client" at bounding box center [171, 113] width 183 height 21
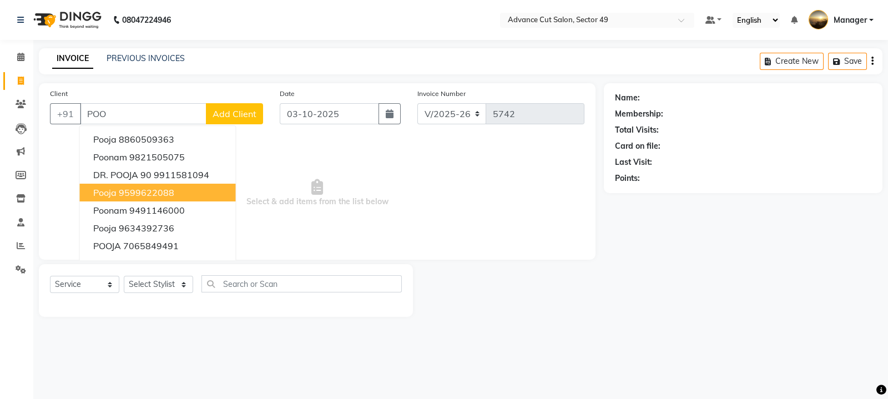
click at [156, 190] on ngb-highlight "9599622088" at bounding box center [146, 192] width 55 height 11
type input "9599622088"
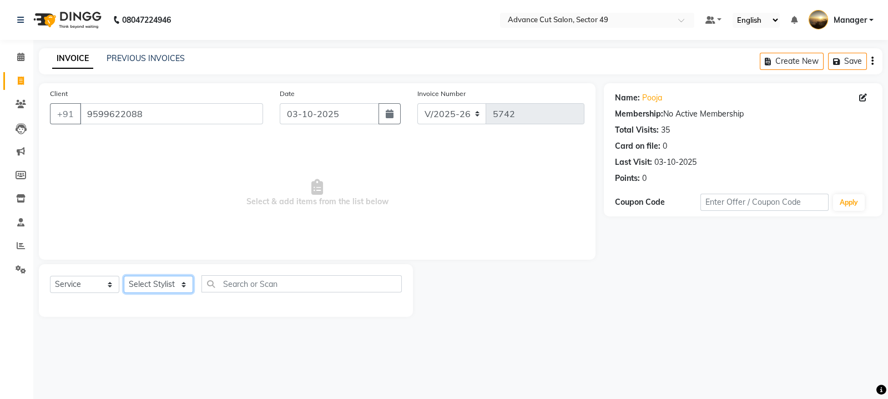
click at [163, 282] on select "Select Stylist aphy [PERSON_NAME] bashu [PERSON_NAME] [PERSON_NAME] Manager Nav…" at bounding box center [158, 284] width 69 height 17
select select "86282"
click at [124, 276] on select "Select Stylist aphy [PERSON_NAME] bashu [PERSON_NAME] [PERSON_NAME] Manager Nav…" at bounding box center [158, 284] width 69 height 17
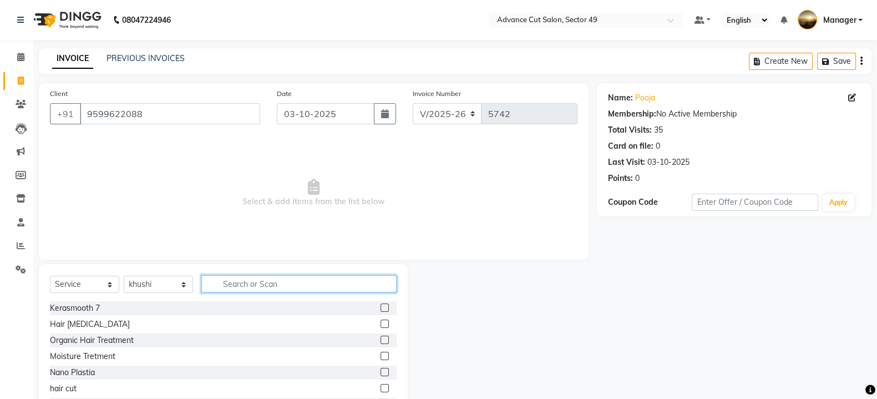
click at [244, 286] on input "text" at bounding box center [298, 283] width 195 height 17
type input "ARMS"
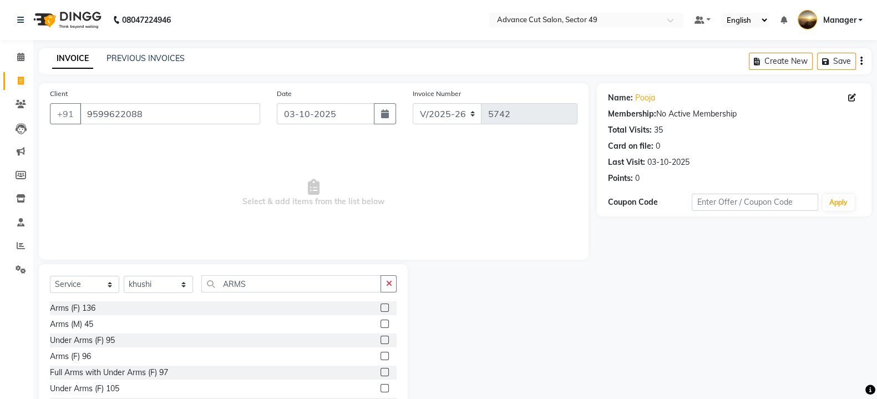
click at [381, 307] on label at bounding box center [385, 308] width 8 height 8
click at [381, 307] on input "checkbox" at bounding box center [384, 308] width 7 height 7
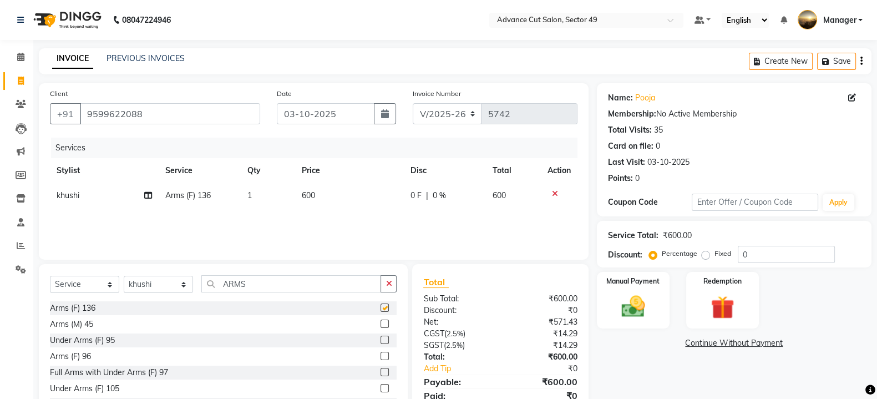
checkbox input "false"
click at [338, 188] on td "600" at bounding box center [349, 195] width 109 height 25
select select "86282"
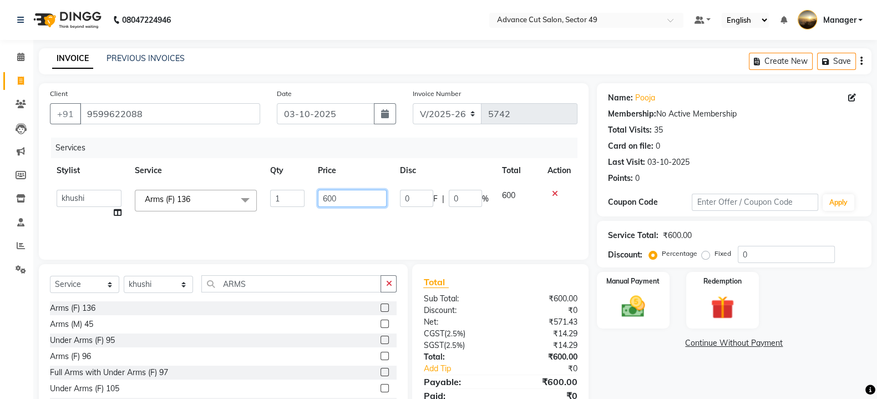
click at [363, 194] on input "600" at bounding box center [352, 198] width 69 height 17
type input "6"
type input "400"
click at [654, 323] on div "Manual Payment" at bounding box center [633, 300] width 76 height 59
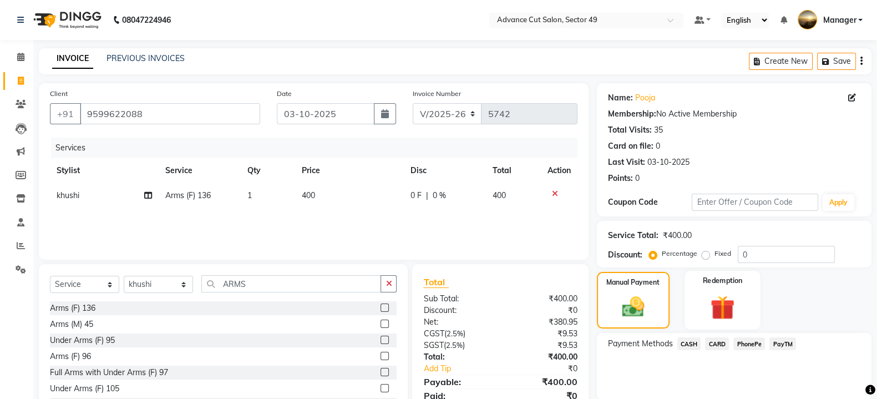
scroll to position [46, 0]
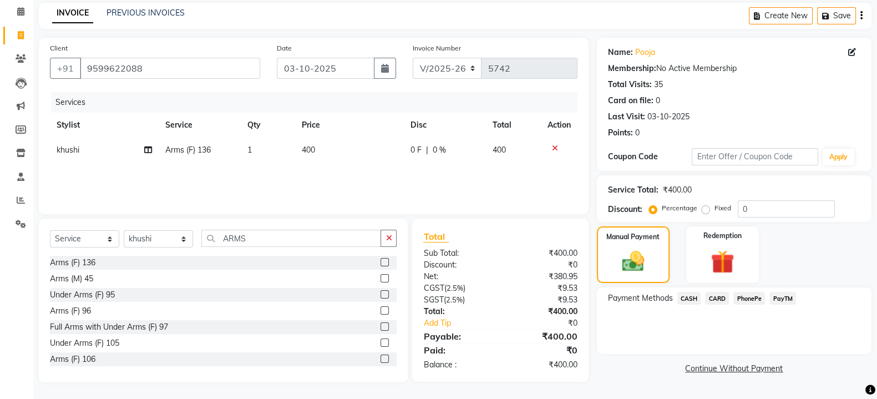
click at [692, 295] on span "CASH" at bounding box center [690, 298] width 24 height 13
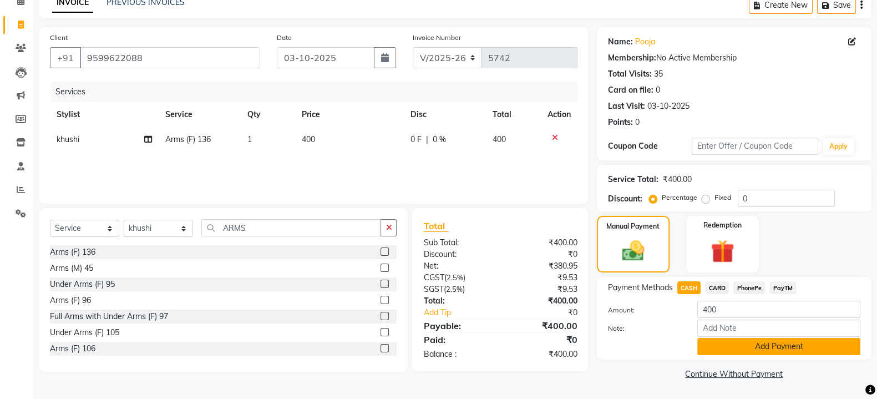
click at [772, 345] on button "Add Payment" at bounding box center [778, 346] width 163 height 17
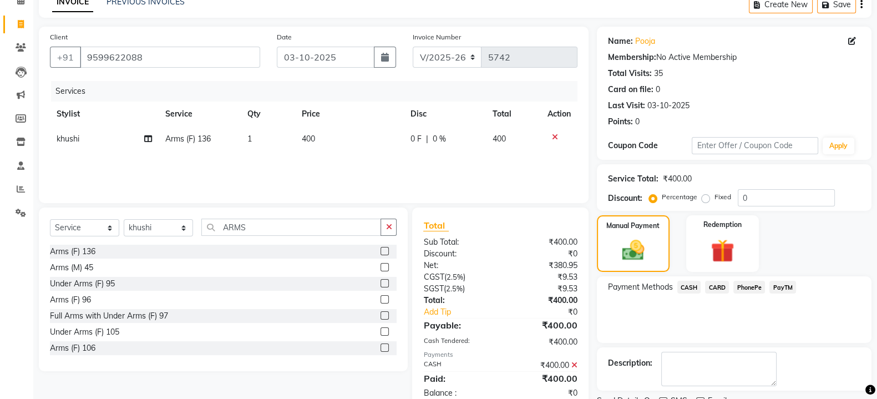
scroll to position [102, 0]
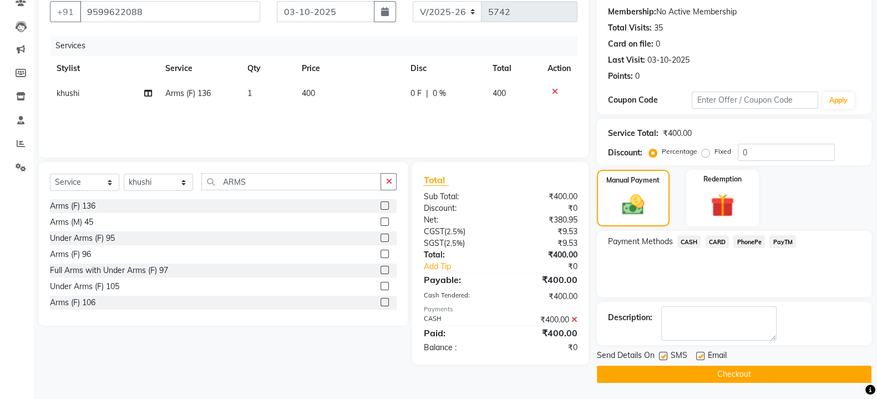
click at [662, 353] on label at bounding box center [663, 356] width 8 height 8
click at [662, 353] on input "checkbox" at bounding box center [662, 356] width 7 height 7
checkbox input "false"
click at [663, 366] on button "Checkout" at bounding box center [734, 374] width 275 height 17
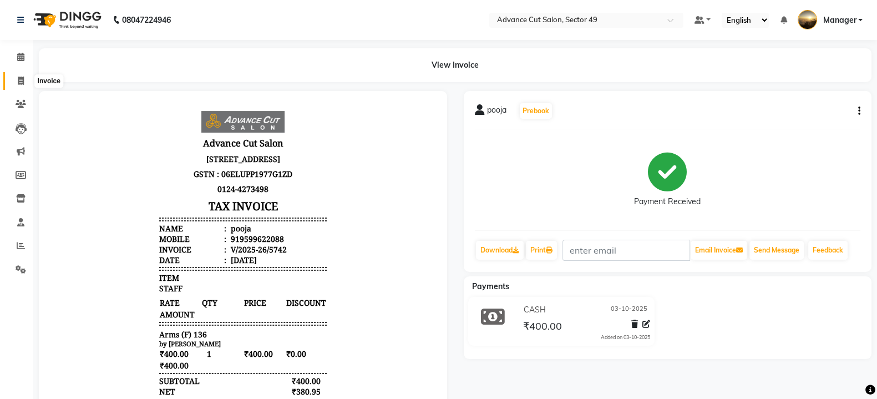
click at [23, 79] on icon at bounding box center [21, 81] width 6 height 8
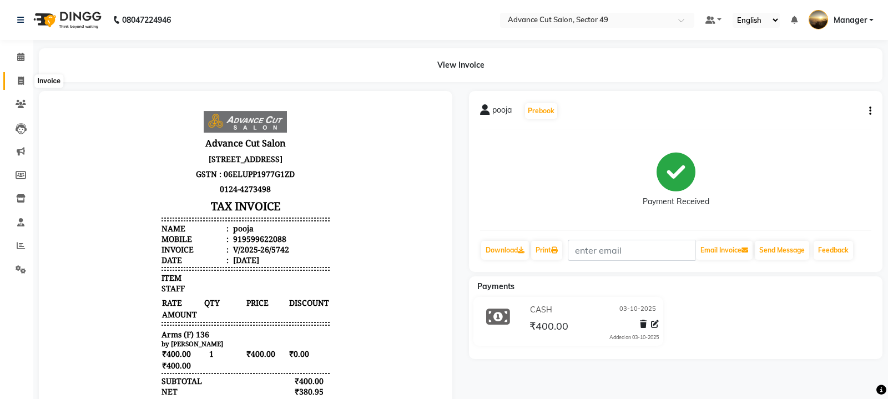
select select "service"
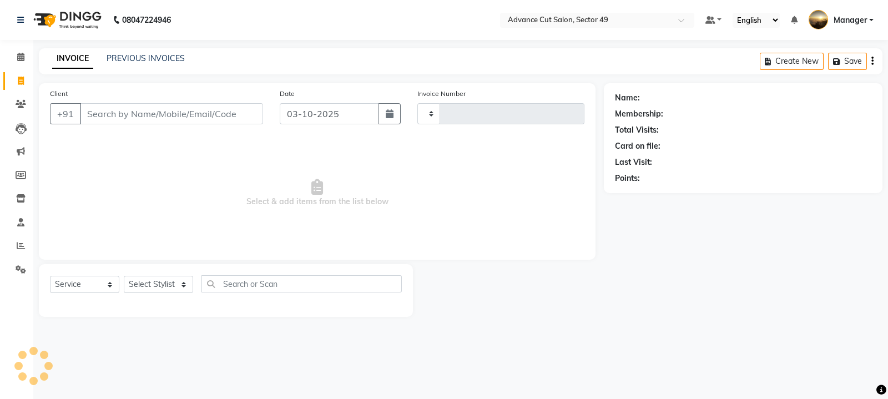
type input "5743"
select select "4616"
click at [103, 109] on input "Client" at bounding box center [171, 113] width 183 height 21
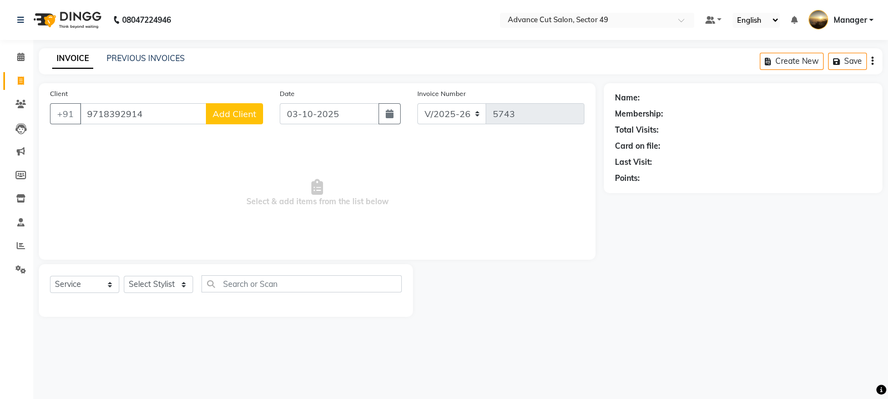
type input "9718392914"
click at [223, 109] on span "Add Client" at bounding box center [235, 113] width 44 height 11
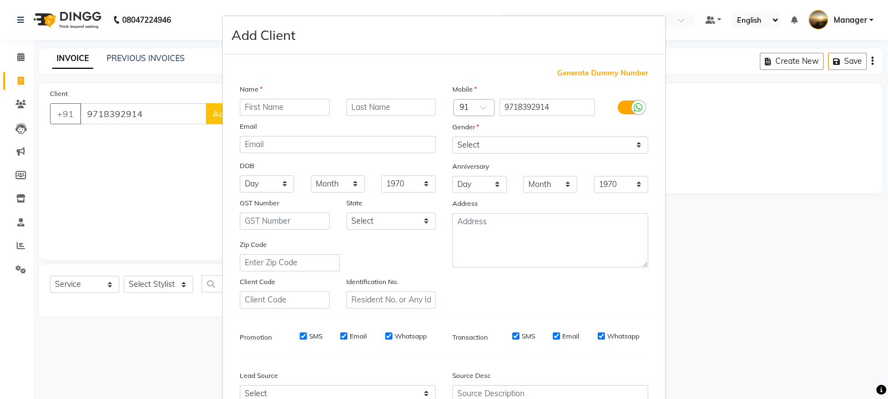
click at [256, 111] on input "text" at bounding box center [285, 107] width 90 height 17
type input "MANESH"
click at [497, 145] on select "Select [DEMOGRAPHIC_DATA] [DEMOGRAPHIC_DATA] Other Prefer Not To Say" at bounding box center [550, 145] width 196 height 17
select select "[DEMOGRAPHIC_DATA]"
click at [452, 137] on select "Select [DEMOGRAPHIC_DATA] [DEMOGRAPHIC_DATA] Other Prefer Not To Say" at bounding box center [550, 145] width 196 height 17
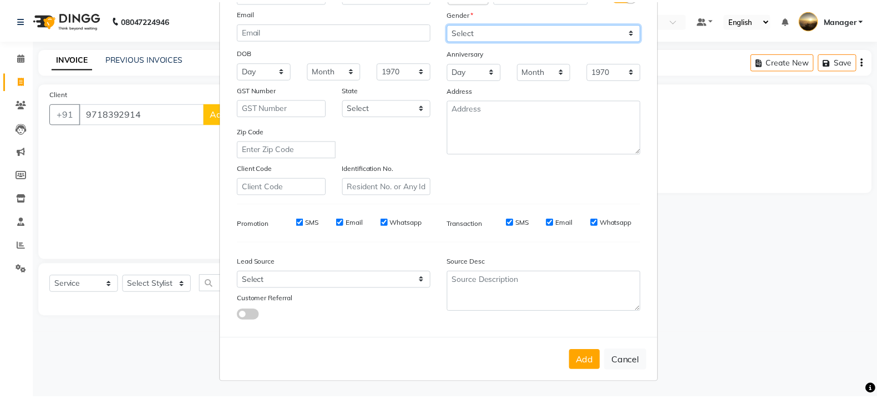
scroll to position [119, 0]
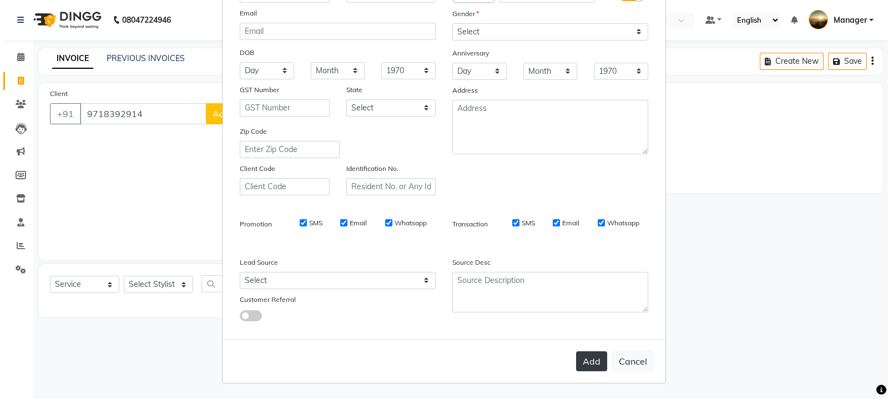
click at [588, 357] on button "Add" at bounding box center [591, 361] width 31 height 20
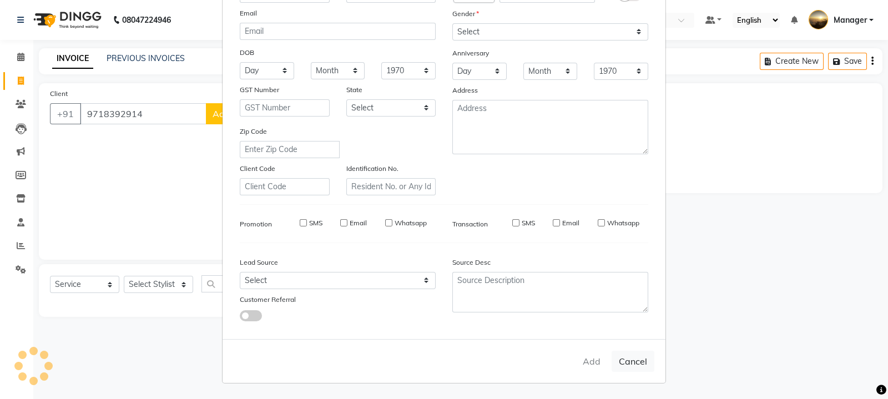
select select
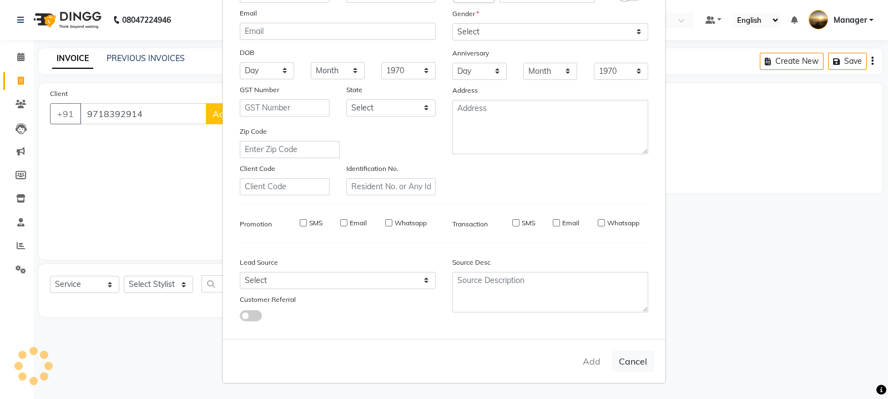
select select
checkbox input "false"
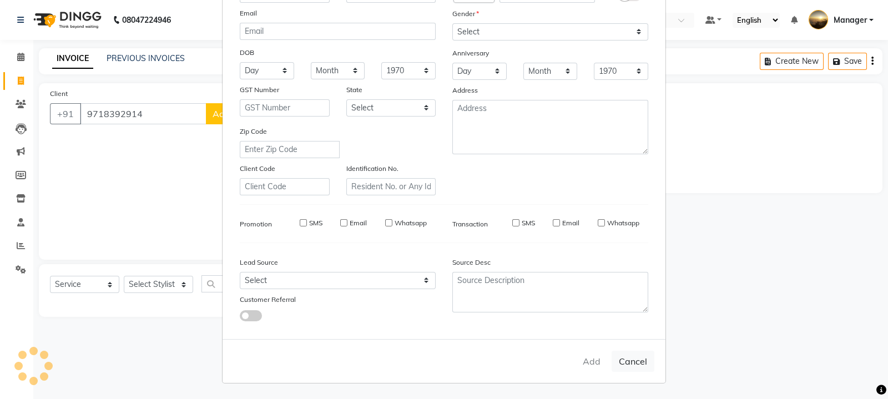
checkbox input "false"
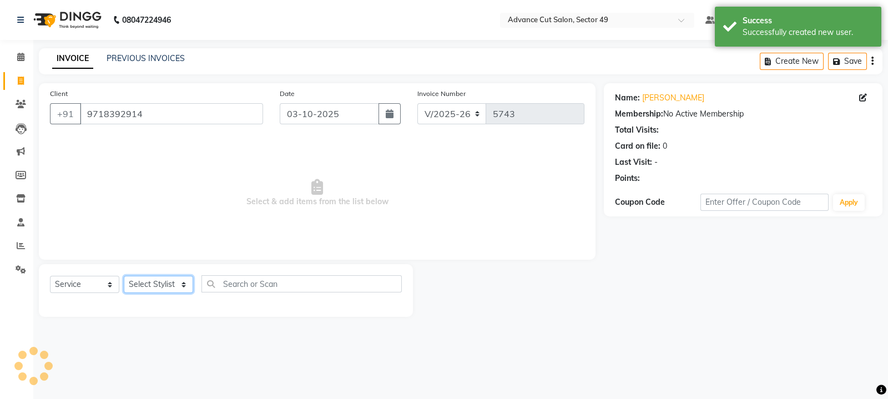
click at [184, 284] on select "Select Stylist aphy [PERSON_NAME] bashu [PERSON_NAME] [PERSON_NAME] Manager Nav…" at bounding box center [158, 284] width 69 height 17
select select "27619"
click at [124, 276] on select "Select Stylist aphy [PERSON_NAME] bashu [PERSON_NAME] [PERSON_NAME] Manager Nav…" at bounding box center [158, 284] width 69 height 17
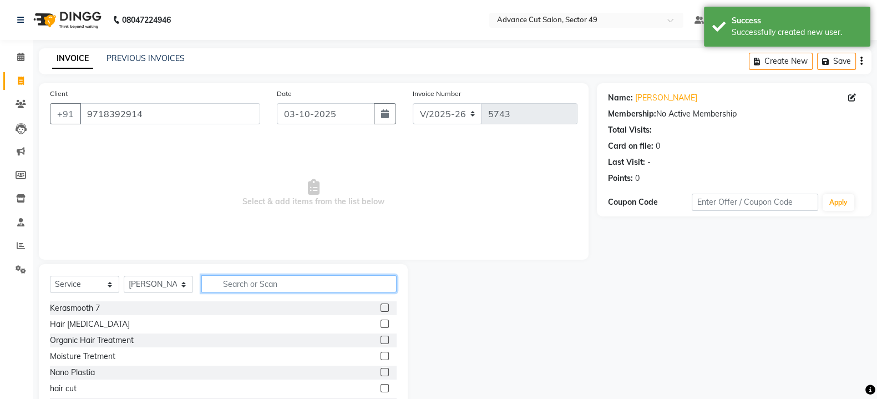
click at [285, 285] on input "text" at bounding box center [298, 283] width 195 height 17
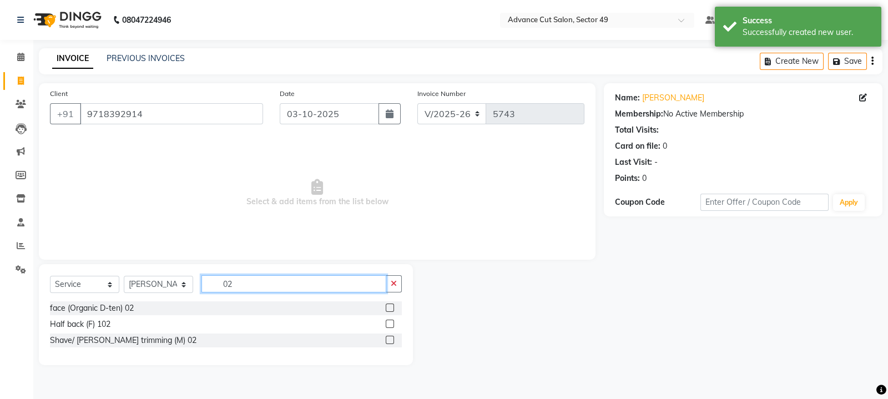
type input "02"
click at [390, 341] on label at bounding box center [390, 340] width 8 height 8
click at [390, 341] on input "checkbox" at bounding box center [389, 340] width 7 height 7
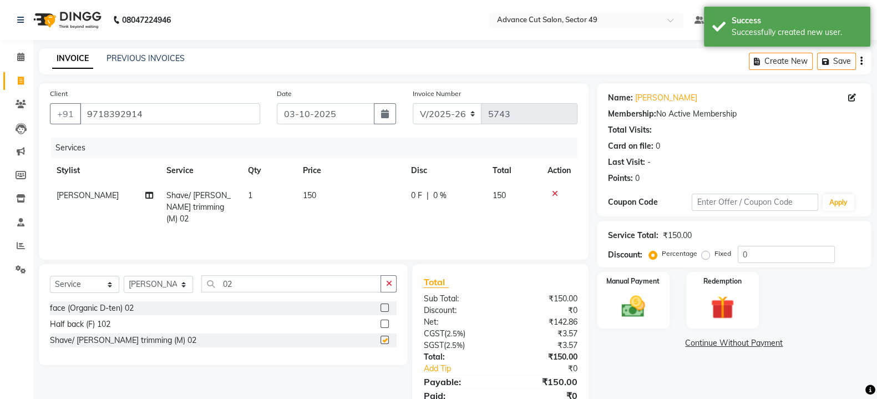
checkbox input "false"
click at [644, 314] on img at bounding box center [633, 306] width 39 height 28
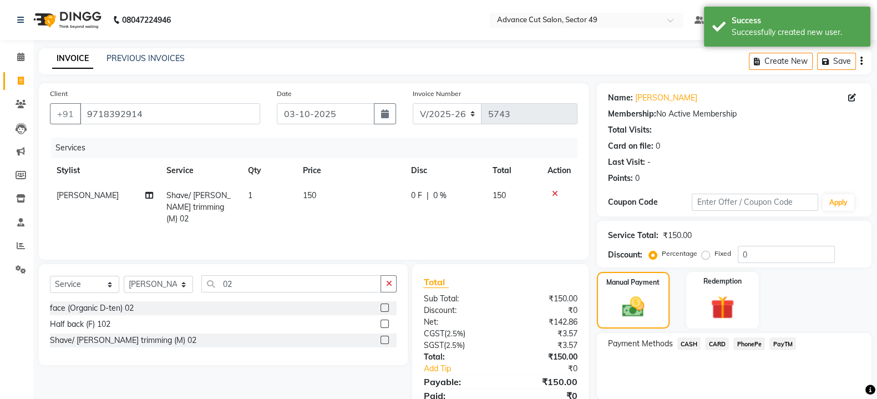
scroll to position [45, 0]
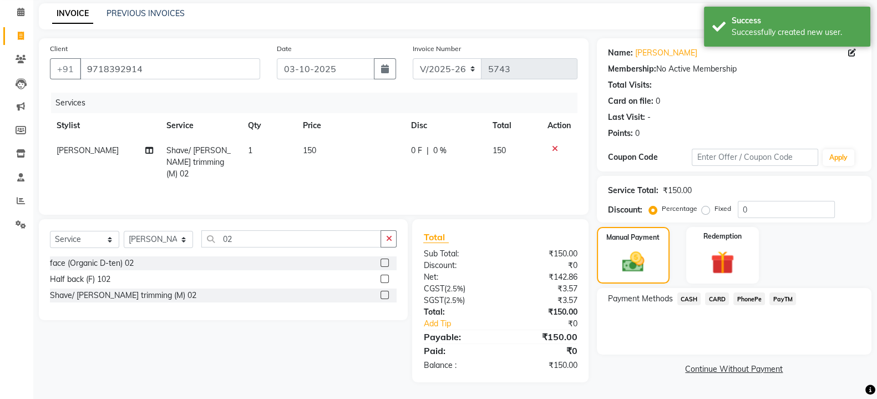
click at [783, 295] on span "PayTM" at bounding box center [783, 298] width 27 height 13
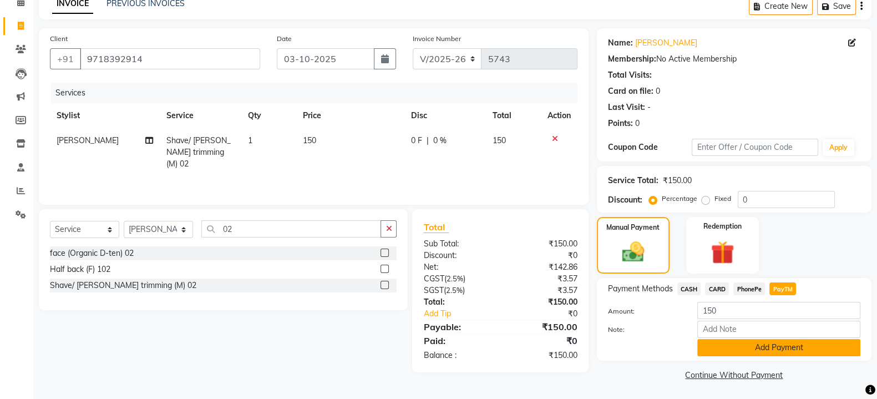
scroll to position [57, 0]
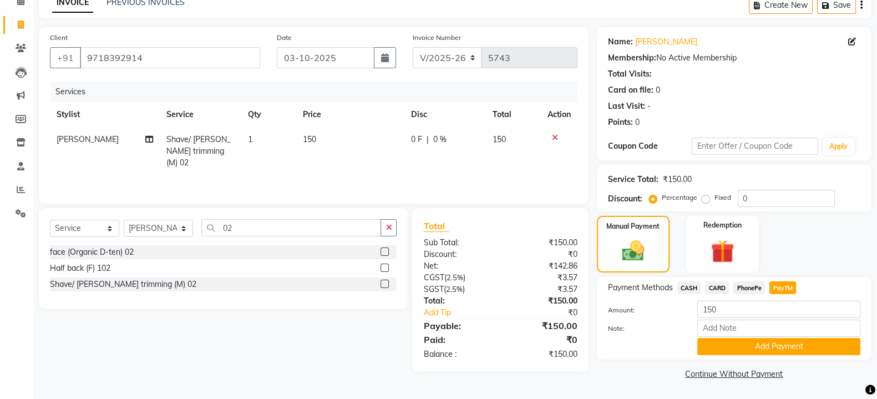
click at [794, 357] on div "Payment Methods CASH CARD PhonePe PayTM Amount: 150 Note: Add Payment" at bounding box center [734, 318] width 275 height 83
click at [793, 353] on button "Add Payment" at bounding box center [778, 346] width 163 height 17
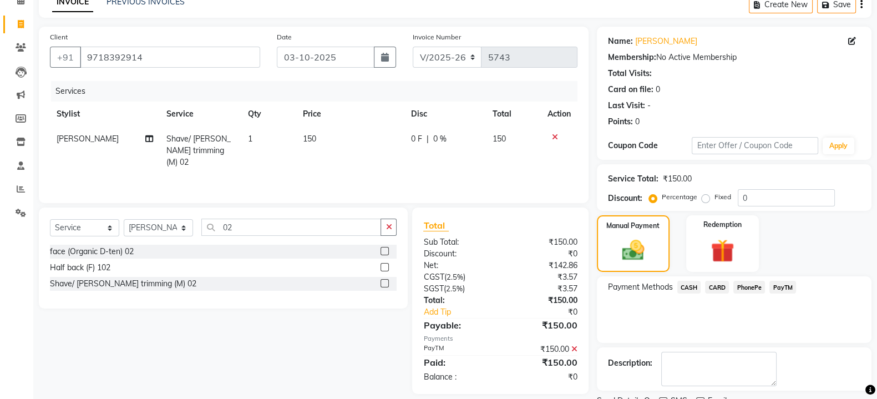
scroll to position [102, 0]
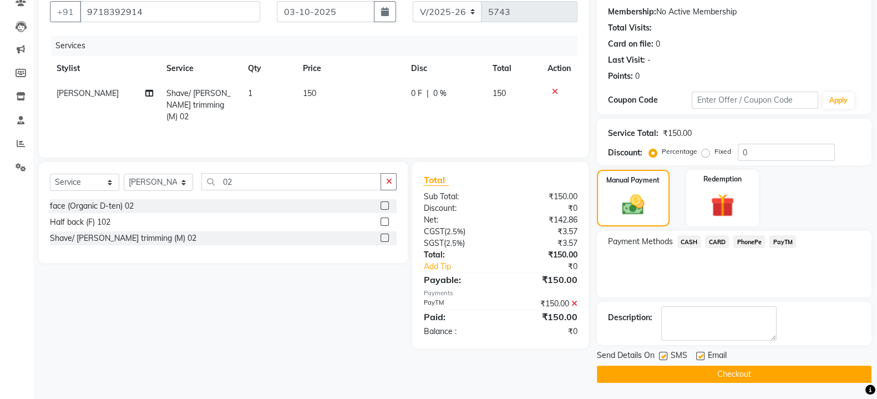
click at [664, 354] on label at bounding box center [663, 356] width 8 height 8
click at [664, 354] on input "checkbox" at bounding box center [662, 356] width 7 height 7
checkbox input "false"
click at [680, 369] on button "Checkout" at bounding box center [734, 374] width 275 height 17
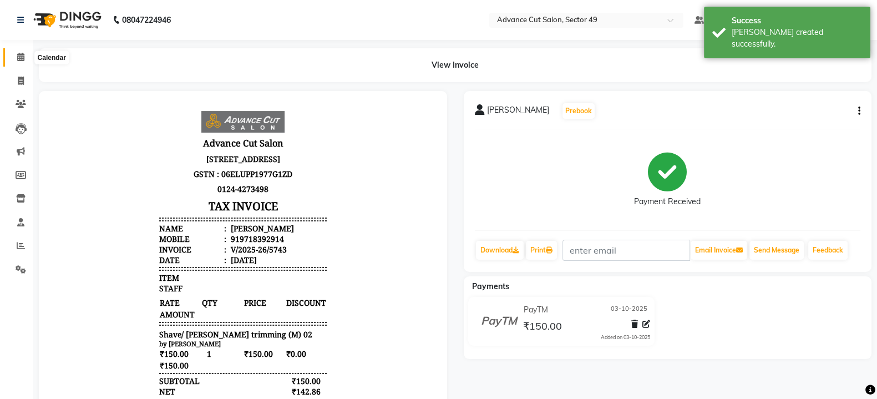
click at [13, 57] on span at bounding box center [20, 57] width 19 height 13
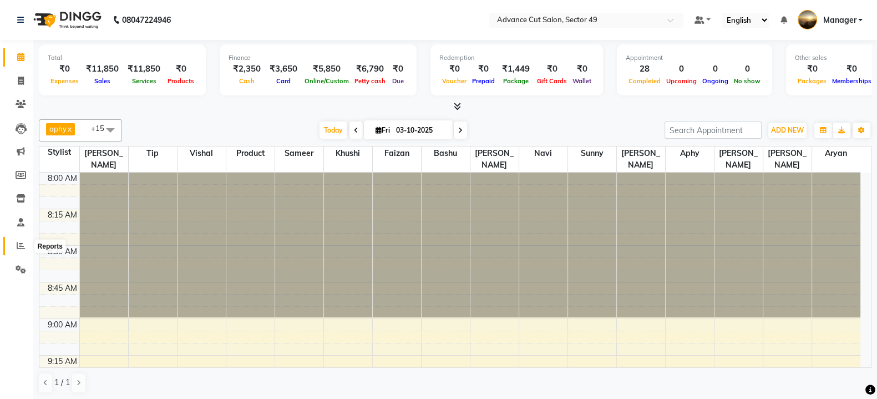
click at [17, 247] on icon at bounding box center [21, 245] width 8 height 8
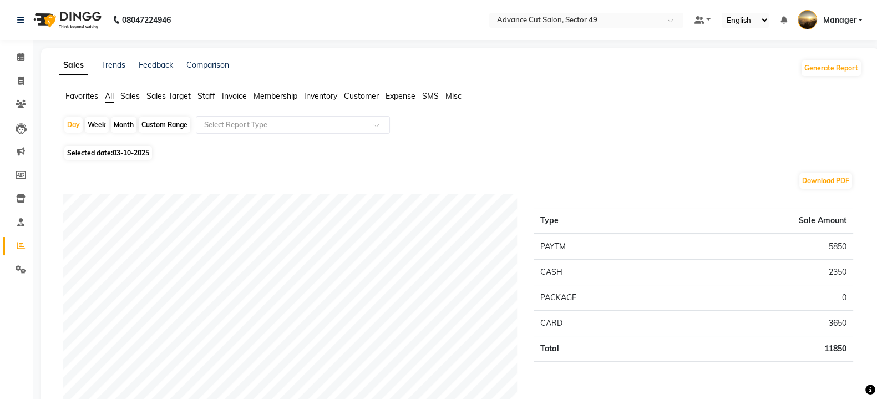
click at [129, 96] on span "Sales" at bounding box center [129, 96] width 19 height 10
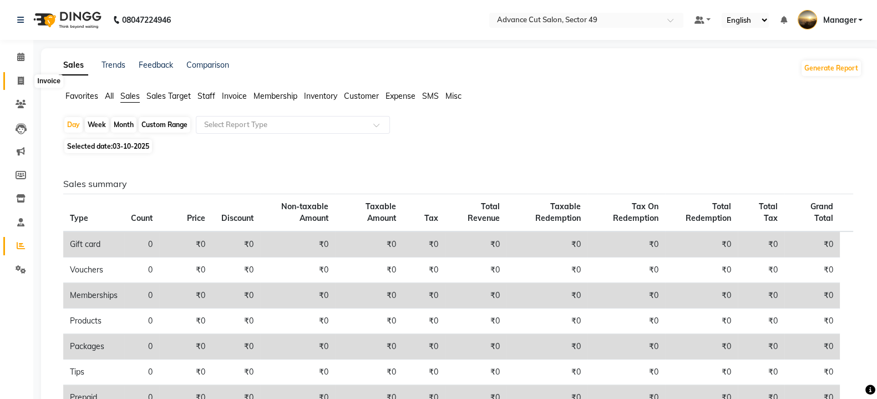
click at [21, 79] on icon at bounding box center [21, 81] width 6 height 8
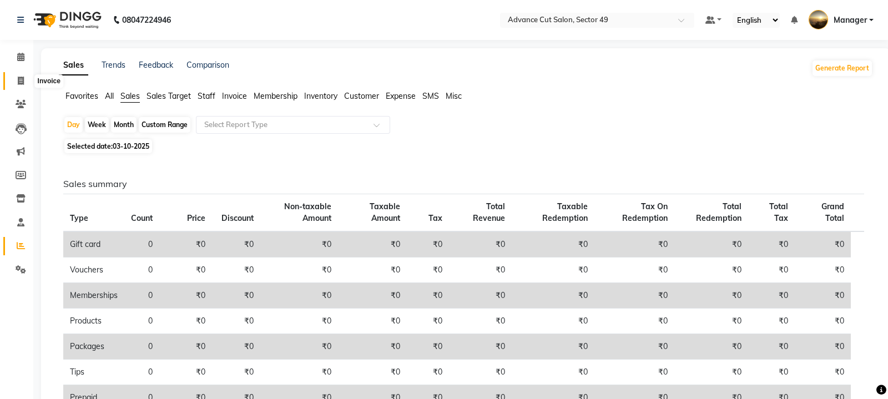
select select "4616"
select select "service"
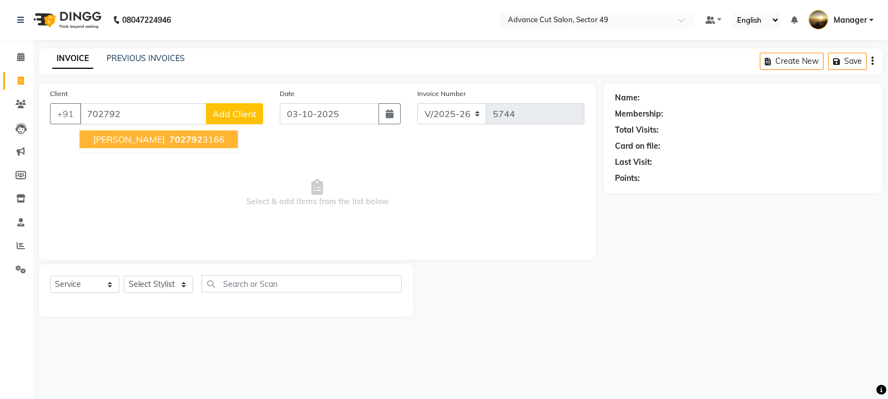
click at [184, 139] on button "parul 702792 3166" at bounding box center [159, 139] width 158 height 18
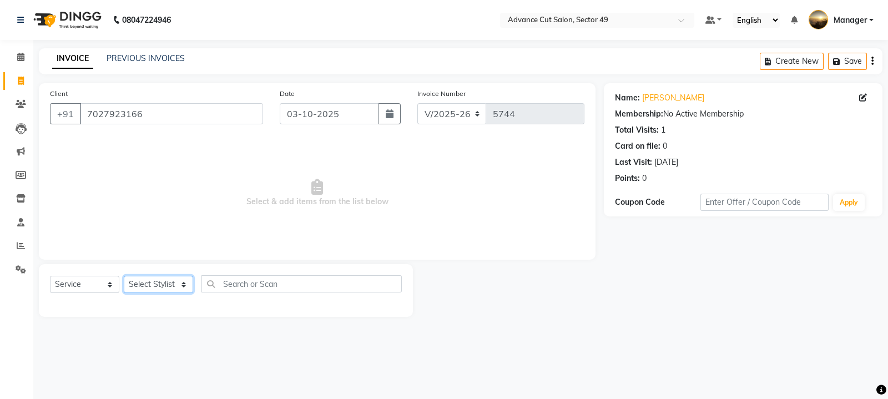
click at [171, 285] on select "Select Stylist aphy [PERSON_NAME] bashu [PERSON_NAME] [PERSON_NAME] Manager Nav…" at bounding box center [158, 284] width 69 height 17
click at [124, 276] on select "Select Stylist aphy [PERSON_NAME] bashu [PERSON_NAME] [PERSON_NAME] Manager Nav…" at bounding box center [158, 284] width 69 height 17
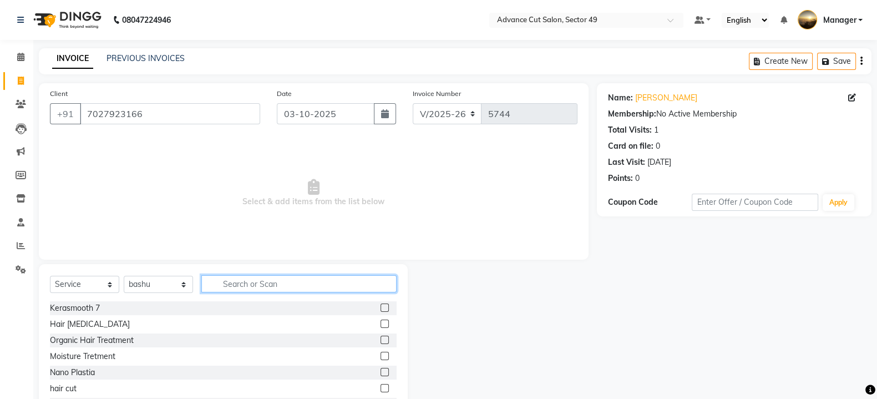
click at [301, 281] on input "text" at bounding box center [298, 283] width 195 height 17
click at [265, 280] on input "text" at bounding box center [298, 283] width 195 height 17
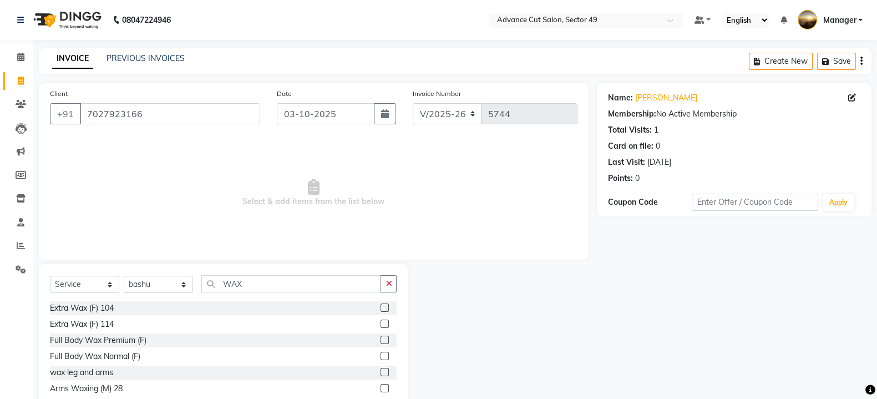
click at [383, 386] on label at bounding box center [385, 388] width 8 height 8
click at [383, 386] on input "checkbox" at bounding box center [384, 388] width 7 height 7
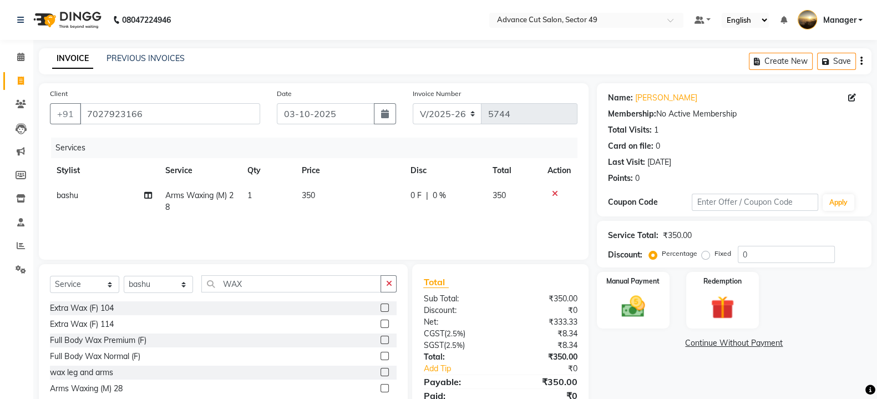
click at [322, 200] on td "350" at bounding box center [349, 201] width 109 height 37
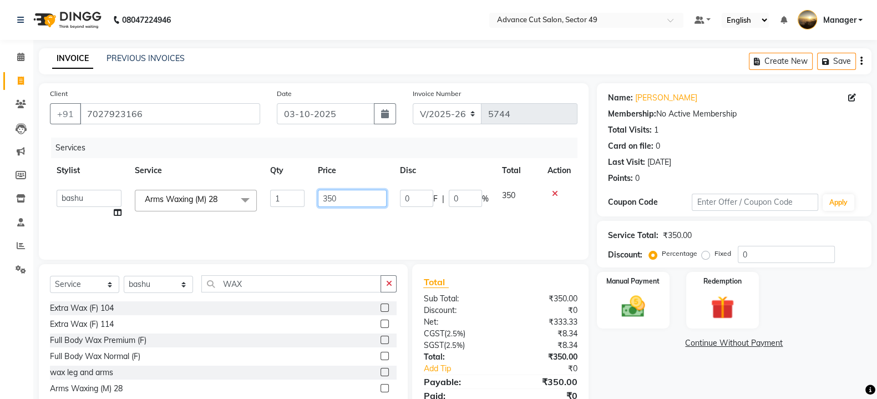
drag, startPoint x: 322, startPoint y: 200, endPoint x: 355, endPoint y: 206, distance: 33.3
click at [355, 204] on input "350" at bounding box center [352, 198] width 69 height 17
click at [390, 281] on icon "button" at bounding box center [389, 284] width 6 height 8
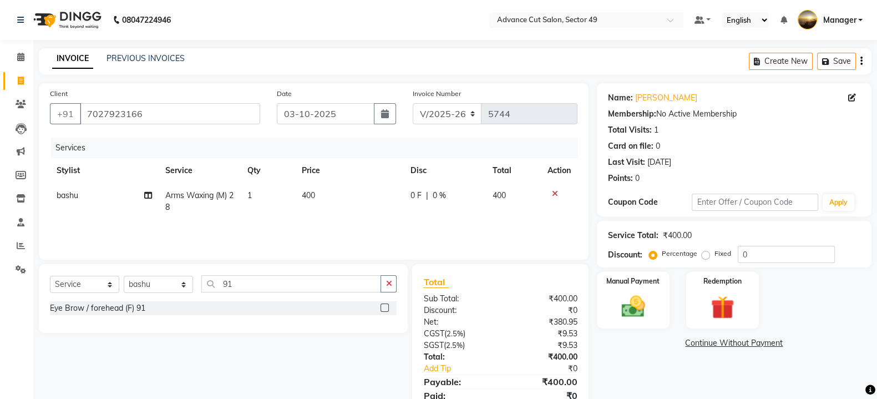
click at [386, 307] on label at bounding box center [385, 308] width 8 height 8
click at [386, 307] on input "checkbox" at bounding box center [384, 308] width 7 height 7
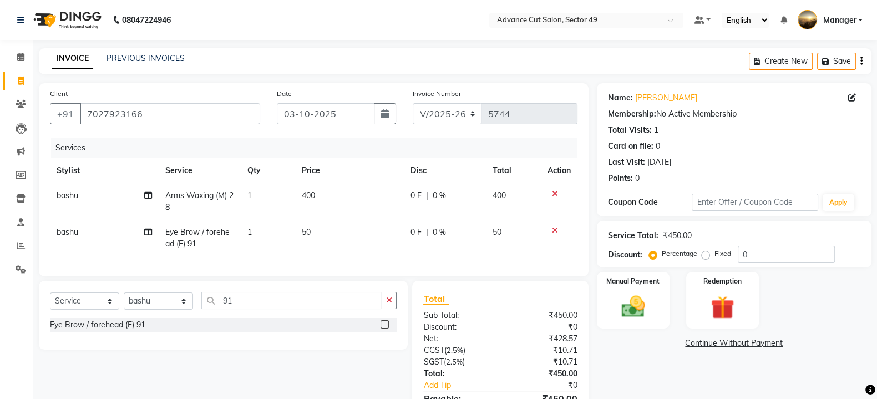
click at [335, 223] on td "50" at bounding box center [349, 238] width 109 height 37
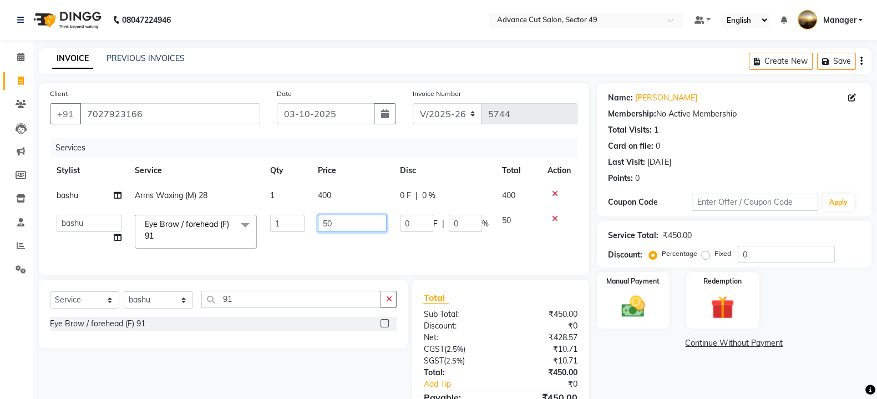
click at [342, 230] on input "50" at bounding box center [352, 223] width 69 height 17
click at [655, 314] on div "Manual Payment" at bounding box center [633, 300] width 76 height 59
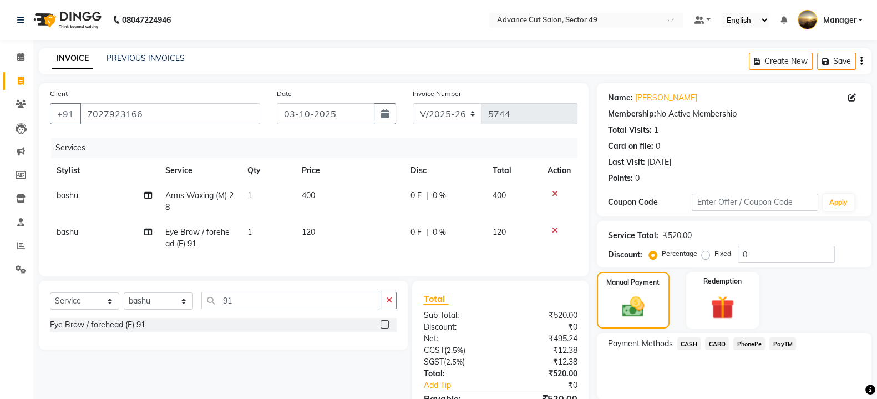
click at [777, 338] on span "PayTM" at bounding box center [783, 343] width 27 height 13
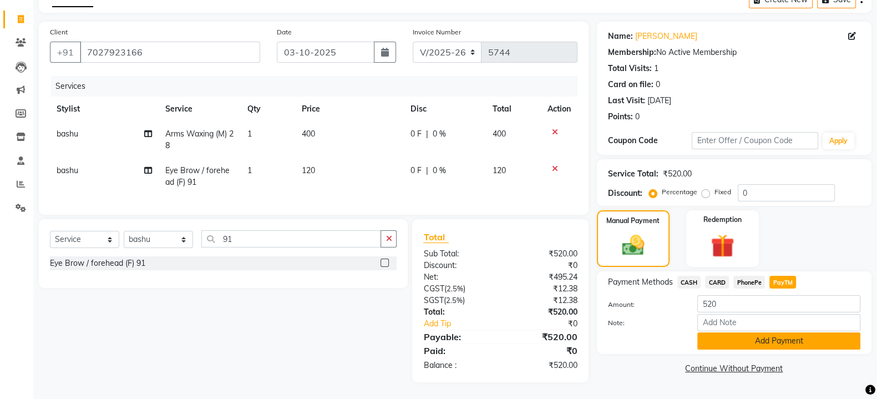
click at [763, 332] on button "Add Payment" at bounding box center [778, 340] width 163 height 17
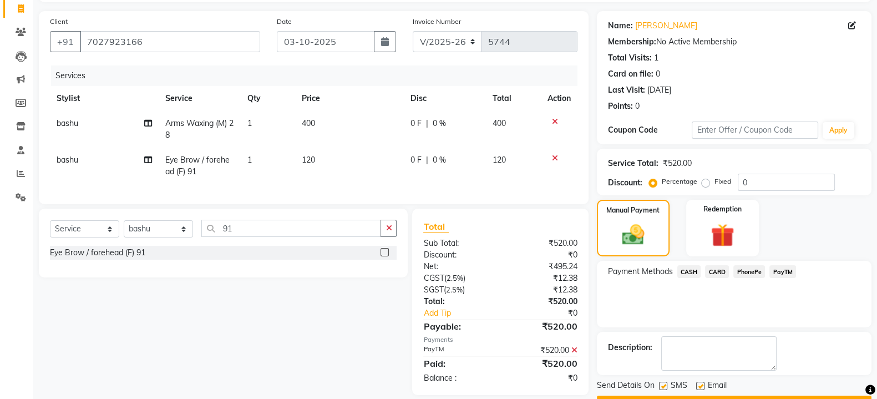
scroll to position [102, 0]
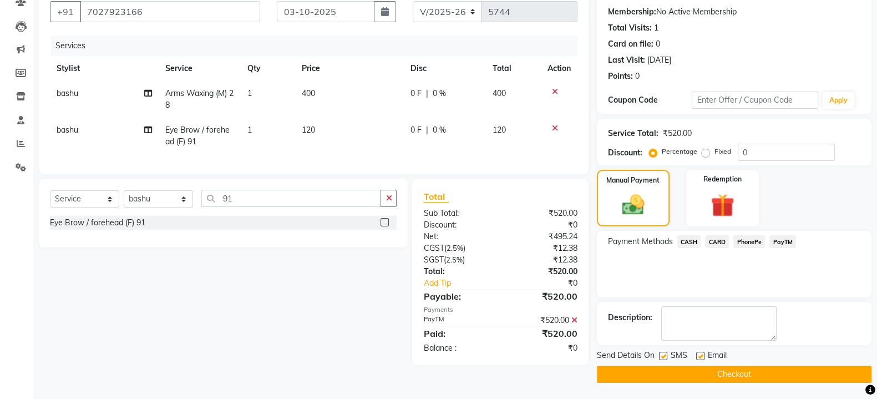
click at [668, 367] on button "Checkout" at bounding box center [734, 374] width 275 height 17
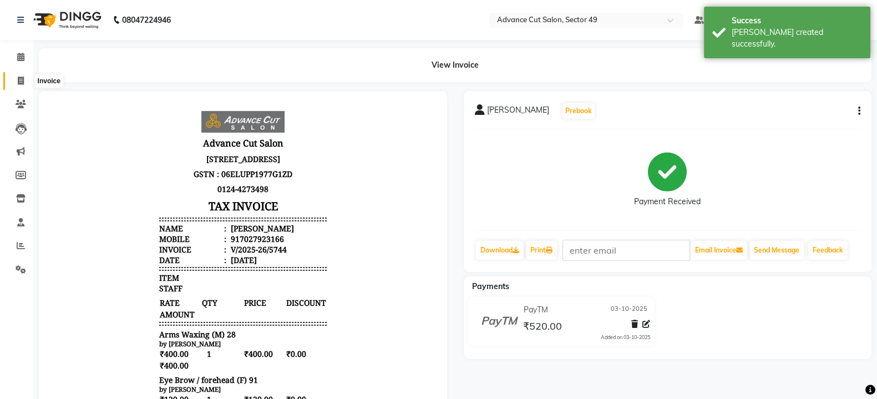
click at [23, 79] on icon at bounding box center [21, 81] width 6 height 8
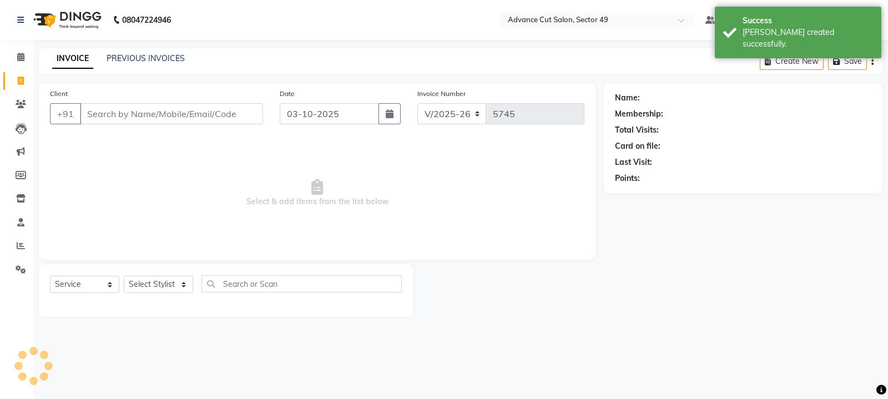
click at [42, 20] on img at bounding box center [66, 19] width 76 height 31
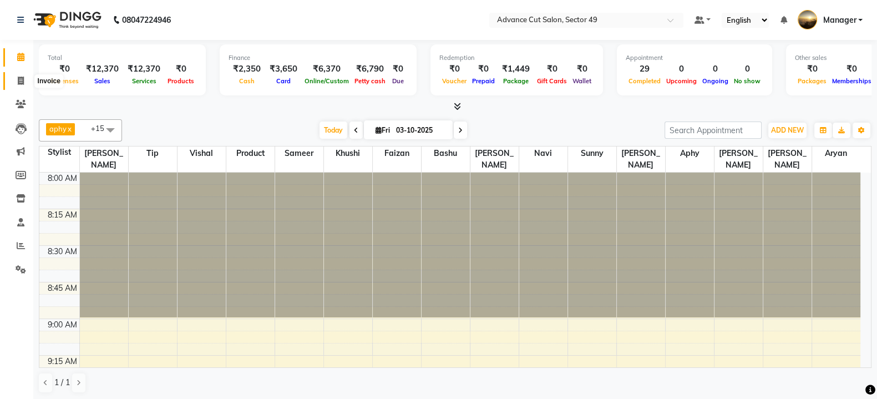
click at [17, 79] on span at bounding box center [20, 81] width 19 height 13
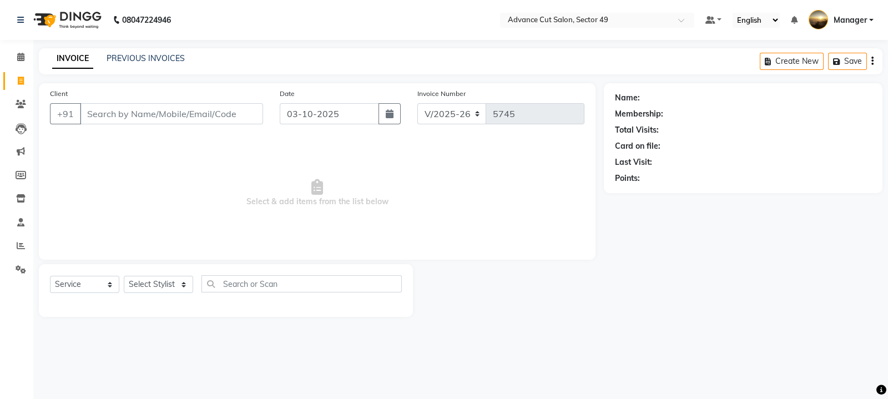
click at [42, 16] on img at bounding box center [66, 19] width 76 height 31
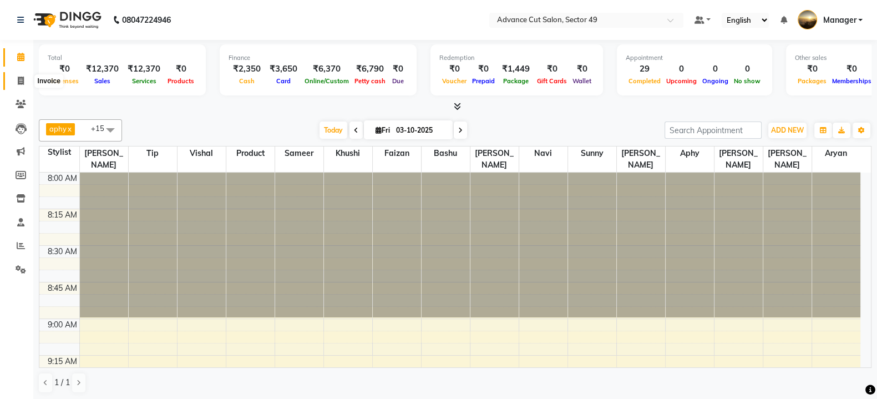
click at [18, 82] on icon at bounding box center [21, 81] width 6 height 8
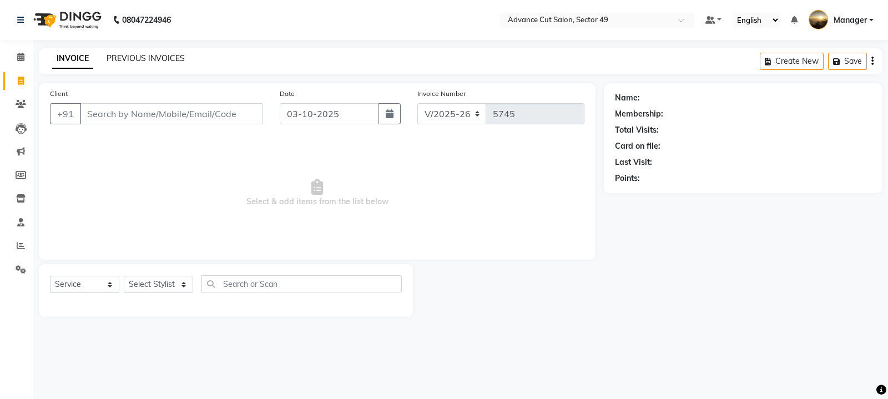
click at [141, 60] on link "PREVIOUS INVOICES" at bounding box center [146, 58] width 78 height 10
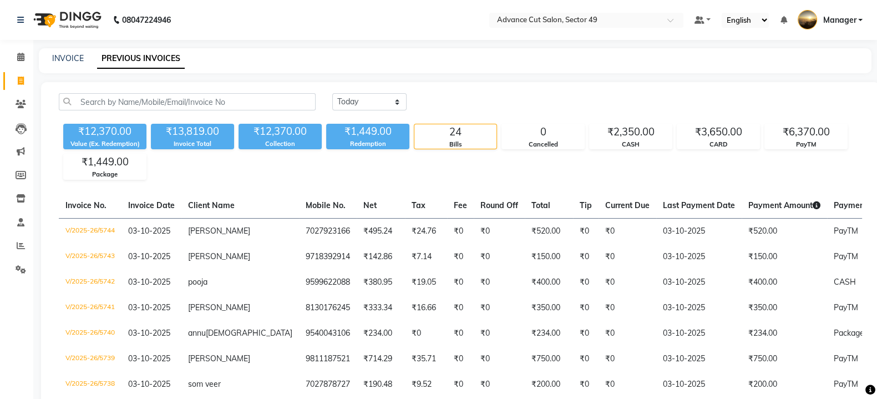
click at [67, 53] on div "INVOICE" at bounding box center [68, 59] width 32 height 12
click at [77, 62] on link "INVOICE" at bounding box center [68, 58] width 32 height 10
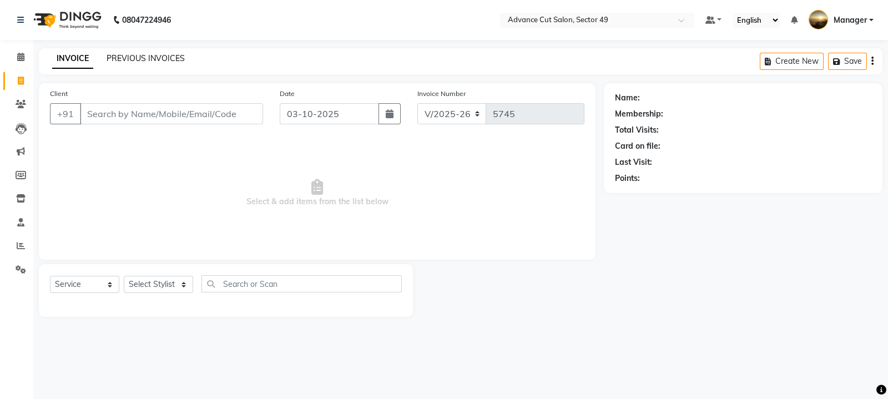
click at [125, 60] on link "PREVIOUS INVOICES" at bounding box center [146, 58] width 78 height 10
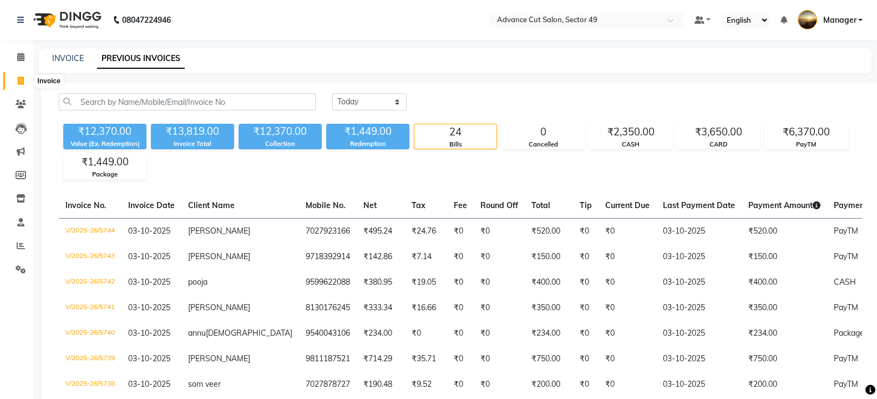
click at [22, 84] on icon at bounding box center [21, 81] width 6 height 8
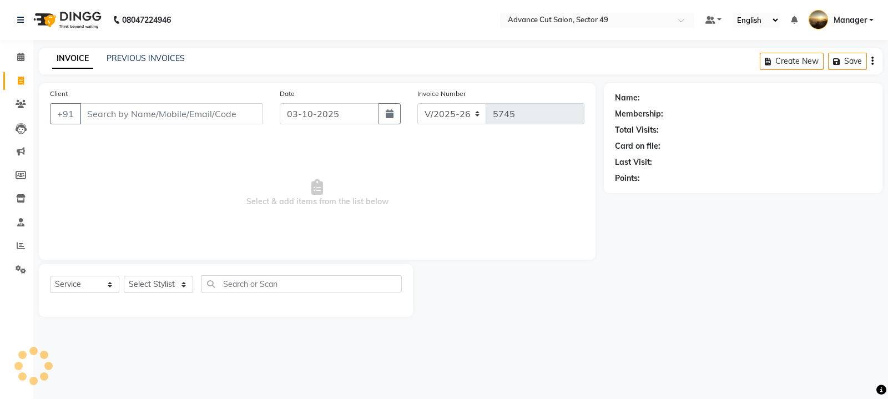
click at [150, 52] on div "INVOICE PREVIOUS INVOICES Create New Save" at bounding box center [460, 61] width 843 height 26
click at [157, 62] on link "PREVIOUS INVOICES" at bounding box center [146, 58] width 78 height 10
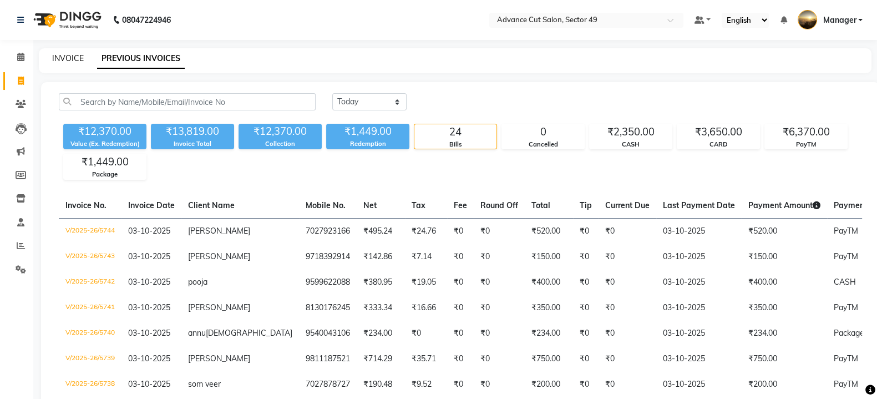
click at [62, 60] on link "INVOICE" at bounding box center [68, 58] width 32 height 10
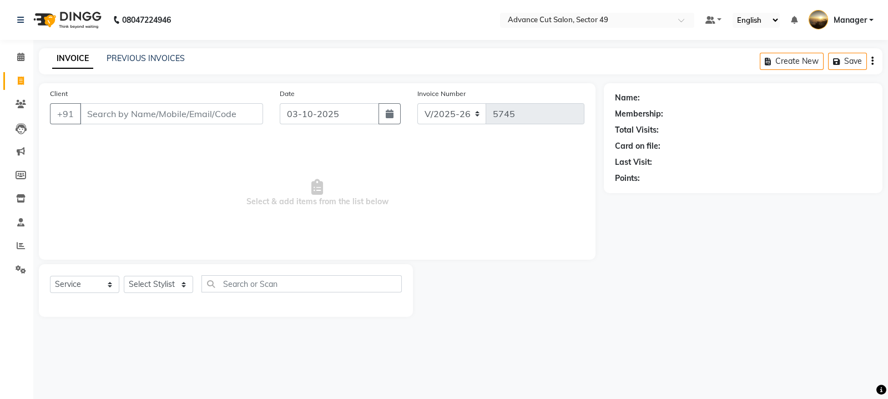
click at [47, 21] on img at bounding box center [66, 19] width 76 height 31
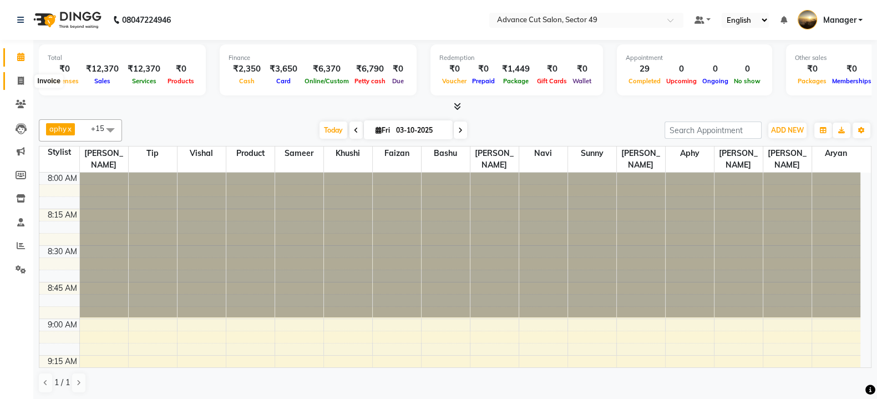
click at [21, 81] on icon at bounding box center [21, 81] width 6 height 8
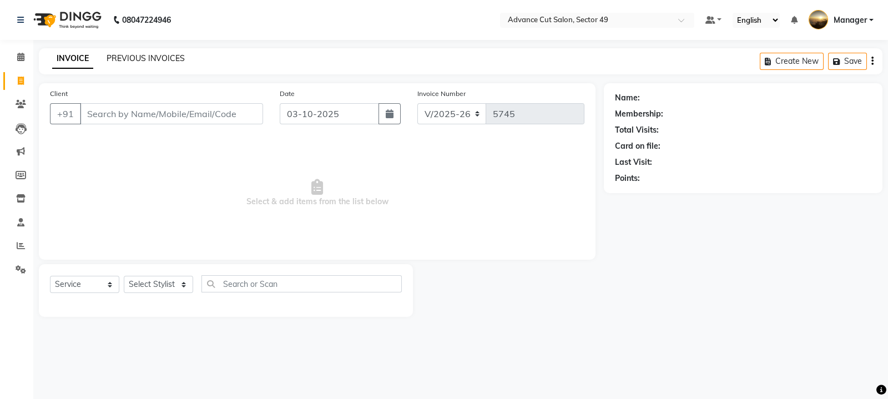
click at [146, 59] on link "PREVIOUS INVOICES" at bounding box center [146, 58] width 78 height 10
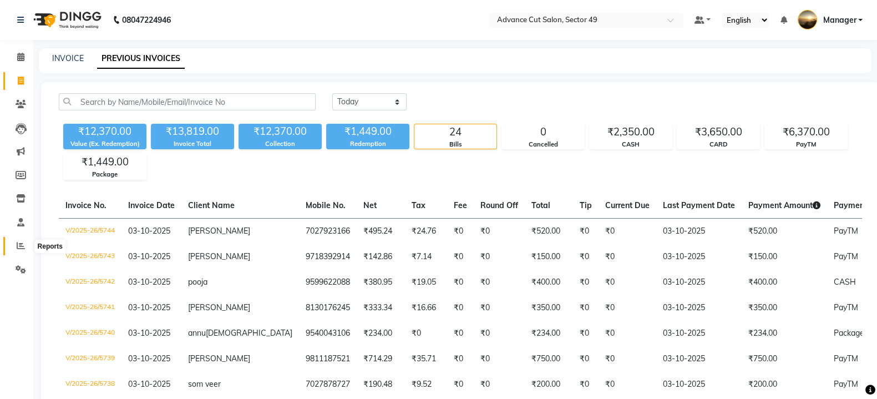
click at [19, 247] on icon at bounding box center [21, 245] width 8 height 8
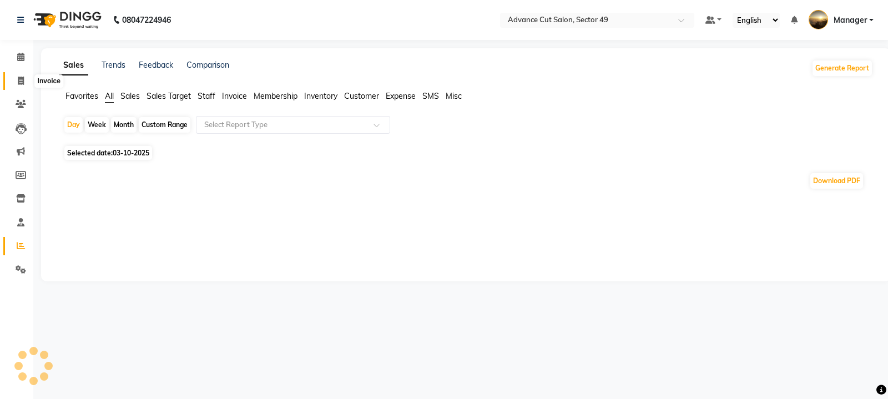
click at [18, 82] on icon at bounding box center [21, 81] width 6 height 8
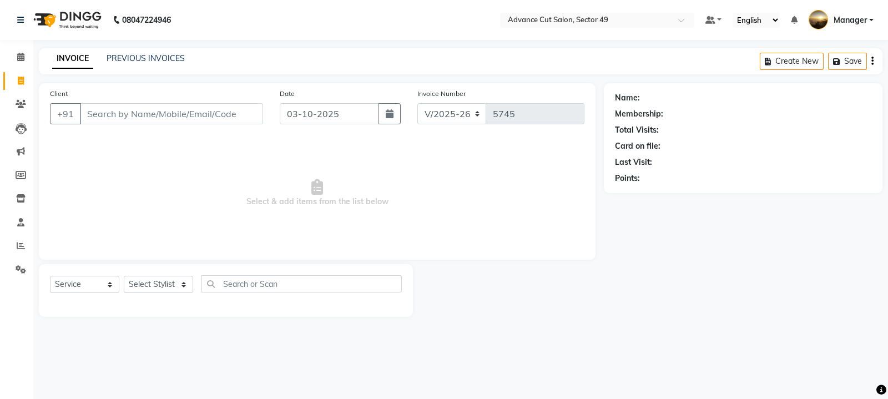
click at [160, 64] on div "PREVIOUS INVOICES" at bounding box center [146, 59] width 78 height 12
click at [117, 59] on link "PREVIOUS INVOICES" at bounding box center [146, 58] width 78 height 10
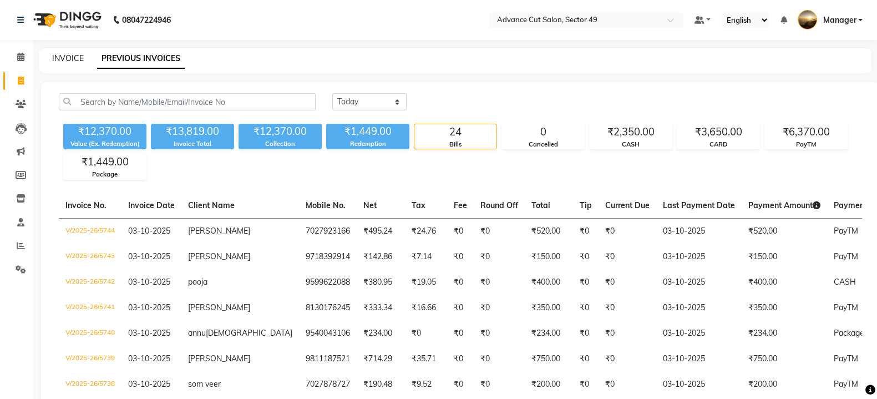
click at [74, 55] on link "INVOICE" at bounding box center [68, 58] width 32 height 10
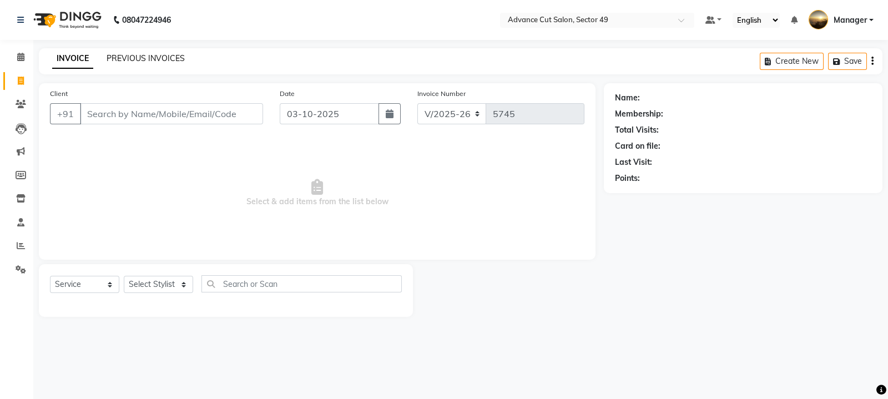
click at [128, 62] on link "PREVIOUS INVOICES" at bounding box center [146, 58] width 78 height 10
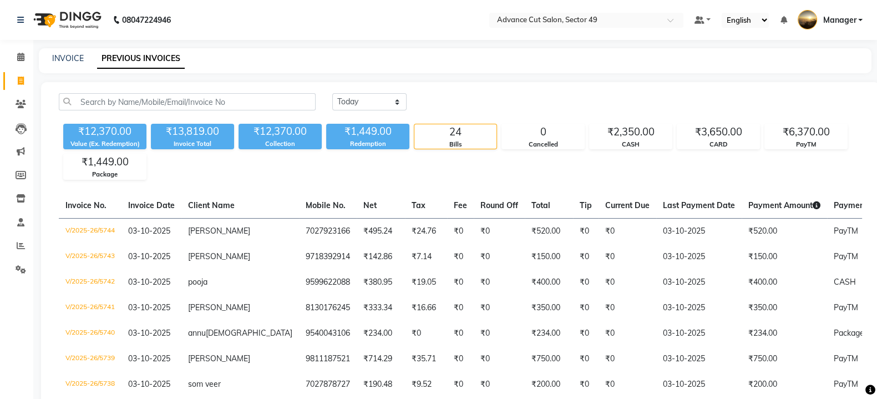
click at [42, 23] on img at bounding box center [66, 19] width 76 height 31
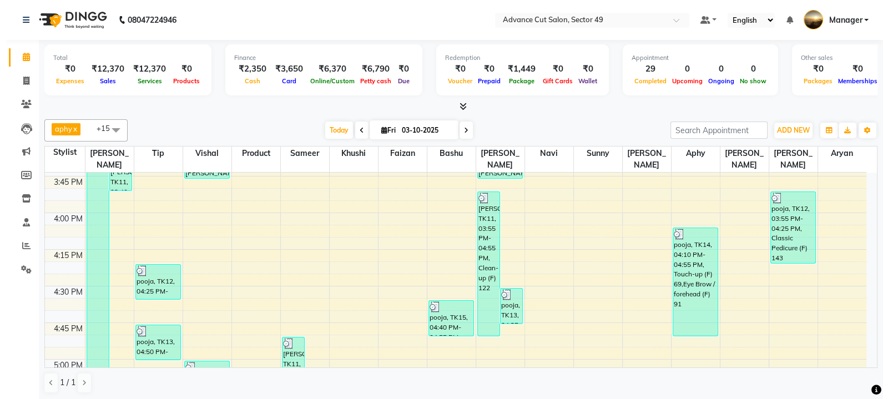
scroll to position [1109, 0]
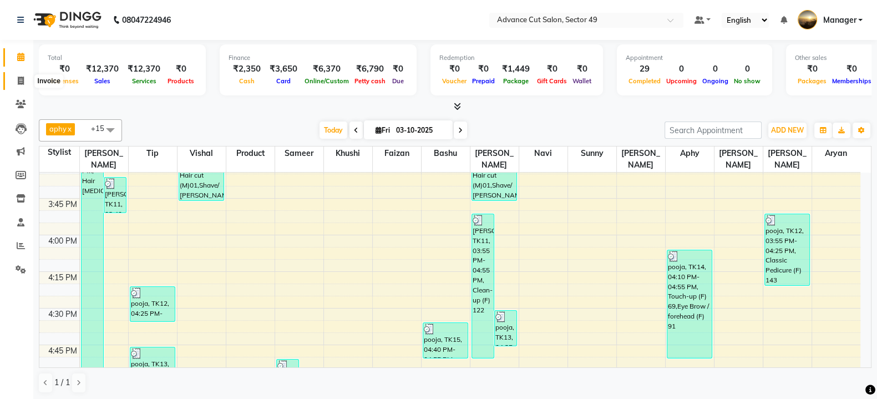
click at [19, 83] on icon at bounding box center [21, 81] width 6 height 8
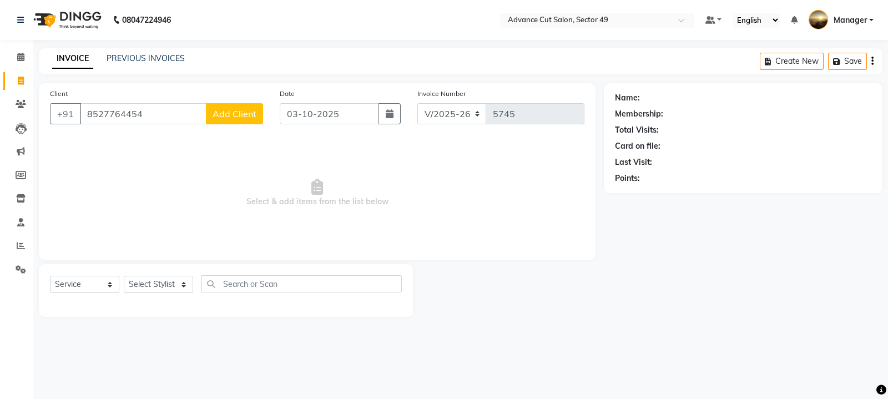
click at [229, 123] on button "Add Client" at bounding box center [234, 113] width 57 height 21
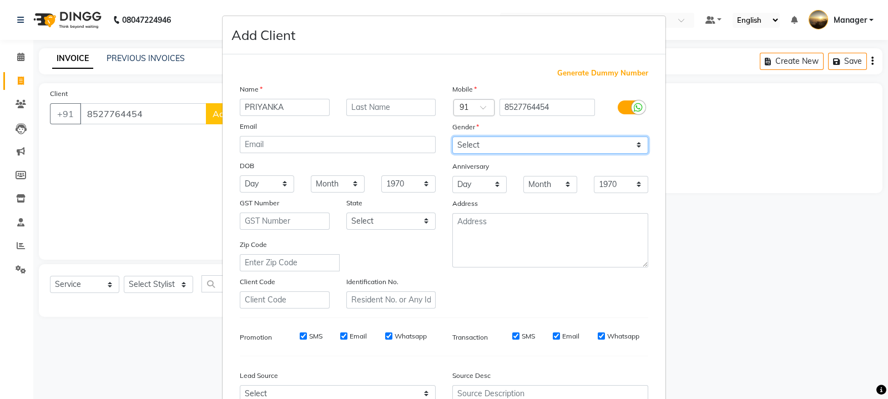
click at [499, 145] on select "Select [DEMOGRAPHIC_DATA] [DEMOGRAPHIC_DATA] Other Prefer Not To Say" at bounding box center [550, 145] width 196 height 17
click at [452, 137] on select "Select [DEMOGRAPHIC_DATA] [DEMOGRAPHIC_DATA] Other Prefer Not To Say" at bounding box center [550, 145] width 196 height 17
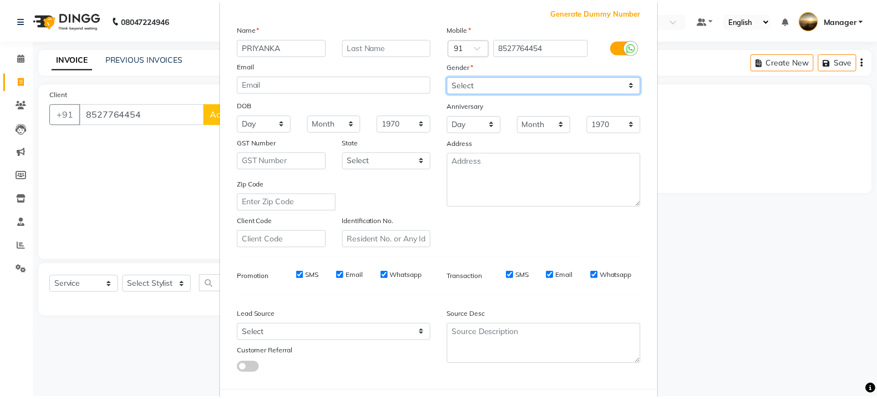
scroll to position [119, 0]
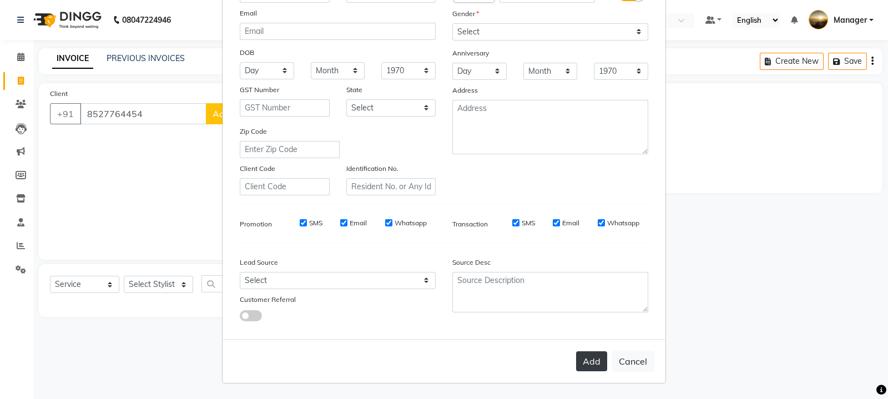
click at [585, 356] on button "Add" at bounding box center [591, 361] width 31 height 20
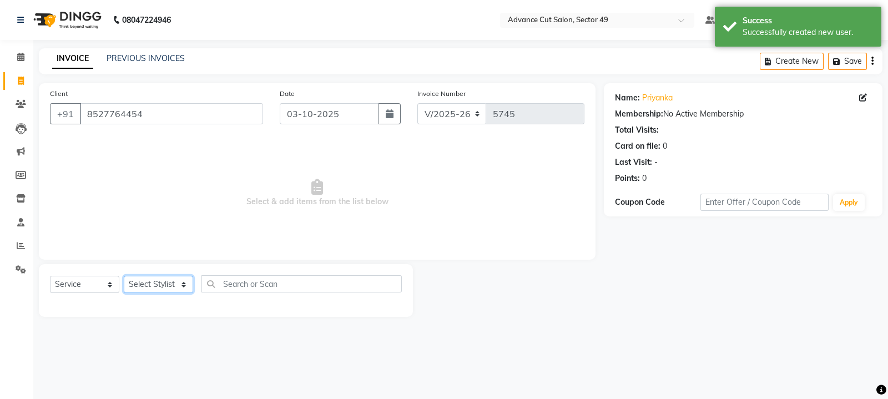
click at [148, 287] on select "Select Stylist aphy [PERSON_NAME] bashu [PERSON_NAME] [PERSON_NAME] Manager Nav…" at bounding box center [158, 284] width 69 height 17
click at [124, 276] on select "Select Stylist aphy [PERSON_NAME] bashu [PERSON_NAME] [PERSON_NAME] Manager Nav…" at bounding box center [158, 284] width 69 height 17
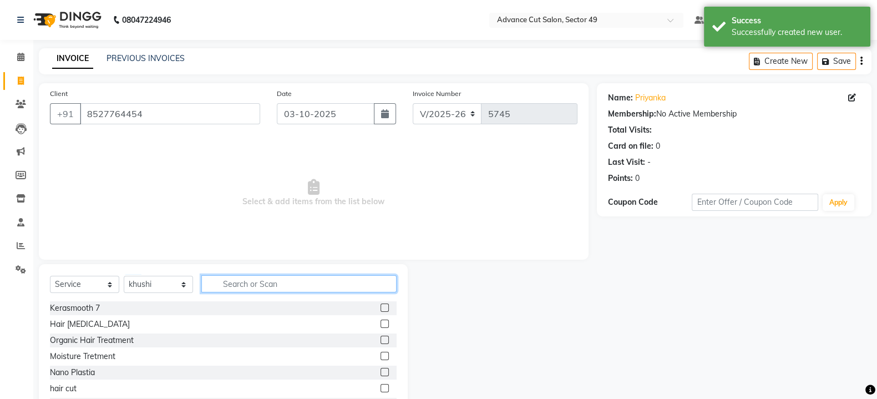
click at [281, 287] on input "text" at bounding box center [298, 283] width 195 height 17
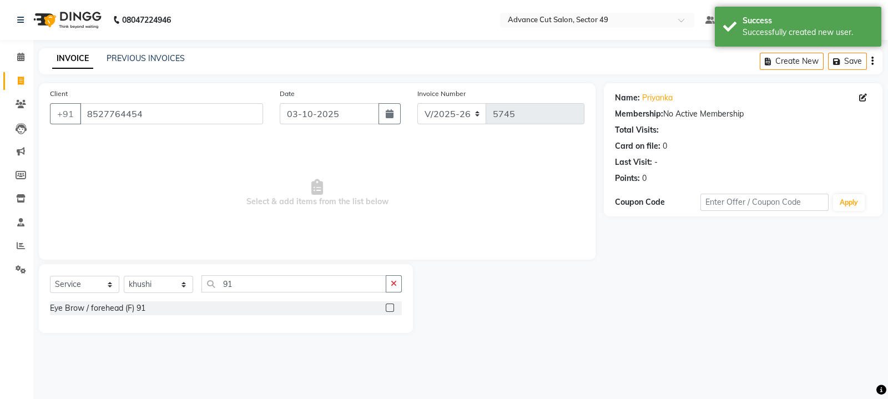
drag, startPoint x: 389, startPoint y: 308, endPoint x: 373, endPoint y: 275, distance: 36.2
click at [389, 307] on label at bounding box center [390, 308] width 8 height 8
click at [389, 307] on input "checkbox" at bounding box center [389, 308] width 7 height 7
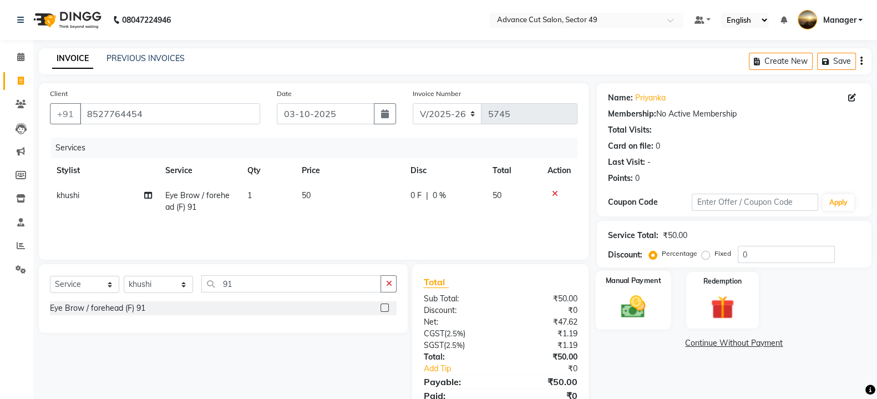
click at [661, 305] on div "Manual Payment" at bounding box center [633, 300] width 76 height 59
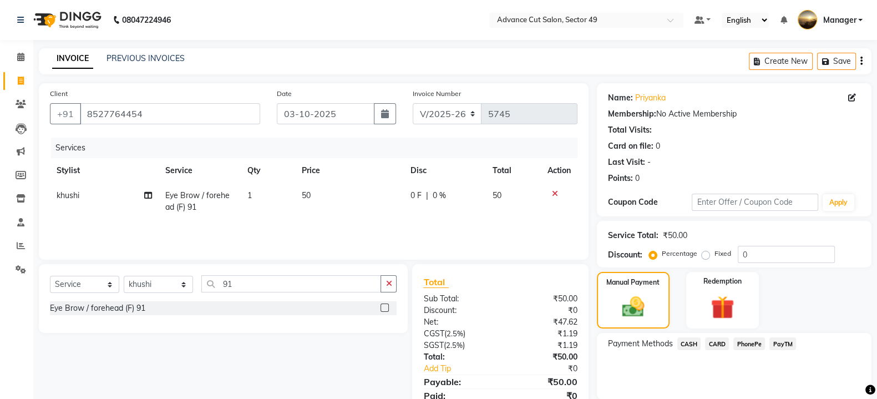
click at [783, 342] on span "PayTM" at bounding box center [783, 343] width 27 height 13
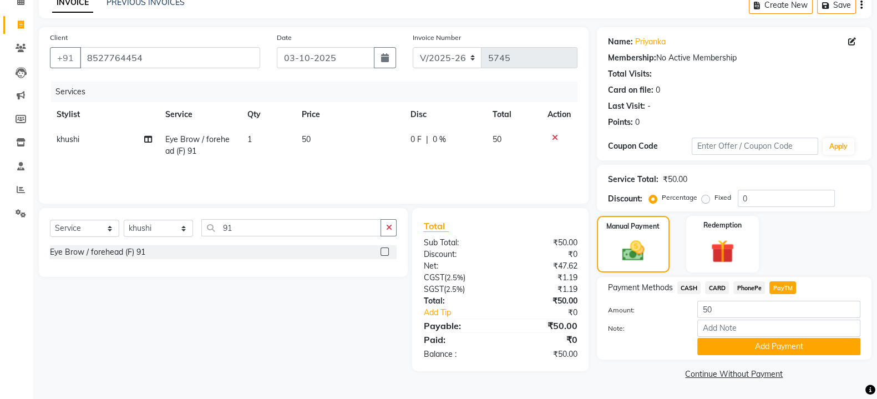
click at [783, 344] on button "Add Payment" at bounding box center [778, 346] width 163 height 17
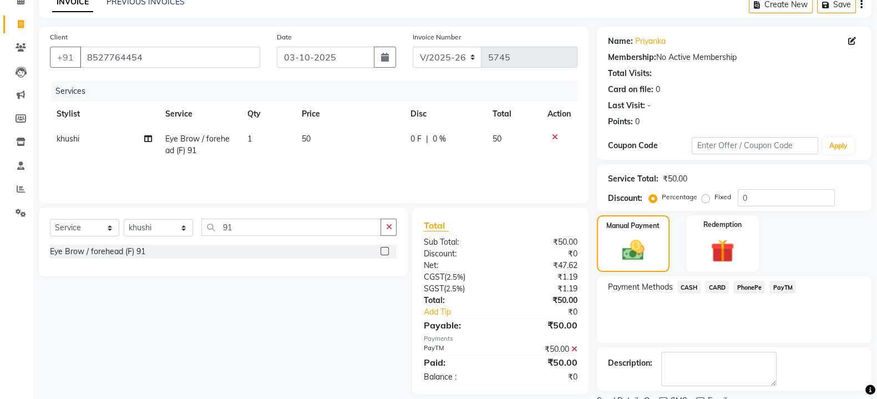
scroll to position [102, 0]
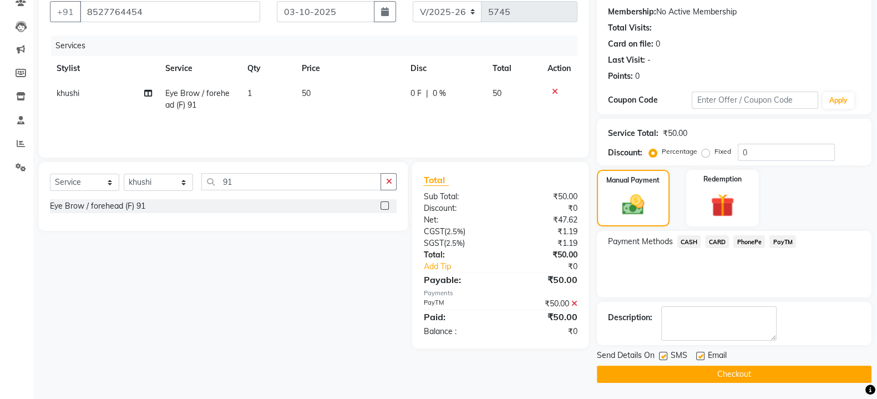
click at [666, 377] on button "Checkout" at bounding box center [734, 374] width 275 height 17
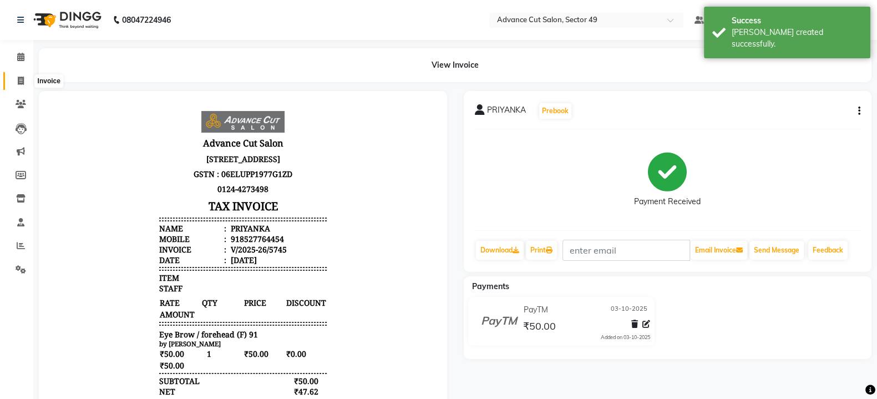
click at [20, 79] on icon at bounding box center [21, 81] width 6 height 8
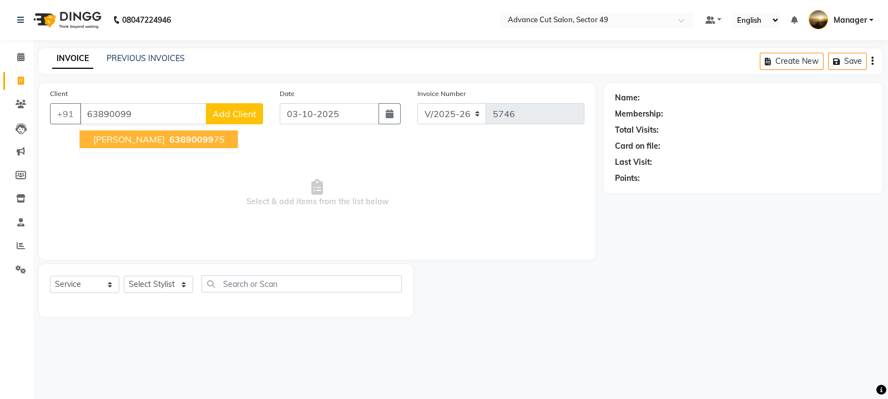
click at [170, 141] on ngb-highlight "63890099 75" at bounding box center [196, 139] width 58 height 11
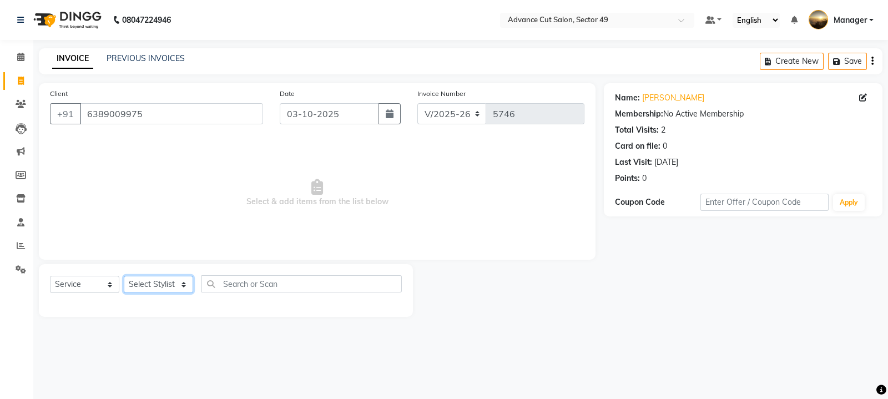
click at [153, 282] on select "Select Stylist aphy [PERSON_NAME] bashu [PERSON_NAME] [PERSON_NAME] Manager Nav…" at bounding box center [158, 284] width 69 height 17
click at [124, 276] on select "Select Stylist aphy [PERSON_NAME] bashu [PERSON_NAME] [PERSON_NAME] Manager Nav…" at bounding box center [158, 284] width 69 height 17
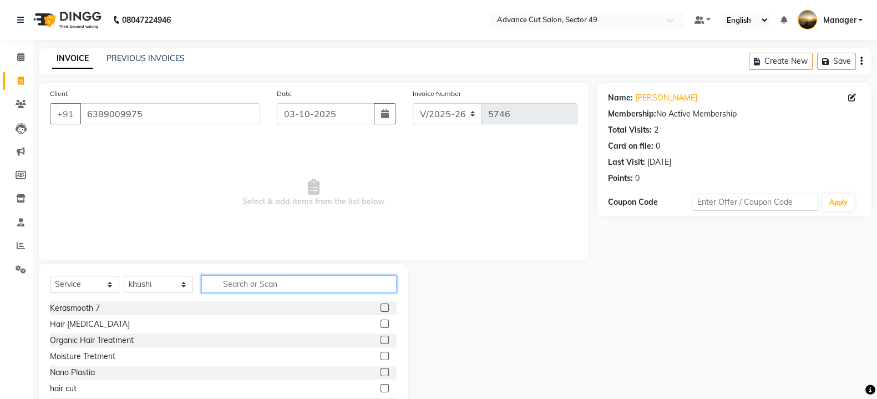
click at [246, 284] on input "text" at bounding box center [298, 283] width 195 height 17
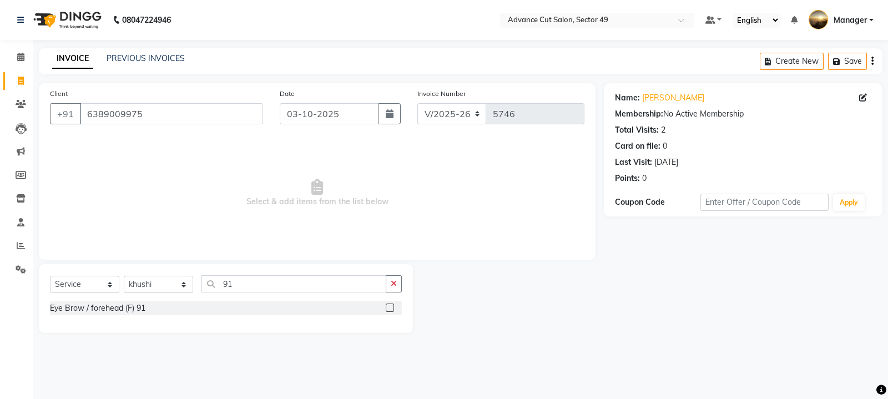
click at [391, 306] on label at bounding box center [390, 308] width 8 height 8
click at [391, 306] on input "checkbox" at bounding box center [389, 308] width 7 height 7
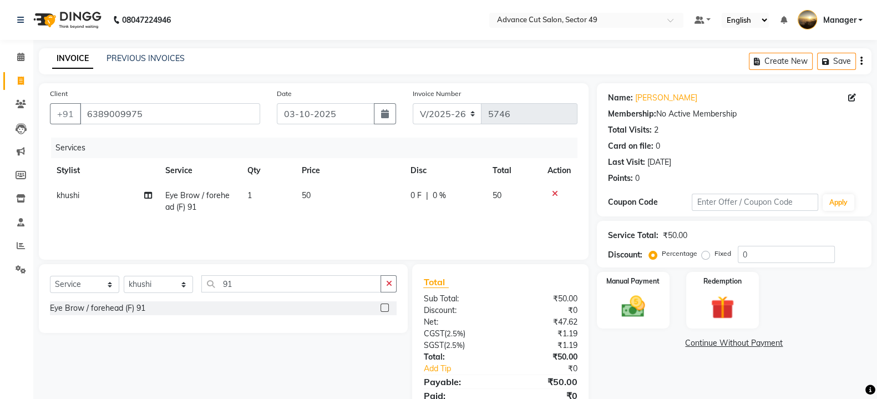
click at [330, 201] on td "50" at bounding box center [349, 201] width 109 height 37
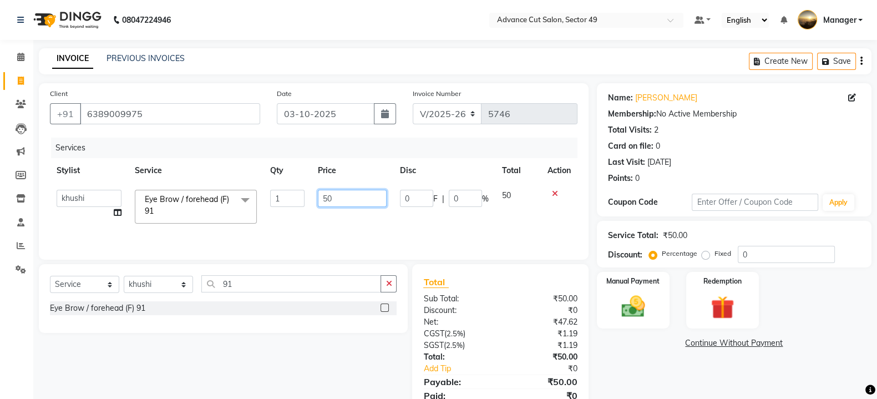
click at [355, 204] on input "50" at bounding box center [352, 198] width 69 height 17
click at [184, 287] on select "Select Stylist aphy [PERSON_NAME] bashu [PERSON_NAME] [PERSON_NAME] Manager Nav…" at bounding box center [158, 284] width 69 height 17
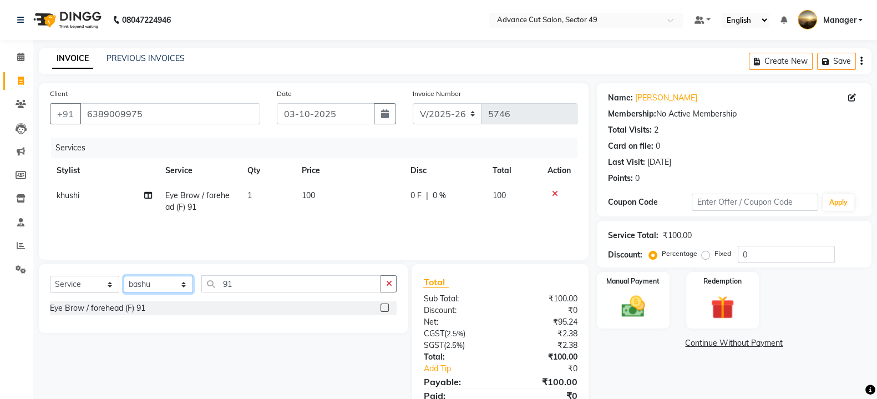
click at [124, 276] on select "Select Stylist aphy [PERSON_NAME] bashu [PERSON_NAME] [PERSON_NAME] Manager Nav…" at bounding box center [158, 284] width 69 height 17
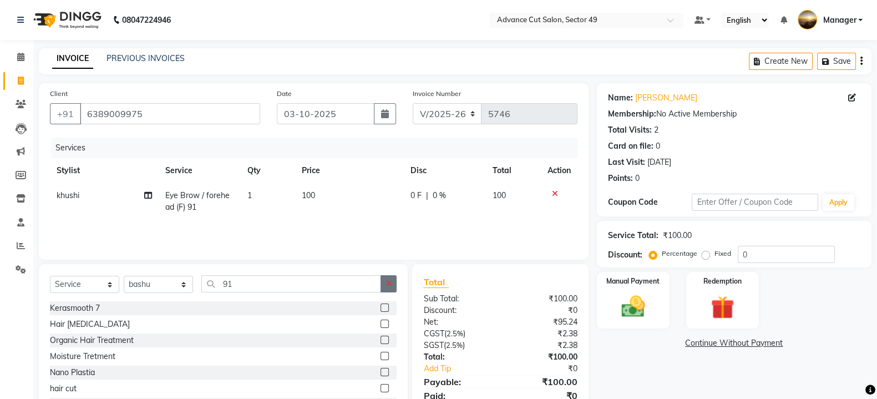
click at [387, 287] on icon "button" at bounding box center [389, 284] width 6 height 8
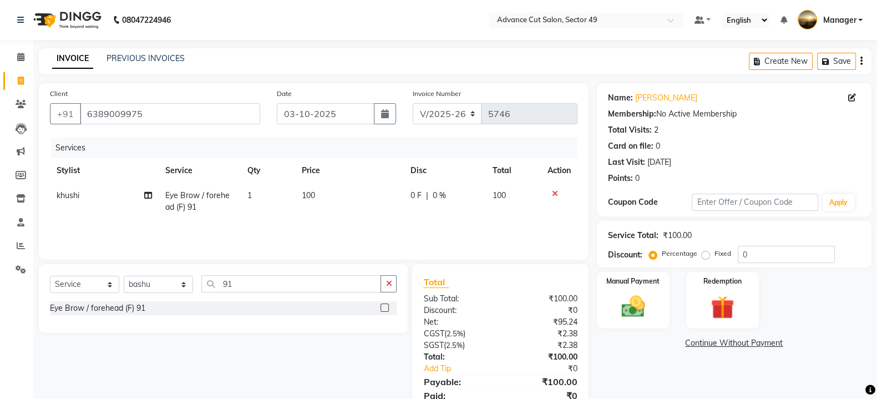
click at [386, 309] on label at bounding box center [385, 308] width 8 height 8
click at [386, 309] on input "checkbox" at bounding box center [384, 308] width 7 height 7
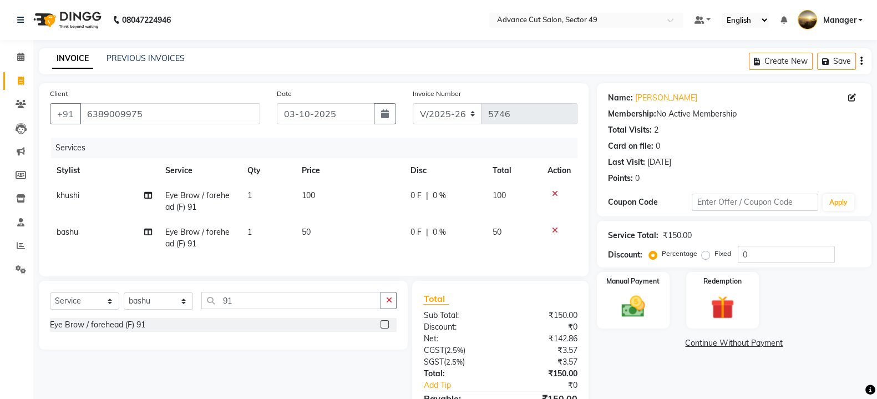
drag, startPoint x: 324, startPoint y: 234, endPoint x: 346, endPoint y: 234, distance: 22.2
click at [329, 234] on td "50" at bounding box center [349, 238] width 109 height 37
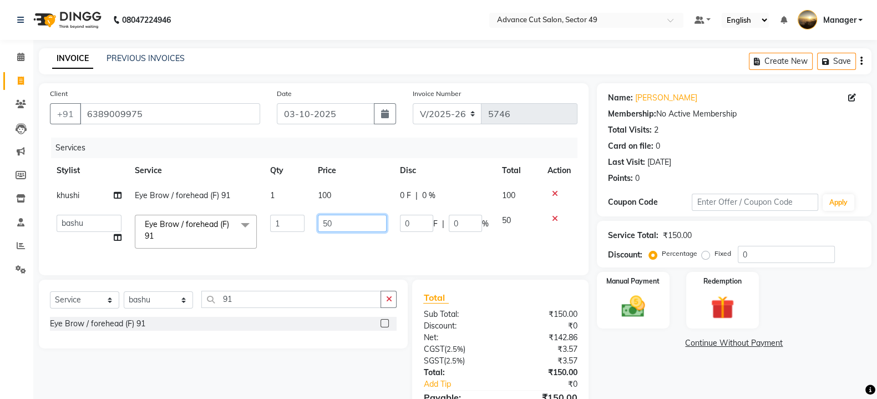
click at [358, 223] on input "50" at bounding box center [352, 223] width 69 height 17
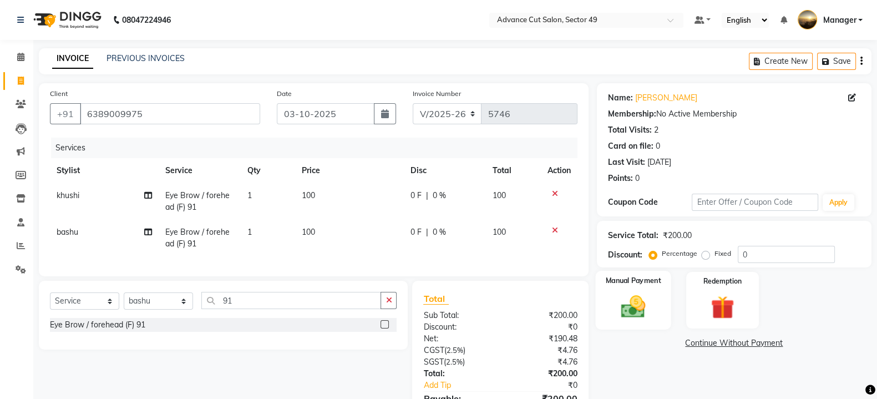
click at [664, 305] on div "Manual Payment" at bounding box center [633, 300] width 76 height 59
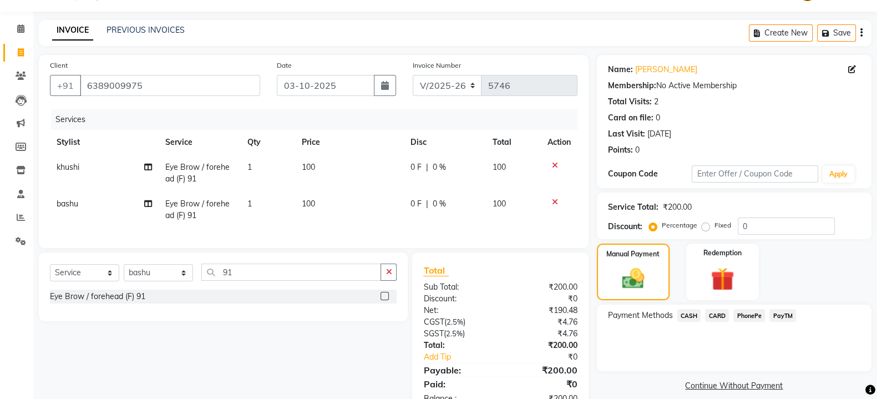
scroll to position [69, 0]
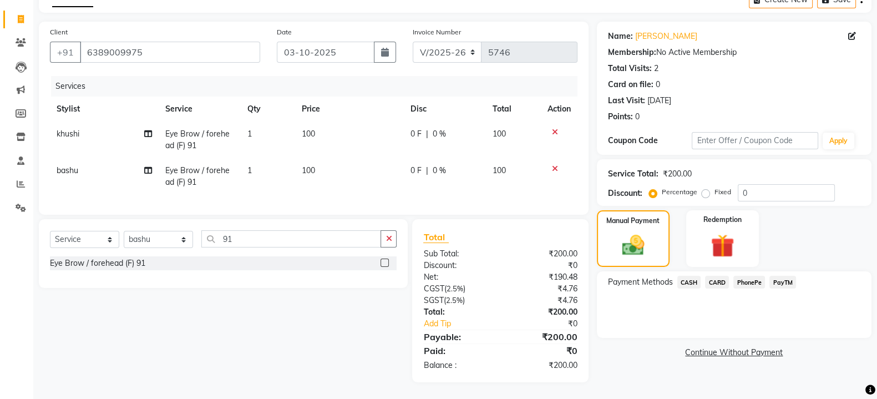
click at [694, 276] on span "CASH" at bounding box center [690, 282] width 24 height 13
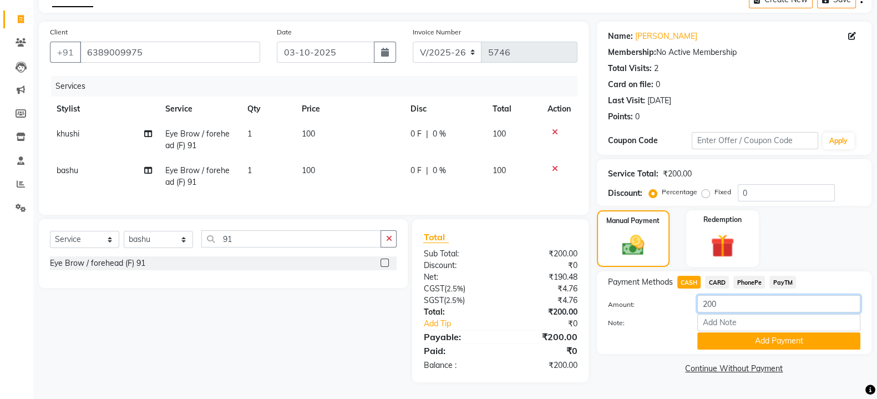
click at [730, 301] on input "200" at bounding box center [778, 303] width 163 height 17
click at [778, 276] on span "PayTM" at bounding box center [783, 282] width 27 height 13
click at [691, 276] on span "CASH" at bounding box center [690, 282] width 24 height 13
click at [729, 299] on input "200" at bounding box center [778, 303] width 163 height 17
click at [820, 333] on button "Add Payment" at bounding box center [778, 340] width 163 height 17
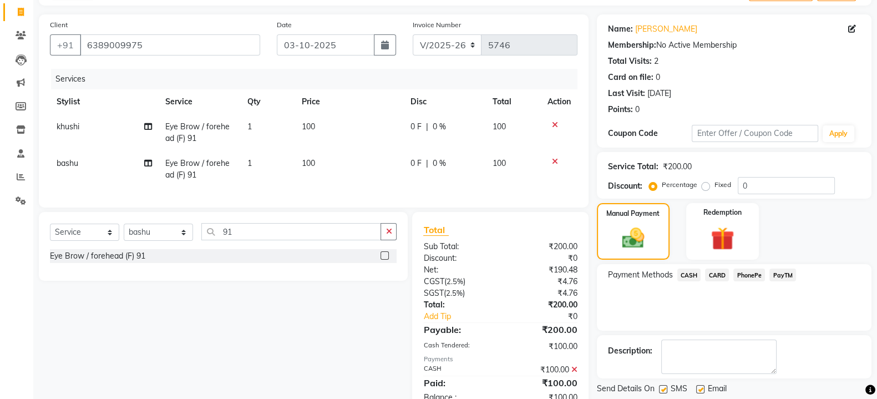
click at [790, 270] on span "PayTM" at bounding box center [783, 275] width 27 height 13
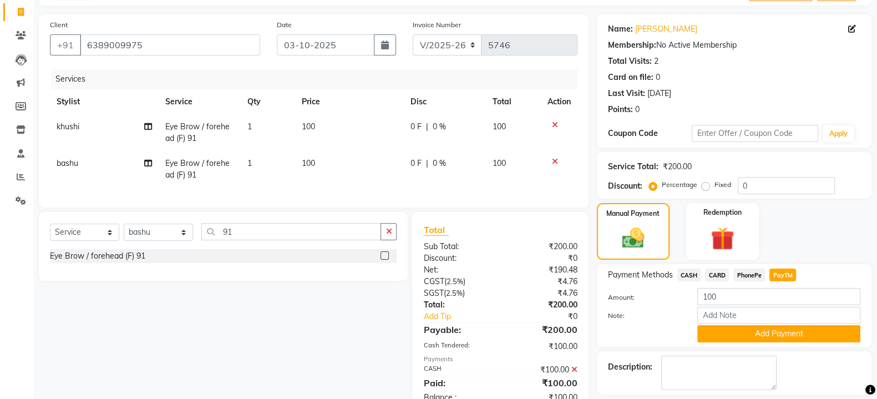
click at [782, 342] on div "Payment Methods CASH CARD PhonePe PayTM Amount: 100 Note: Add Payment" at bounding box center [734, 305] width 275 height 83
click at [781, 337] on button "Add Payment" at bounding box center [778, 333] width 163 height 17
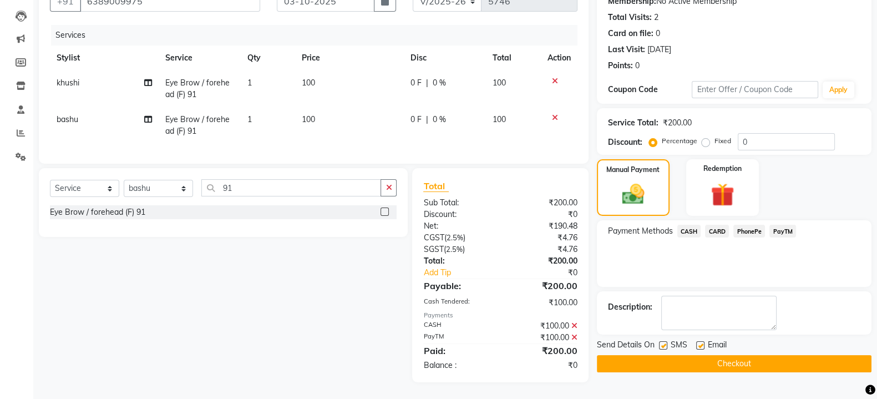
scroll to position [123, 0]
click at [673, 355] on button "Checkout" at bounding box center [734, 363] width 275 height 17
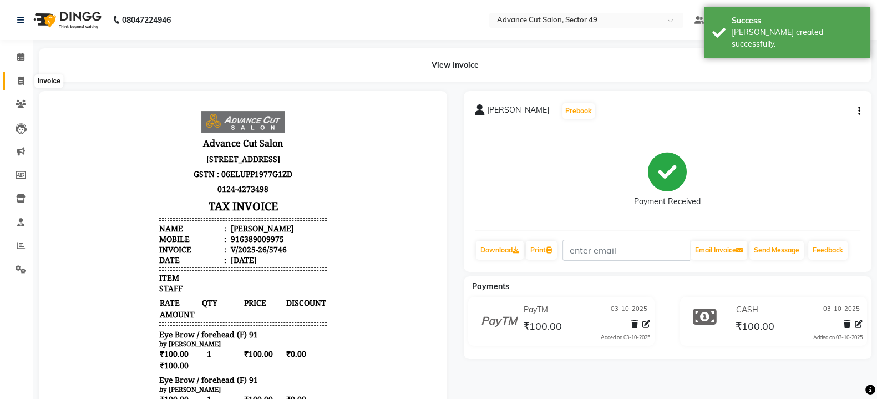
click at [17, 81] on span at bounding box center [20, 81] width 19 height 13
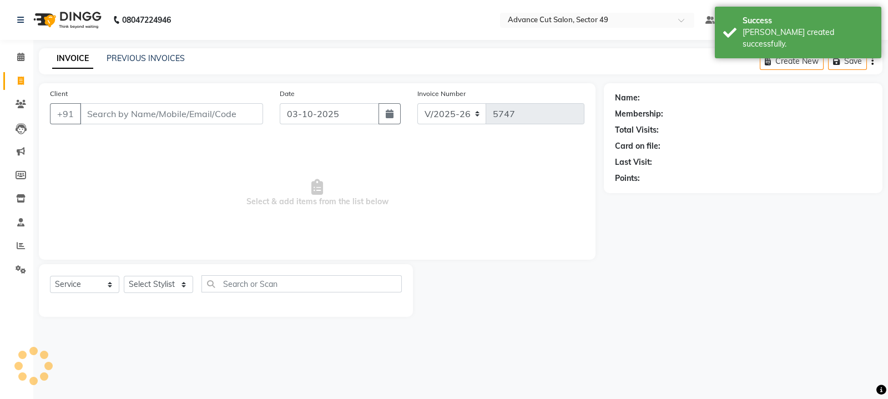
drag, startPoint x: 41, startPoint y: 19, endPoint x: 39, endPoint y: 31, distance: 11.9
click at [41, 18] on img at bounding box center [66, 19] width 76 height 31
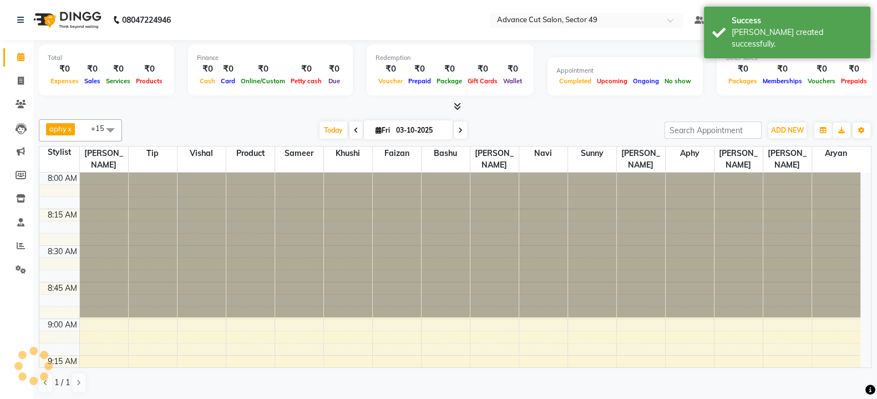
scroll to position [1599, 0]
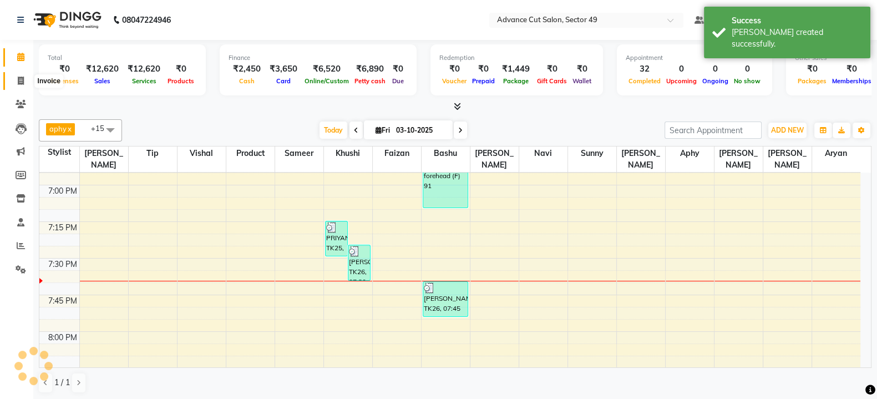
click at [21, 82] on icon at bounding box center [21, 81] width 6 height 8
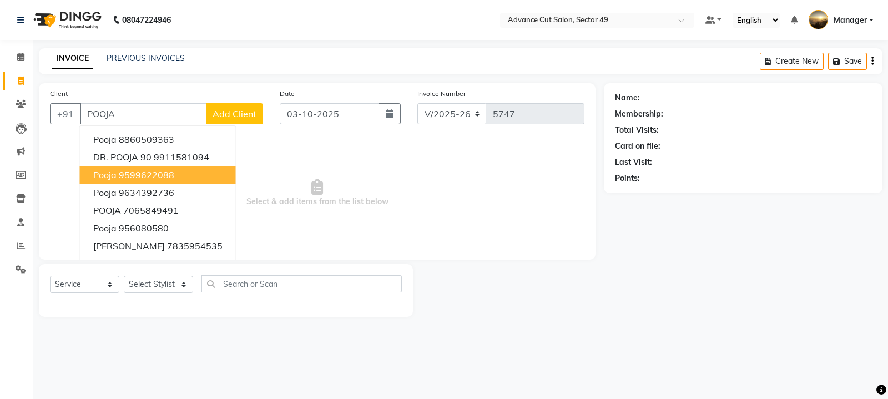
click at [162, 176] on ngb-highlight "9599622088" at bounding box center [146, 174] width 55 height 11
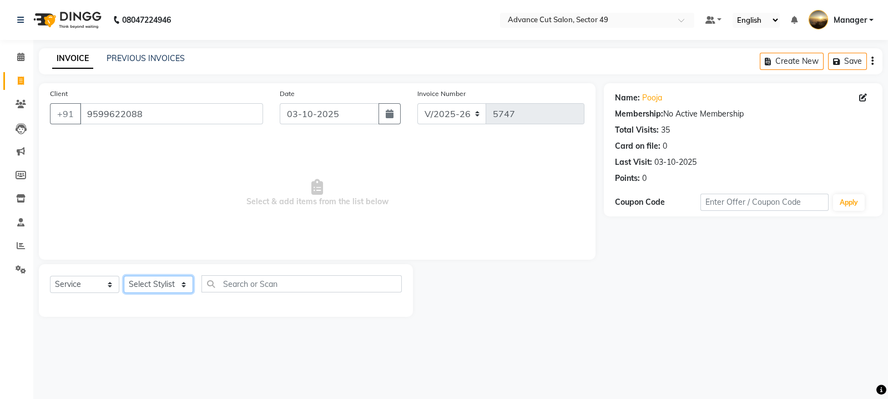
click at [169, 287] on select "Select Stylist aphy [PERSON_NAME] bashu [PERSON_NAME] [PERSON_NAME] Manager Nav…" at bounding box center [158, 284] width 69 height 17
click at [124, 276] on select "Select Stylist aphy [PERSON_NAME] bashu [PERSON_NAME] [PERSON_NAME] Manager Nav…" at bounding box center [158, 284] width 69 height 17
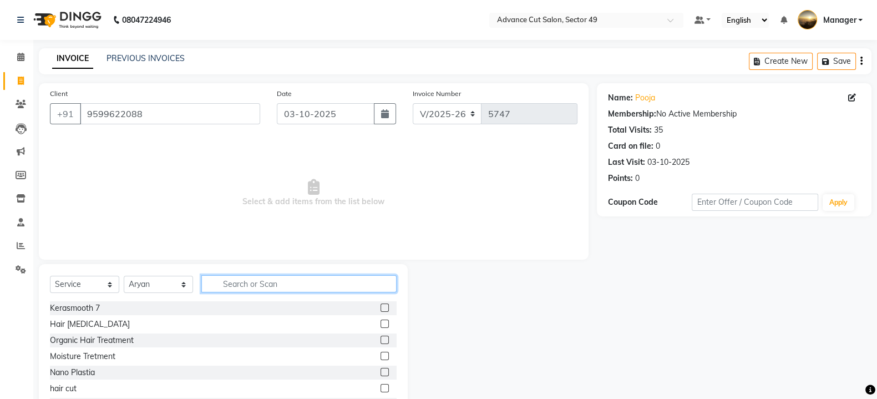
click at [249, 282] on input "text" at bounding box center [298, 283] width 195 height 17
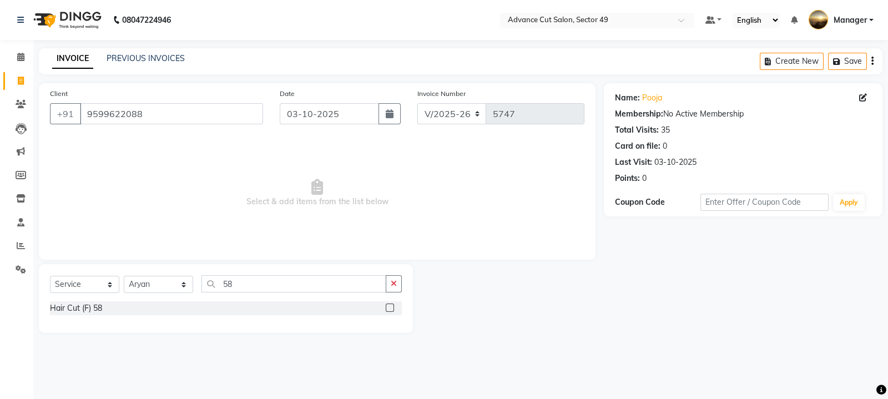
click at [390, 307] on label at bounding box center [390, 308] width 8 height 8
click at [390, 307] on input "checkbox" at bounding box center [389, 308] width 7 height 7
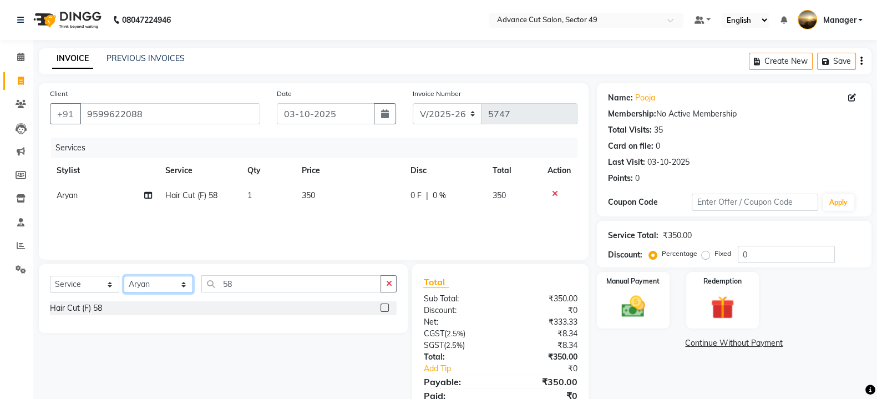
click at [183, 287] on select "Select Stylist aphy [PERSON_NAME] bashu [PERSON_NAME] [PERSON_NAME] Manager Nav…" at bounding box center [158, 284] width 69 height 17
click at [124, 276] on select "Select Stylist aphy [PERSON_NAME] bashu [PERSON_NAME] [PERSON_NAME] Manager Nav…" at bounding box center [158, 284] width 69 height 17
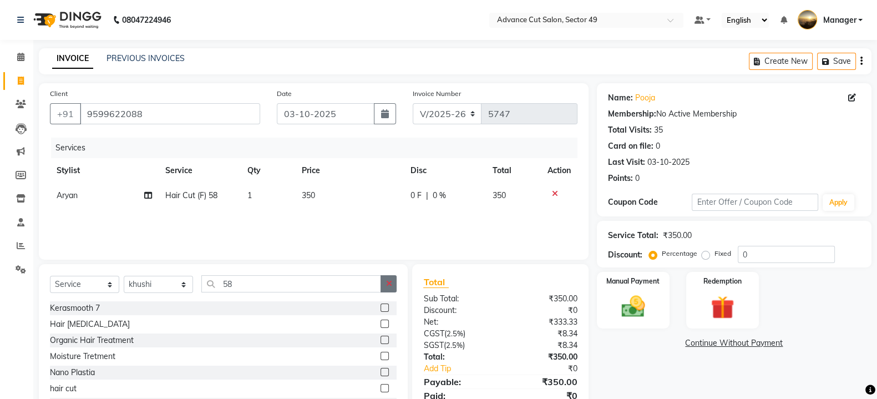
click at [383, 285] on button "button" at bounding box center [389, 283] width 16 height 17
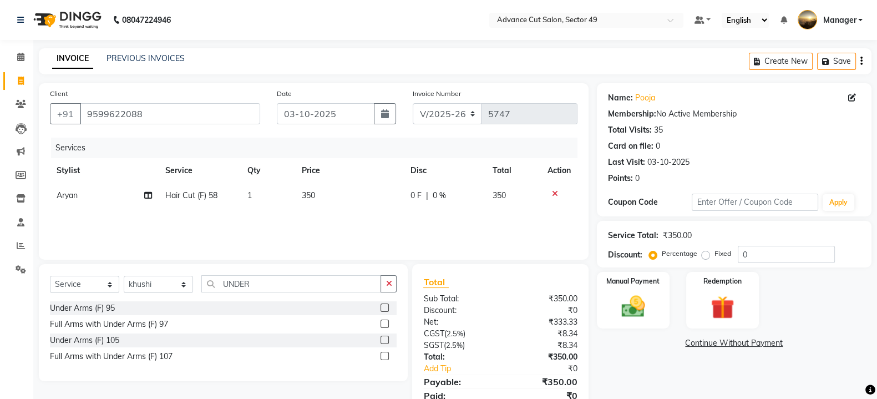
click at [386, 305] on label at bounding box center [385, 308] width 8 height 8
click at [386, 305] on input "checkbox" at bounding box center [384, 308] width 7 height 7
click at [324, 220] on td "100" at bounding box center [349, 220] width 109 height 25
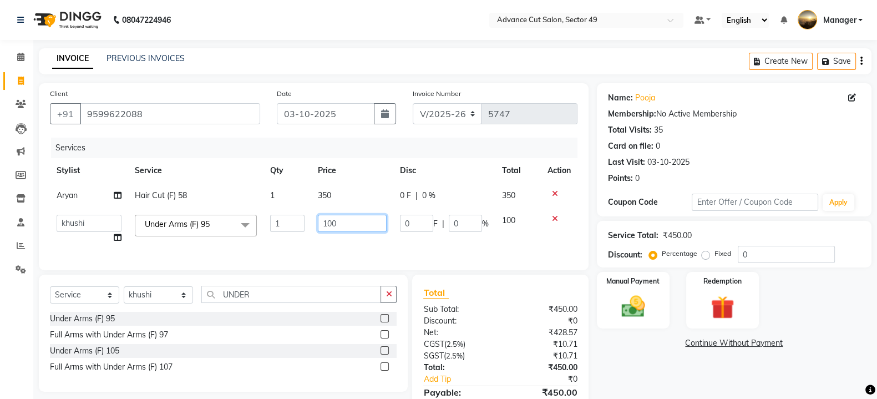
drag, startPoint x: 341, startPoint y: 223, endPoint x: 351, endPoint y: 226, distance: 10.5
click at [342, 223] on input "100" at bounding box center [352, 223] width 69 height 17
click at [649, 299] on img at bounding box center [633, 306] width 39 height 28
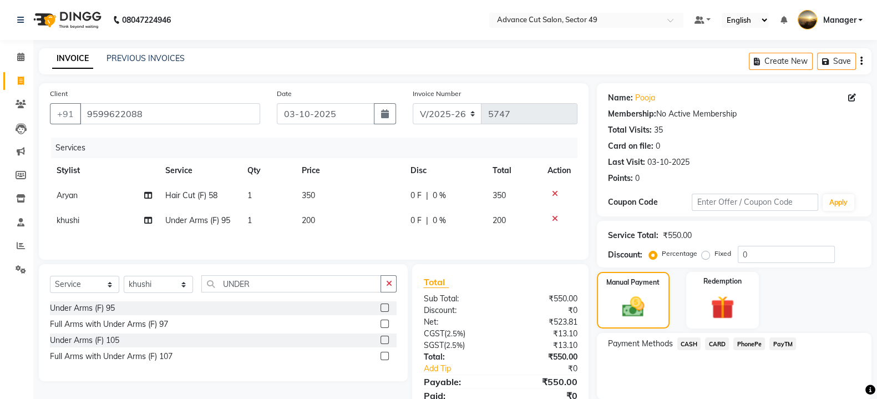
click at [791, 341] on span "PayTM" at bounding box center [783, 343] width 27 height 13
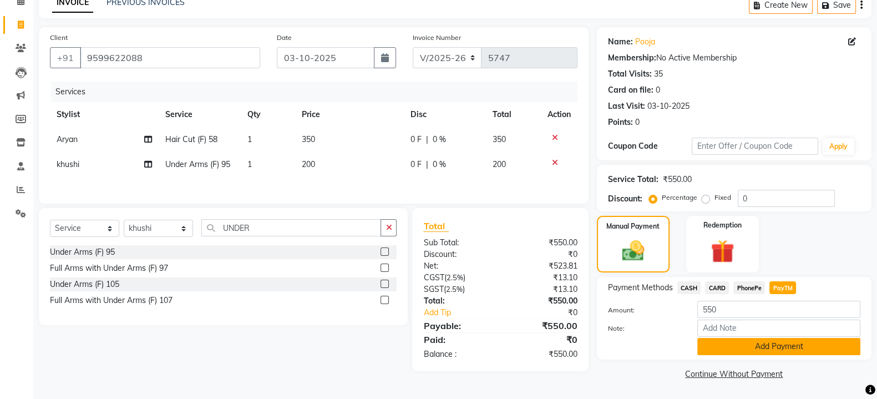
click at [785, 350] on button "Add Payment" at bounding box center [778, 346] width 163 height 17
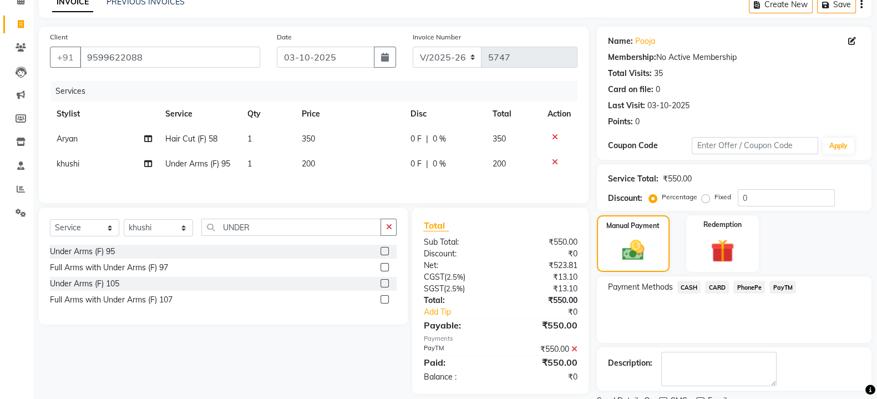
scroll to position [102, 0]
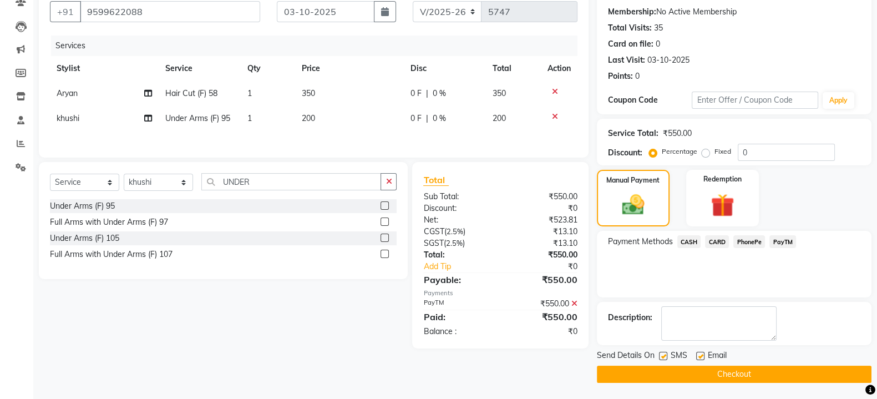
click at [666, 369] on button "Checkout" at bounding box center [734, 374] width 275 height 17
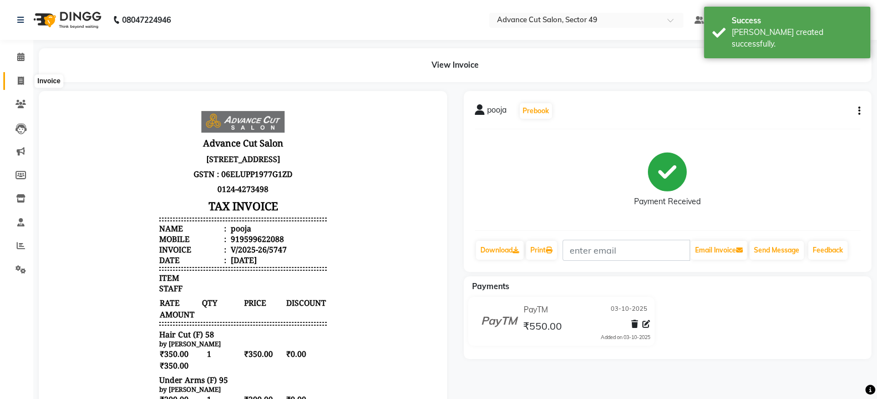
click at [18, 80] on icon at bounding box center [21, 81] width 6 height 8
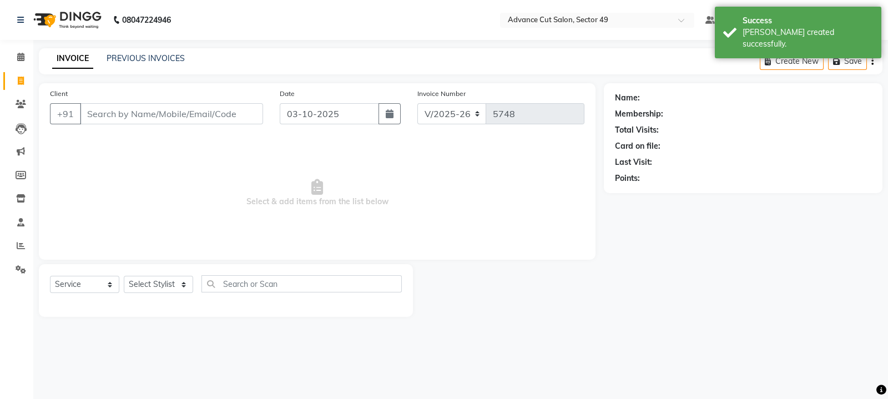
click at [101, 109] on input "Client" at bounding box center [171, 113] width 183 height 21
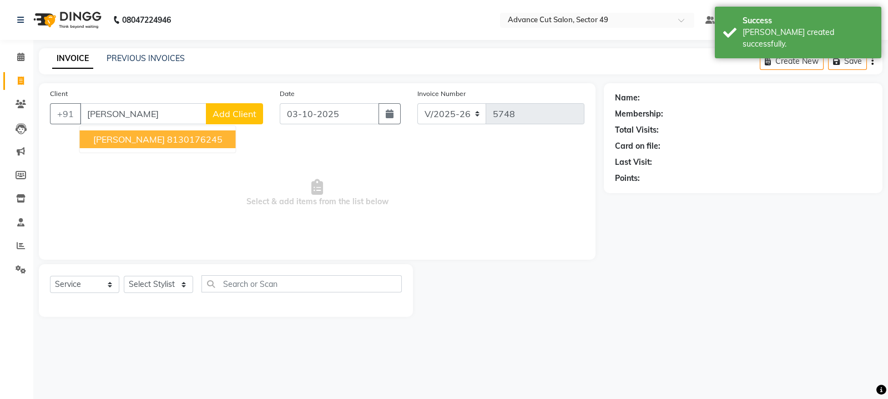
click at [110, 136] on span "[PERSON_NAME]" at bounding box center [129, 139] width 72 height 11
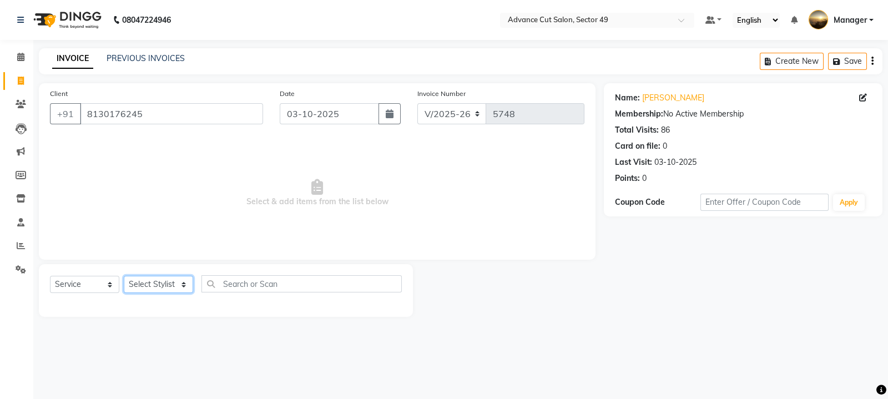
click at [166, 286] on select "Select Stylist aphy [PERSON_NAME] bashu [PERSON_NAME] [PERSON_NAME] Manager Nav…" at bounding box center [158, 284] width 69 height 17
click at [124, 276] on select "Select Stylist aphy [PERSON_NAME] bashu [PERSON_NAME] [PERSON_NAME] Manager Nav…" at bounding box center [158, 284] width 69 height 17
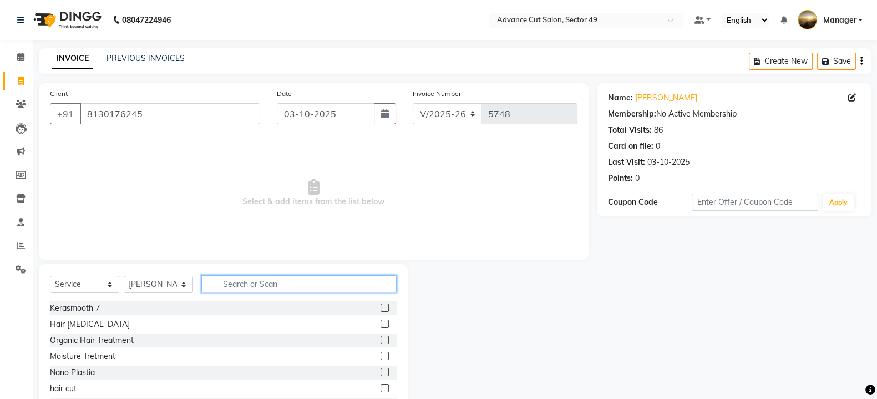
click at [239, 280] on input "text" at bounding box center [298, 283] width 195 height 17
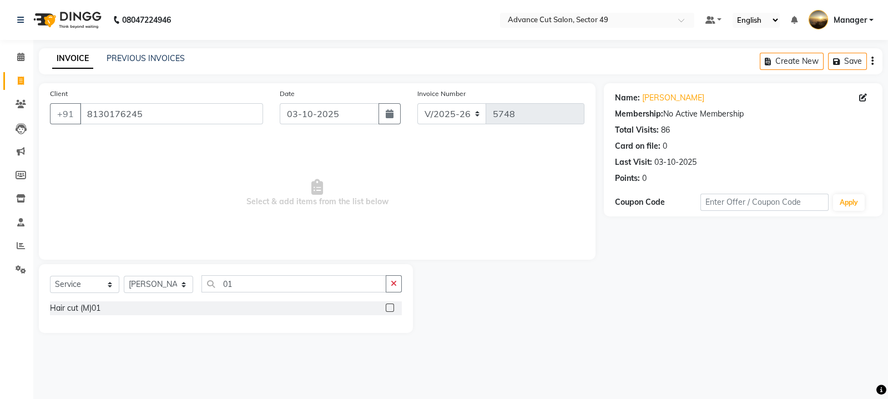
click at [389, 307] on label at bounding box center [390, 308] width 8 height 8
click at [389, 307] on input "checkbox" at bounding box center [389, 308] width 7 height 7
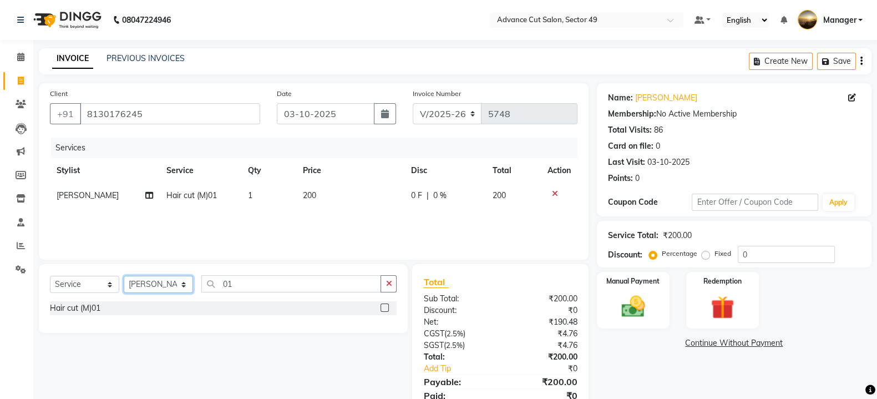
click at [164, 285] on select "Select Stylist aphy [PERSON_NAME] bashu [PERSON_NAME] [PERSON_NAME] Manager Nav…" at bounding box center [158, 284] width 69 height 17
click at [124, 276] on select "Select Stylist aphy [PERSON_NAME] bashu [PERSON_NAME] [PERSON_NAME] Manager Nav…" at bounding box center [158, 284] width 69 height 17
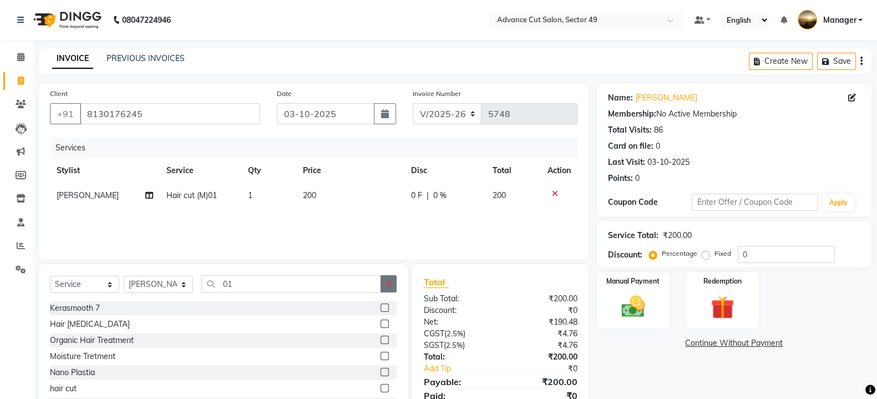
click at [386, 284] on icon "button" at bounding box center [389, 284] width 6 height 8
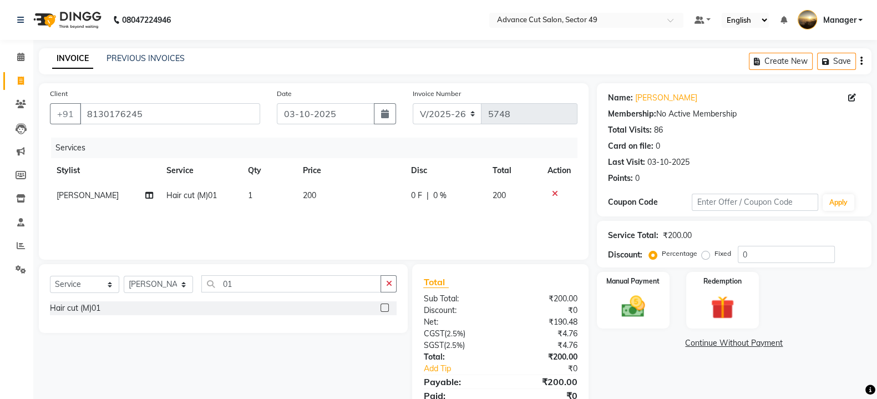
click at [383, 306] on label at bounding box center [385, 308] width 8 height 8
click at [383, 306] on input "checkbox" at bounding box center [384, 308] width 7 height 7
click at [655, 307] on div "Manual Payment" at bounding box center [633, 300] width 76 height 59
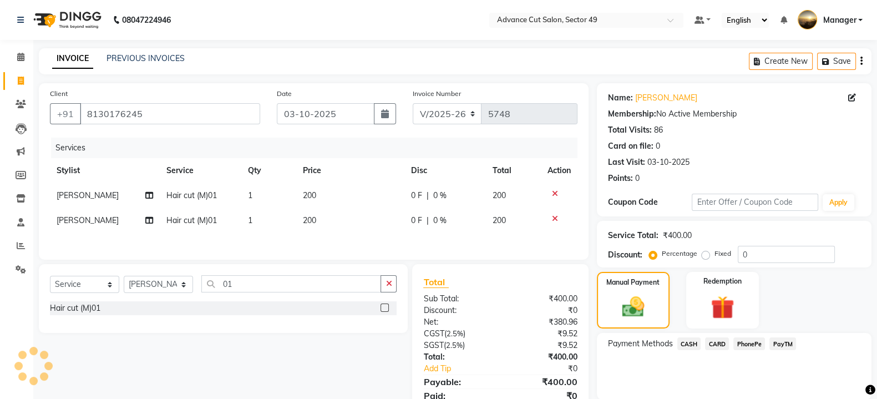
click at [785, 342] on span "PayTM" at bounding box center [783, 343] width 27 height 13
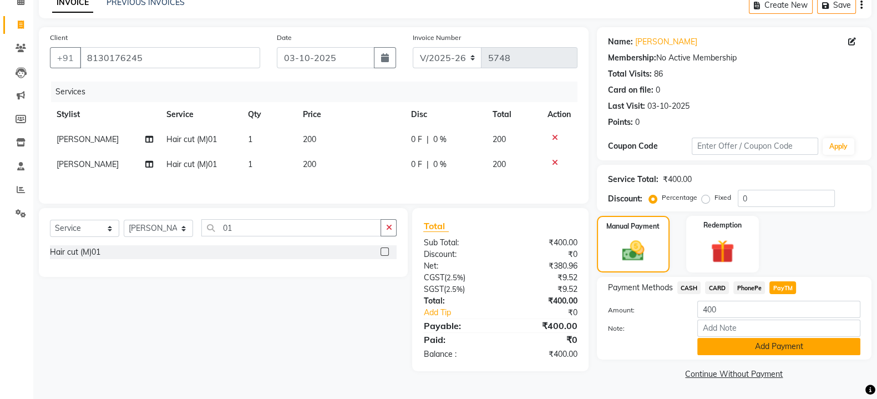
click at [785, 343] on button "Add Payment" at bounding box center [778, 346] width 163 height 17
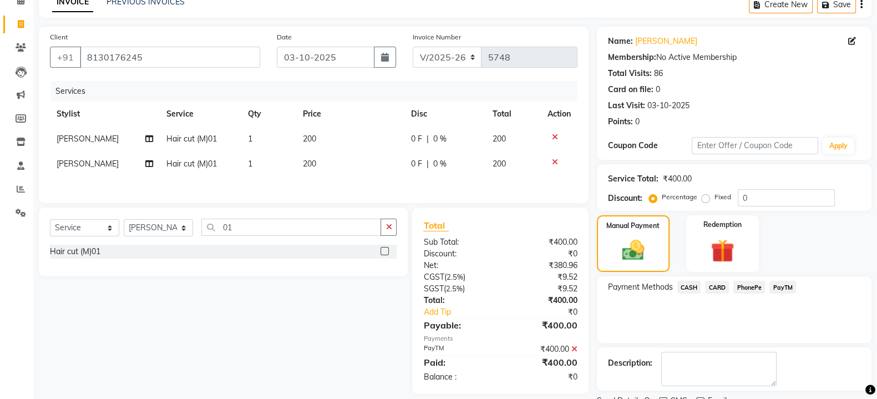
scroll to position [102, 0]
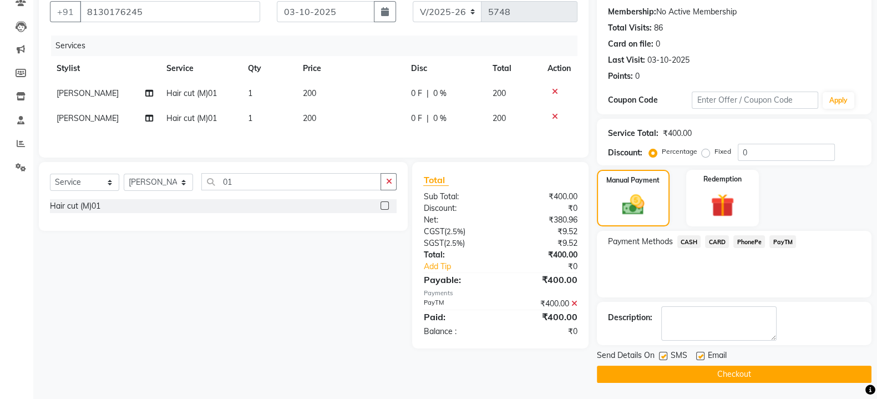
click at [665, 352] on label at bounding box center [663, 356] width 8 height 8
click at [665, 353] on input "checkbox" at bounding box center [662, 356] width 7 height 7
click at [675, 368] on button "Checkout" at bounding box center [734, 374] width 275 height 17
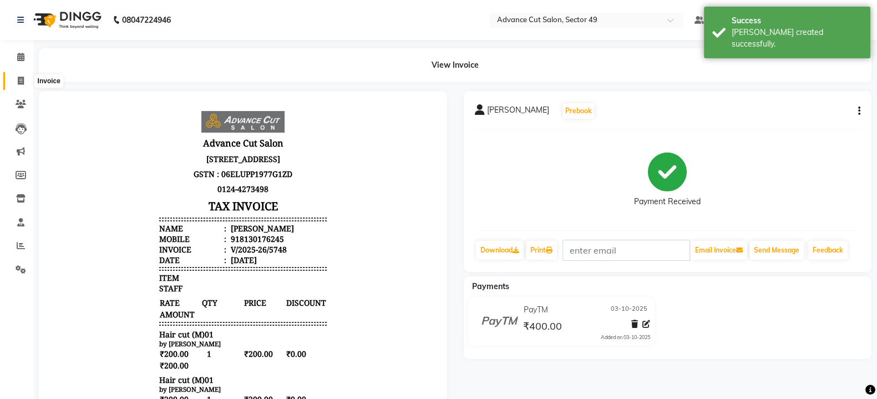
click at [21, 79] on icon at bounding box center [21, 81] width 6 height 8
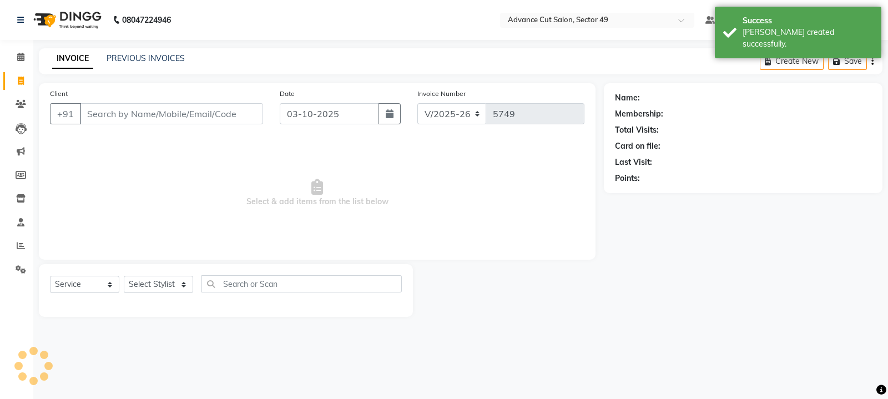
click at [45, 21] on img at bounding box center [66, 19] width 76 height 31
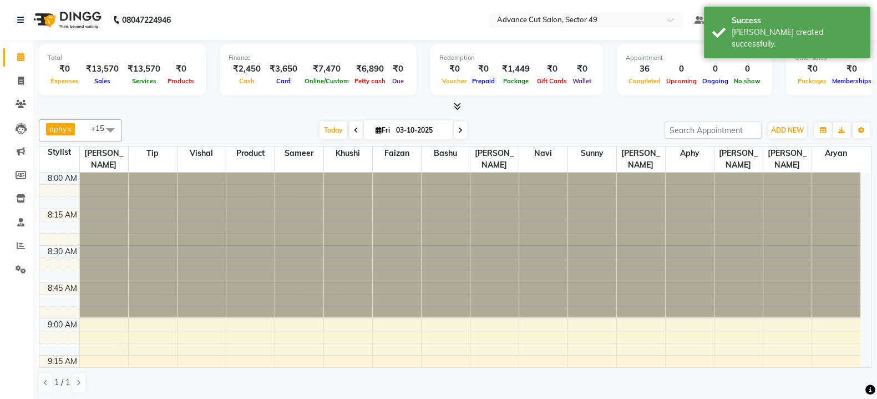
click at [458, 105] on icon at bounding box center [457, 106] width 7 height 8
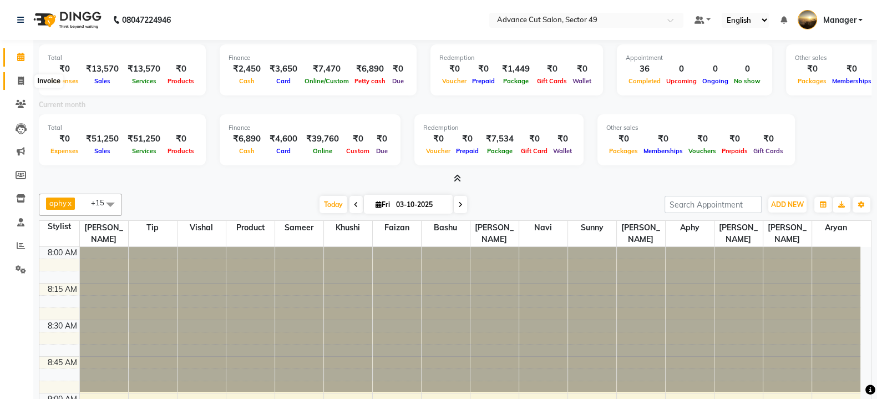
click at [20, 82] on icon at bounding box center [21, 81] width 6 height 8
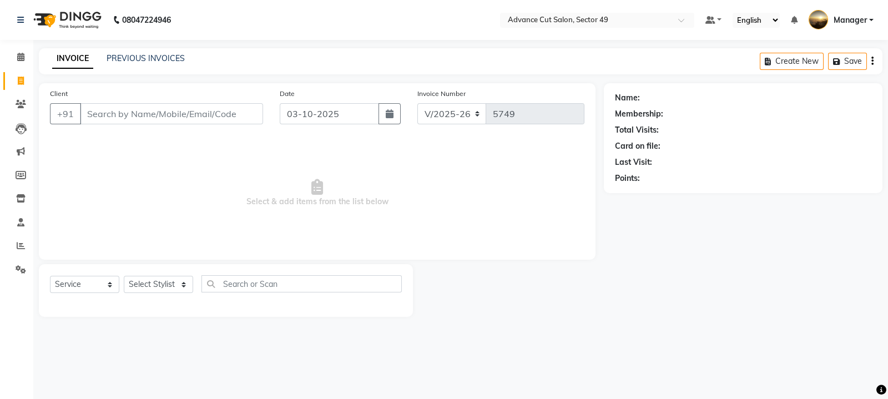
click at [131, 115] on input "Client" at bounding box center [171, 113] width 183 height 21
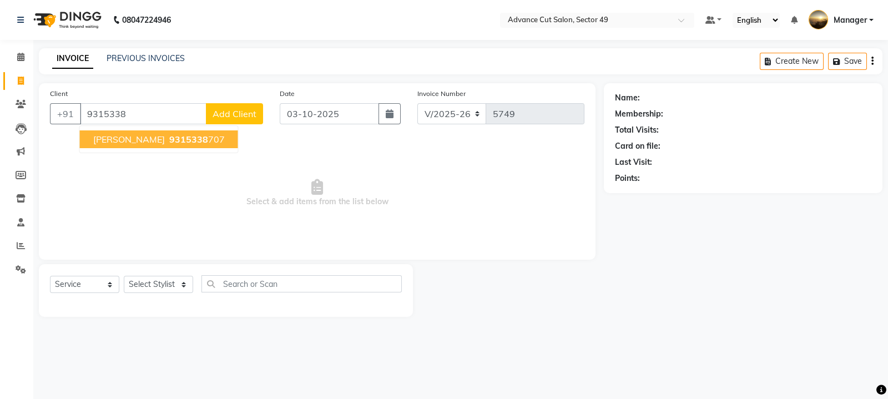
click at [169, 137] on span "9315338" at bounding box center [188, 139] width 39 height 11
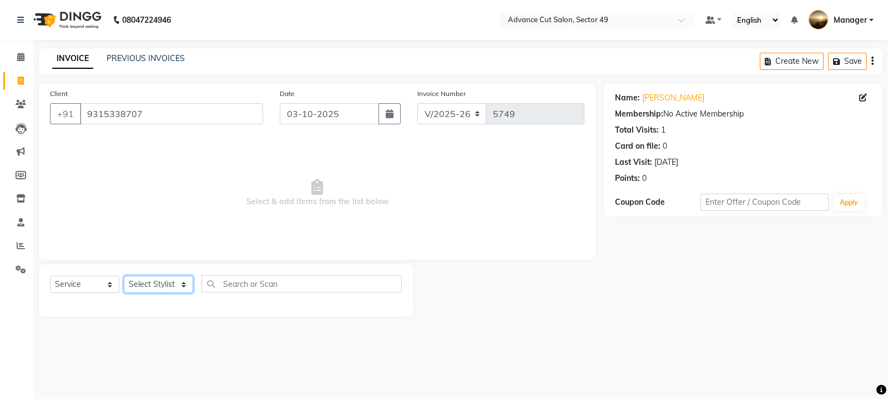
click at [158, 285] on select "Select Stylist aphy [PERSON_NAME] bashu [PERSON_NAME] [PERSON_NAME] Manager Nav…" at bounding box center [158, 284] width 69 height 17
click at [124, 276] on select "Select Stylist aphy [PERSON_NAME] bashu [PERSON_NAME] [PERSON_NAME] Manager Nav…" at bounding box center [158, 284] width 69 height 17
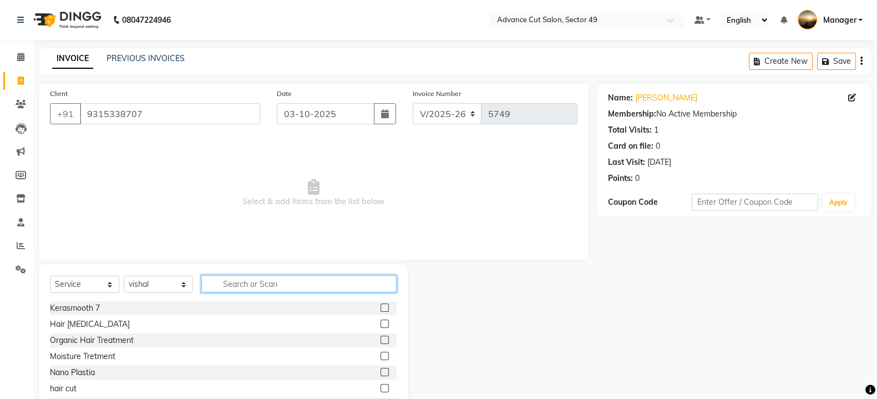
click at [255, 287] on input "text" at bounding box center [298, 283] width 195 height 17
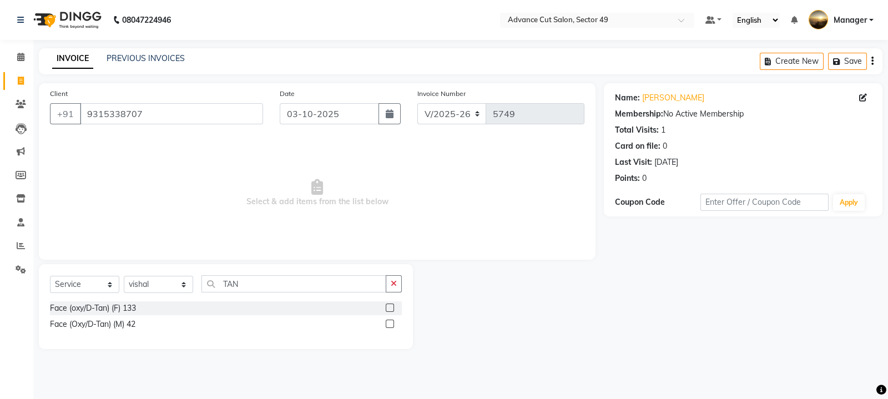
click at [387, 305] on label at bounding box center [390, 308] width 8 height 8
click at [387, 305] on input "checkbox" at bounding box center [389, 308] width 7 height 7
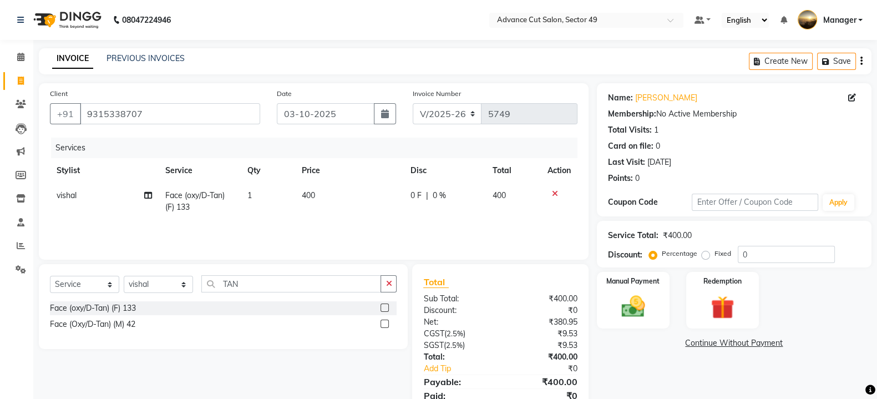
click at [325, 194] on td "400" at bounding box center [349, 201] width 109 height 37
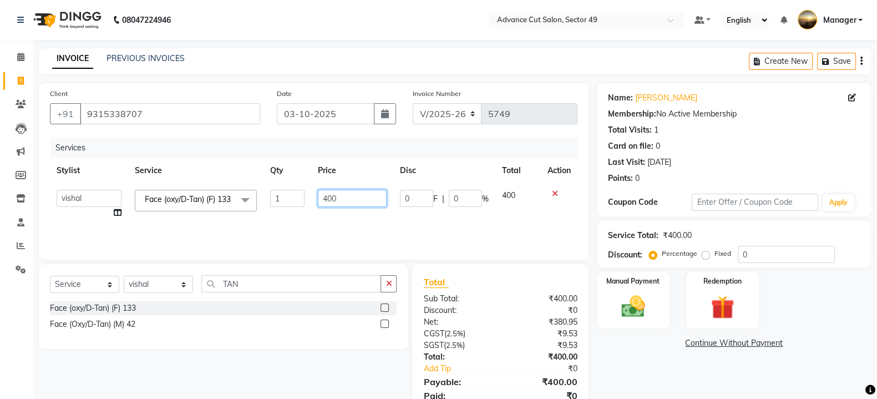
click at [351, 198] on input "400" at bounding box center [352, 198] width 69 height 17
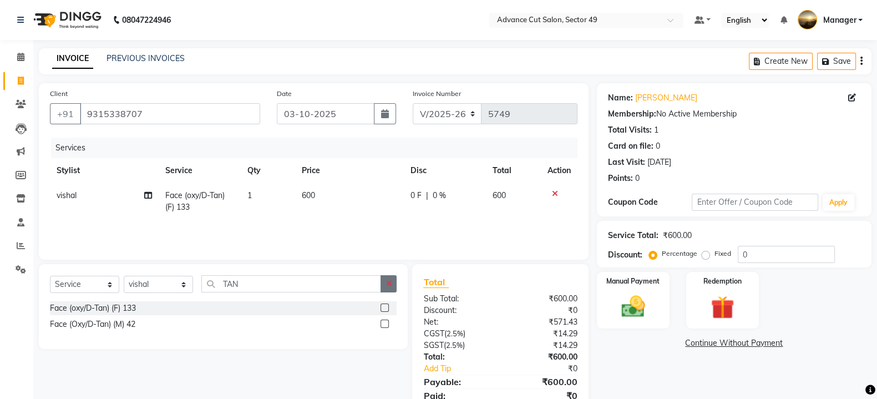
click at [391, 287] on icon "button" at bounding box center [389, 284] width 6 height 8
click at [386, 306] on label at bounding box center [385, 308] width 8 height 8
click at [386, 306] on input "checkbox" at bounding box center [384, 308] width 7 height 7
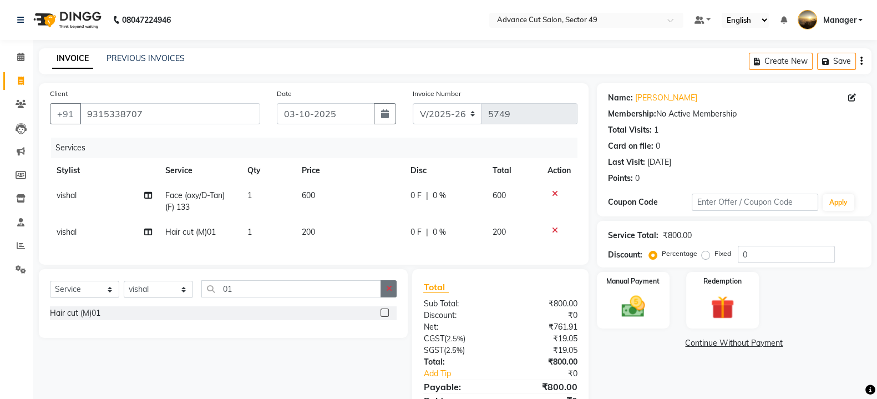
click at [388, 292] on icon "button" at bounding box center [389, 289] width 6 height 8
click at [387, 349] on label at bounding box center [385, 345] width 8 height 8
click at [387, 349] on input "checkbox" at bounding box center [384, 345] width 7 height 7
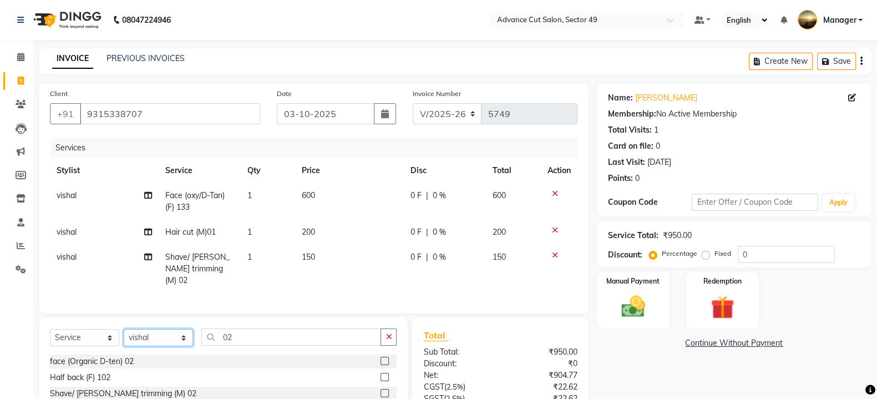
click at [155, 337] on select "Select Stylist aphy [PERSON_NAME] bashu [PERSON_NAME] [PERSON_NAME] Manager Nav…" at bounding box center [158, 337] width 69 height 17
click at [124, 329] on select "Select Stylist aphy [PERSON_NAME] bashu [PERSON_NAME] [PERSON_NAME] Manager Nav…" at bounding box center [158, 337] width 69 height 17
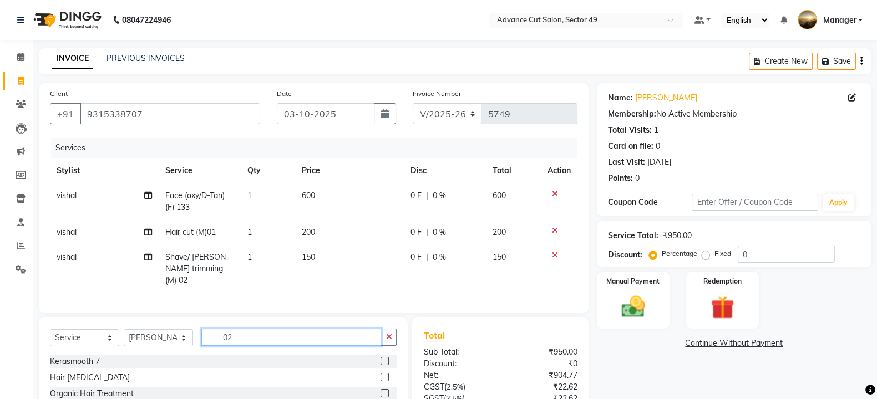
click at [317, 333] on input "02" at bounding box center [291, 336] width 180 height 17
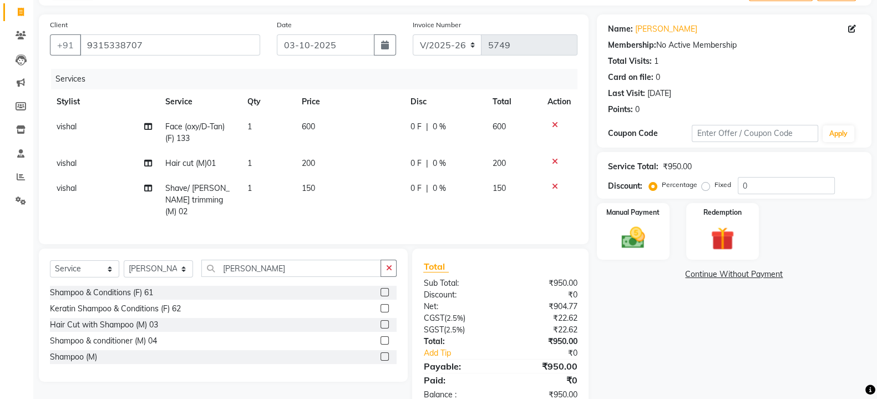
click at [383, 289] on label at bounding box center [385, 292] width 8 height 8
click at [383, 289] on input "checkbox" at bounding box center [384, 292] width 7 height 7
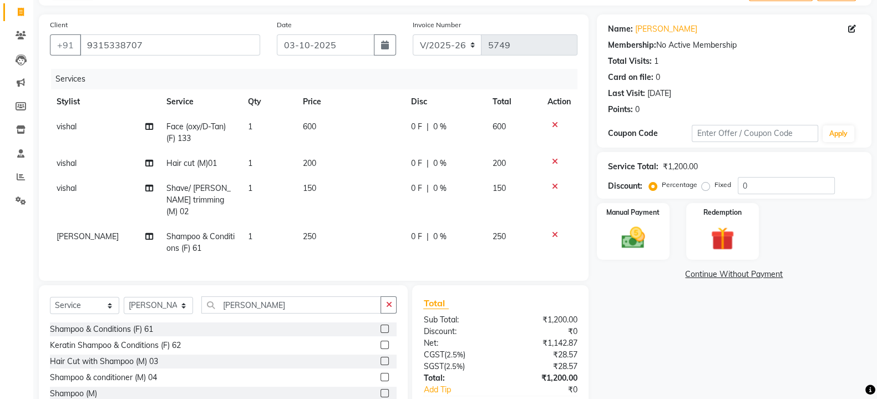
scroll to position [134, 0]
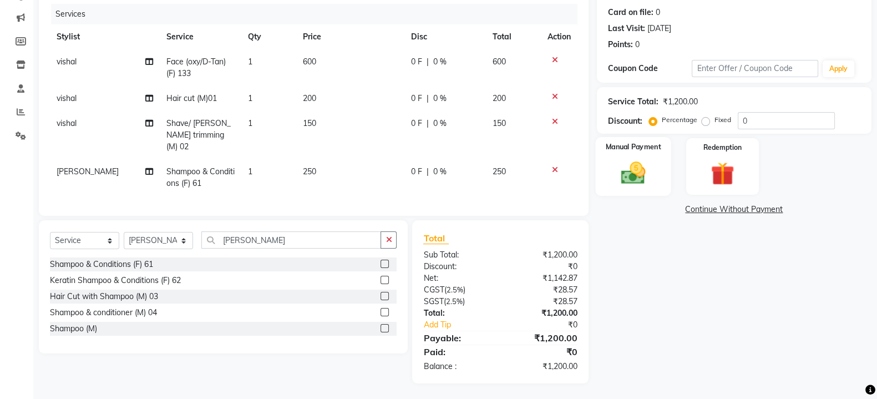
click at [656, 176] on div "Manual Payment" at bounding box center [633, 166] width 76 height 59
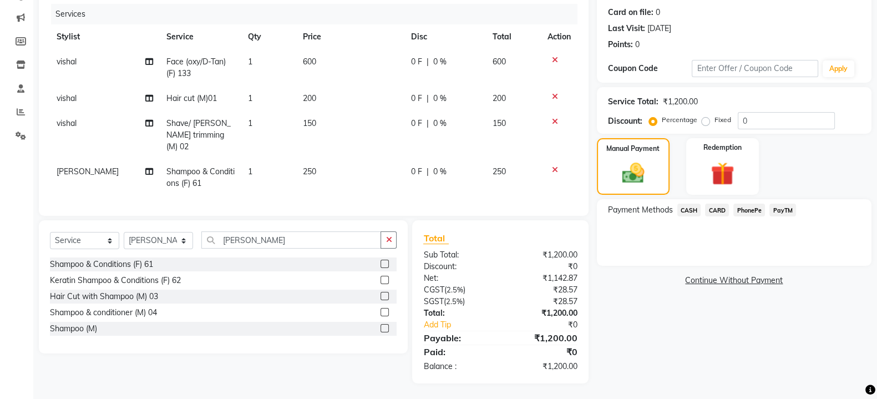
click at [713, 208] on span "CARD" at bounding box center [717, 210] width 24 height 13
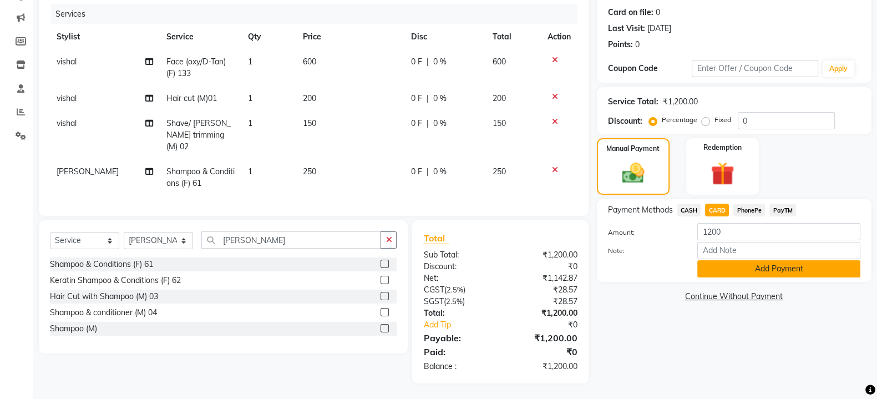
click at [736, 263] on button "Add Payment" at bounding box center [778, 268] width 163 height 17
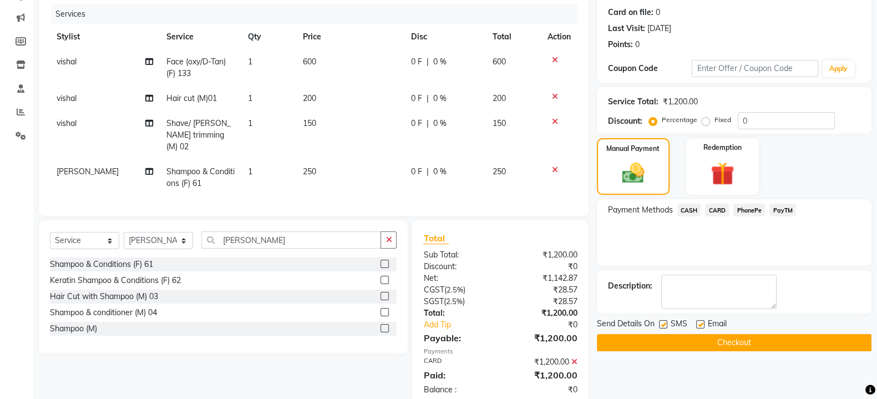
scroll to position [157, 0]
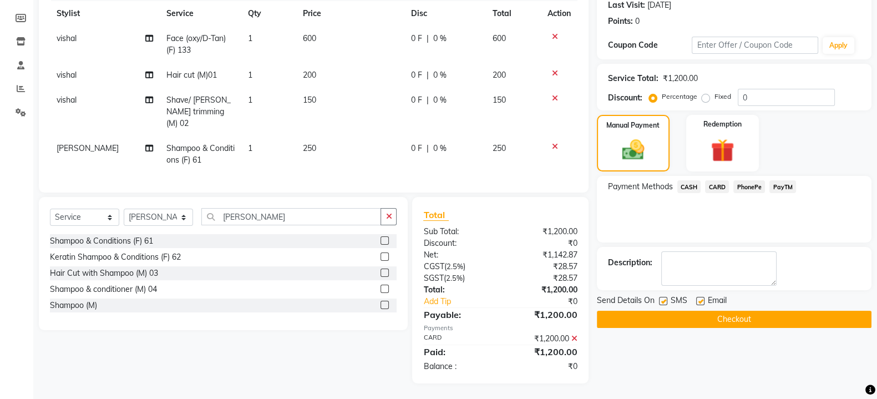
click at [663, 312] on button "Checkout" at bounding box center [734, 319] width 275 height 17
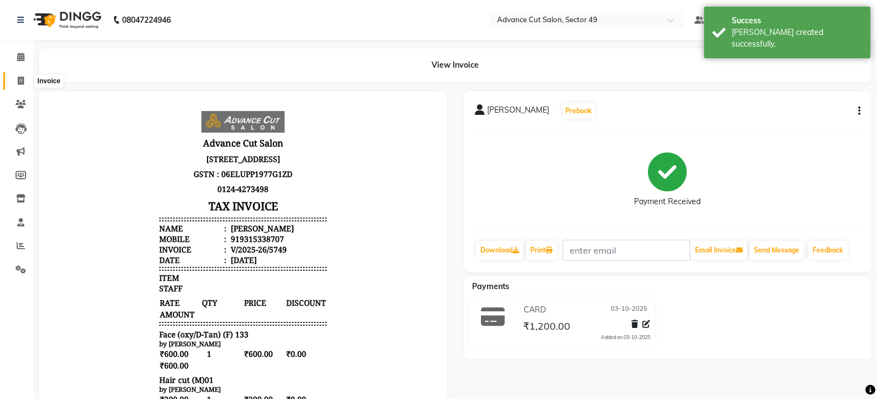
click at [19, 78] on icon at bounding box center [21, 81] width 6 height 8
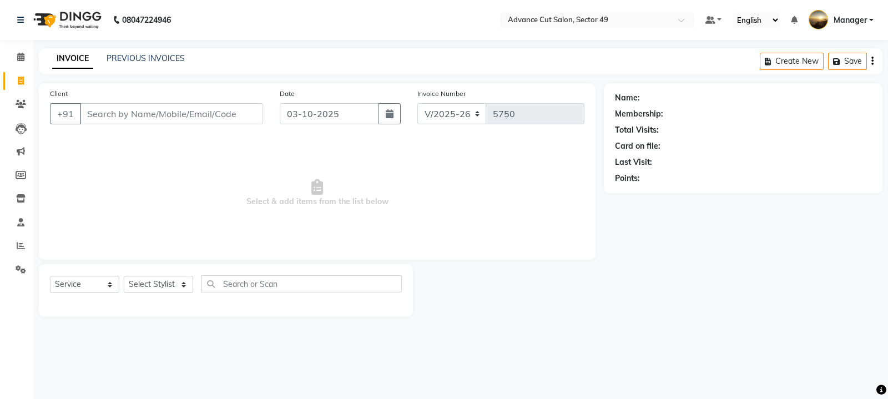
click at [153, 64] on div "PREVIOUS INVOICES" at bounding box center [146, 59] width 78 height 12
click at [124, 58] on link "PREVIOUS INVOICES" at bounding box center [146, 58] width 78 height 10
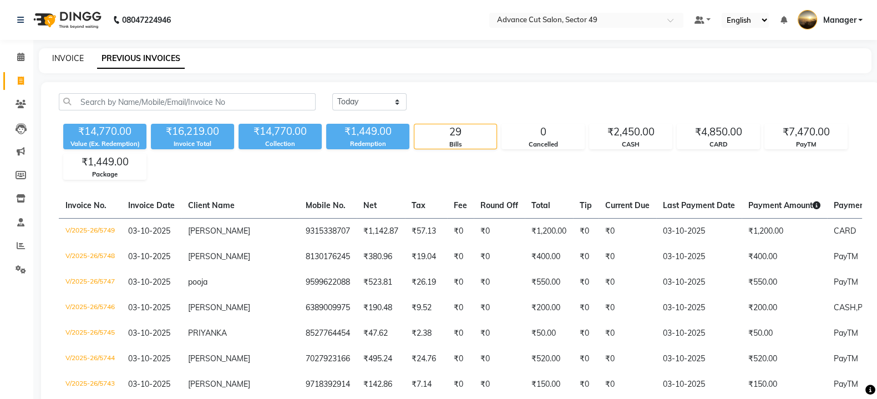
click at [69, 58] on link "INVOICE" at bounding box center [68, 58] width 32 height 10
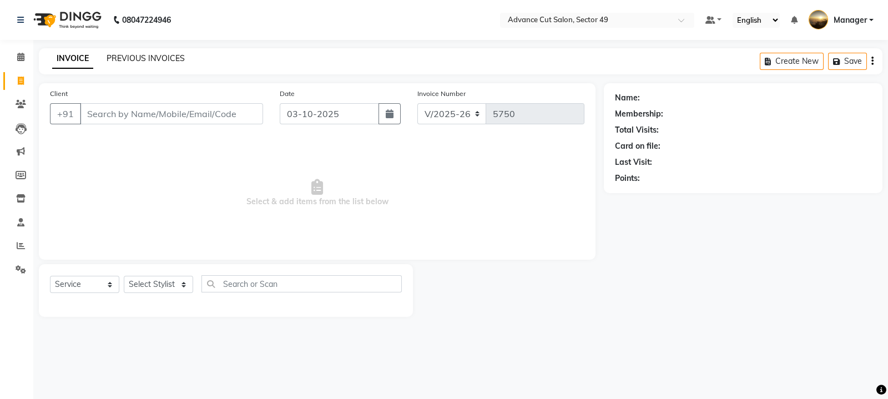
click at [133, 60] on link "PREVIOUS INVOICES" at bounding box center [146, 58] width 78 height 10
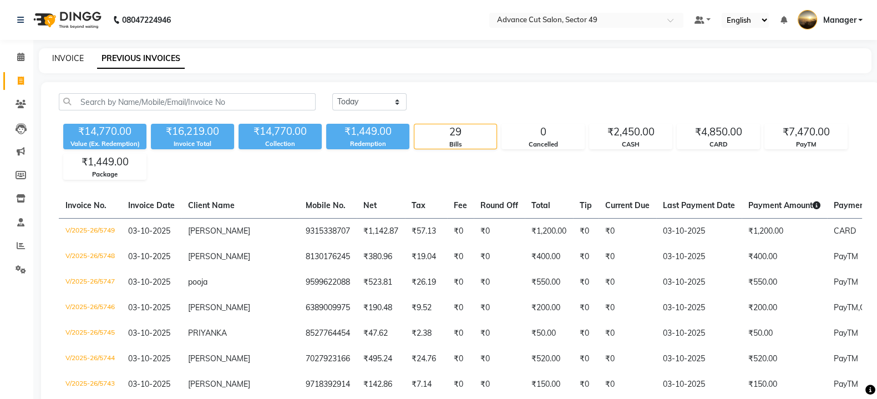
click at [63, 55] on link "INVOICE" at bounding box center [68, 58] width 32 height 10
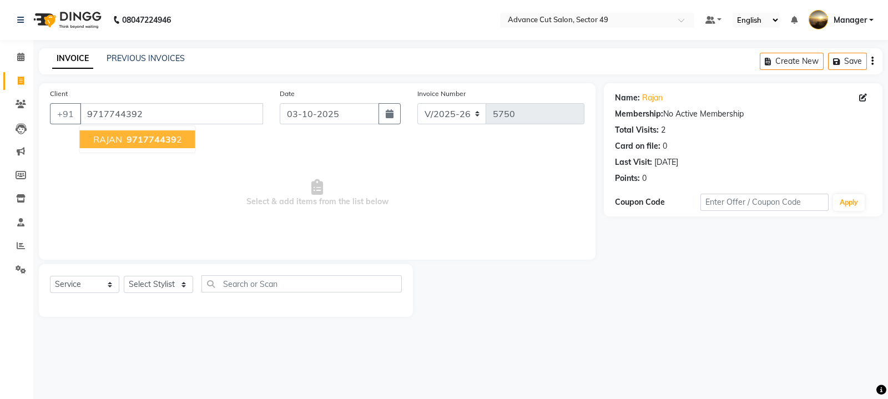
click at [141, 142] on span "971774439" at bounding box center [152, 139] width 50 height 11
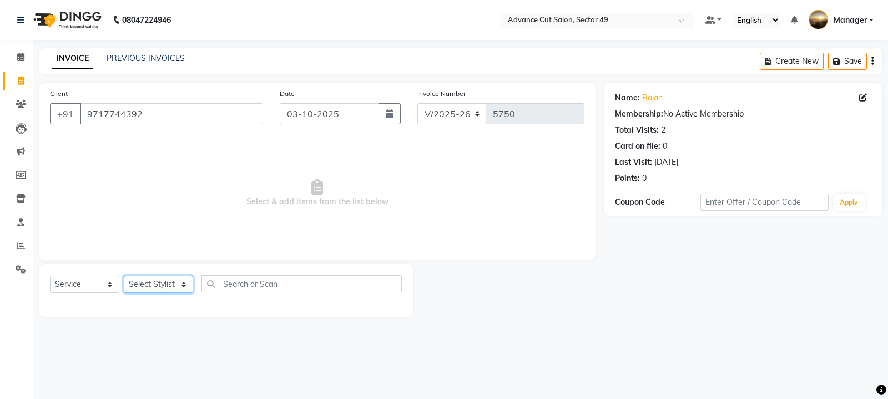
click at [156, 290] on select "Select Stylist aphy [PERSON_NAME] bashu [PERSON_NAME] [PERSON_NAME] Manager Nav…" at bounding box center [158, 284] width 69 height 17
click at [124, 276] on select "Select Stylist aphy [PERSON_NAME] bashu [PERSON_NAME] [PERSON_NAME] Manager Nav…" at bounding box center [158, 284] width 69 height 17
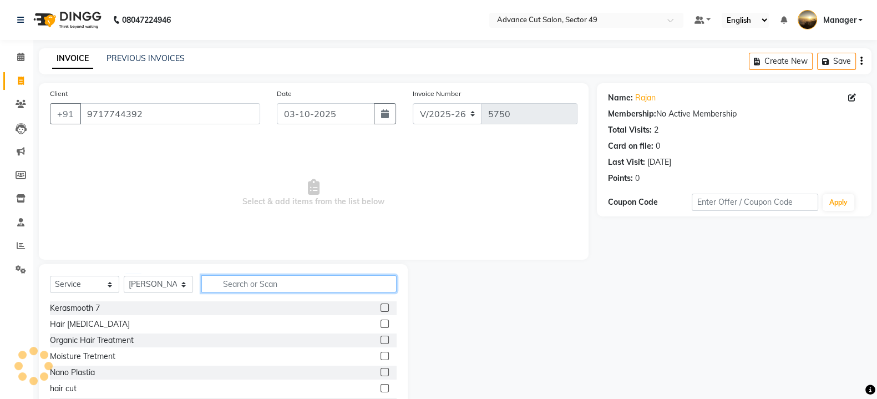
click at [233, 289] on input "text" at bounding box center [298, 283] width 195 height 17
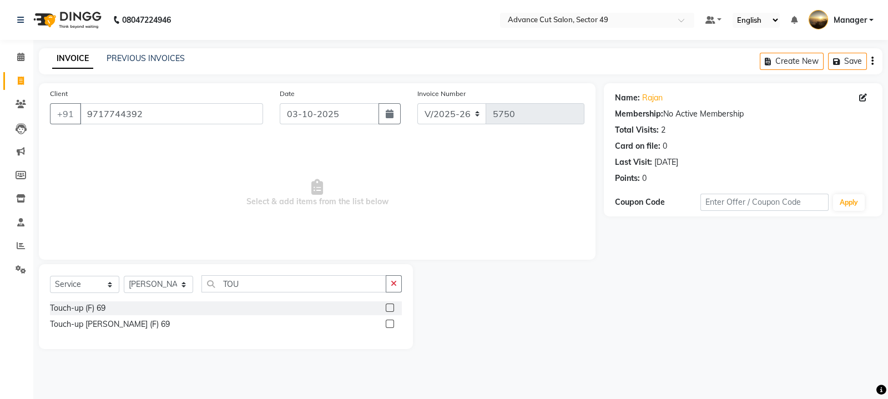
click at [391, 308] on label at bounding box center [390, 308] width 8 height 8
click at [391, 308] on input "checkbox" at bounding box center [389, 308] width 7 height 7
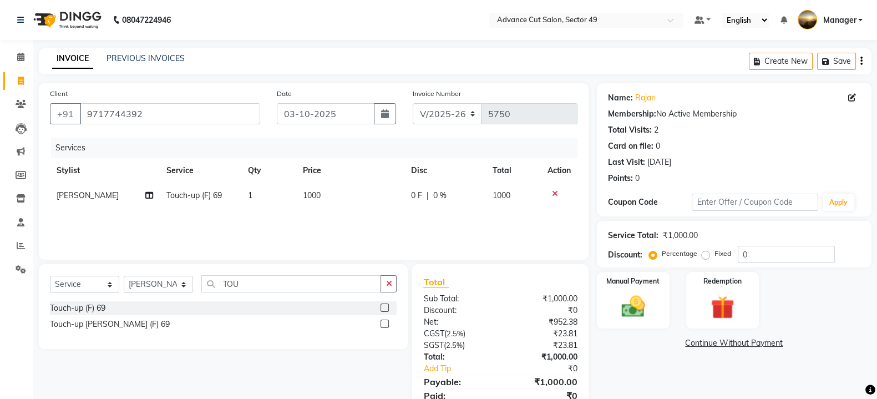
click at [338, 195] on td "1000" at bounding box center [350, 195] width 108 height 25
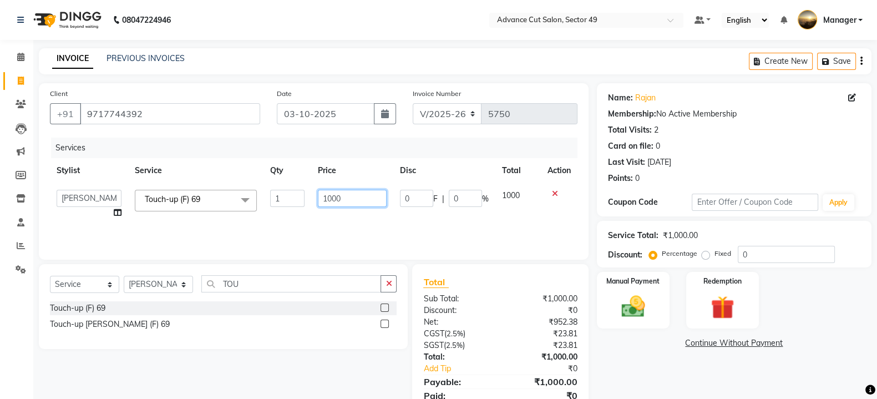
click at [356, 197] on input "1000" at bounding box center [352, 198] width 69 height 17
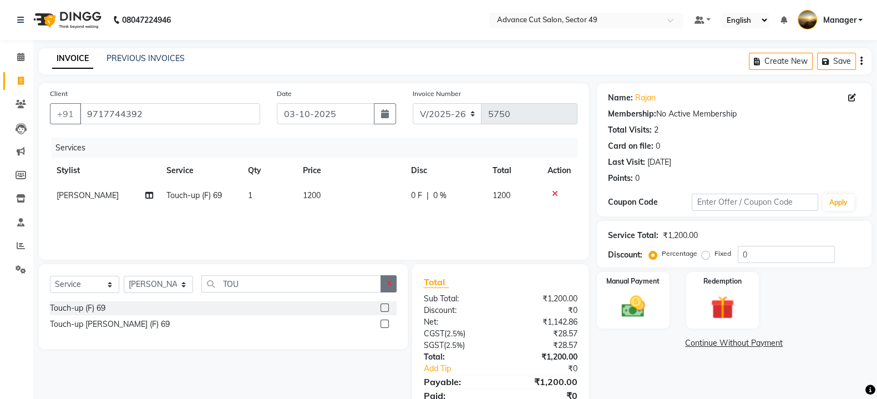
click at [386, 284] on icon "button" at bounding box center [389, 284] width 6 height 8
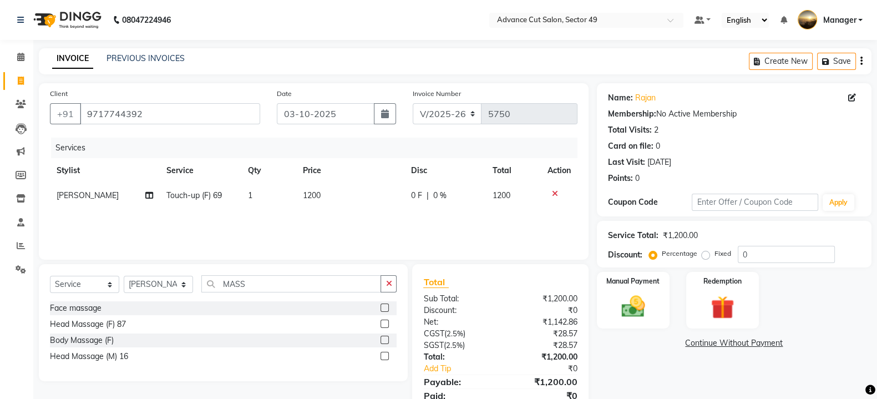
click at [386, 326] on label at bounding box center [385, 324] width 8 height 8
click at [386, 326] on input "checkbox" at bounding box center [384, 324] width 7 height 7
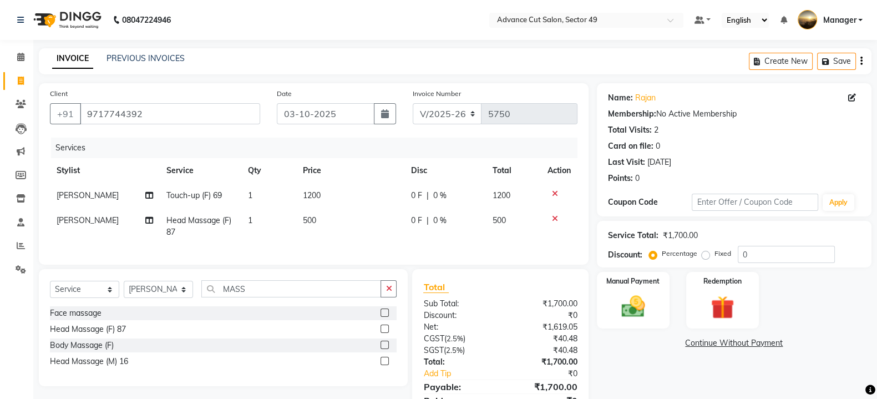
click at [328, 230] on td "500" at bounding box center [350, 226] width 108 height 37
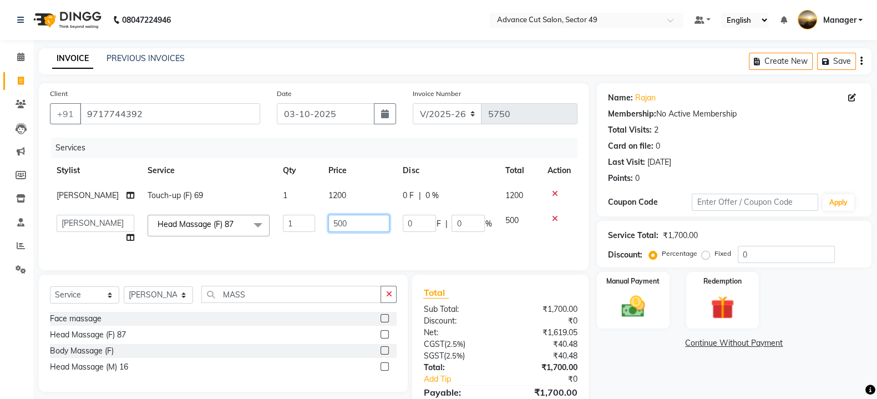
click at [352, 231] on input "500" at bounding box center [358, 223] width 61 height 17
click at [391, 303] on button "button" at bounding box center [389, 294] width 16 height 17
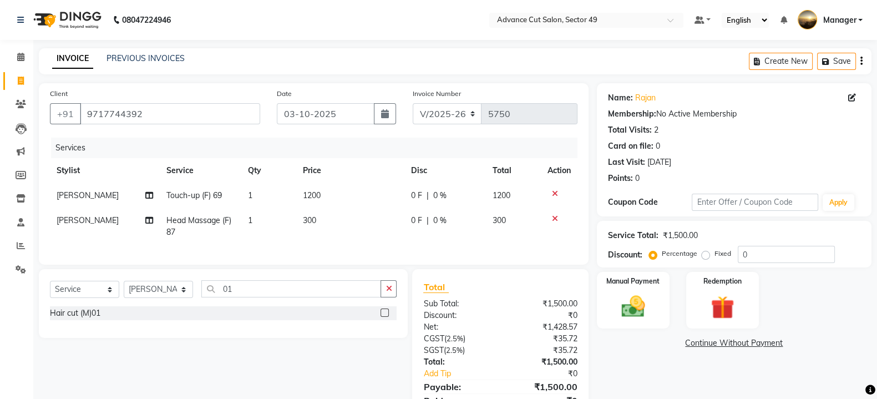
click at [386, 317] on label at bounding box center [385, 313] width 8 height 8
click at [386, 317] on input "checkbox" at bounding box center [384, 313] width 7 height 7
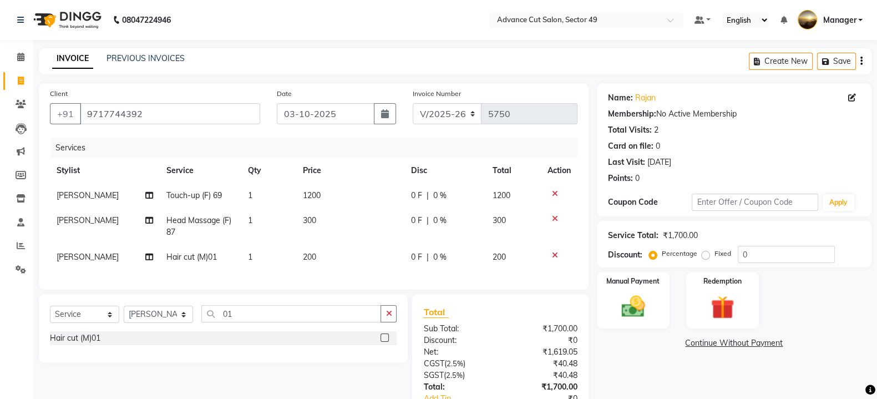
scroll to position [69, 0]
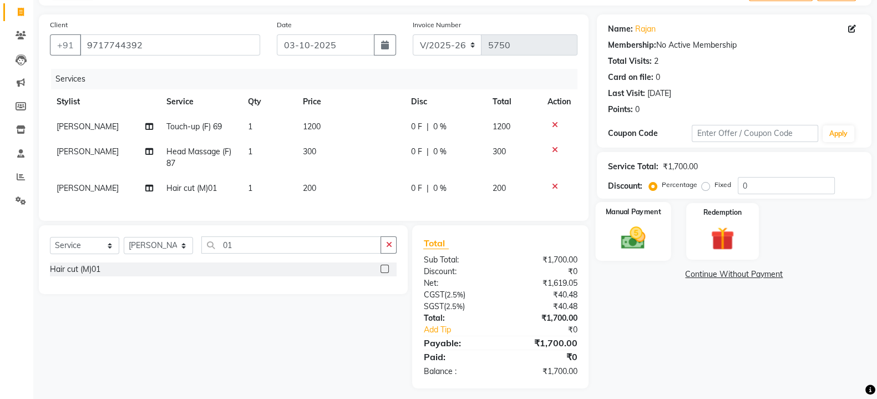
click at [646, 237] on img at bounding box center [633, 238] width 39 height 28
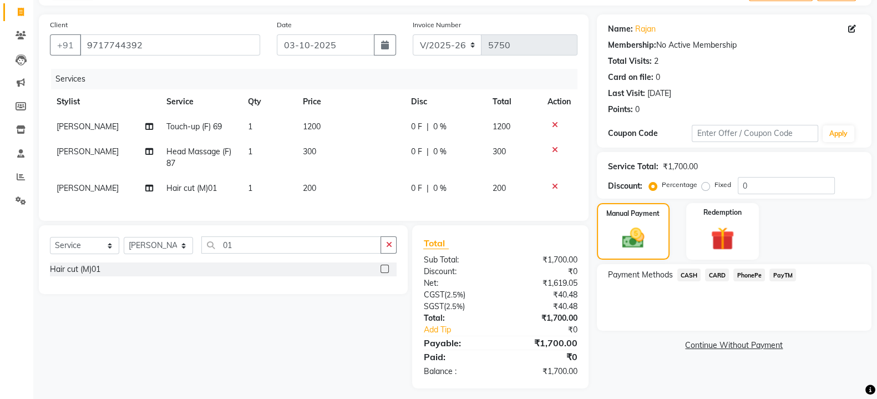
click at [720, 276] on span "CARD" at bounding box center [717, 275] width 24 height 13
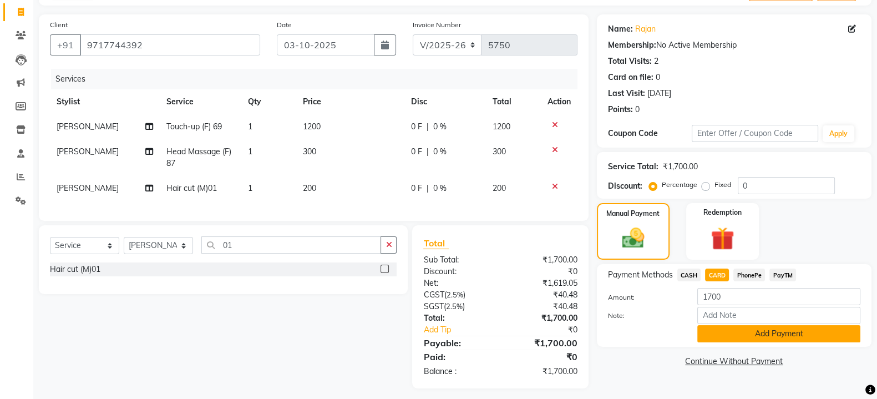
scroll to position [86, 0]
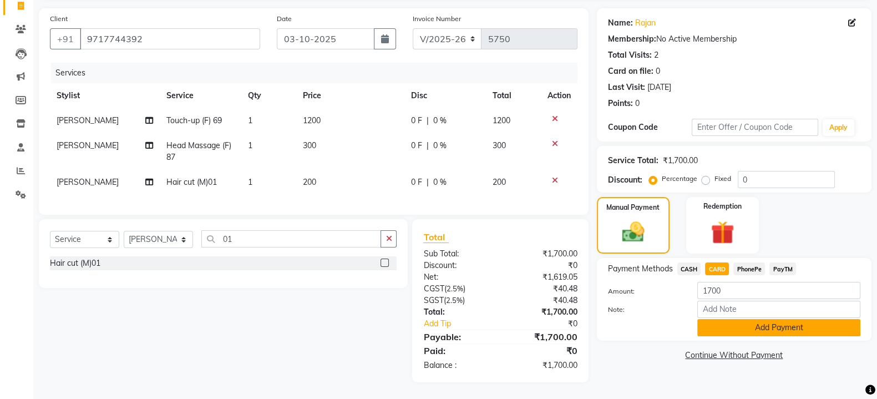
click at [741, 319] on button "Add Payment" at bounding box center [778, 327] width 163 height 17
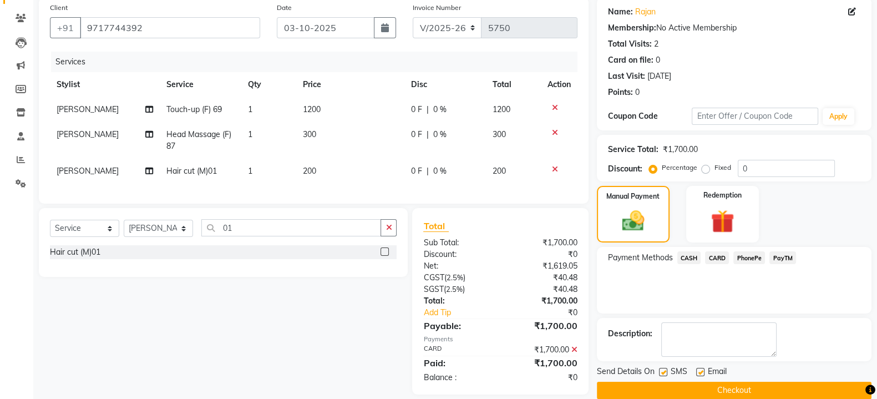
scroll to position [109, 0]
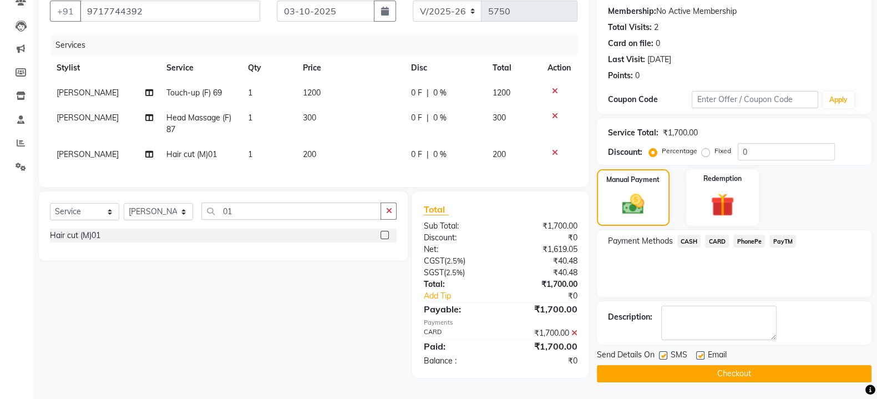
click at [674, 367] on button "Checkout" at bounding box center [734, 373] width 275 height 17
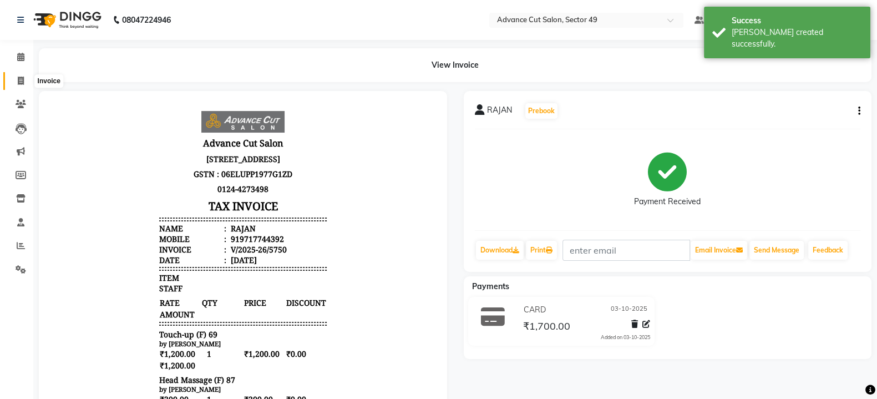
click at [17, 82] on span at bounding box center [20, 81] width 19 height 13
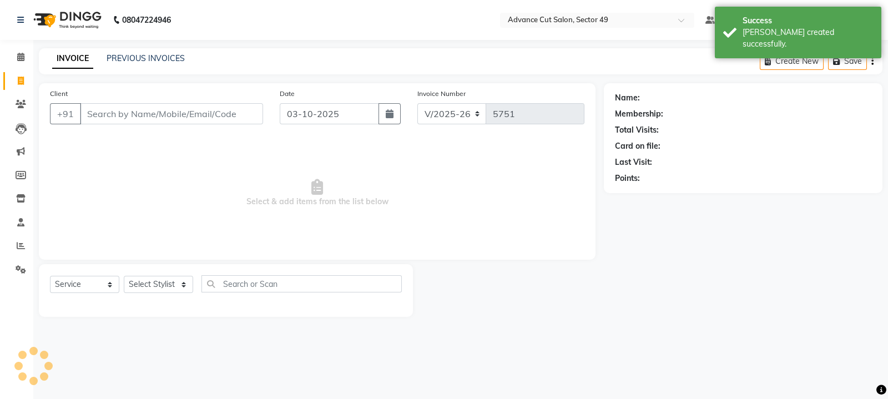
click at [39, 24] on img at bounding box center [66, 19] width 76 height 31
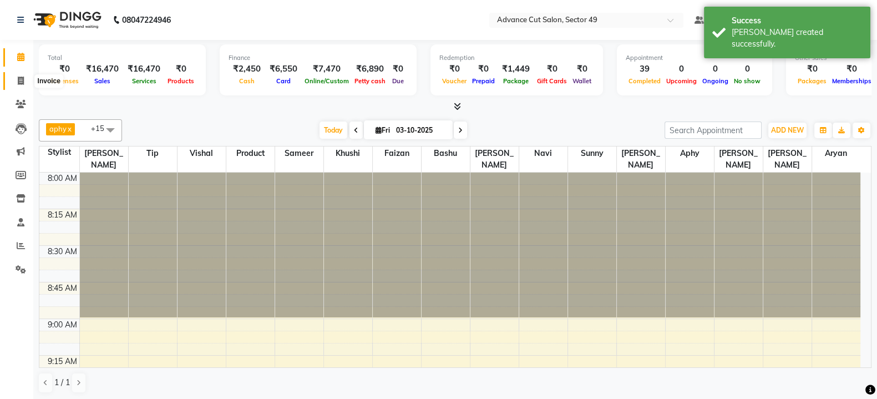
click at [19, 79] on icon at bounding box center [21, 81] width 6 height 8
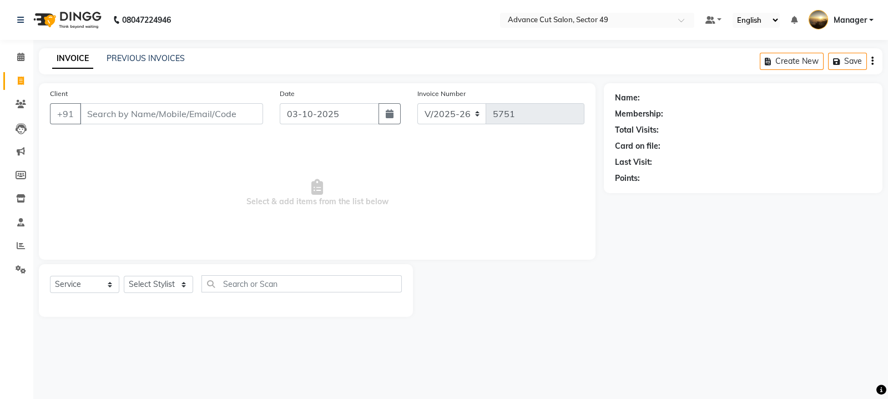
click at [47, 16] on img at bounding box center [66, 19] width 76 height 31
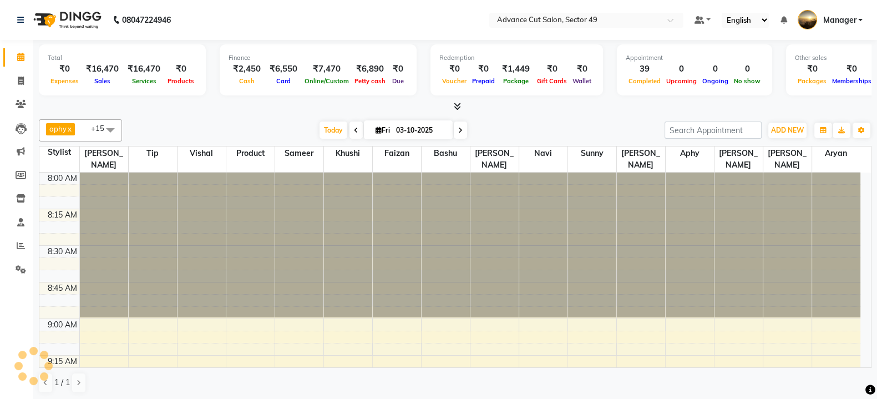
scroll to position [1745, 0]
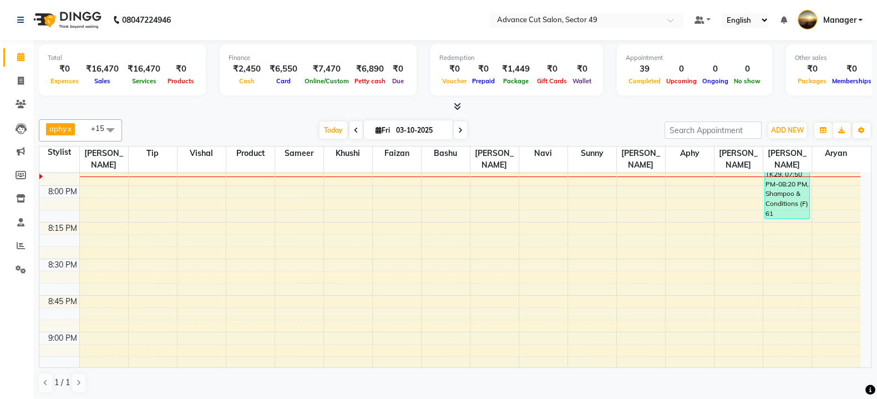
click at [457, 104] on icon at bounding box center [457, 106] width 7 height 8
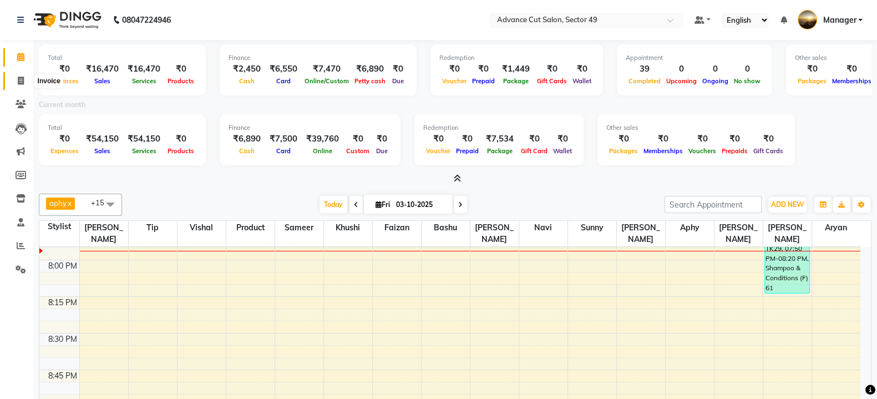
click at [22, 80] on icon at bounding box center [21, 81] width 6 height 8
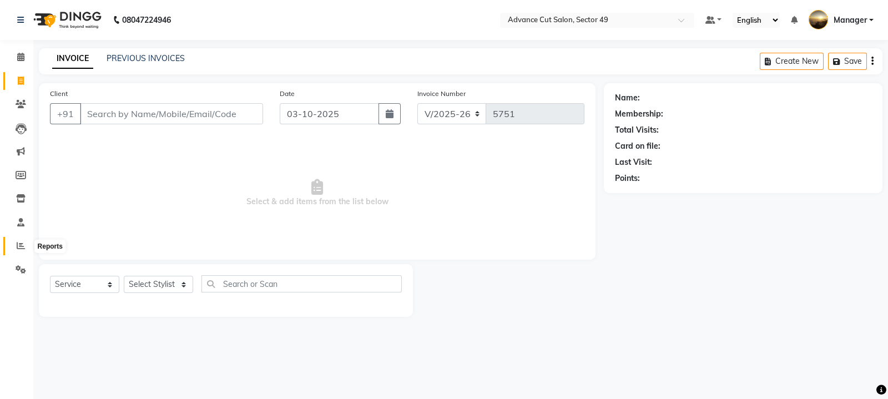
click at [14, 246] on span at bounding box center [20, 246] width 19 height 13
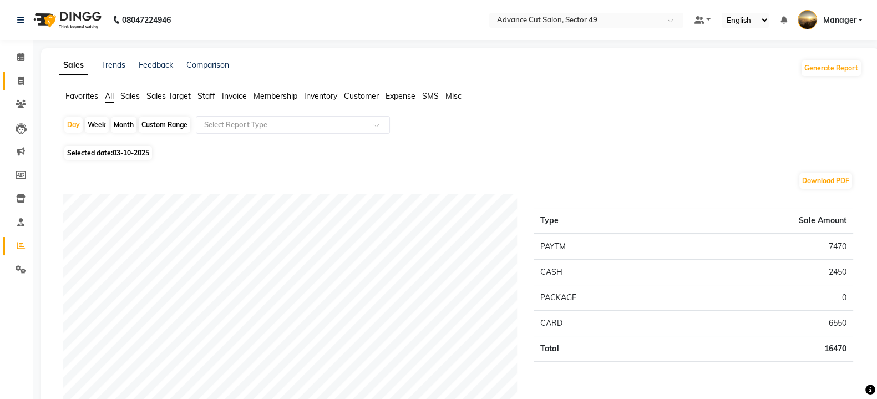
click at [19, 80] on icon at bounding box center [21, 81] width 6 height 8
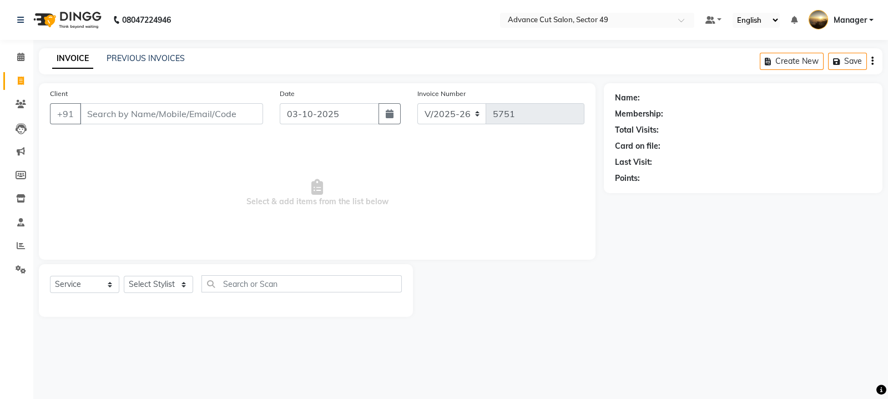
click at [178, 118] on input "Client" at bounding box center [171, 113] width 183 height 21
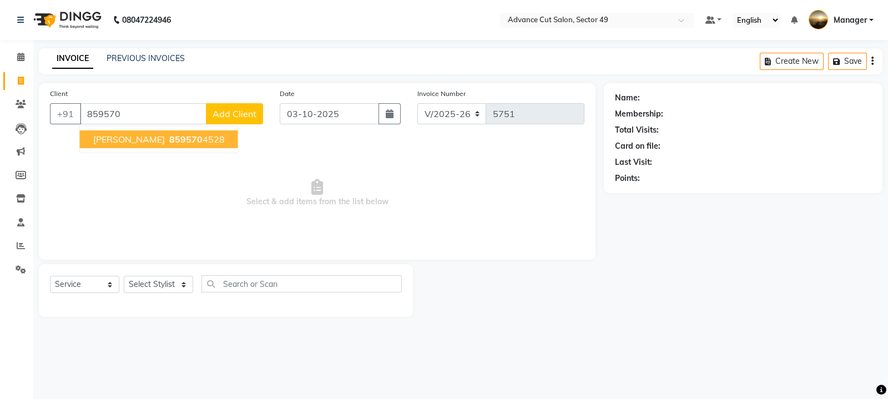
click at [194, 140] on ngb-highlight "859570 4528" at bounding box center [196, 139] width 58 height 11
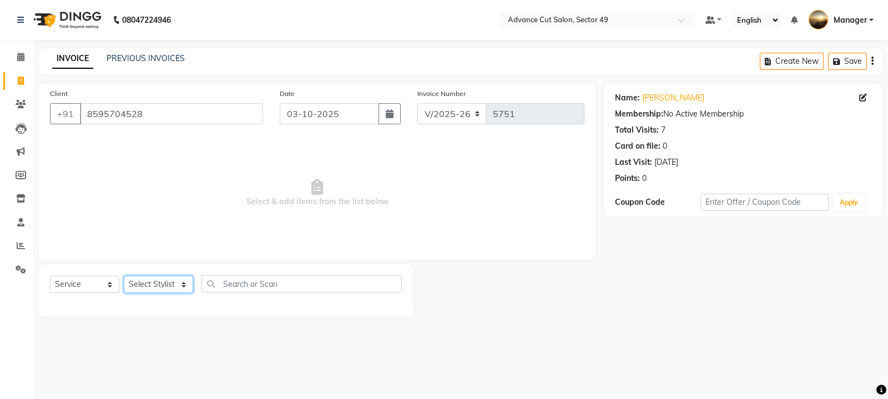
click at [161, 283] on select "Select Stylist aphy [PERSON_NAME] bashu [PERSON_NAME] [PERSON_NAME] Manager Nav…" at bounding box center [158, 284] width 69 height 17
click at [124, 276] on select "Select Stylist aphy [PERSON_NAME] bashu [PERSON_NAME] [PERSON_NAME] Manager Nav…" at bounding box center [158, 284] width 69 height 17
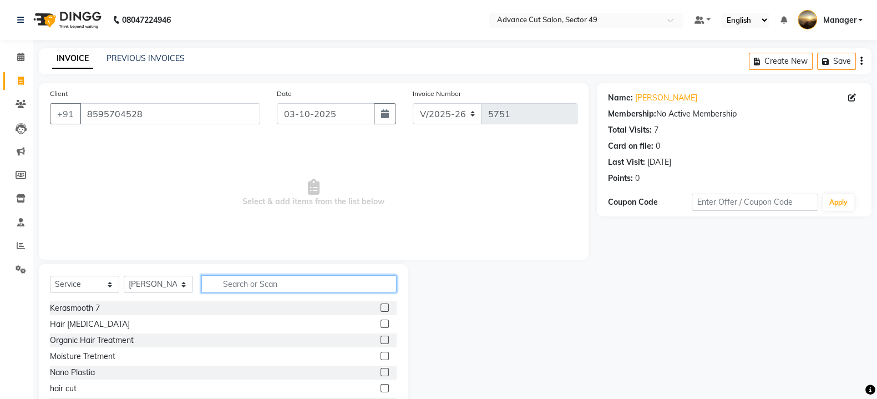
click at [246, 284] on input "text" at bounding box center [298, 283] width 195 height 17
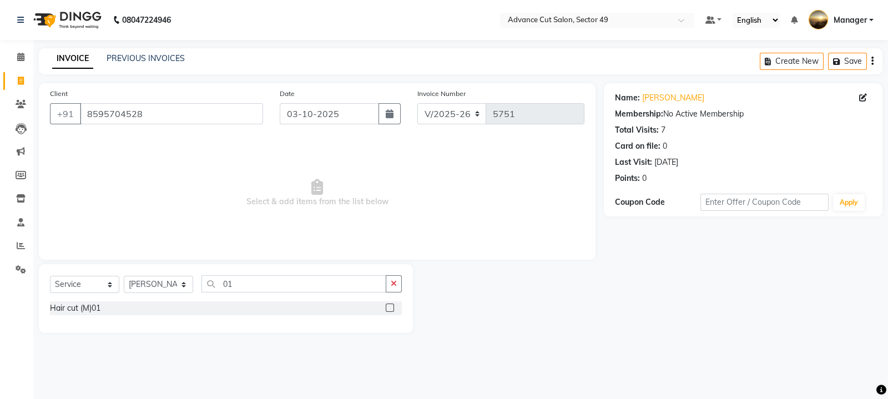
click at [391, 309] on label at bounding box center [390, 308] width 8 height 8
click at [391, 309] on input "checkbox" at bounding box center [389, 308] width 7 height 7
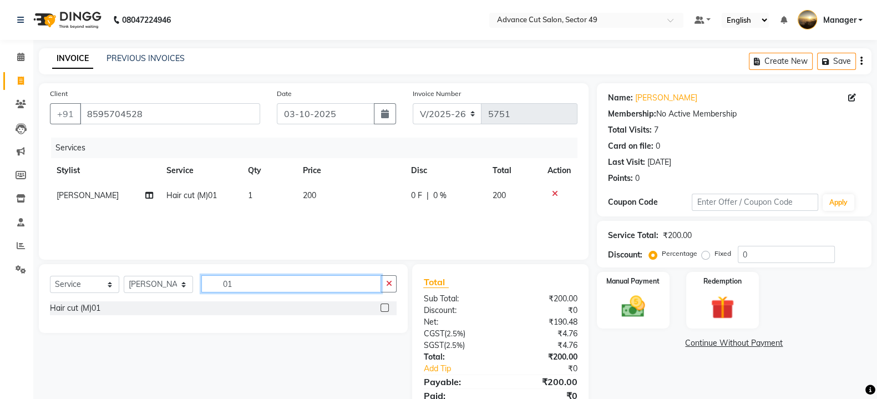
click at [302, 287] on input "01" at bounding box center [291, 283] width 180 height 17
click at [393, 283] on button "button" at bounding box center [389, 283] width 16 height 17
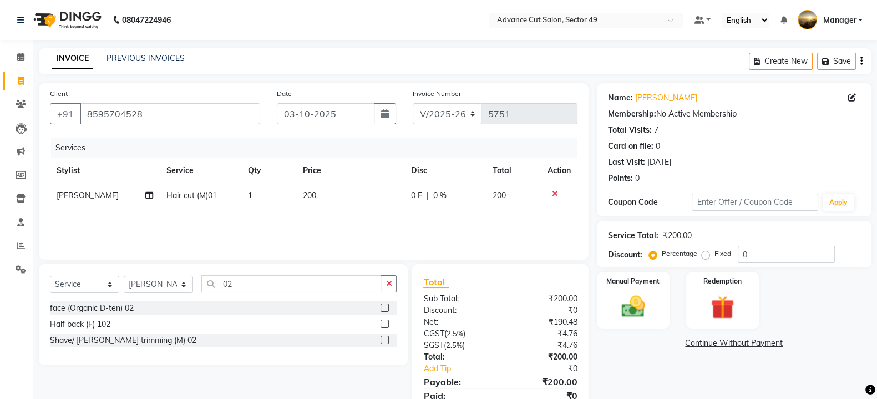
click at [388, 337] on label at bounding box center [385, 340] width 8 height 8
click at [388, 337] on input "checkbox" at bounding box center [384, 340] width 7 height 7
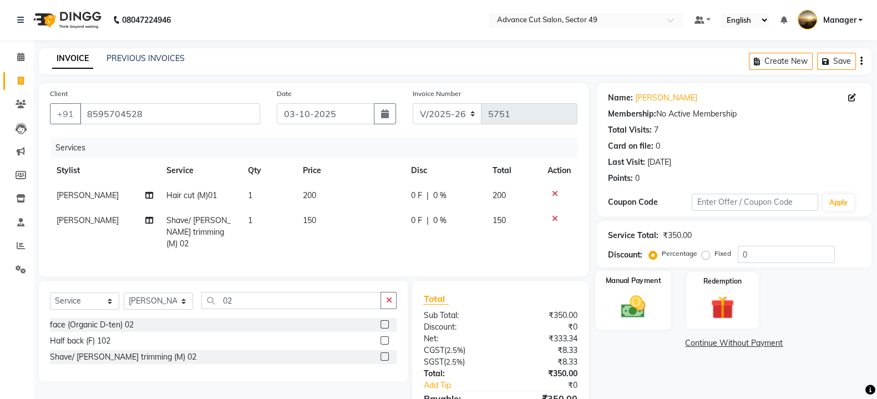
click at [652, 314] on img at bounding box center [633, 306] width 39 height 28
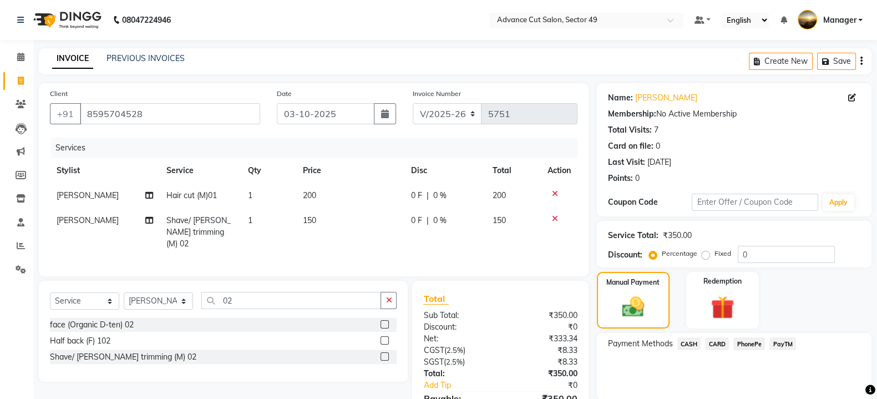
click at [780, 341] on span "PayTM" at bounding box center [783, 343] width 27 height 13
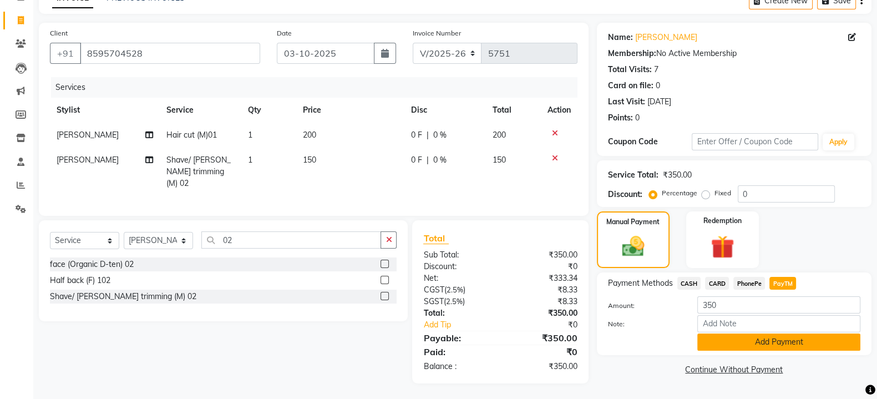
click at [777, 342] on button "Add Payment" at bounding box center [778, 341] width 163 height 17
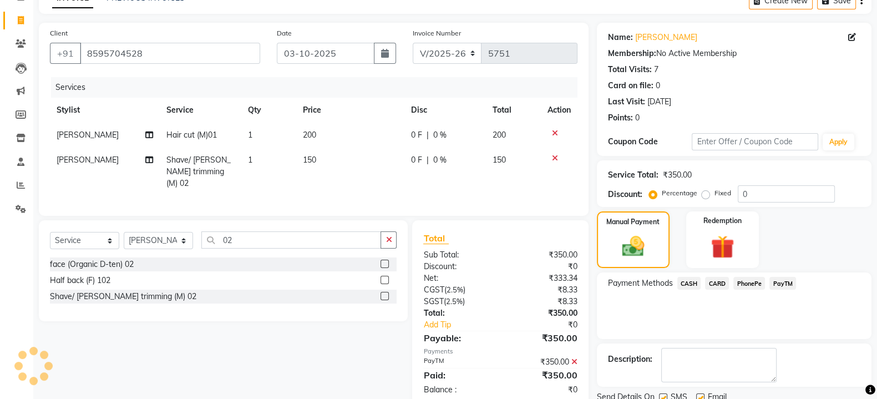
scroll to position [102, 0]
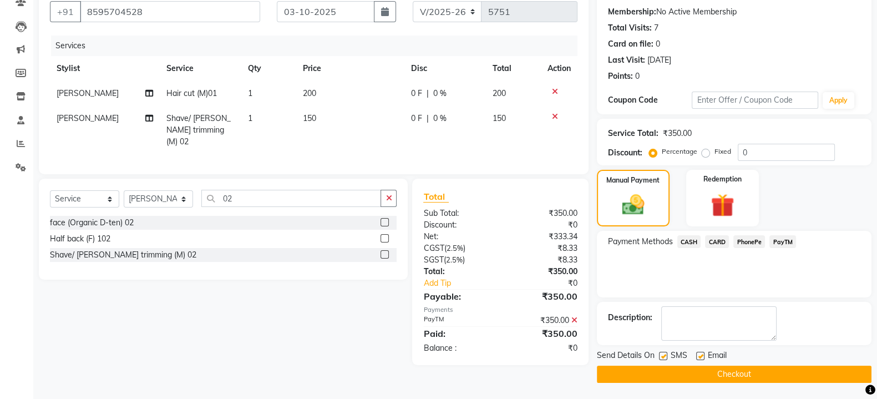
click at [668, 372] on button "Checkout" at bounding box center [734, 374] width 275 height 17
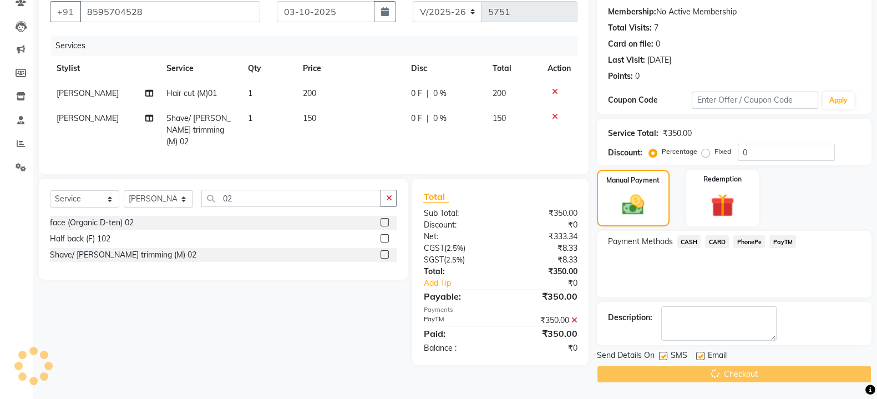
scroll to position [0, 0]
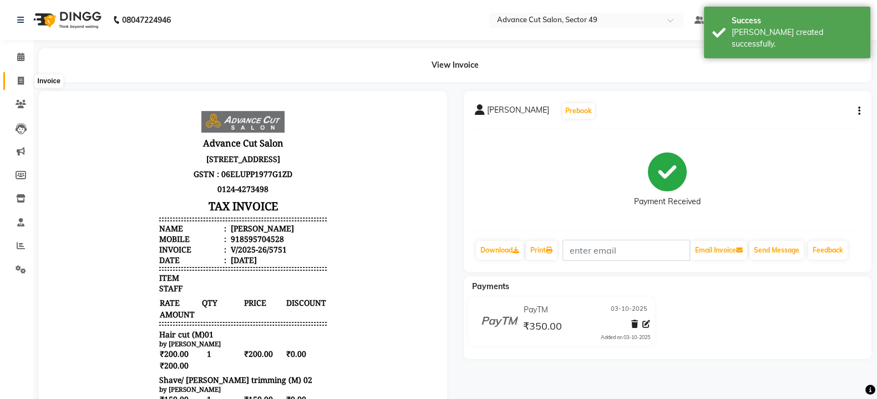
click at [22, 77] on icon at bounding box center [21, 81] width 6 height 8
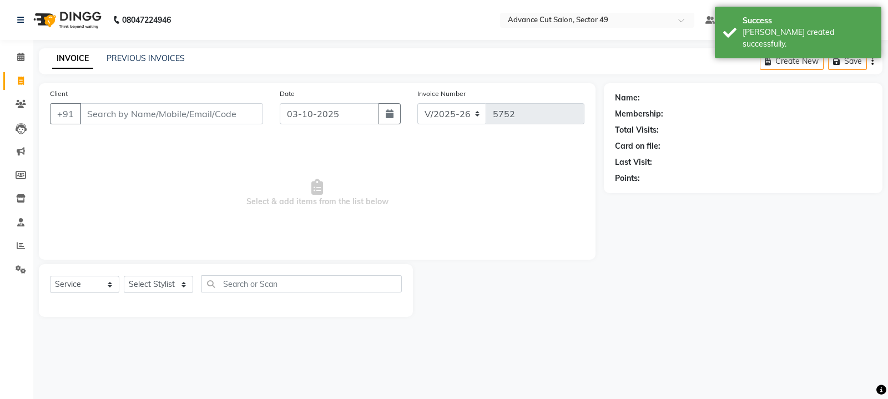
click at [41, 23] on img at bounding box center [66, 19] width 76 height 31
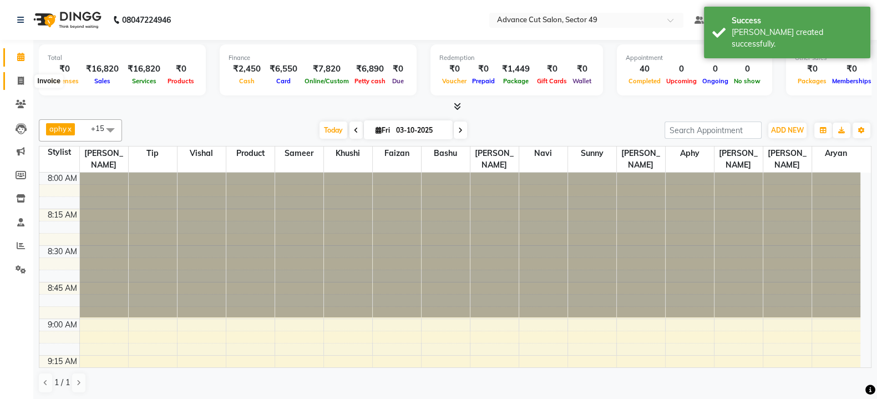
click at [20, 83] on icon at bounding box center [21, 81] width 6 height 8
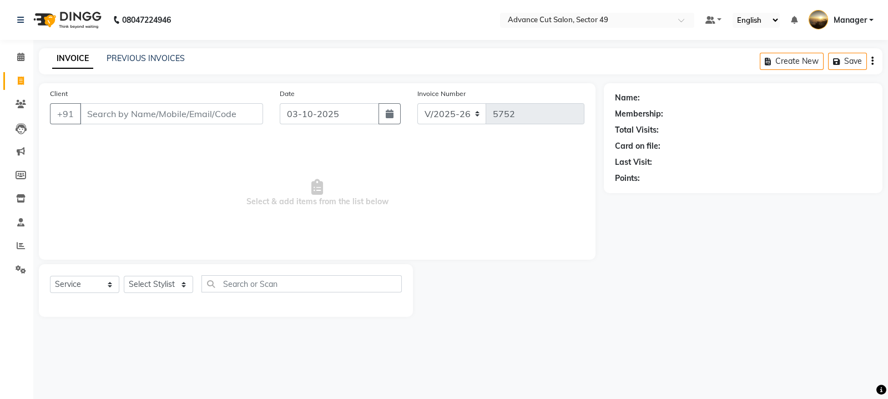
click at [43, 16] on img at bounding box center [66, 19] width 76 height 31
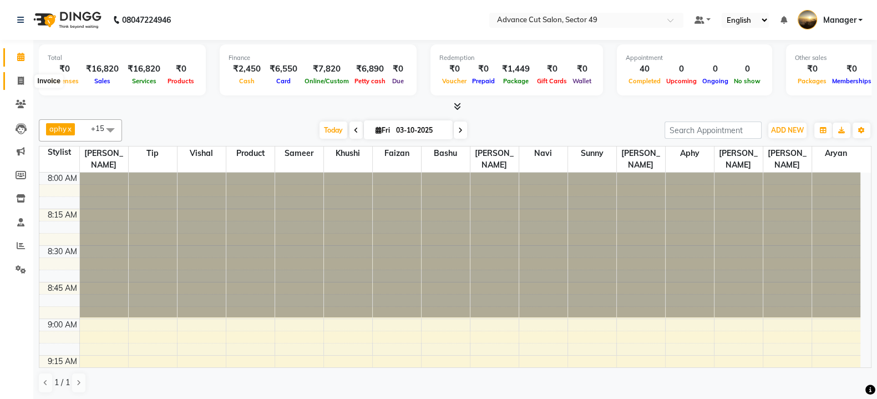
click at [18, 83] on icon at bounding box center [21, 81] width 6 height 8
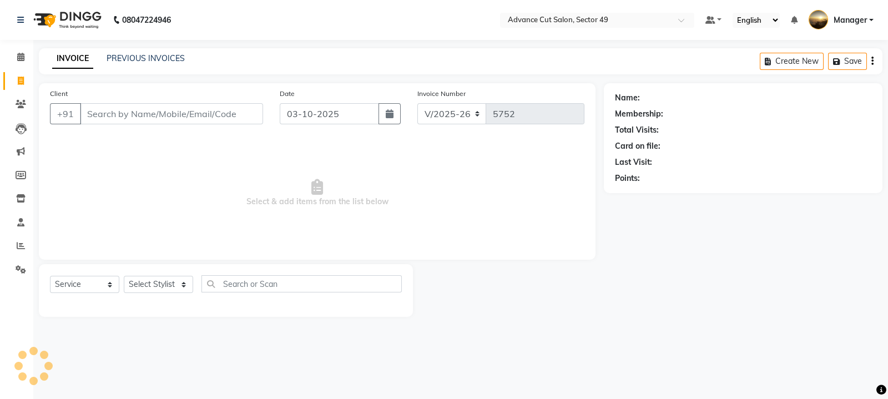
click at [138, 115] on input "Client" at bounding box center [171, 113] width 183 height 21
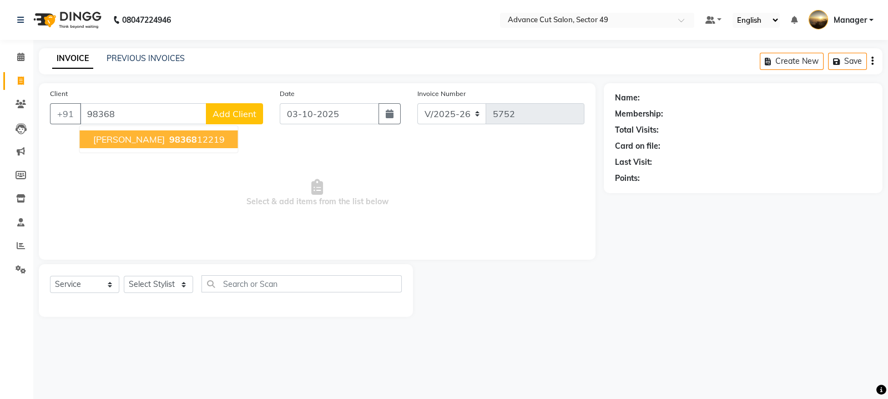
click at [169, 139] on span "98368" at bounding box center [183, 139] width 28 height 11
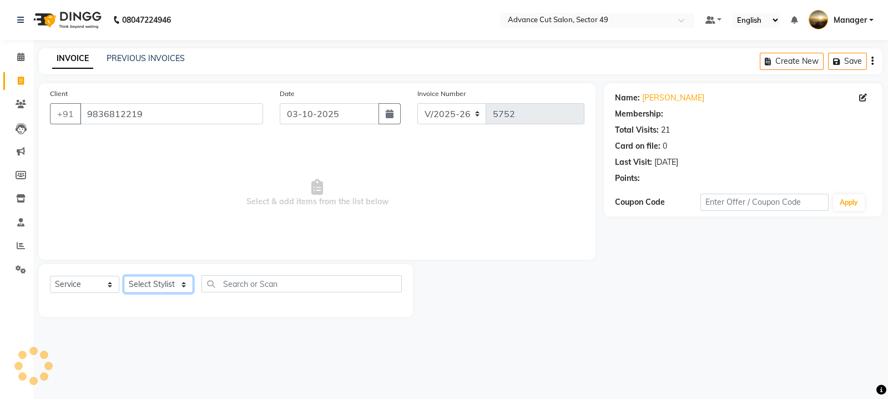
click at [168, 281] on select "Select Stylist aphy [PERSON_NAME] bashu [PERSON_NAME] [PERSON_NAME] Manager Nav…" at bounding box center [158, 284] width 69 height 17
click at [400, 234] on span "Select & add items from the list below" at bounding box center [317, 193] width 534 height 111
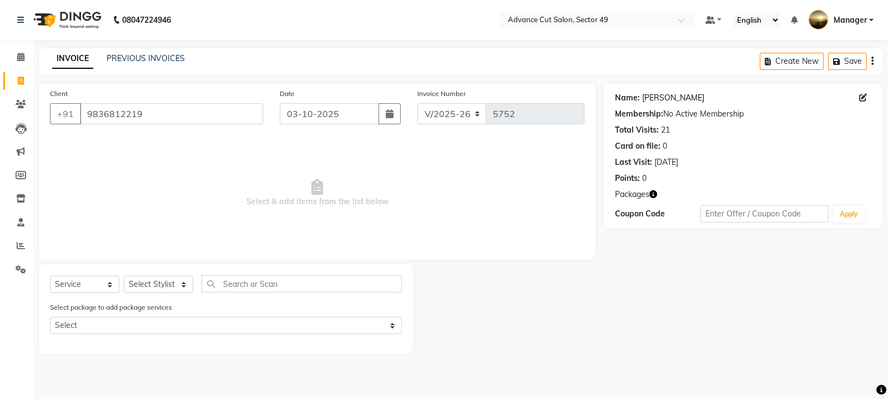
click at [663, 95] on link "Sharmila" at bounding box center [673, 98] width 62 height 12
click at [174, 285] on select "Select Stylist aphy [PERSON_NAME] bashu [PERSON_NAME] [PERSON_NAME] Manager Nav…" at bounding box center [158, 284] width 69 height 17
click at [124, 276] on select "Select Stylist aphy [PERSON_NAME] bashu [PERSON_NAME] [PERSON_NAME] Manager Nav…" at bounding box center [158, 284] width 69 height 17
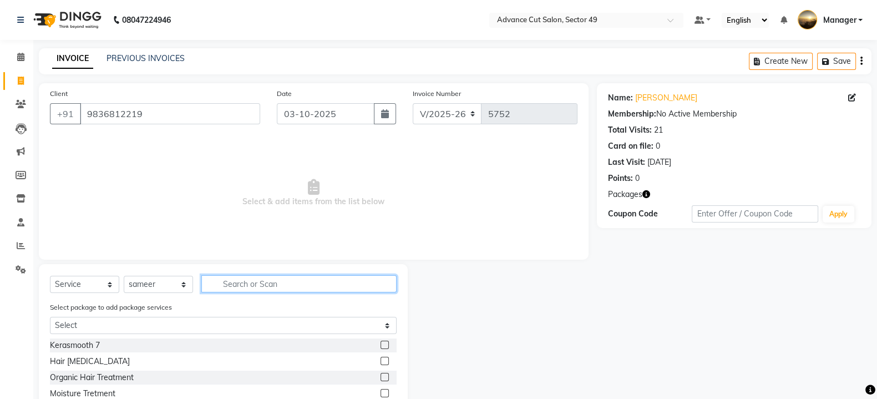
click at [247, 279] on input "text" at bounding box center [298, 283] width 195 height 17
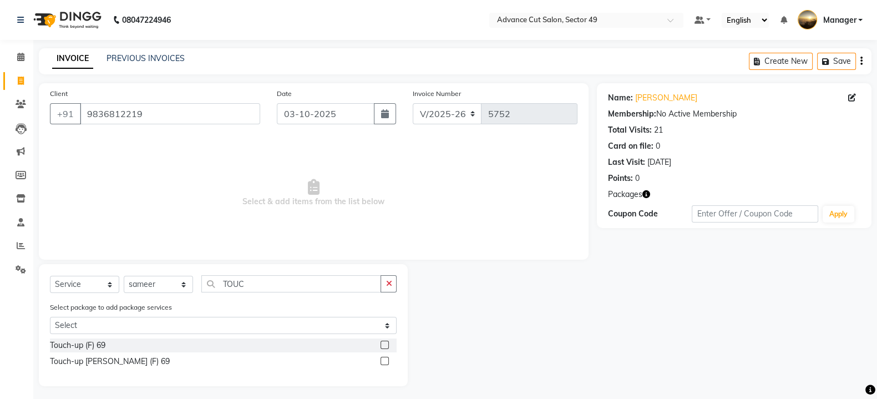
click at [387, 344] on label at bounding box center [385, 345] width 8 height 8
click at [387, 344] on input "checkbox" at bounding box center [384, 345] width 7 height 7
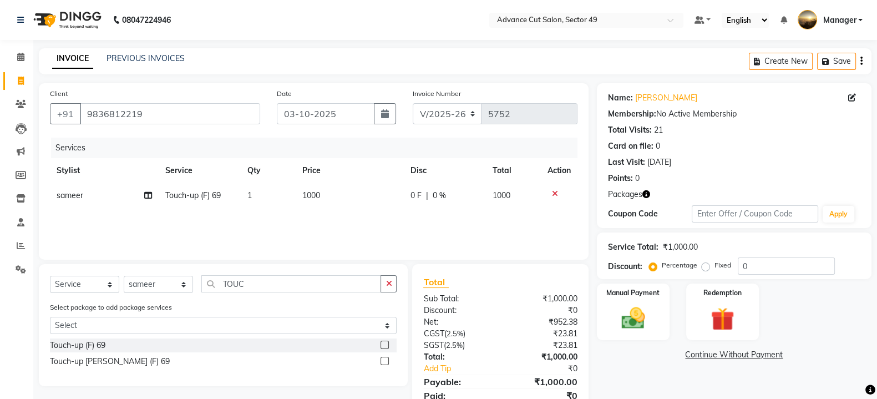
click at [332, 200] on td "1000" at bounding box center [350, 195] width 109 height 25
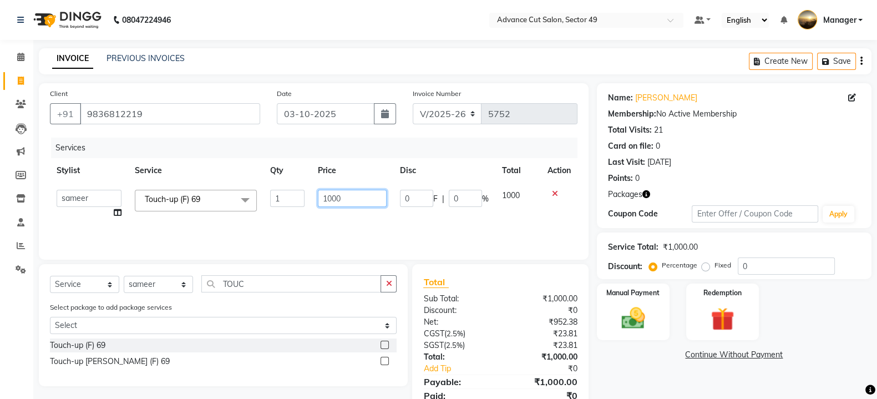
click at [351, 198] on input "1000" at bounding box center [352, 198] width 69 height 17
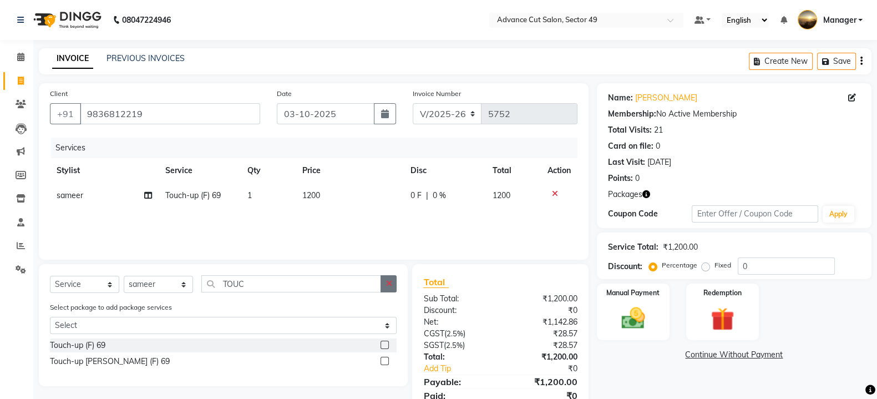
click at [386, 286] on icon "button" at bounding box center [389, 284] width 6 height 8
click at [383, 345] on label at bounding box center [385, 345] width 8 height 8
click at [383, 345] on input "checkbox" at bounding box center [384, 345] width 7 height 7
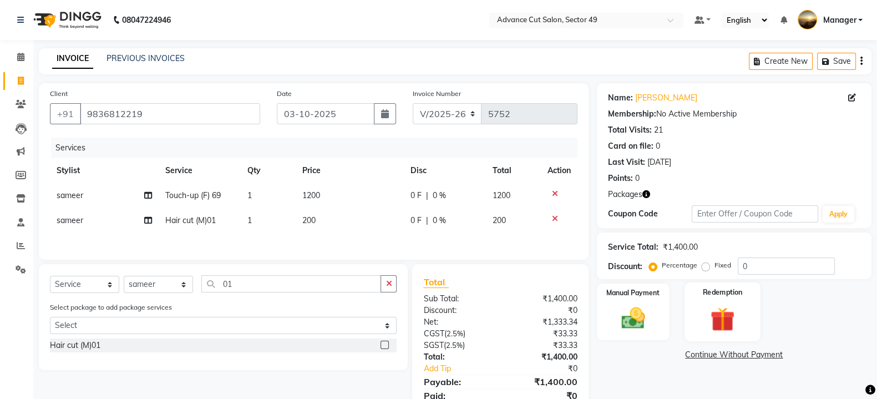
click at [696, 311] on div "Redemption" at bounding box center [723, 311] width 76 height 59
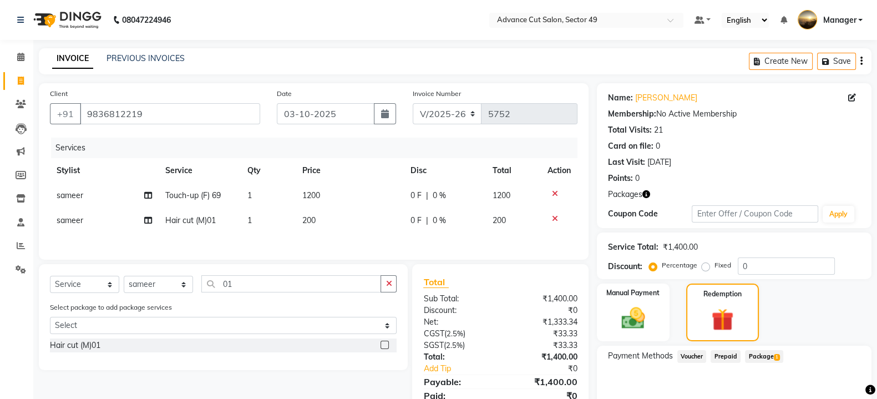
scroll to position [52, 0]
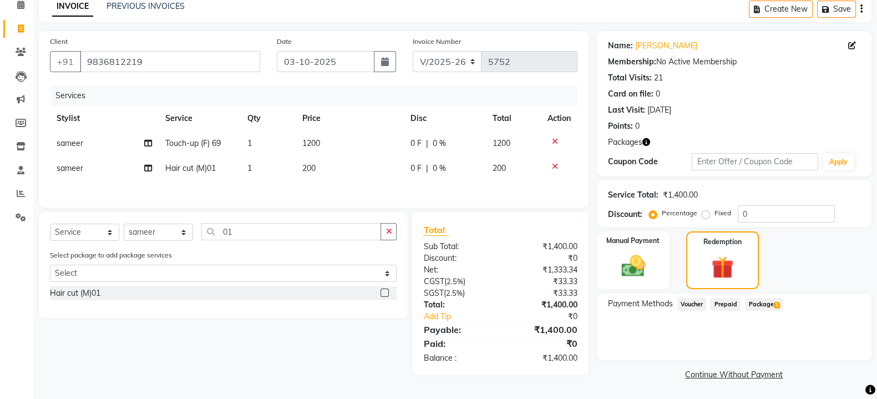
click at [765, 304] on span "Package 1" at bounding box center [764, 304] width 38 height 13
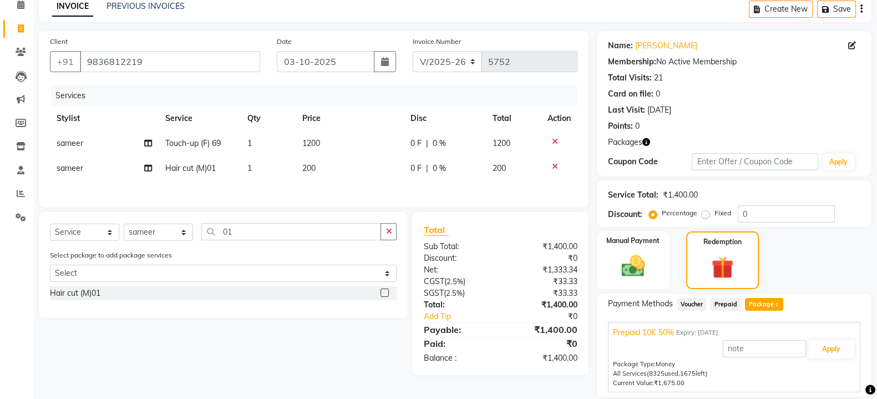
scroll to position [89, 0]
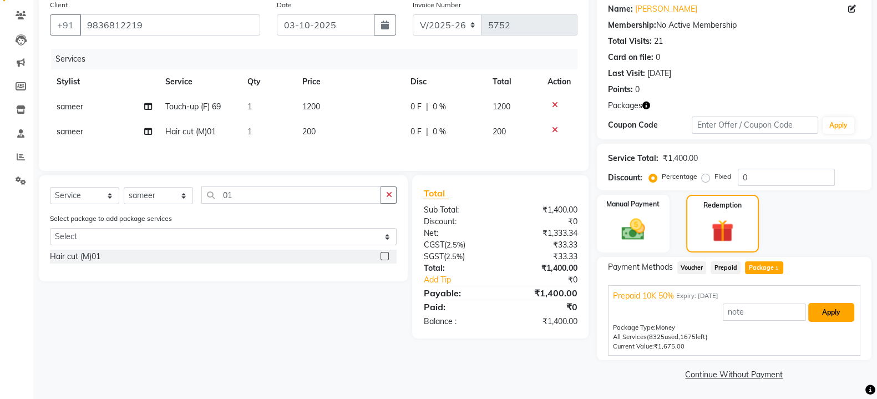
click at [834, 309] on button "Apply" at bounding box center [831, 312] width 46 height 19
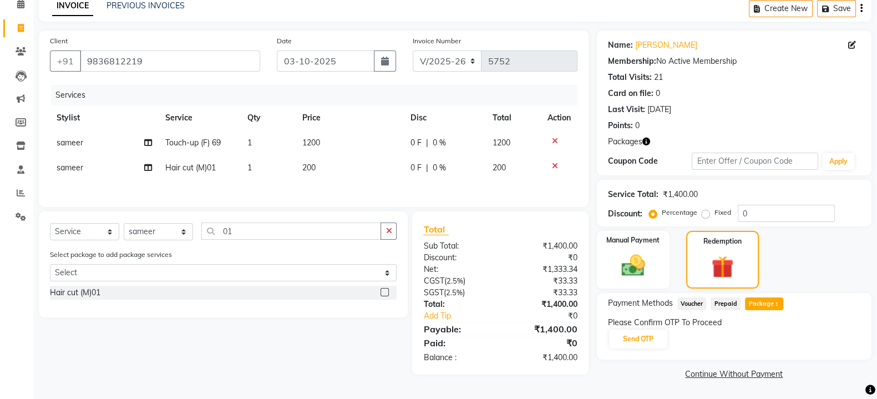
scroll to position [52, 0]
click at [616, 342] on button "Send OTP" at bounding box center [638, 339] width 58 height 19
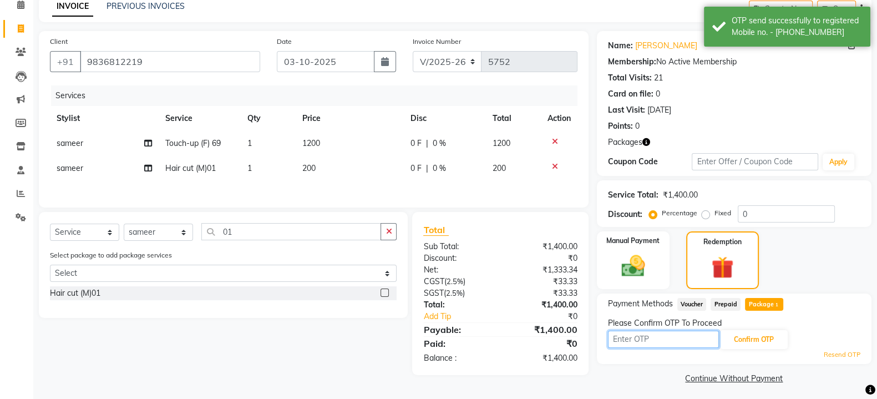
click at [640, 340] on input "text" at bounding box center [663, 339] width 111 height 17
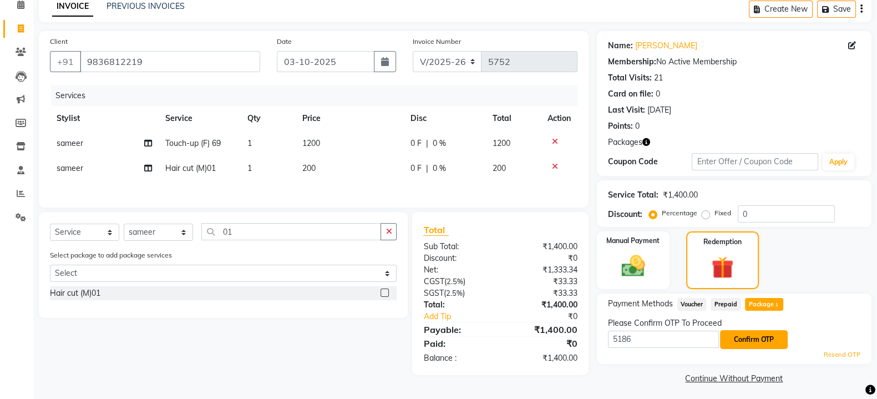
click at [756, 331] on button "Confirm OTP" at bounding box center [754, 339] width 68 height 19
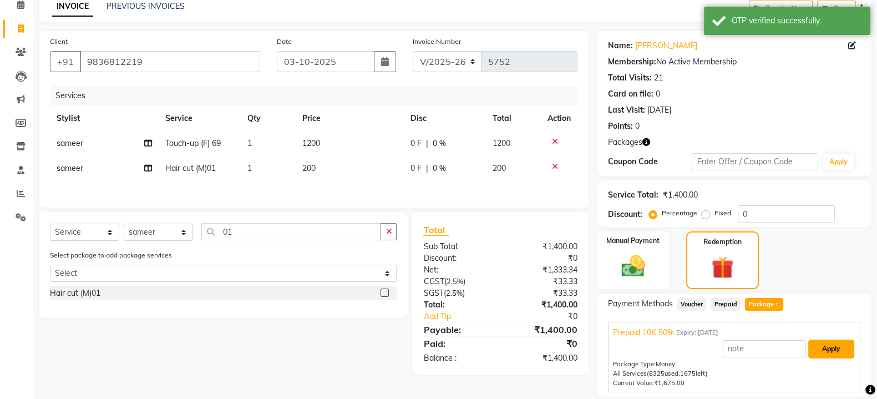
click at [830, 341] on button "Apply" at bounding box center [831, 349] width 46 height 19
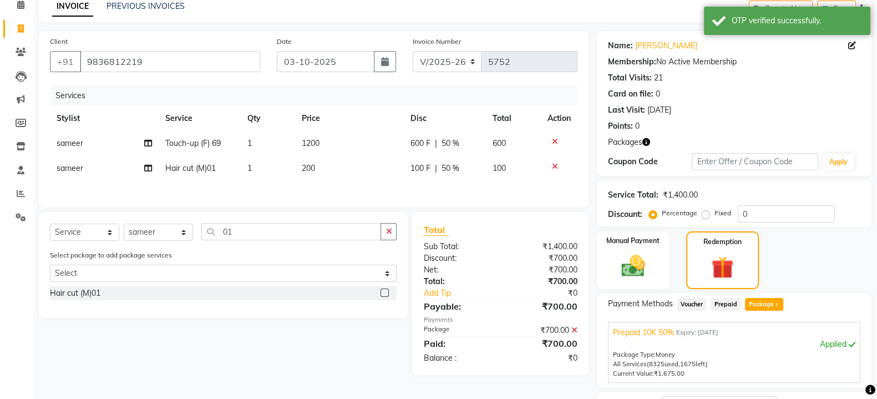
scroll to position [141, 0]
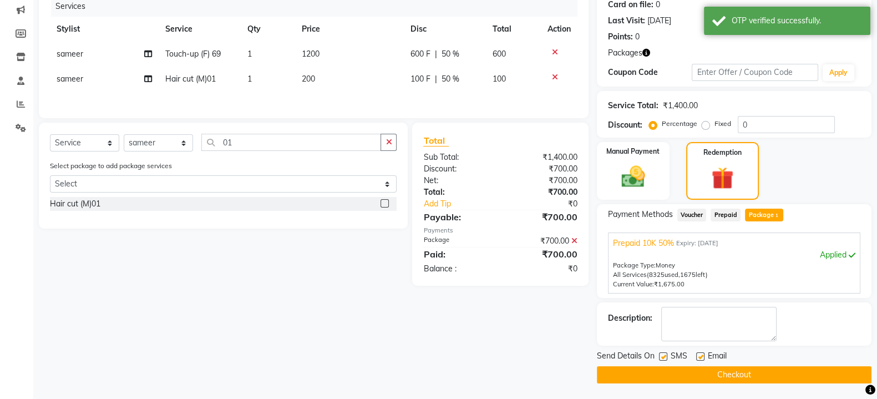
click at [722, 375] on button "Checkout" at bounding box center [734, 374] width 275 height 17
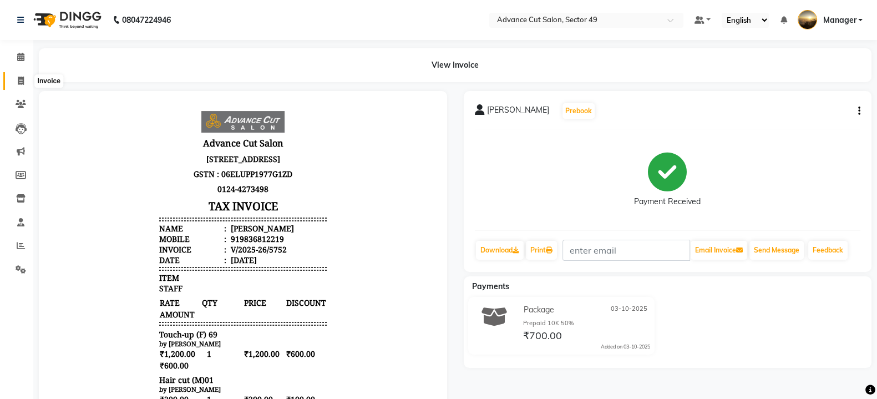
click at [21, 79] on icon at bounding box center [21, 81] width 6 height 8
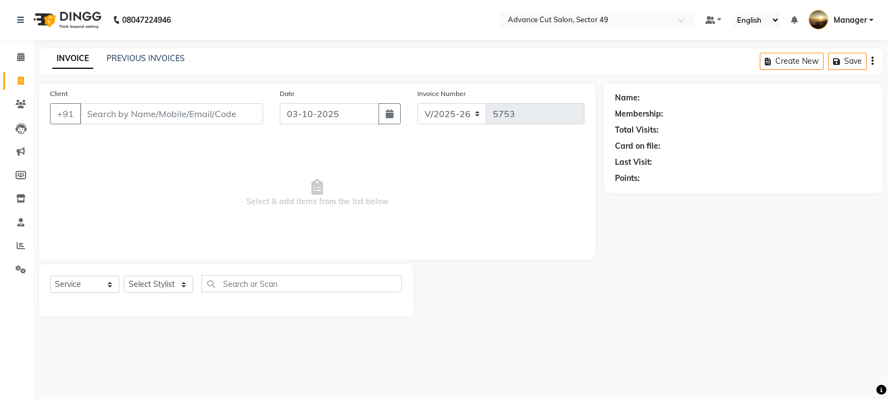
click at [53, 26] on img at bounding box center [66, 19] width 76 height 31
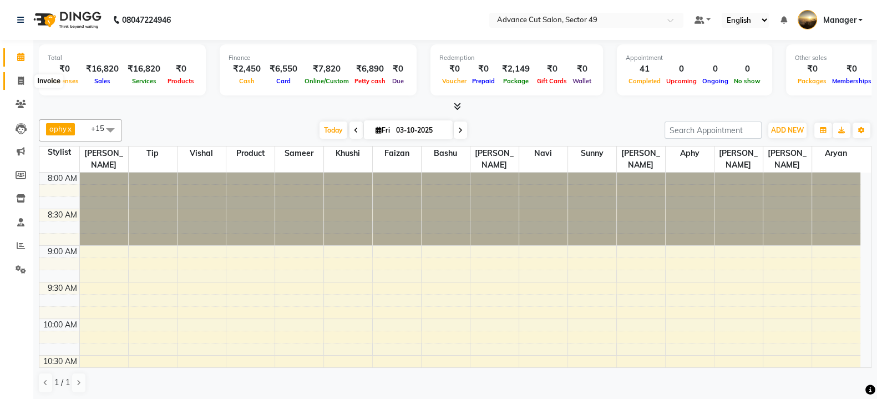
click at [18, 79] on icon at bounding box center [21, 81] width 6 height 8
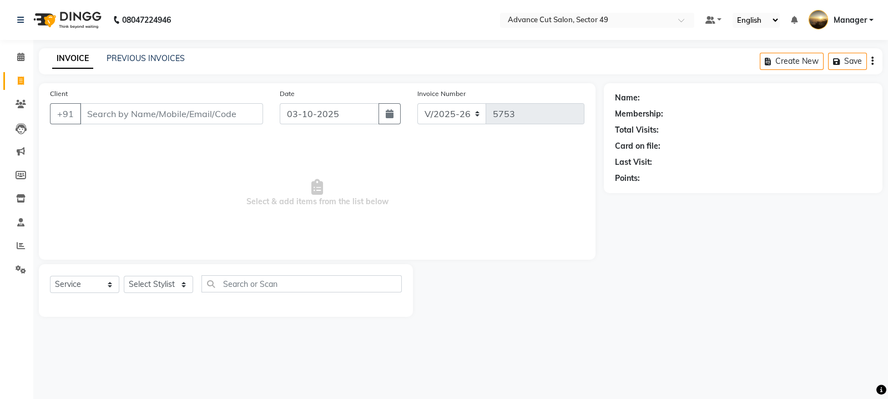
click at [92, 116] on input "Client" at bounding box center [171, 113] width 183 height 21
click at [94, 120] on input "Client" at bounding box center [171, 113] width 183 height 21
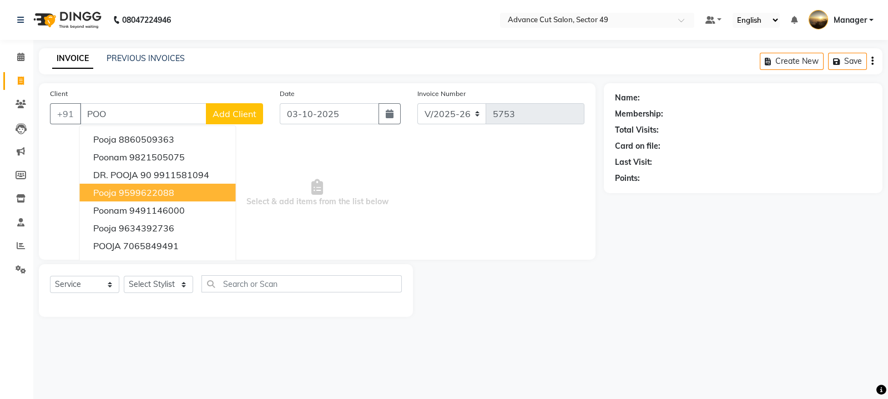
click at [166, 195] on ngb-highlight "9599622088" at bounding box center [146, 192] width 55 height 11
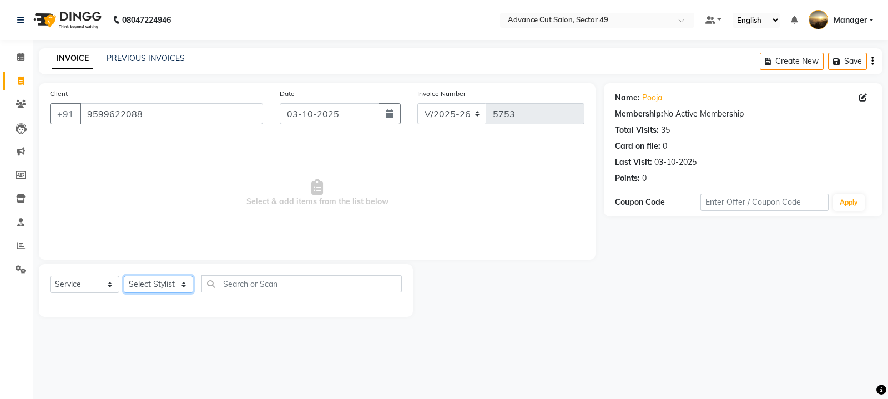
click at [181, 290] on select "Select Stylist aphy [PERSON_NAME] bashu [PERSON_NAME] [PERSON_NAME] Manager Nav…" at bounding box center [158, 284] width 69 height 17
click at [124, 276] on select "Select Stylist aphy [PERSON_NAME] bashu [PERSON_NAME] [PERSON_NAME] Manager Nav…" at bounding box center [158, 284] width 69 height 17
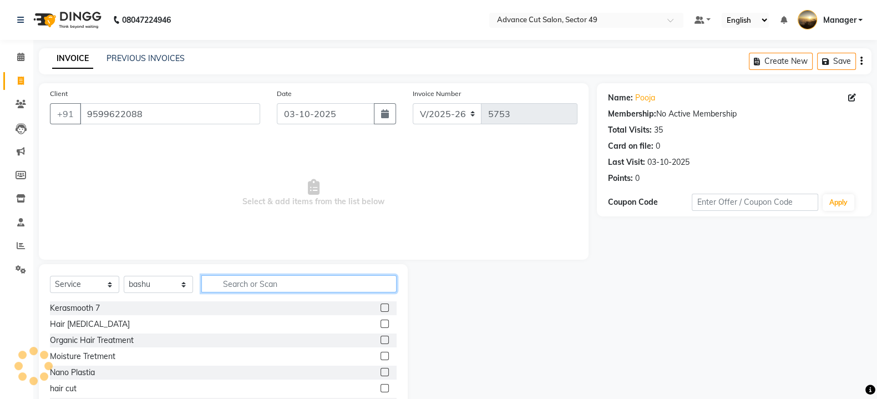
click at [241, 281] on input "text" at bounding box center [298, 283] width 195 height 17
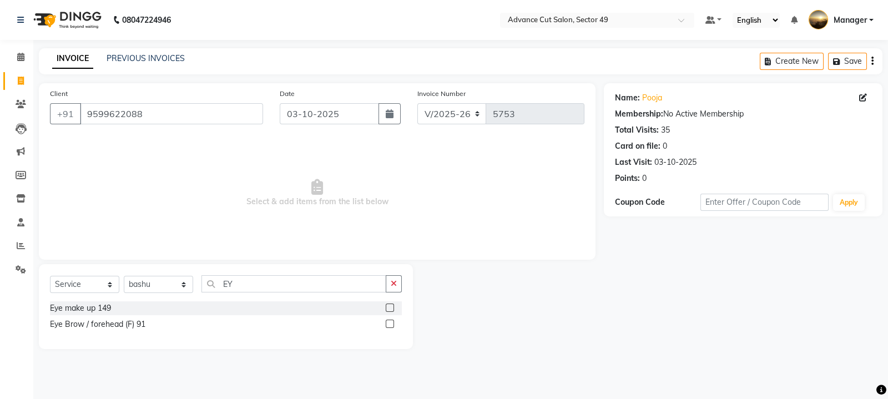
click at [390, 323] on label at bounding box center [390, 324] width 8 height 8
click at [390, 323] on input "checkbox" at bounding box center [389, 324] width 7 height 7
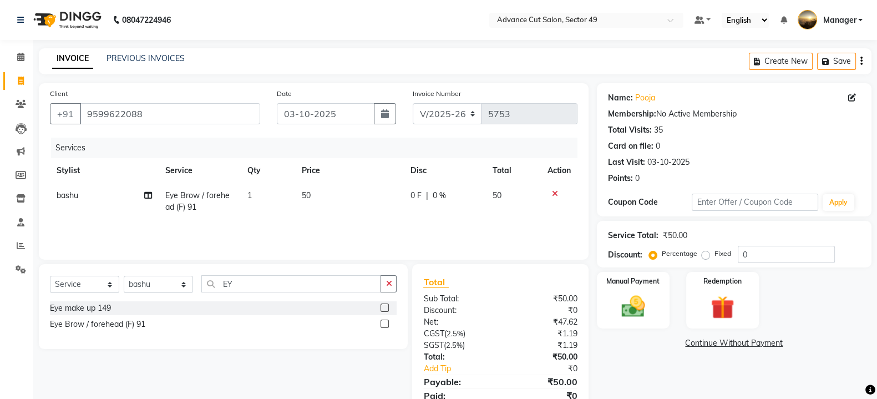
click at [347, 184] on td "50" at bounding box center [349, 201] width 109 height 37
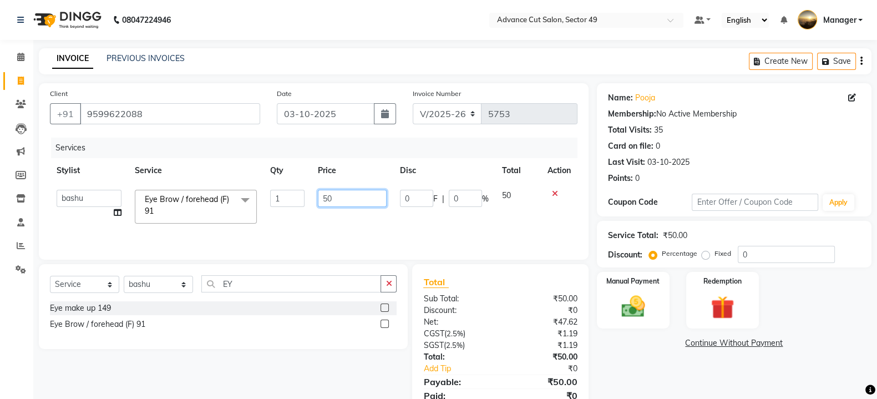
click at [319, 198] on input "50" at bounding box center [352, 198] width 69 height 17
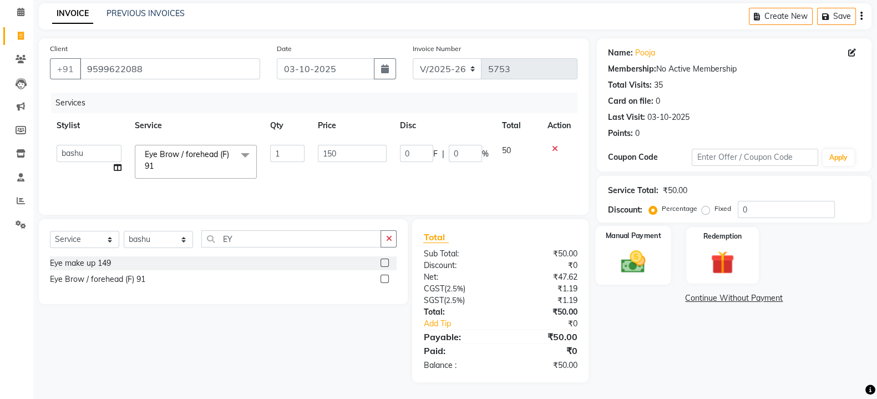
click at [652, 258] on img at bounding box center [633, 261] width 39 height 28
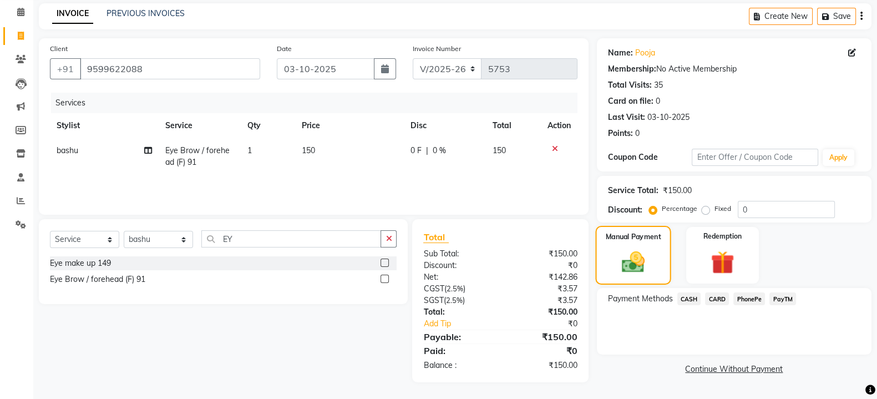
scroll to position [45, 0]
click at [782, 301] on span "PayTM" at bounding box center [783, 298] width 27 height 13
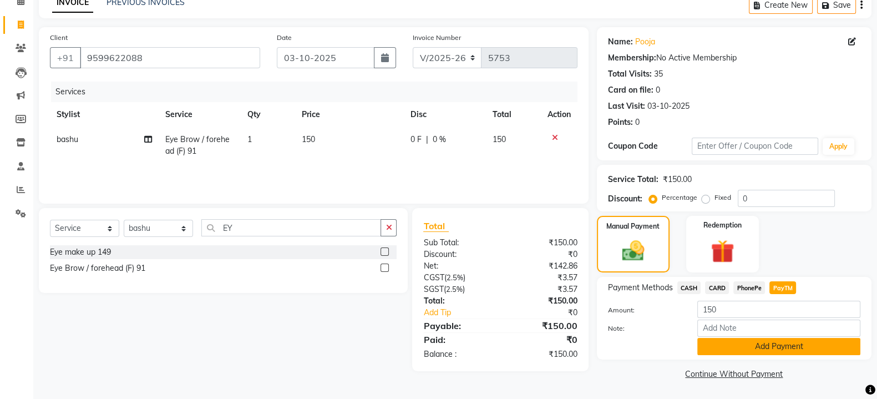
click at [785, 348] on button "Add Payment" at bounding box center [778, 346] width 163 height 17
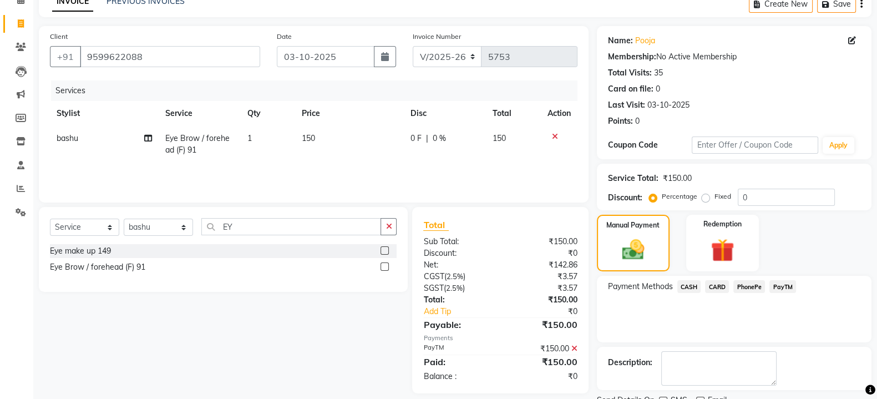
scroll to position [102, 0]
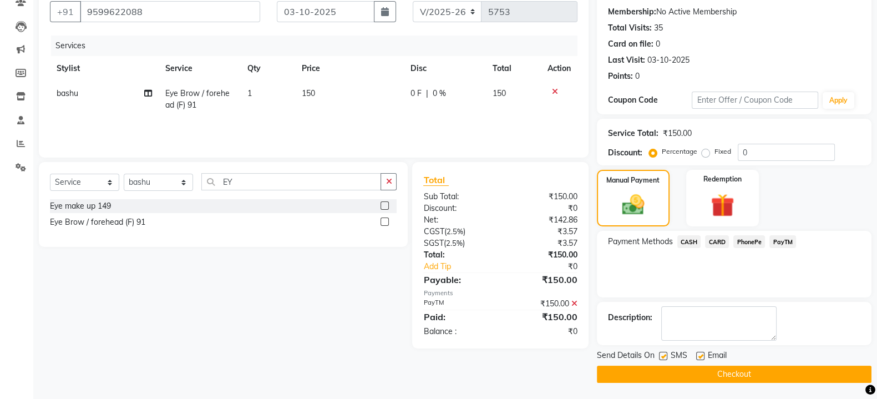
click at [661, 356] on label at bounding box center [663, 356] width 8 height 8
click at [661, 356] on input "checkbox" at bounding box center [662, 356] width 7 height 7
click at [698, 352] on label at bounding box center [700, 356] width 8 height 8
click at [698, 353] on input "checkbox" at bounding box center [699, 356] width 7 height 7
click at [649, 372] on button "Checkout" at bounding box center [734, 374] width 275 height 17
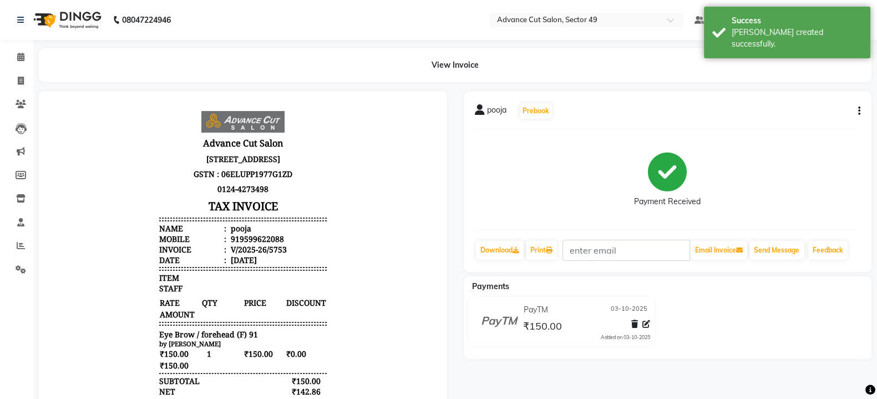
click at [12, 255] on li "Reports" at bounding box center [16, 246] width 33 height 24
click at [23, 249] on icon at bounding box center [21, 245] width 8 height 8
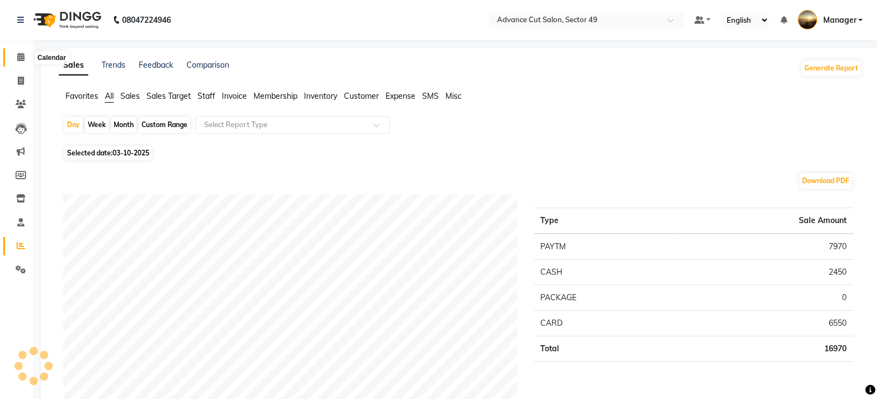
click at [14, 57] on span at bounding box center [20, 57] width 19 height 13
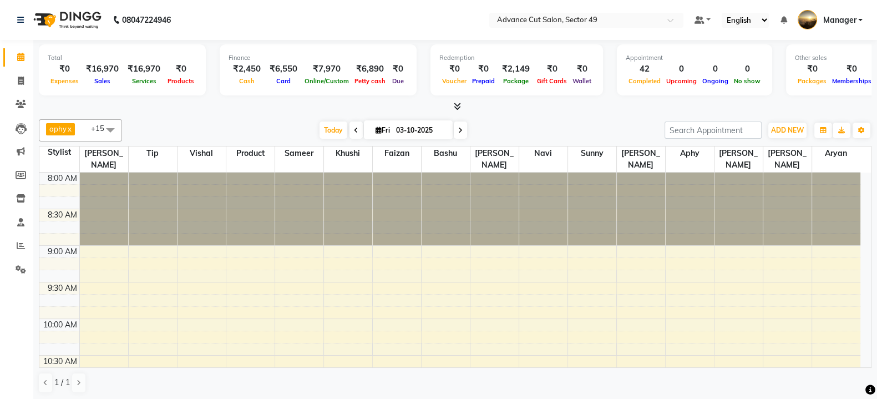
click at [458, 103] on icon at bounding box center [457, 106] width 7 height 8
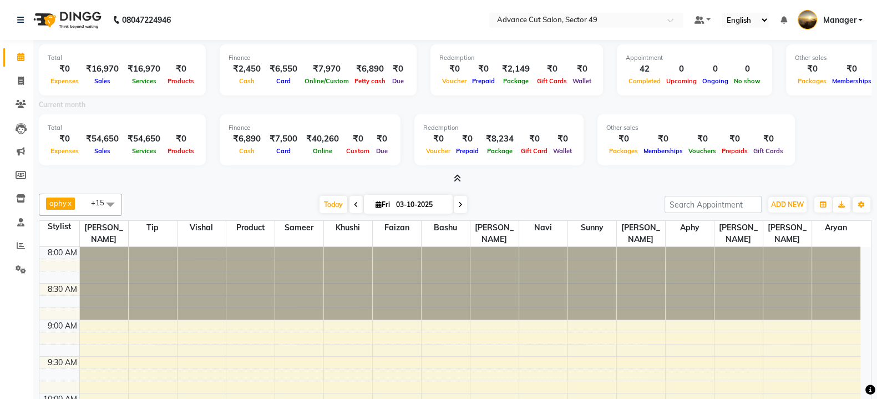
click at [457, 176] on icon at bounding box center [457, 178] width 7 height 8
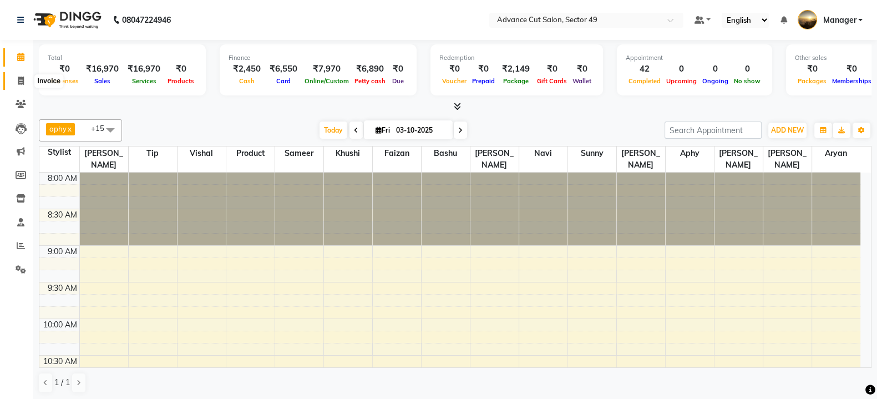
click at [22, 77] on icon at bounding box center [21, 81] width 6 height 8
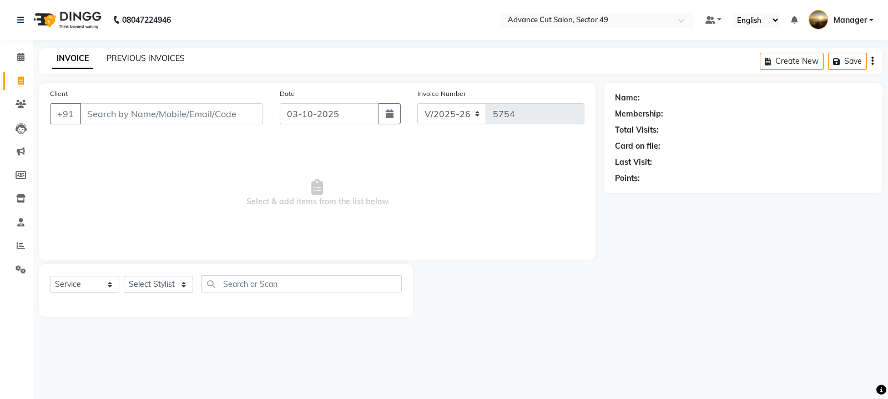
click at [164, 55] on link "PREVIOUS INVOICES" at bounding box center [146, 58] width 78 height 10
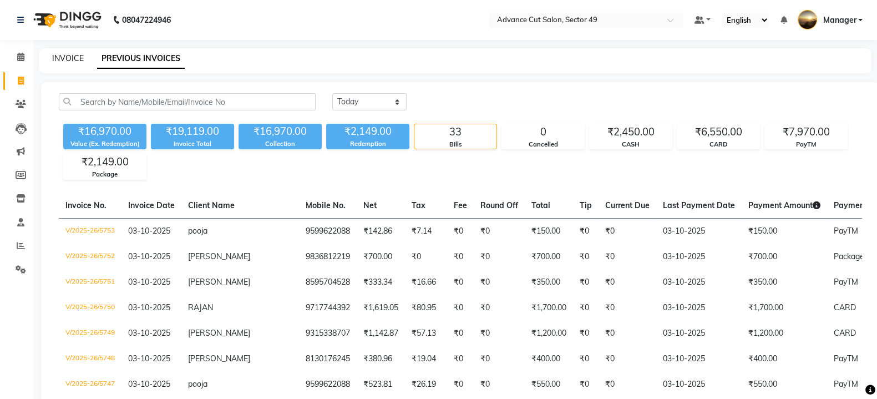
click at [63, 60] on link "INVOICE" at bounding box center [68, 58] width 32 height 10
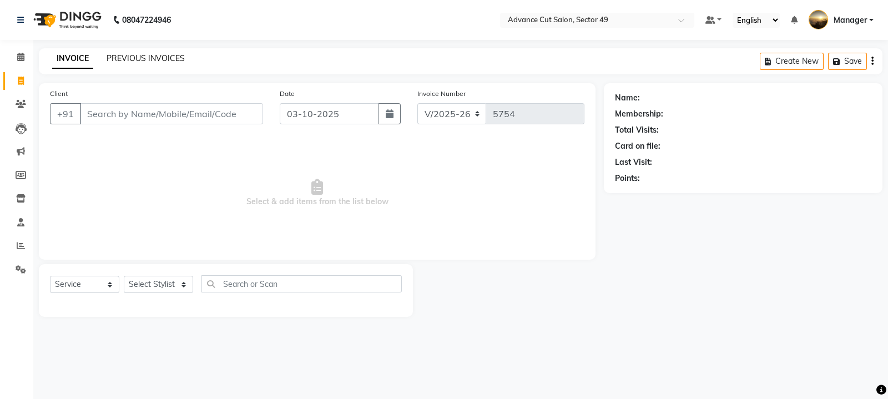
click at [144, 62] on link "PREVIOUS INVOICES" at bounding box center [146, 58] width 78 height 10
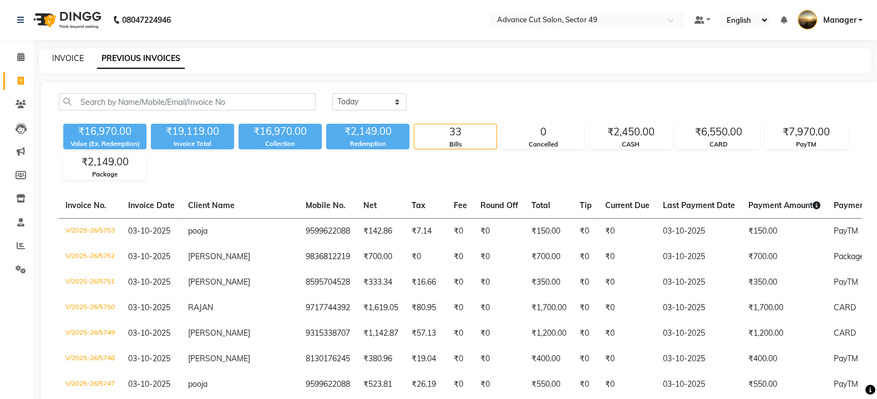
click at [64, 62] on link "INVOICE" at bounding box center [68, 58] width 32 height 10
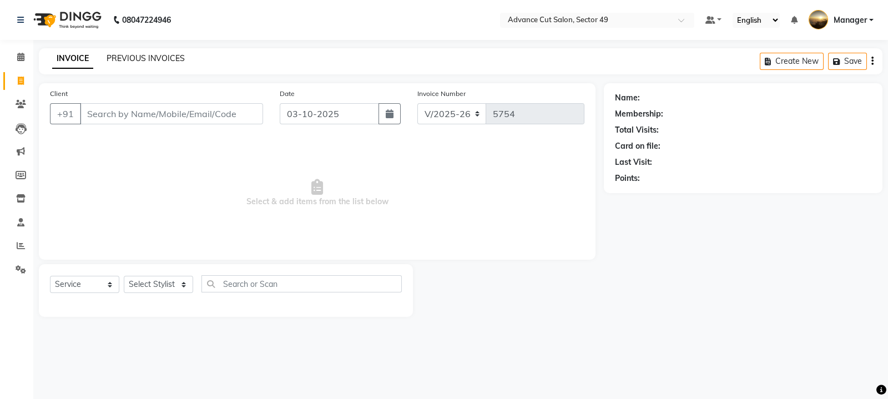
click at [151, 59] on link "PREVIOUS INVOICES" at bounding box center [146, 58] width 78 height 10
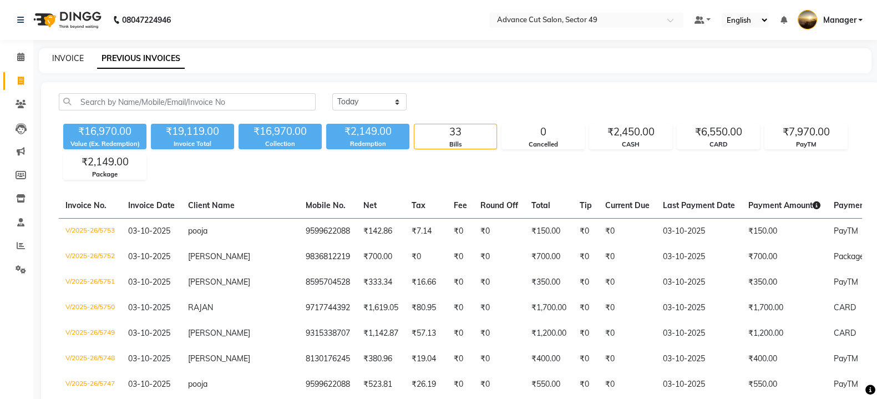
click at [66, 61] on link "INVOICE" at bounding box center [68, 58] width 32 height 10
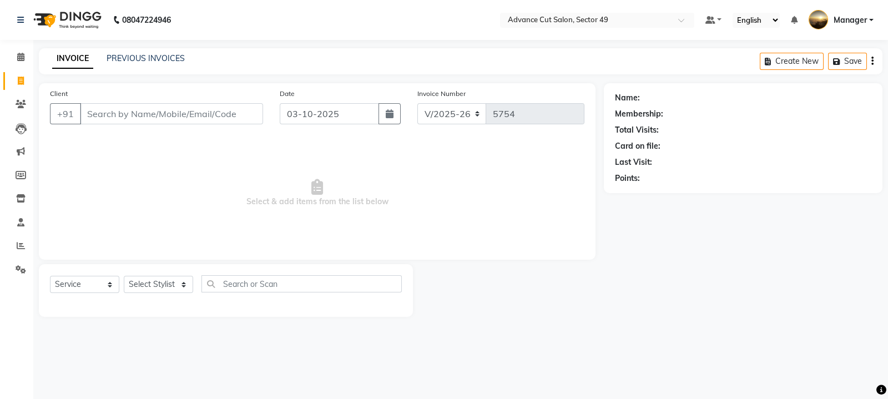
click at [43, 21] on img at bounding box center [66, 19] width 76 height 31
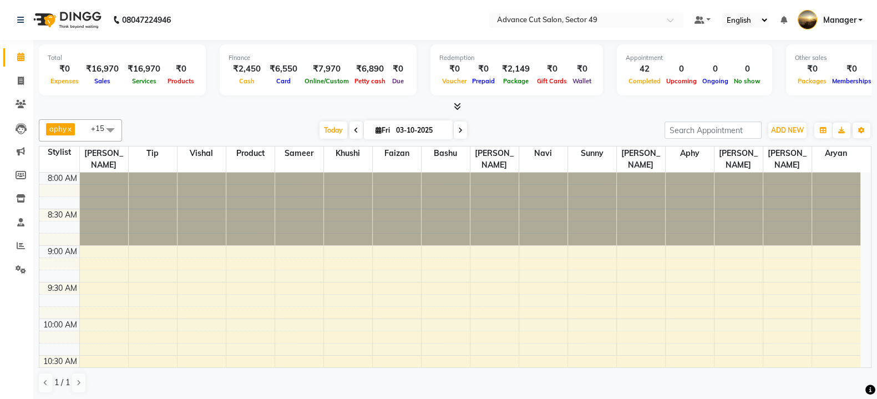
click at [456, 102] on icon at bounding box center [457, 106] width 7 height 8
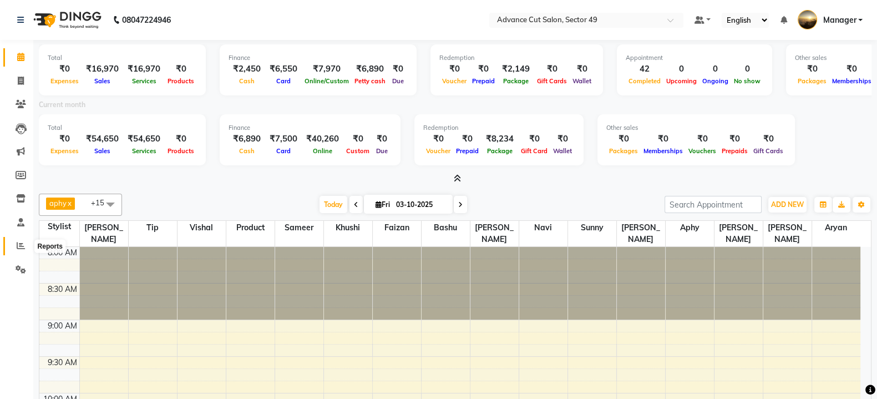
click at [18, 245] on icon at bounding box center [21, 245] width 8 height 8
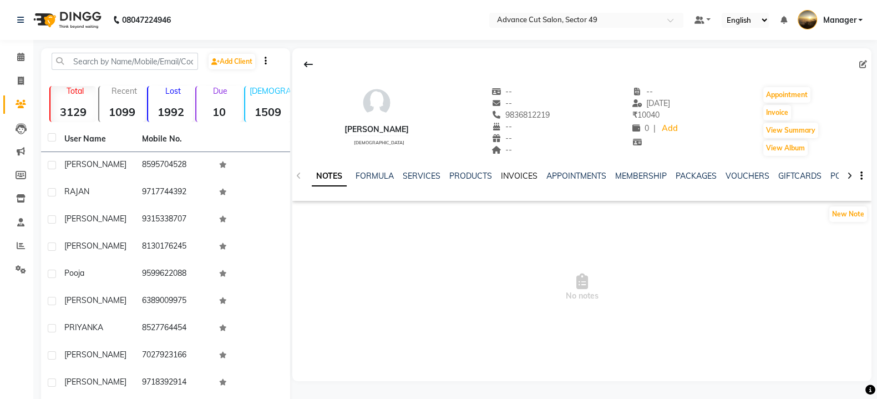
click at [515, 175] on link "INVOICES" at bounding box center [519, 176] width 37 height 10
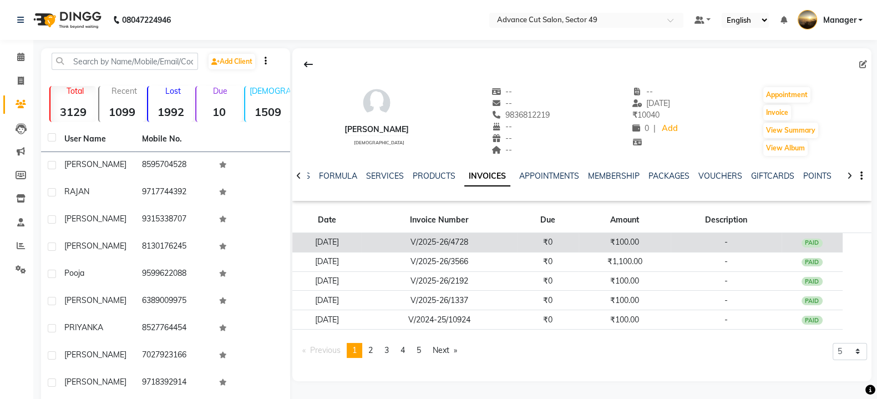
click at [646, 239] on td "₹100.00" at bounding box center [625, 242] width 92 height 19
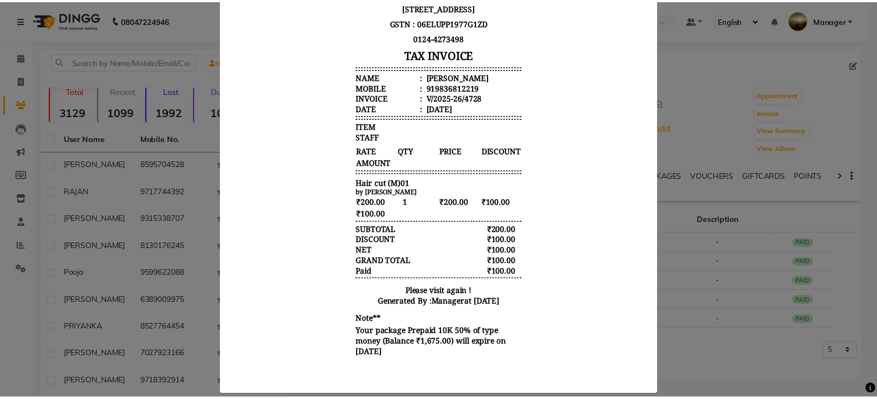
scroll to position [138, 0]
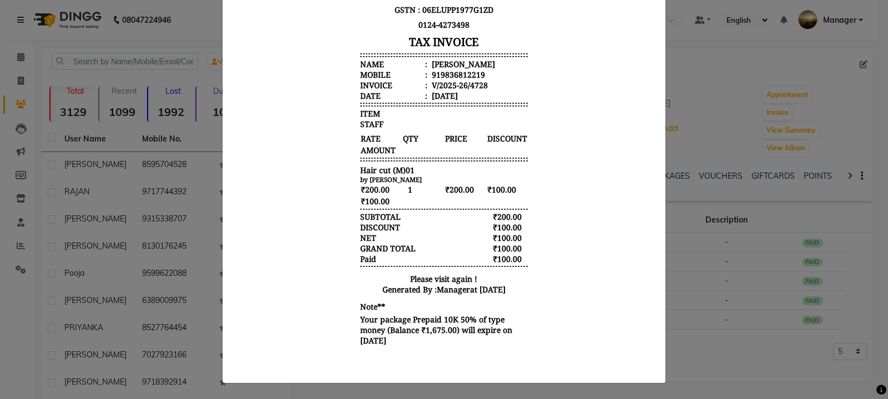
click at [726, 341] on ngb-modal-window "INVOICE View Invoice Close" at bounding box center [444, 199] width 888 height 399
